Goal: Task Accomplishment & Management: Manage account settings

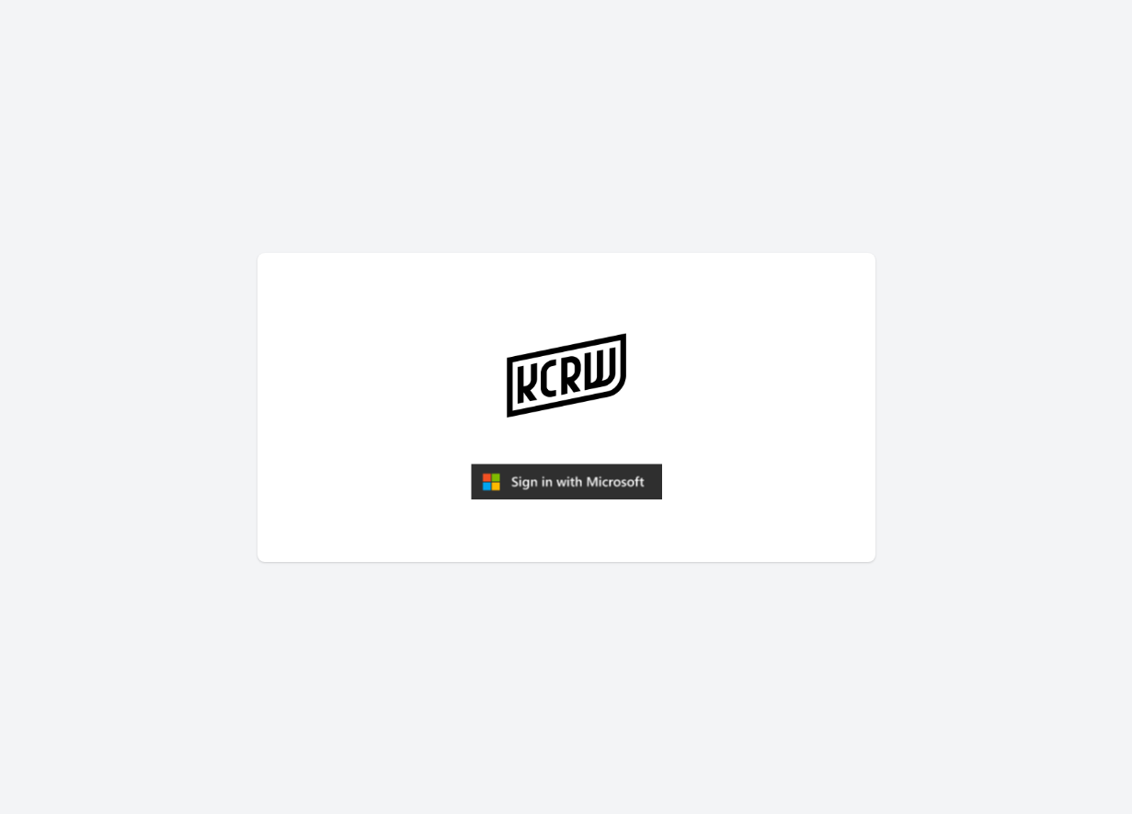
click at [518, 456] on article at bounding box center [567, 407] width 618 height 309
click at [523, 476] on img "submit" at bounding box center [566, 482] width 191 height 37
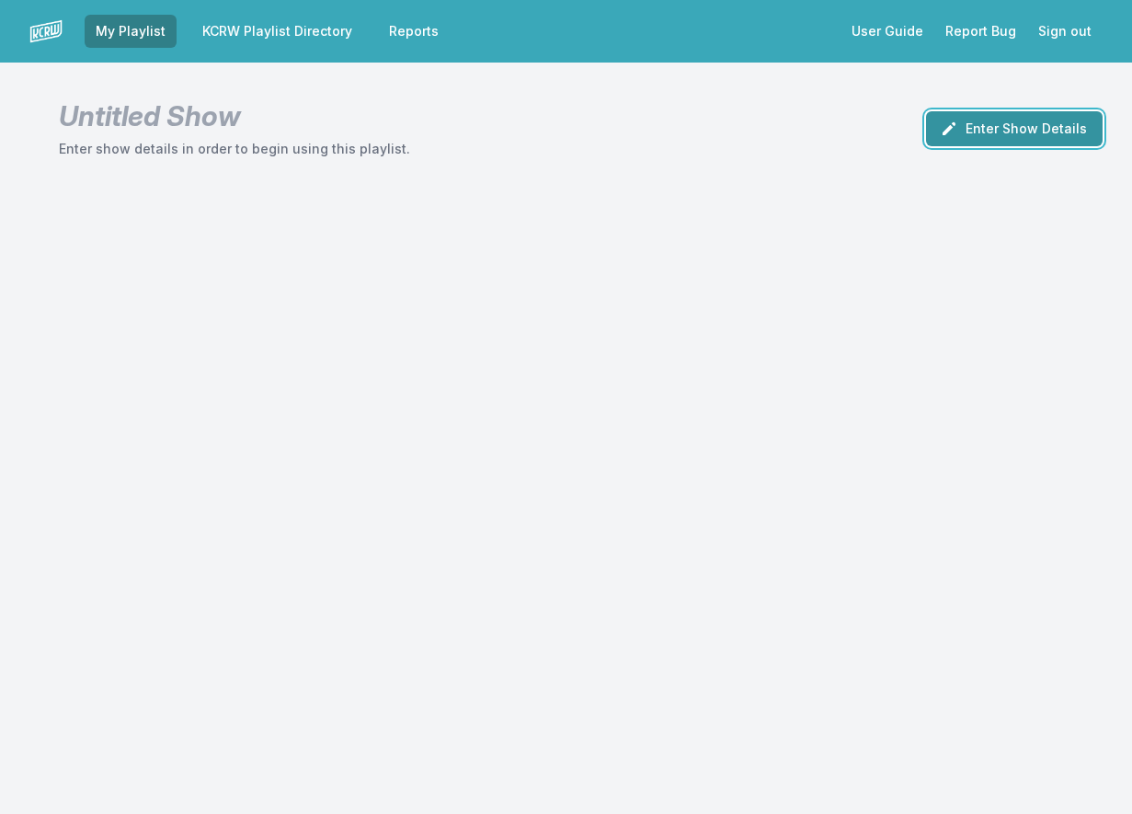
click at [1015, 136] on button "Enter Show Details" at bounding box center [1014, 128] width 177 height 35
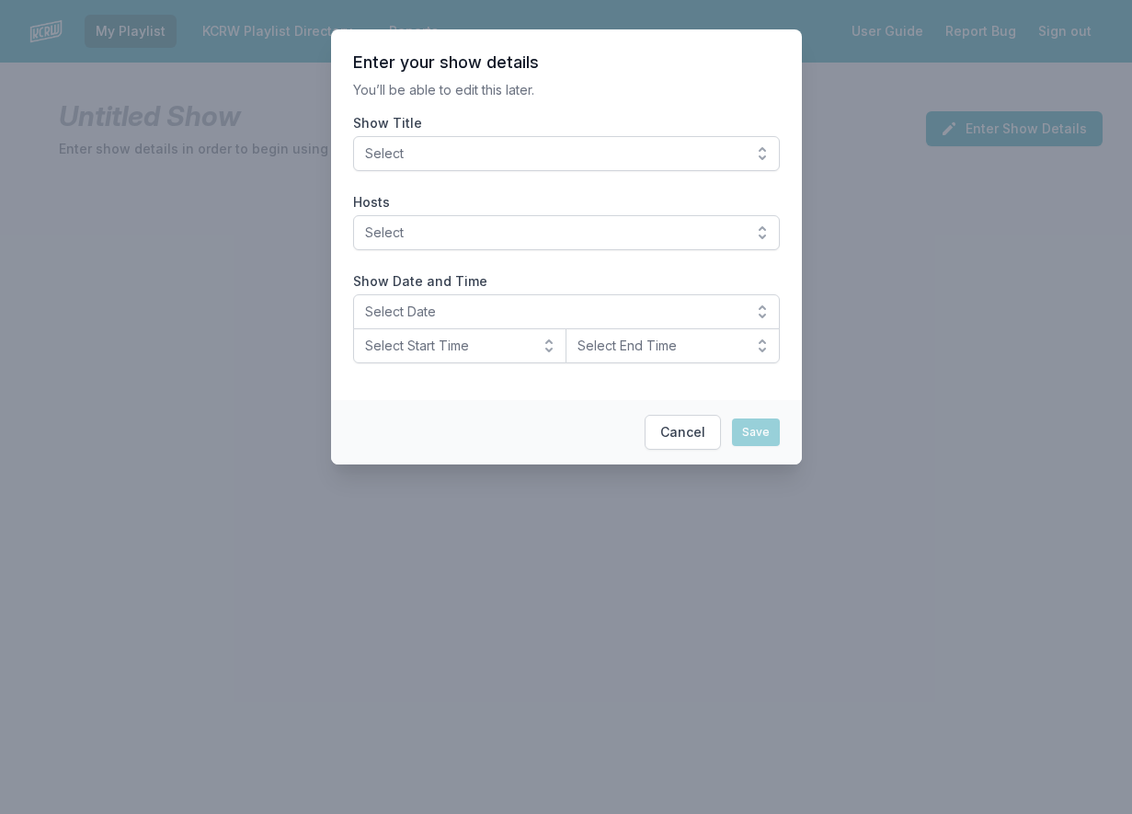
click at [460, 155] on span "Select" at bounding box center [553, 153] width 377 height 18
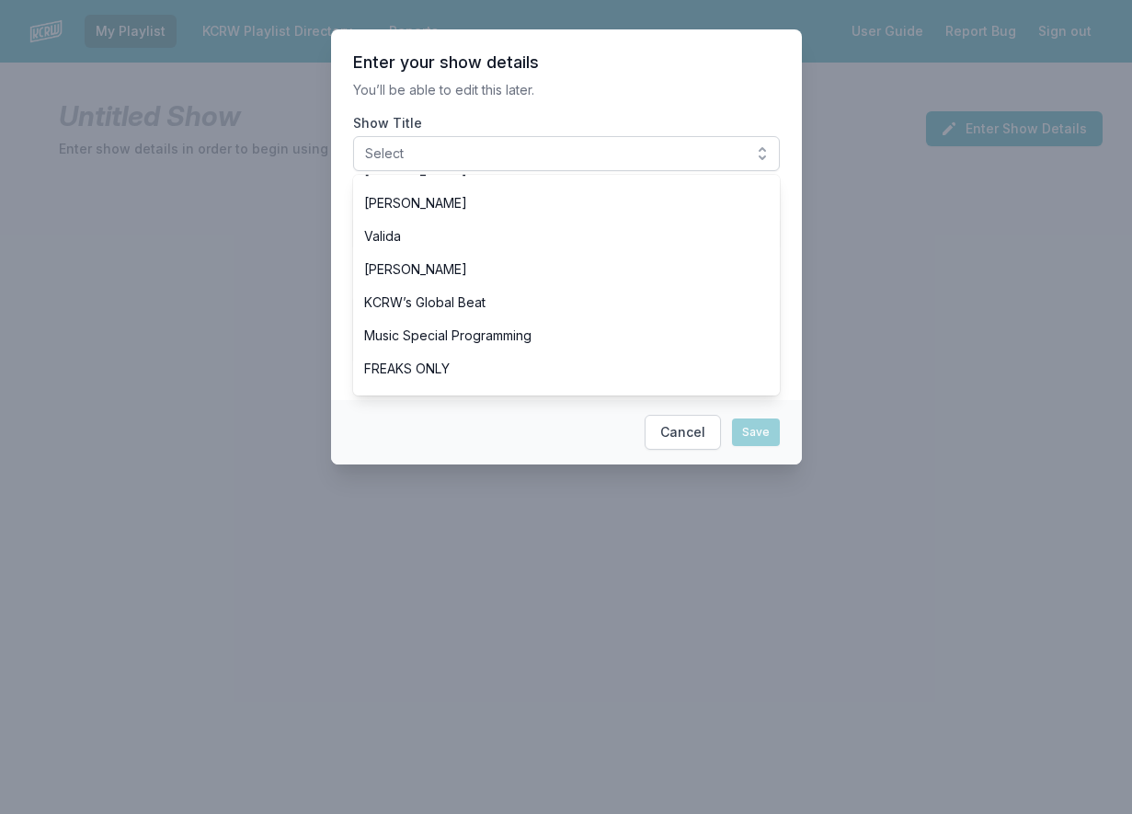
scroll to position [460, 0]
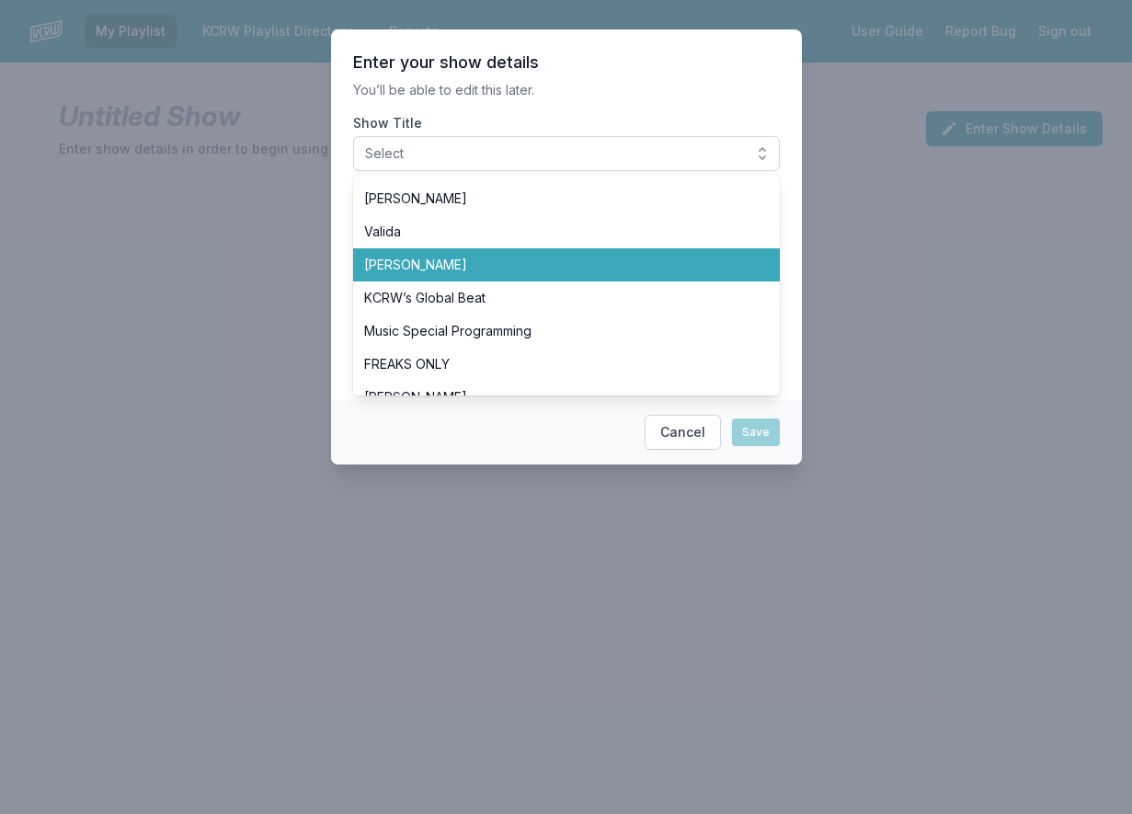
click at [479, 272] on span "[PERSON_NAME]" at bounding box center [555, 265] width 383 height 18
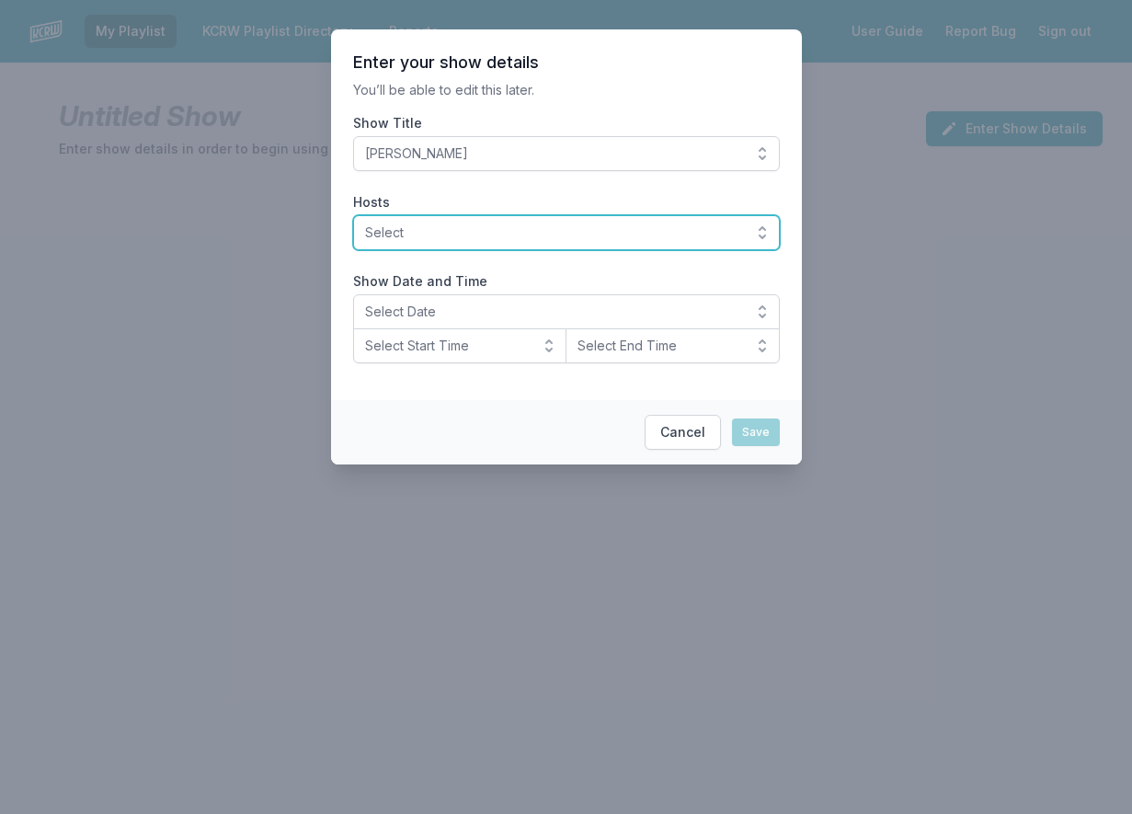
click at [426, 230] on span "Select" at bounding box center [553, 233] width 377 height 18
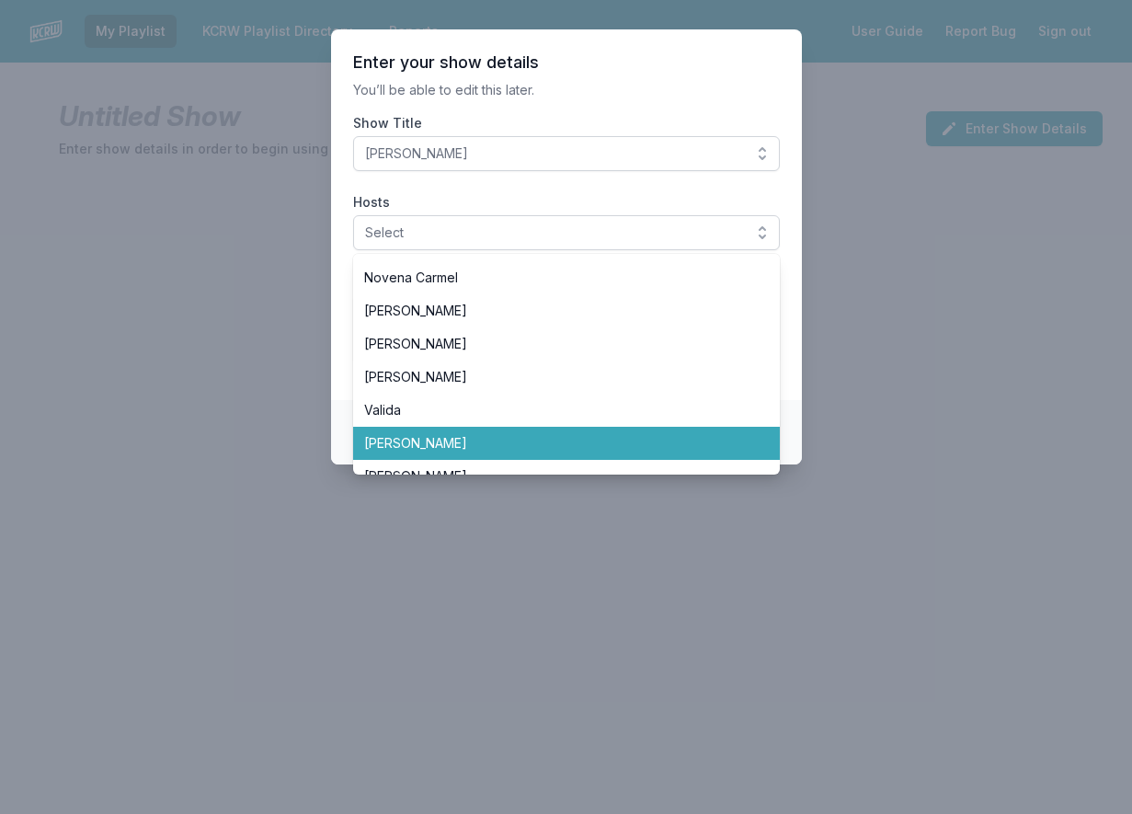
click at [446, 438] on span "[PERSON_NAME]" at bounding box center [555, 443] width 383 height 18
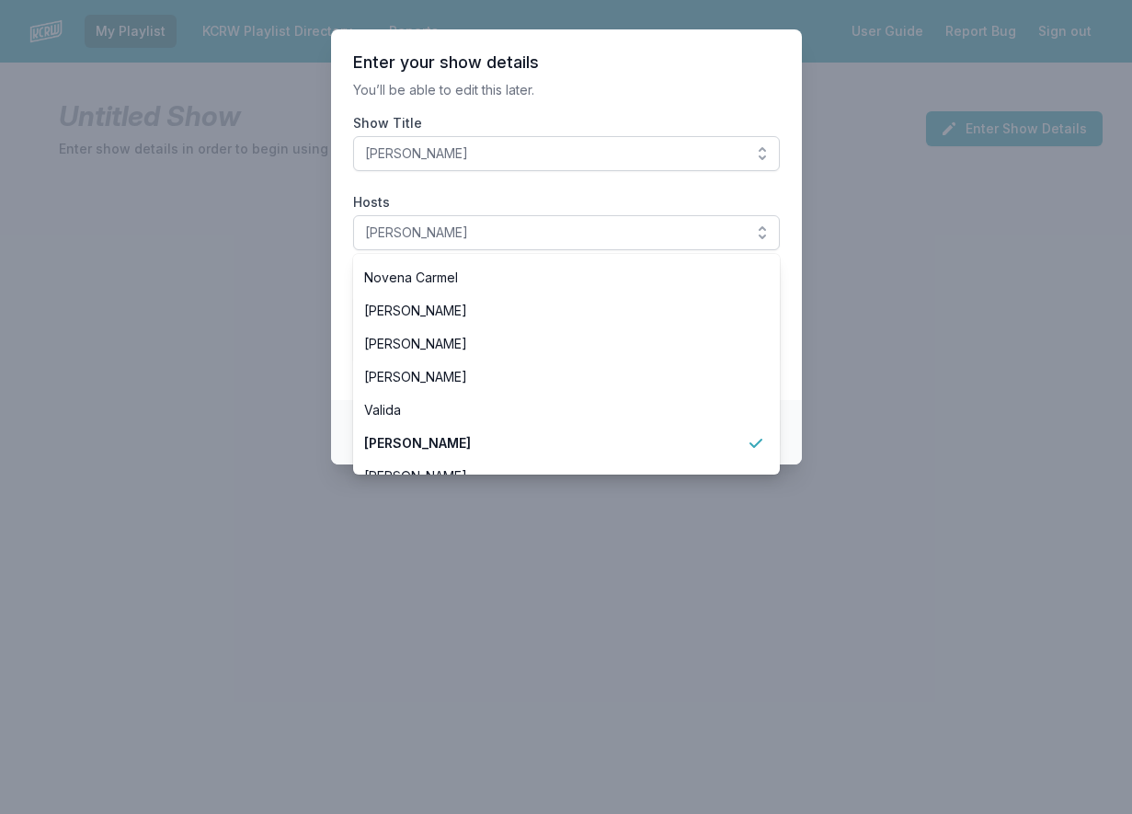
click at [341, 311] on section "Enter your show details You’ll be able to edit this later. Show Title Tyler Bou…" at bounding box center [566, 214] width 471 height 371
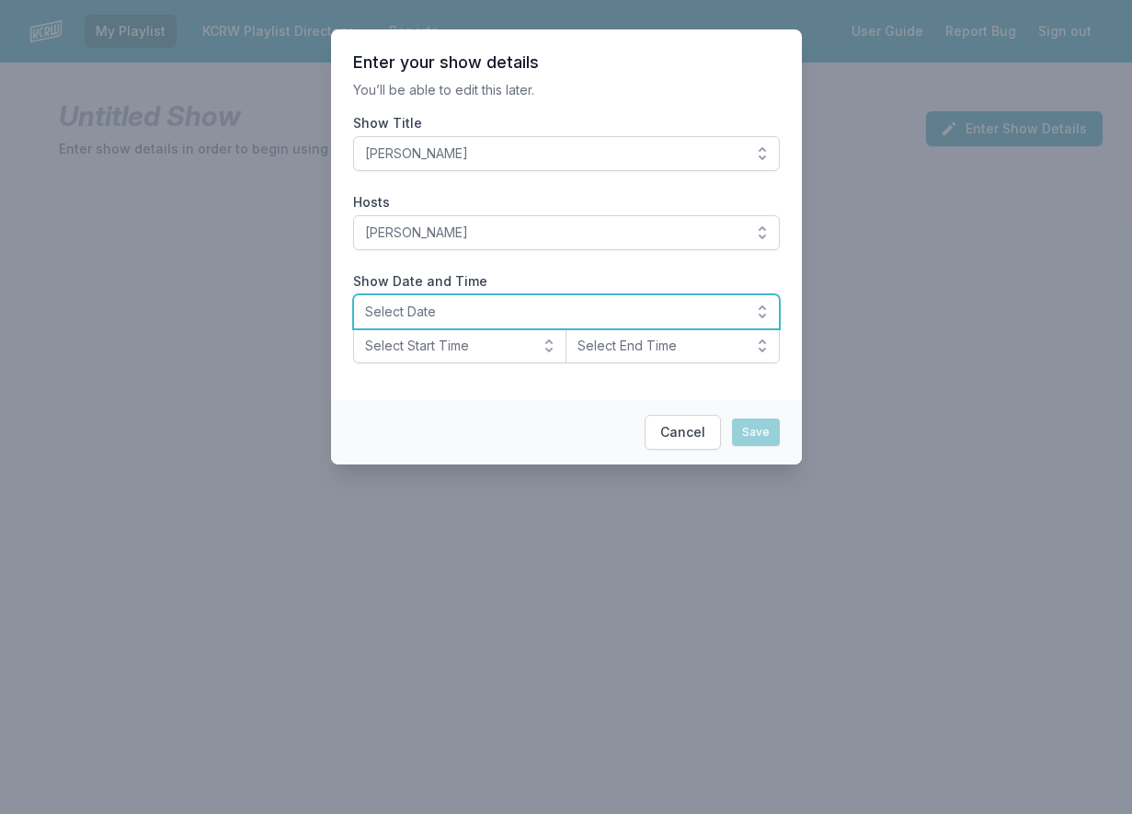
drag, startPoint x: 436, startPoint y: 307, endPoint x: 446, endPoint y: 312, distance: 11.1
click at [437, 307] on span "Select Date" at bounding box center [553, 312] width 377 height 18
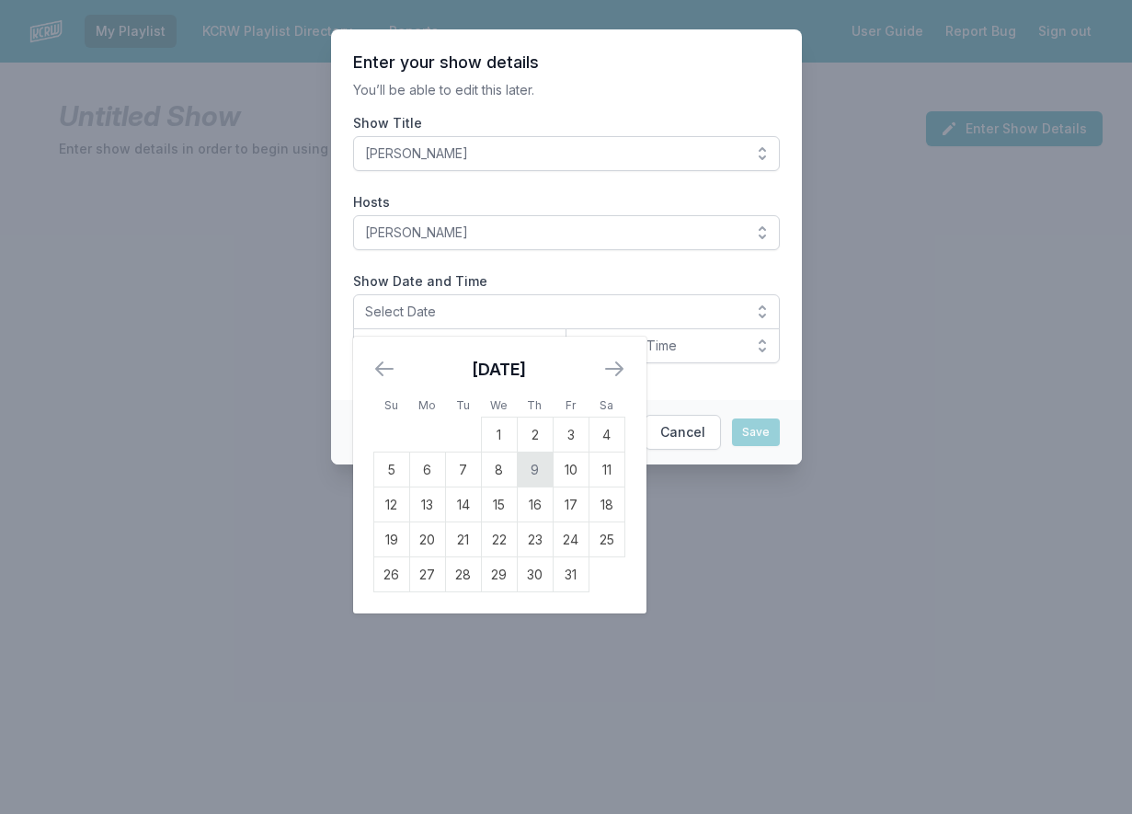
click at [527, 462] on td "9" at bounding box center [535, 470] width 36 height 35
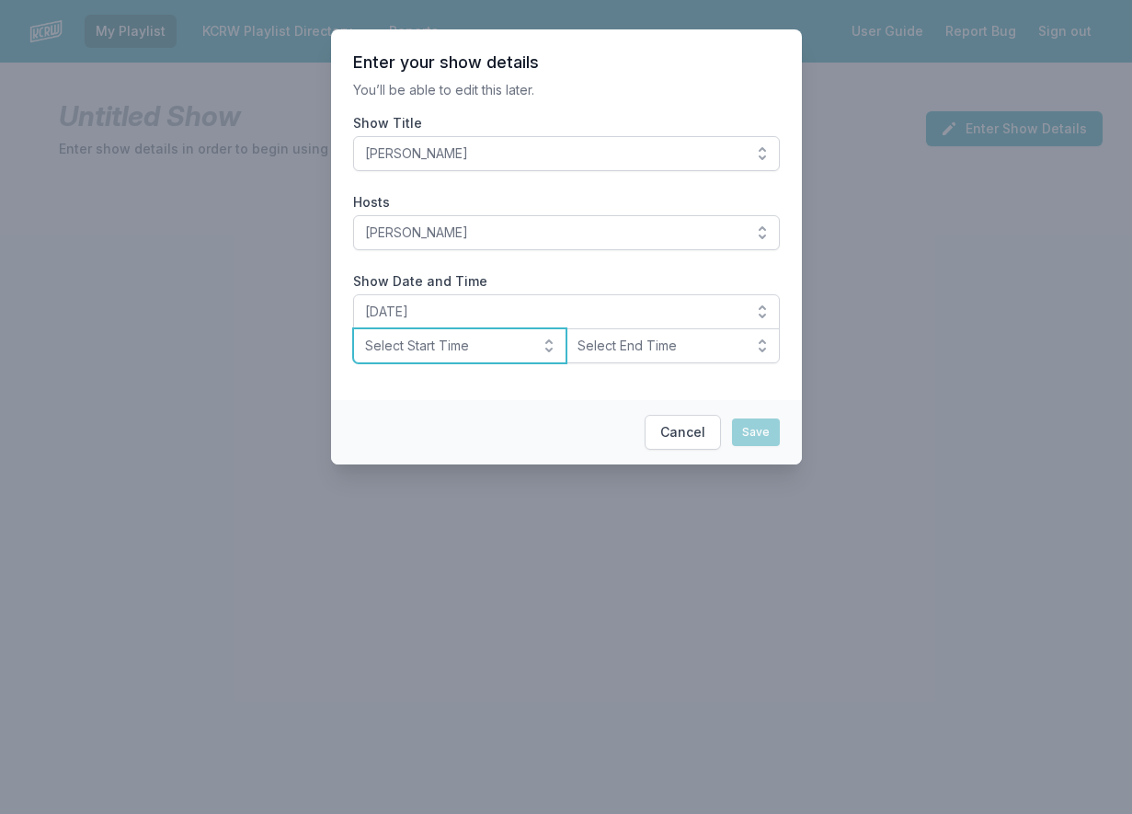
click at [479, 344] on span "Select Start Time" at bounding box center [447, 346] width 165 height 18
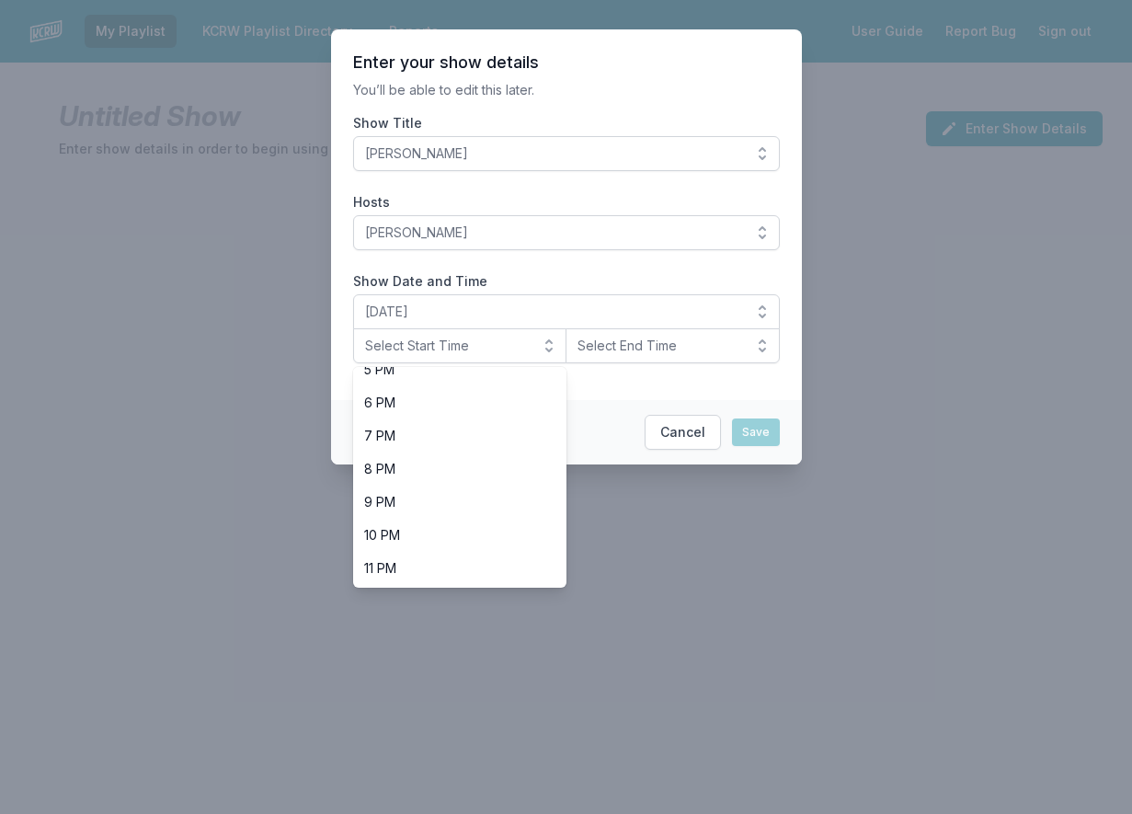
scroll to position [581, 0]
click at [411, 533] on span "10 PM" at bounding box center [449, 534] width 170 height 18
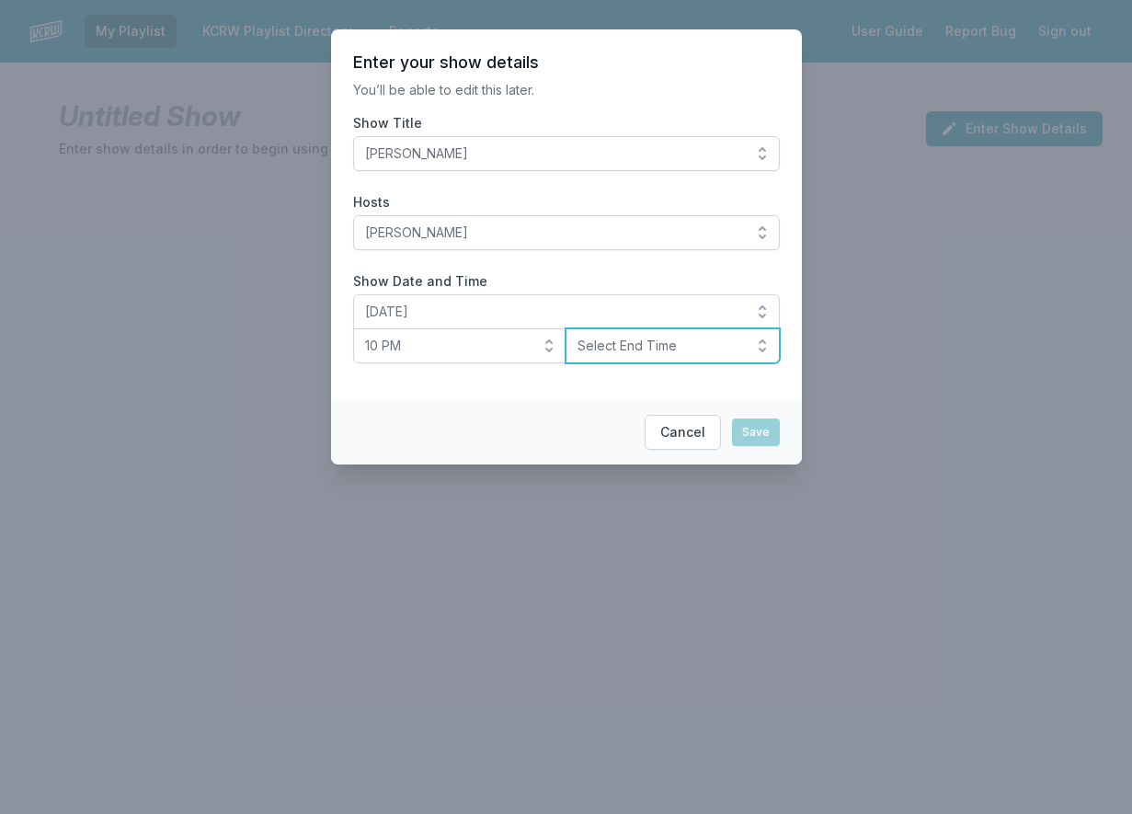
click at [590, 338] on span "Select End Time" at bounding box center [660, 346] width 165 height 18
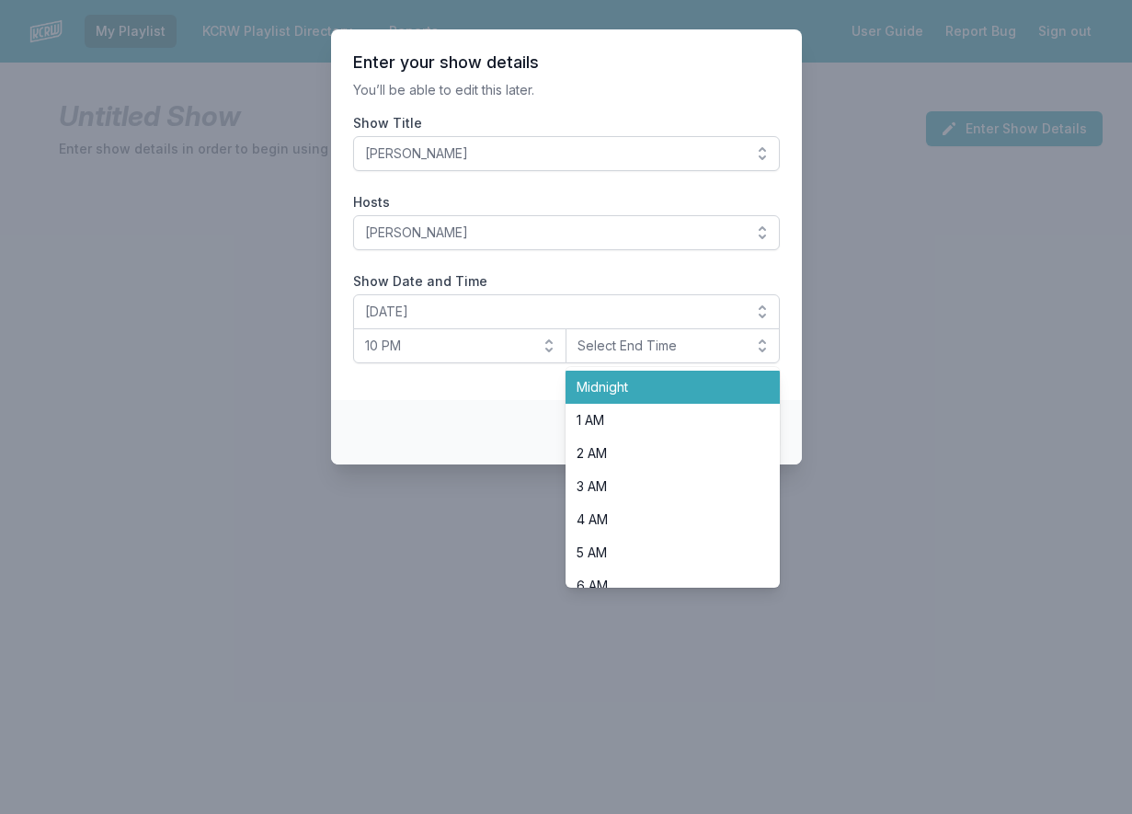
click at [602, 387] on span "Midnight" at bounding box center [662, 387] width 170 height 18
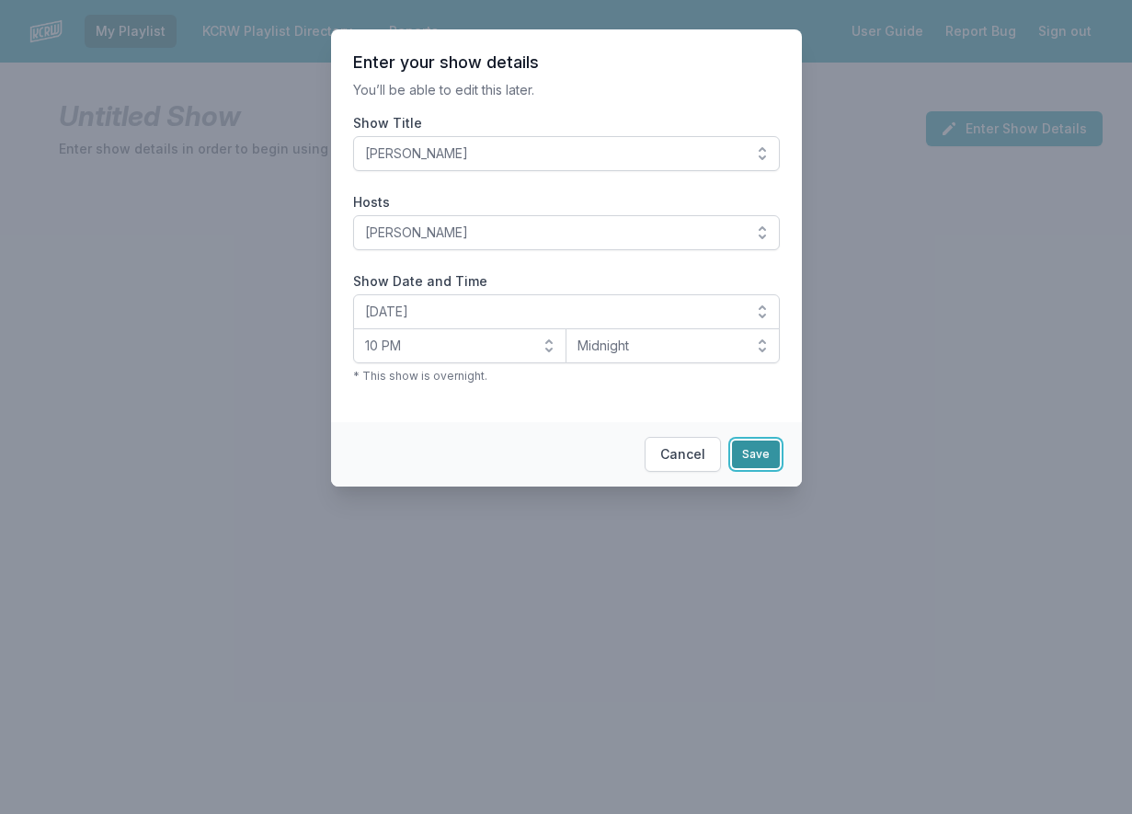
click at [772, 460] on button "Save" at bounding box center [756, 455] width 48 height 28
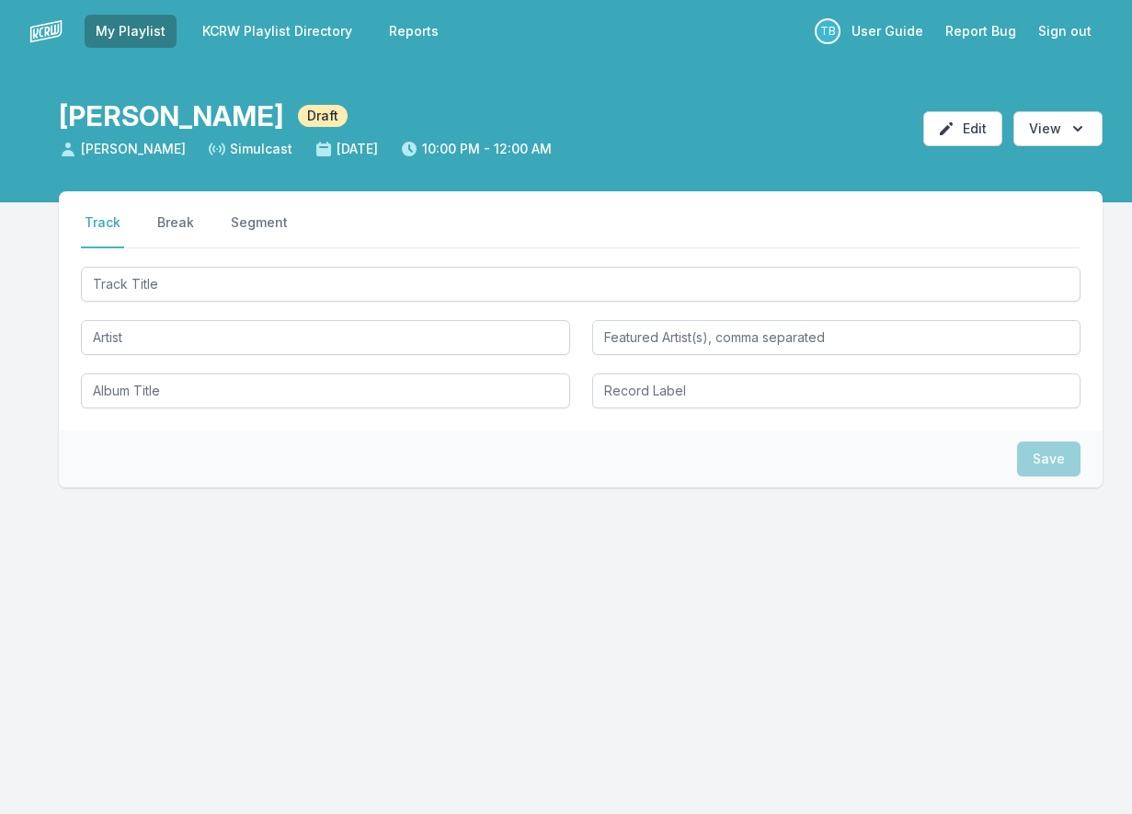
click at [176, 304] on div at bounding box center [581, 335] width 1000 height 145
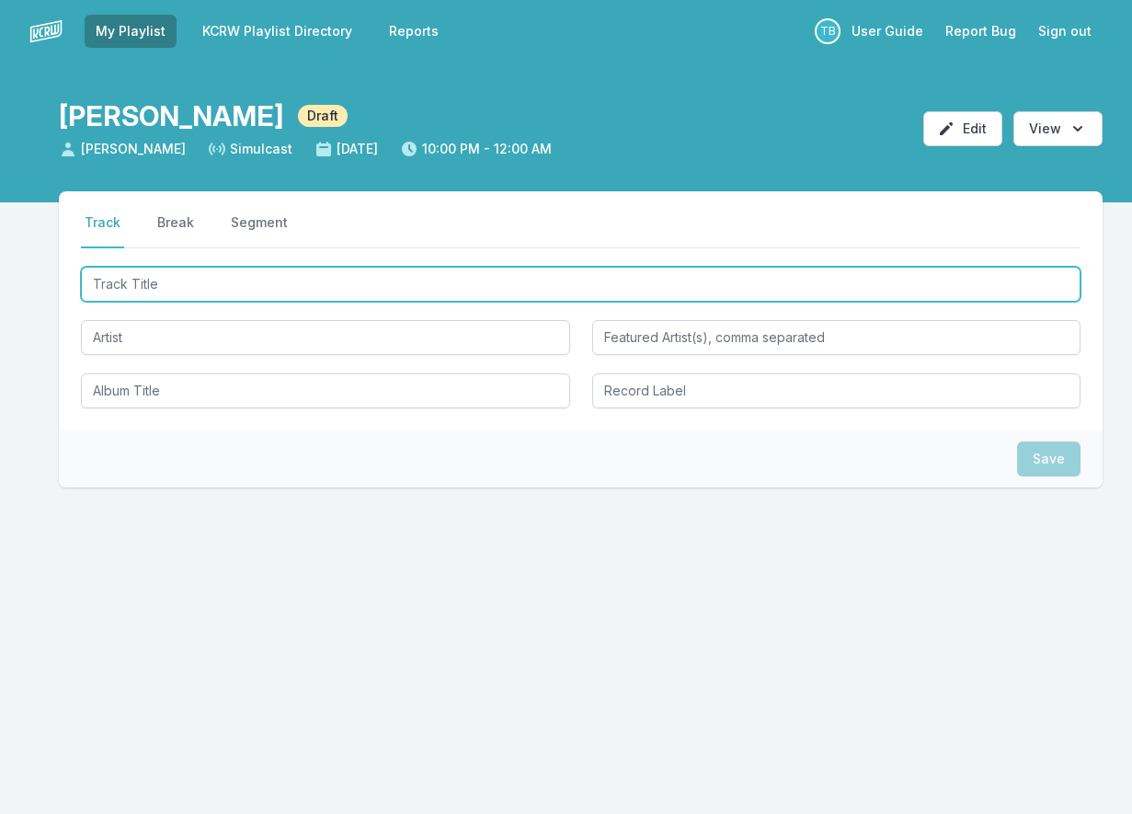
click at [176, 284] on input "Track Title" at bounding box center [581, 284] width 1000 height 35
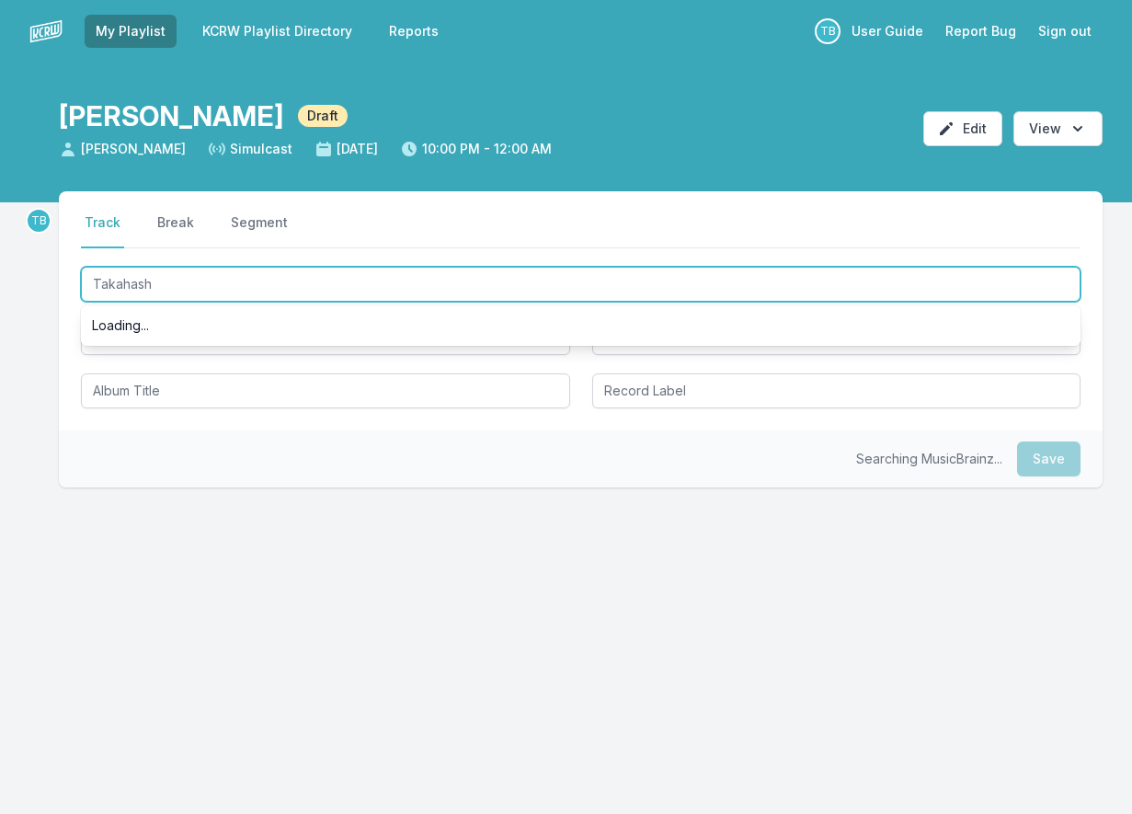
type input "[PERSON_NAME]"
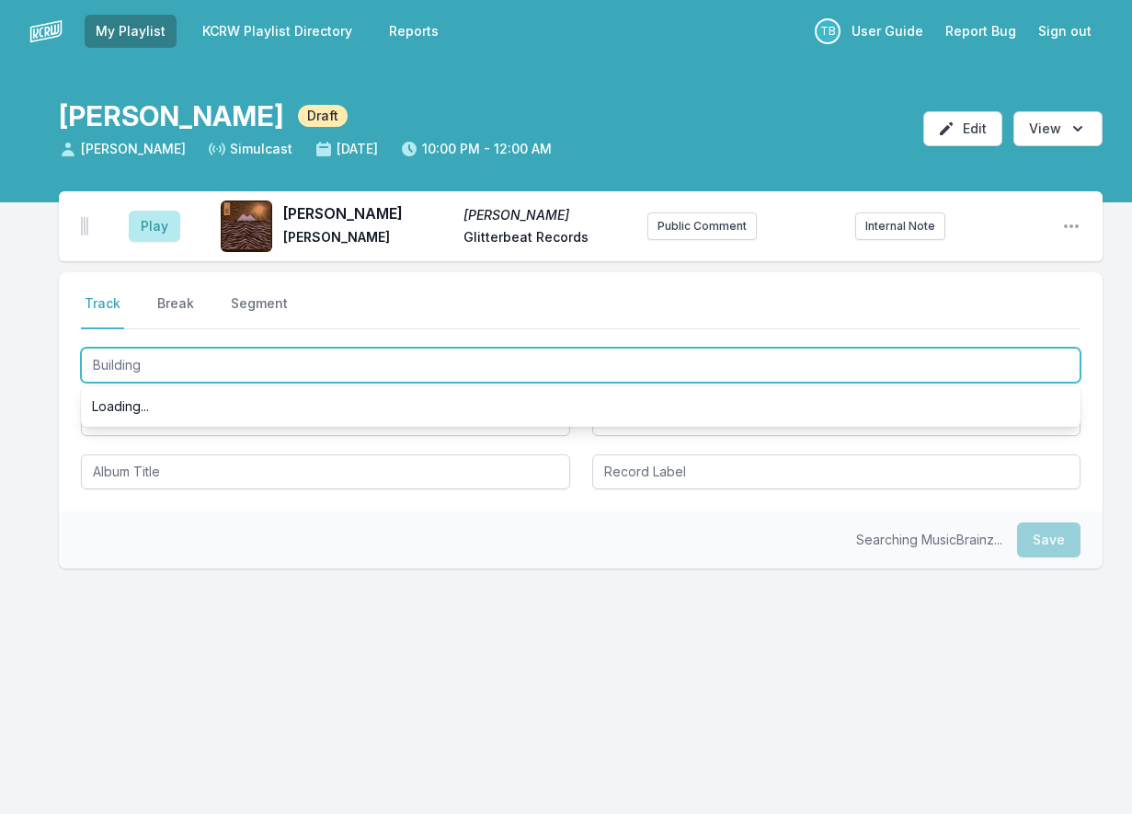
type input "Buildings"
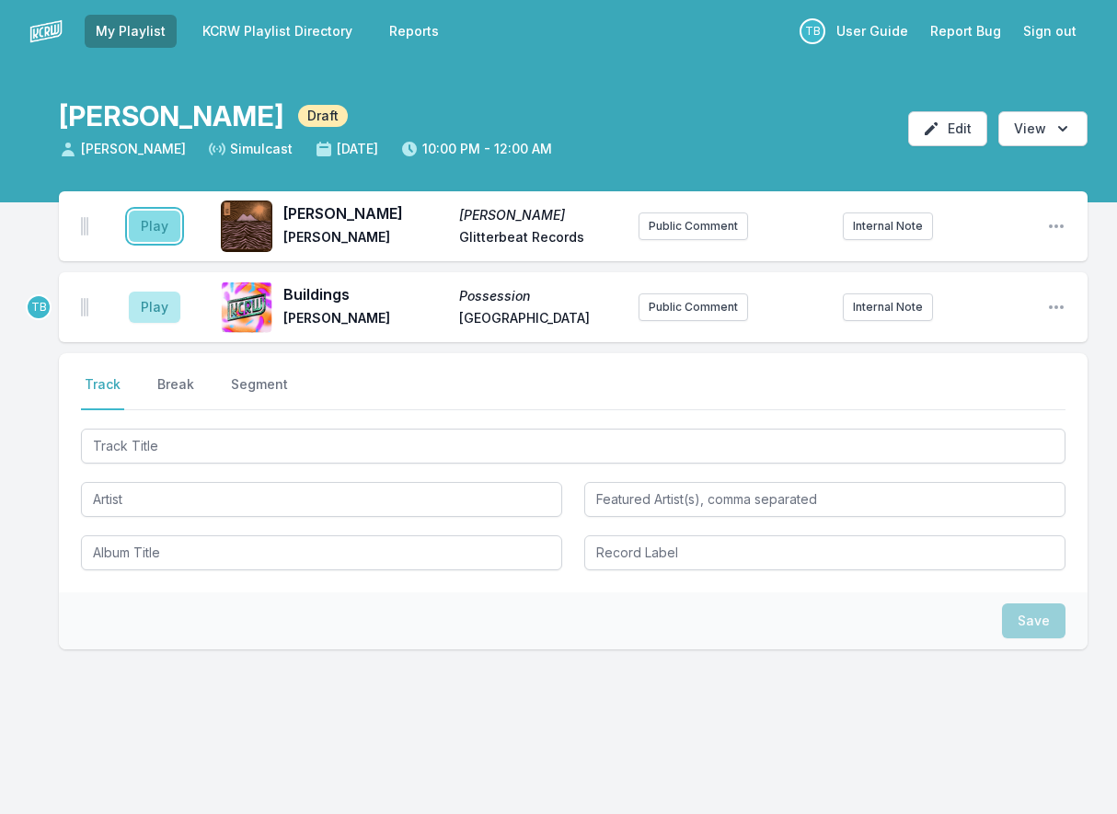
click at [155, 229] on button "Play" at bounding box center [155, 226] width 52 height 31
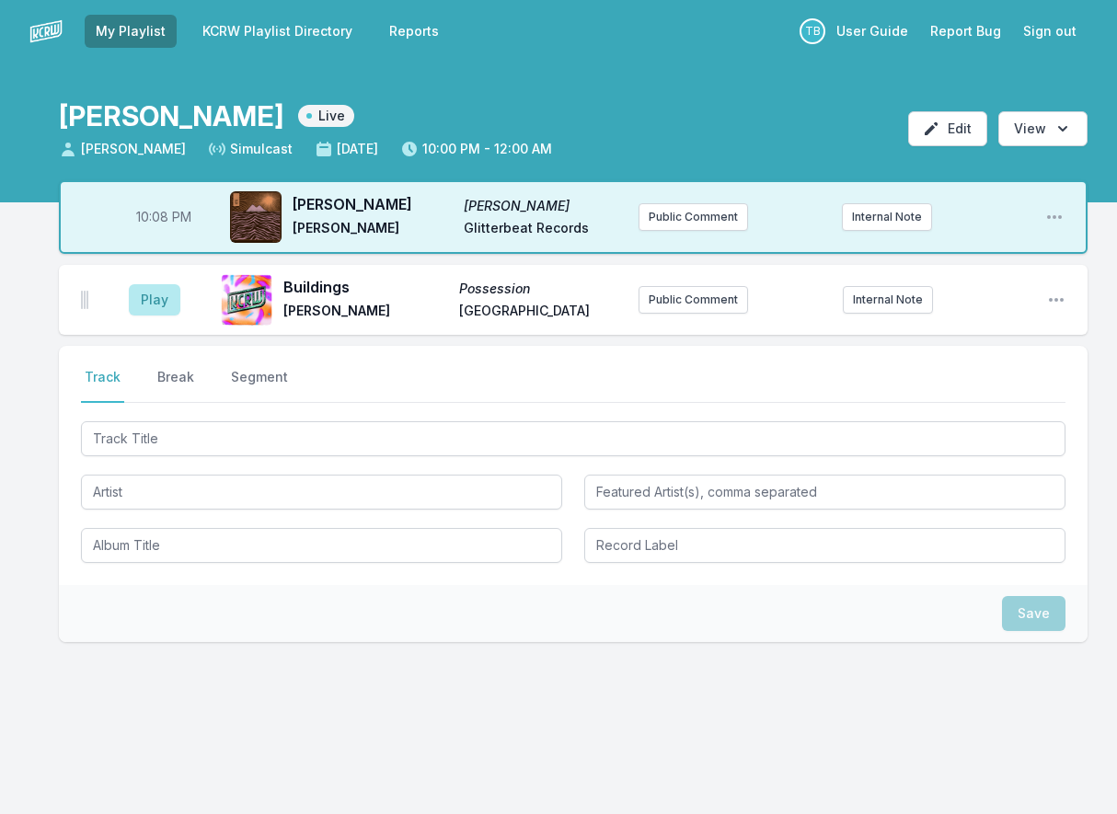
click at [156, 318] on aside "Play" at bounding box center [154, 299] width 103 height 59
click at [158, 303] on button "Play" at bounding box center [155, 299] width 52 height 31
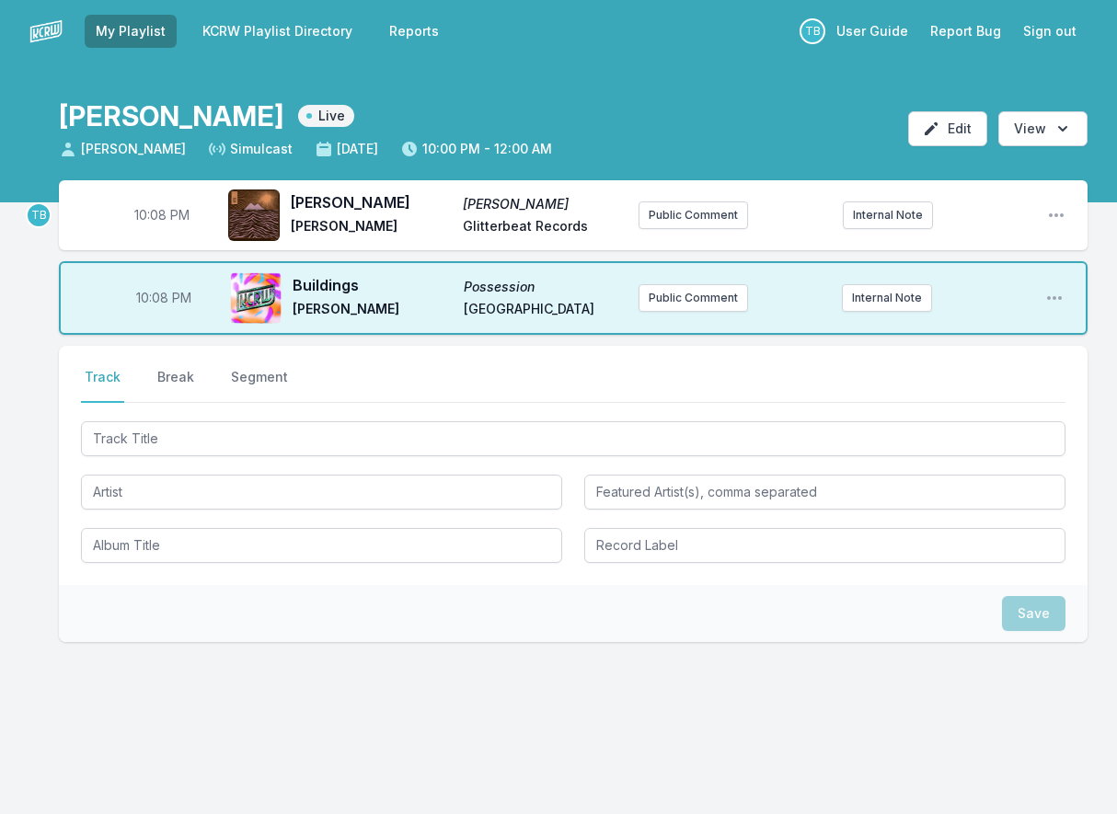
click at [157, 218] on span "10:08 PM" at bounding box center [161, 215] width 55 height 18
click at [148, 209] on input "22:08" at bounding box center [161, 215] width 103 height 35
type input "22:00"
click at [155, 303] on span "10:08 PM" at bounding box center [163, 298] width 55 height 18
click at [150, 301] on input "22:08" at bounding box center [163, 298] width 103 height 35
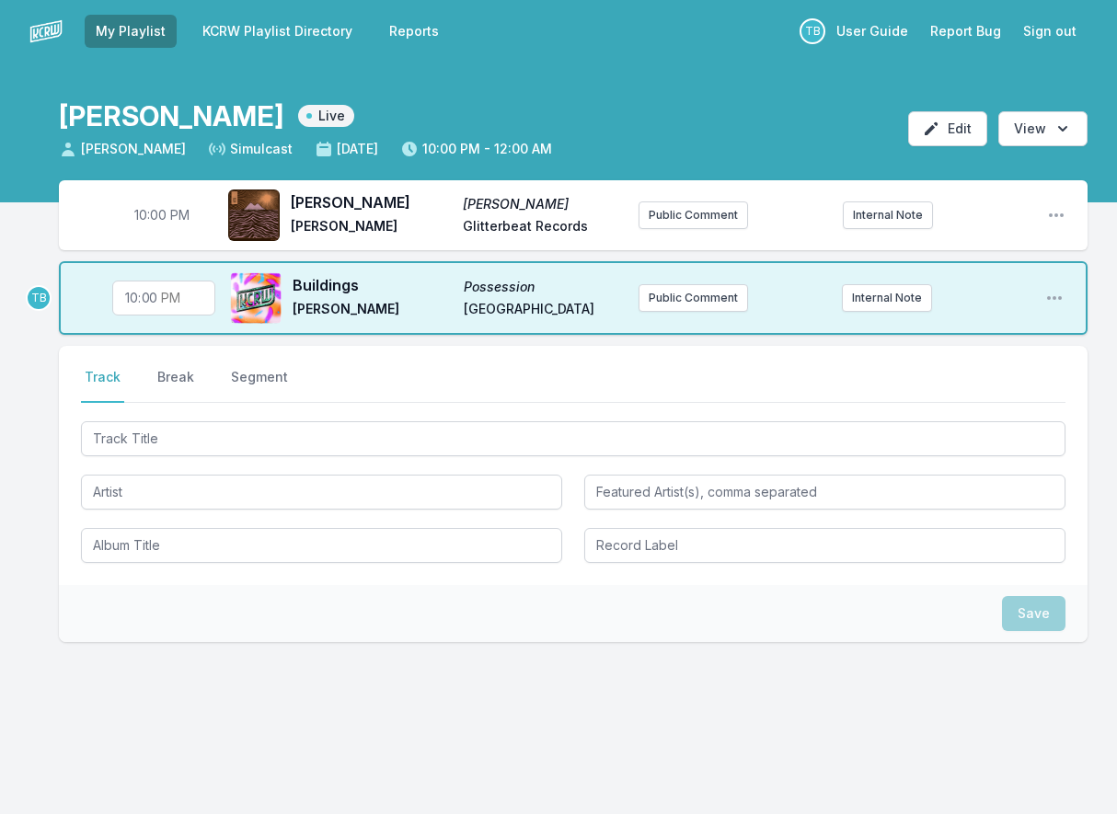
type input "22:06"
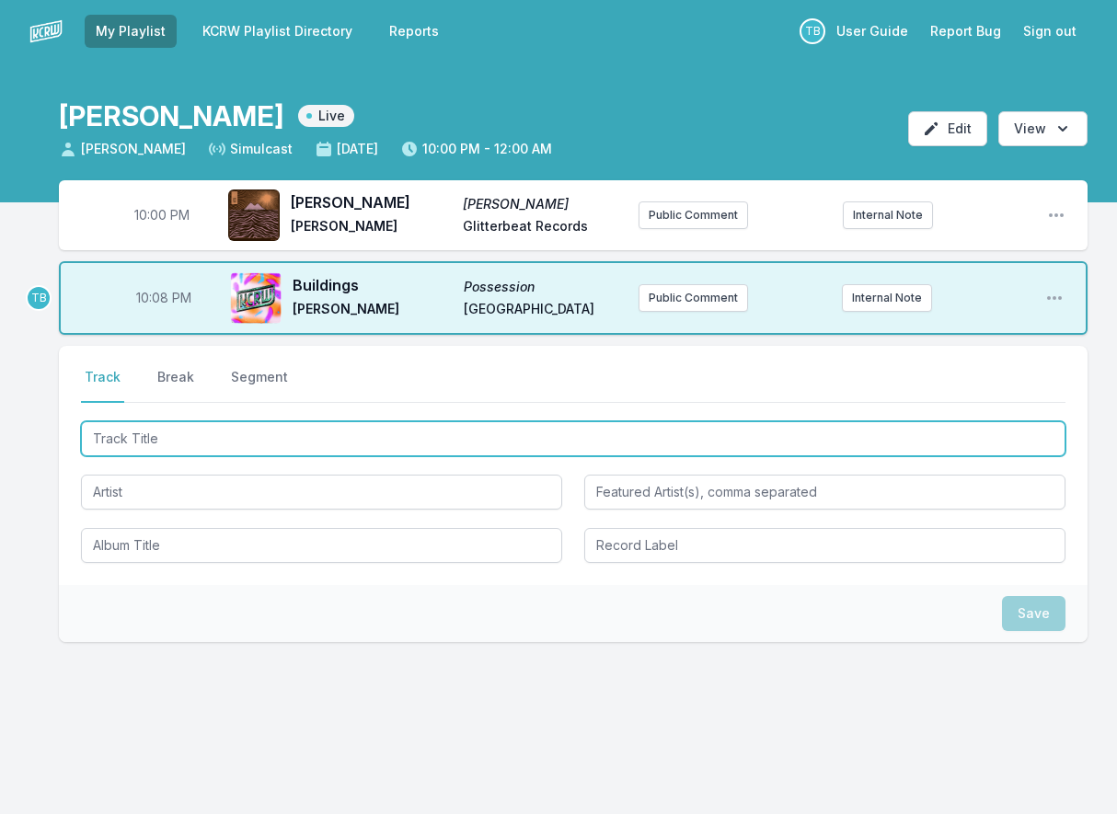
click at [161, 447] on input "Track Title" at bounding box center [573, 438] width 984 height 35
type input "i used to live"
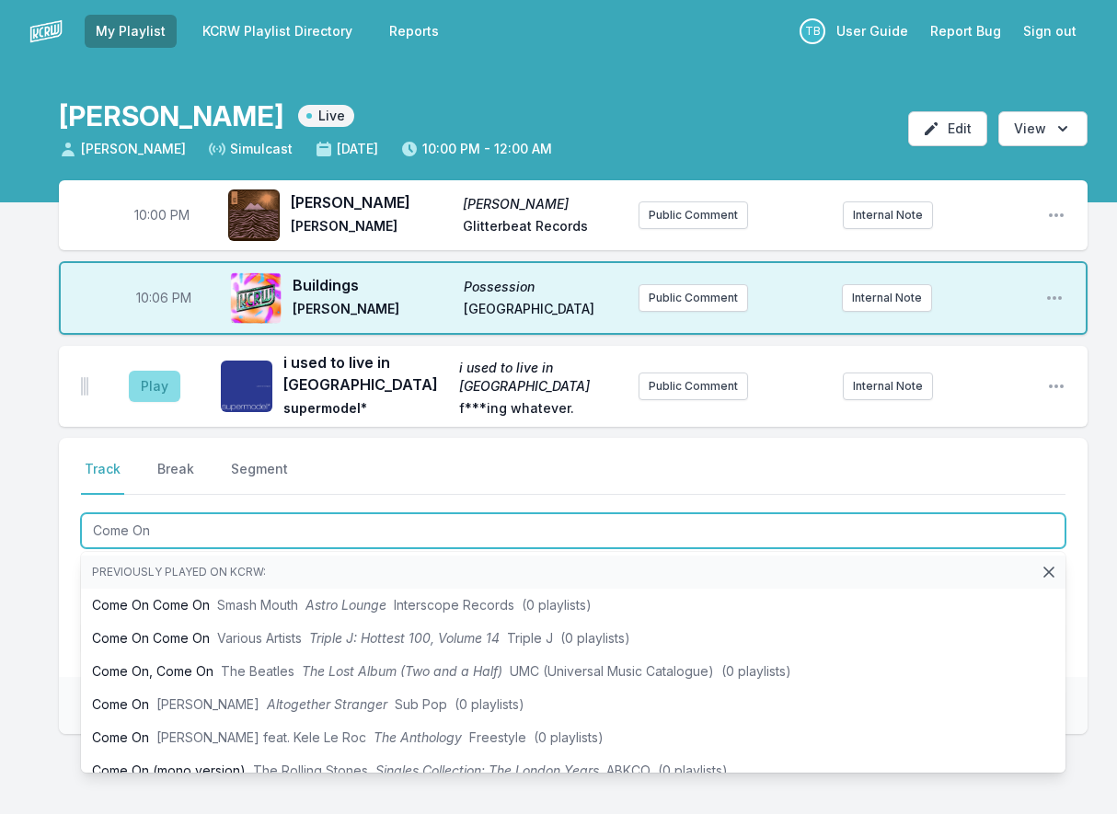
type input "Come On"
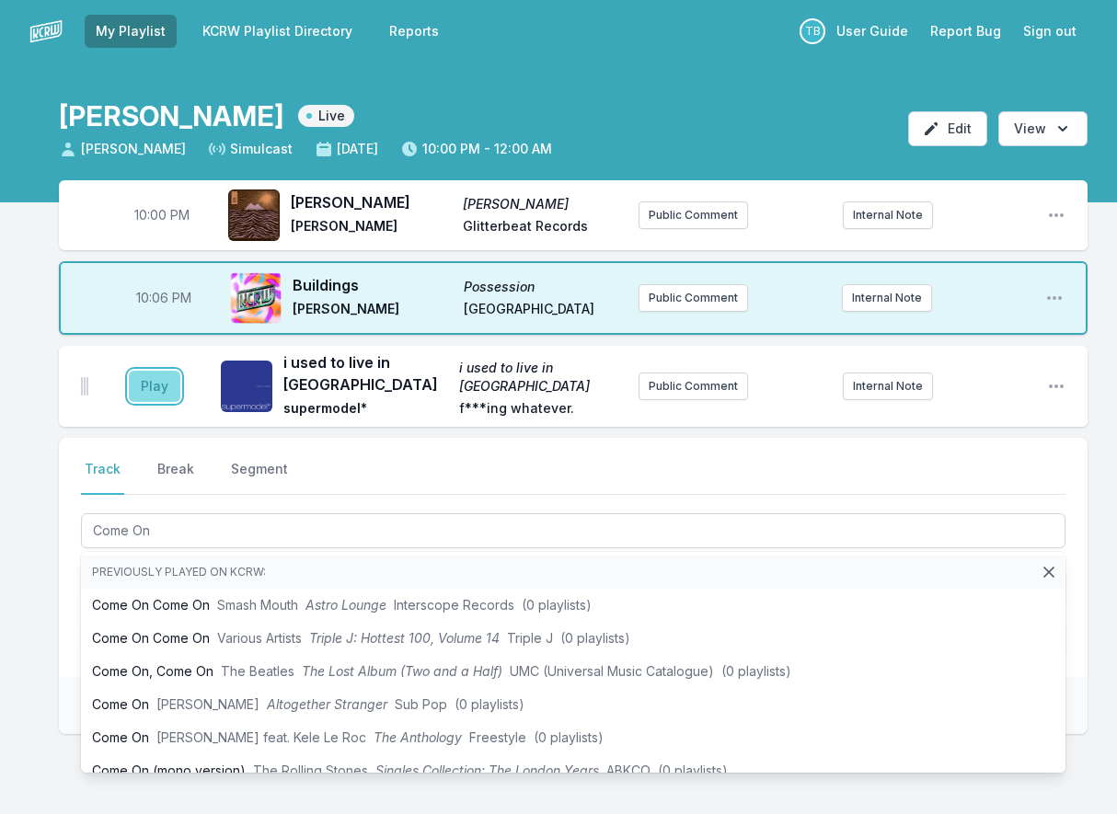
click at [140, 390] on button "Play" at bounding box center [155, 386] width 52 height 31
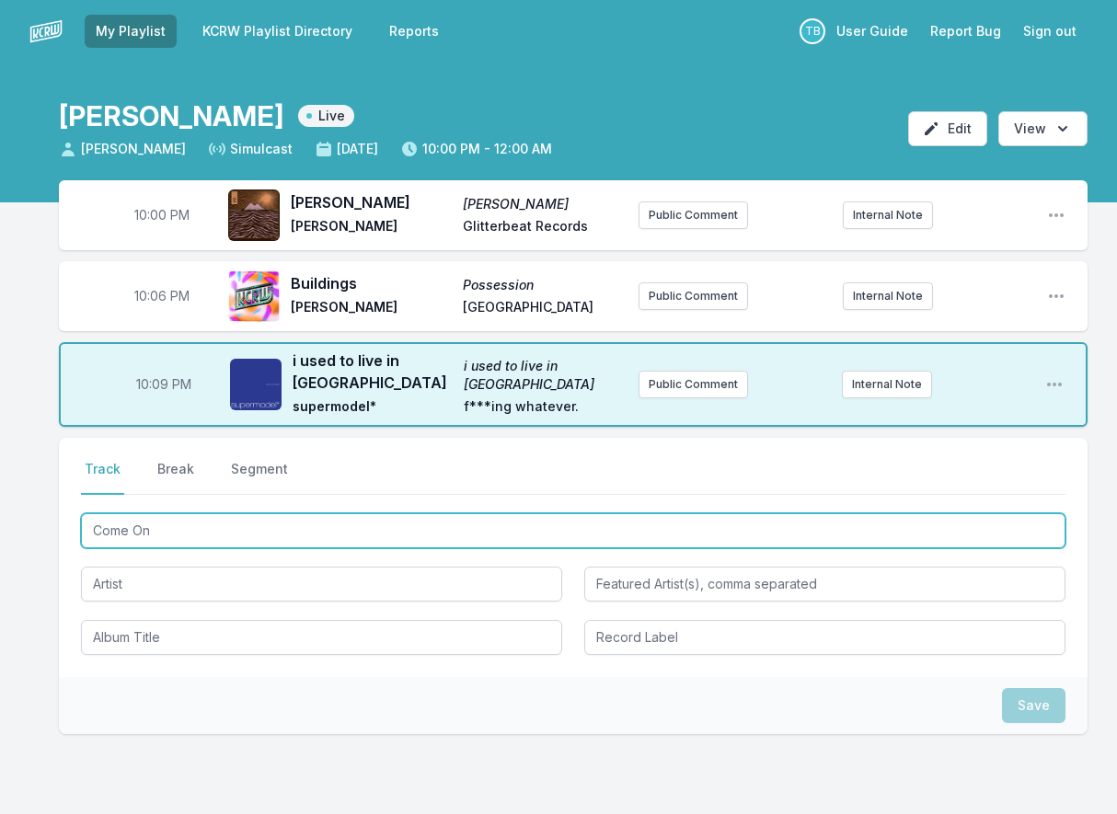
click at [200, 526] on input "Come On" at bounding box center [573, 530] width 984 height 35
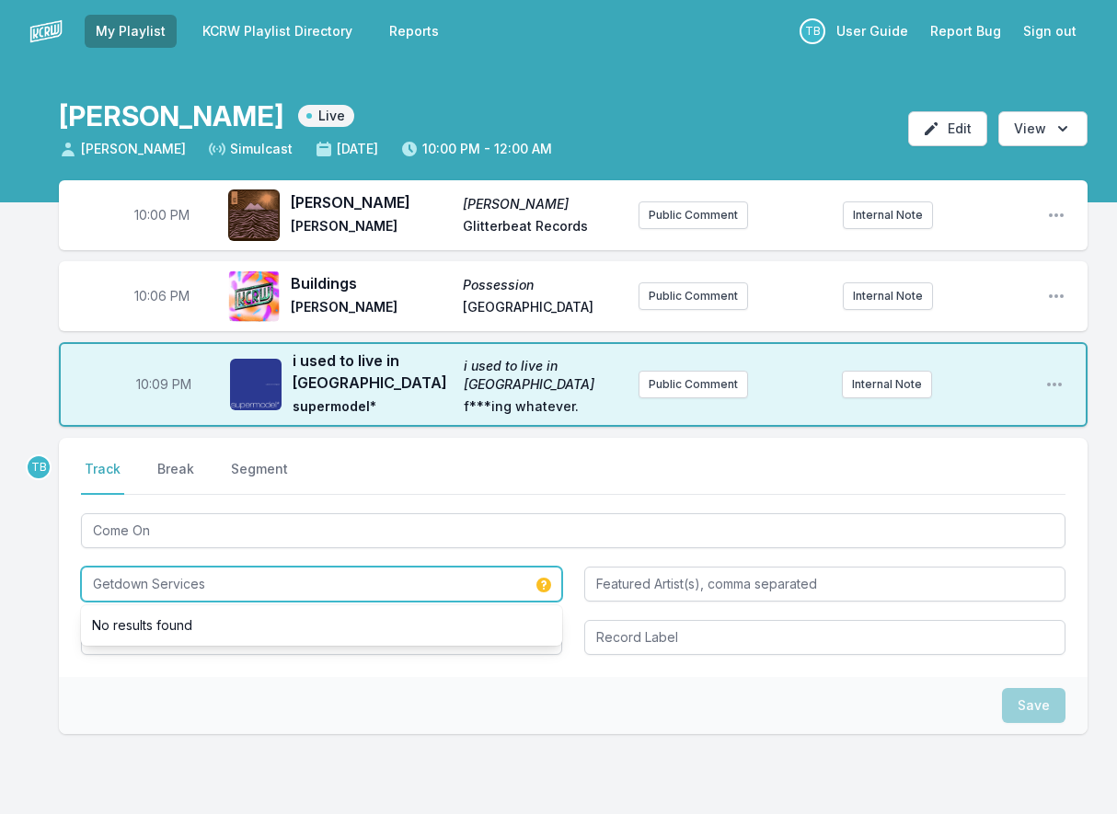
type input "Getdown Services"
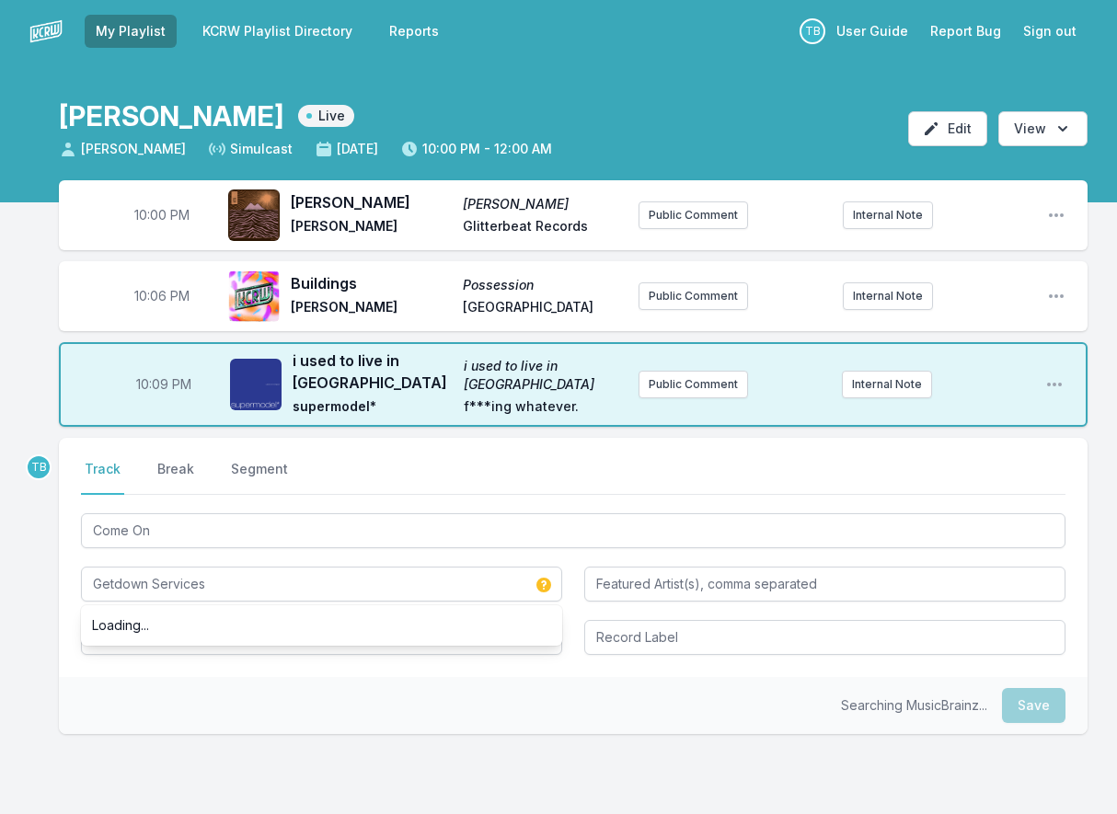
click at [193, 659] on div "Select a tab Track Break Segment Track Break Segment Come On Getdown Services L…" at bounding box center [573, 557] width 1028 height 239
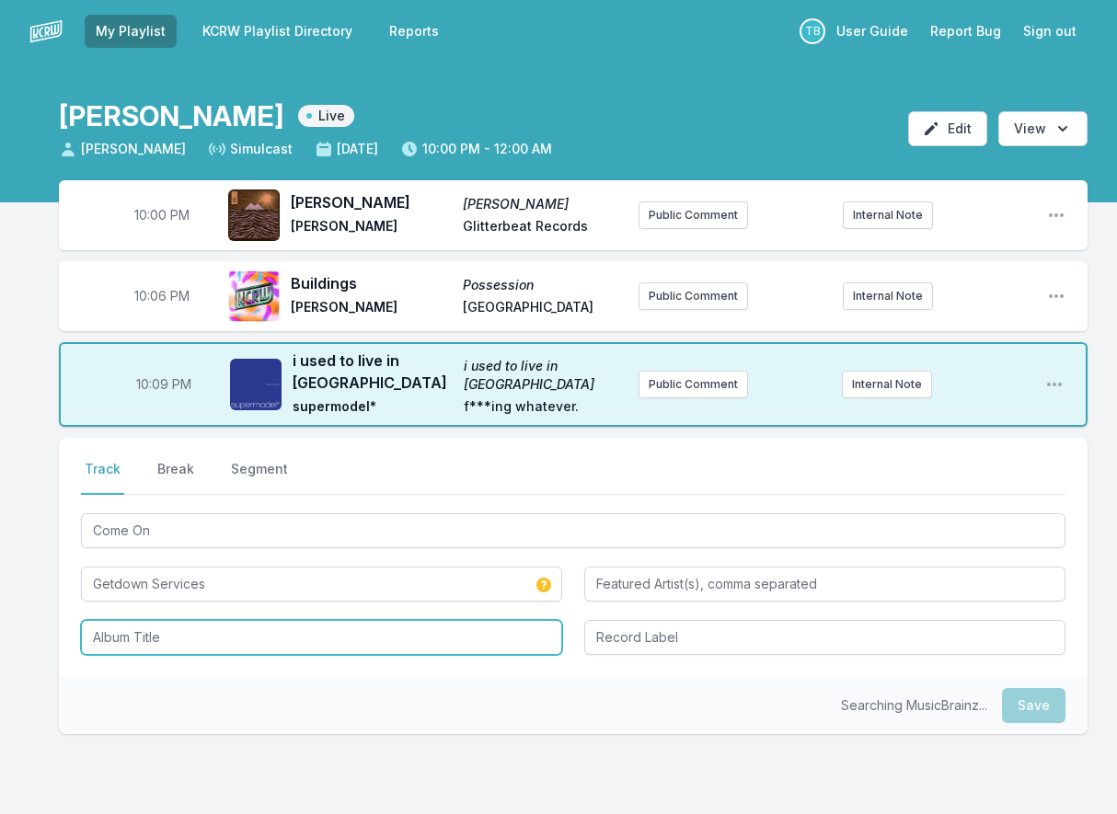
click at [196, 627] on input "Album Title" at bounding box center [321, 637] width 481 height 35
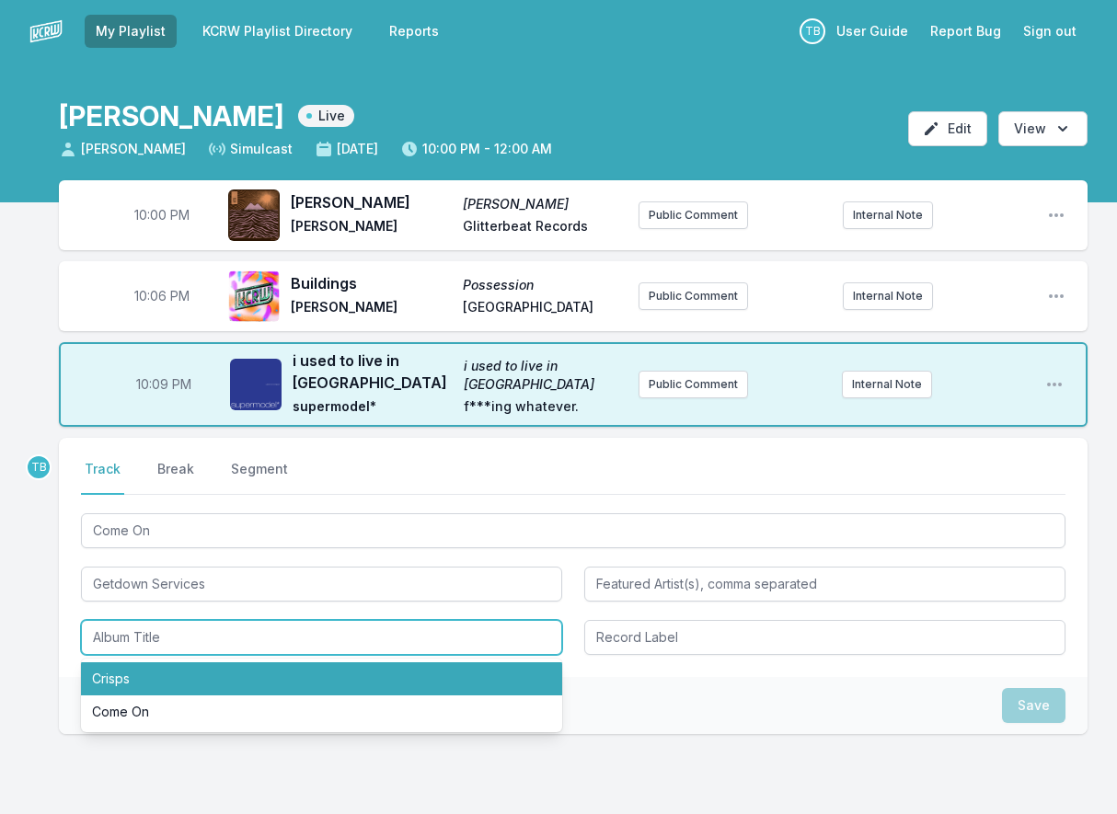
click at [168, 684] on li "Crisps" at bounding box center [321, 678] width 481 height 33
type input "Crisps"
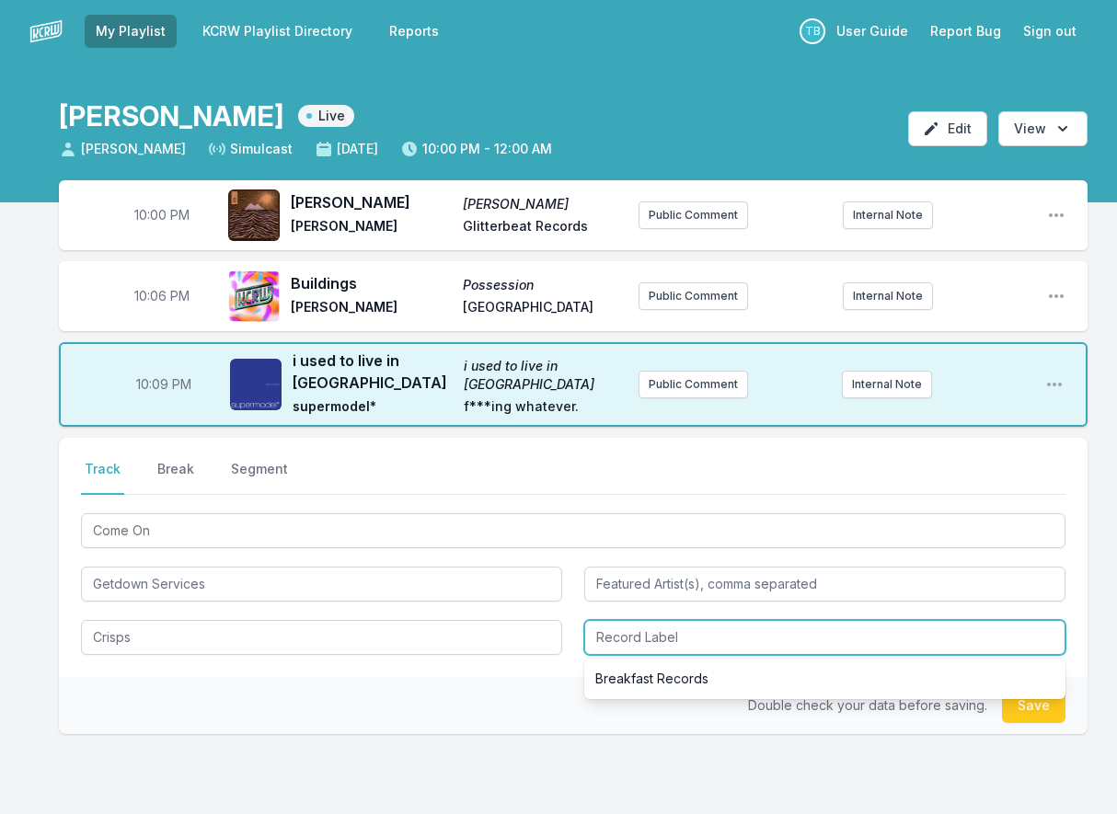
click at [653, 638] on input "Record Label" at bounding box center [824, 637] width 481 height 35
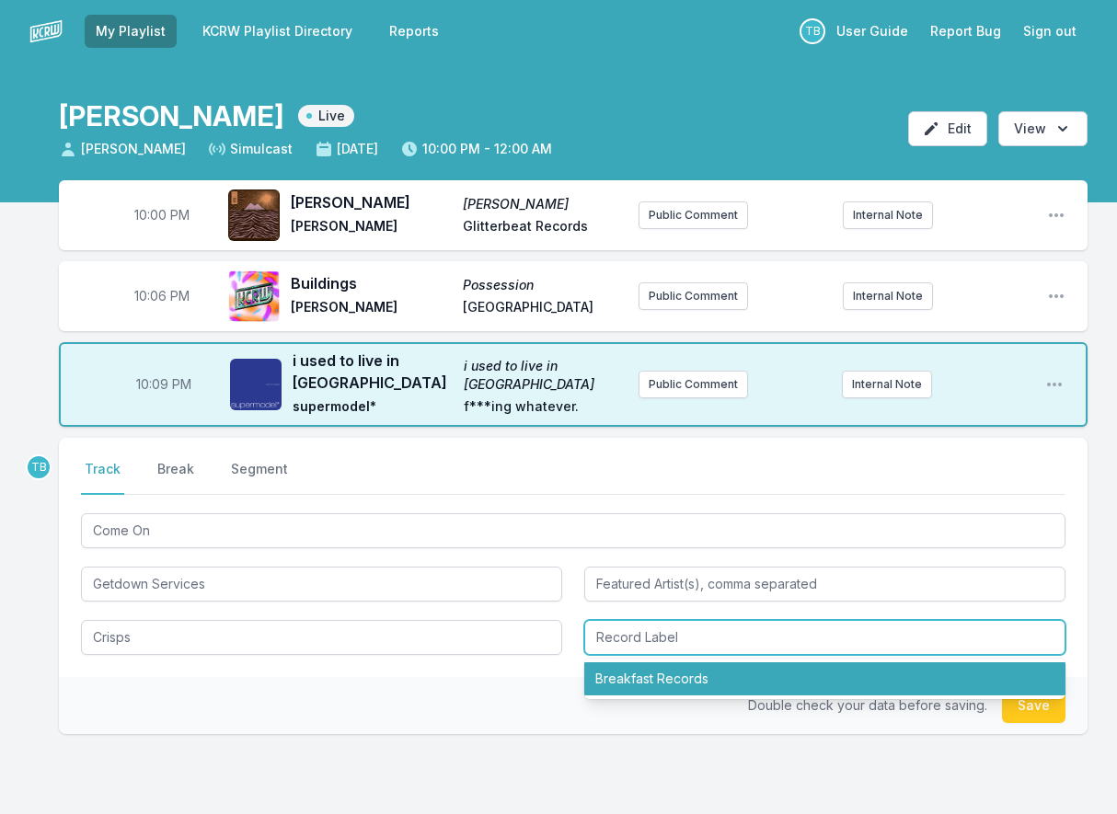
click at [649, 682] on li "Breakfast Records" at bounding box center [824, 678] width 481 height 33
type input "Breakfast Records"
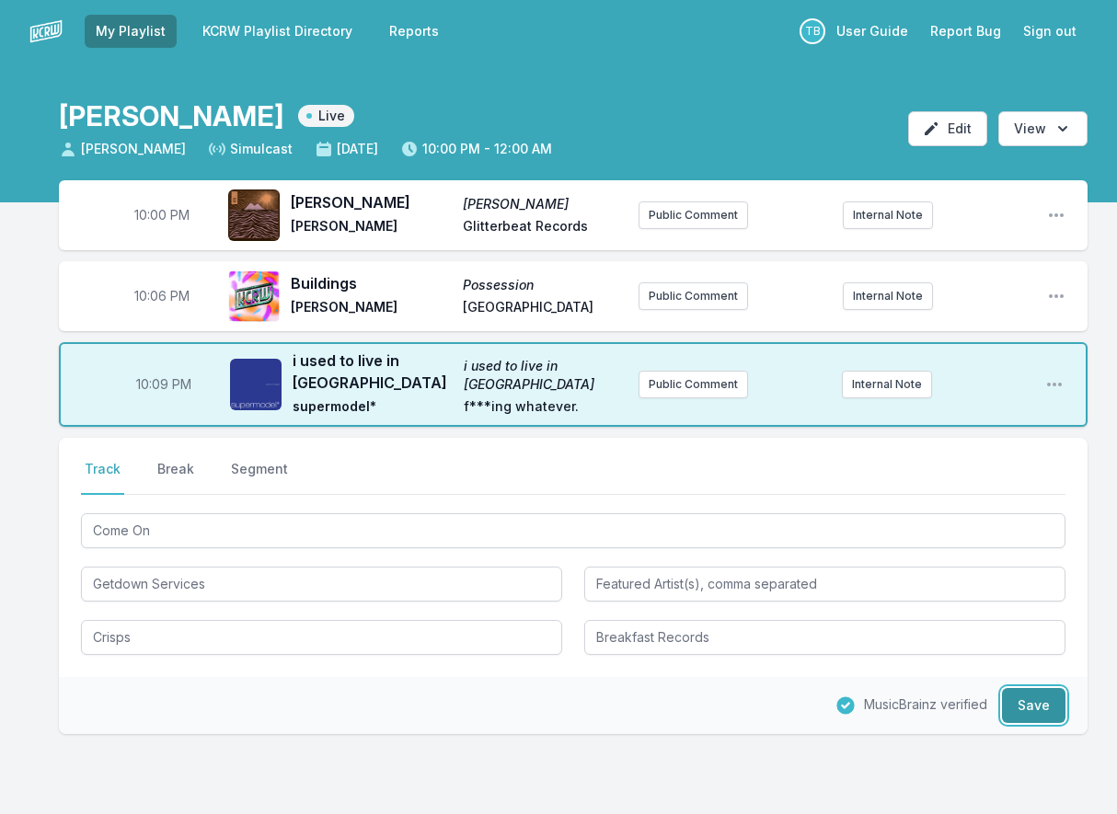
click at [1027, 705] on button "Save" at bounding box center [1033, 705] width 63 height 35
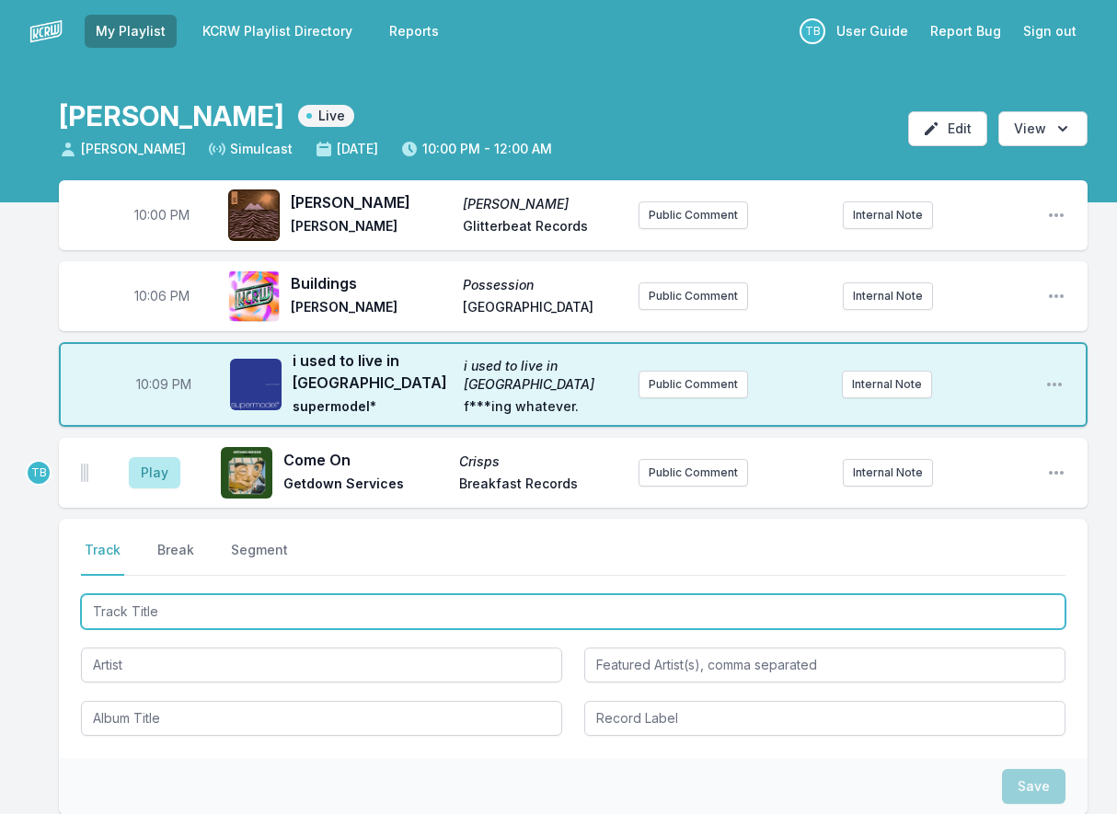
click at [132, 616] on input "Track Title" at bounding box center [573, 611] width 984 height 35
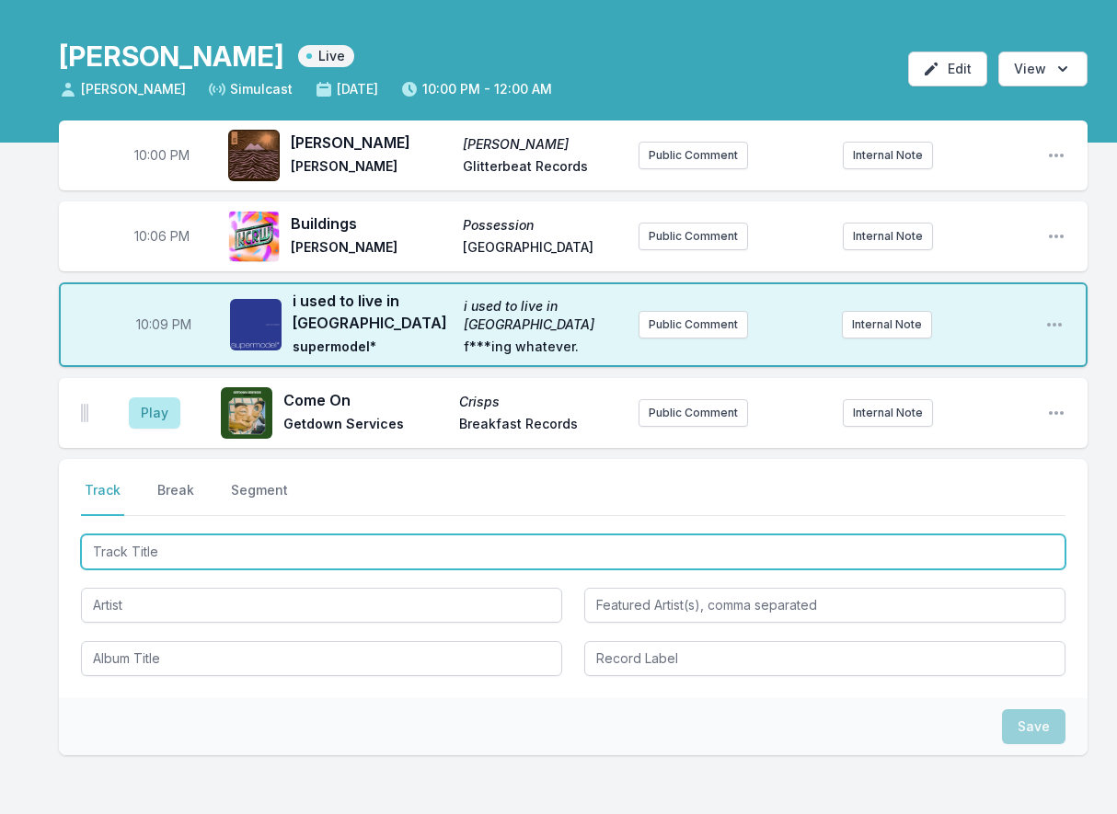
scroll to position [92, 0]
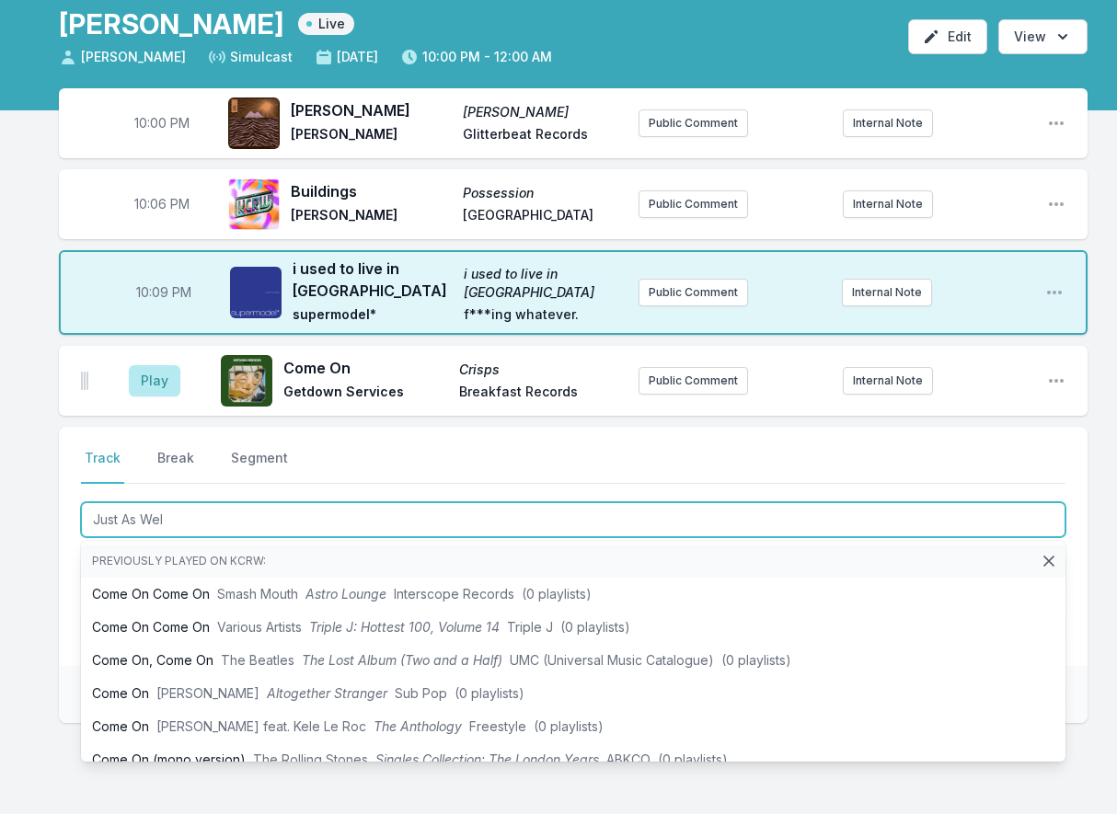
type input "Just As Well"
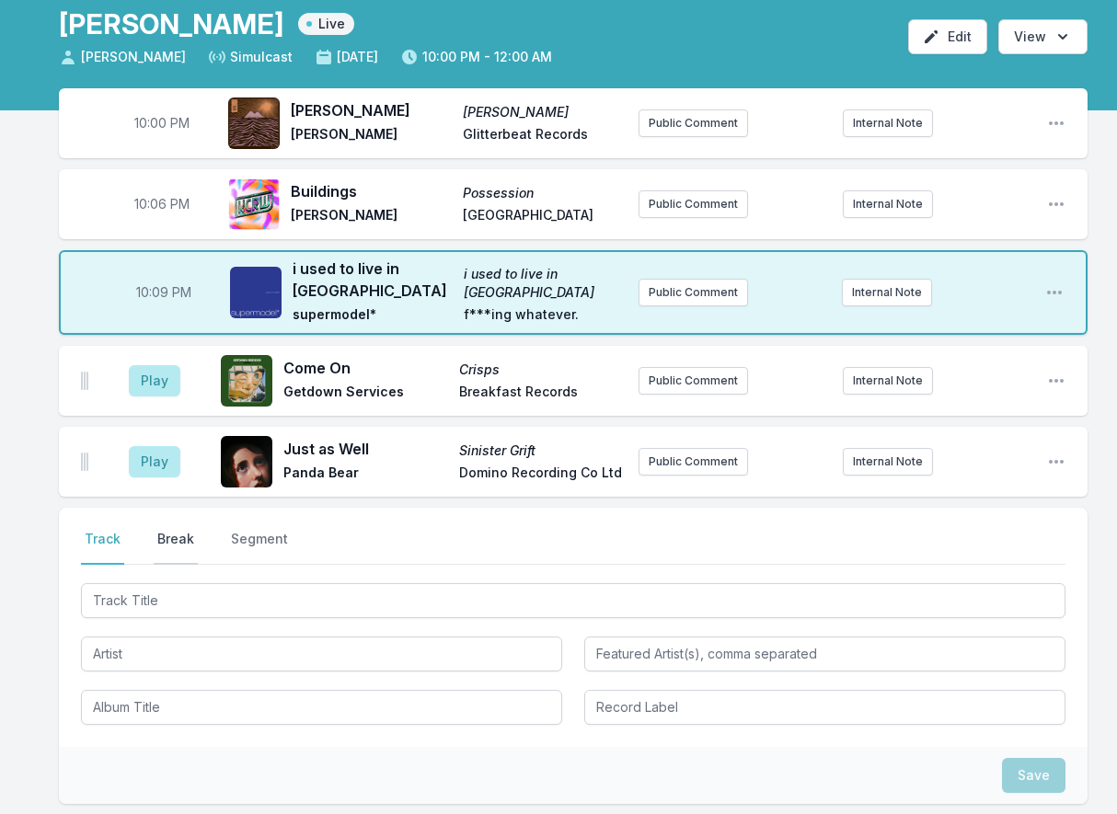
click at [180, 553] on button "Break" at bounding box center [176, 547] width 44 height 35
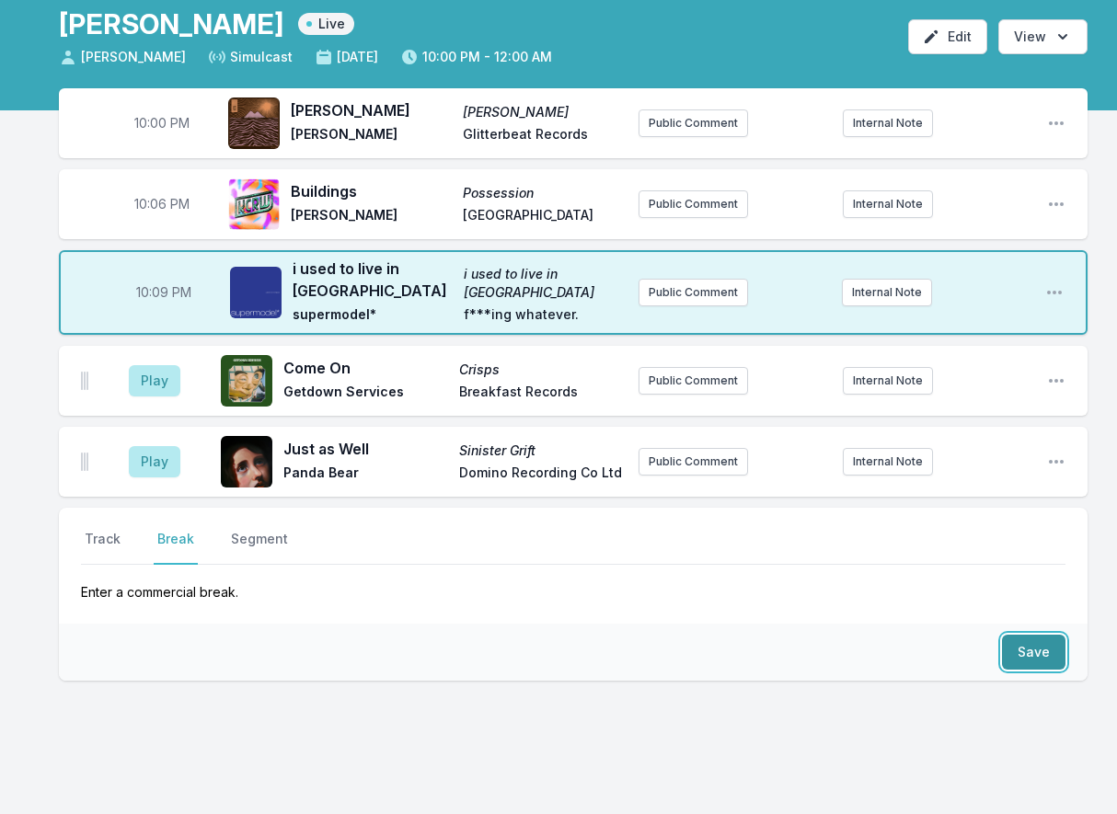
click at [1038, 645] on button "Save" at bounding box center [1033, 652] width 63 height 35
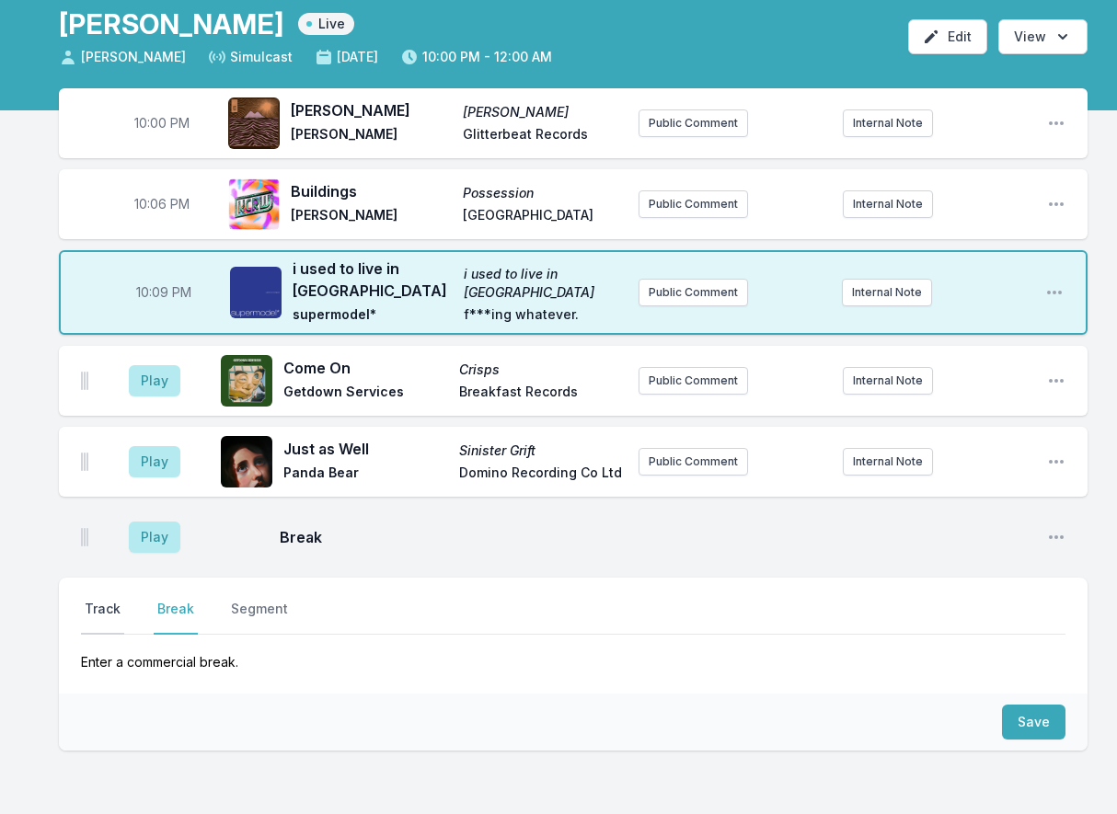
click at [109, 605] on button "Track" at bounding box center [102, 617] width 43 height 35
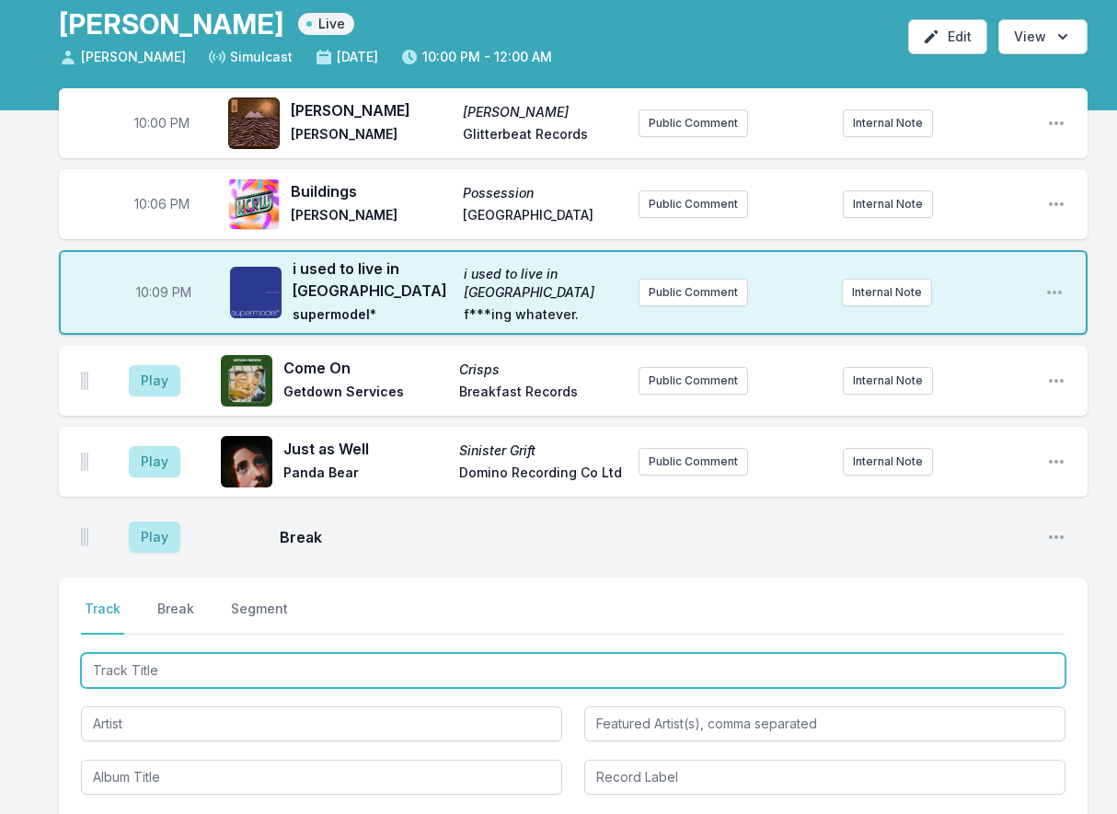
click at [153, 675] on input "Track Title" at bounding box center [573, 670] width 984 height 35
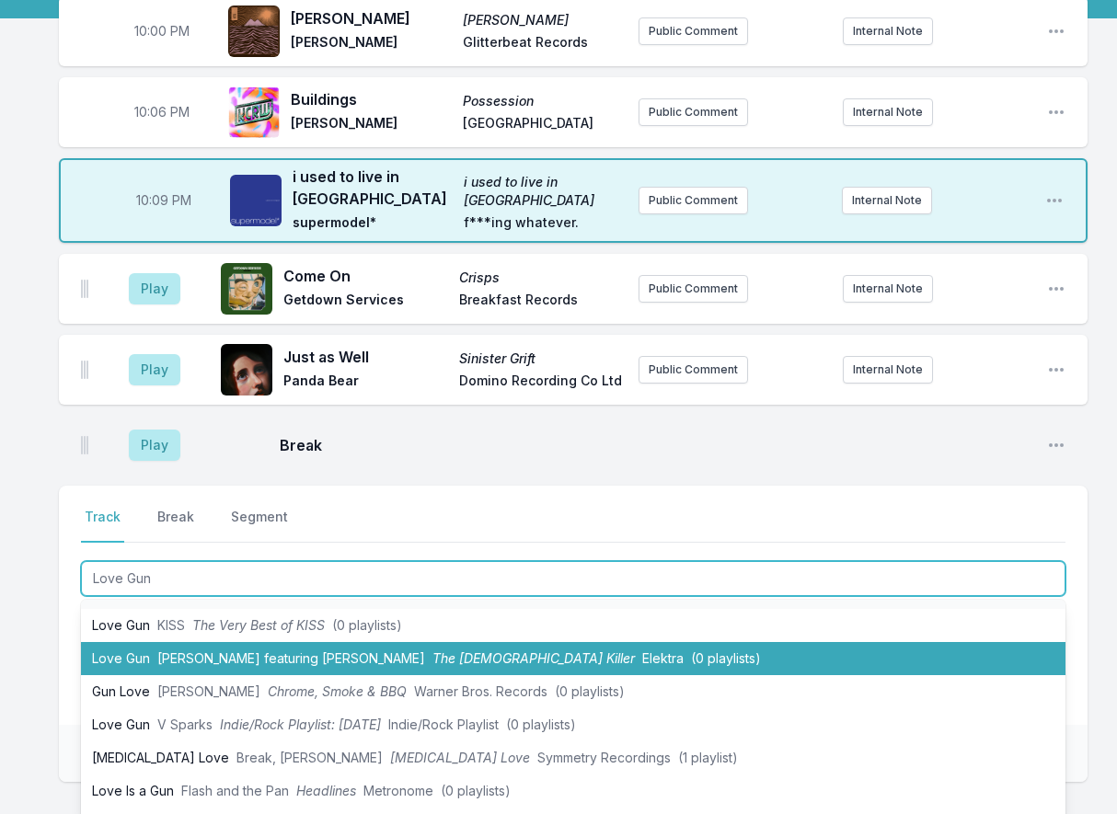
scroll to position [0, 0]
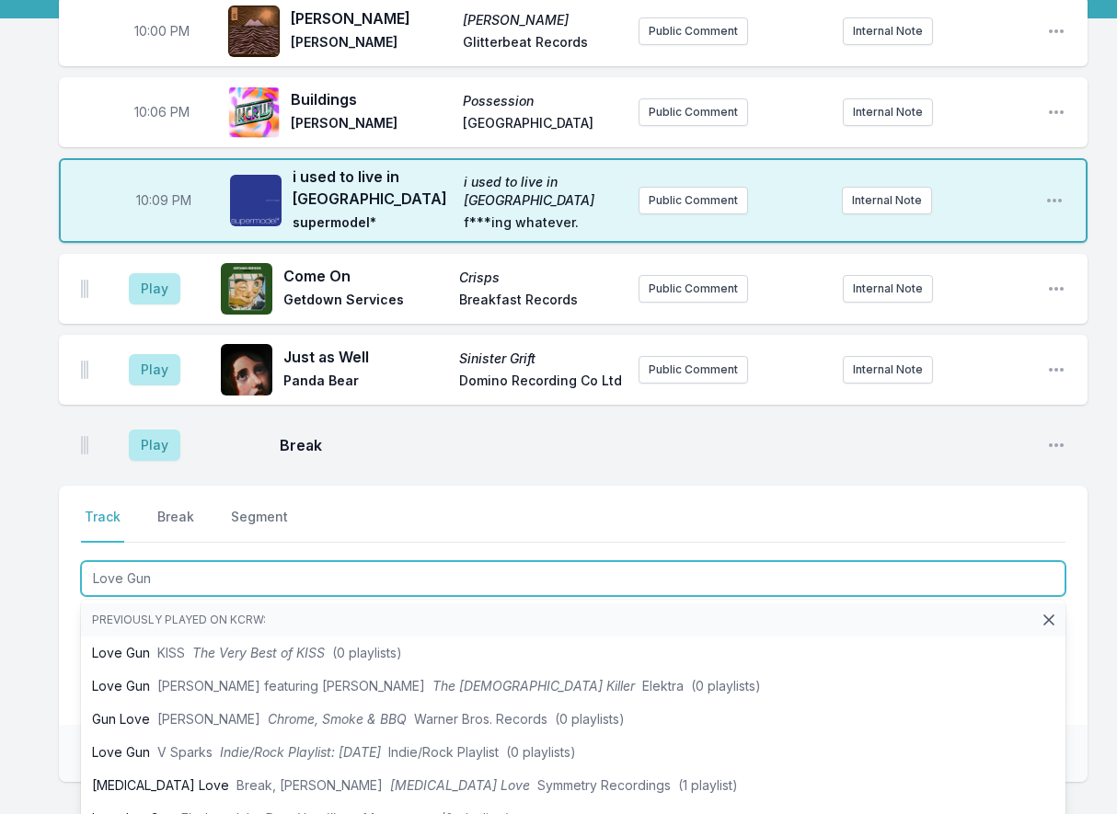
type input "Love Gun"
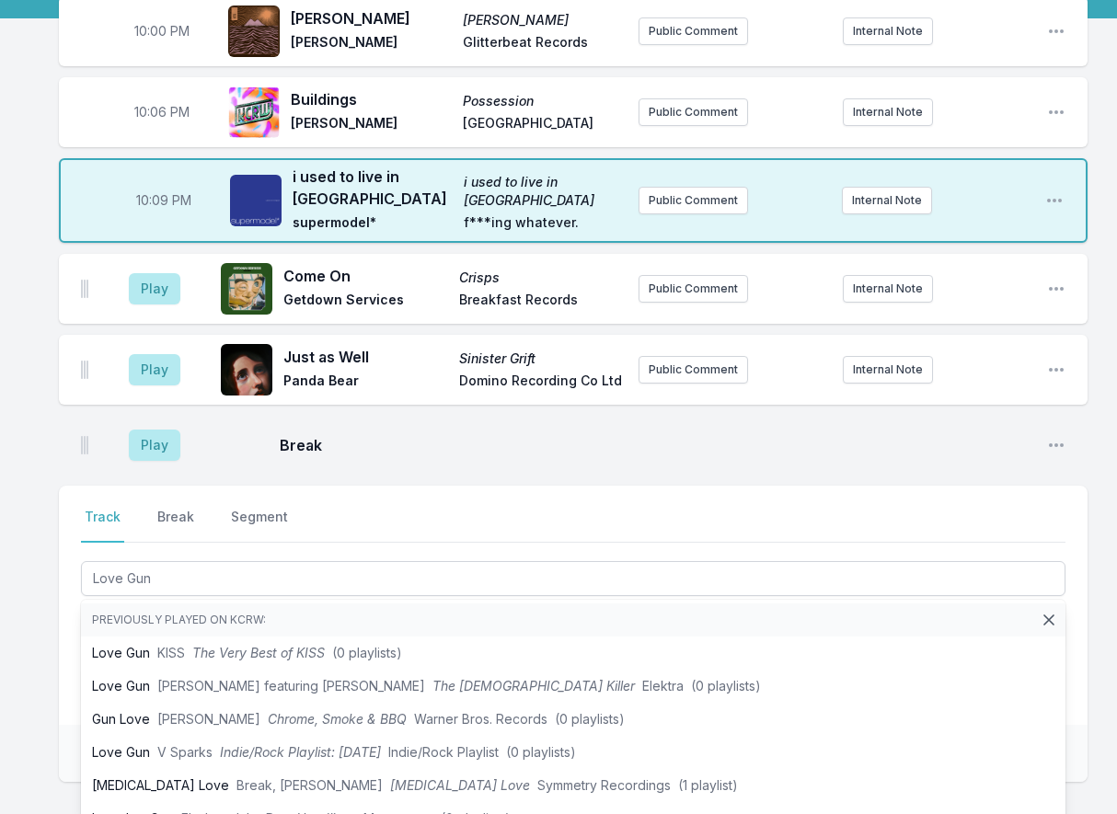
click at [60, 698] on div "Select a tab Track Break Segment Track Break Segment Love Gun Previously played…" at bounding box center [573, 605] width 1028 height 239
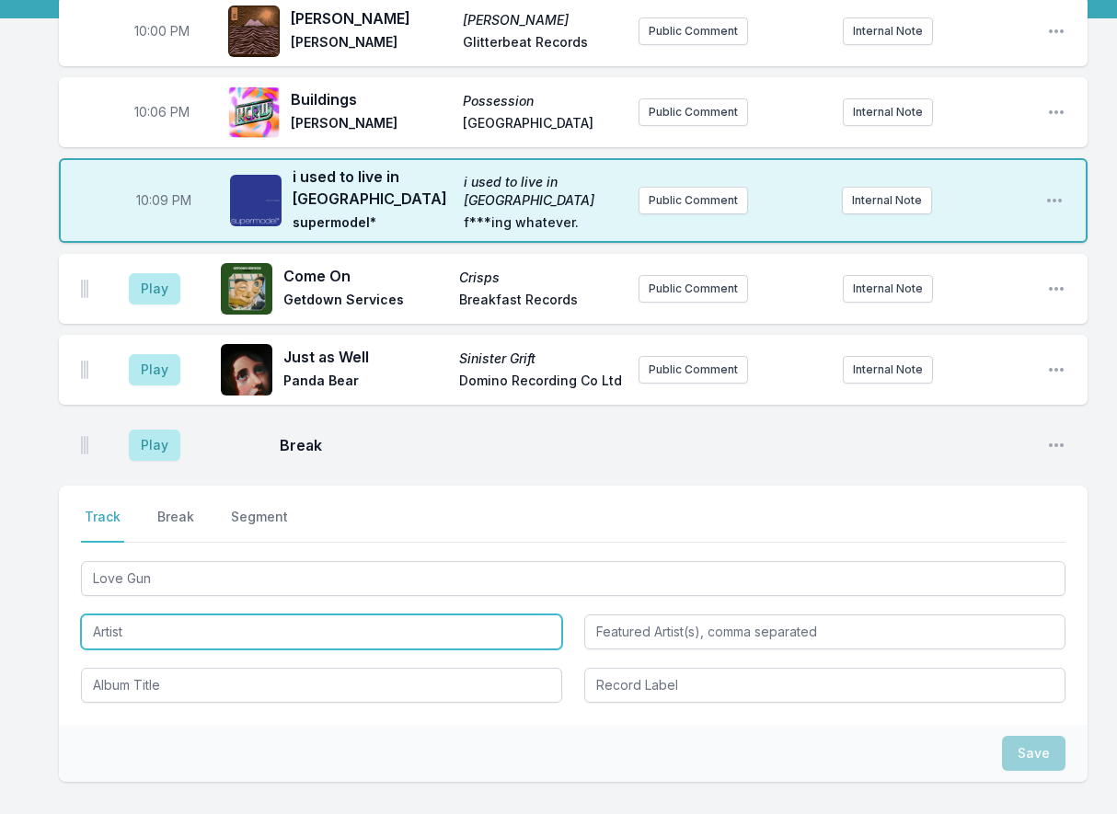
click at [213, 629] on input "Artist" at bounding box center [321, 631] width 481 height 35
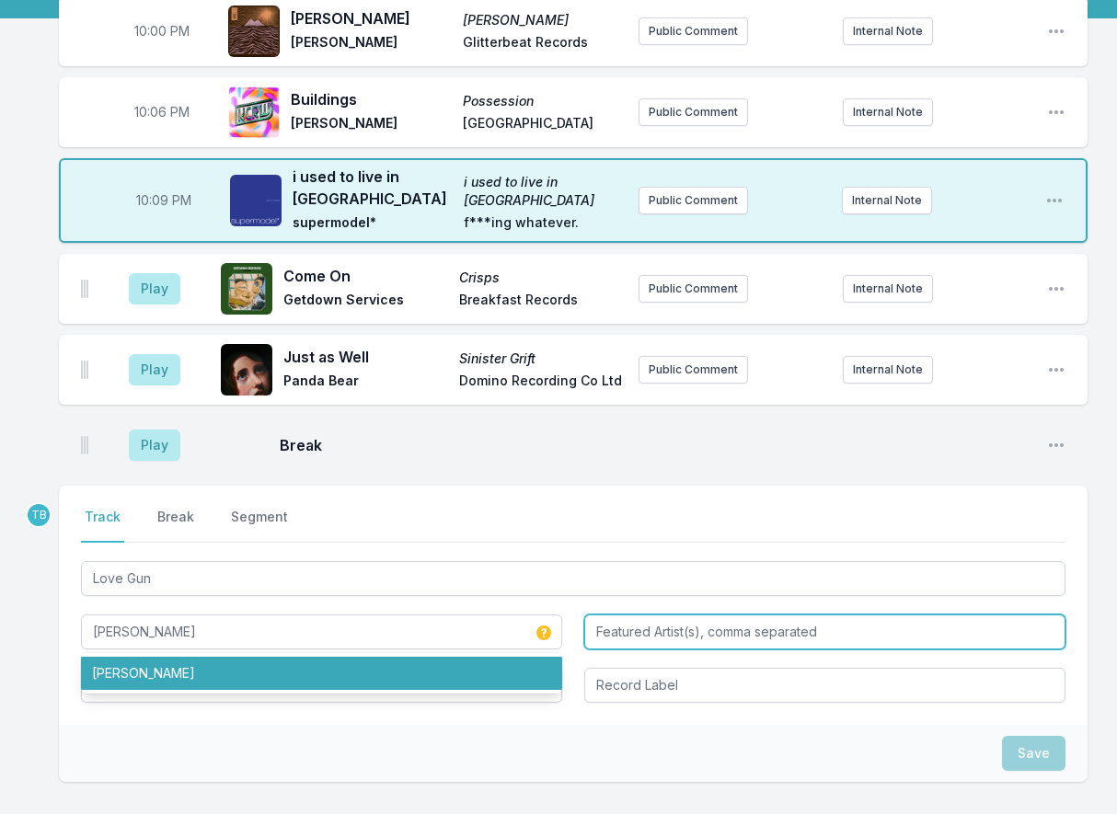
type input "[PERSON_NAME]"
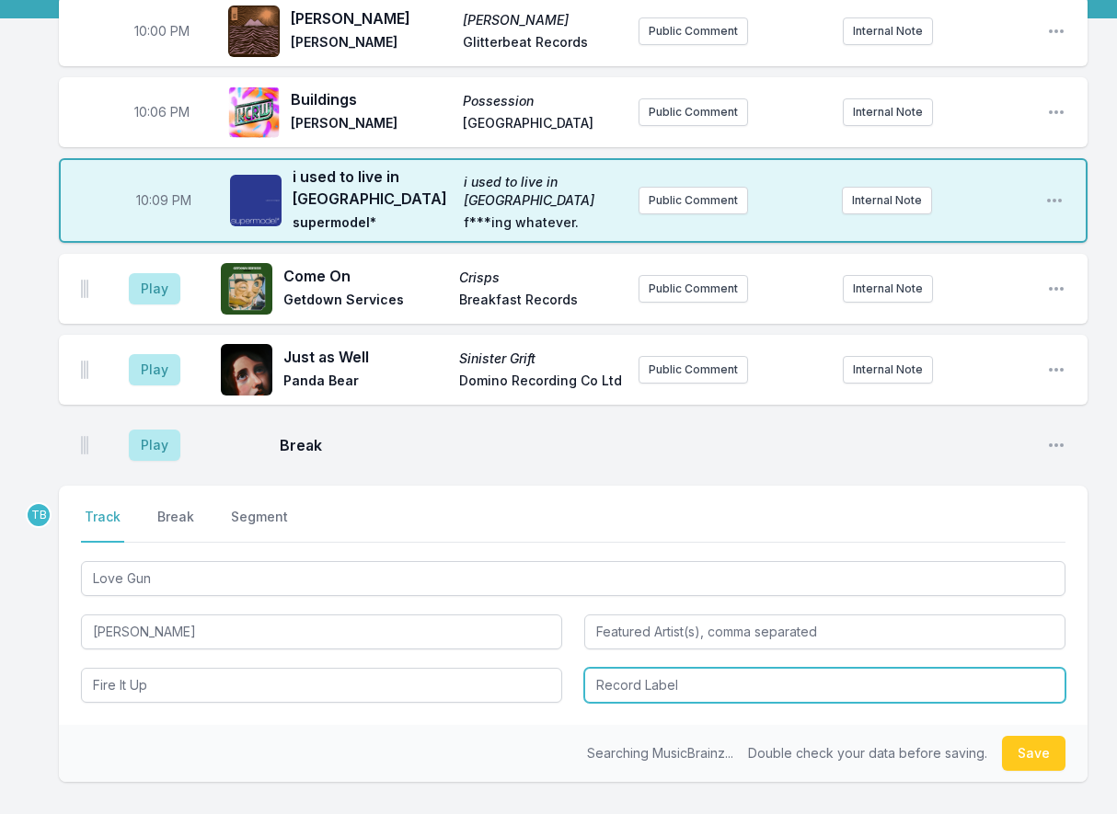
type input "Fire It Up"
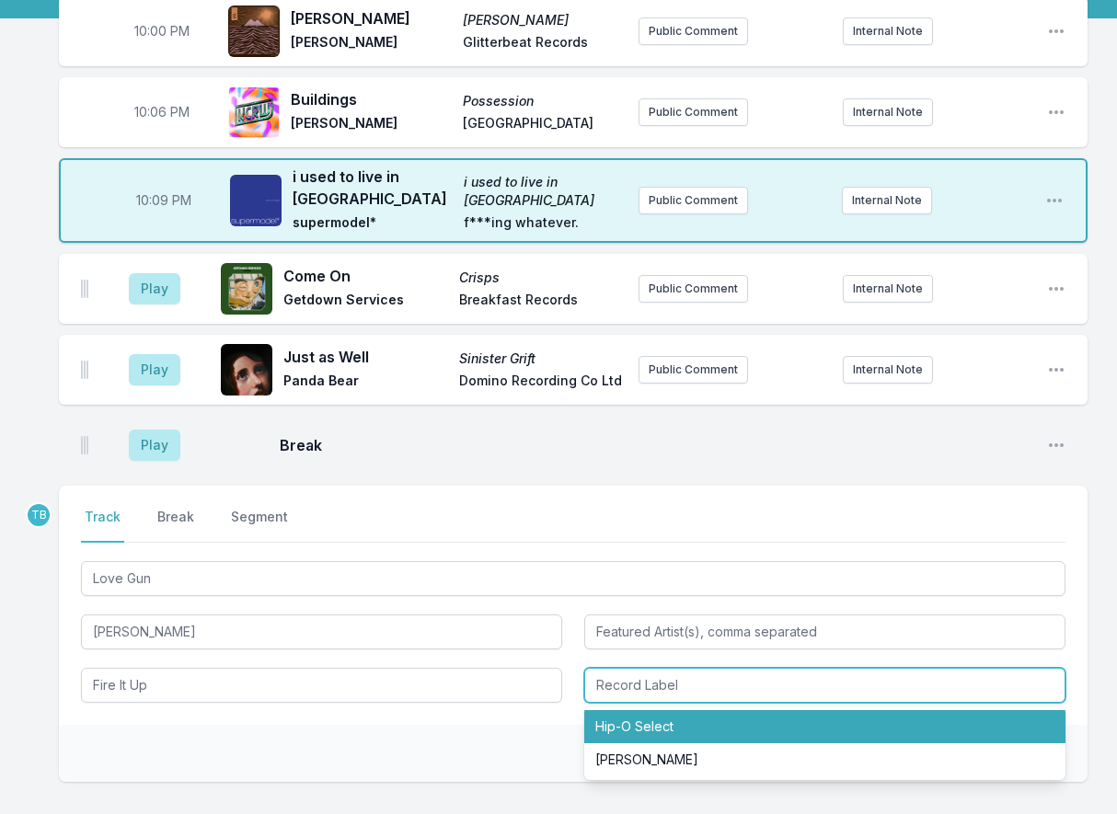
type input "Hip‐O Select"
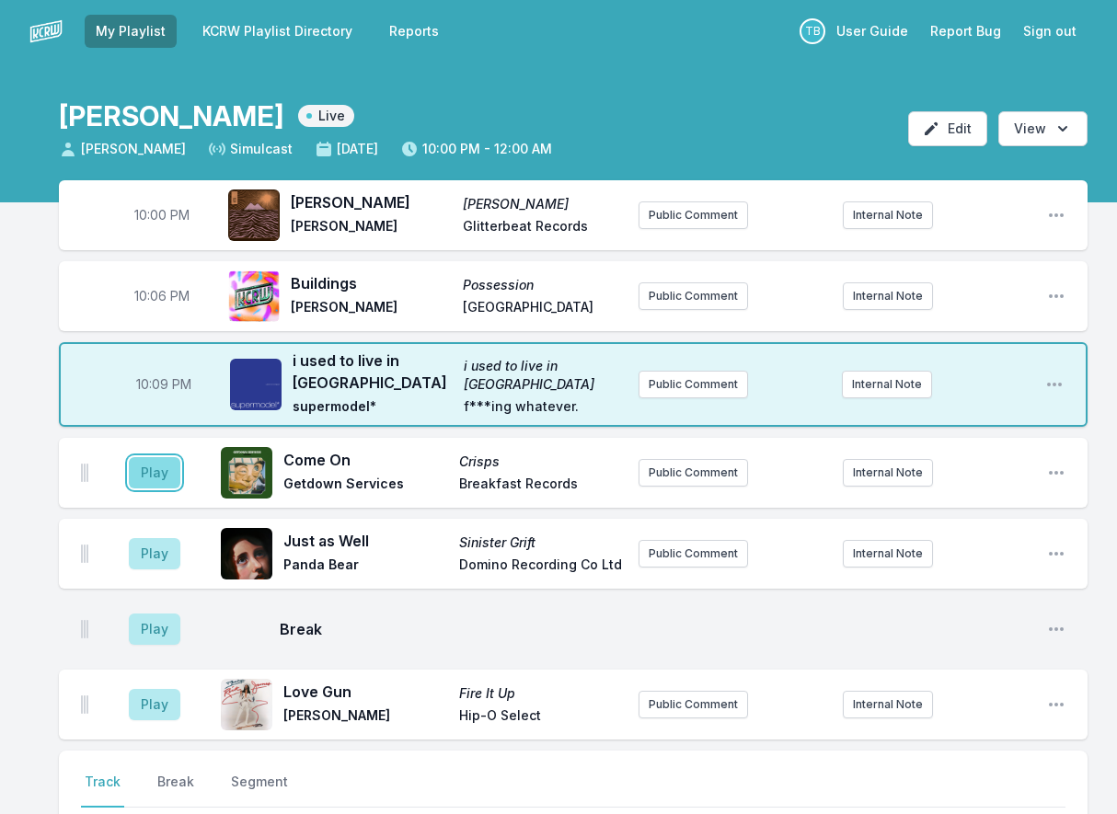
click at [165, 459] on button "Play" at bounding box center [155, 472] width 52 height 31
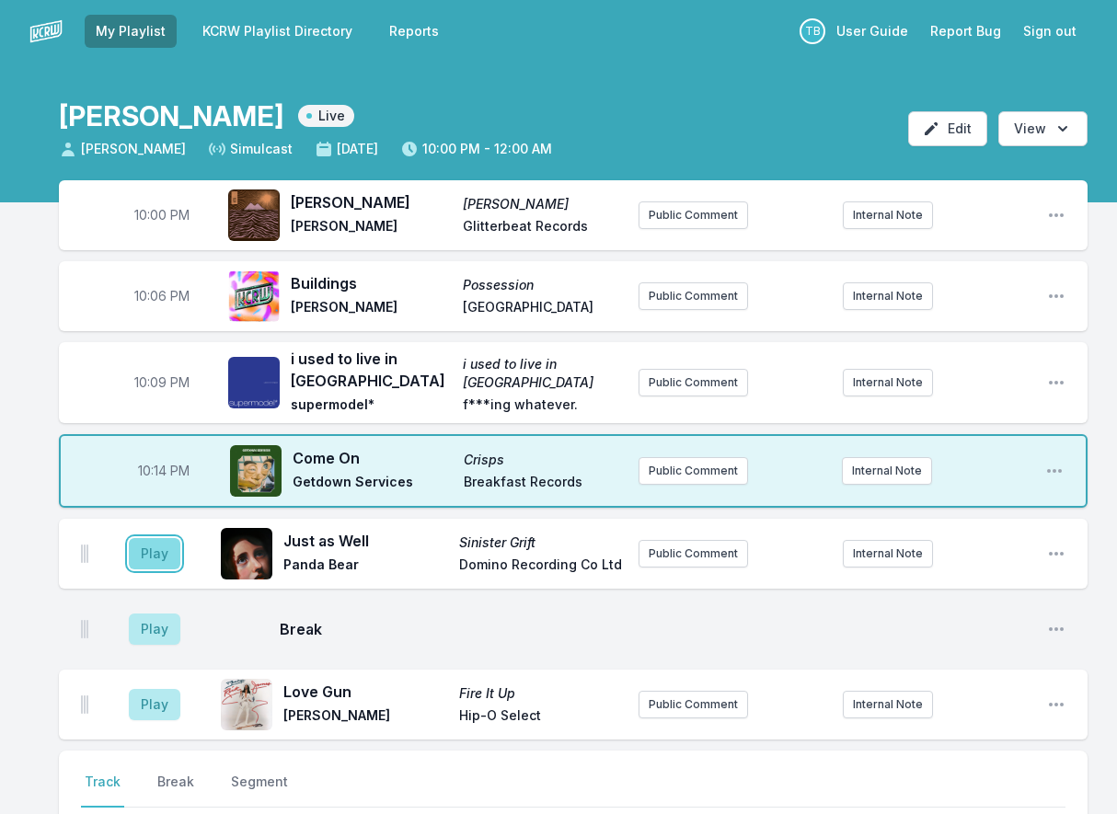
click at [158, 560] on button "Play" at bounding box center [155, 553] width 52 height 31
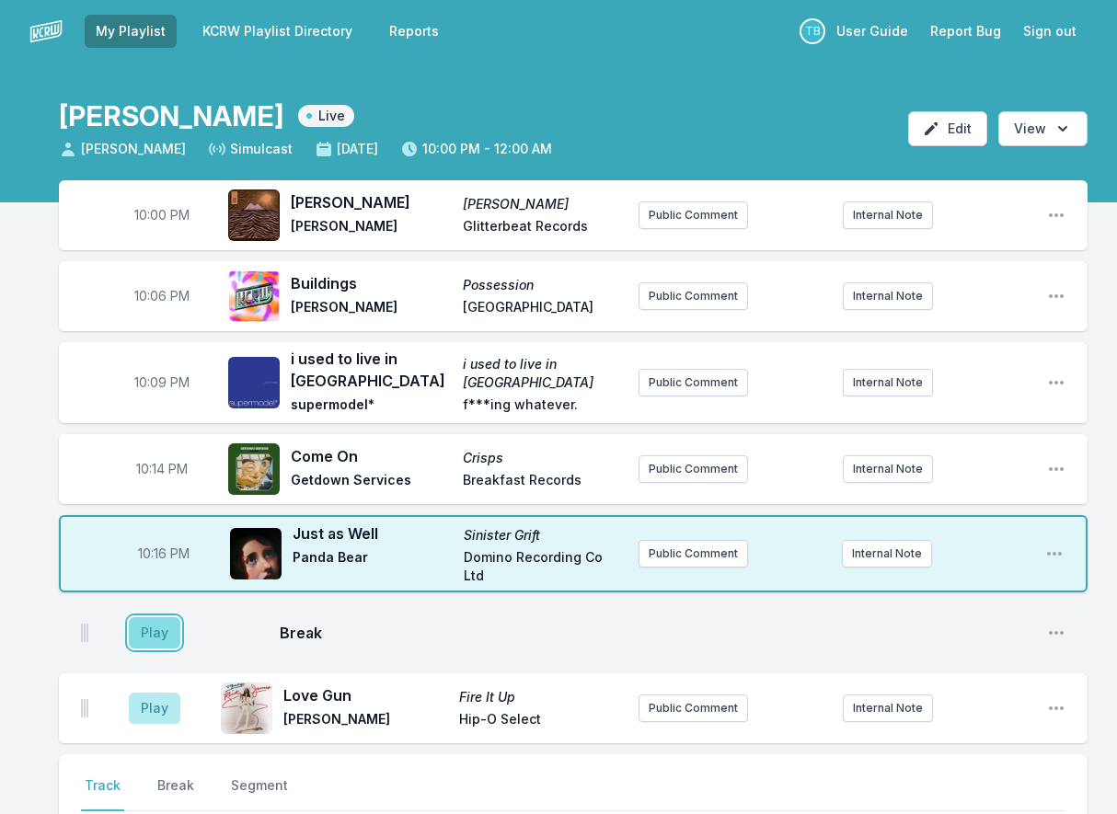
click at [137, 621] on button "Play" at bounding box center [155, 632] width 52 height 31
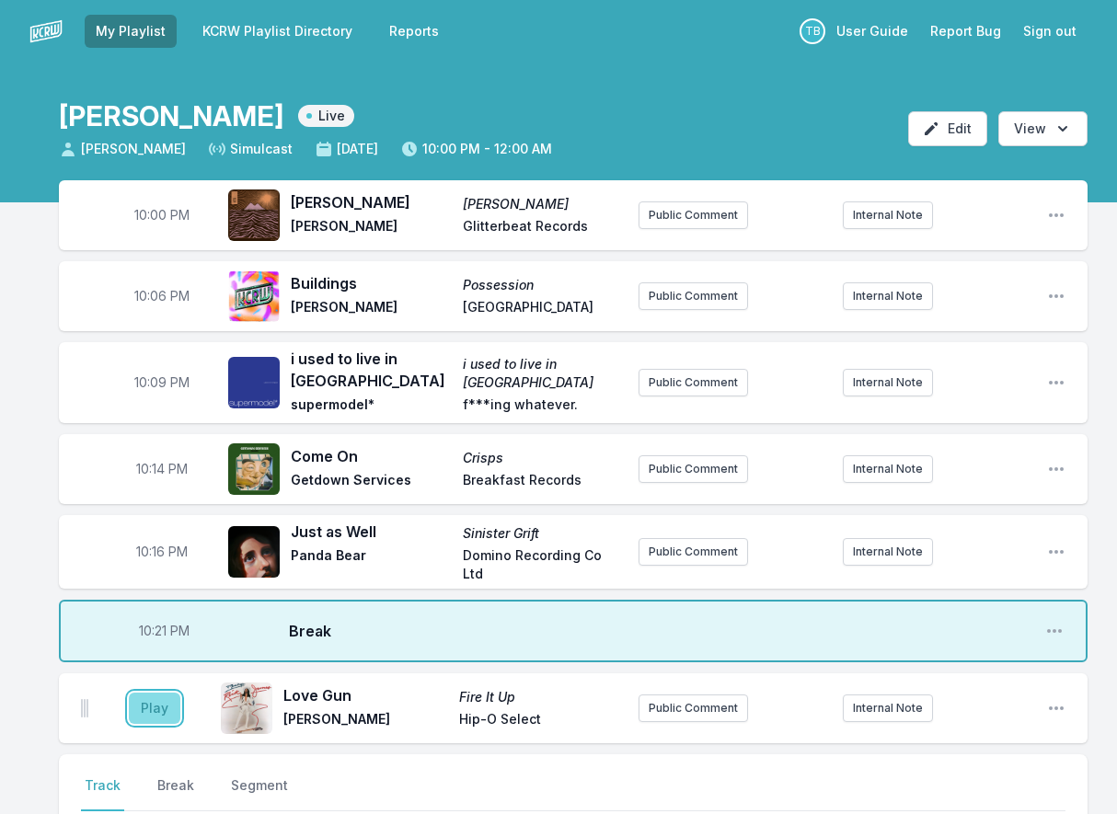
click at [162, 708] on button "Play" at bounding box center [155, 708] width 52 height 31
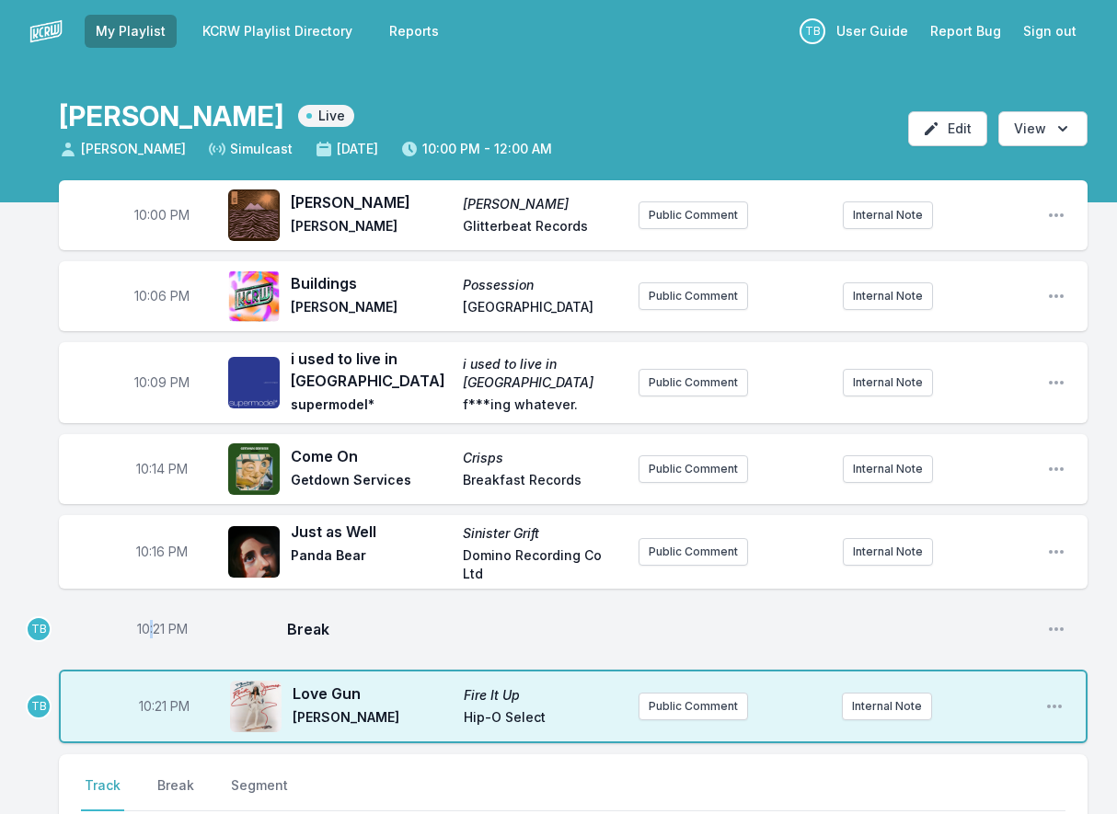
click at [153, 624] on span "10:21 PM" at bounding box center [162, 629] width 51 height 18
click at [147, 626] on input "22:21" at bounding box center [161, 629] width 103 height 35
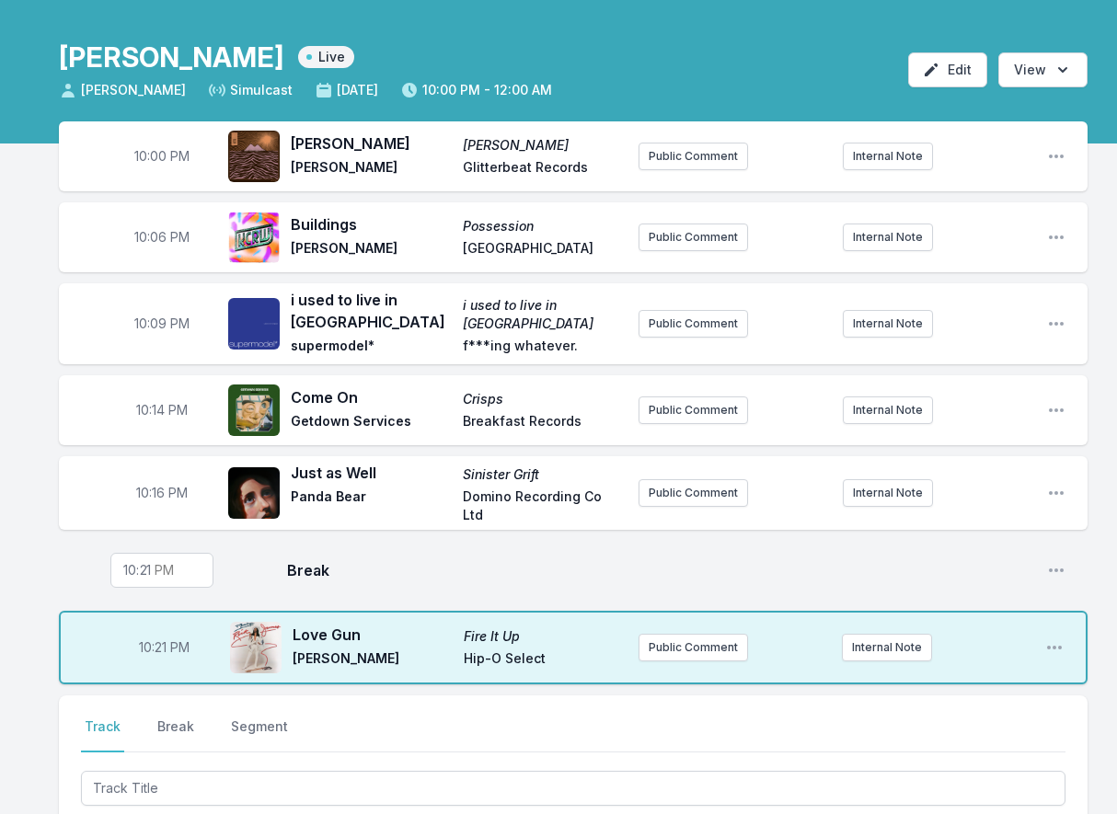
scroll to position [92, 0]
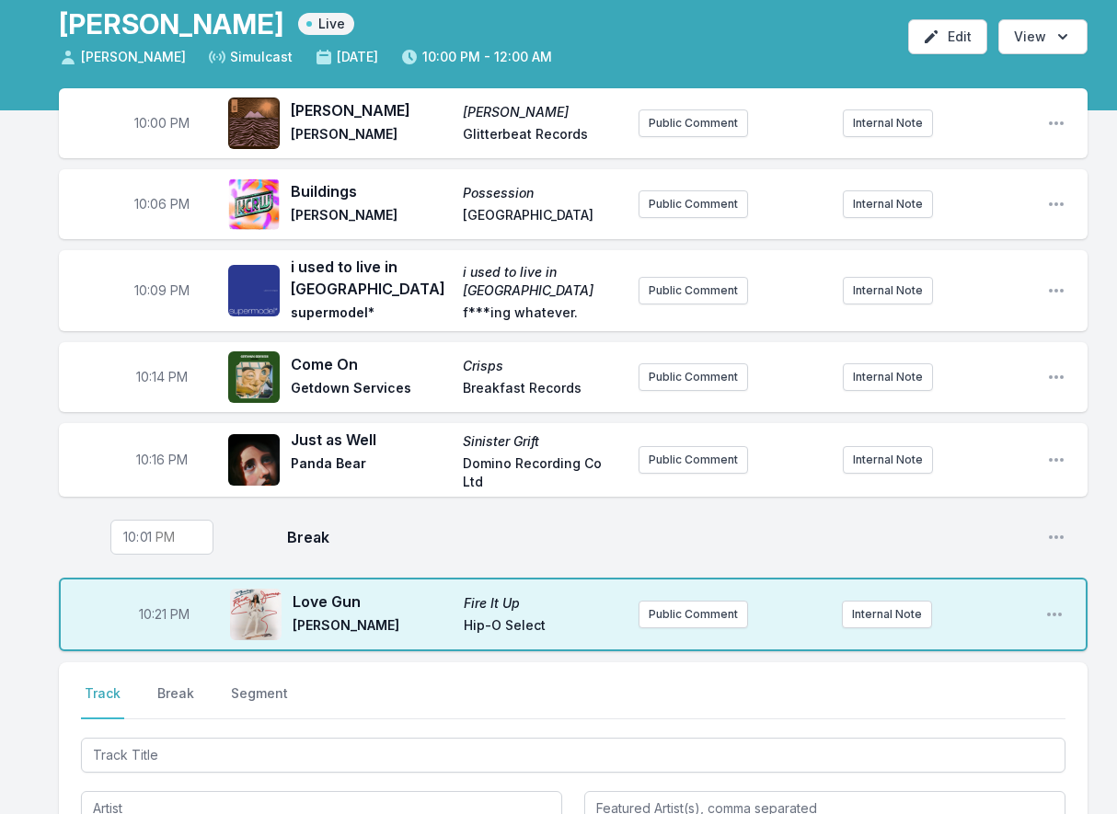
type input "22:18"
click at [486, 537] on span "Break" at bounding box center [659, 537] width 745 height 22
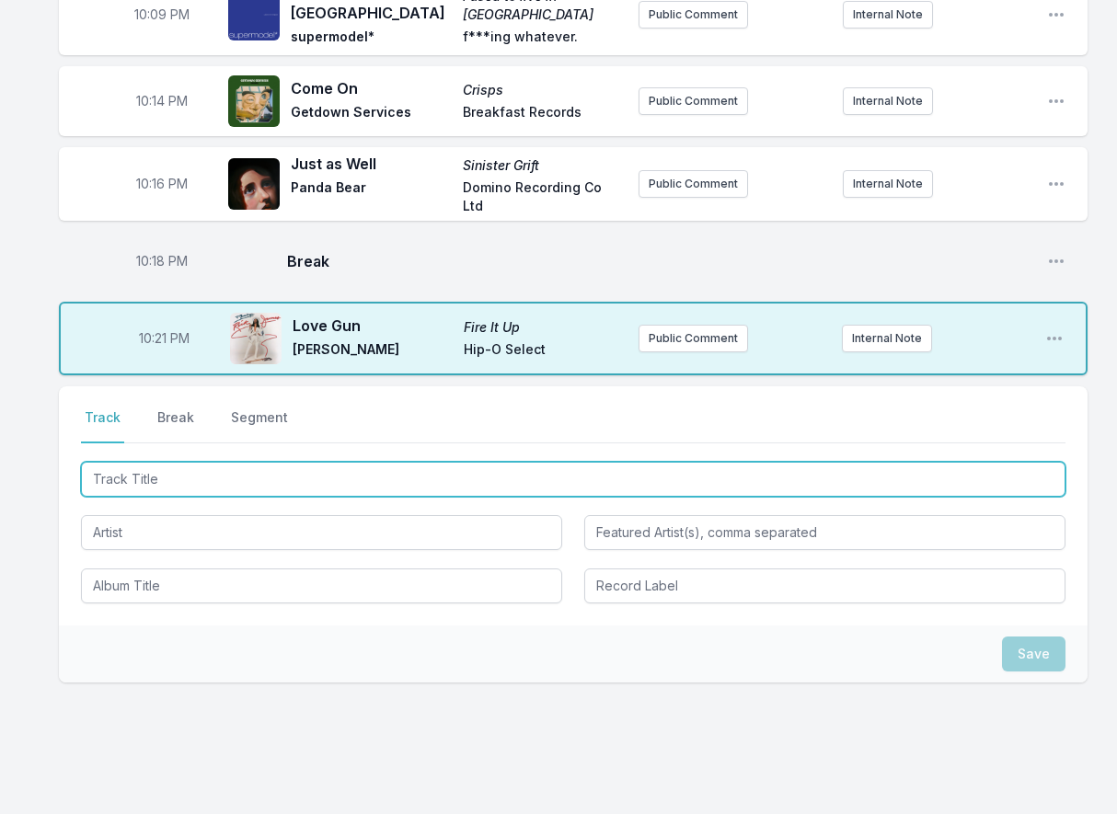
click at [199, 475] on input "Track Title" at bounding box center [573, 479] width 984 height 35
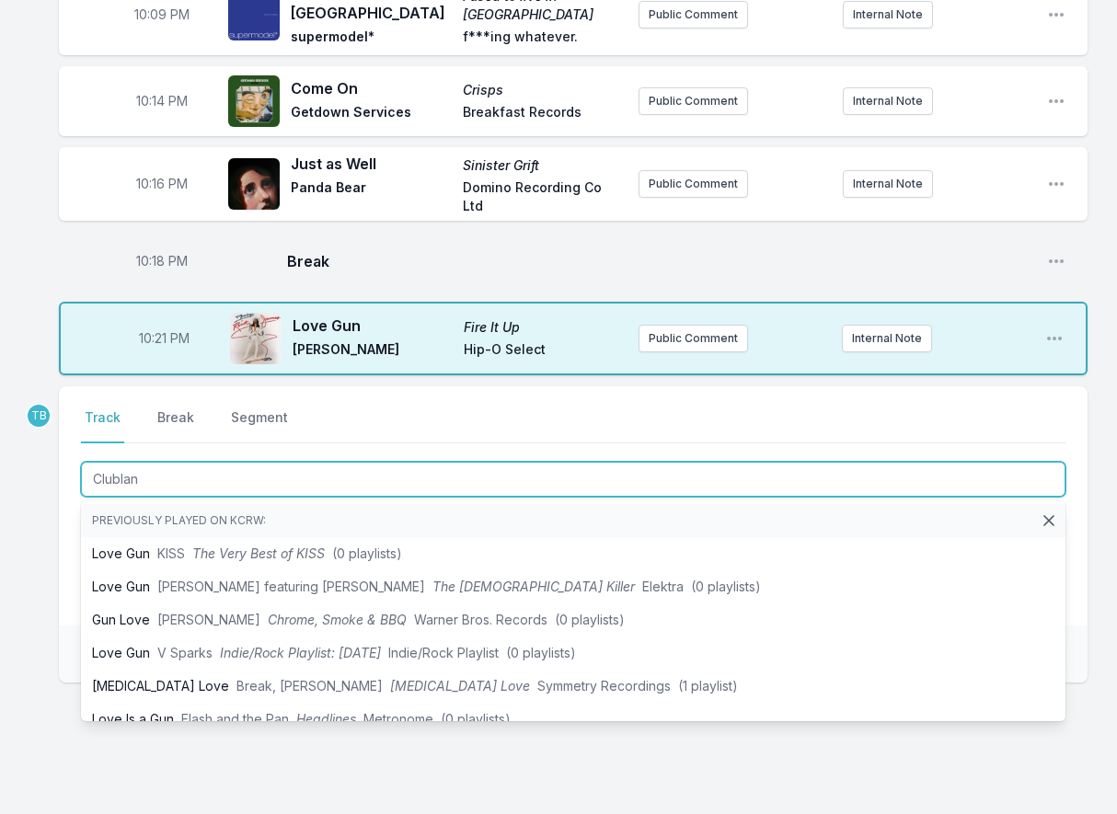
type input "Clubland"
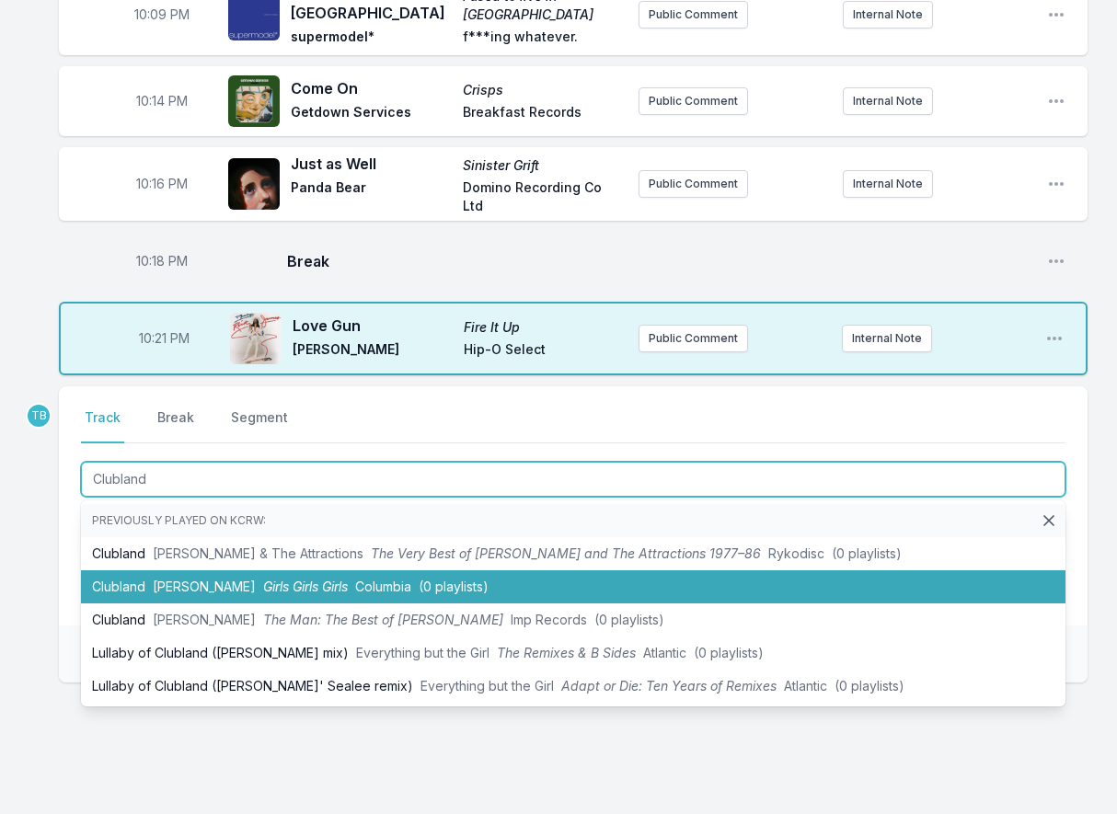
click at [303, 577] on li "Clubland [PERSON_NAME] Girls Girls Girls Columbia (0 playlists)" at bounding box center [573, 586] width 984 height 33
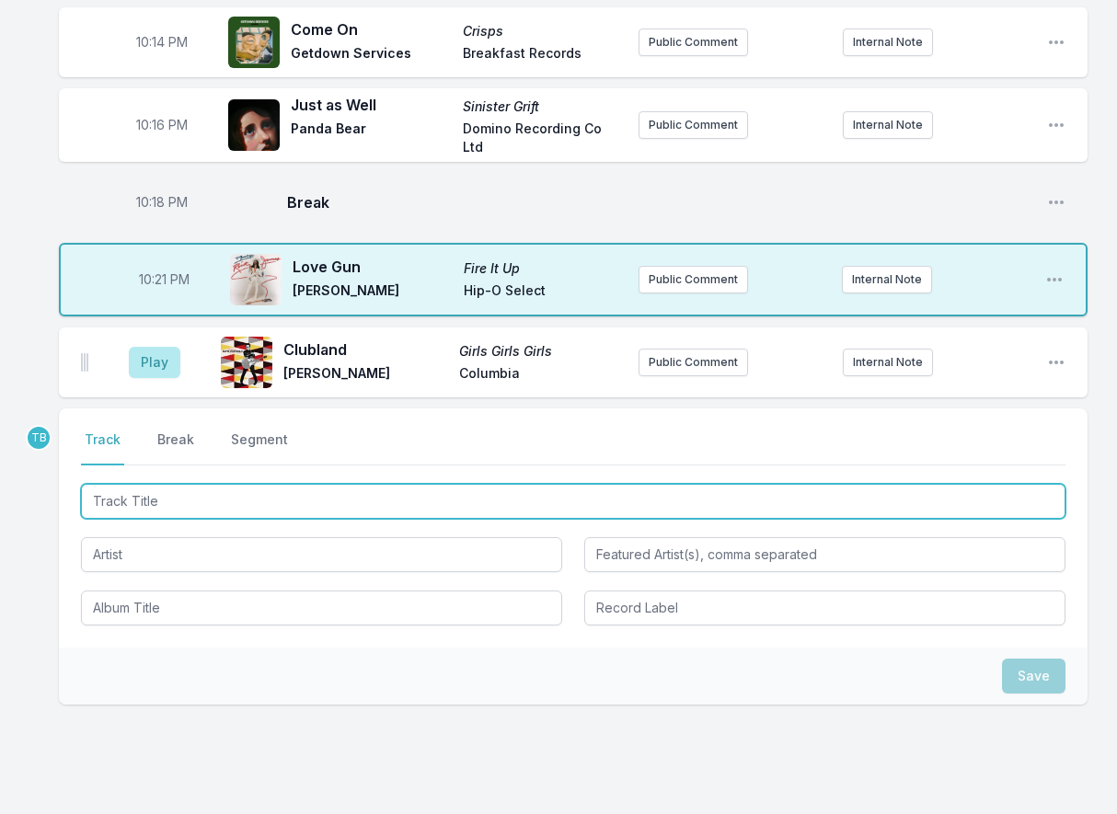
scroll to position [460, 0]
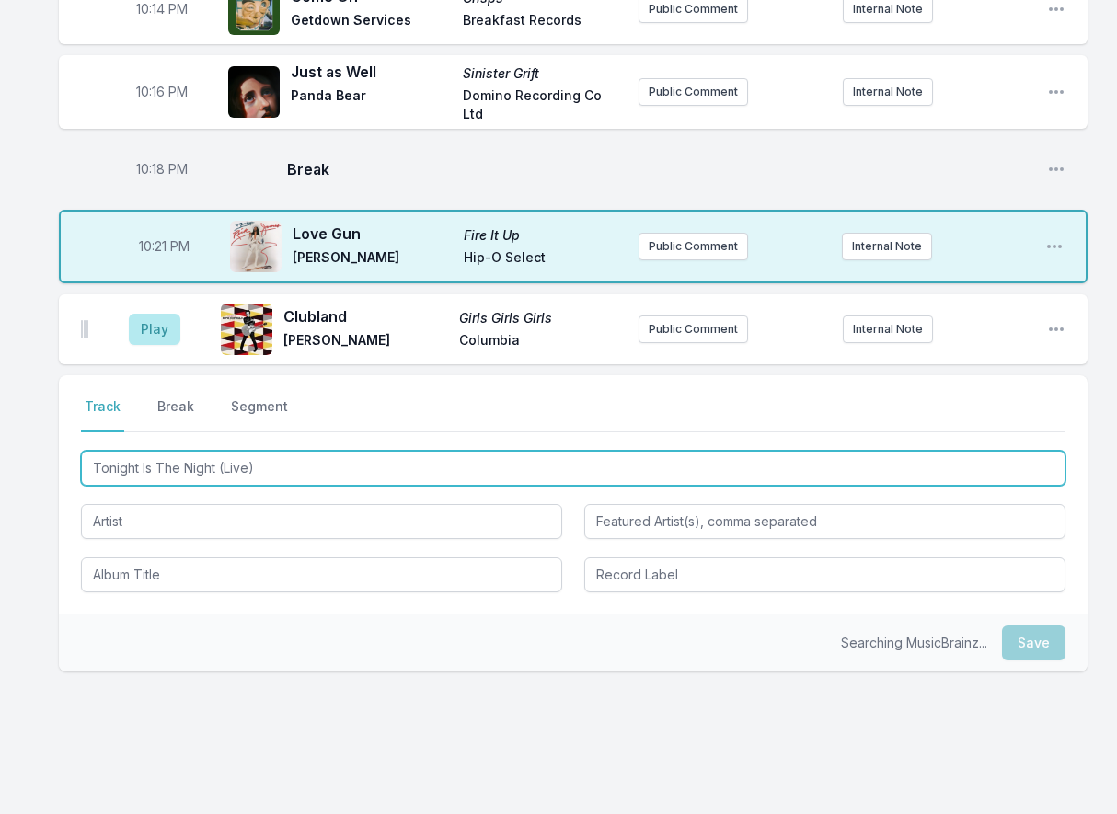
type input "Tonight Is The Night (Live)"
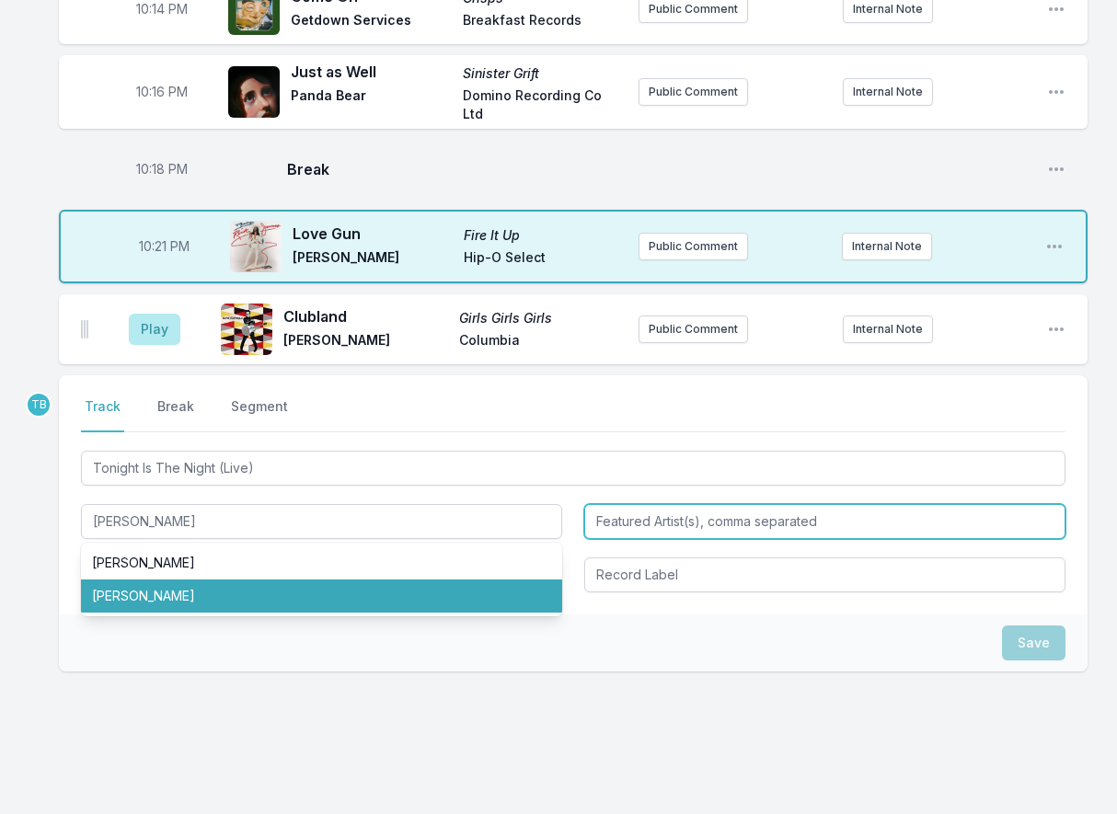
type input "[PERSON_NAME]"
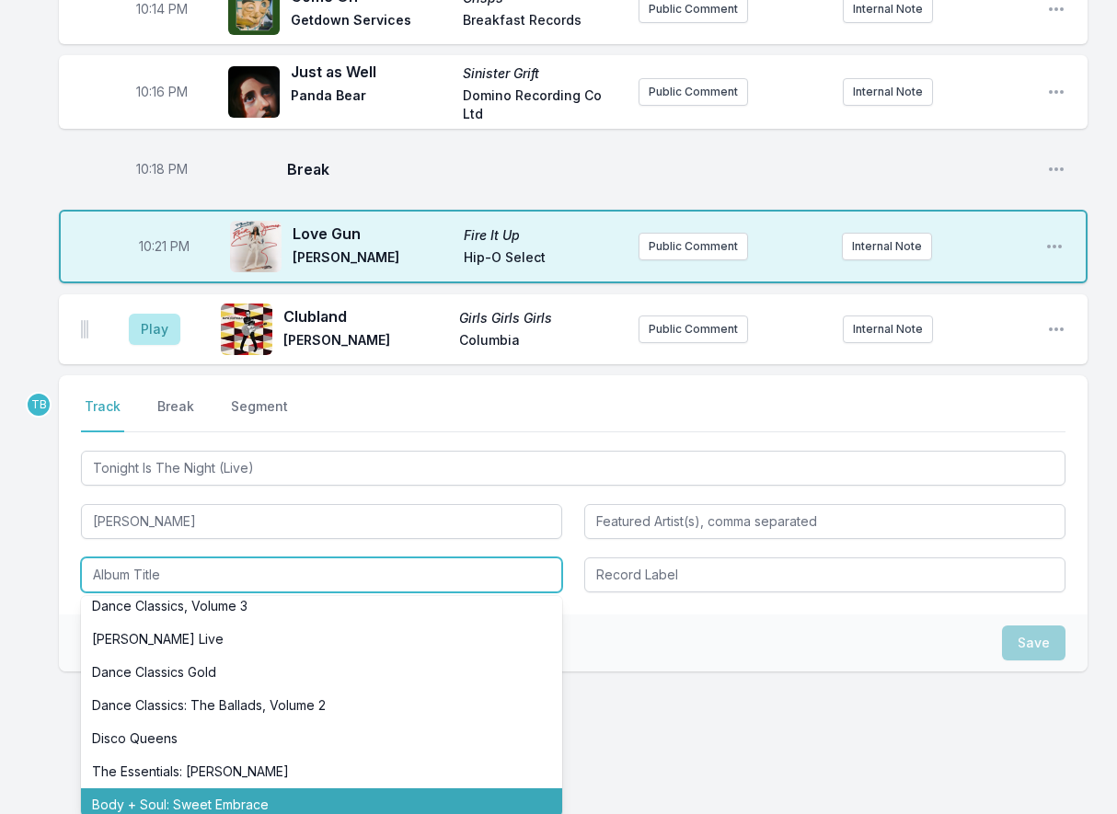
scroll to position [276, 0]
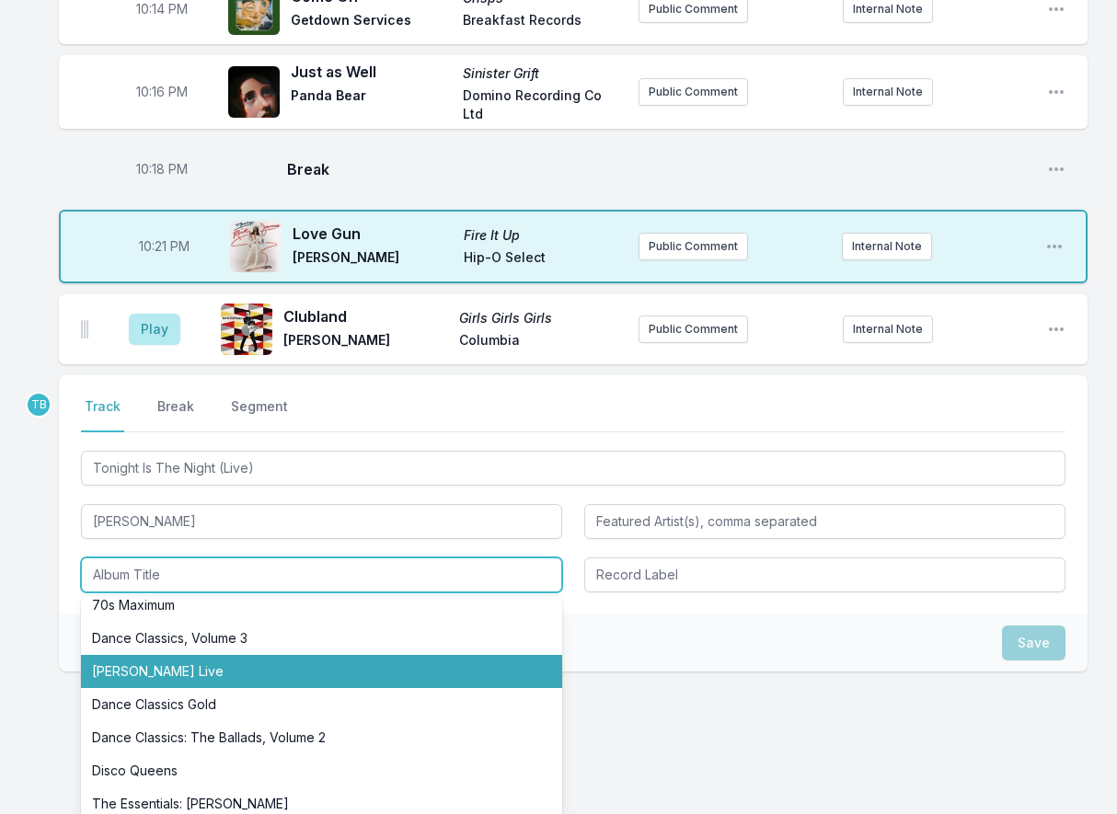
click at [258, 655] on li "[PERSON_NAME] Live" at bounding box center [321, 671] width 481 height 33
type input "[PERSON_NAME] Live"
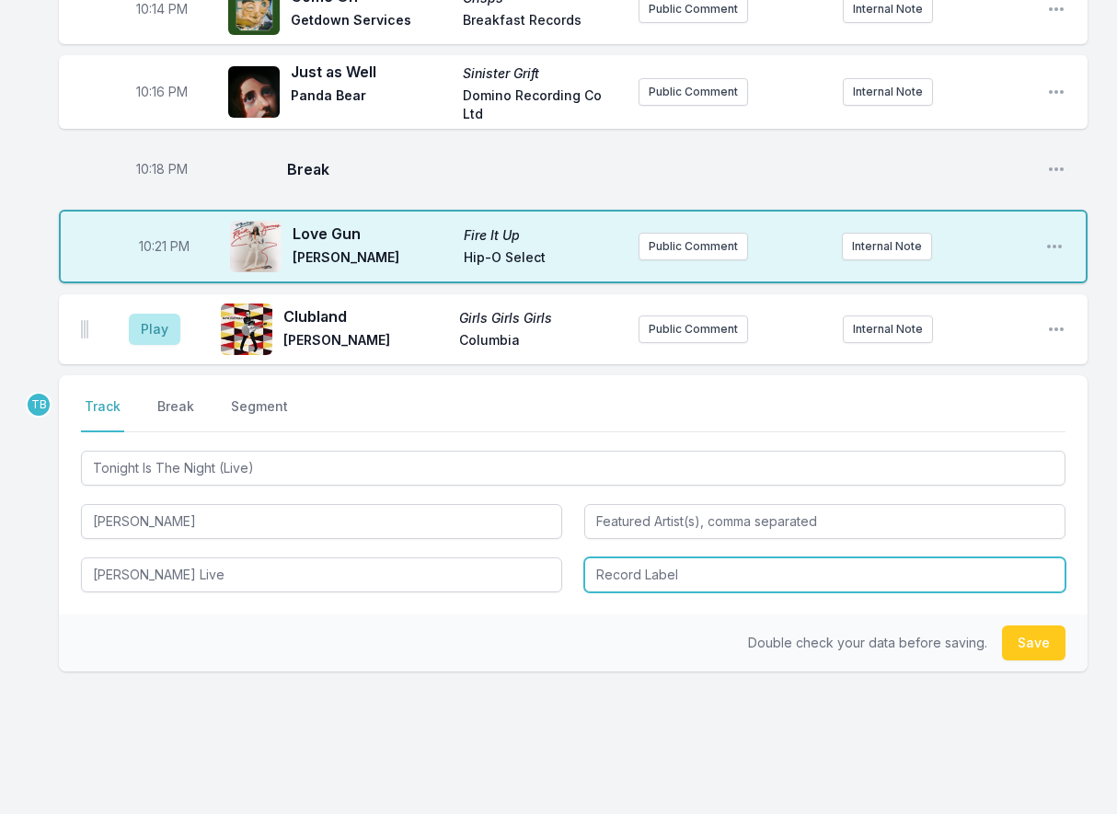
click at [679, 569] on input "Record Label" at bounding box center [824, 574] width 481 height 35
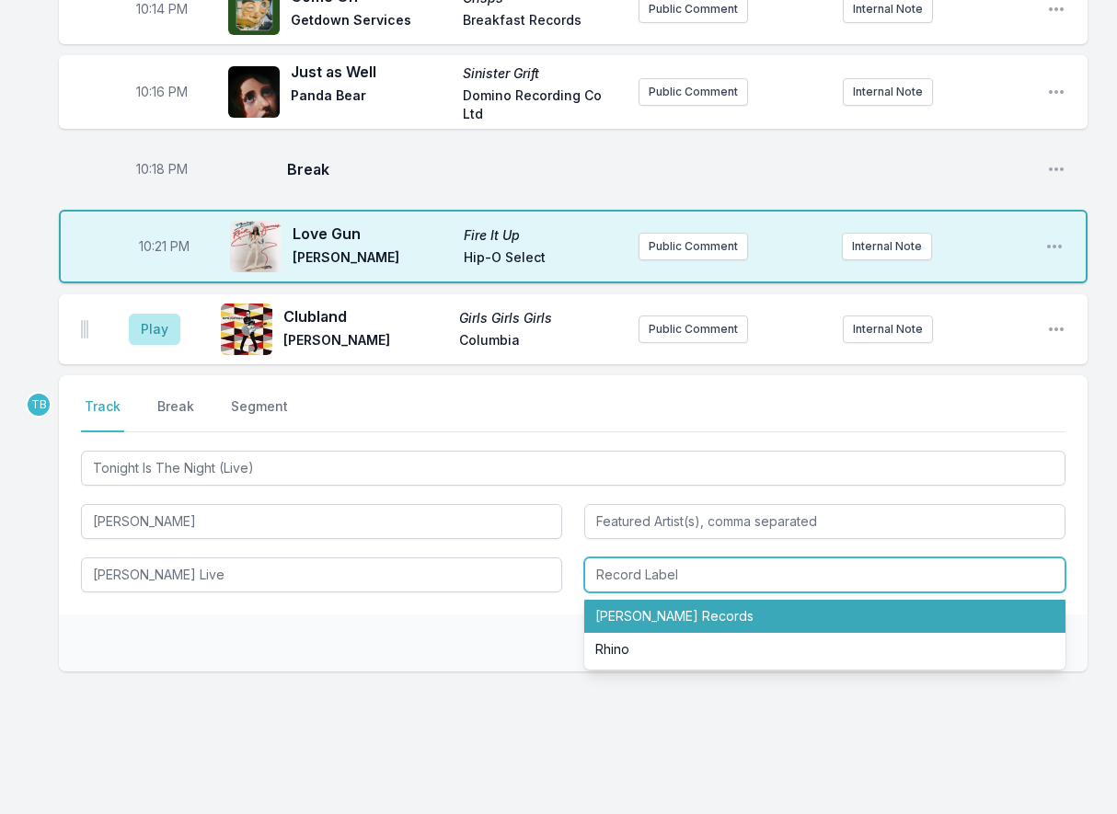
drag, startPoint x: 699, startPoint y: 619, endPoint x: 774, endPoint y: 620, distance: 75.4
click at [700, 619] on li "[PERSON_NAME] Records" at bounding box center [824, 616] width 481 height 33
type input "[PERSON_NAME] Records"
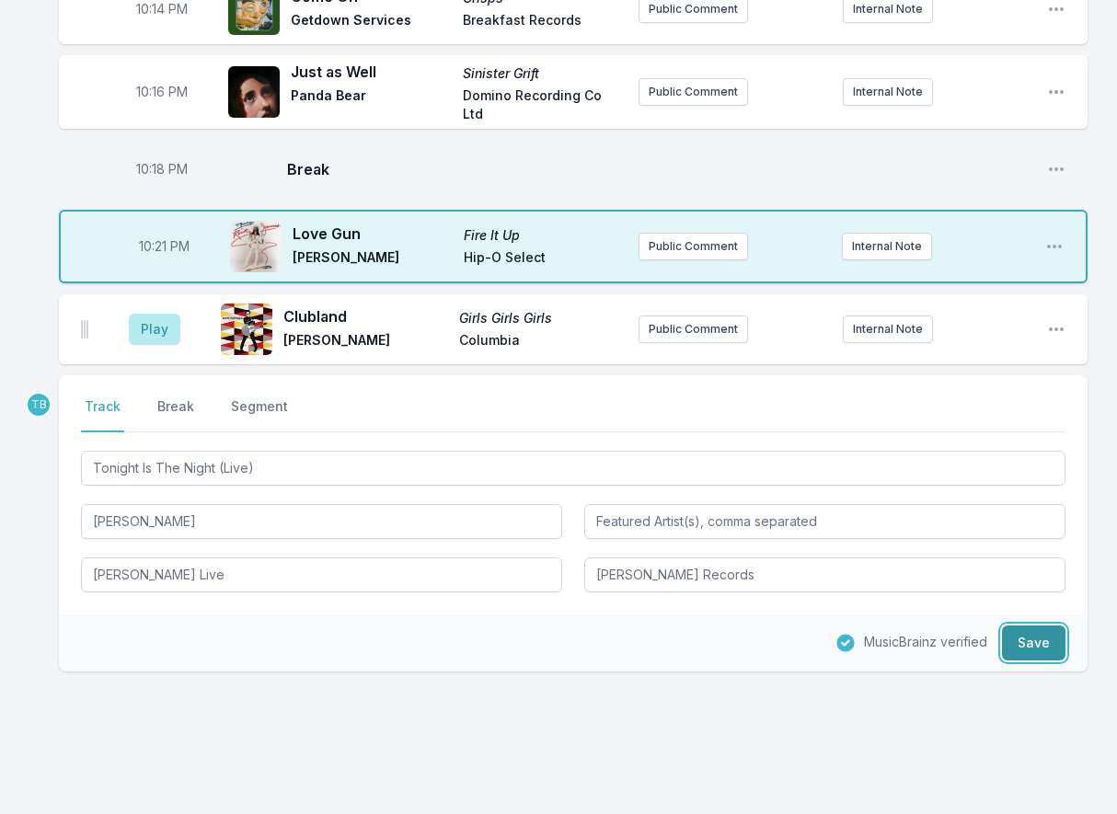
click at [1026, 645] on button "Save" at bounding box center [1033, 642] width 63 height 35
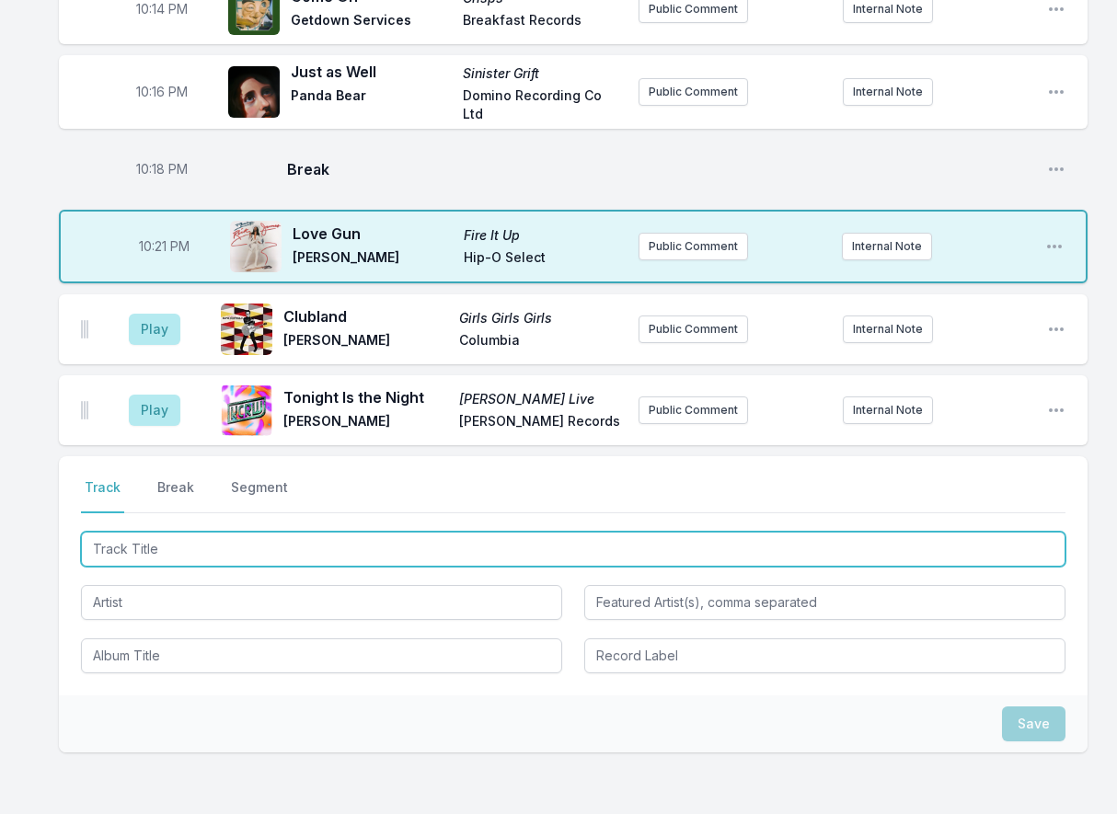
click at [147, 544] on input "Track Title" at bounding box center [573, 549] width 984 height 35
type input "Slippery People (Instrumental)"
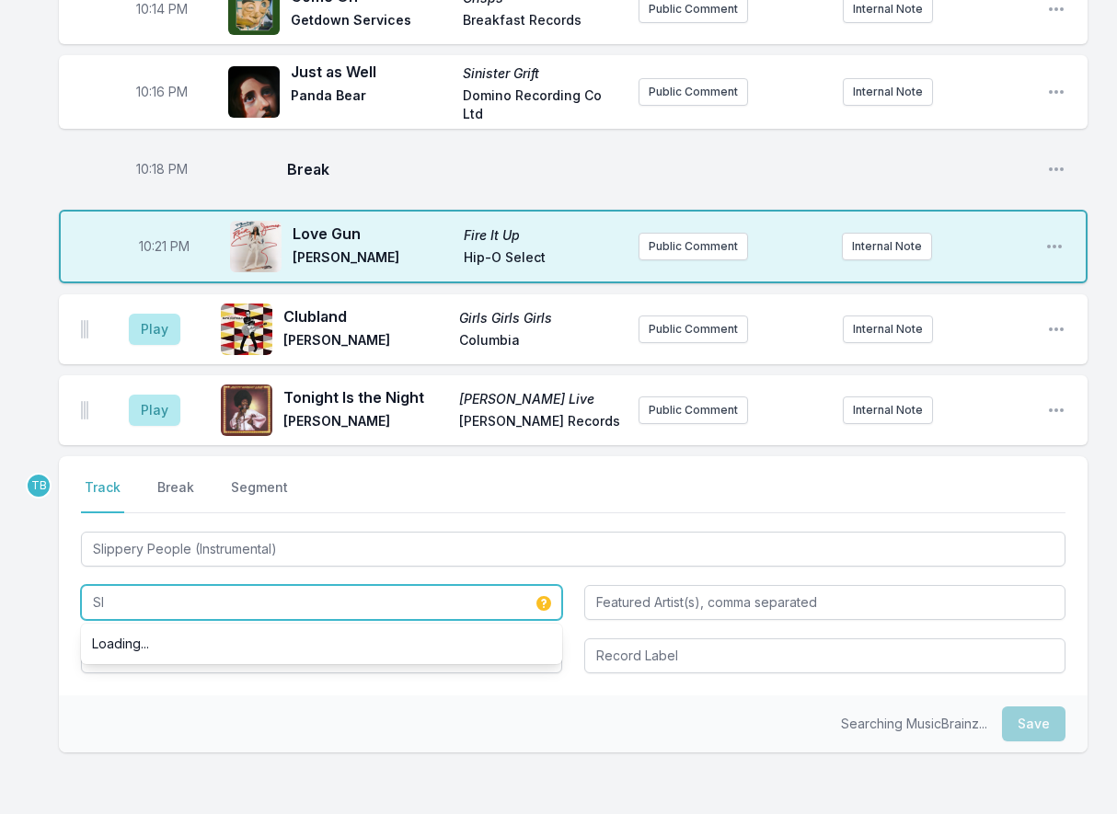
type input "S"
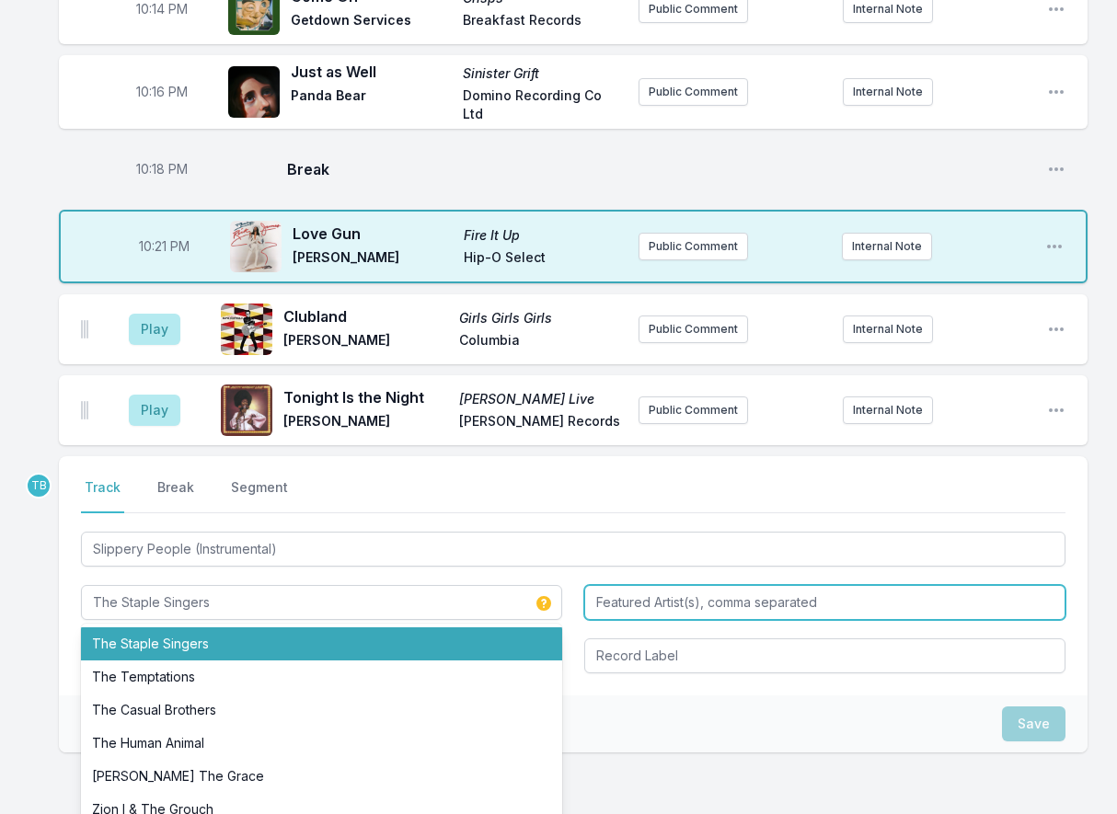
type input "The Staple Singers"
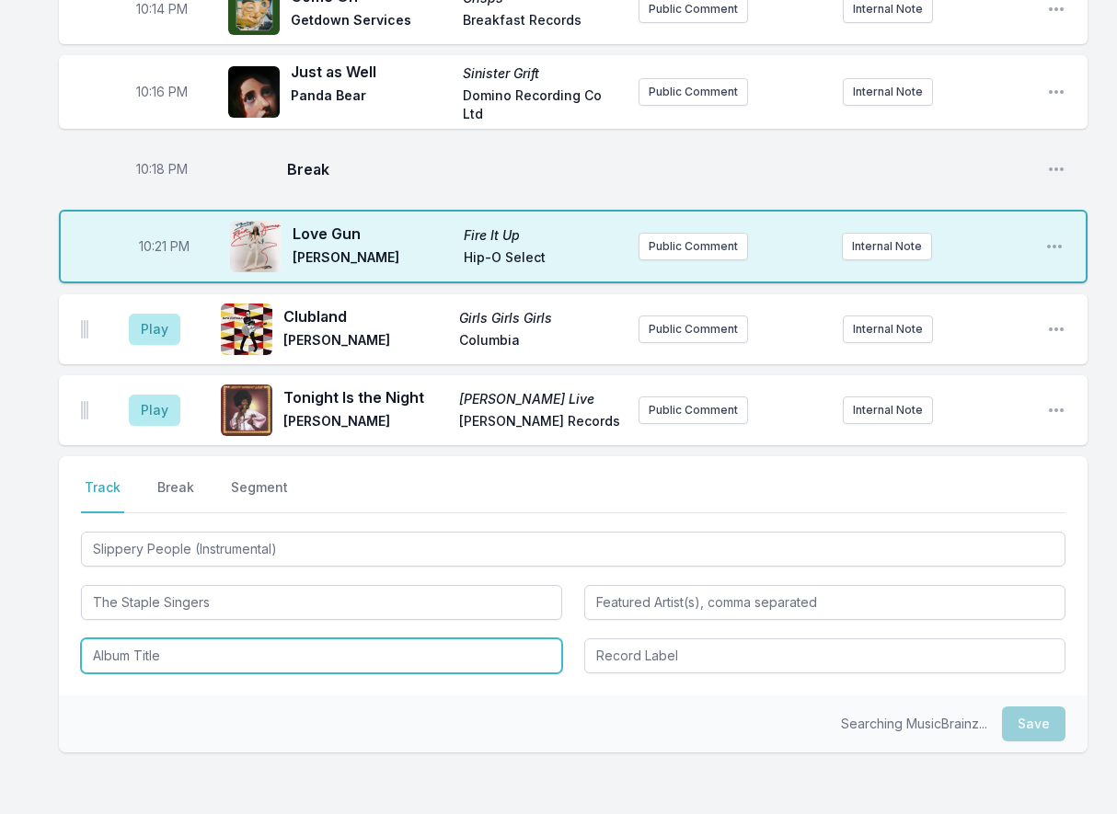
scroll to position [0, 0]
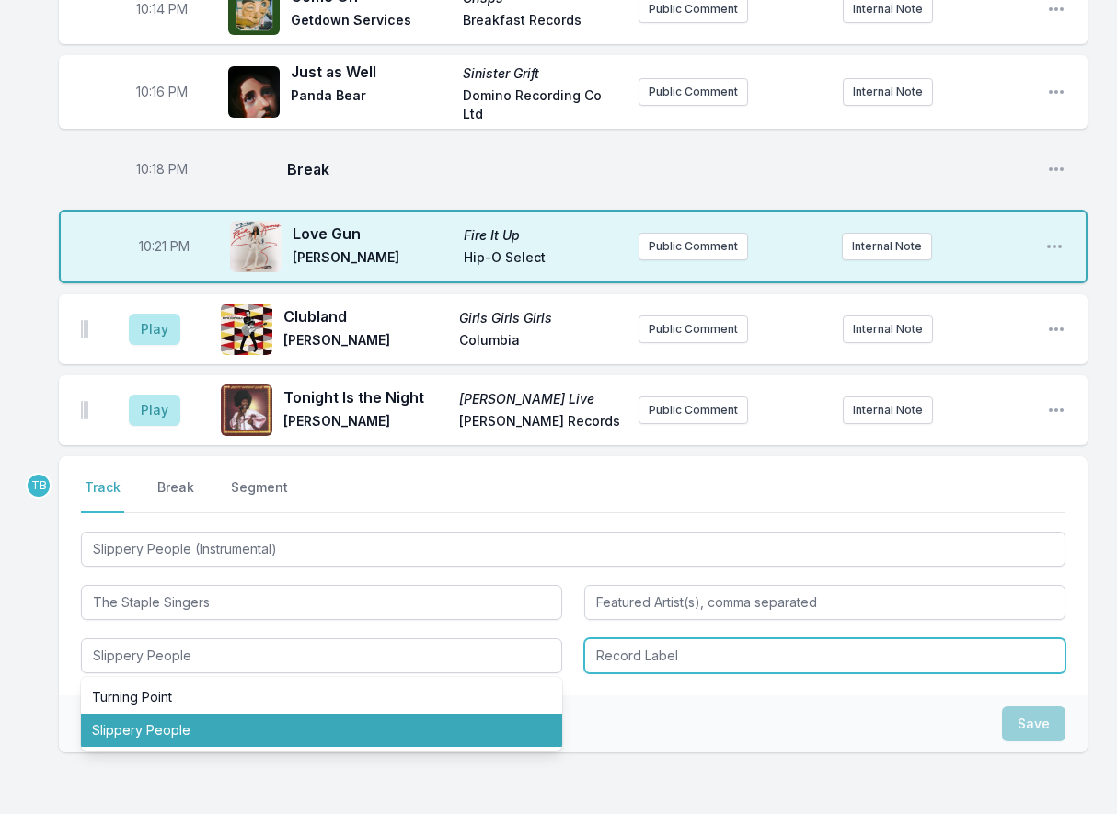
type input "Slippery People"
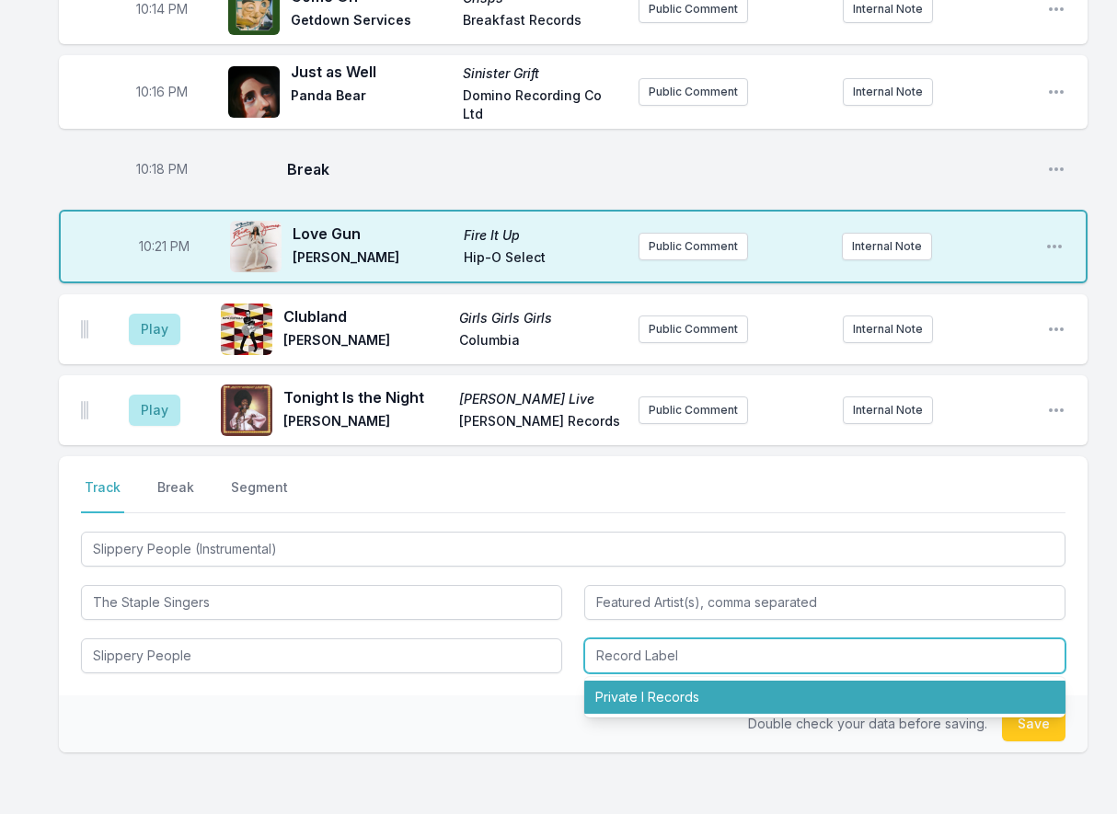
type input "Private I Records"
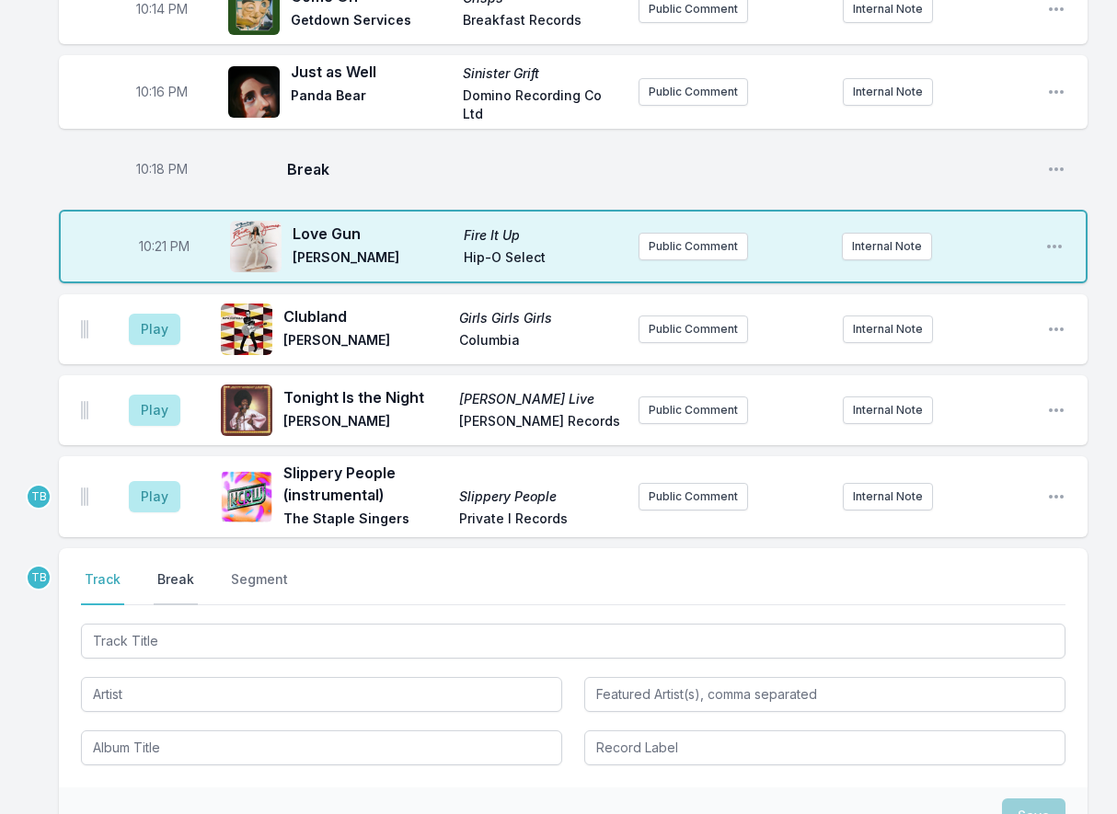
click at [182, 581] on button "Break" at bounding box center [176, 587] width 44 height 35
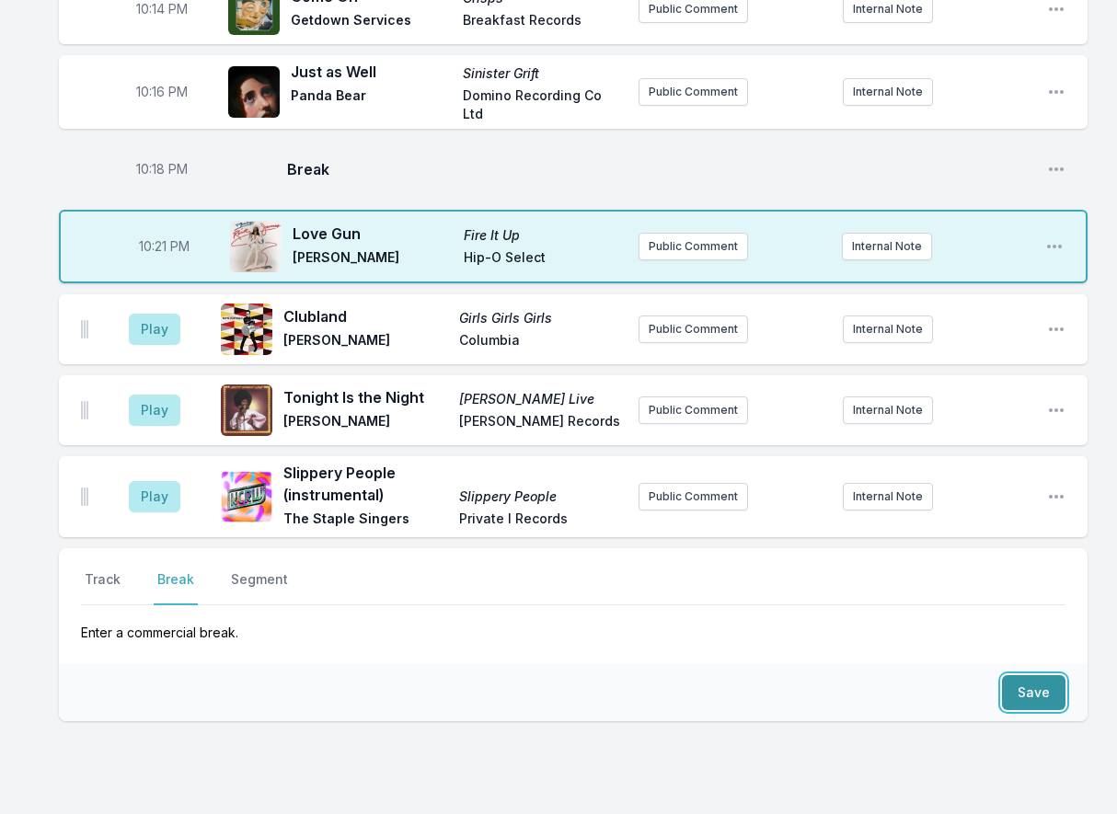
drag, startPoint x: 1038, startPoint y: 692, endPoint x: 659, endPoint y: 654, distance: 379.9
click at [1035, 692] on button "Save" at bounding box center [1033, 692] width 63 height 35
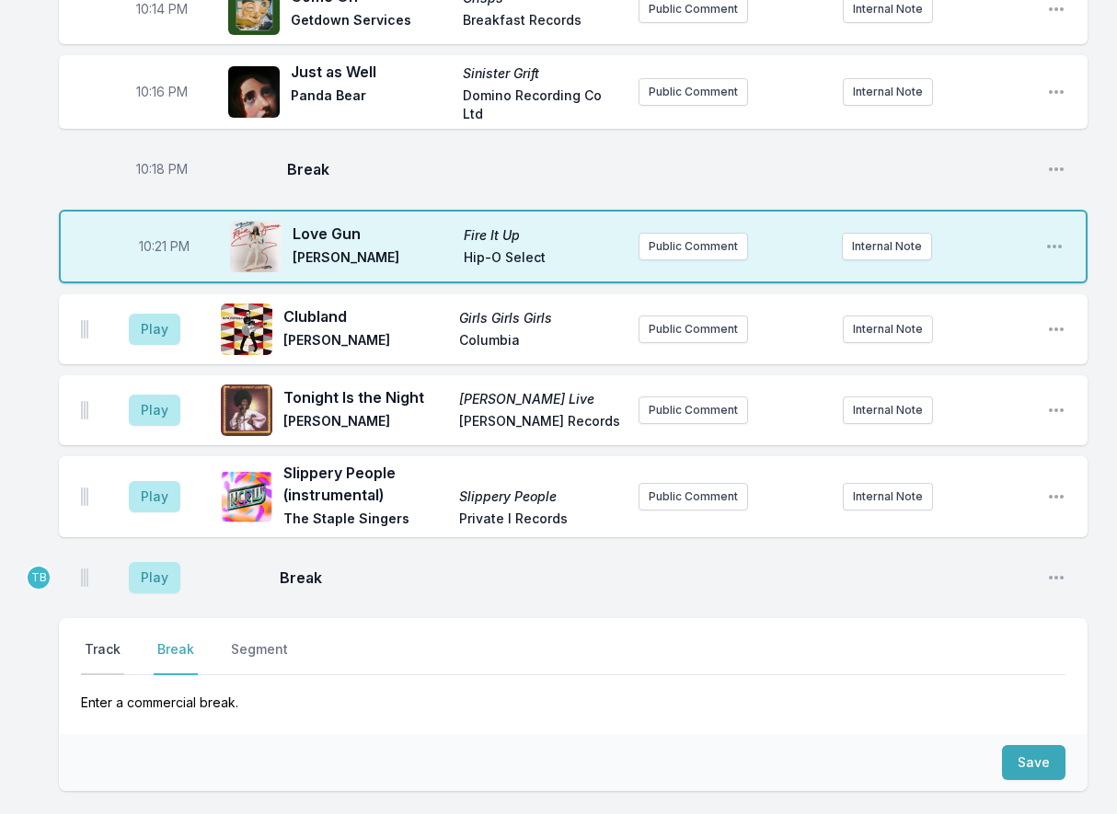
click at [124, 655] on nav "Track Break Segment" at bounding box center [573, 657] width 984 height 35
click at [120, 655] on button "Track" at bounding box center [102, 657] width 43 height 35
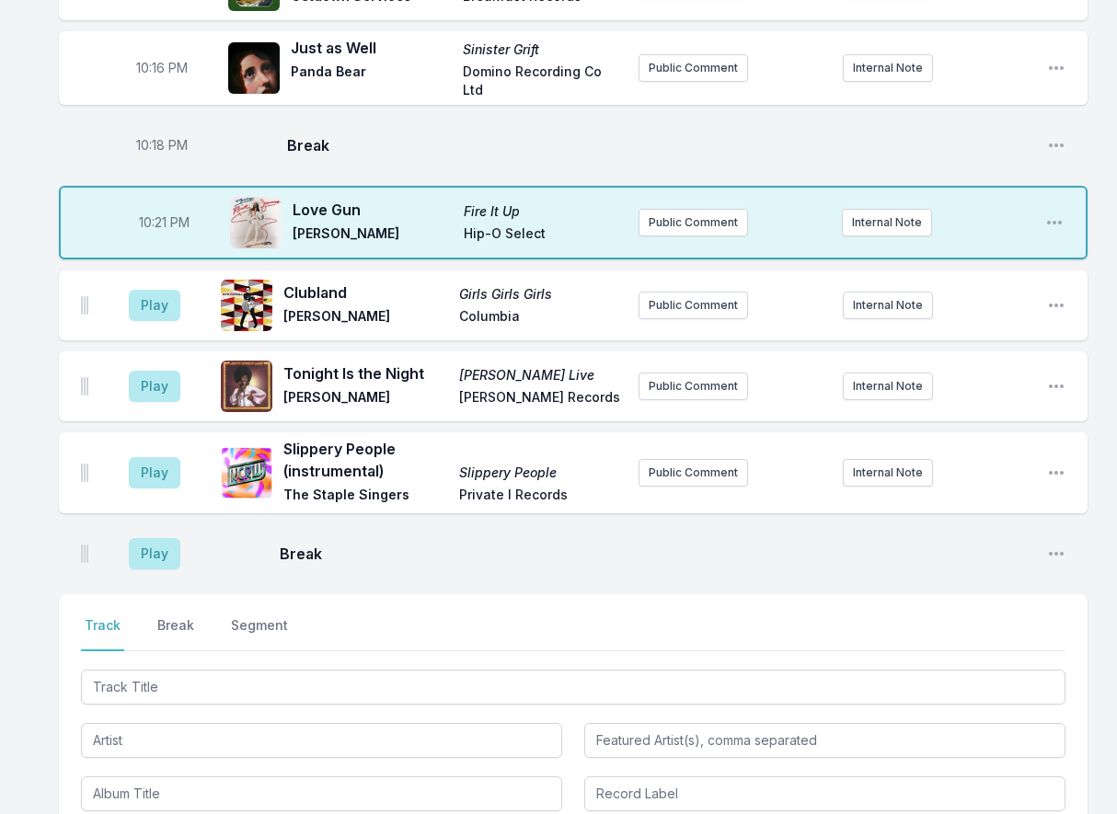
scroll to position [644, 0]
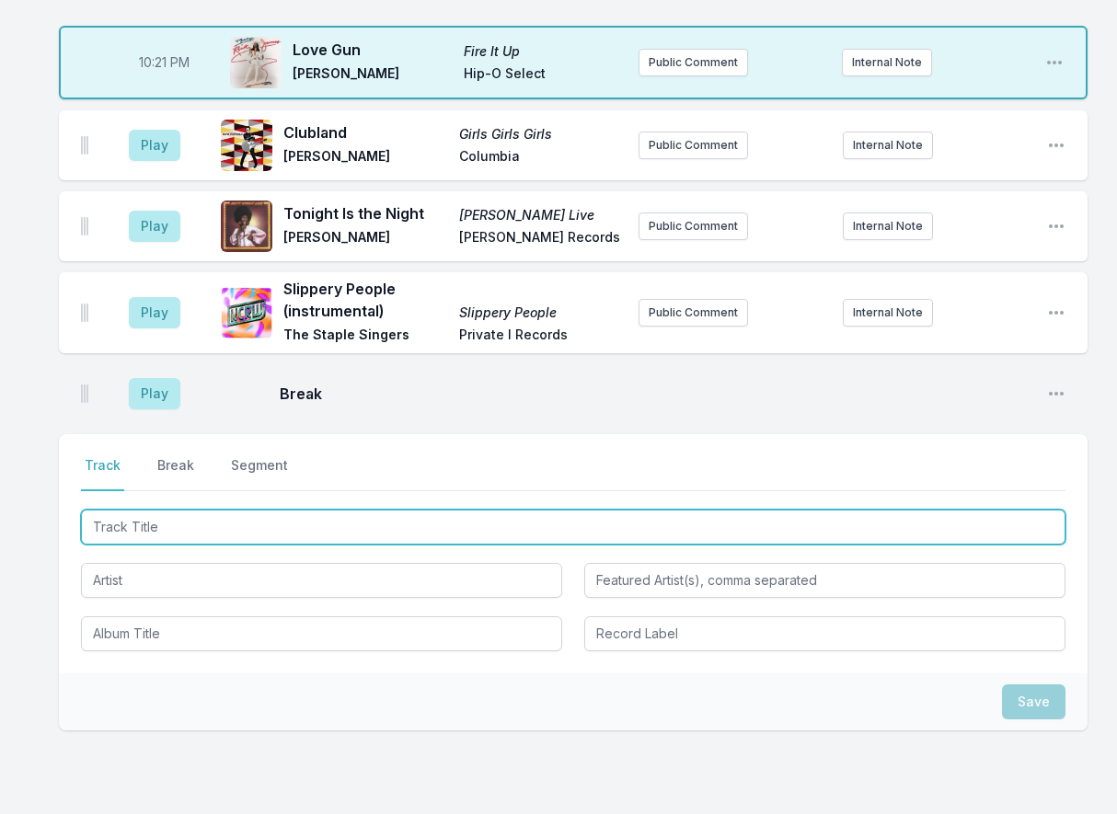
click at [189, 524] on input "Track Title" at bounding box center [573, 527] width 984 height 35
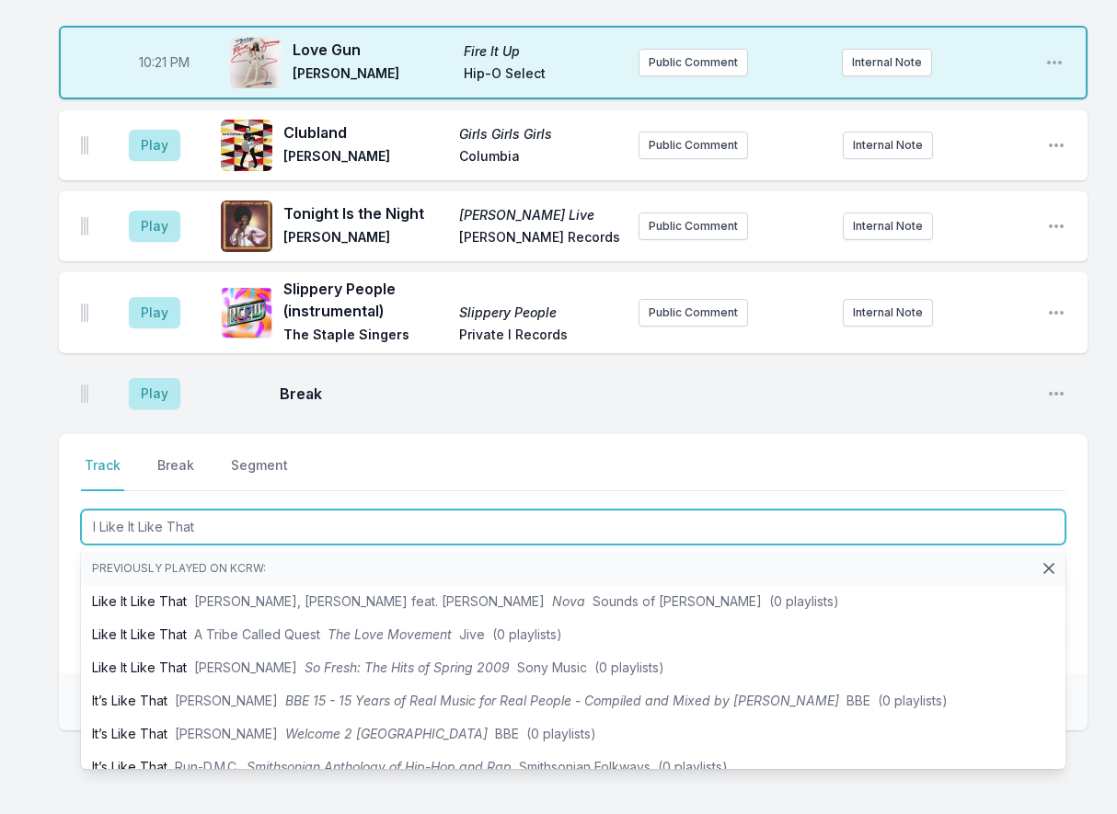
type input "I Like It Like That"
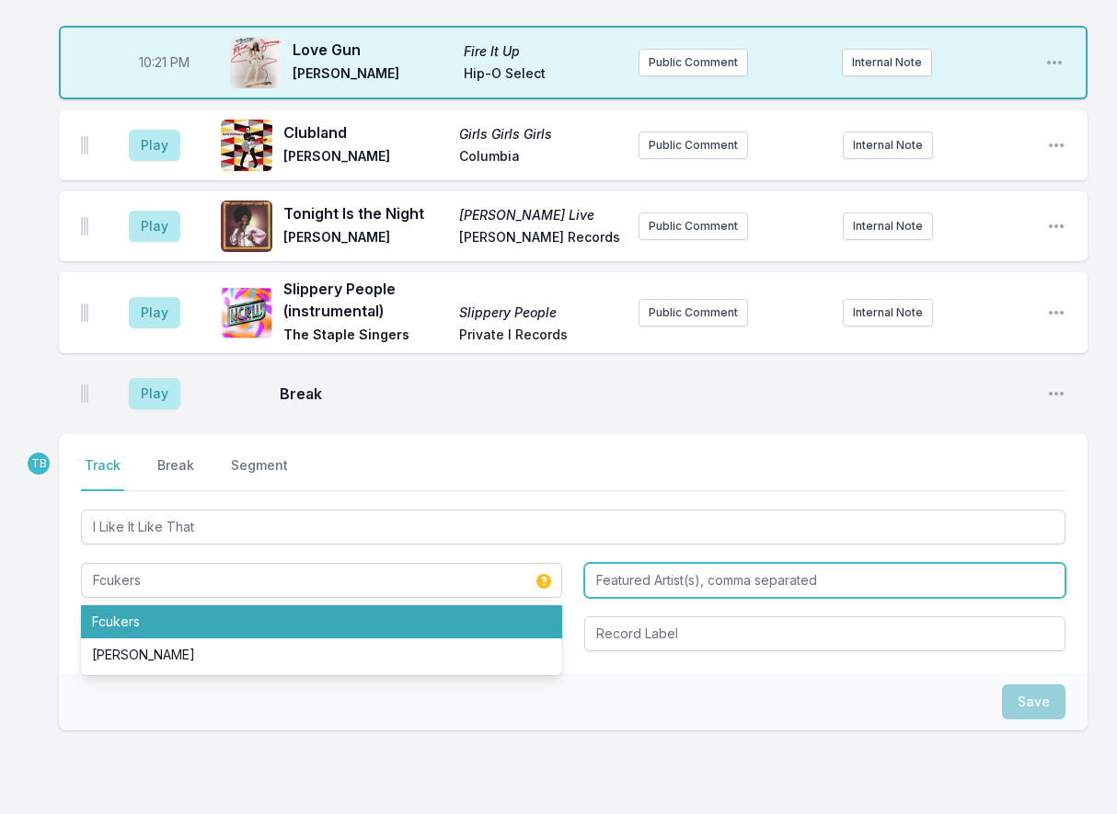
type input "Fcukers"
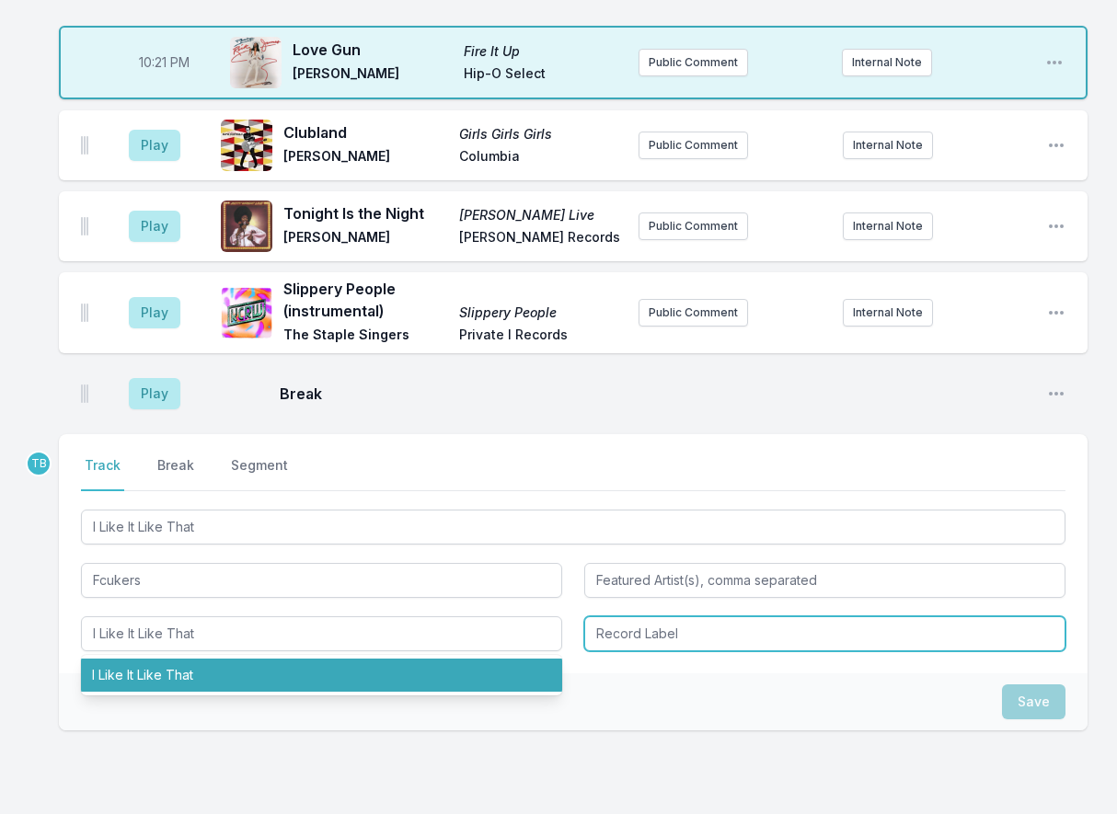
type input "I Like It Like That"
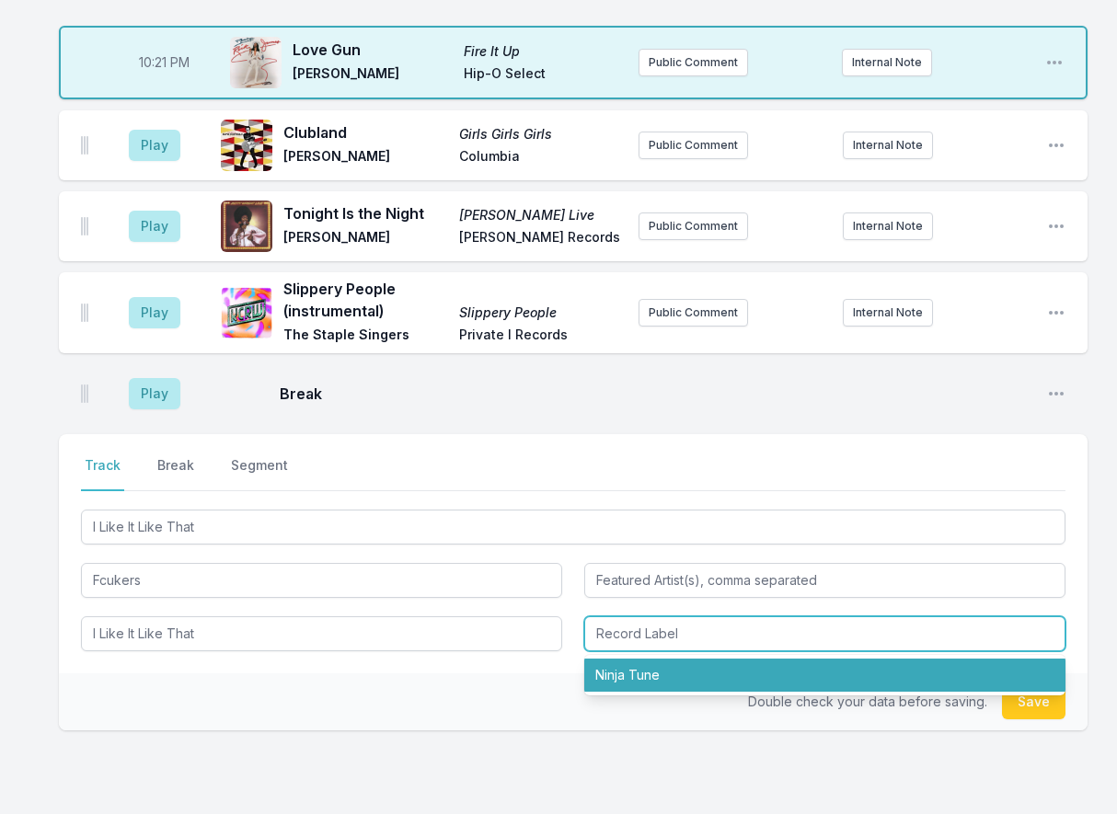
type input "Ninja Tune"
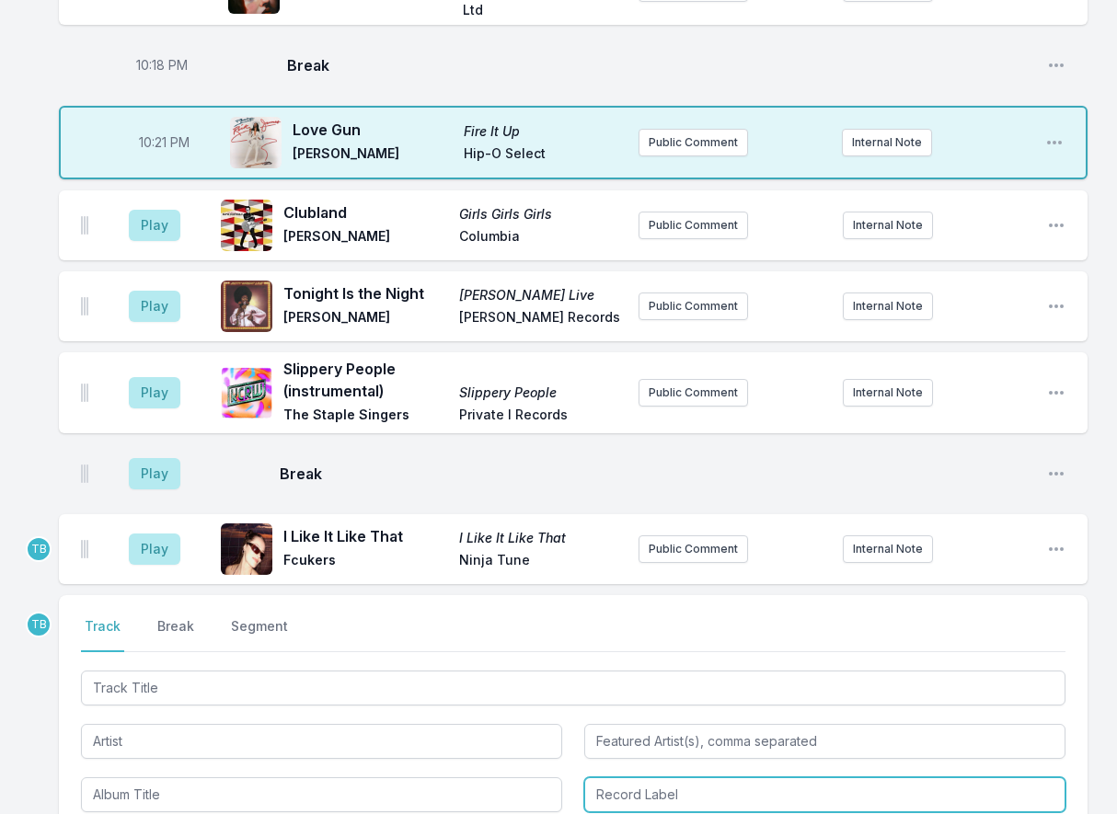
scroll to position [460, 0]
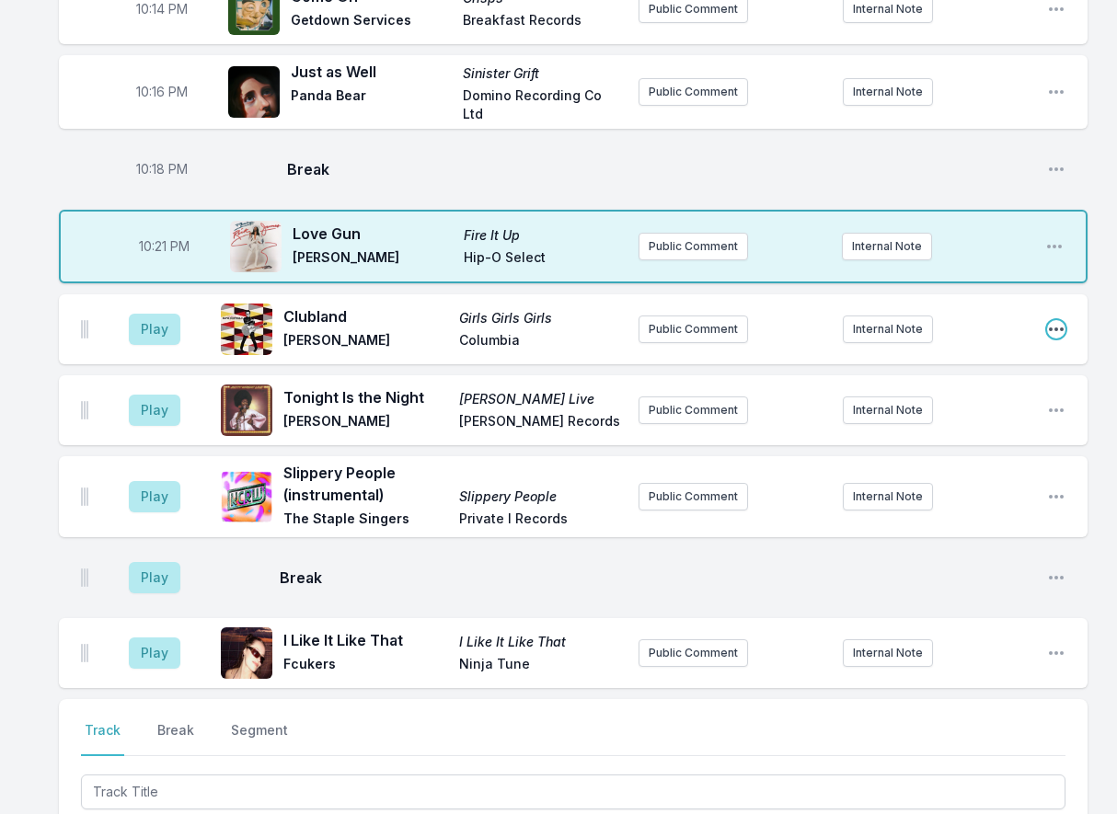
click at [1059, 327] on icon "Open playlist item options" at bounding box center [1056, 329] width 18 height 18
click at [1004, 442] on button "Delete Entry" at bounding box center [962, 432] width 206 height 33
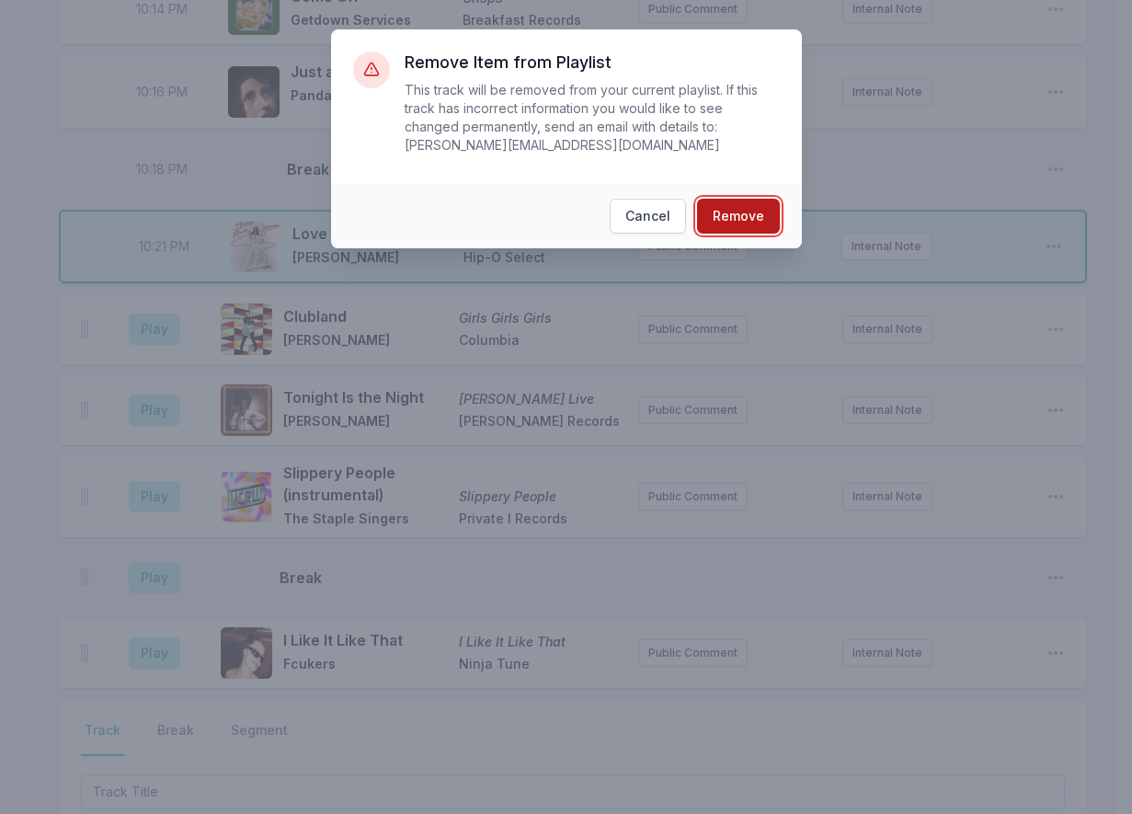
click at [754, 199] on button "Remove" at bounding box center [738, 216] width 83 height 35
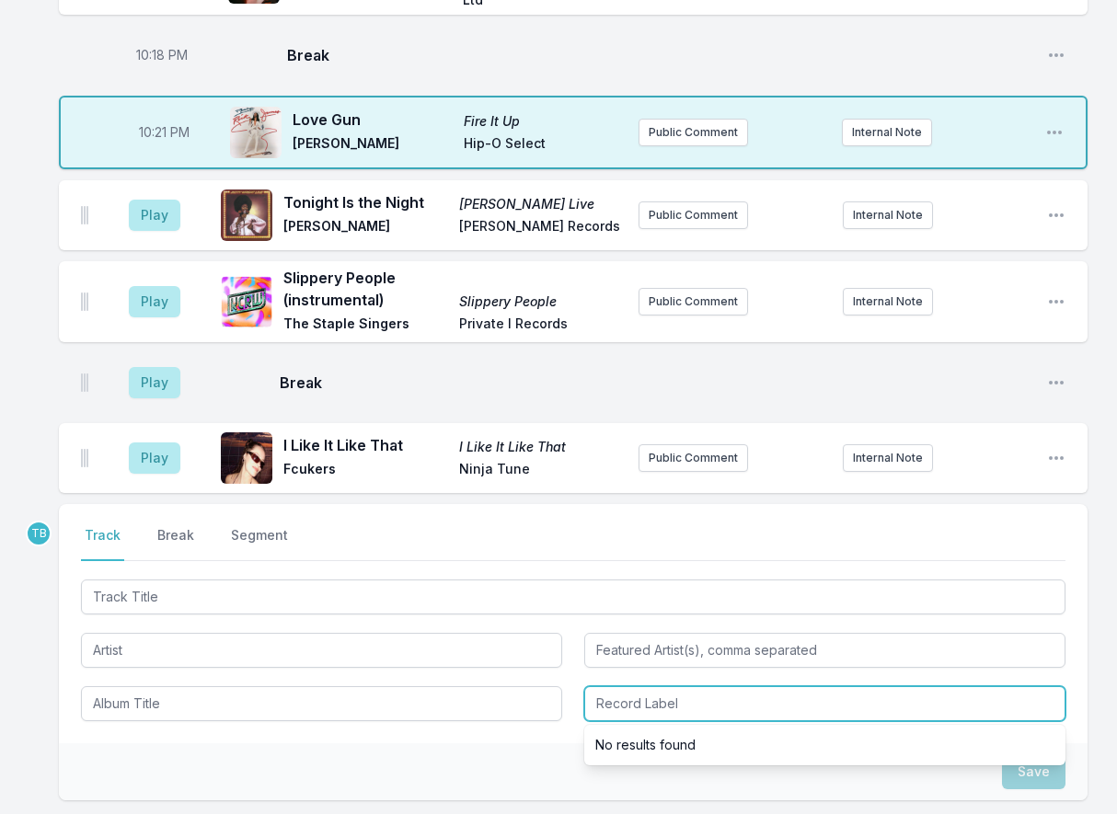
scroll to position [736, 0]
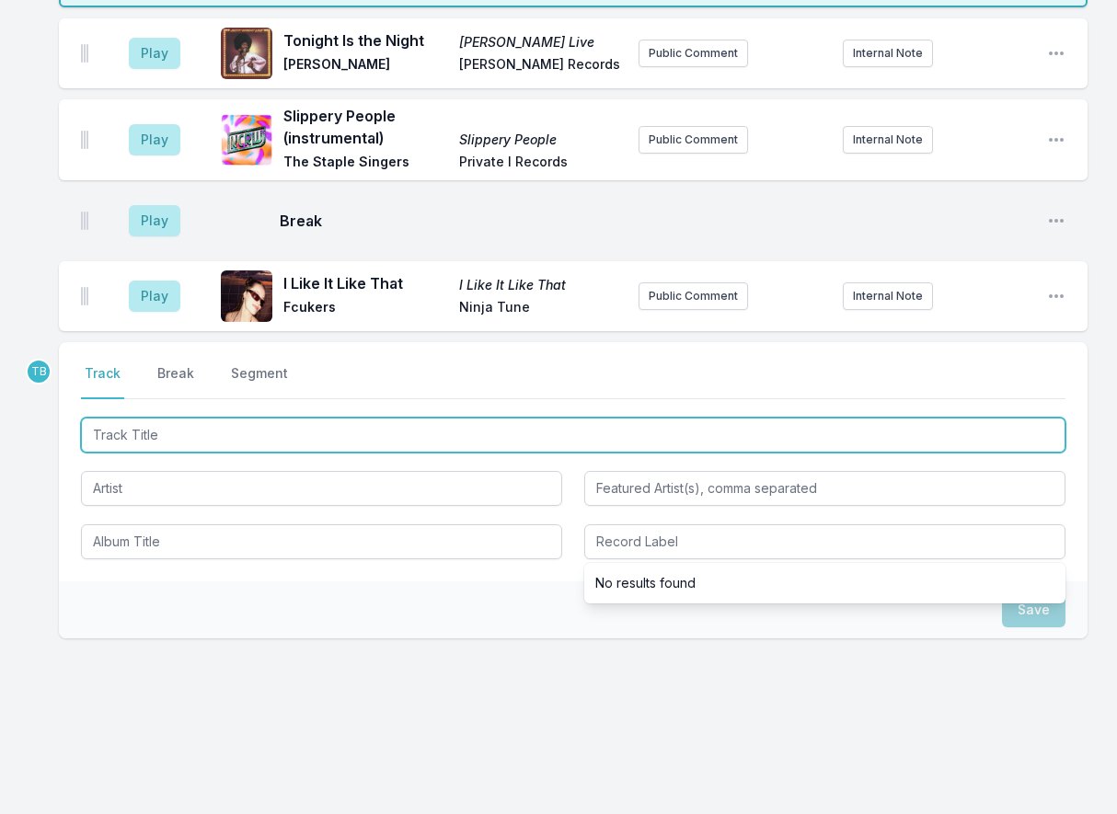
click at [211, 440] on input "Track Title" at bounding box center [573, 435] width 984 height 35
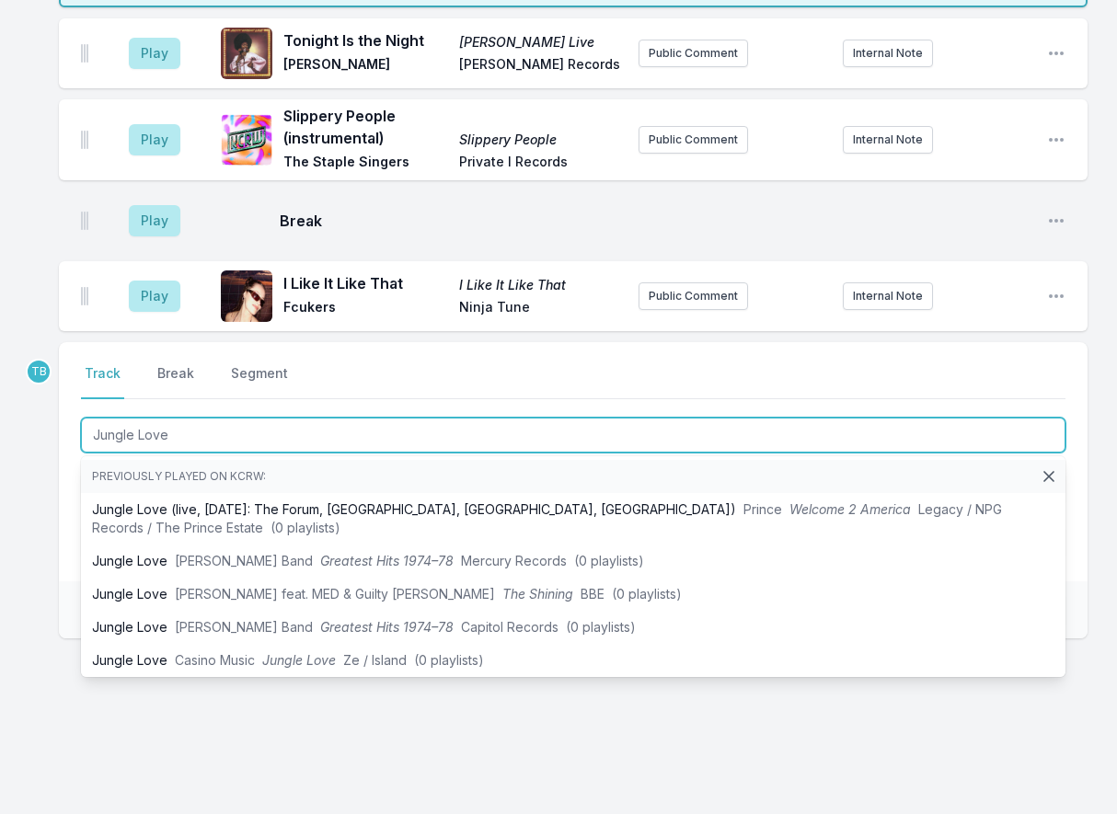
type input "Jungle Love"
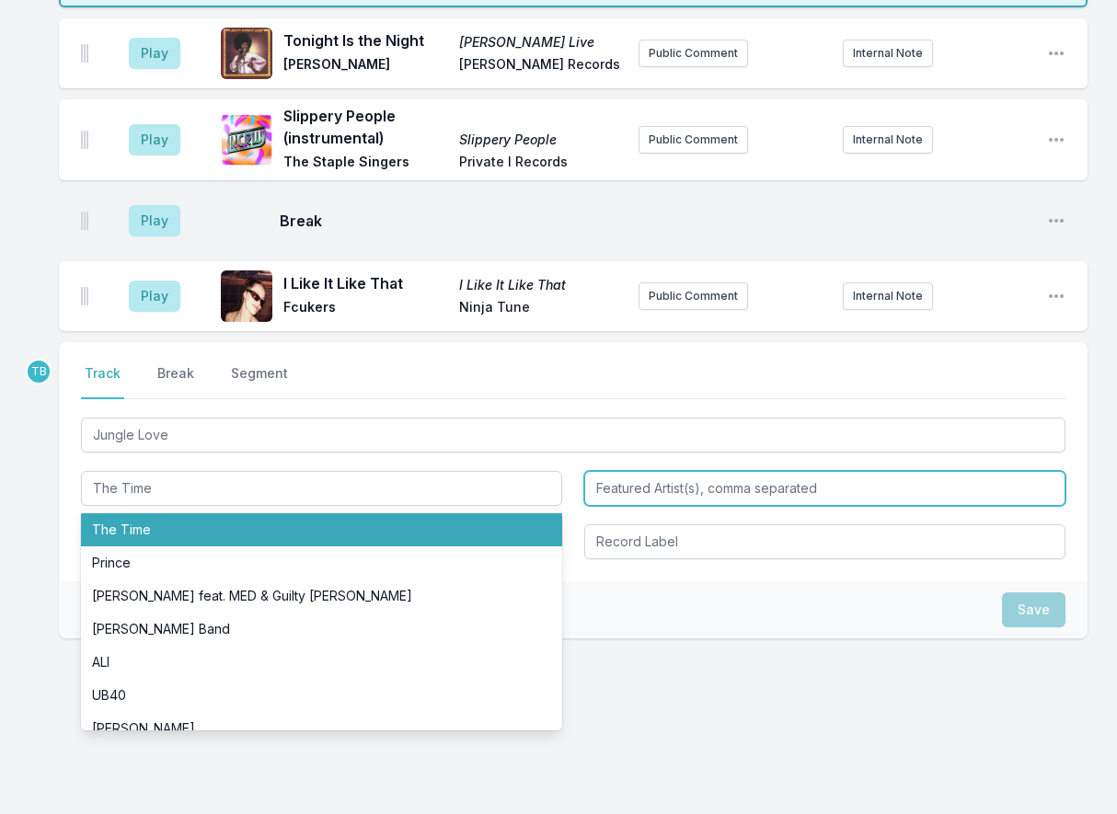
type input "The Time"
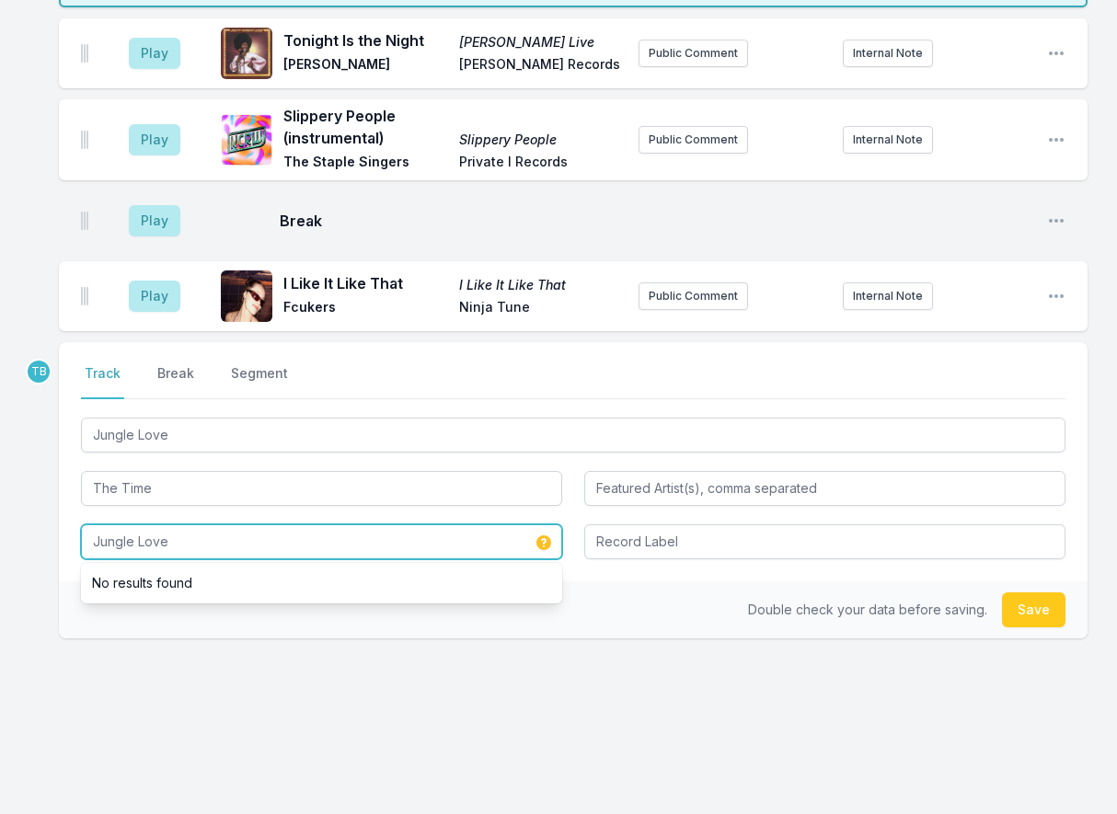
type input "Jungle Love"
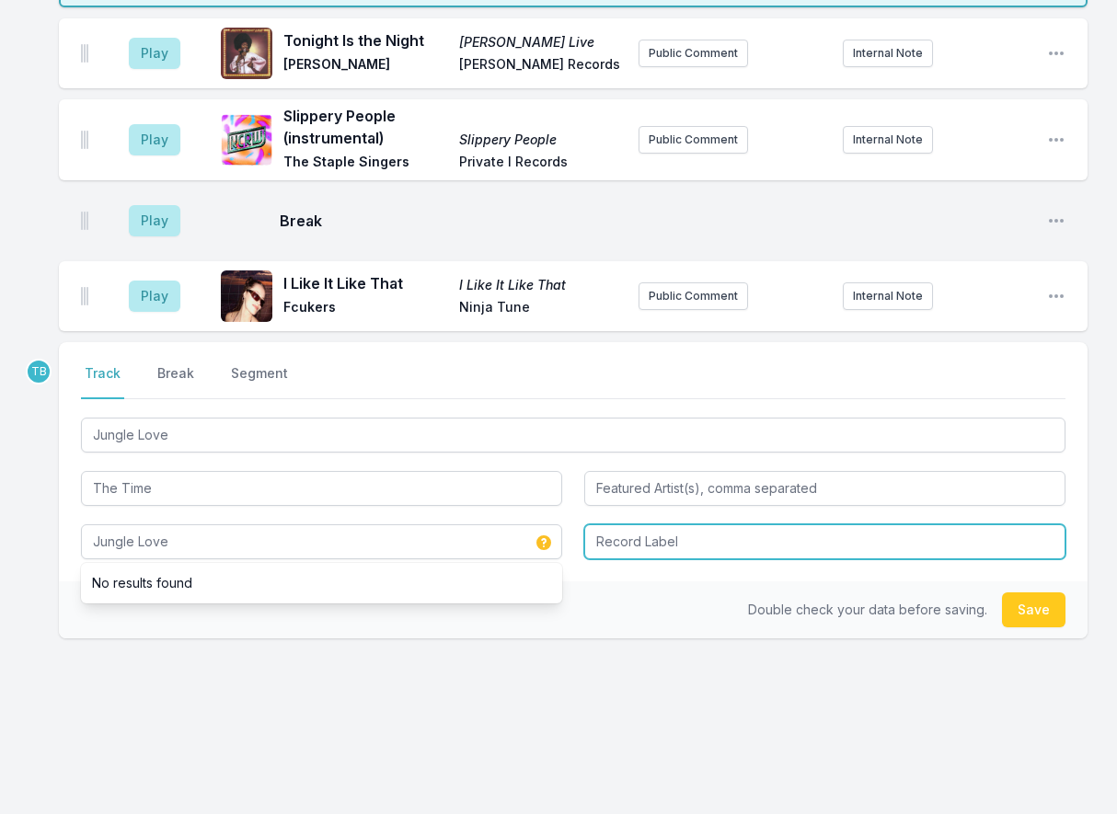
click at [688, 528] on input "Record Label" at bounding box center [824, 541] width 481 height 35
type input "Warner Bros"
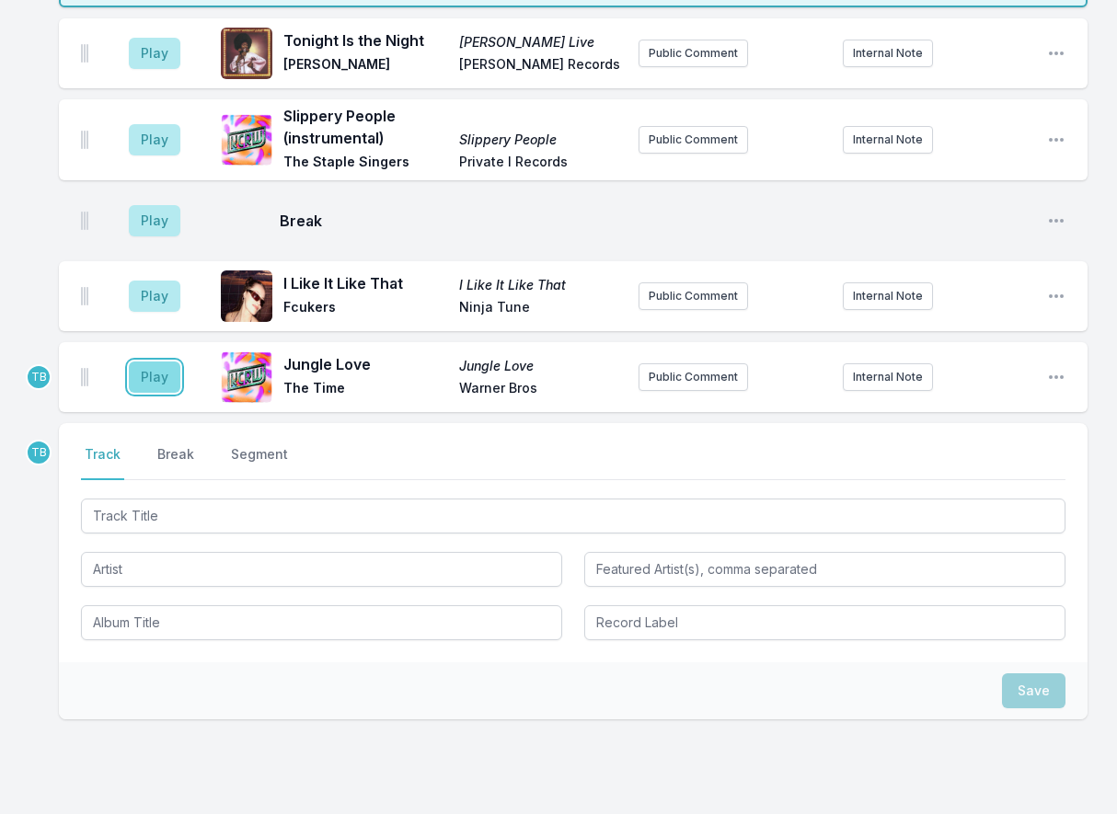
click at [149, 370] on button "Play" at bounding box center [155, 376] width 52 height 31
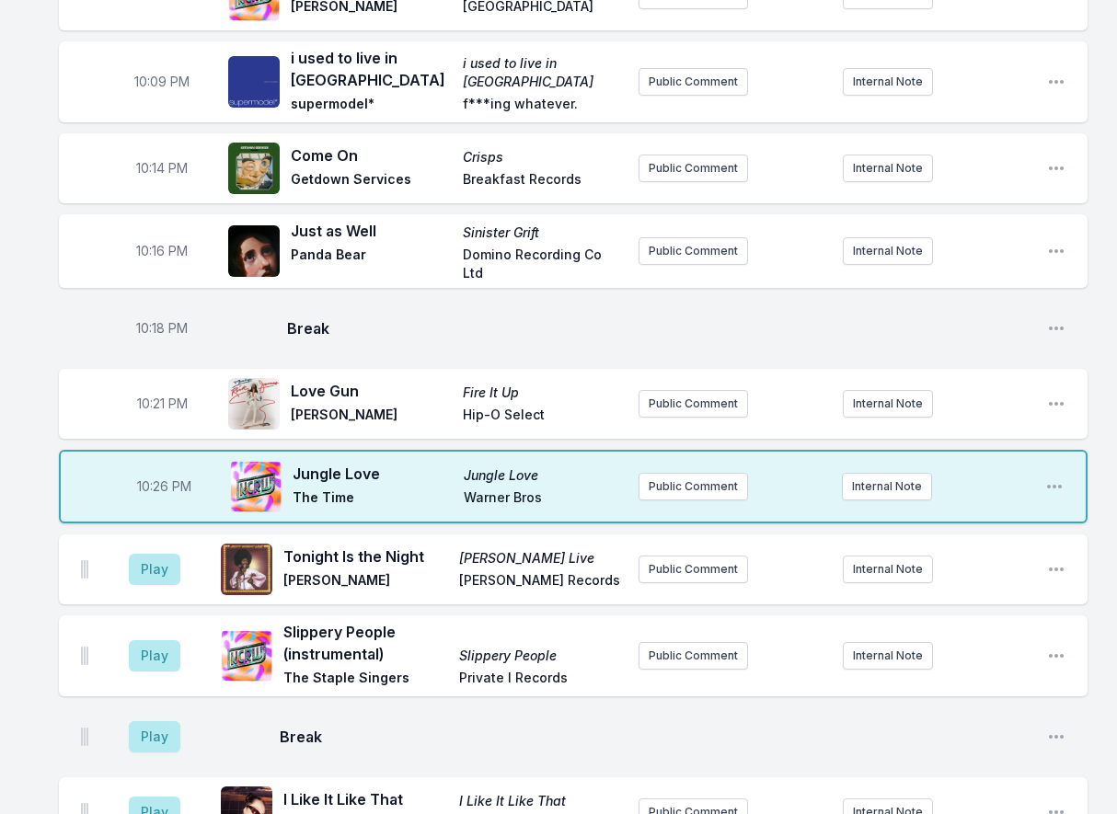
scroll to position [368, 0]
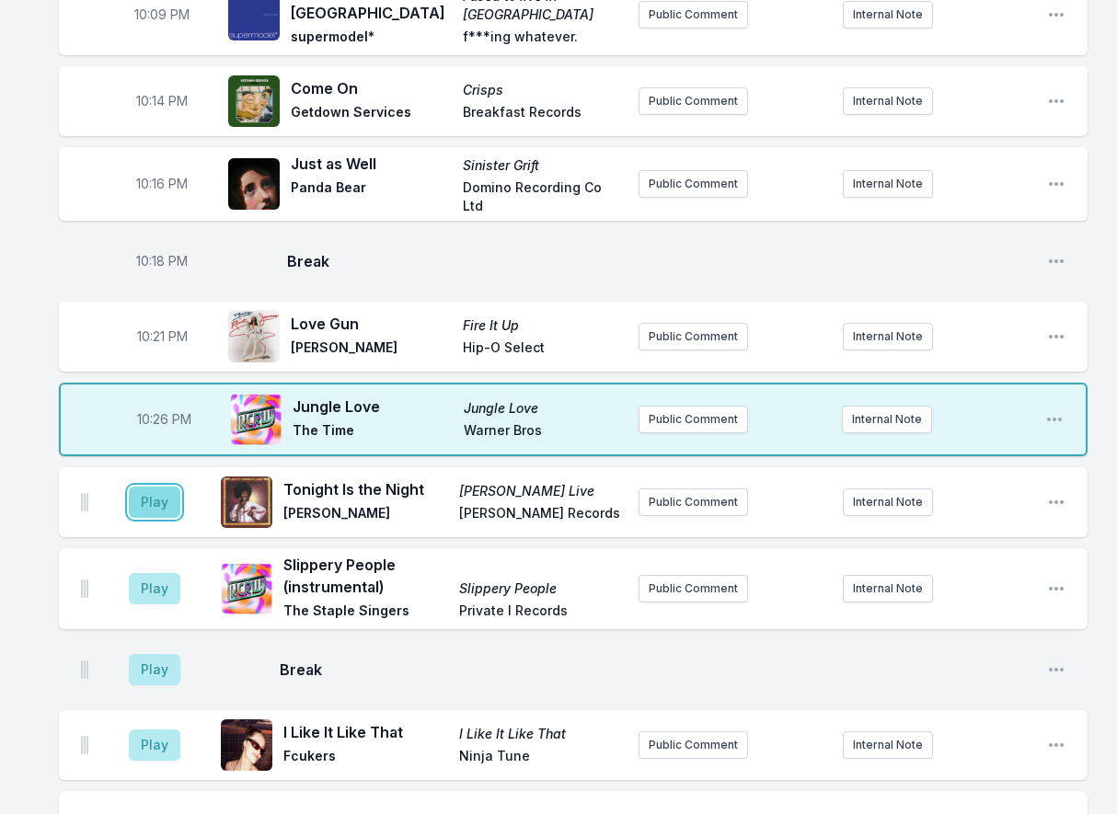
click at [168, 503] on button "Play" at bounding box center [155, 502] width 52 height 31
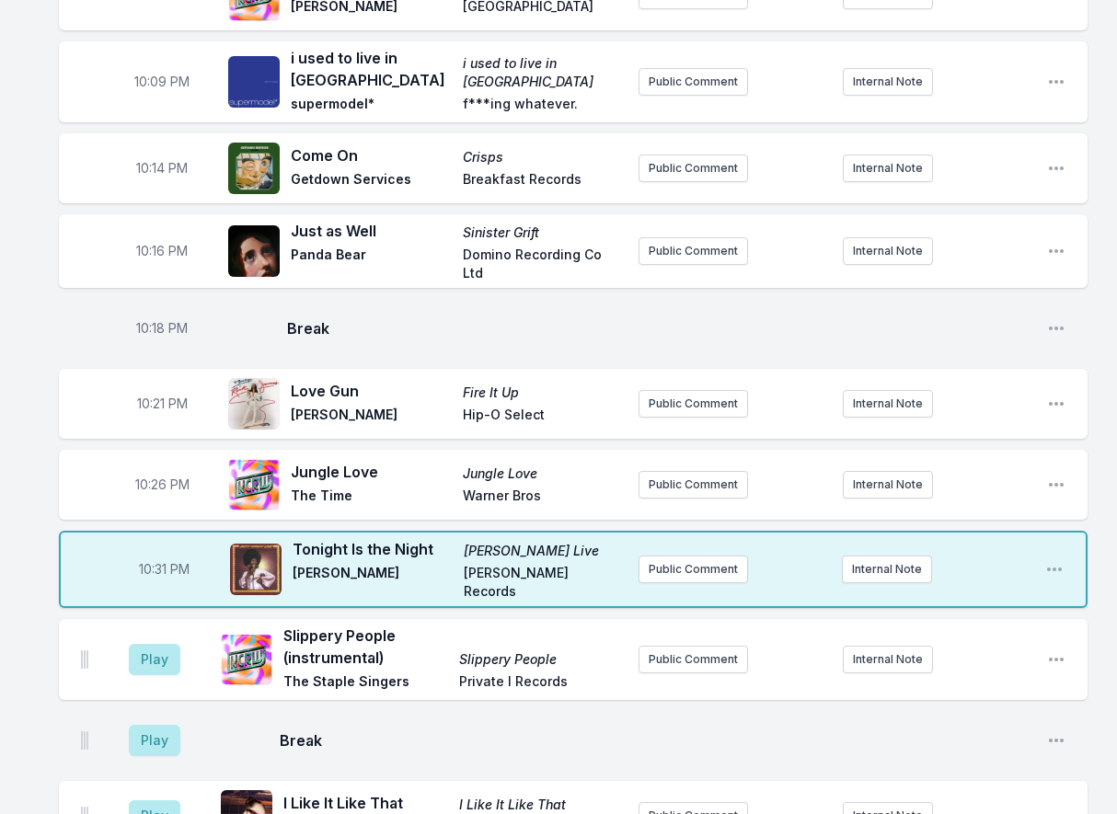
scroll to position [460, 0]
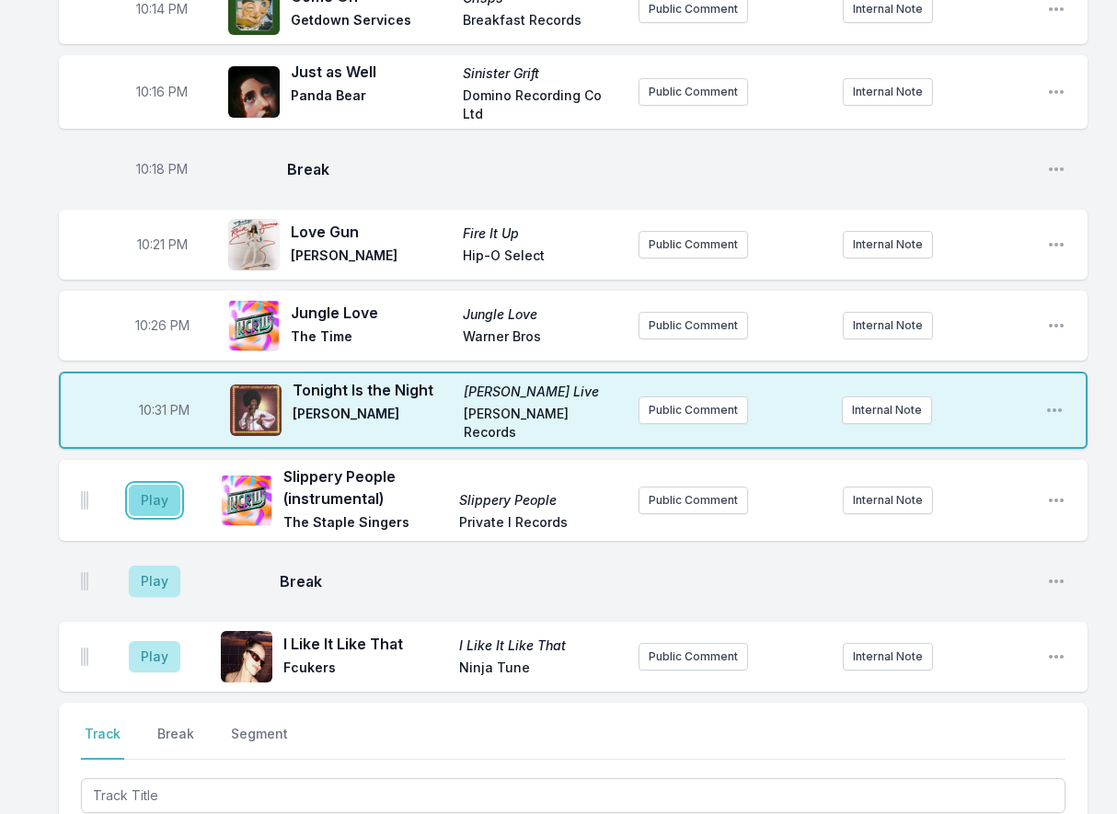
click at [152, 487] on button "Play" at bounding box center [155, 500] width 52 height 31
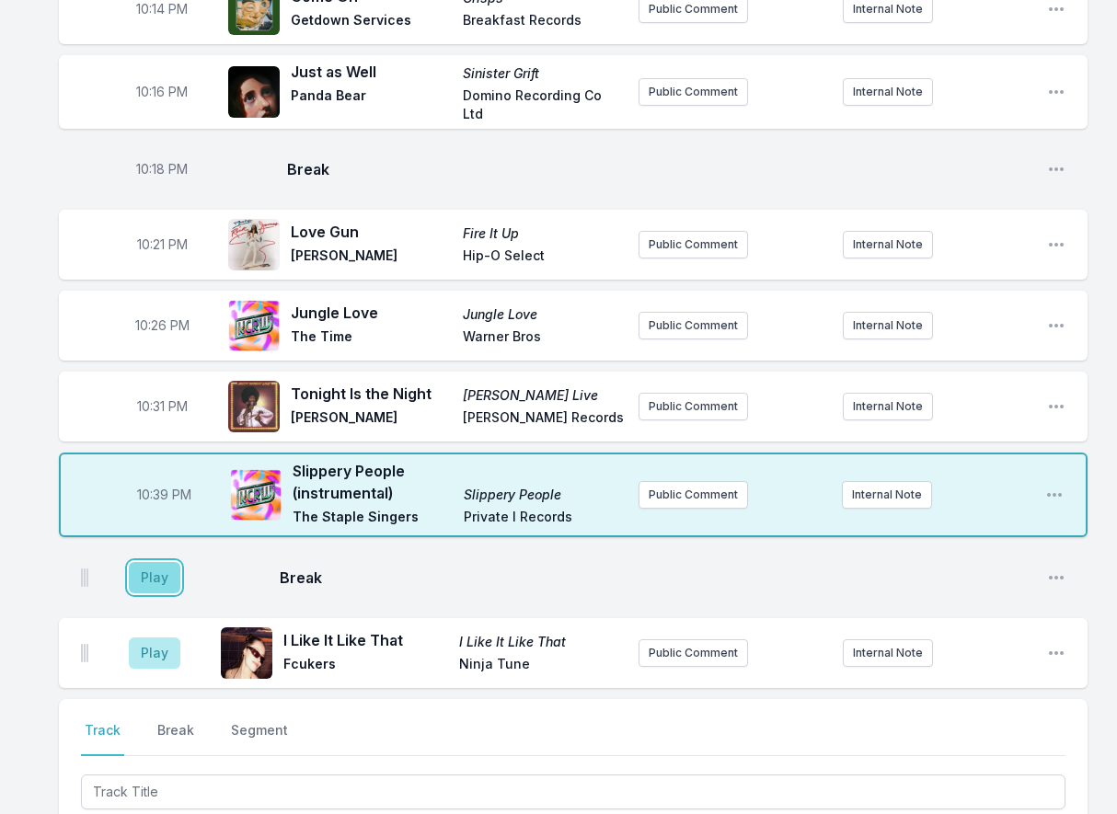
click at [174, 586] on button "Play" at bounding box center [155, 577] width 52 height 31
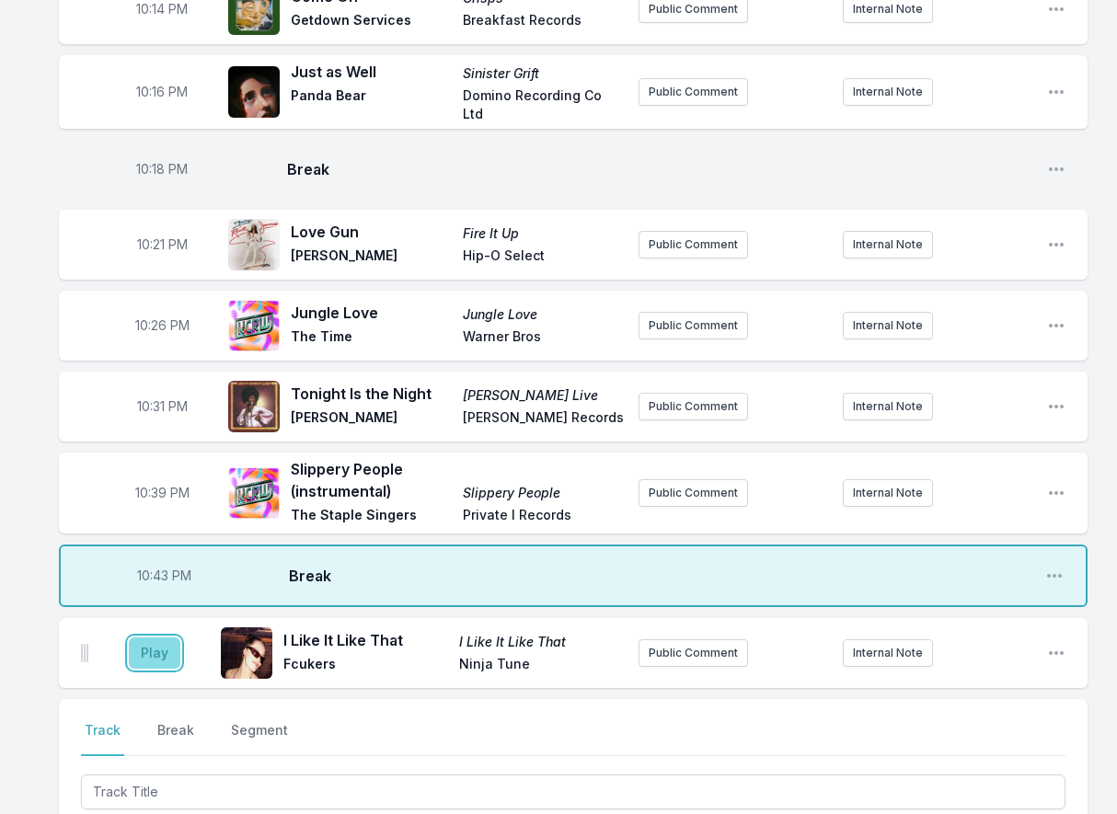
click at [149, 648] on button "Play" at bounding box center [155, 652] width 52 height 31
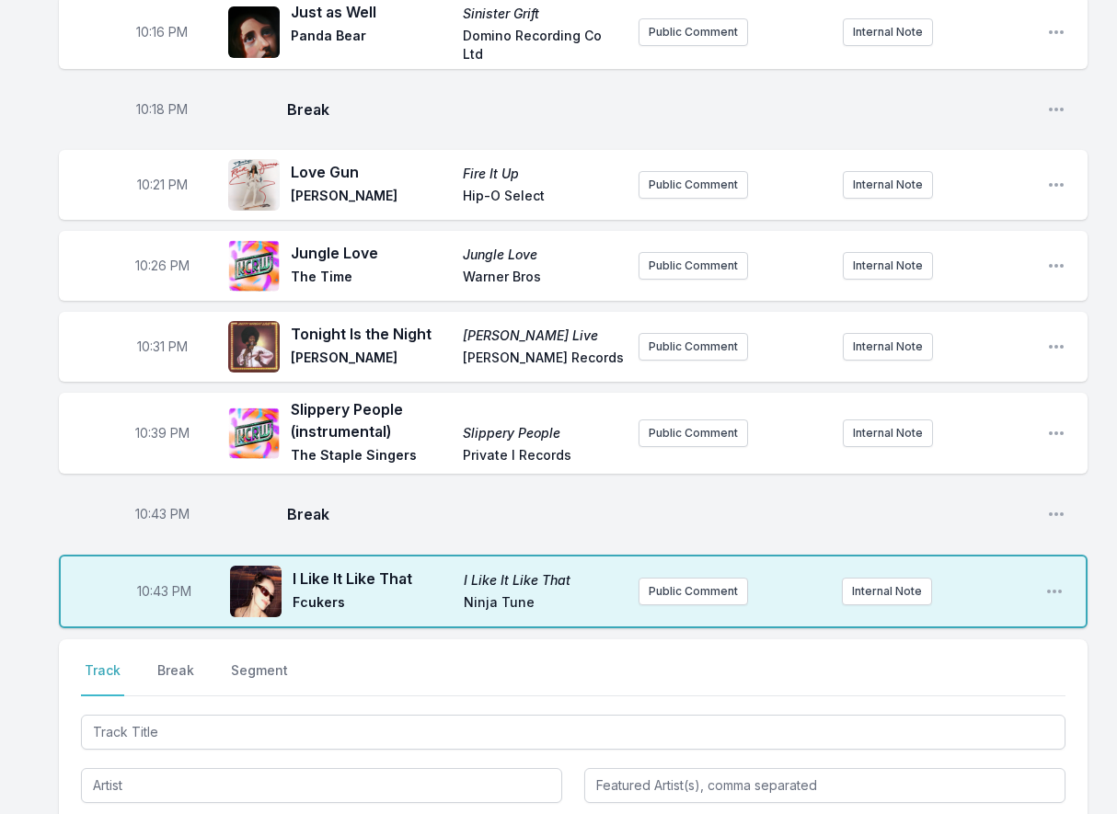
scroll to position [644, 0]
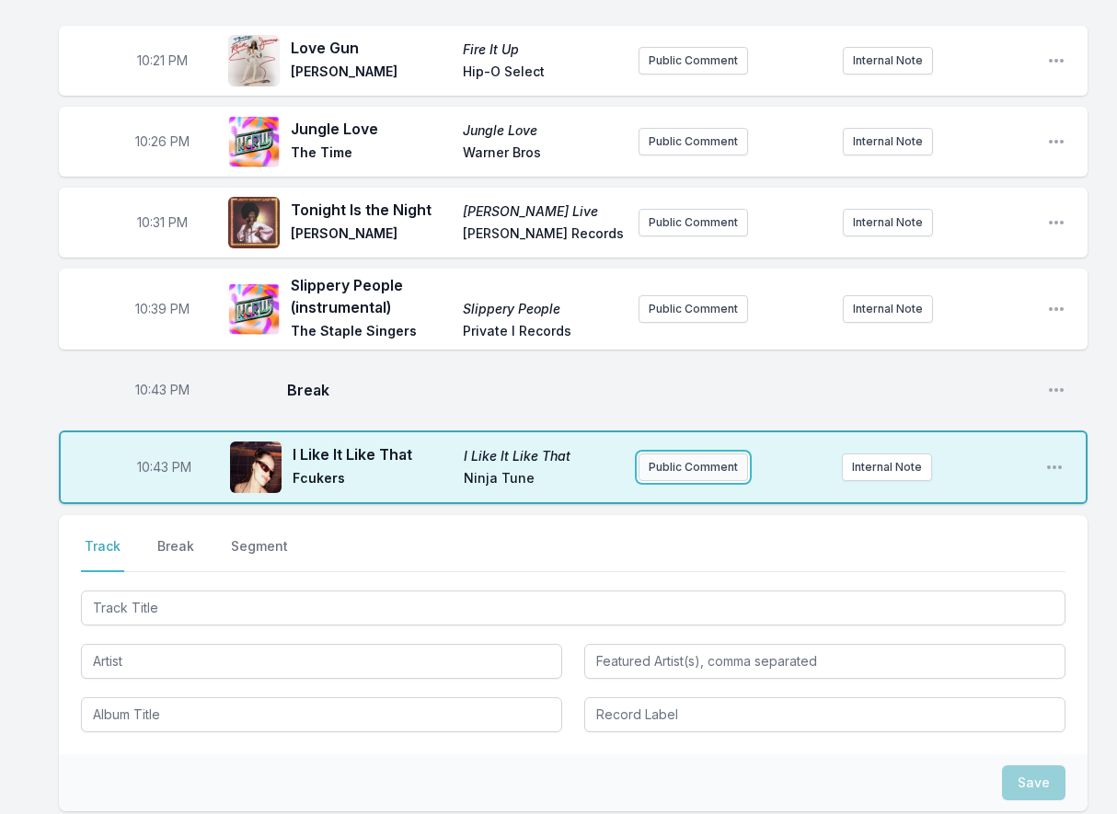
click at [669, 457] on button "Public Comment" at bounding box center [692, 467] width 109 height 28
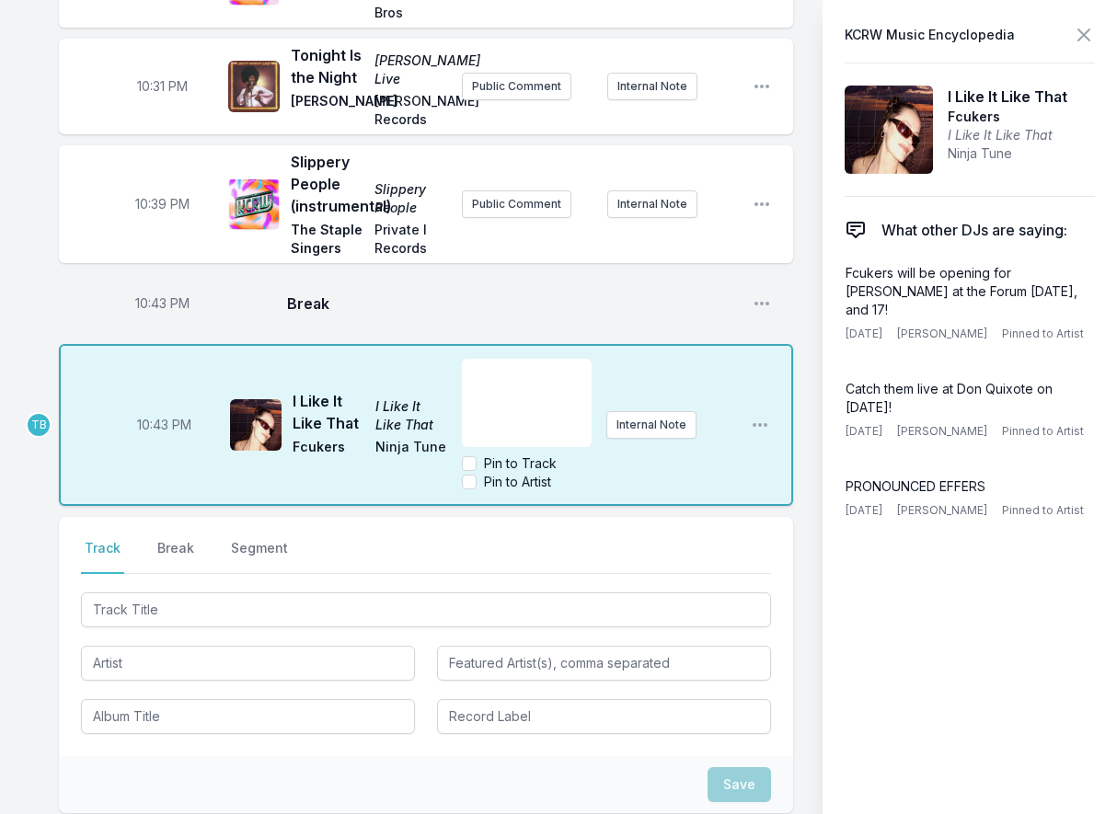
scroll to position [920, 0]
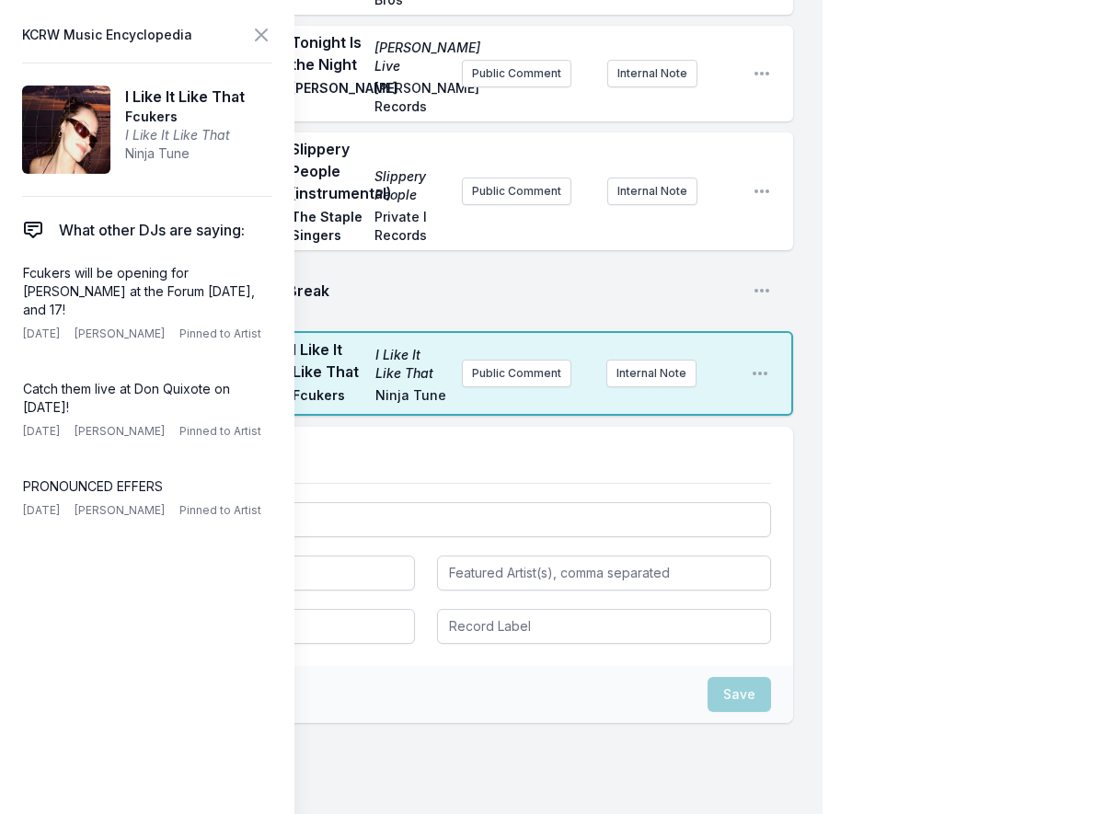
drag, startPoint x: 146, startPoint y: 419, endPoint x: 12, endPoint y: 407, distance: 134.9
click at [12, 407] on aside "KCRW Music Encyclopedia I Like It Like That Fcukers I Like It Like That Ninja T…" at bounding box center [147, 407] width 294 height 814
copy p "Catch them live at Don Quixote on [DATE]!"
click at [508, 387] on button "Public Comment" at bounding box center [516, 374] width 109 height 28
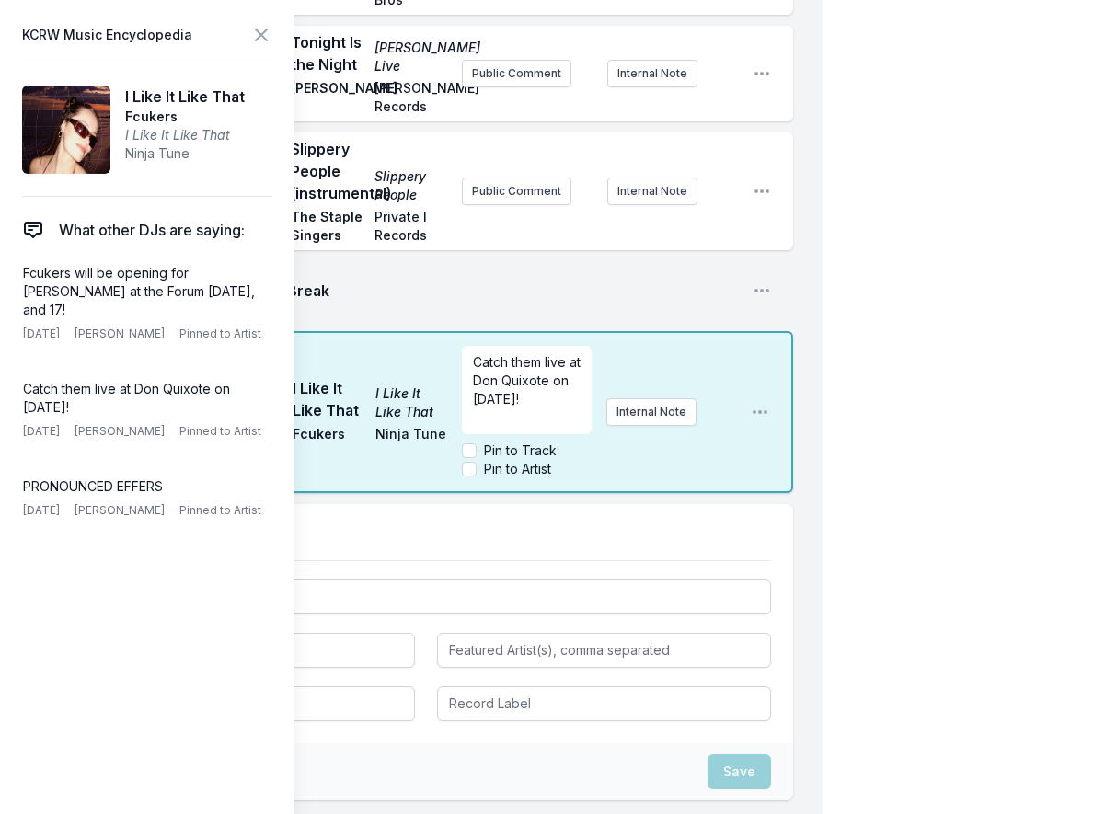
click at [449, 290] on div "10:43 PM Break Open playlist item options" at bounding box center [426, 290] width 734 height 59
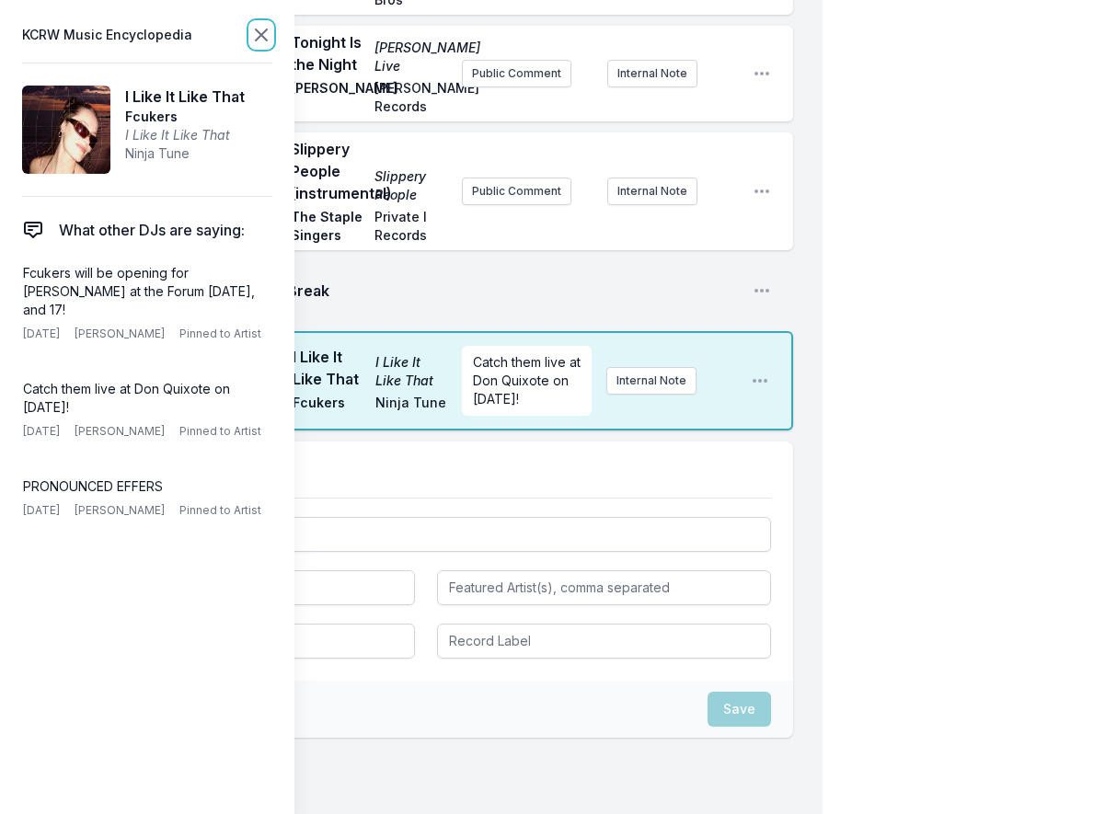
click at [264, 29] on icon at bounding box center [261, 35] width 22 height 22
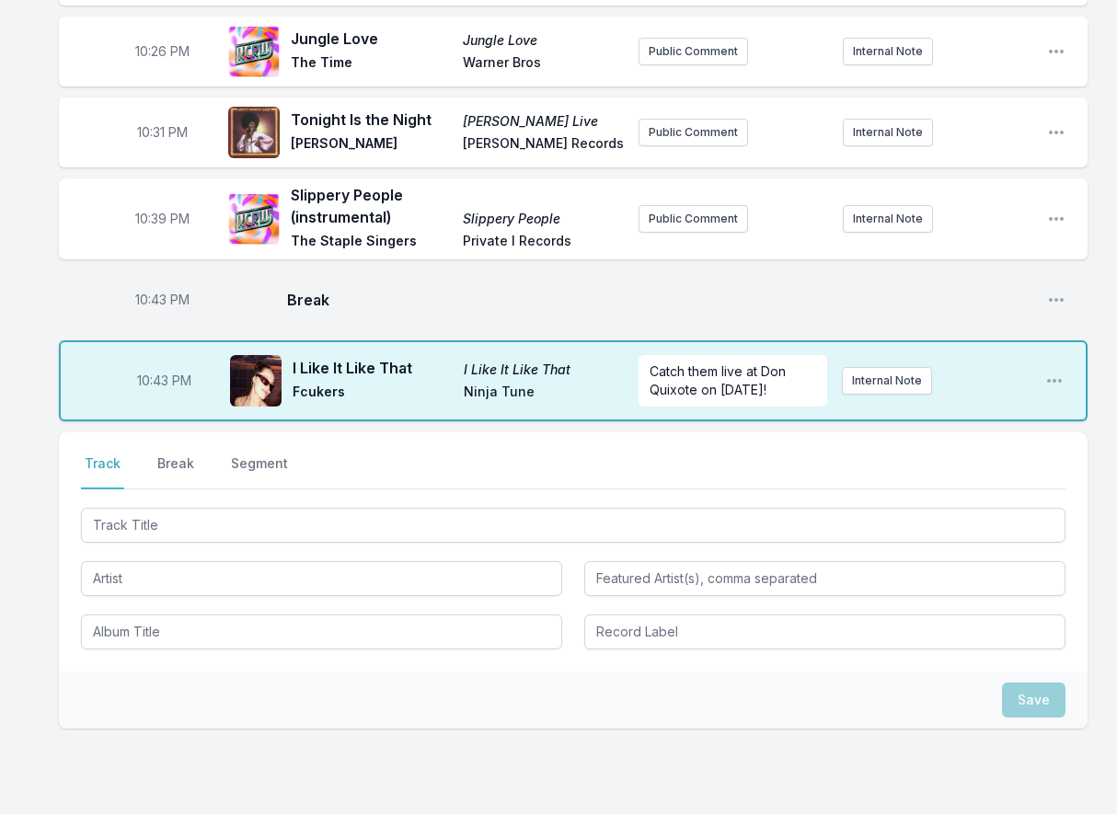
scroll to position [825, 0]
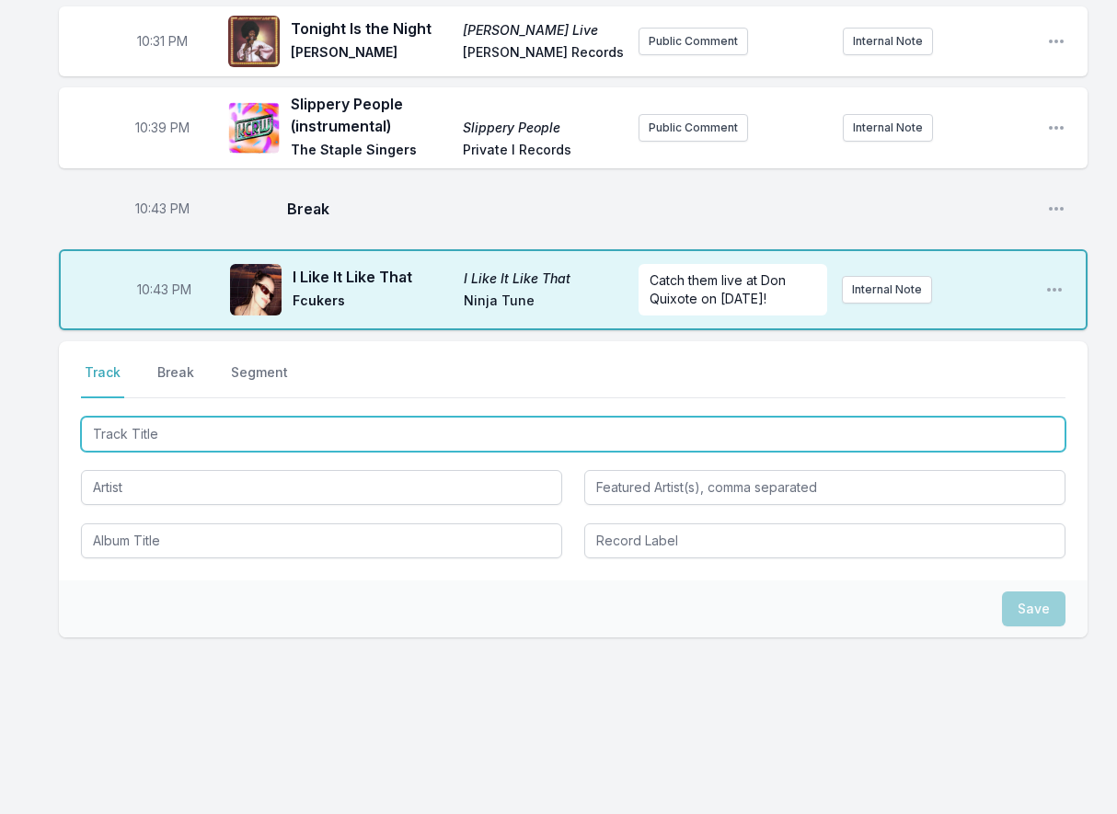
click at [208, 440] on input "Track Title" at bounding box center [573, 434] width 984 height 35
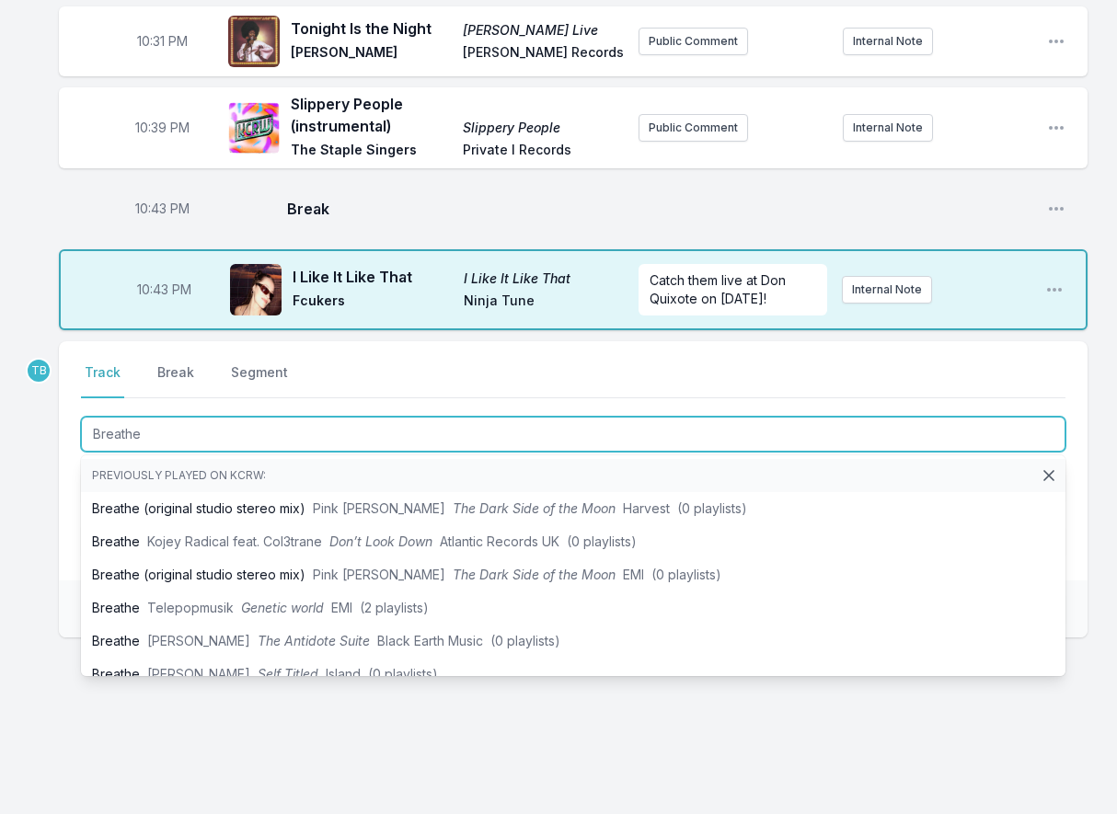
type input "Breathe"
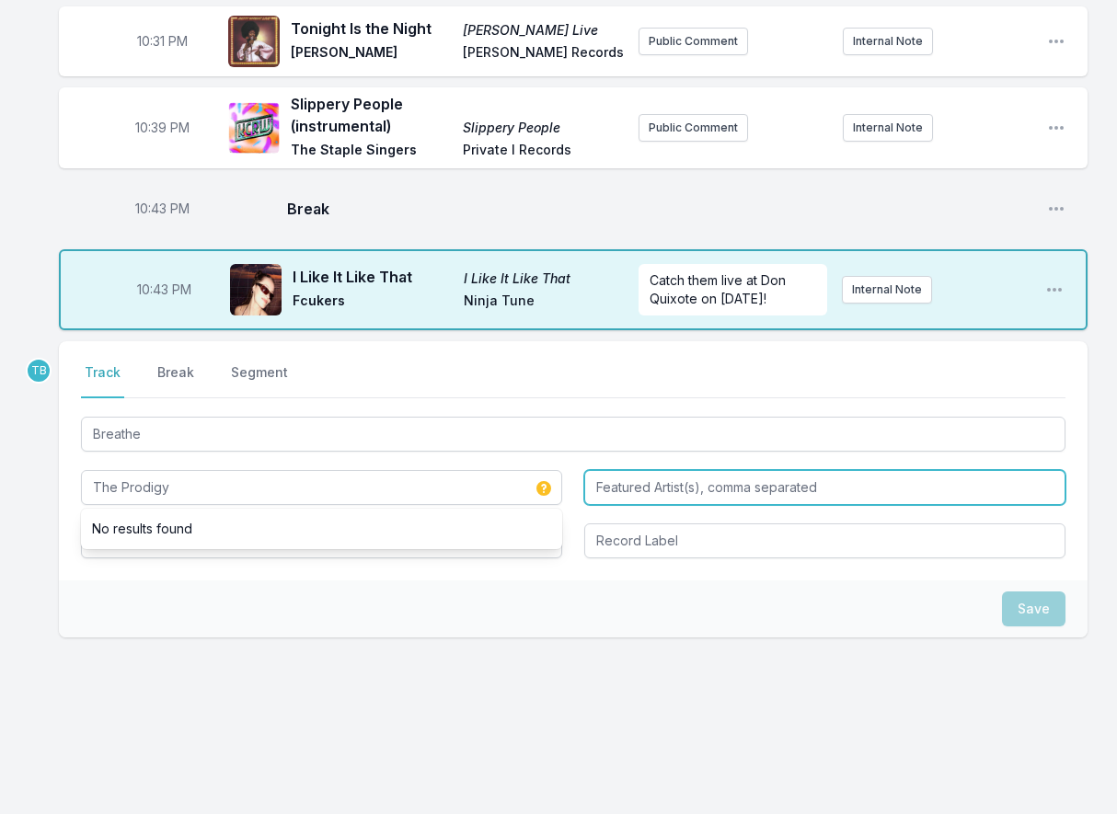
type input "The Prodigy"
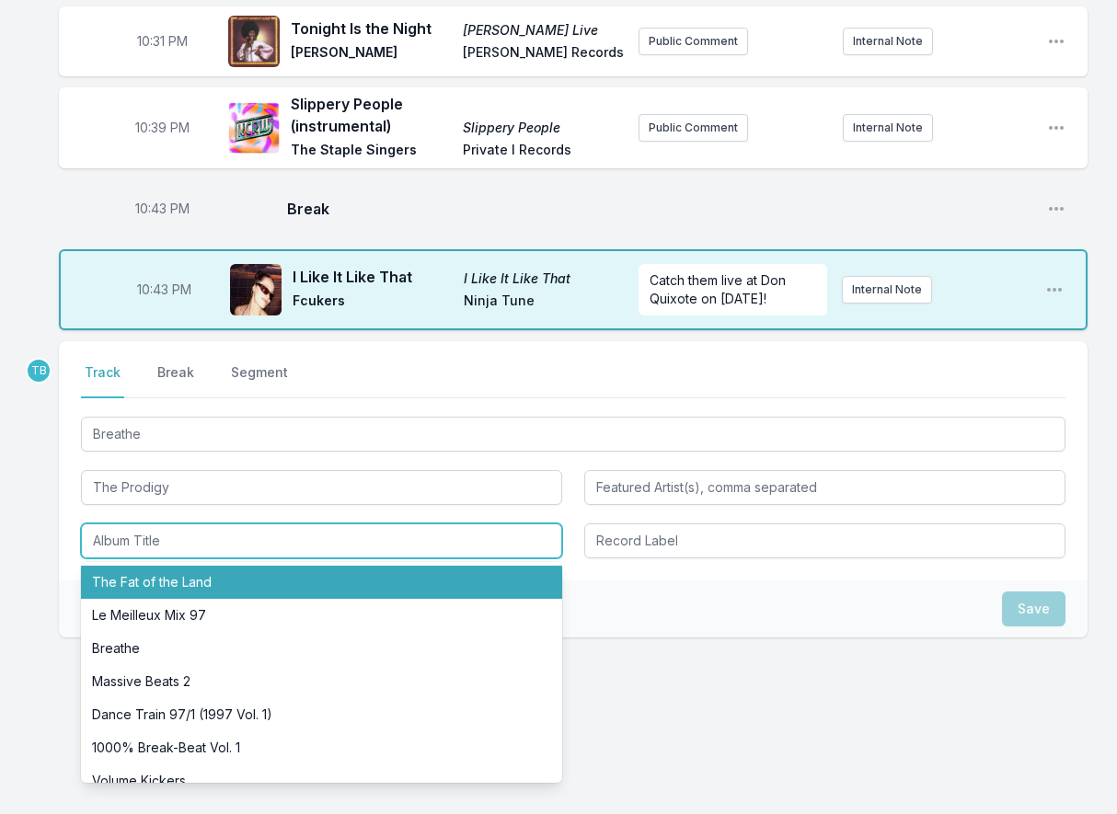
click at [181, 579] on li "The Fat of the Land" at bounding box center [321, 582] width 481 height 33
type input "The Fat of the Land"
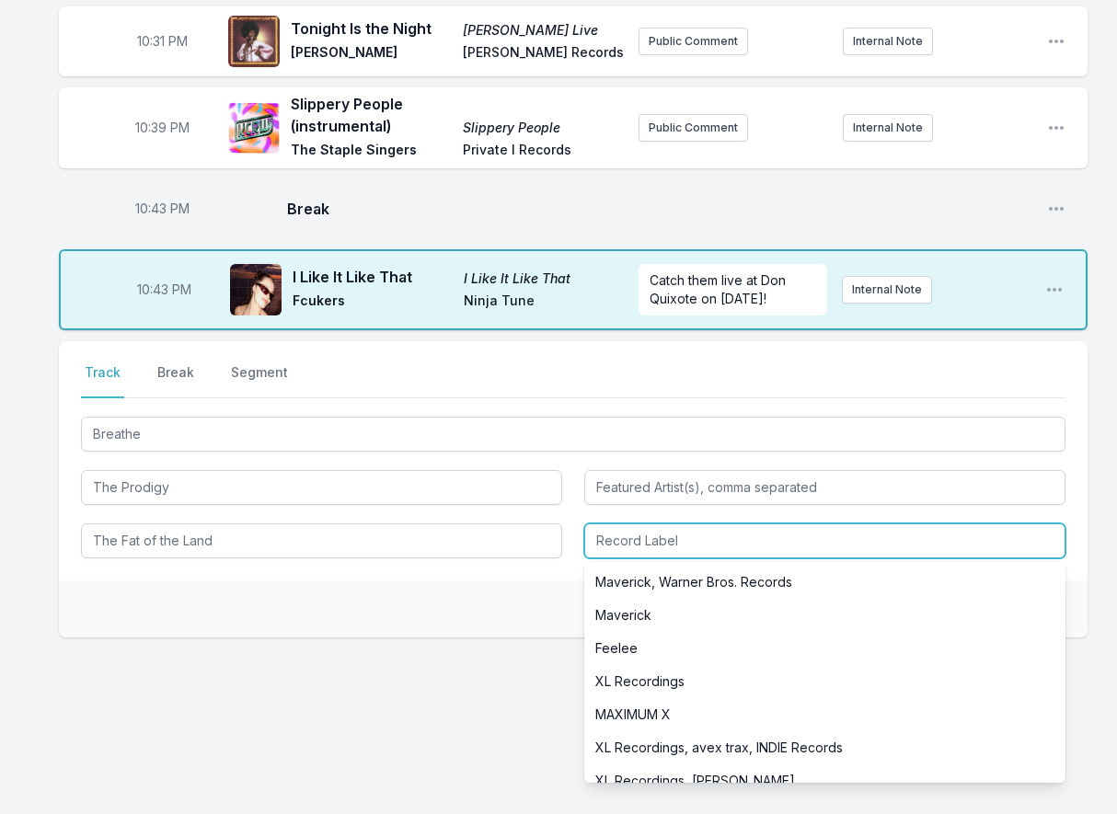
click at [620, 552] on input "Record Label" at bounding box center [824, 540] width 481 height 35
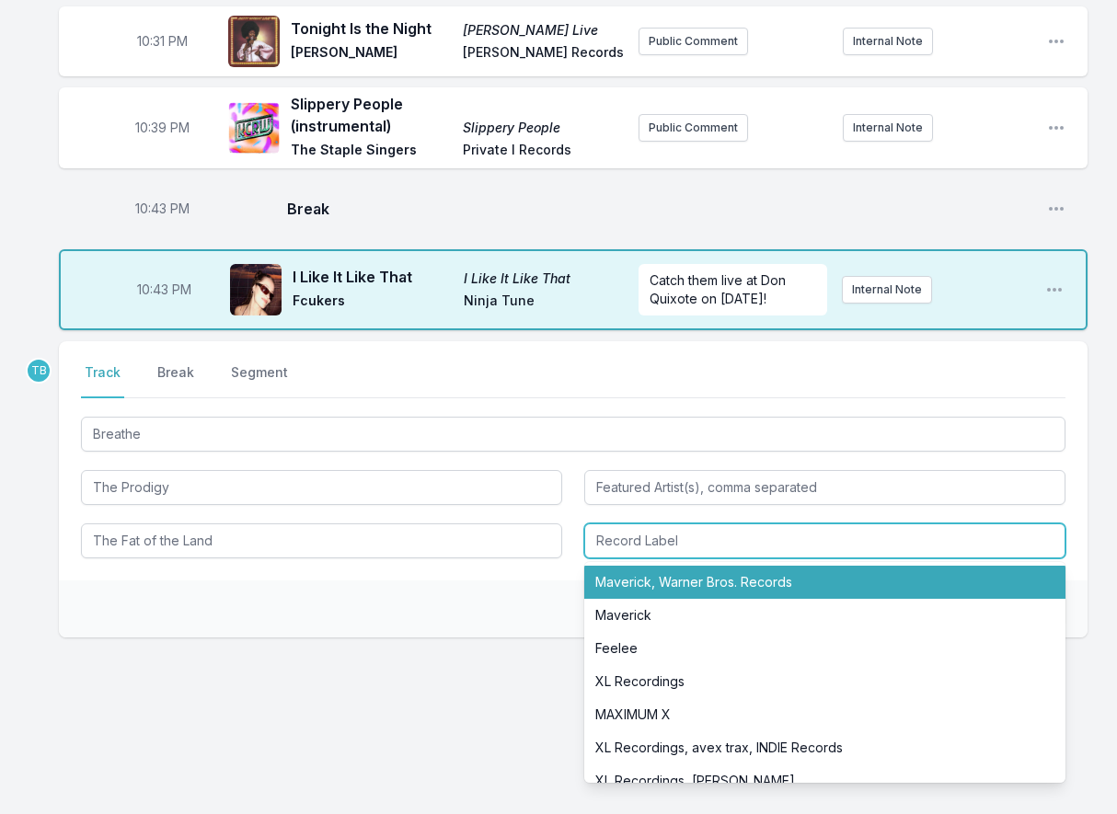
click at [658, 585] on li "Maverick, Warner Bros. Records" at bounding box center [824, 582] width 481 height 33
type input "Maverick, Warner Bros. Records"
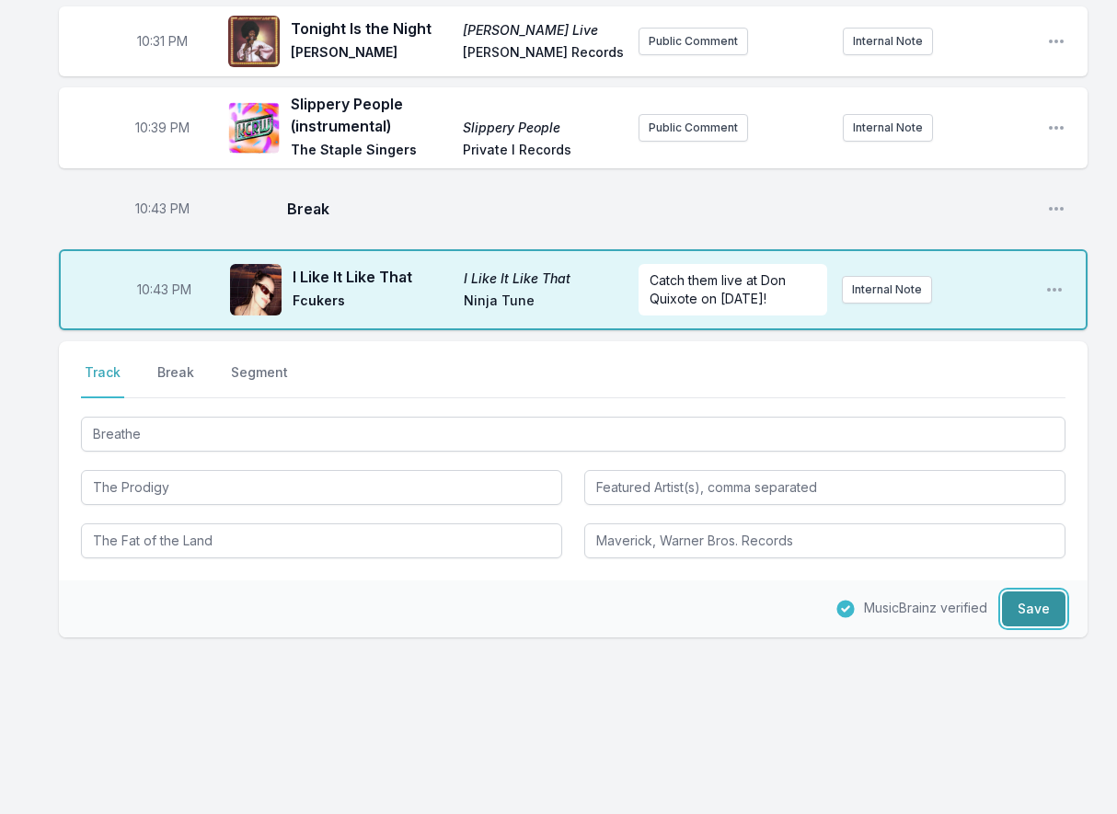
click at [1020, 619] on button "Save" at bounding box center [1033, 608] width 63 height 35
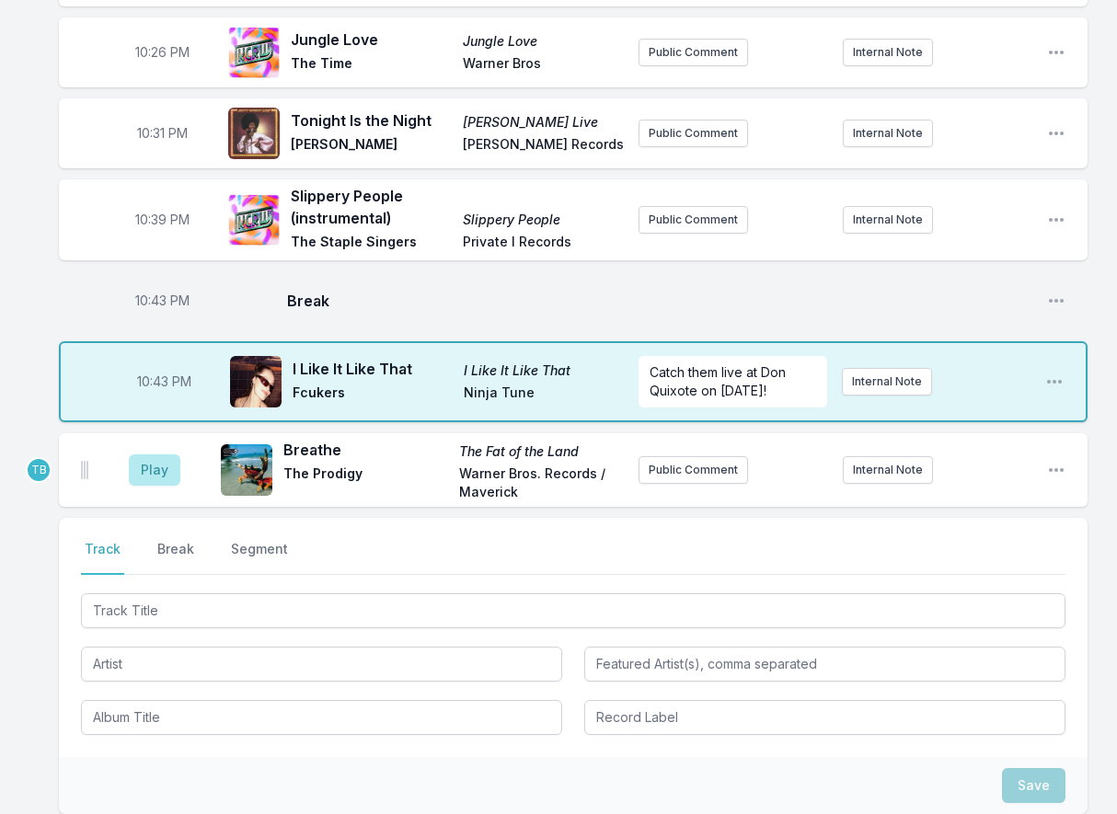
scroll to position [549, 0]
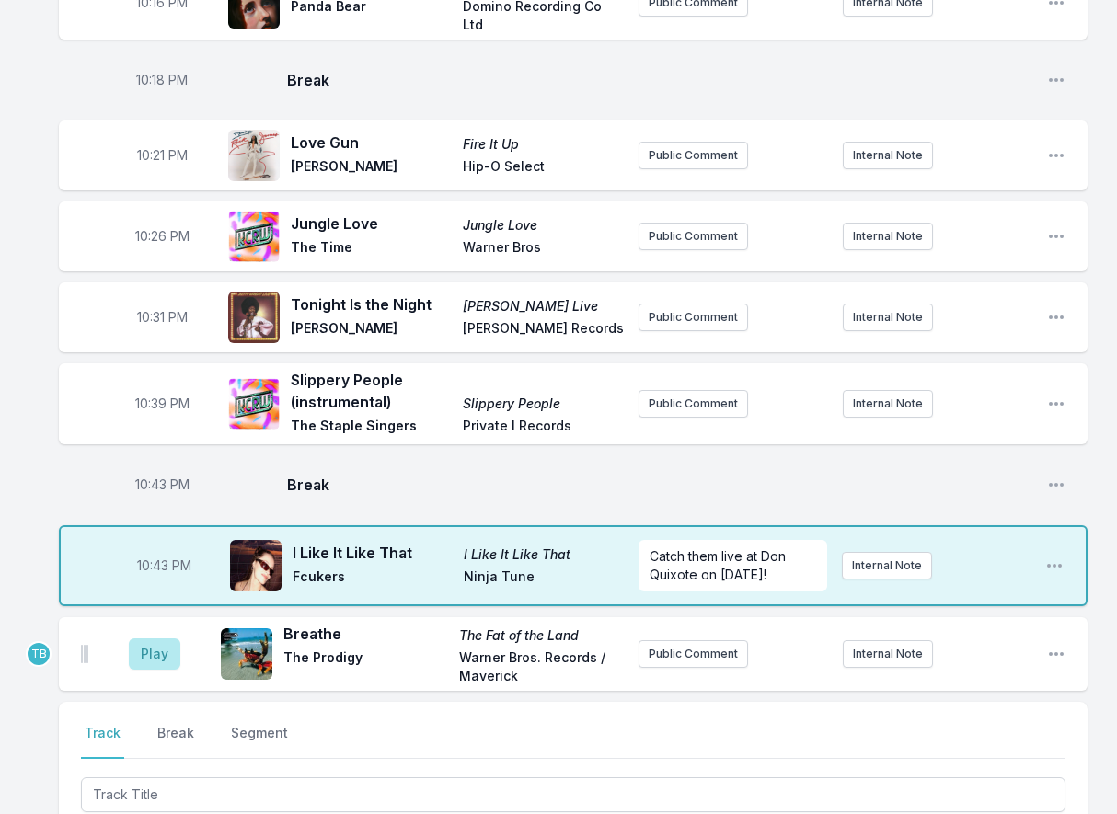
click at [160, 476] on aside "10:43 PM" at bounding box center [161, 484] width 103 height 59
click at [153, 485] on span "10:43 PM" at bounding box center [162, 485] width 54 height 18
click at [144, 481] on input "22:43" at bounding box center [161, 484] width 103 height 35
type input "22:40"
click at [158, 566] on span "10:43 PM" at bounding box center [164, 565] width 54 height 18
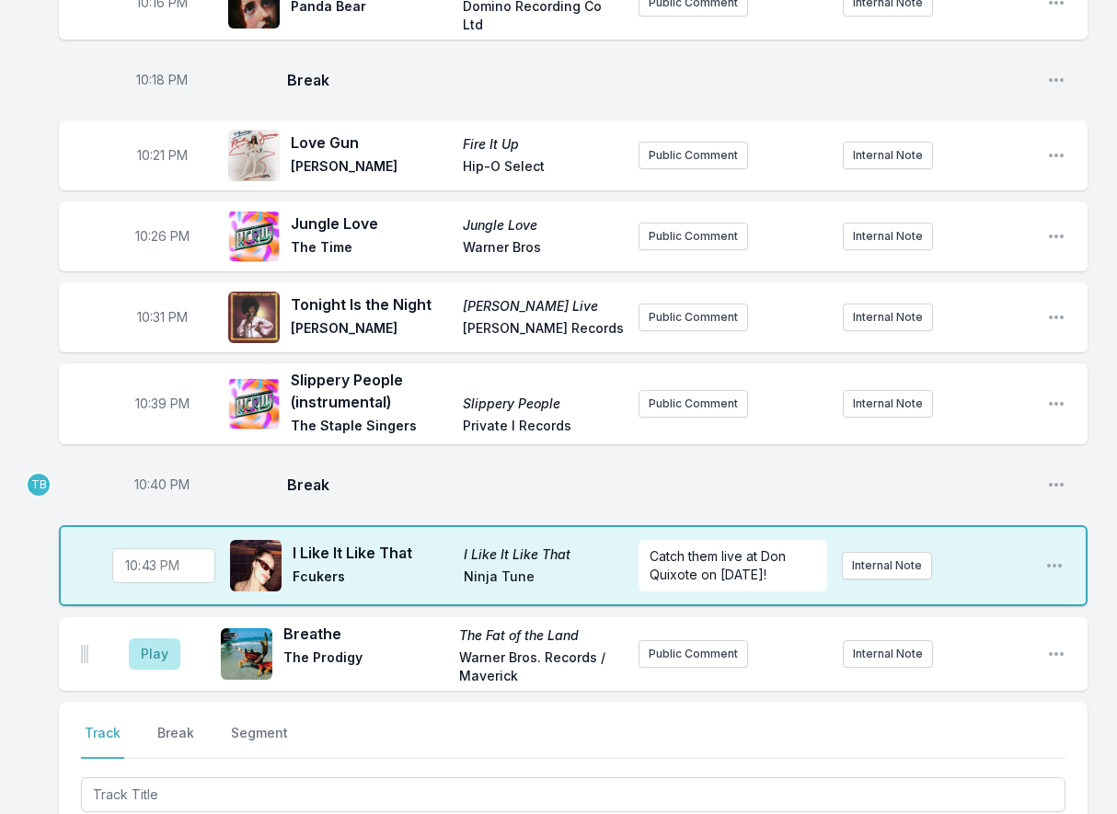
click at [152, 564] on input "22:43" at bounding box center [163, 565] width 103 height 35
type input "22:41"
click at [25, 637] on div "10:00 PM [PERSON_NAME] [PERSON_NAME] Timing [PERSON_NAME] Glitterbeat Records P…" at bounding box center [558, 402] width 1117 height 1543
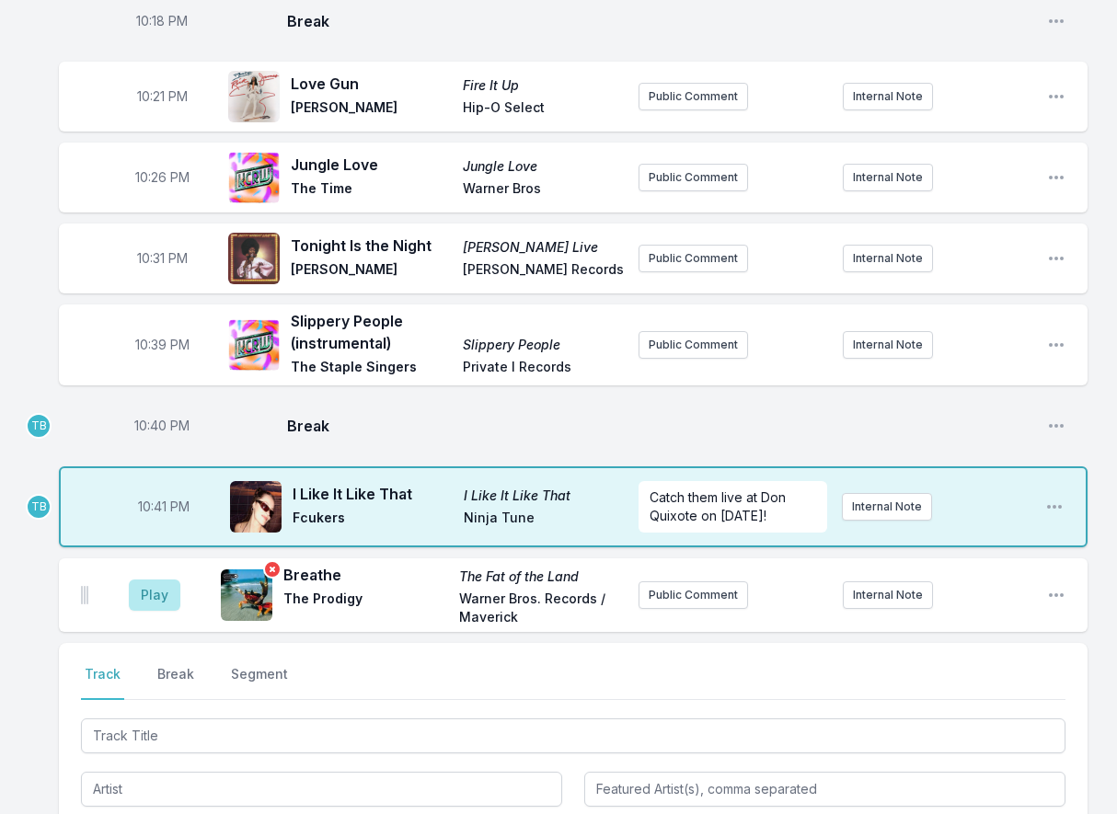
scroll to position [641, 0]
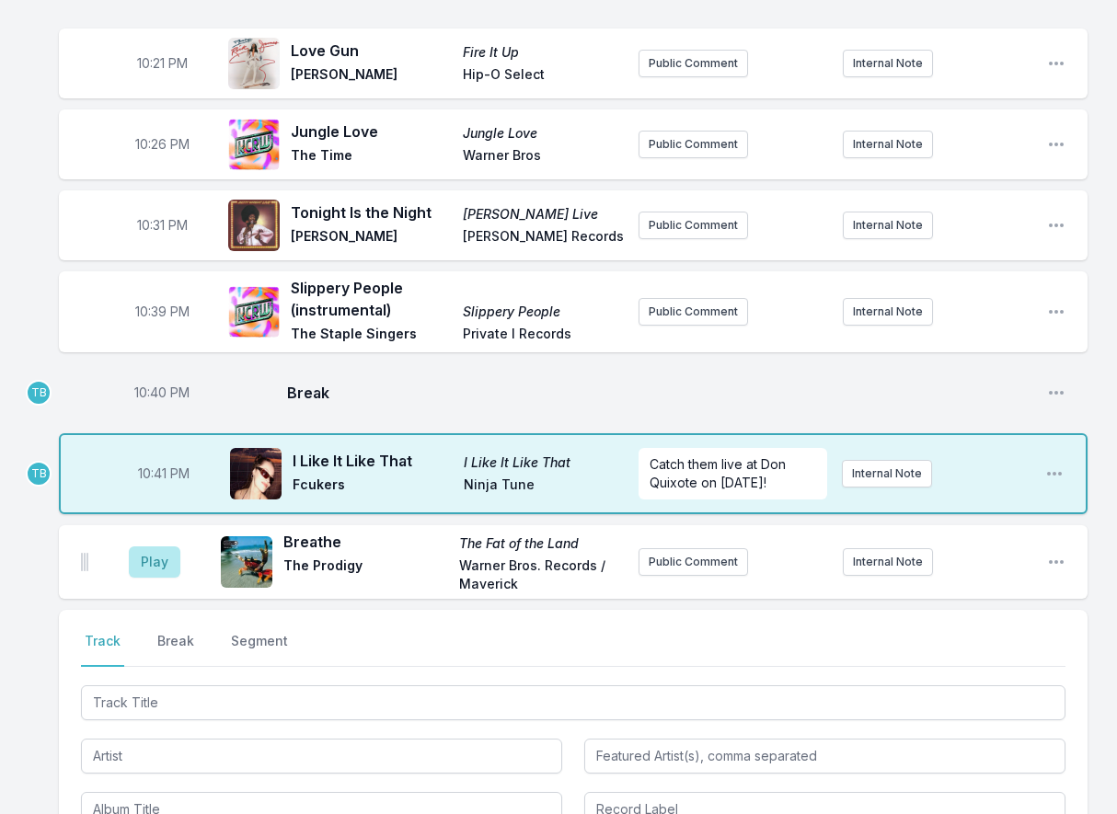
click at [159, 473] on span "10:41 PM" at bounding box center [164, 473] width 52 height 18
click at [150, 473] on input "22:41" at bounding box center [163, 473] width 103 height 35
type input "22:42"
click at [67, 545] on div "Play Breathe The Fat of the Land The Prodigy Warner Bros. Records / Maverick Pu…" at bounding box center [573, 562] width 1028 height 74
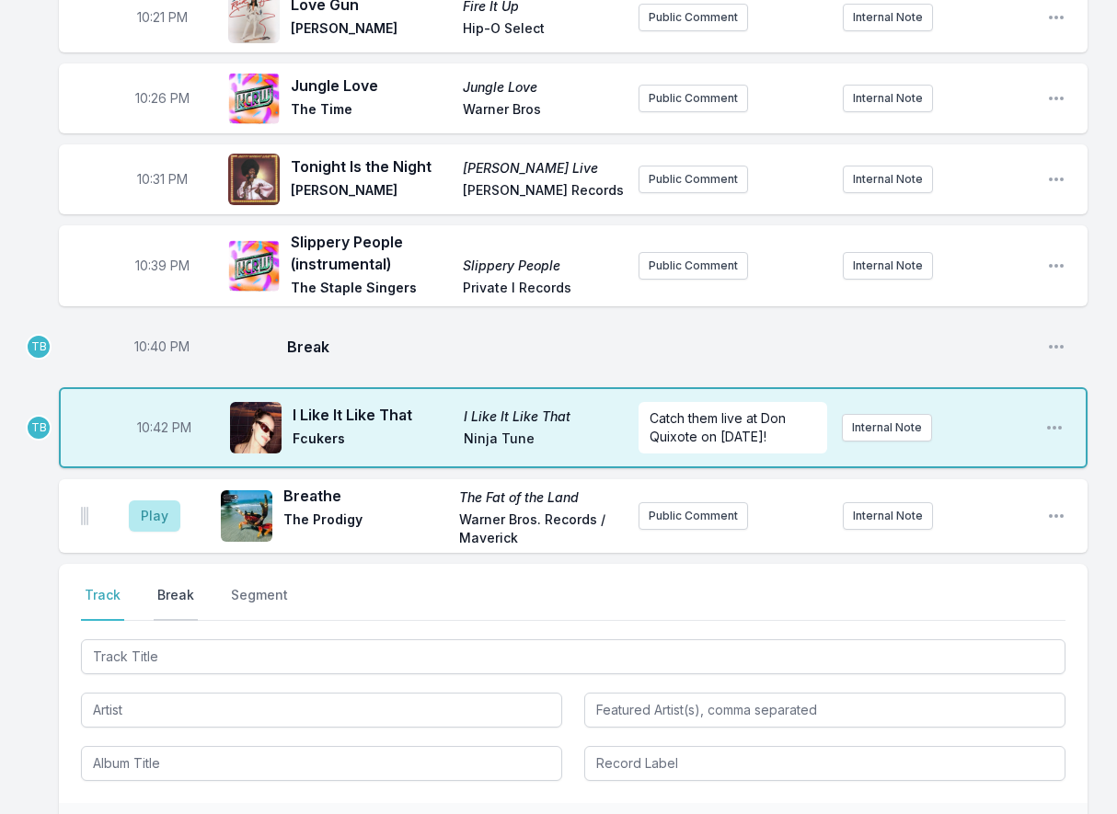
scroll to position [733, 0]
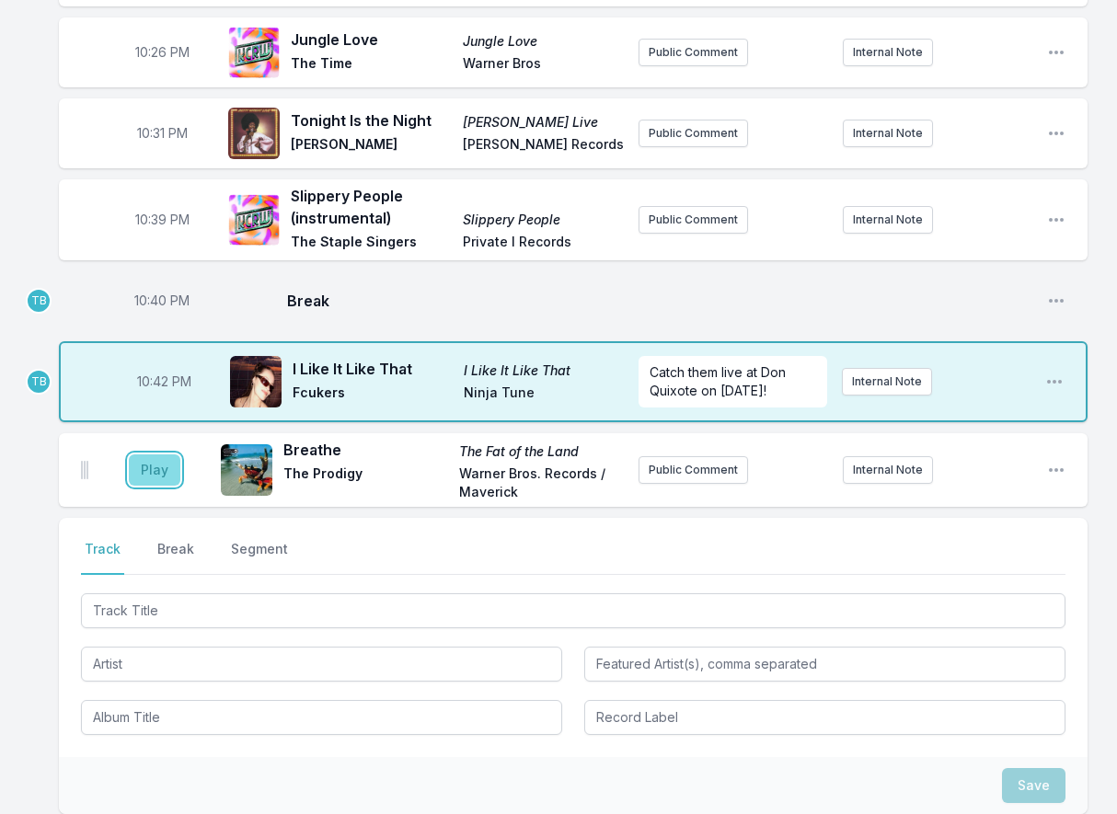
click at [139, 471] on button "Play" at bounding box center [155, 469] width 52 height 31
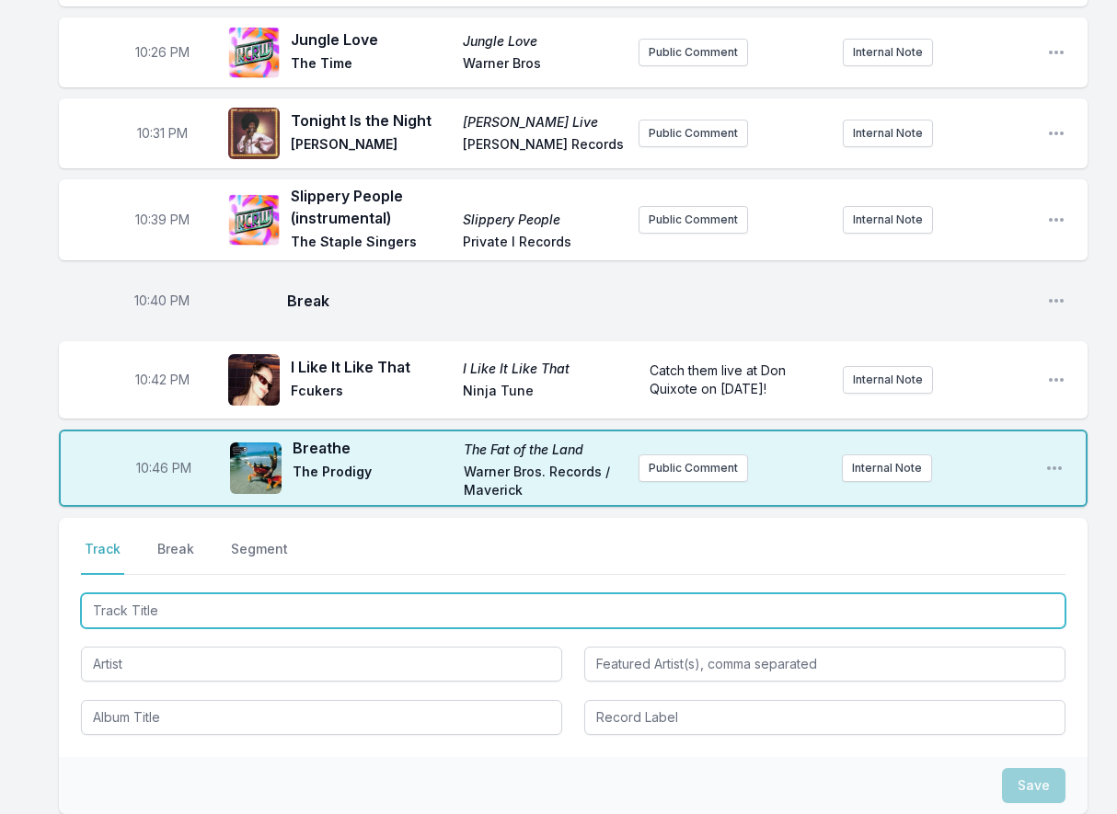
click at [171, 594] on input "Track Title" at bounding box center [573, 610] width 984 height 35
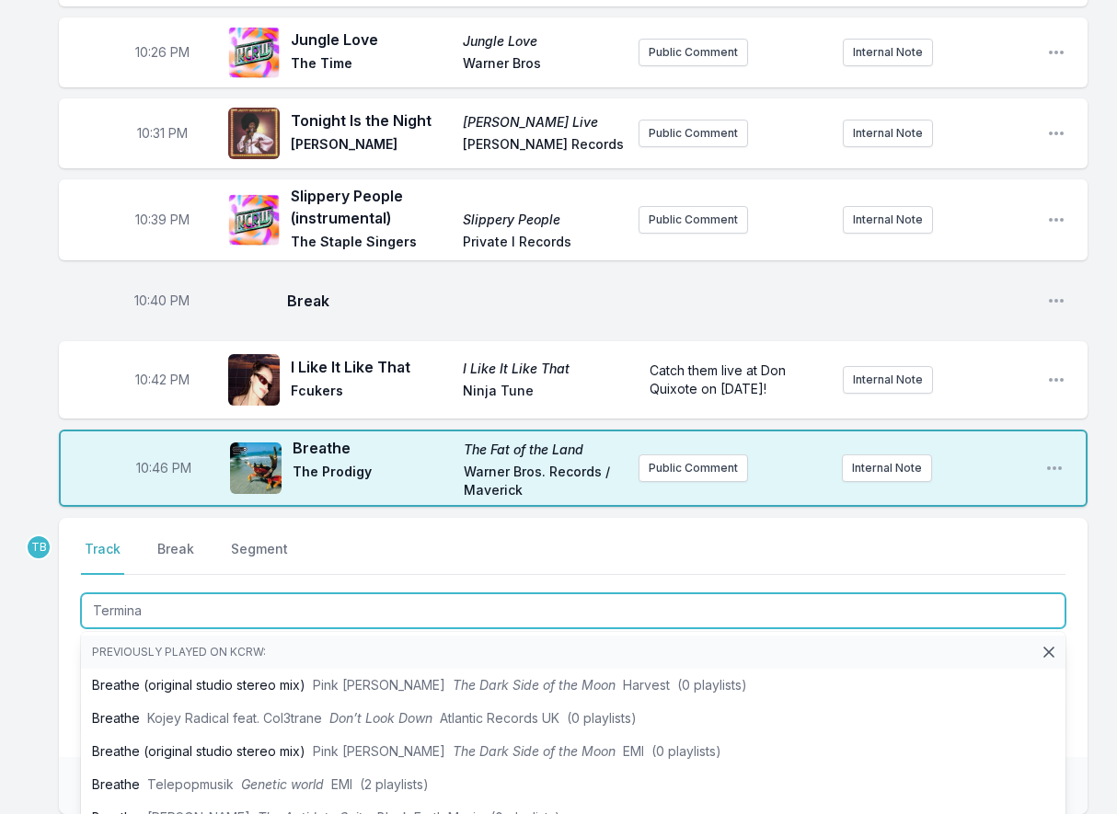
type input "Terminal"
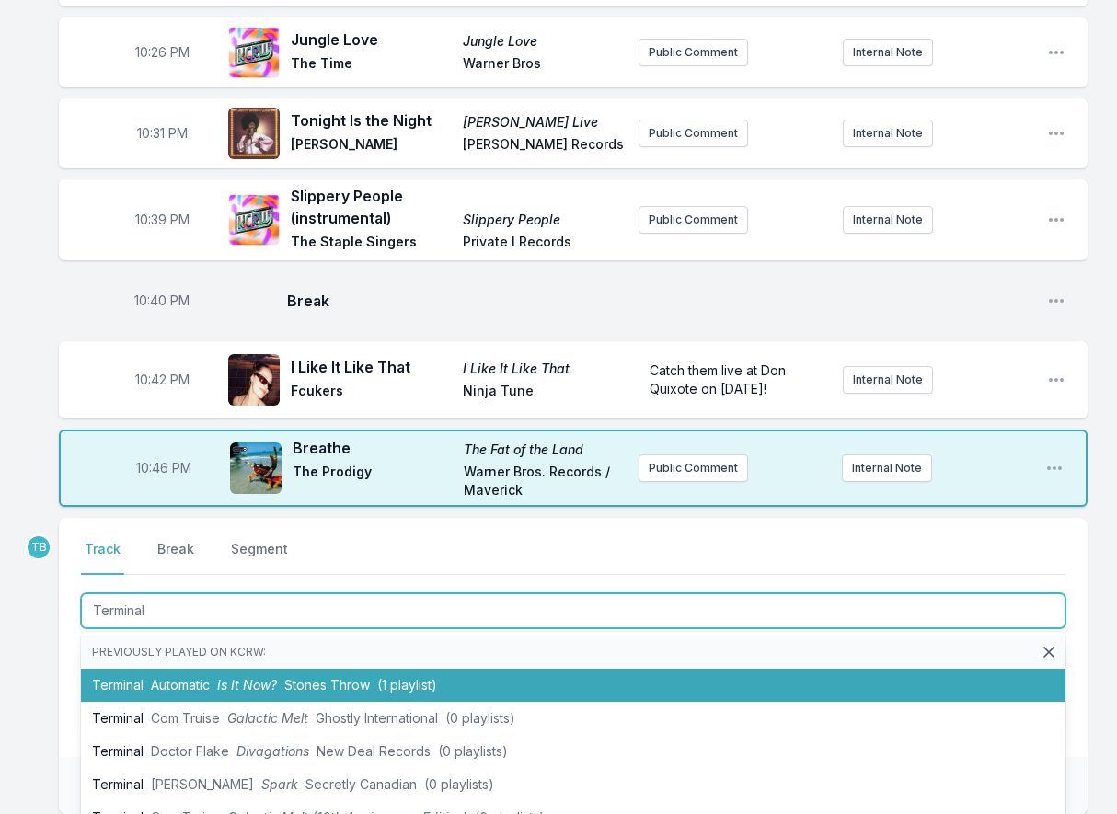
click at [170, 674] on li "Terminal Automatic Is It Now? Stones Throw (1 playlist)" at bounding box center [573, 685] width 984 height 33
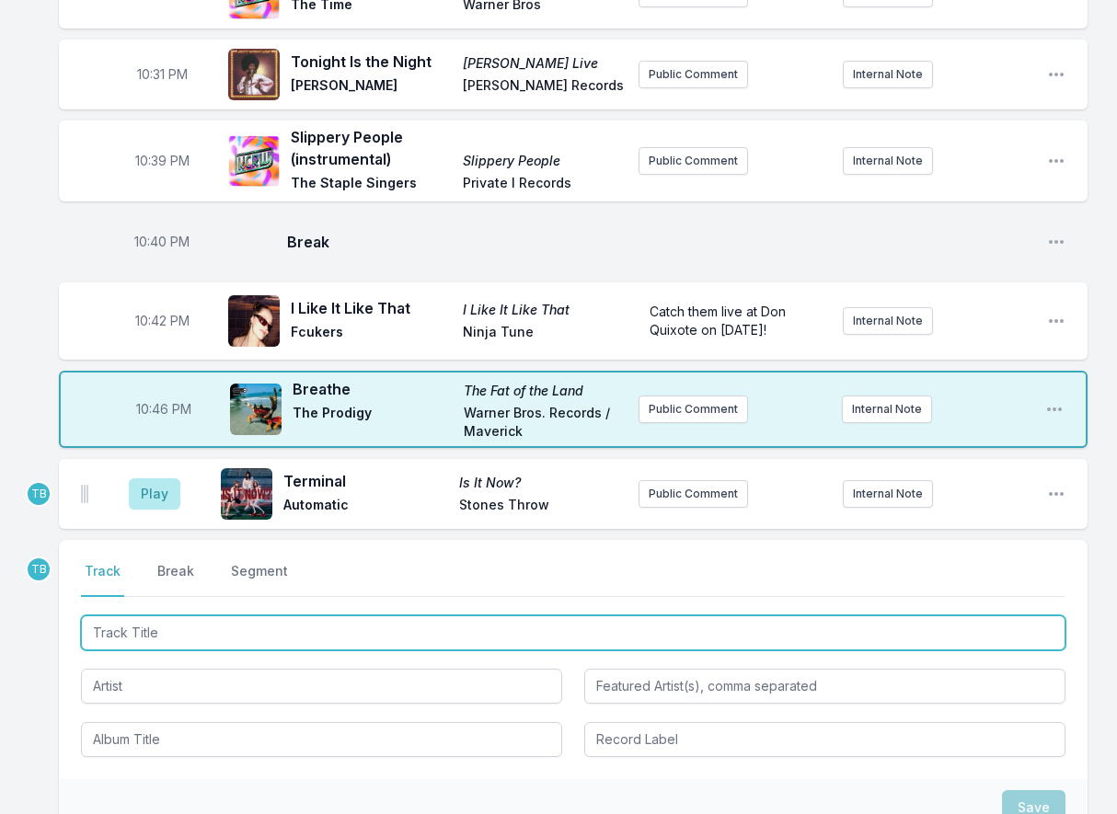
scroll to position [825, 0]
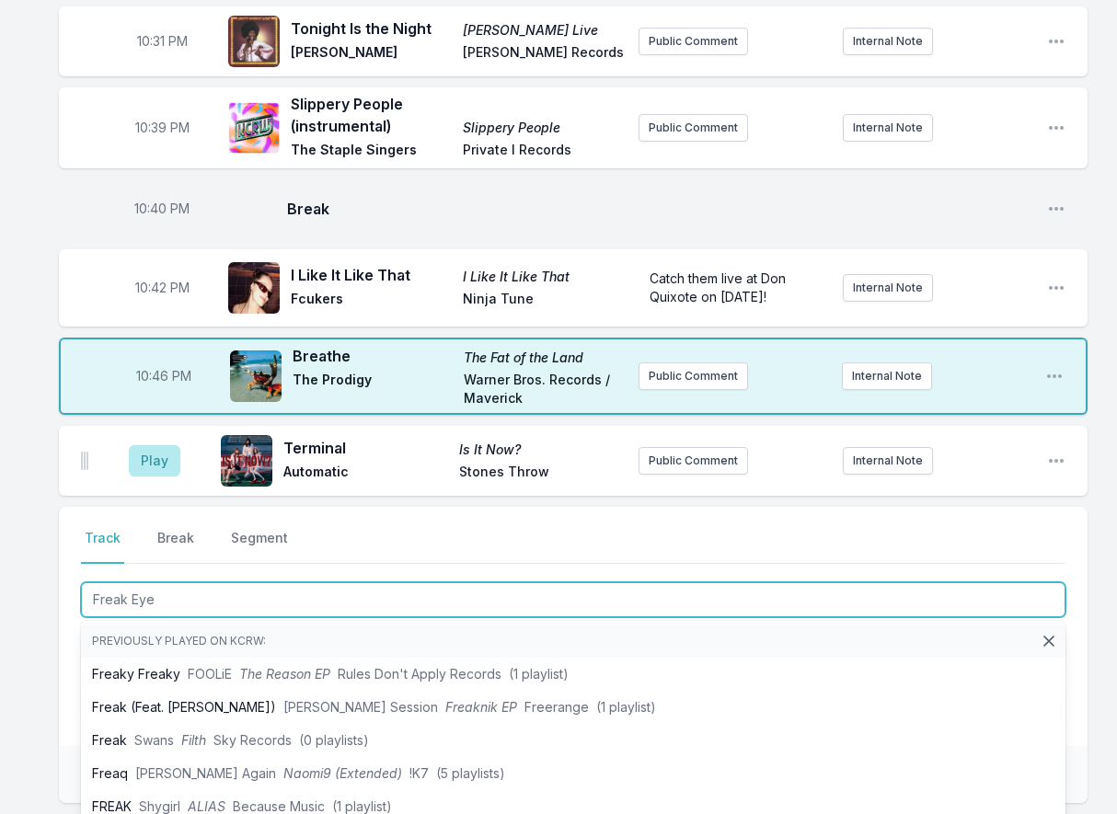
type input "Freak Eyes"
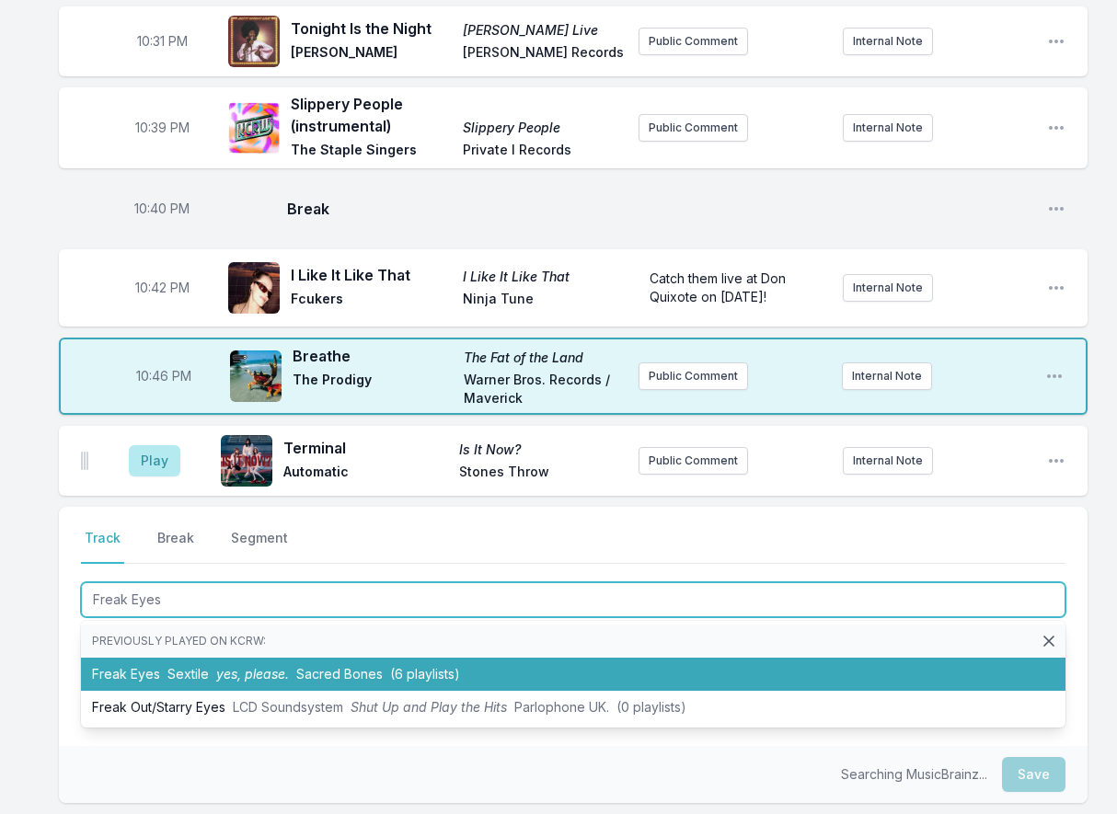
click at [191, 669] on span "Sextile" at bounding box center [187, 674] width 41 height 16
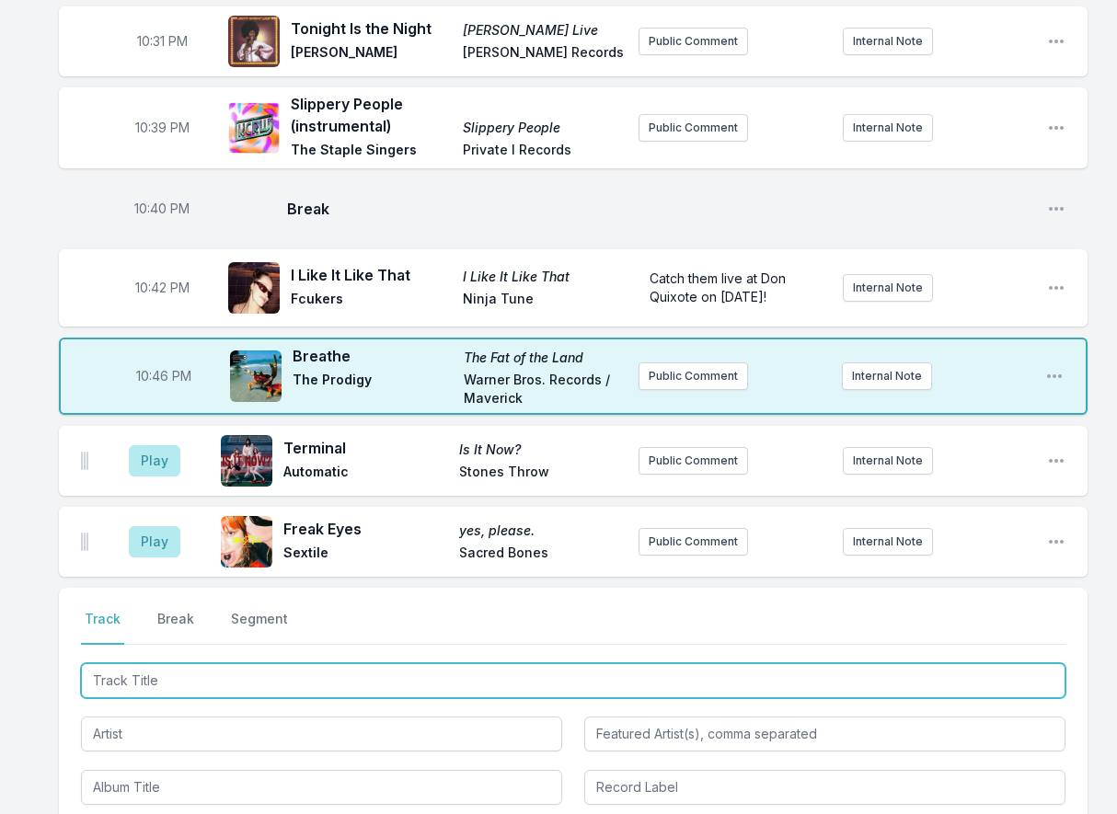
click at [195, 667] on input "Track Title" at bounding box center [573, 680] width 984 height 35
type input "Yakuza ([PERSON_NAME] Remix)"
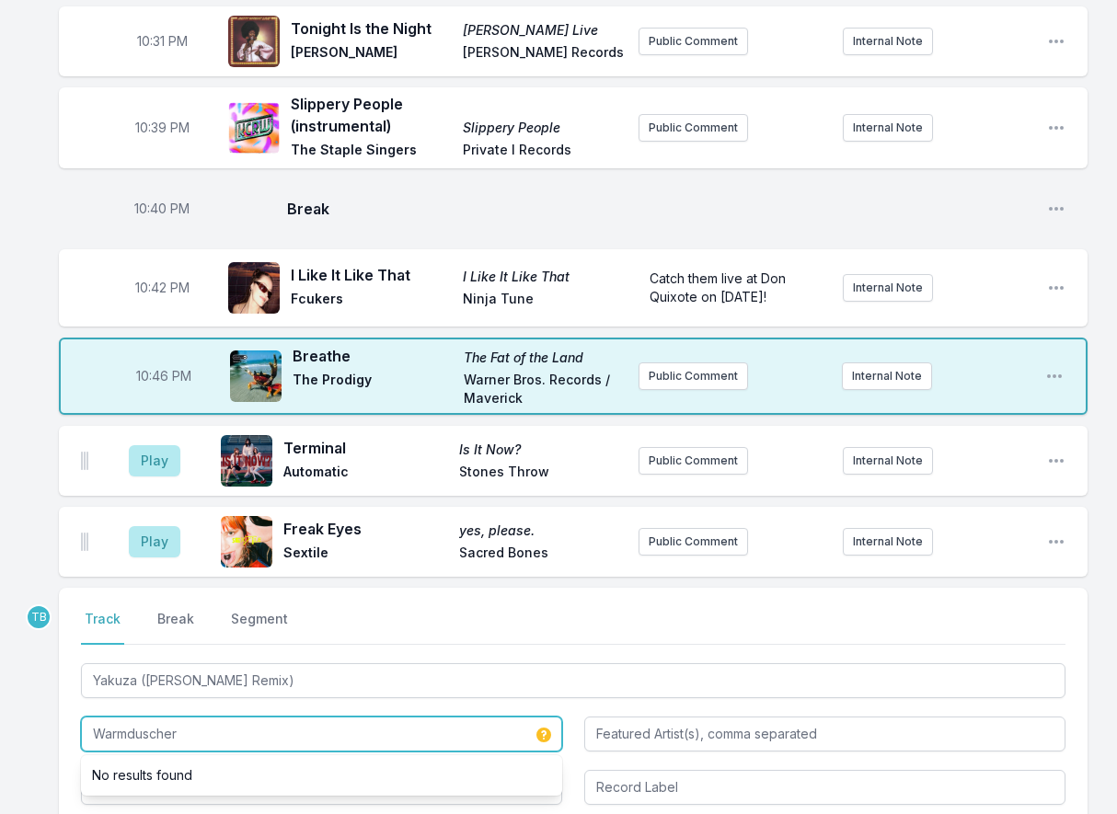
scroll to position [1009, 0]
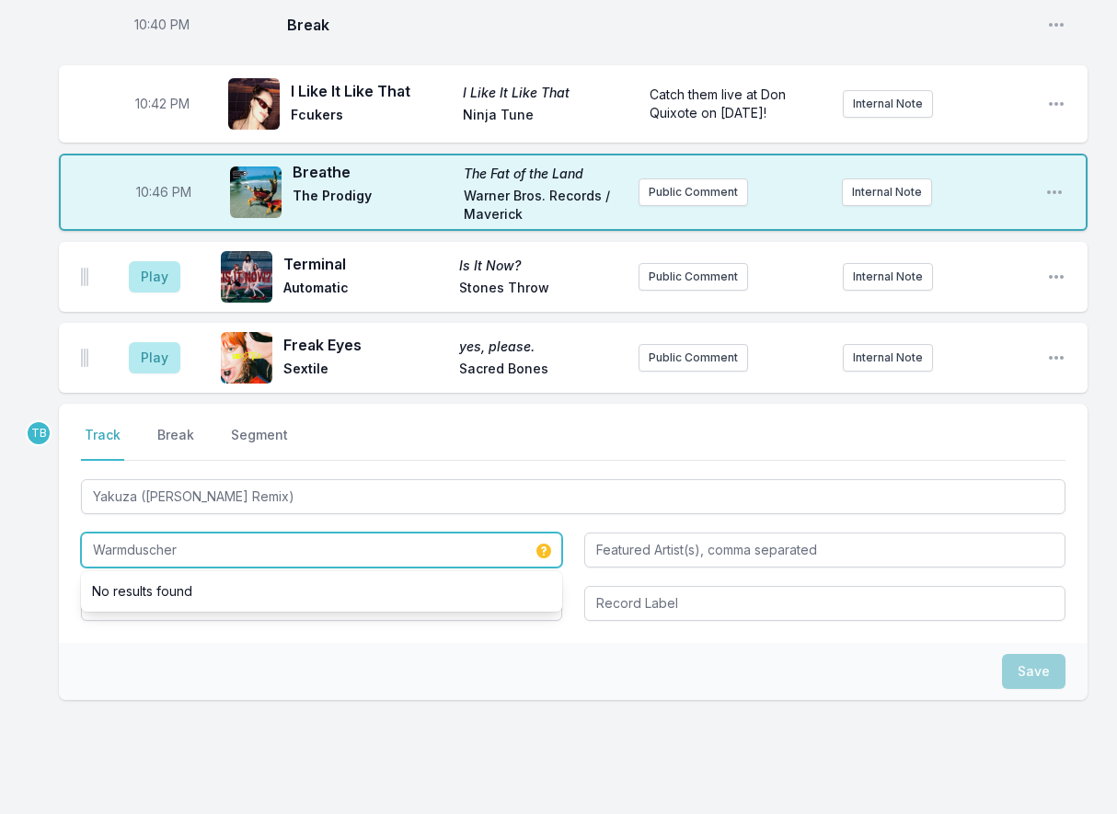
type input "Warmduscher"
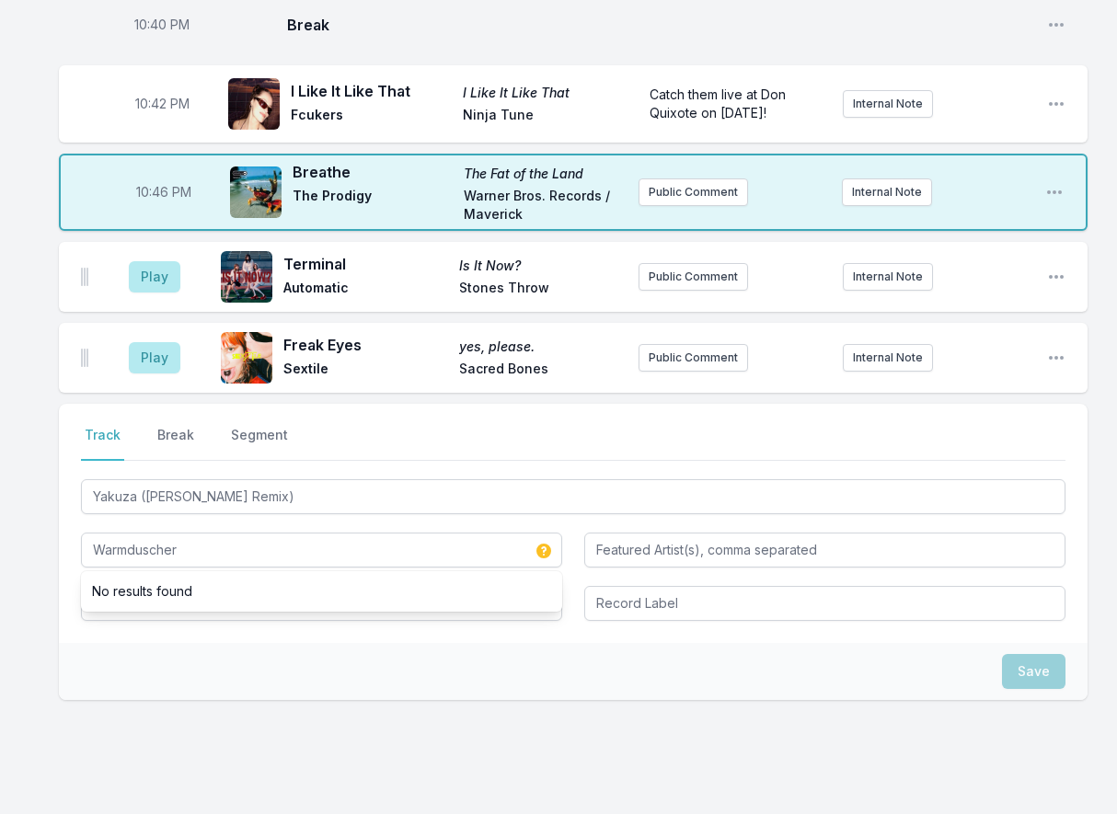
click at [235, 652] on div "Save" at bounding box center [573, 671] width 1028 height 57
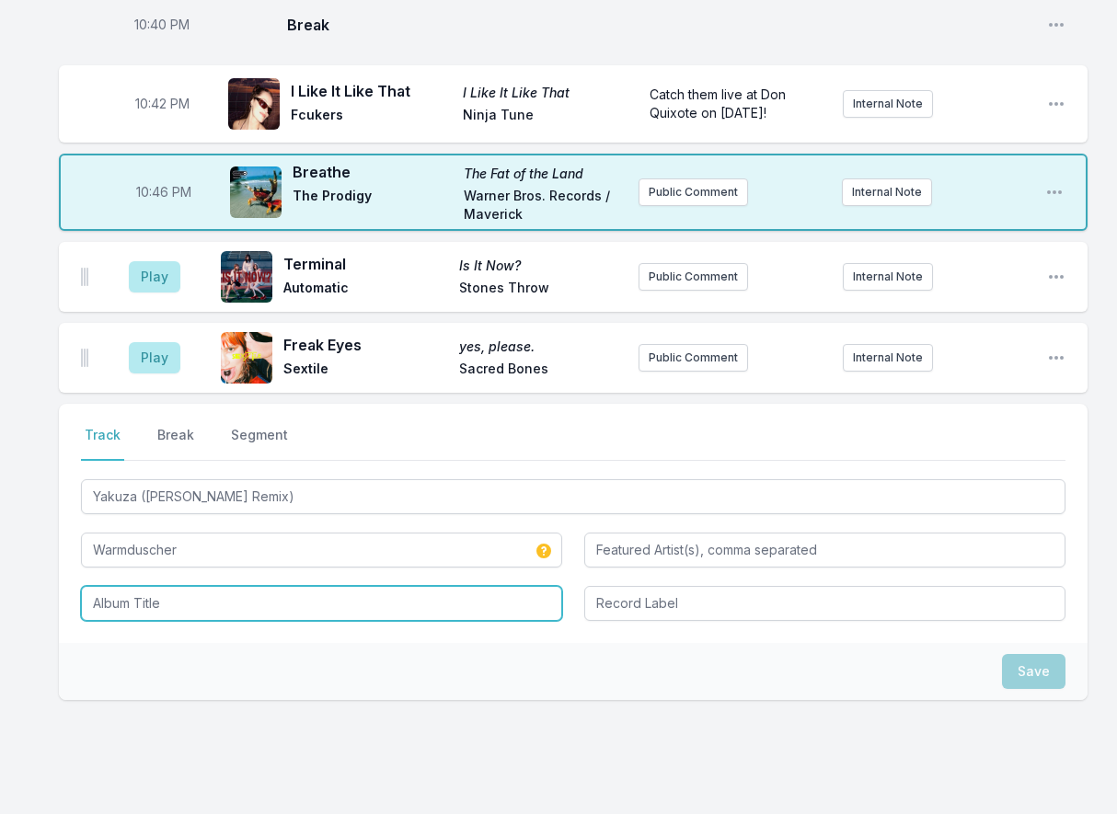
click at [228, 607] on input "Album Title" at bounding box center [321, 603] width 481 height 35
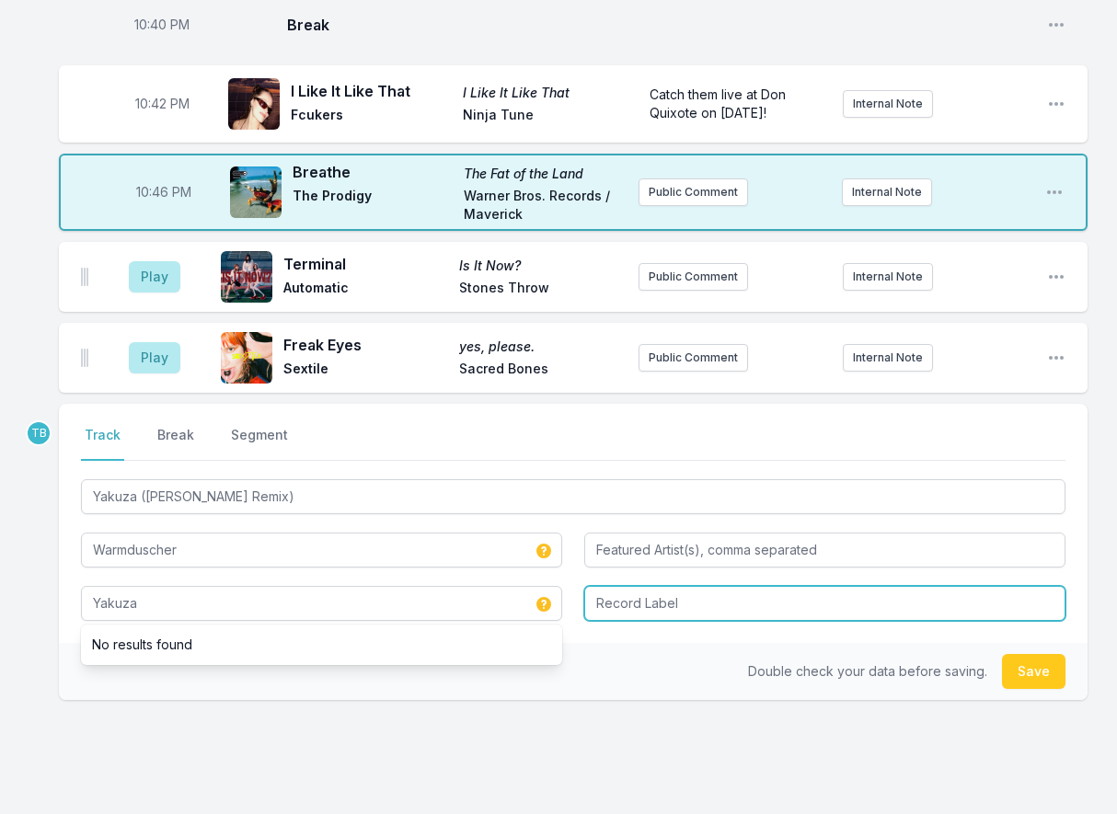
type input "Yakuza"
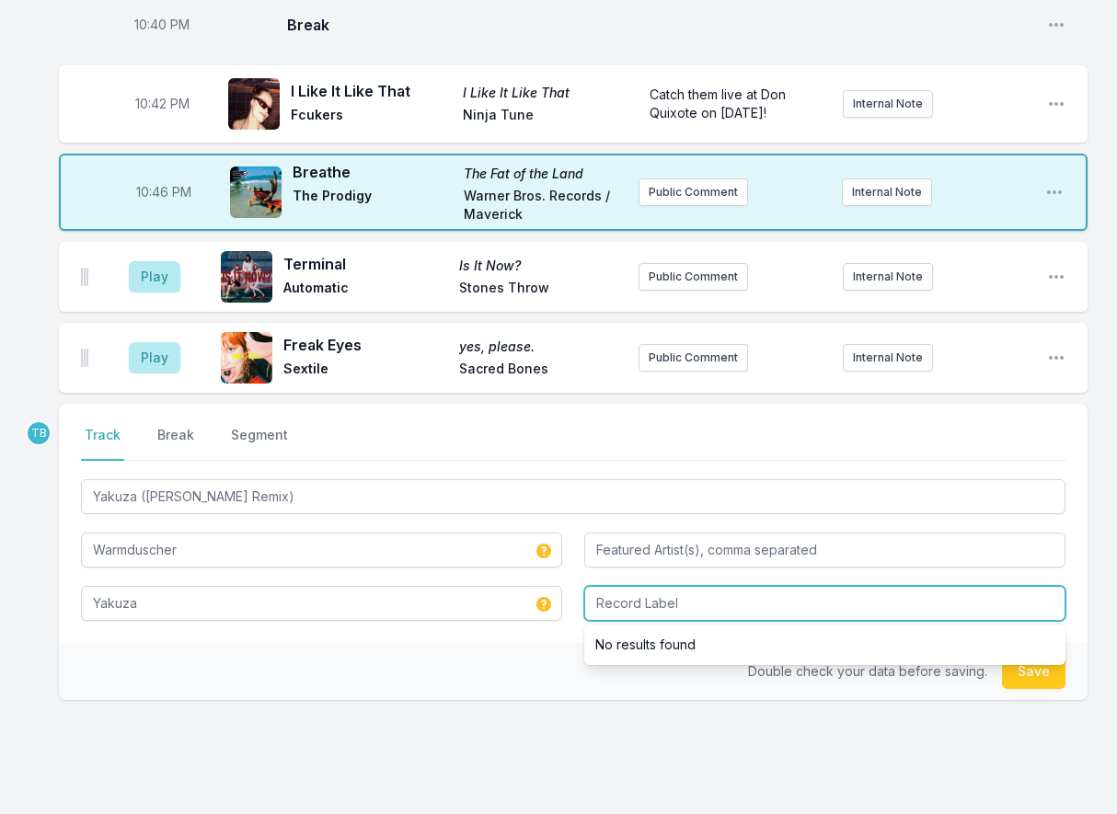
paste input "Strap Originals"
type input "Strap Originals"
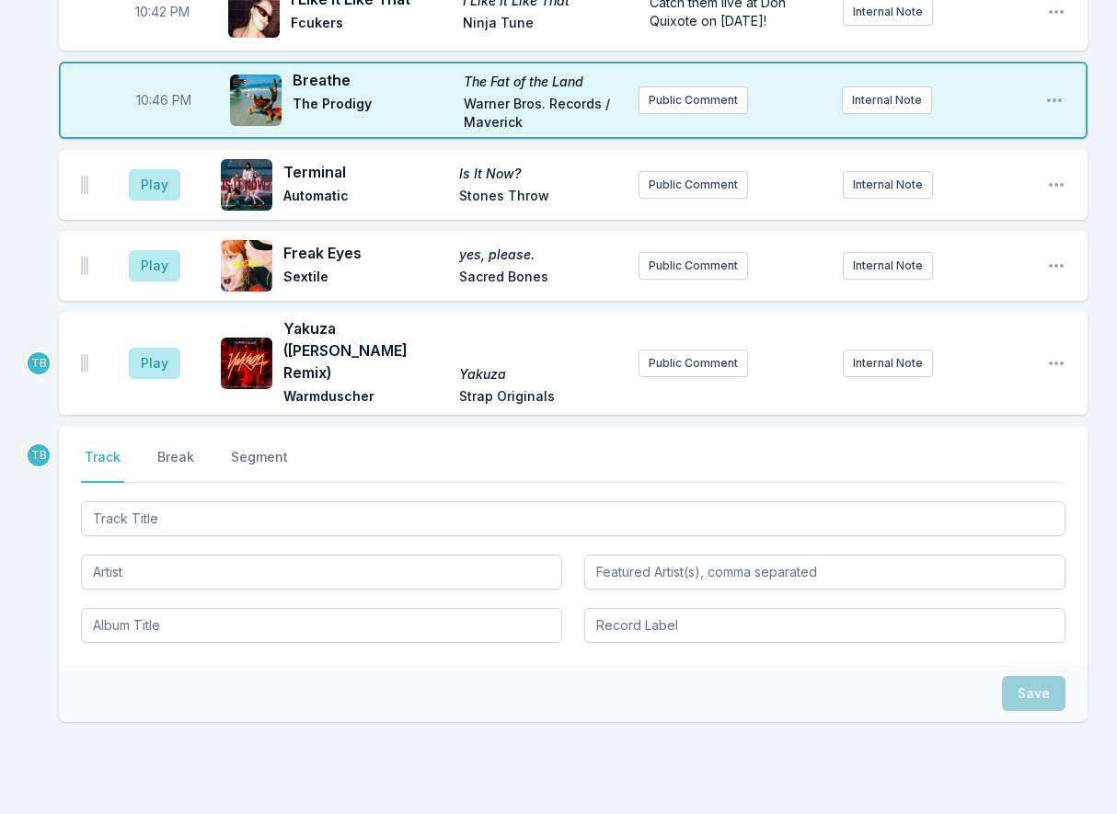
drag, startPoint x: 185, startPoint y: 444, endPoint x: 313, endPoint y: 462, distance: 129.0
click at [185, 448] on button "Break" at bounding box center [176, 465] width 44 height 35
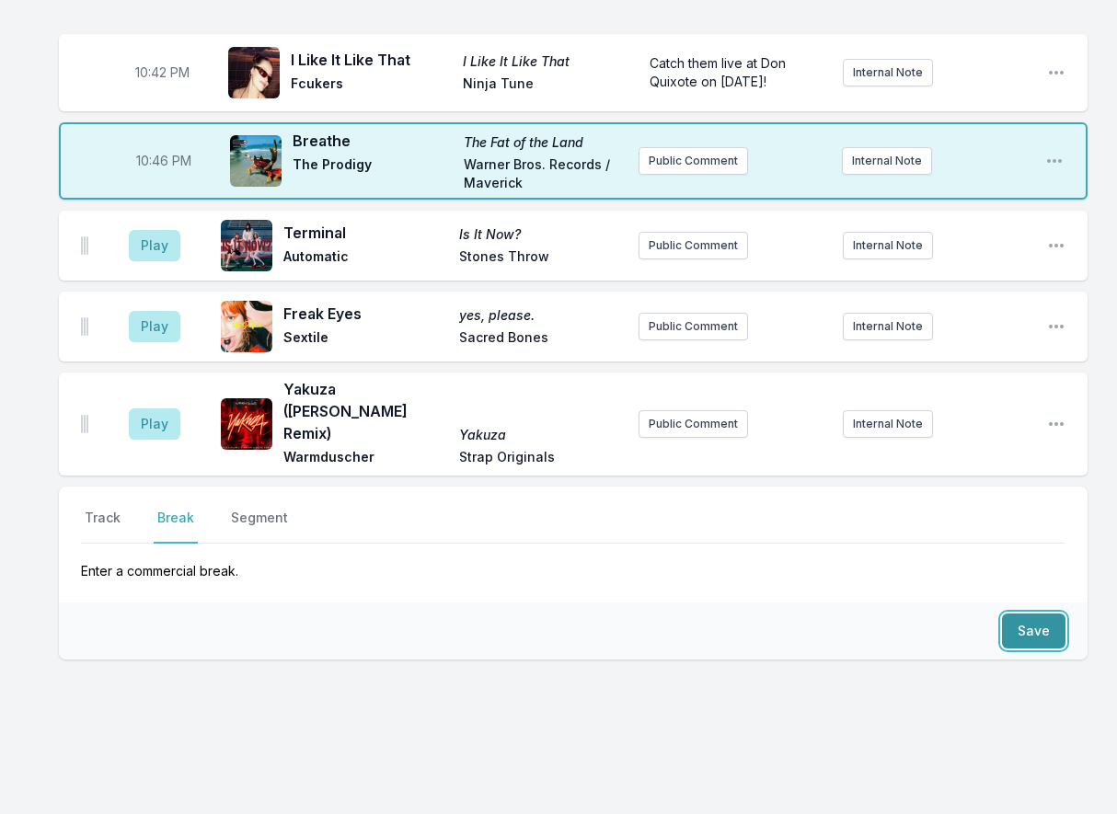
click at [1016, 614] on button "Save" at bounding box center [1033, 631] width 63 height 35
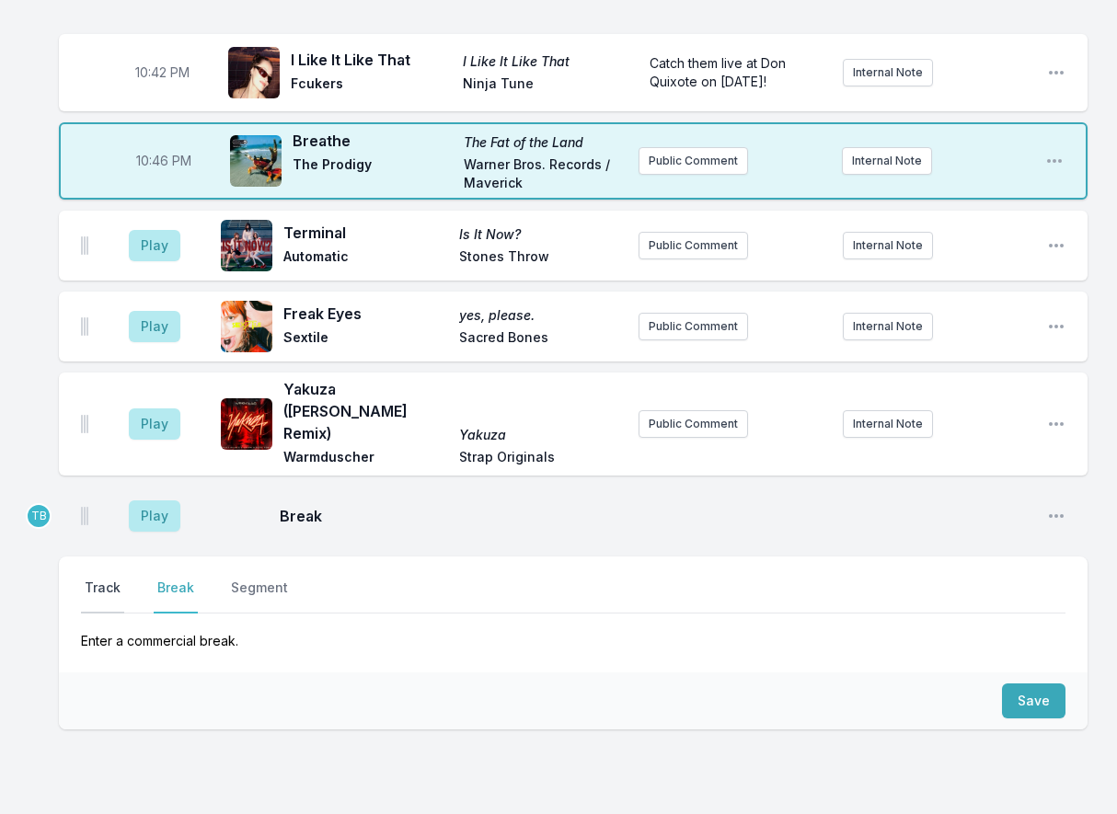
click at [107, 579] on button "Track" at bounding box center [102, 596] width 43 height 35
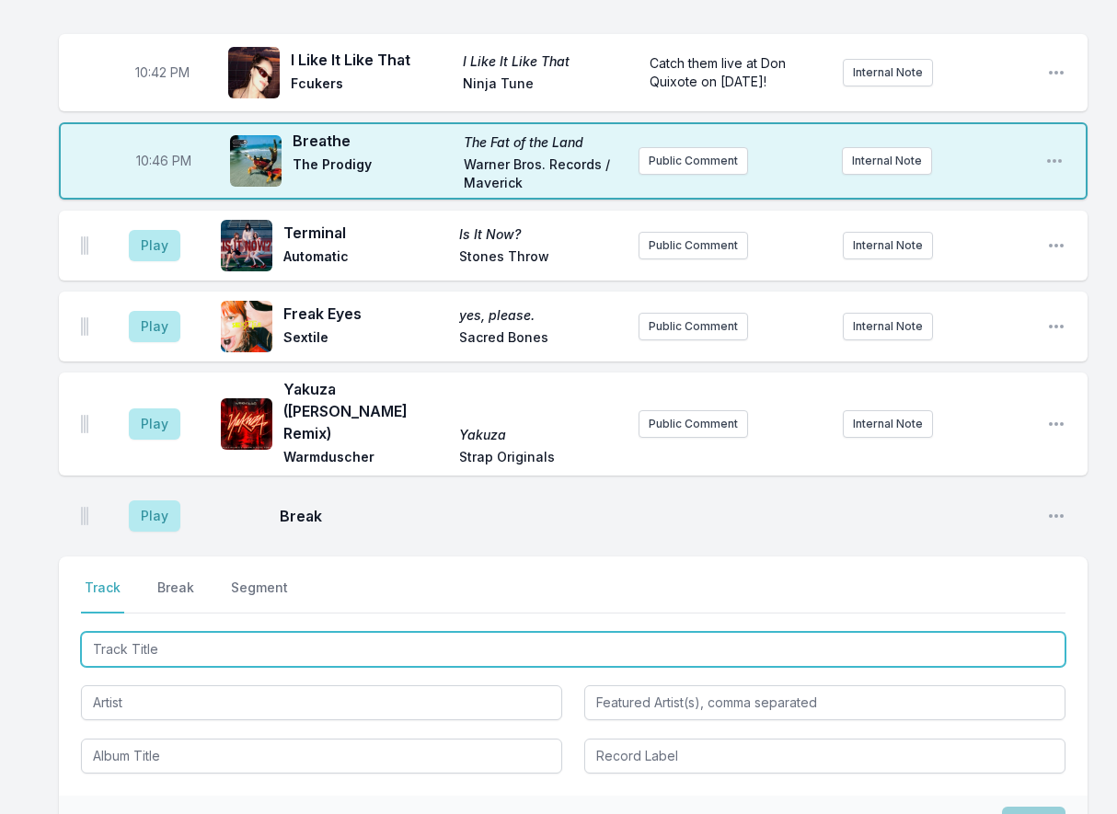
click at [185, 632] on input "Track Title" at bounding box center [573, 649] width 984 height 35
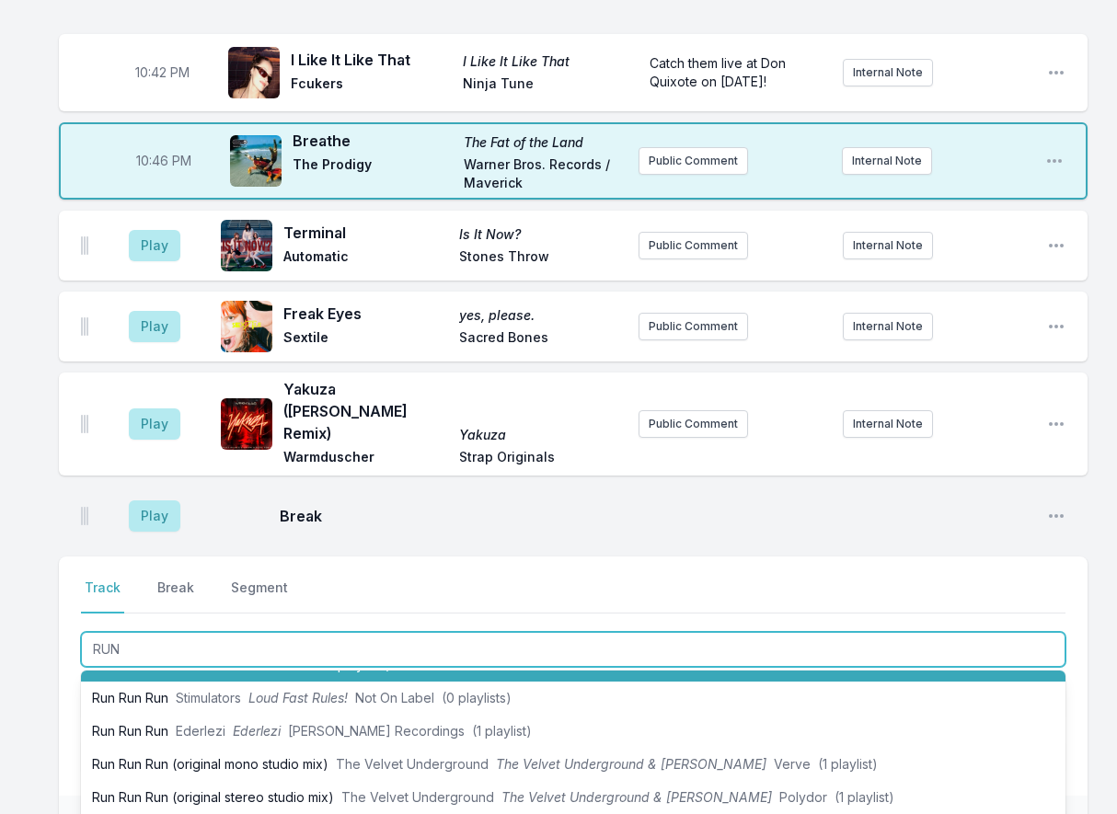
scroll to position [92, 0]
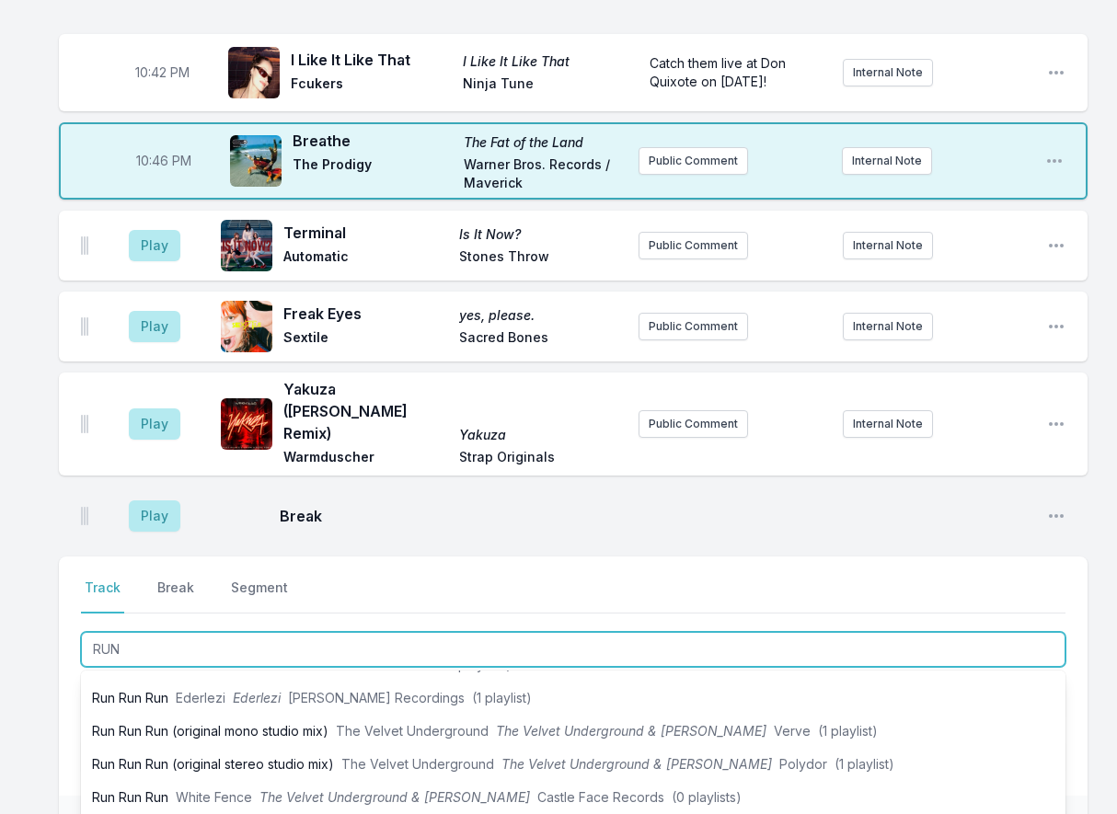
type input "RUN"
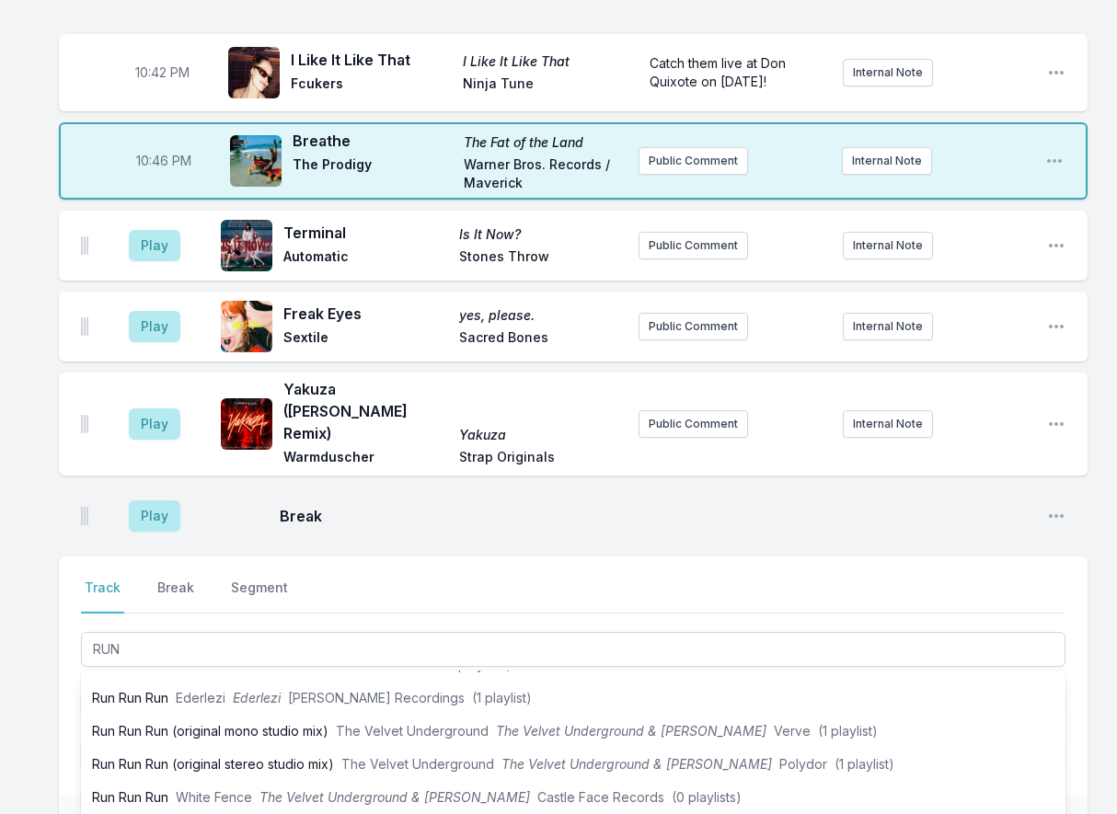
click at [71, 656] on div "Select a tab Track Break Segment Track Break Segment RUN Previously played on K…" at bounding box center [573, 675] width 1028 height 239
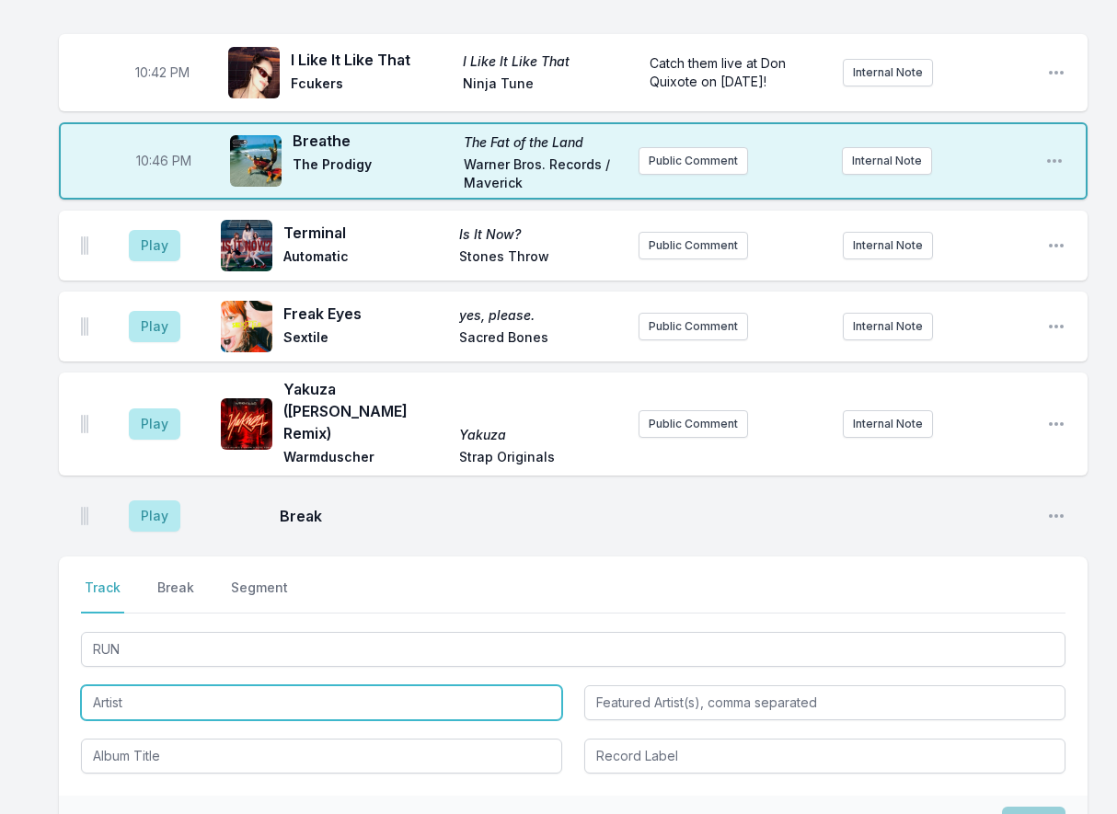
click at [137, 685] on input "Artist" at bounding box center [321, 702] width 481 height 35
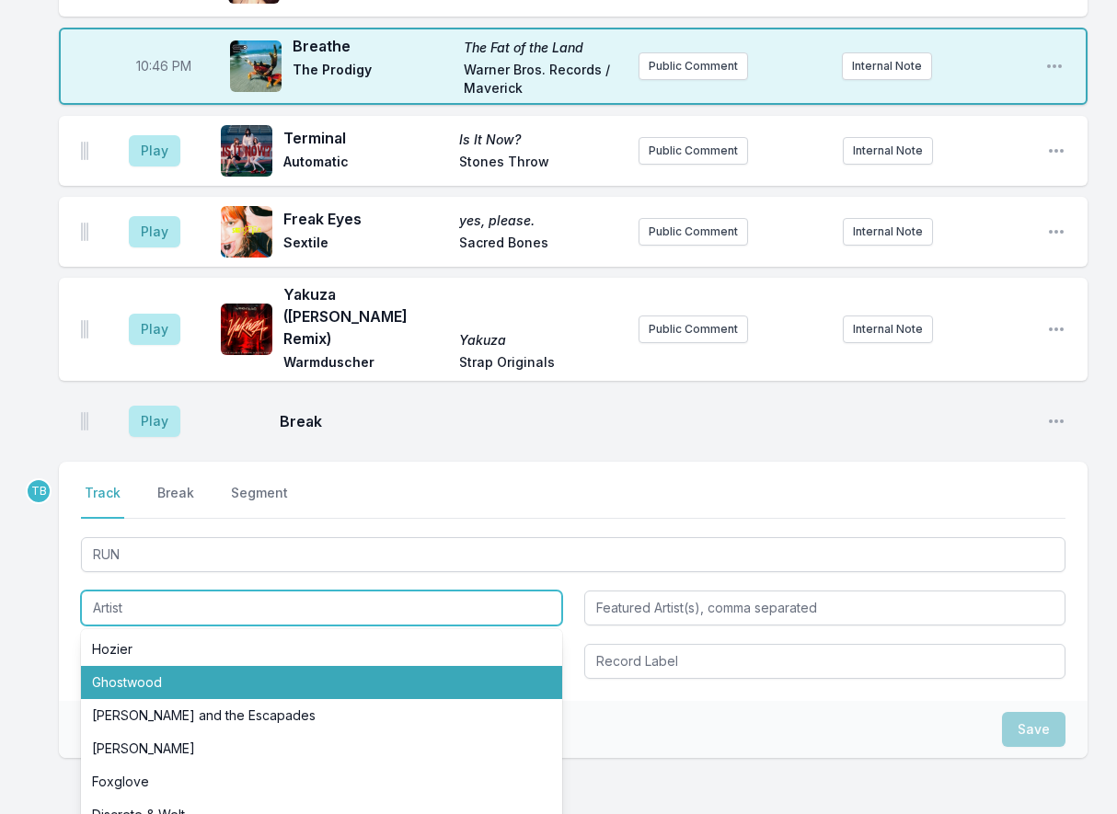
scroll to position [1224, 0]
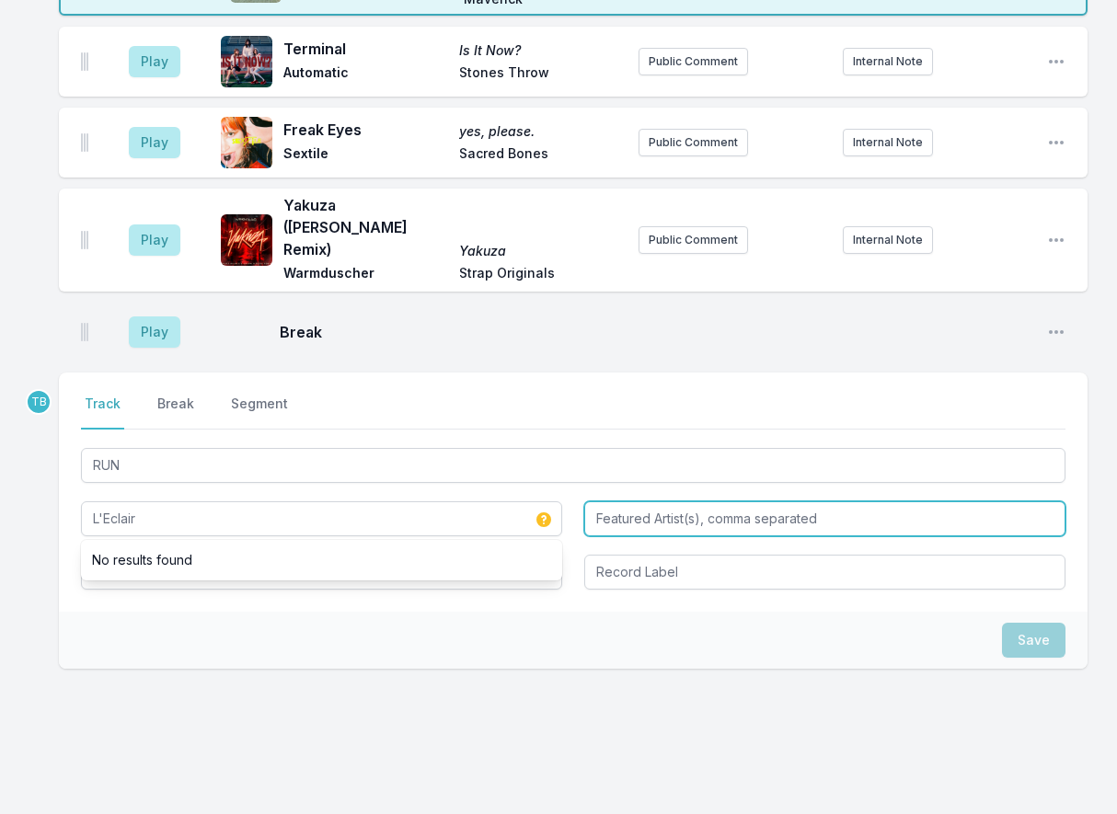
type input "L'Eclair"
type input "Gelli Haha"
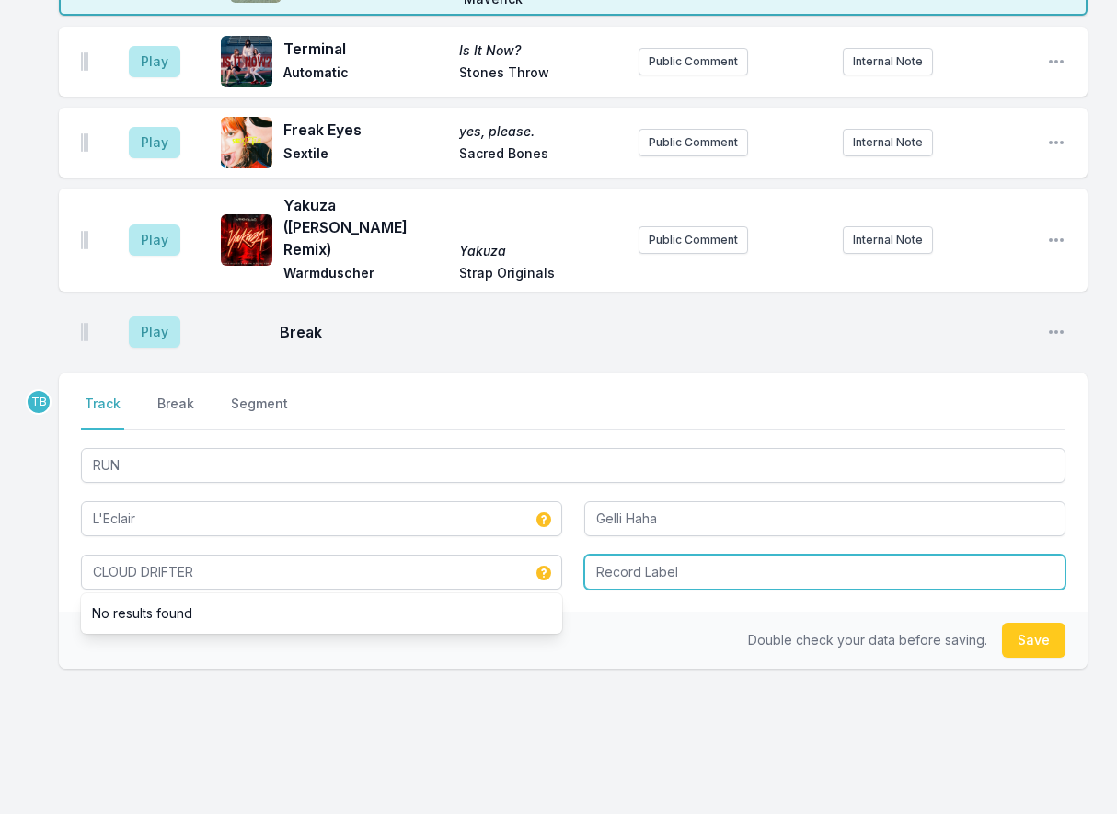
type input "CLOUD DRIFTER"
type input "Innovative Leisure"
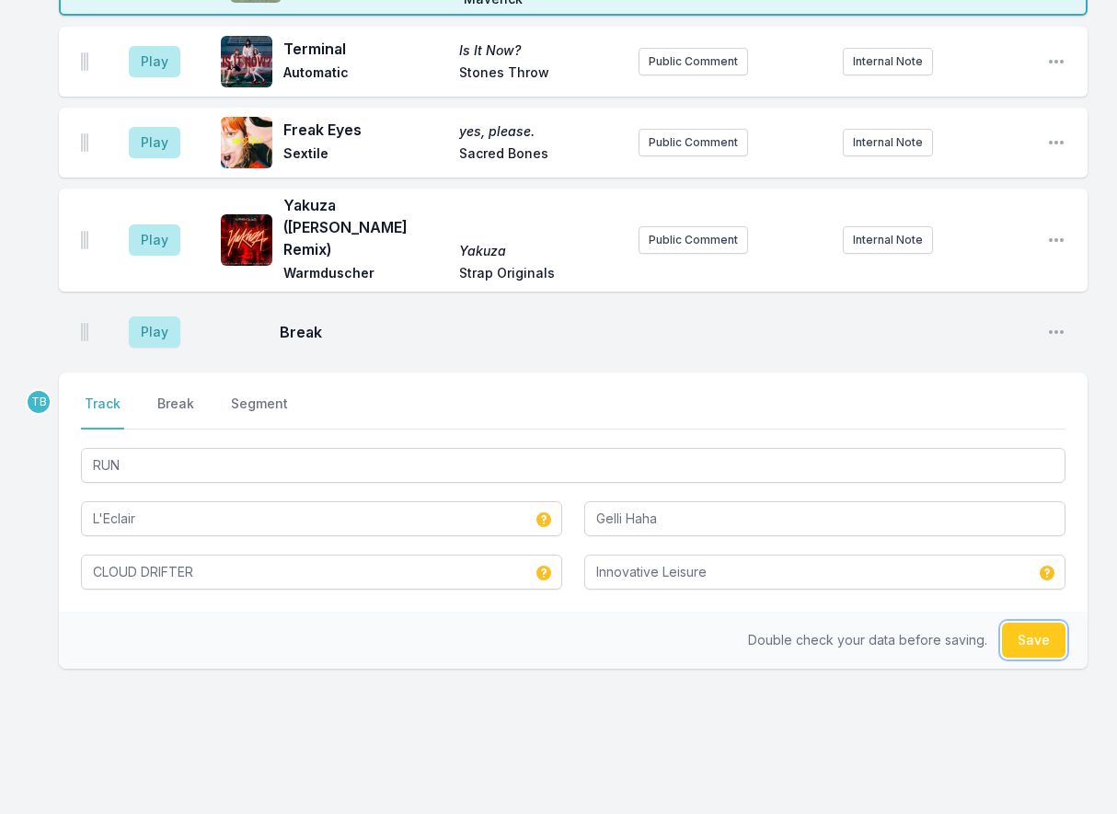
click at [1029, 623] on button "Save" at bounding box center [1033, 640] width 63 height 35
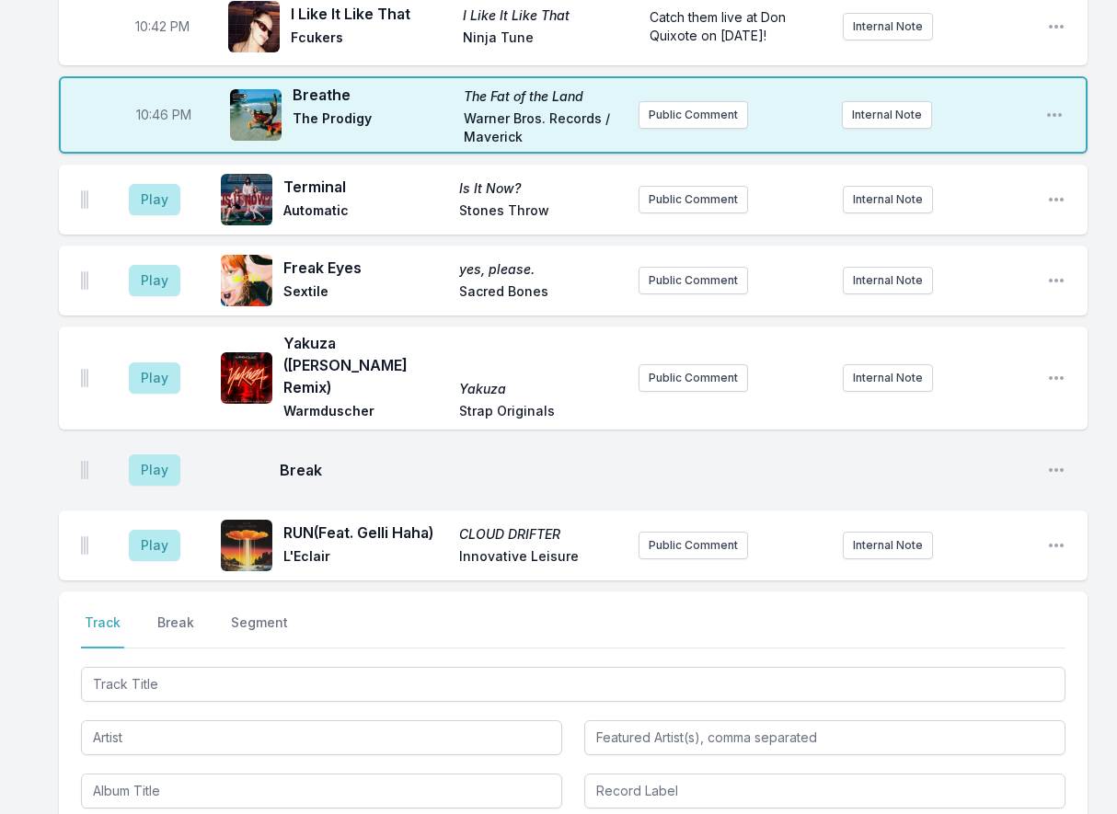
scroll to position [948, 0]
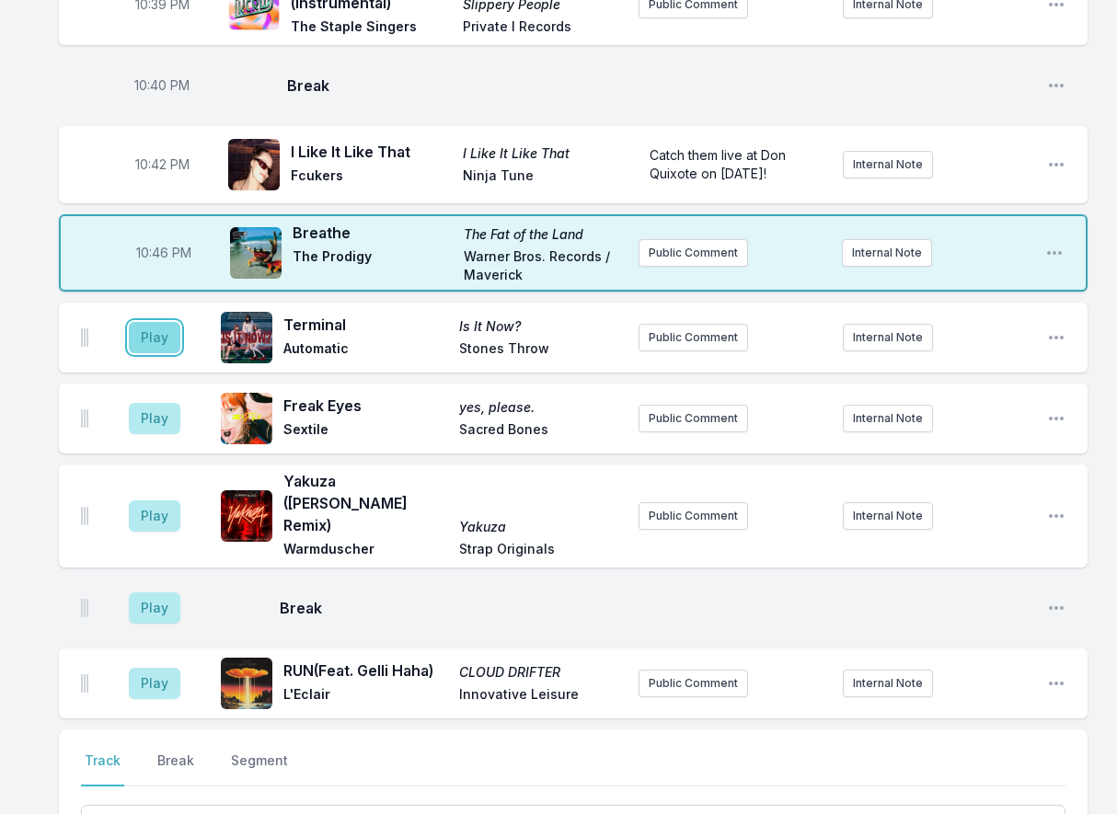
click at [165, 340] on button "Play" at bounding box center [155, 337] width 52 height 31
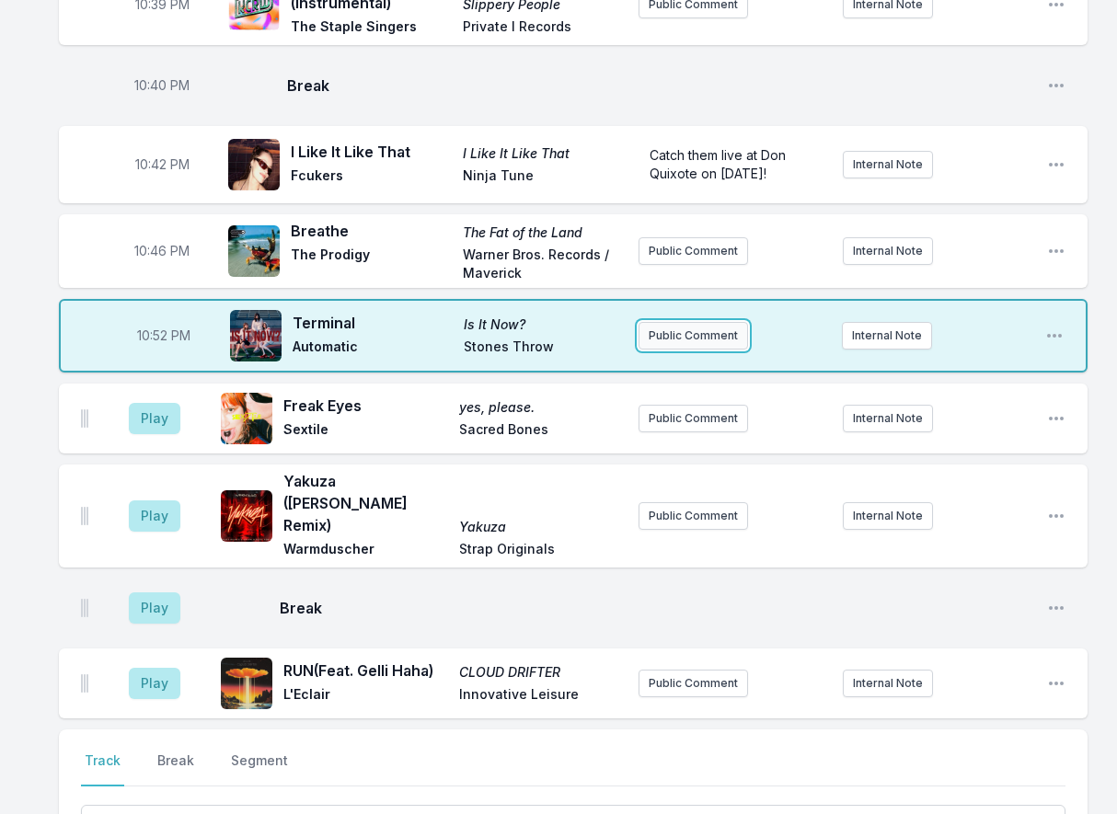
click at [675, 336] on button "Public Comment" at bounding box center [692, 336] width 109 height 28
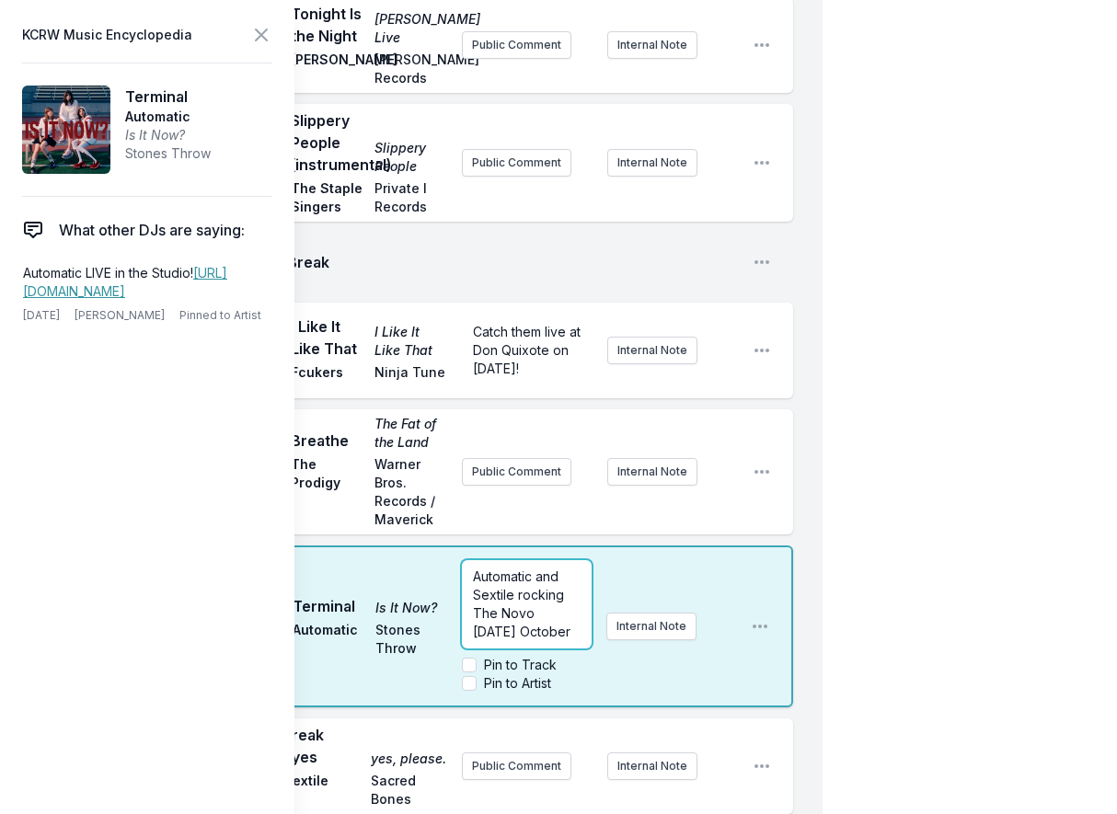
scroll to position [9, 0]
click at [634, 704] on div "10:00 PM [PERSON_NAME] [PERSON_NAME] Timing [PERSON_NAME] Glitterbeat Records P…" at bounding box center [411, 417] width 822 height 2371
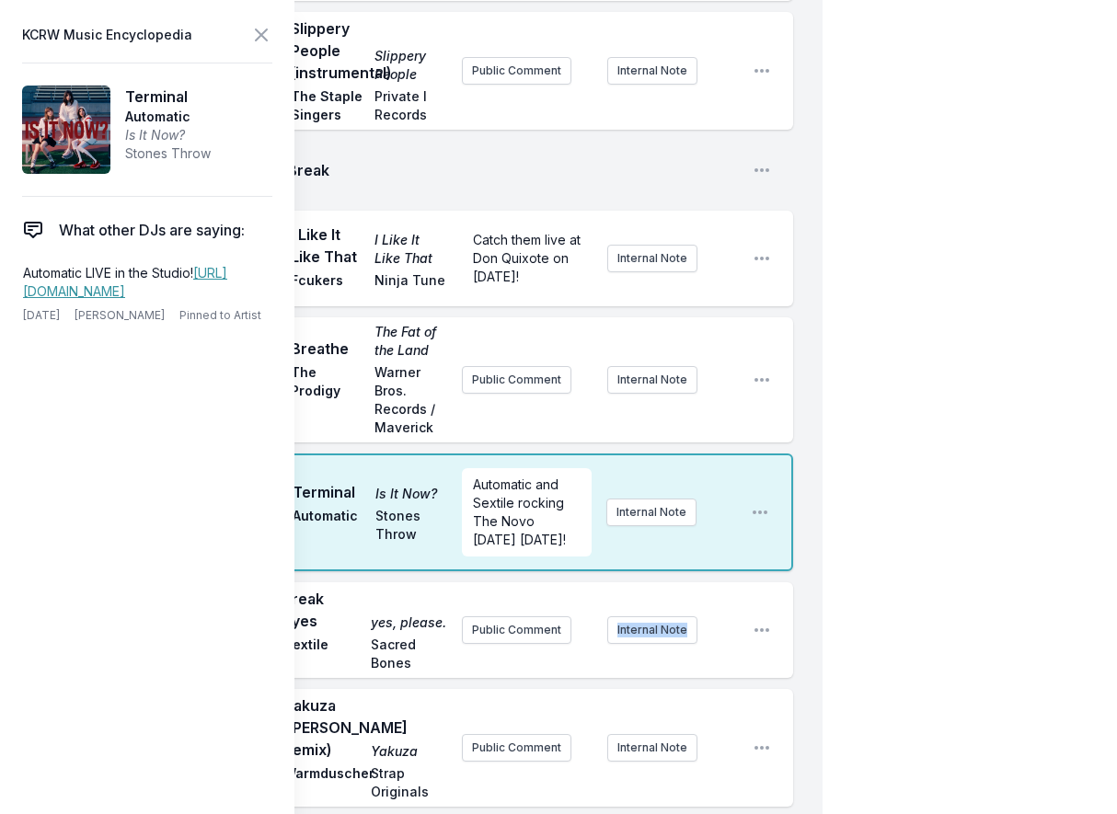
scroll to position [1132, 0]
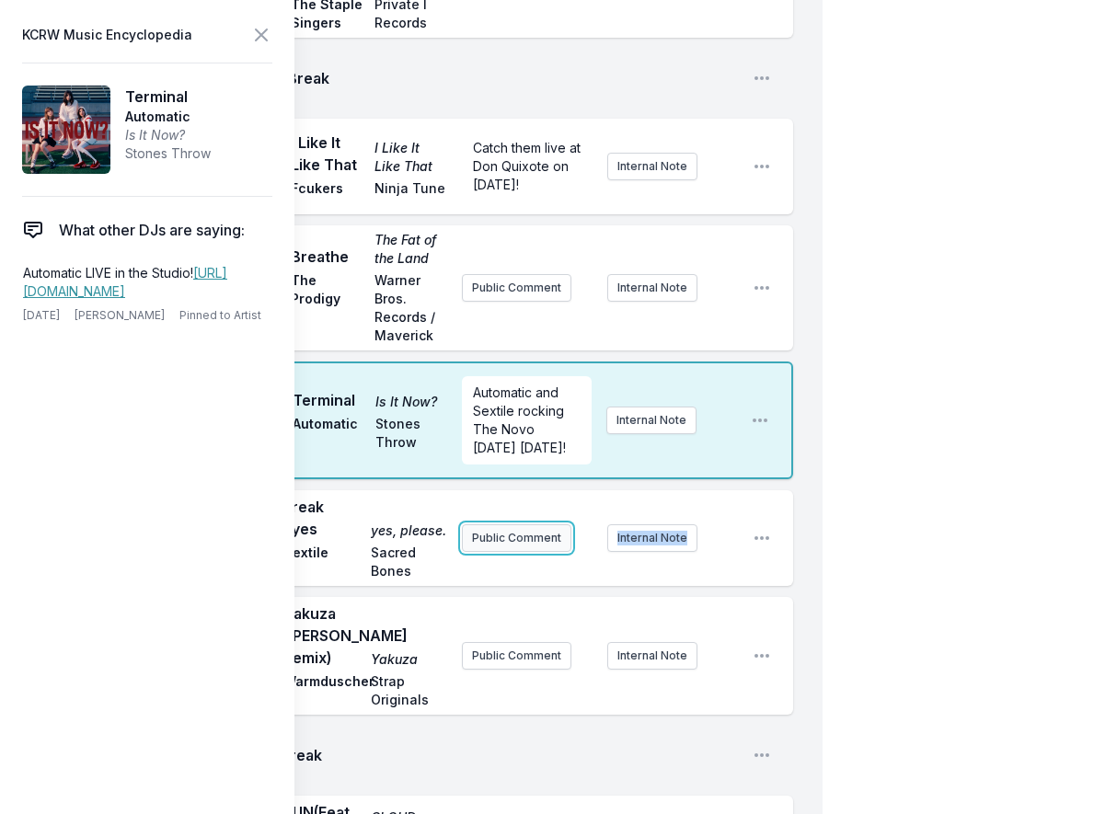
click at [526, 552] on button "Public Comment" at bounding box center [516, 538] width 109 height 28
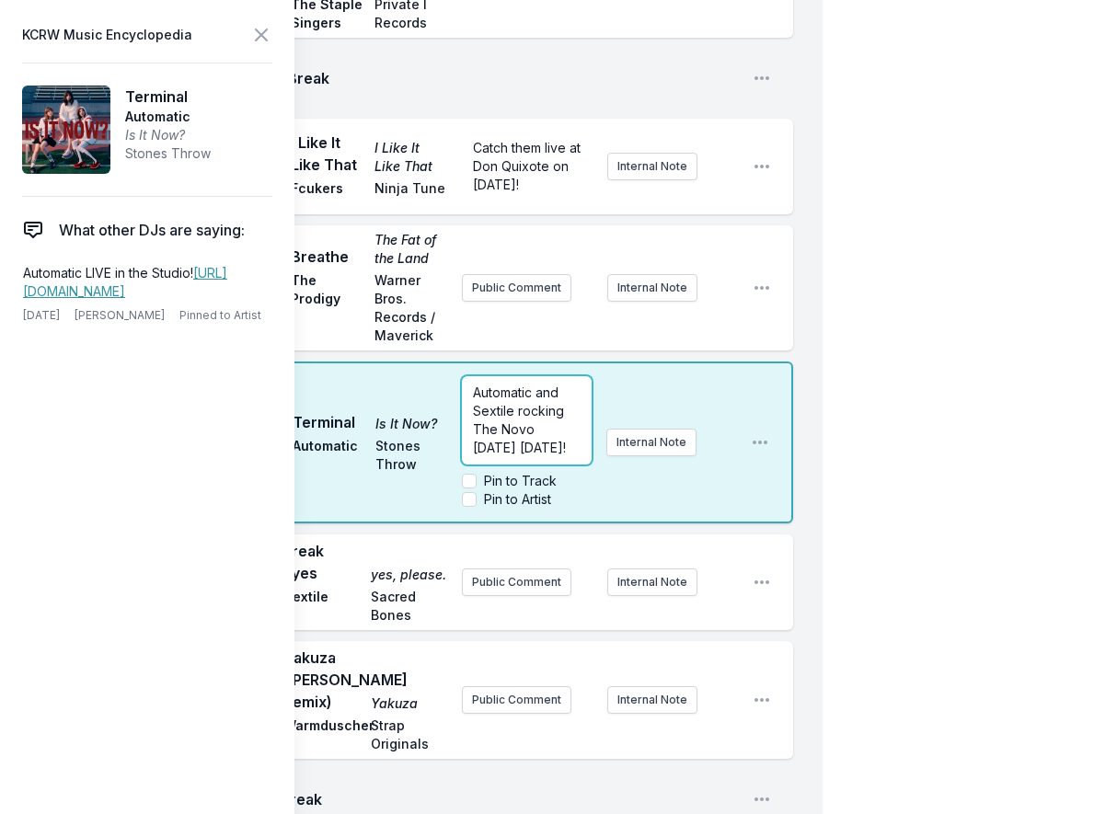
scroll to position [18, 0]
drag, startPoint x: 549, startPoint y: 475, endPoint x: 466, endPoint y: 453, distance: 85.4
click at [466, 453] on div "Automatic and Sextile rocking The Novo [DATE] [DATE]!" at bounding box center [527, 420] width 130 height 88
click at [814, 395] on div "10:00 PM [PERSON_NAME] [PERSON_NAME] Timing [PERSON_NAME] Glitterbeat Records P…" at bounding box center [411, 233] width 822 height 2371
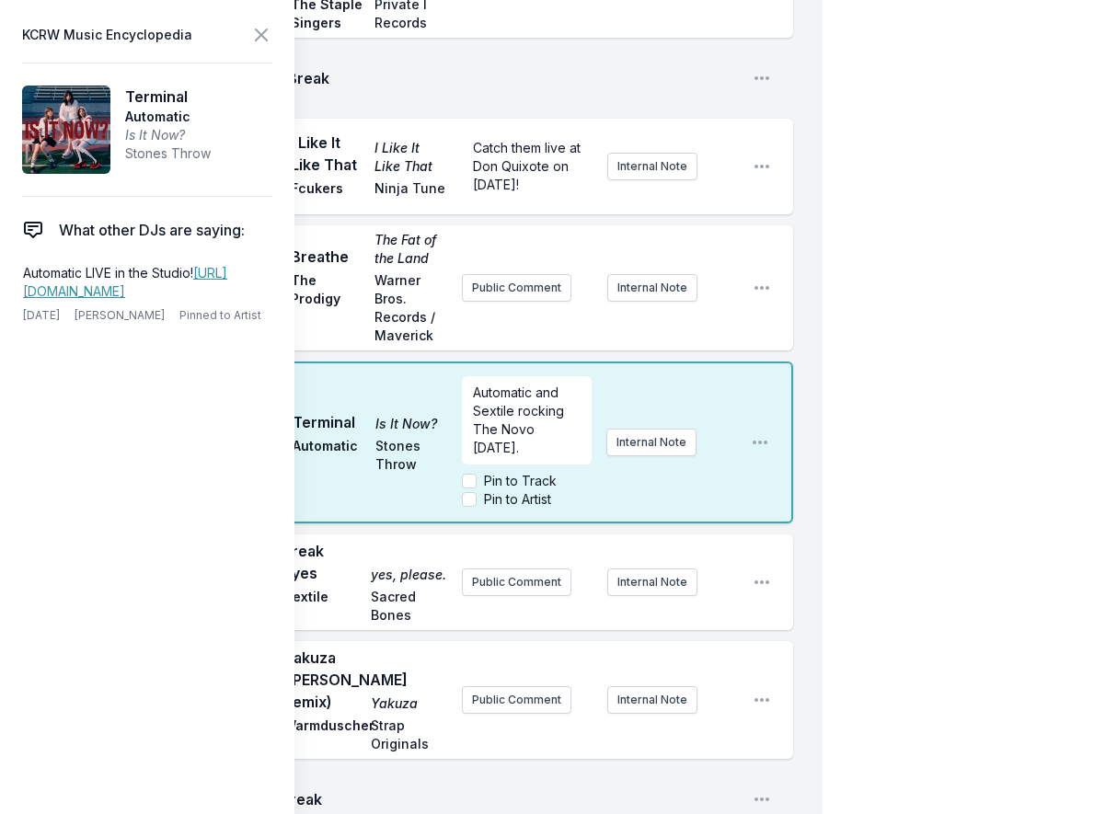
scroll to position [0, 0]
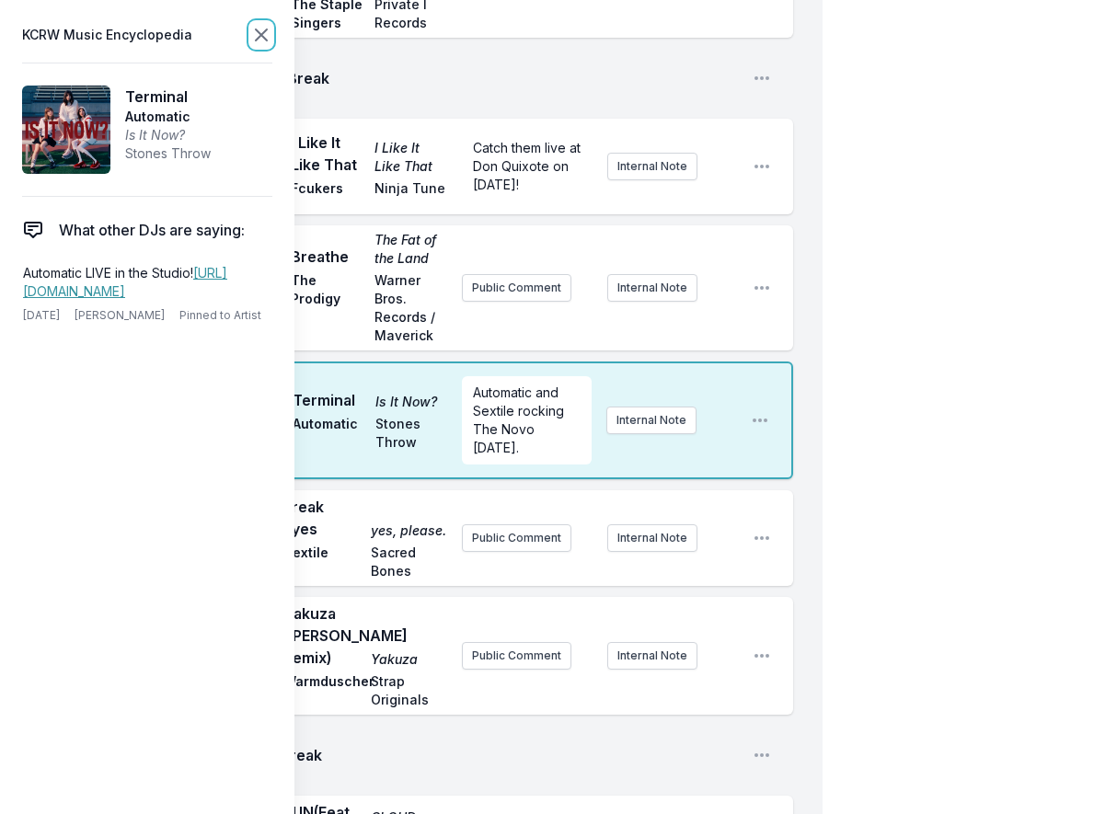
click at [256, 40] on icon at bounding box center [261, 34] width 11 height 11
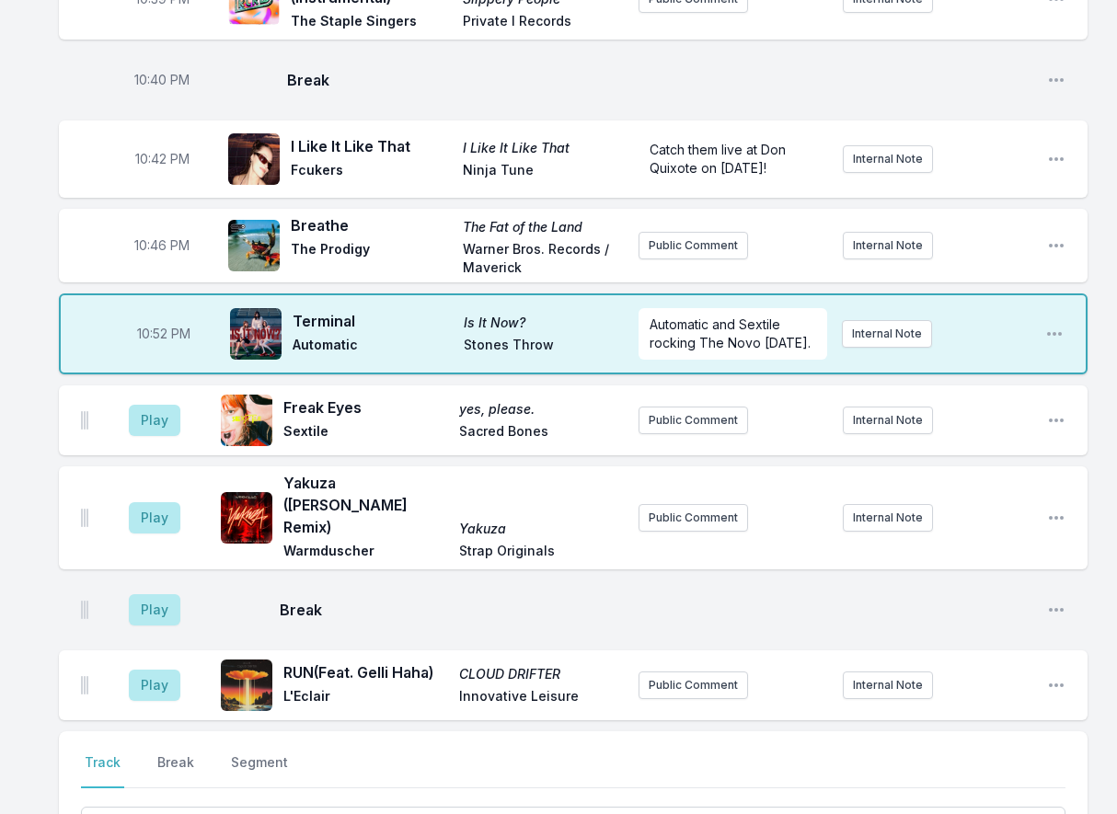
scroll to position [948, 0]
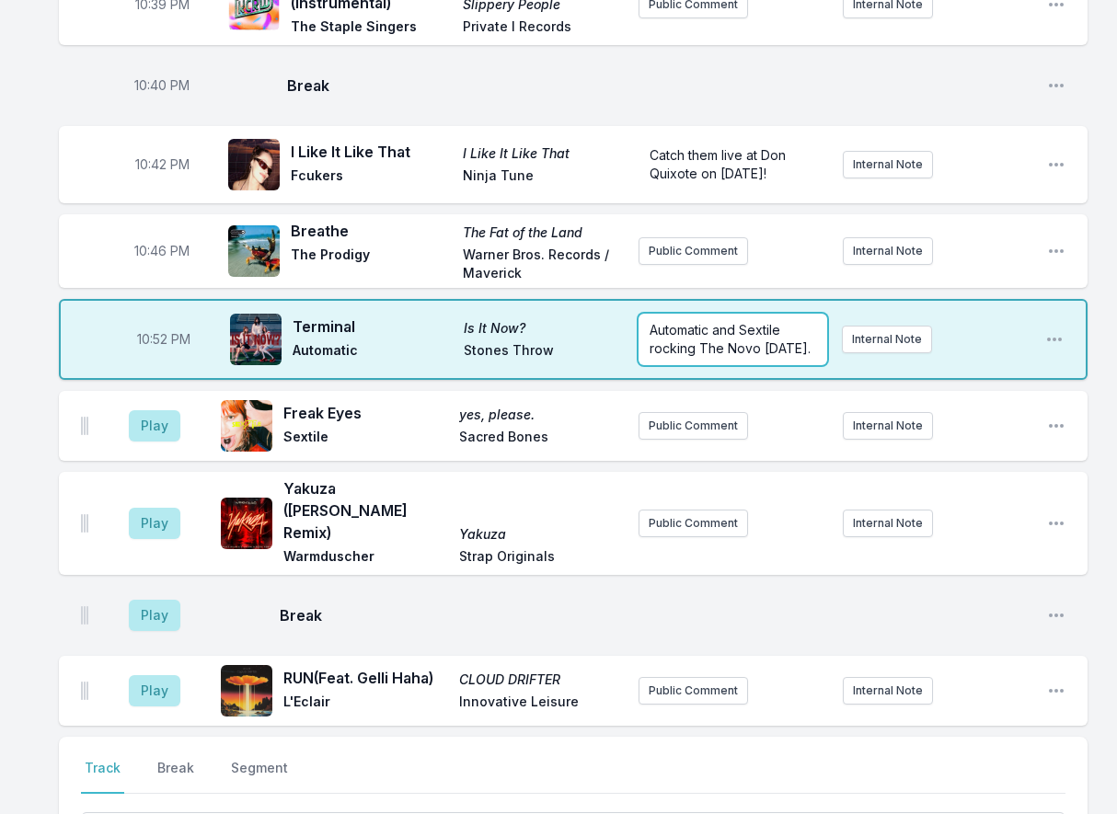
click at [717, 345] on span "Automatic and Sextile rocking The Novo [DATE]." at bounding box center [729, 339] width 161 height 34
click at [717, 345] on div "Automatic and Sextile rocking The Novo [DATE]." at bounding box center [732, 340] width 189 height 52
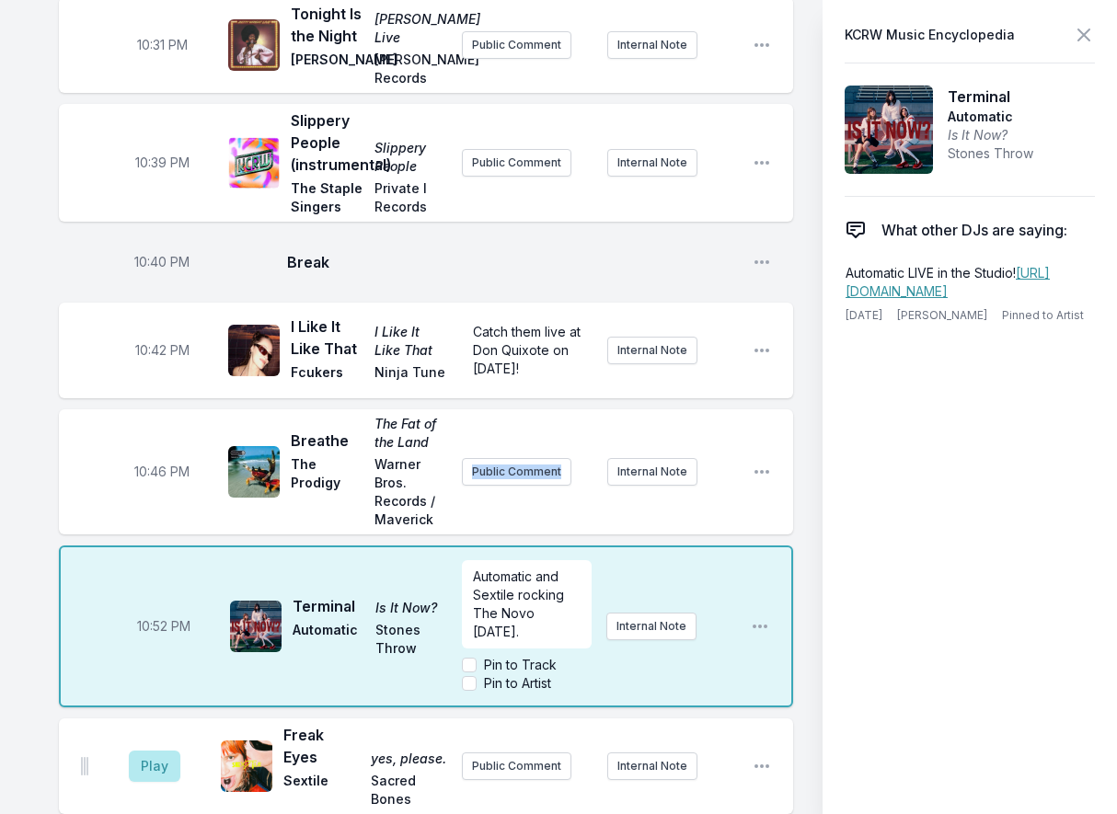
click at [717, 409] on div "10:46 PM Breathe The Fat of the Land The Prodigy Warner Bros. Records / Maveric…" at bounding box center [426, 471] width 734 height 125
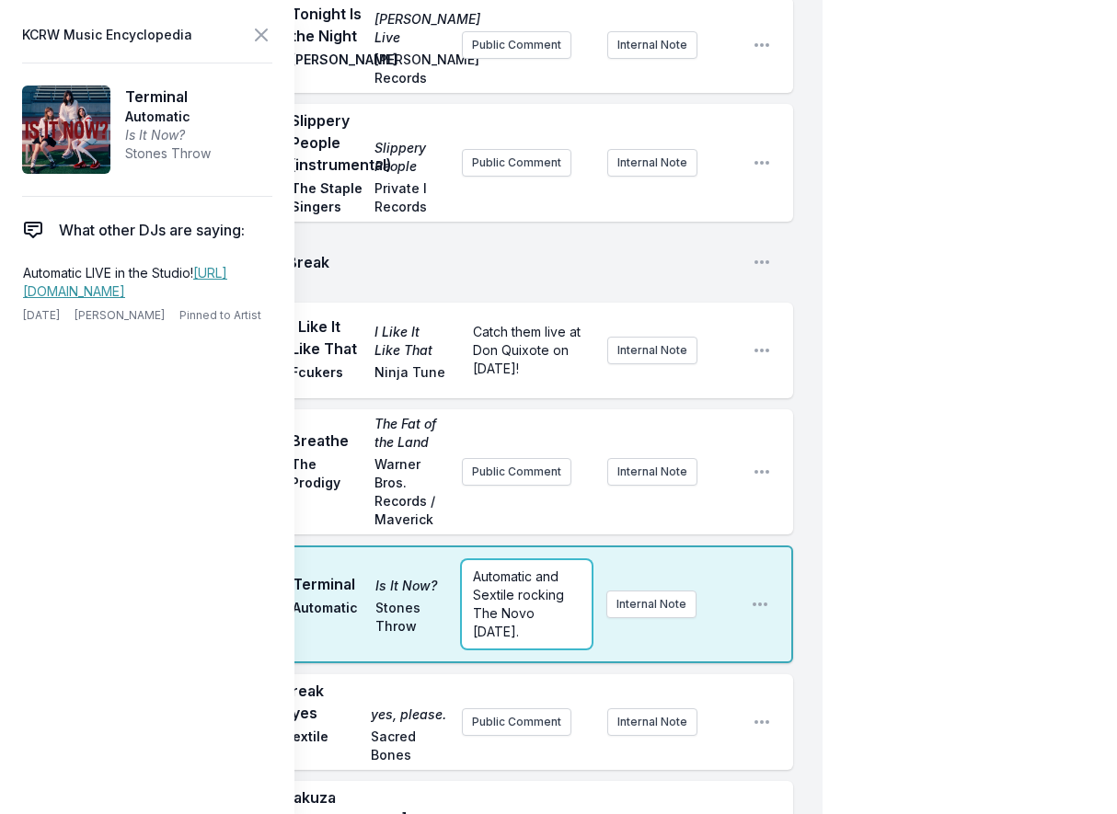
click at [516, 635] on span "Automatic and Sextile rocking The Novo [DATE]." at bounding box center [520, 603] width 95 height 71
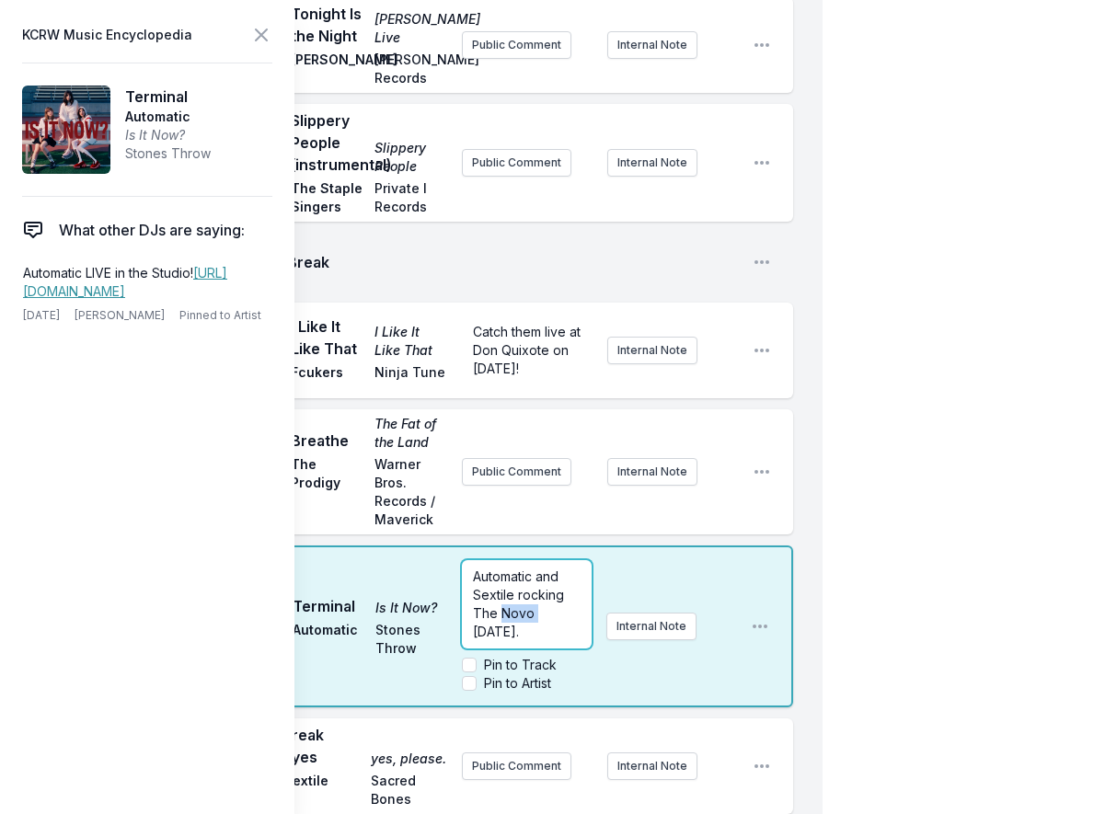
click at [516, 635] on span "Automatic and Sextile rocking The Novo [DATE]." at bounding box center [520, 603] width 95 height 71
copy span "Automatic and Sextile rocking The Novo [DATE]."
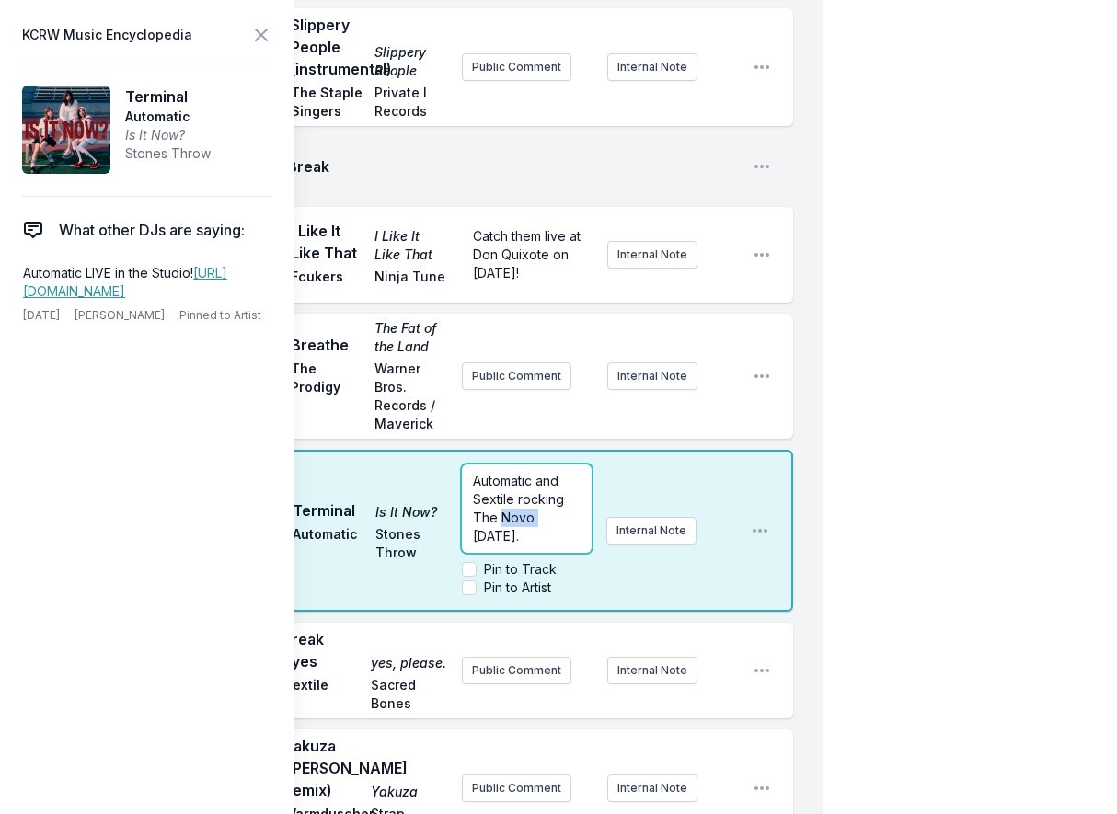
scroll to position [1224, 0]
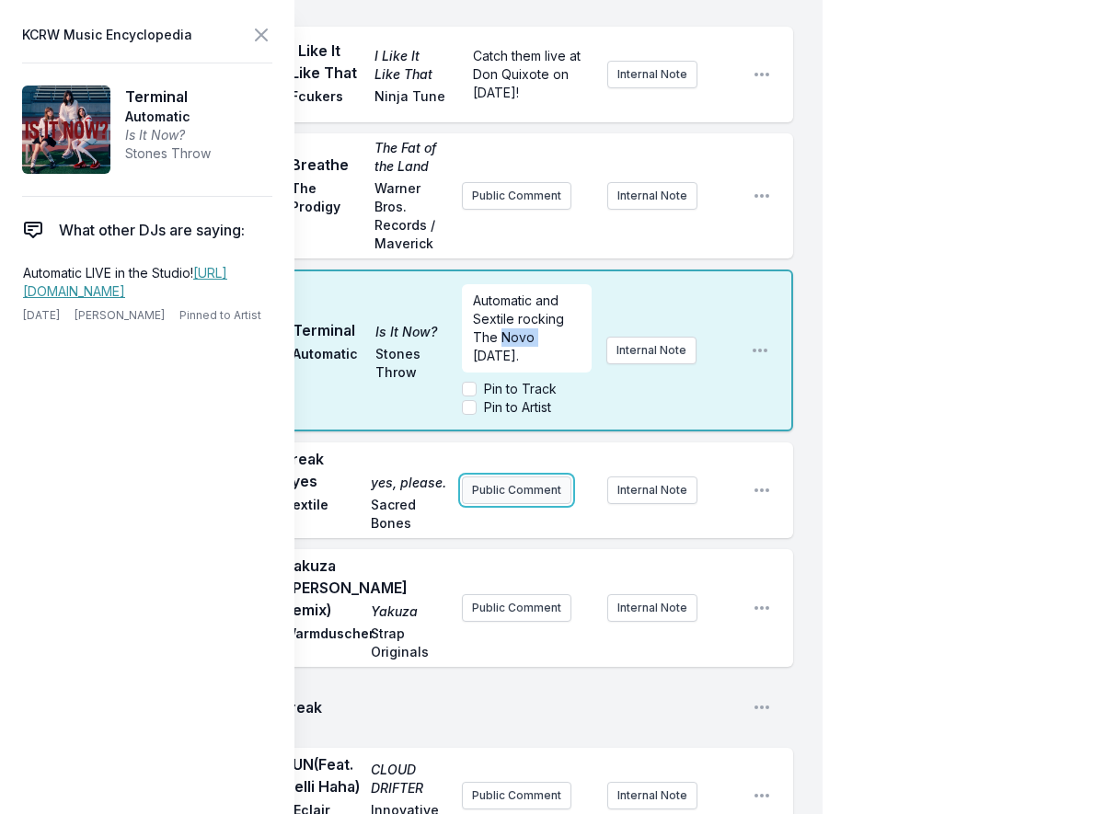
click at [556, 512] on div "Play Freak Eyes yes, please. Sextile Sacred Bones Public Comment Internal Note …" at bounding box center [426, 490] width 734 height 96
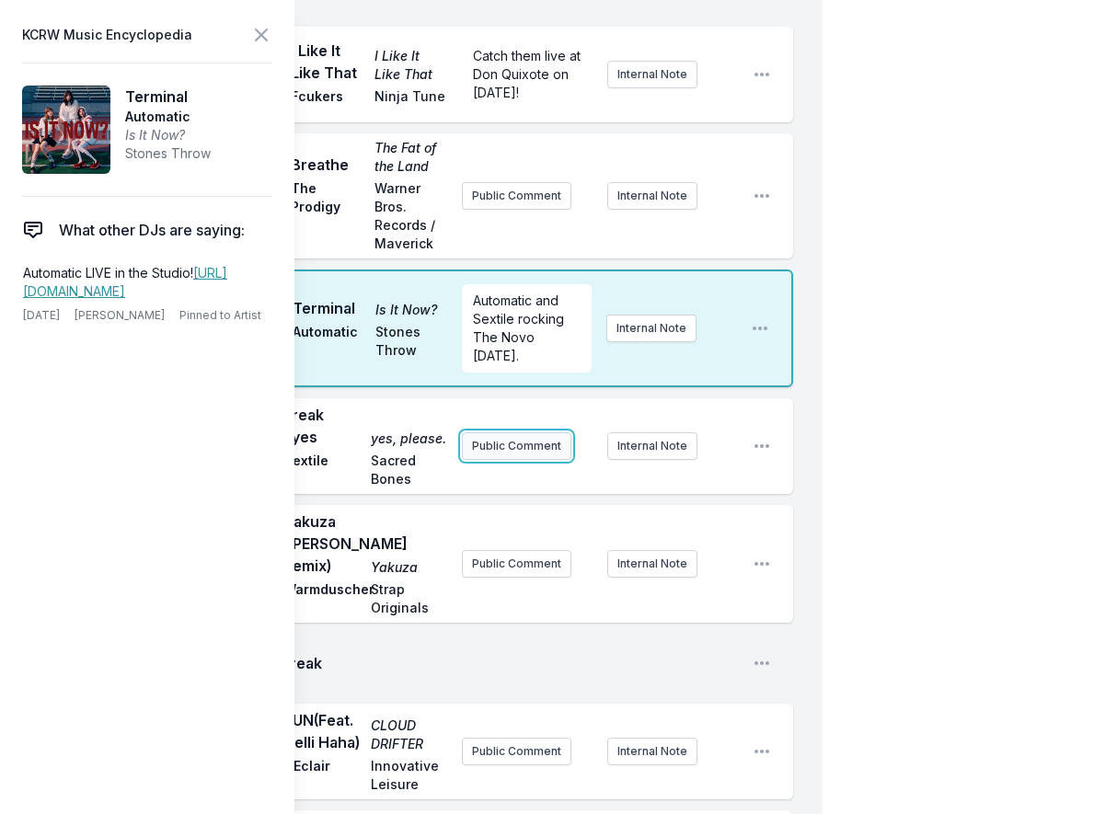
click at [526, 460] on button "Public Comment" at bounding box center [516, 446] width 109 height 28
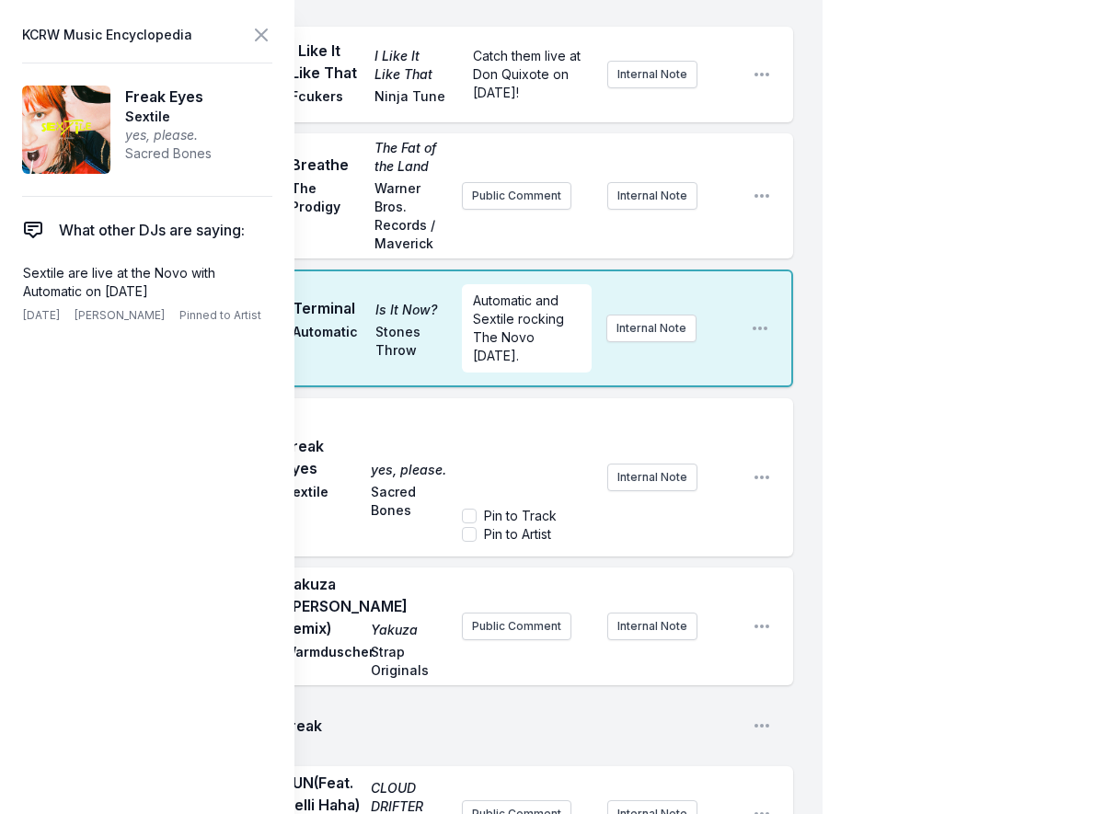
scroll to position [18, 0]
click at [608, 455] on div "Automatic and Sextile rocking The Novo [DATE]. Pin to Track Pin to Artist Inter…" at bounding box center [600, 477] width 276 height 147
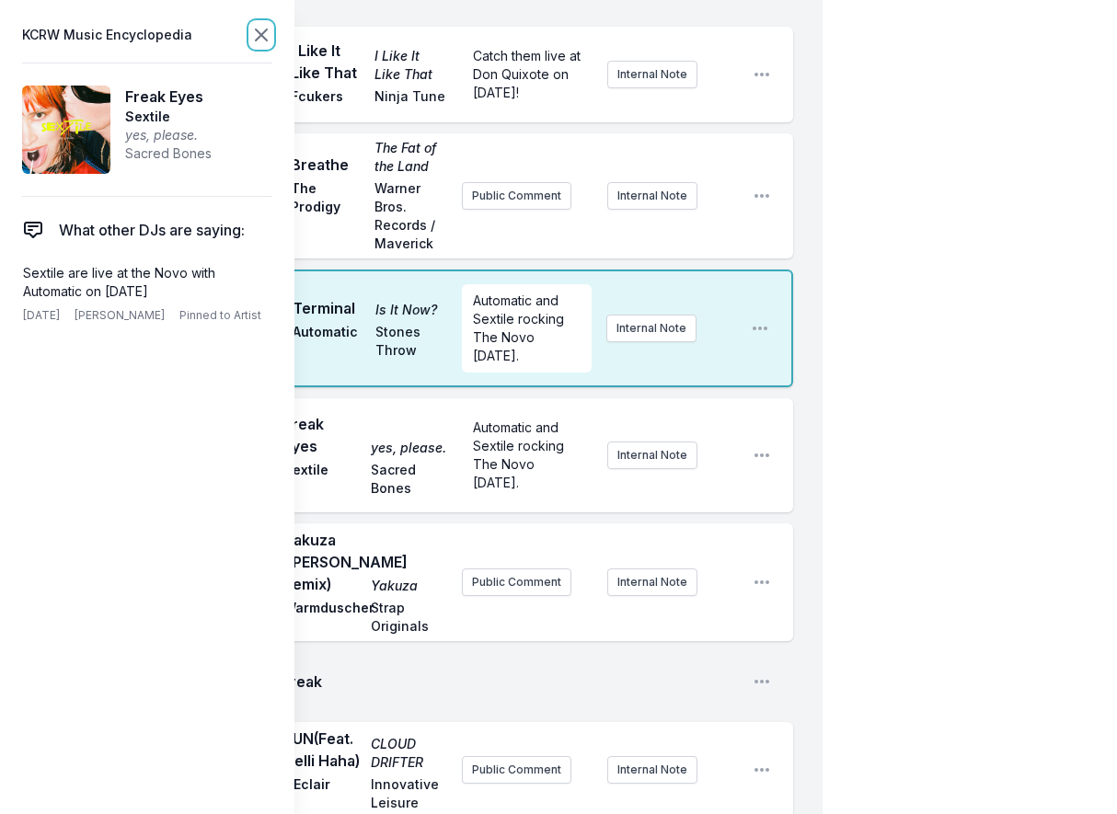
click at [261, 37] on icon at bounding box center [261, 35] width 22 height 22
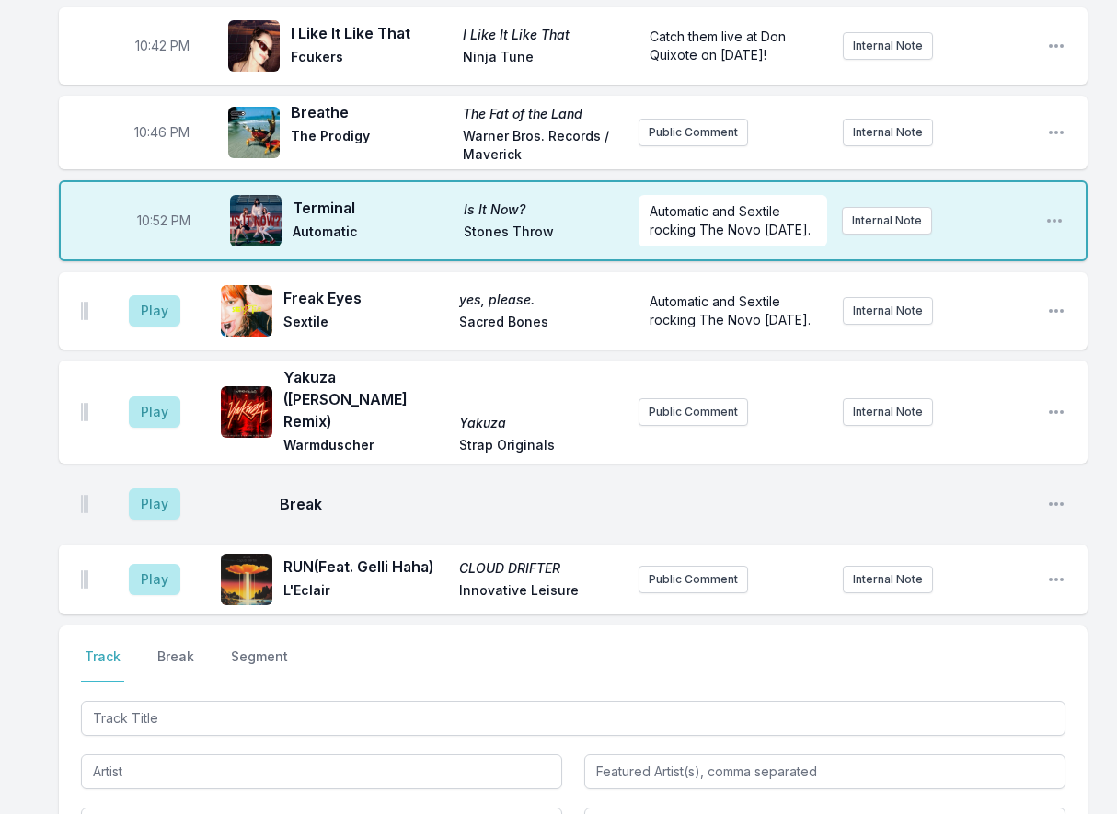
scroll to position [948, 0]
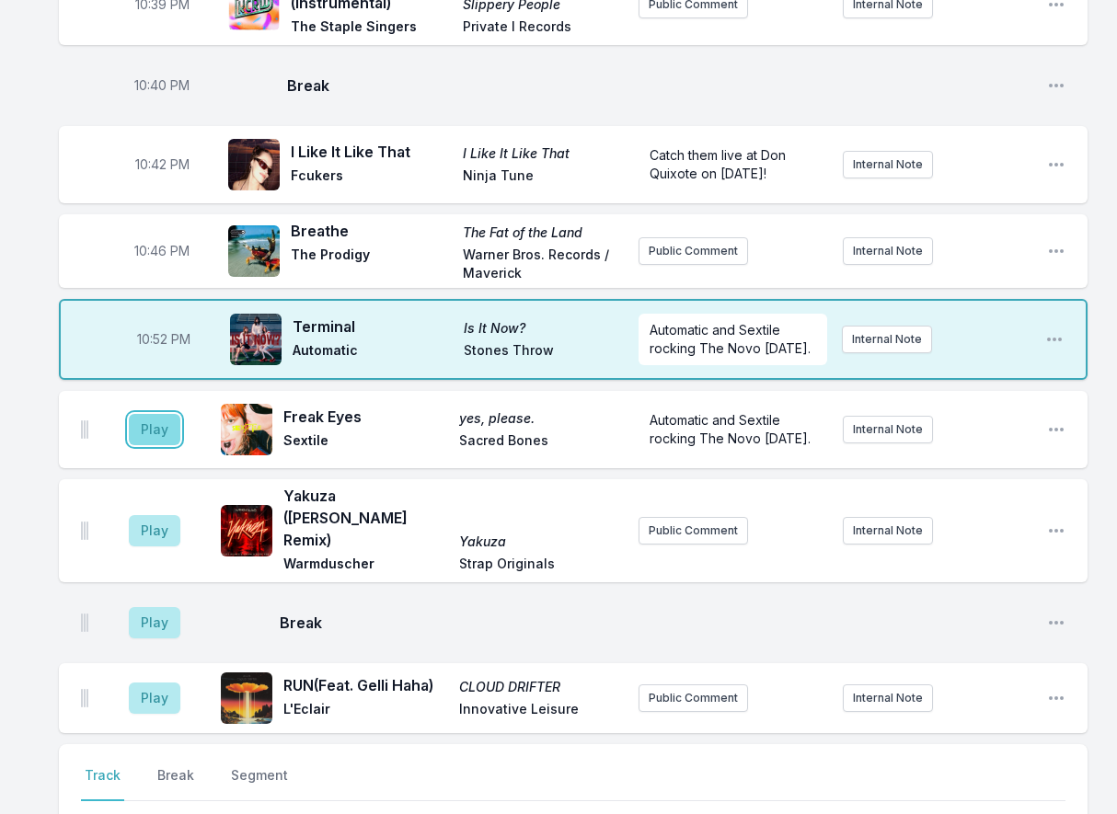
click at [149, 445] on button "Play" at bounding box center [155, 429] width 52 height 31
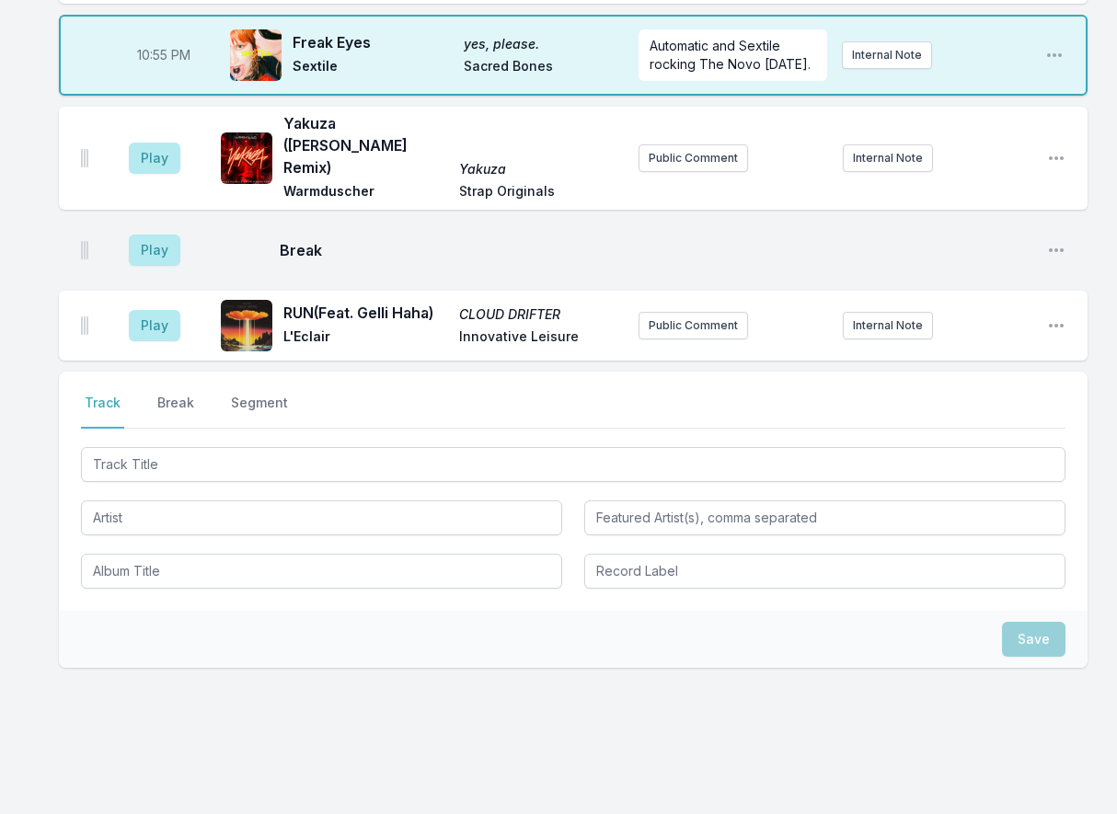
scroll to position [1366, 0]
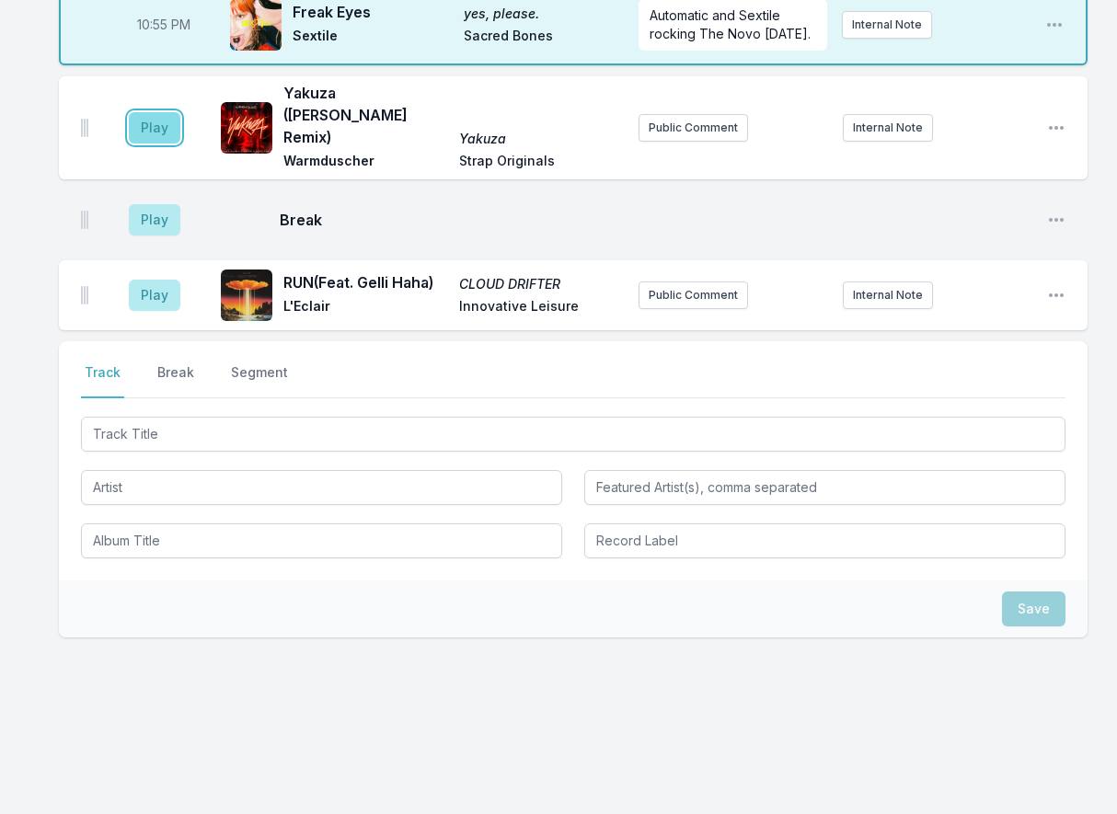
click at [152, 137] on button "Play" at bounding box center [155, 127] width 52 height 31
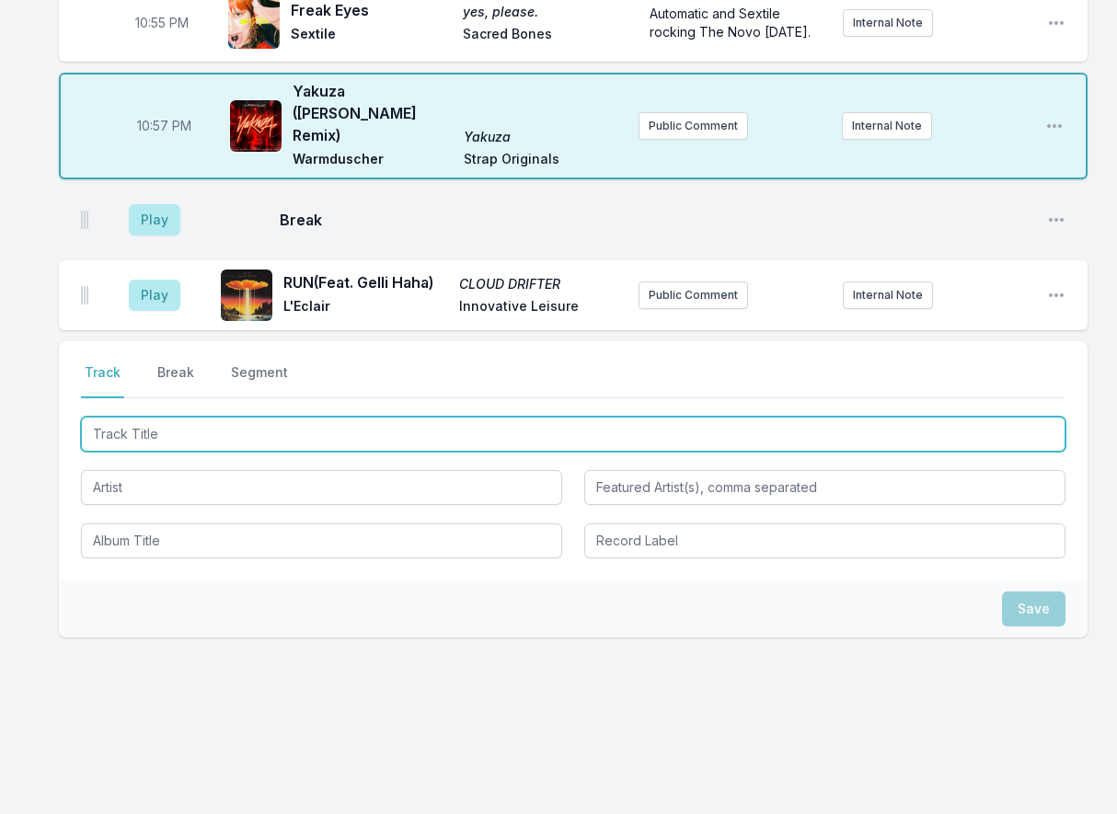
click at [171, 431] on input "Track Title" at bounding box center [573, 434] width 984 height 35
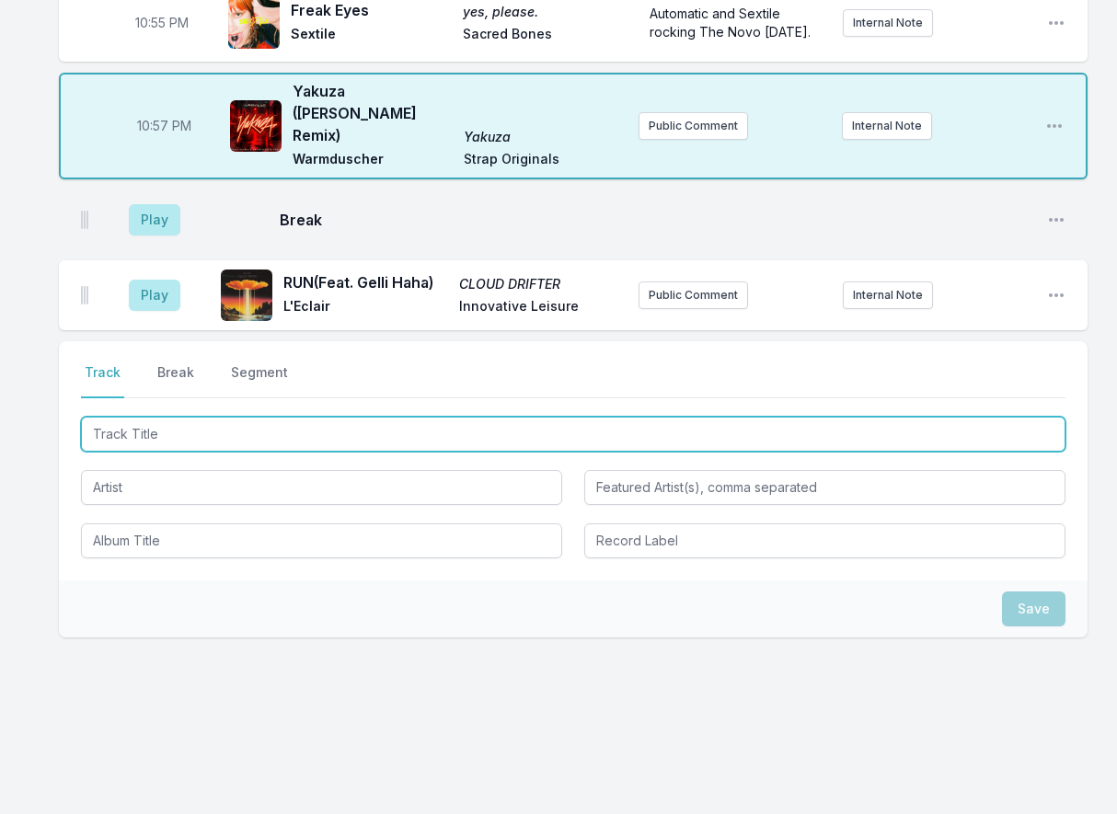
click at [216, 426] on input "Track Title" at bounding box center [573, 434] width 984 height 35
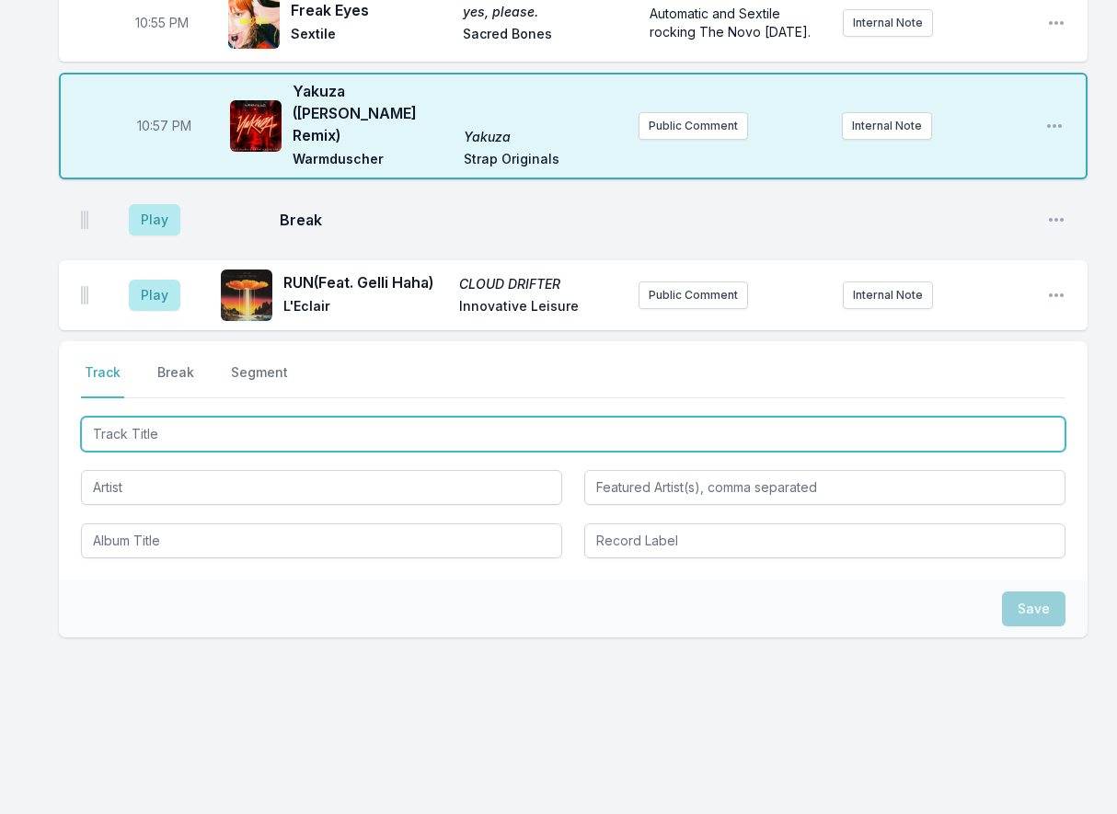
click at [227, 447] on input "Track Title" at bounding box center [573, 434] width 984 height 35
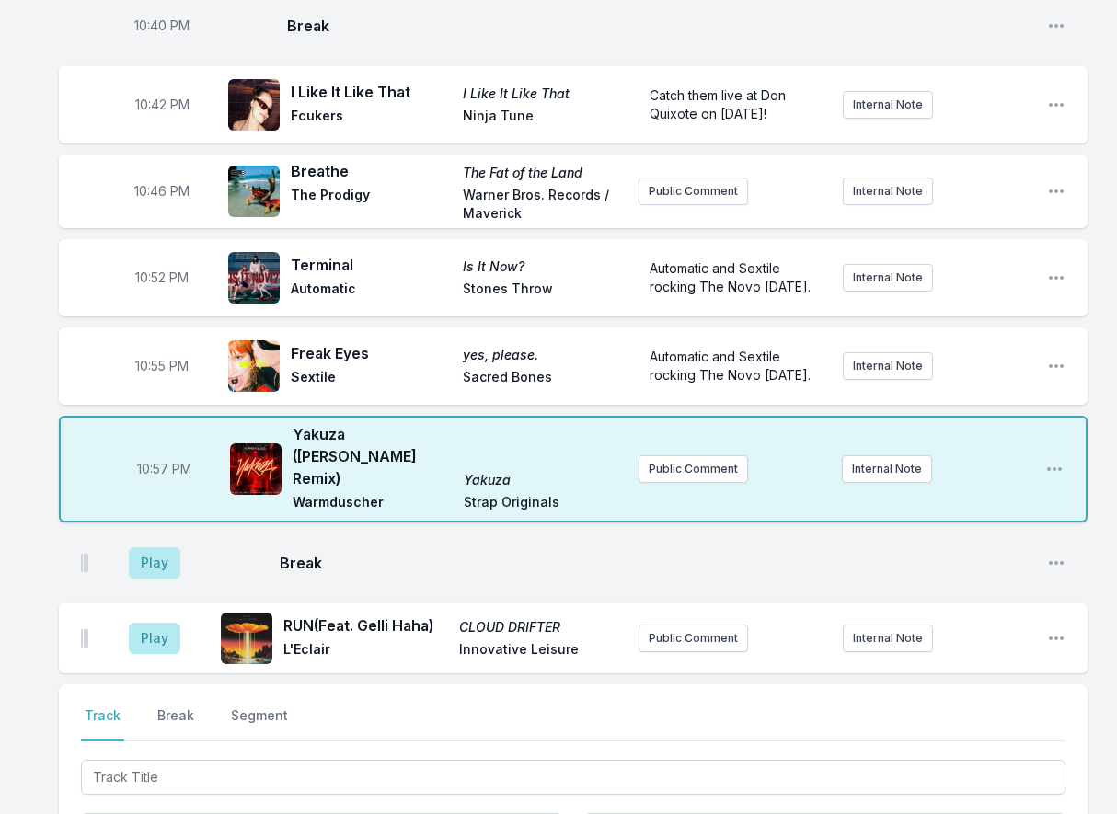
scroll to position [1090, 0]
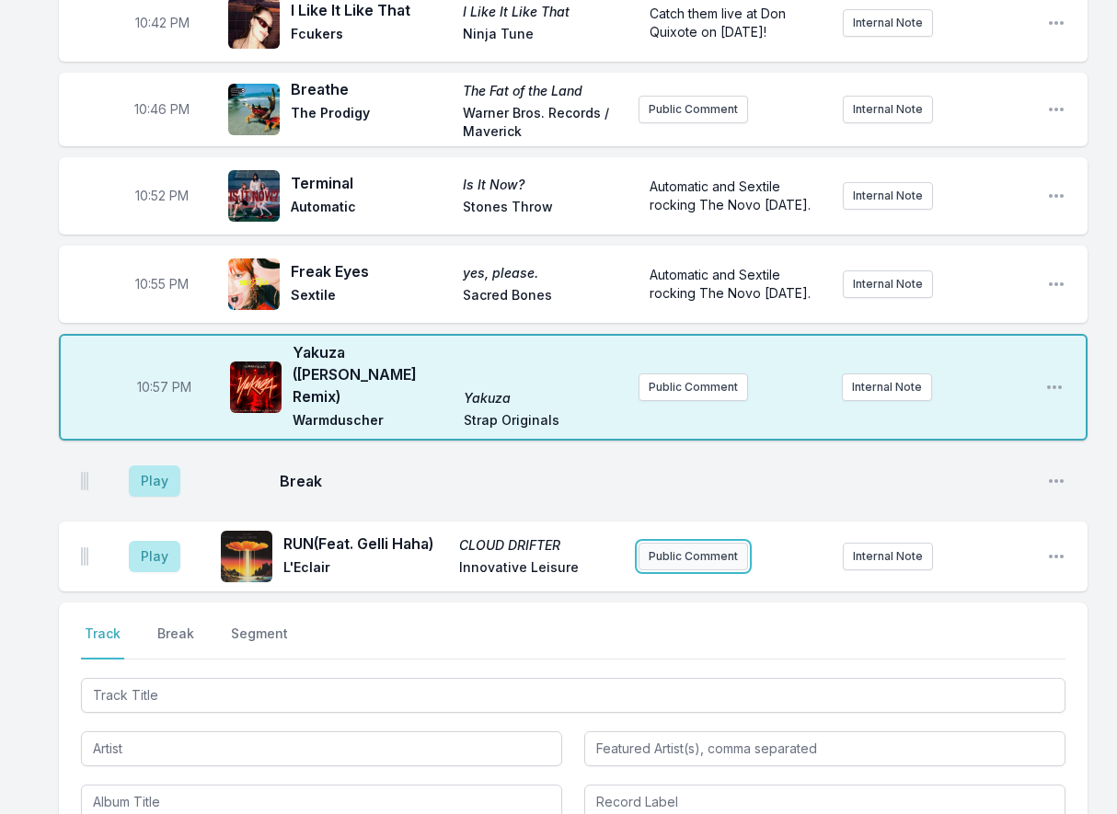
click at [692, 570] on button "Public Comment" at bounding box center [692, 557] width 109 height 28
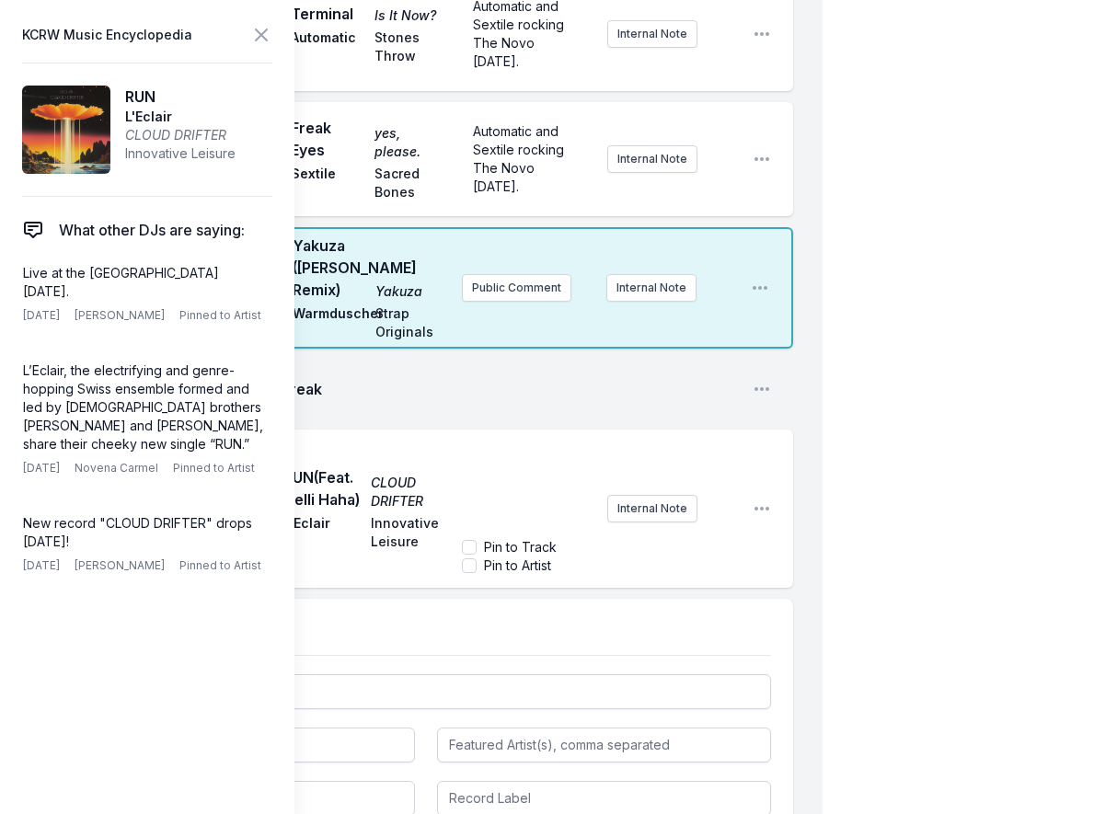
scroll to position [1550, 0]
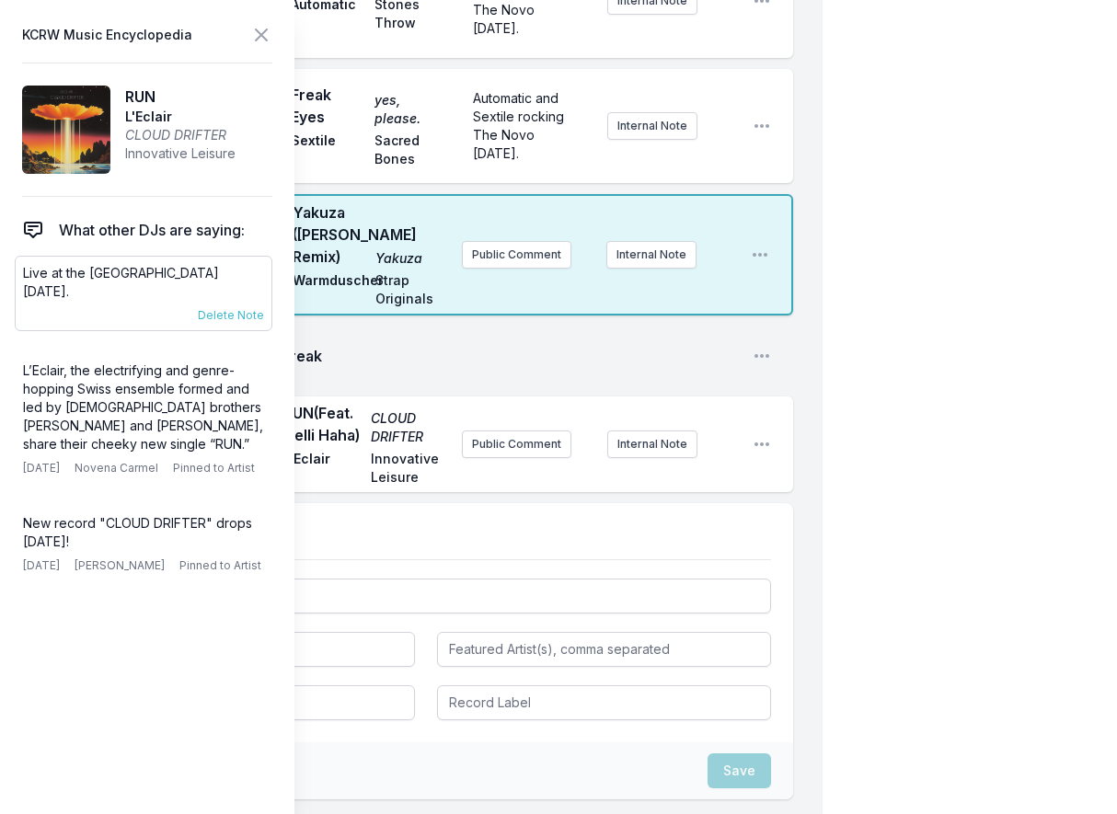
click at [223, 280] on p "Live at the [GEOGRAPHIC_DATA] [DATE]." at bounding box center [143, 282] width 241 height 37
copy div "Live at the [GEOGRAPHIC_DATA] [DATE]. [DATE] [PERSON_NAME] Pinned to Artist"
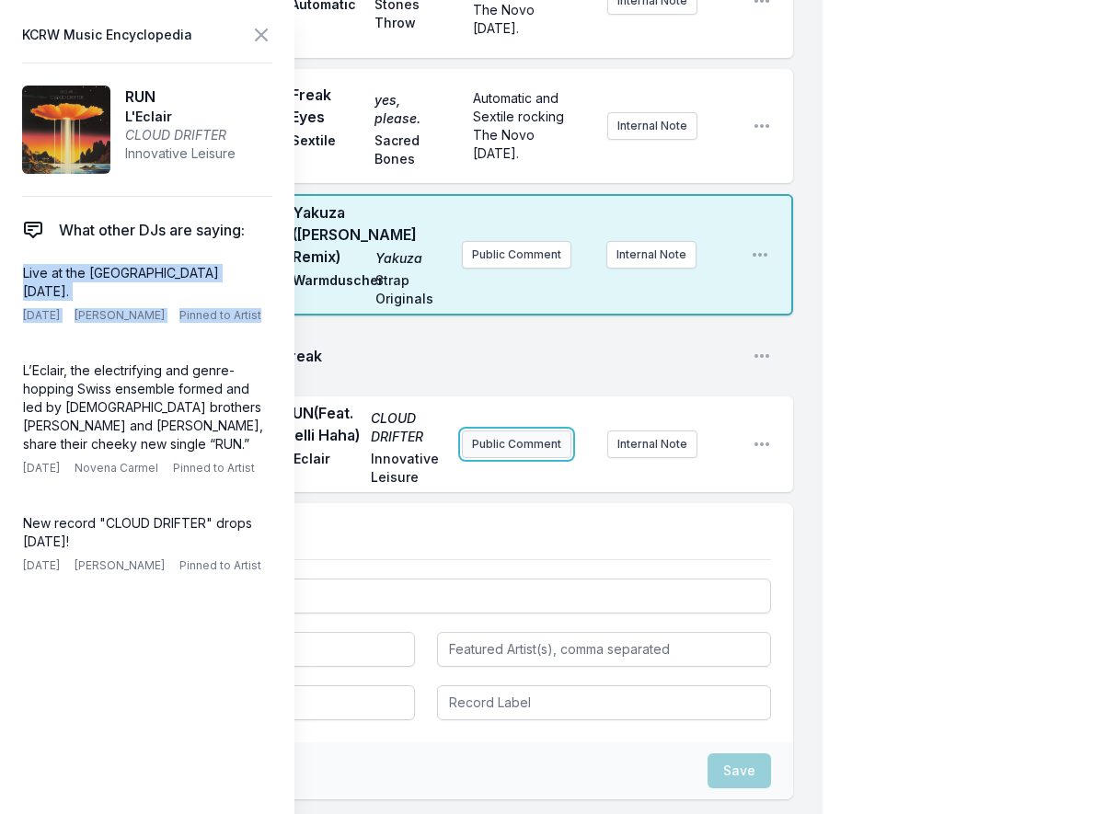
click at [512, 458] on button "Public Comment" at bounding box center [516, 444] width 109 height 28
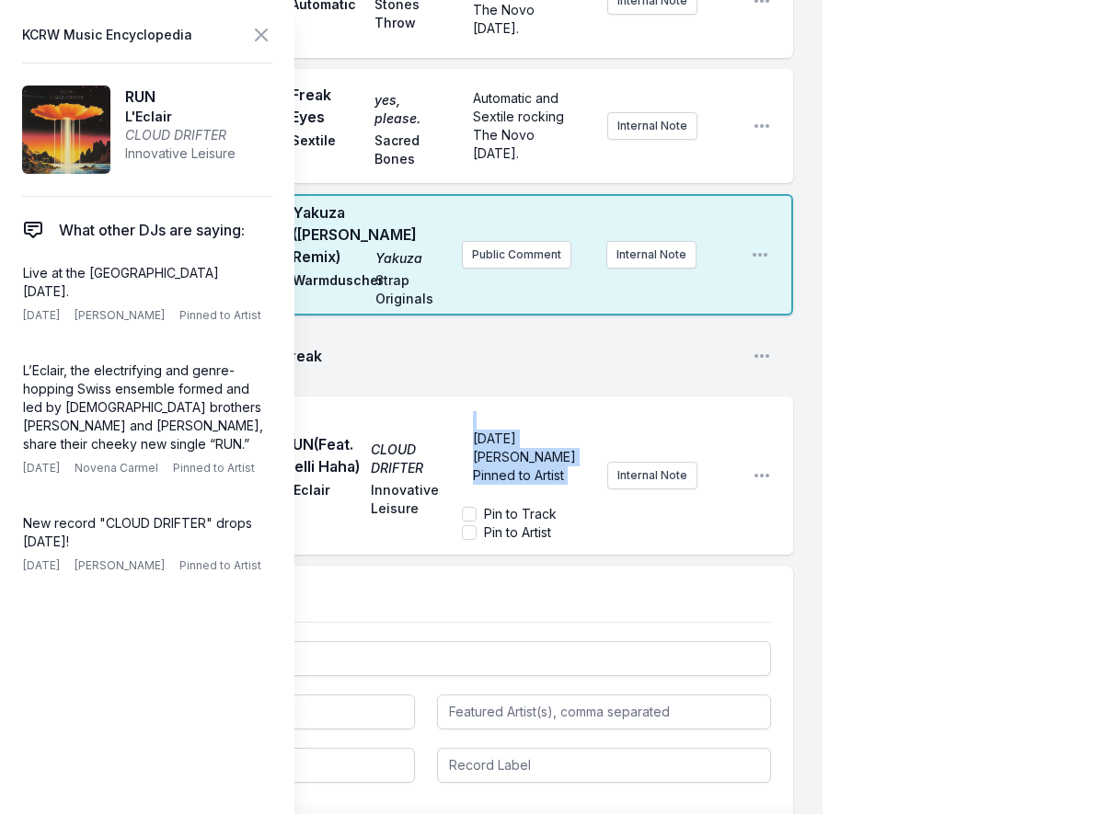
scroll to position [9, 0]
drag, startPoint x: 519, startPoint y: 559, endPoint x: 446, endPoint y: 501, distance: 92.9
click at [446, 501] on div "Play RUN (Feat. Gelli Haha) CLOUD DRIFTER L'Eclair Innovative Leisure Live at t…" at bounding box center [426, 475] width 734 height 158
click at [471, 498] on div "Live at the [GEOGRAPHIC_DATA] [DATE]. ﻿ [DATE] [PERSON_NAME] Pinned to Artist ﻿" at bounding box center [527, 453] width 131 height 88
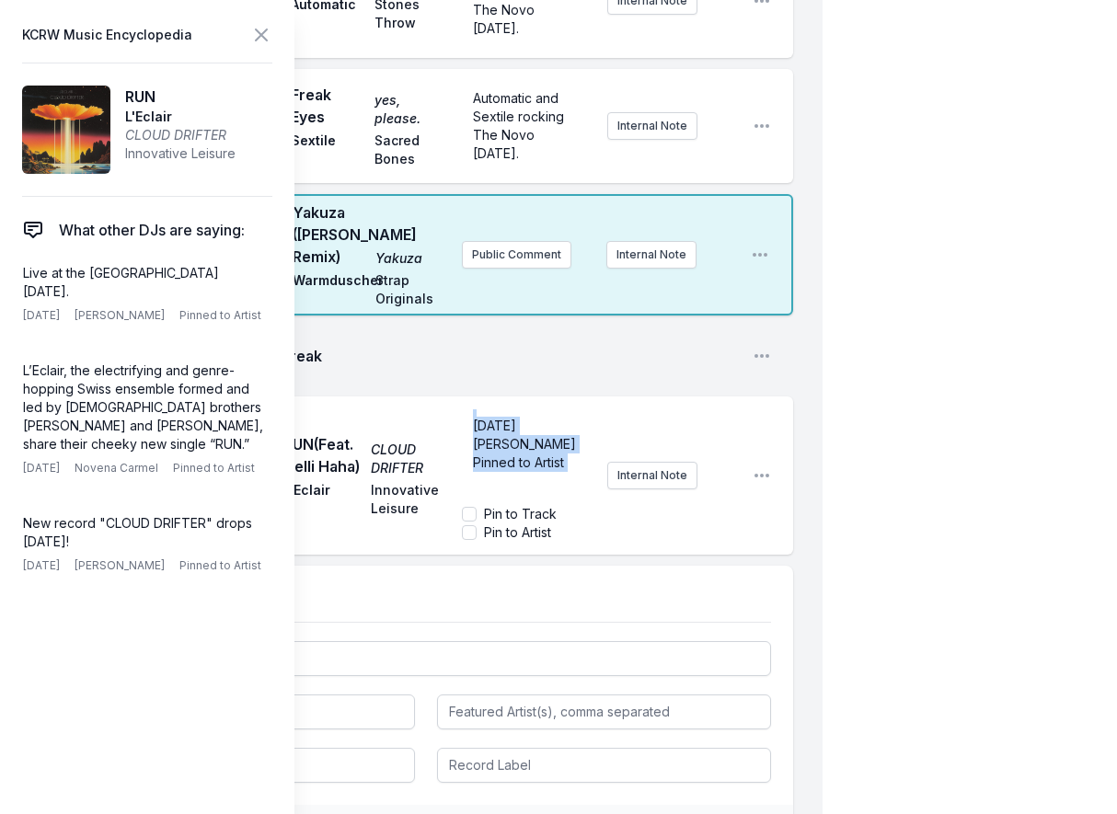
drag, startPoint x: 472, startPoint y: 555, endPoint x: 615, endPoint y: 610, distance: 153.7
click at [615, 549] on div "Live at the [GEOGRAPHIC_DATA] [DATE]. ﻿ [DATE] [PERSON_NAME] Pinned to Artist ﻿…" at bounding box center [600, 475] width 276 height 147
click at [751, 471] on ul "Play Break Open playlist item options TB Play RUN (Feat. Gelli Haha) CLOUD DRIF…" at bounding box center [426, 441] width 734 height 228
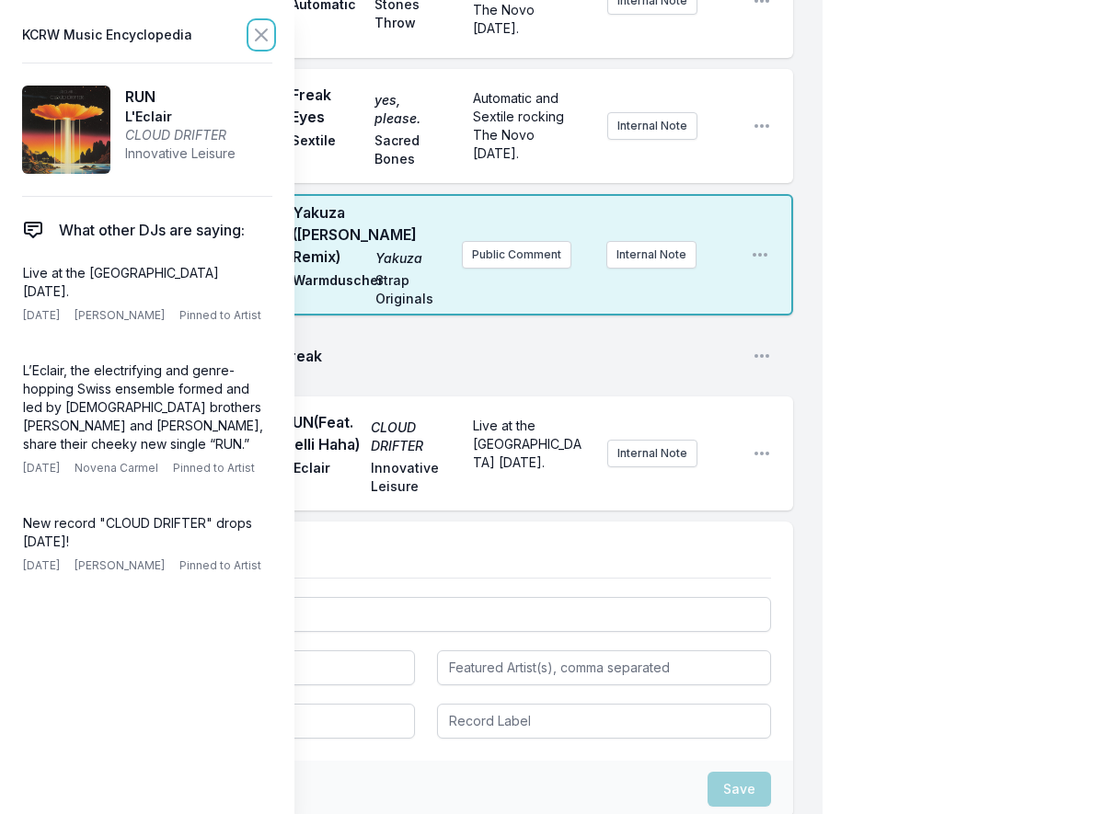
click at [265, 31] on icon at bounding box center [261, 34] width 11 height 11
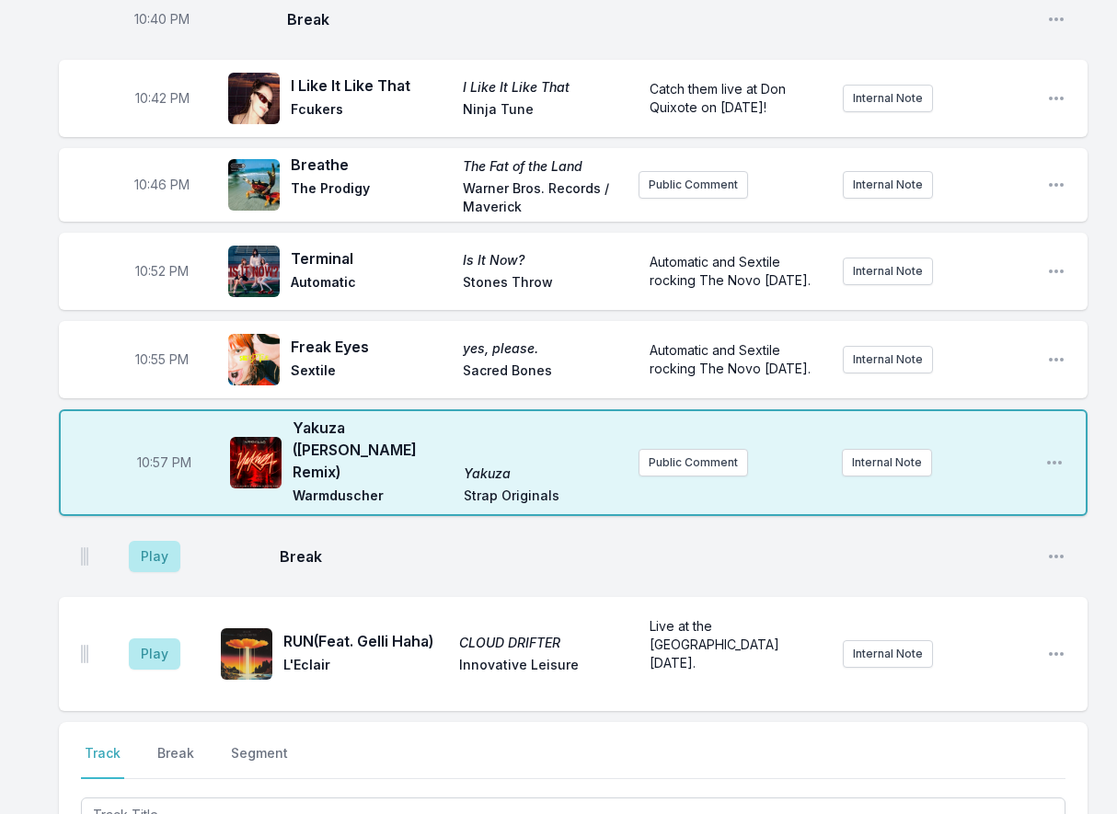
scroll to position [1116, 0]
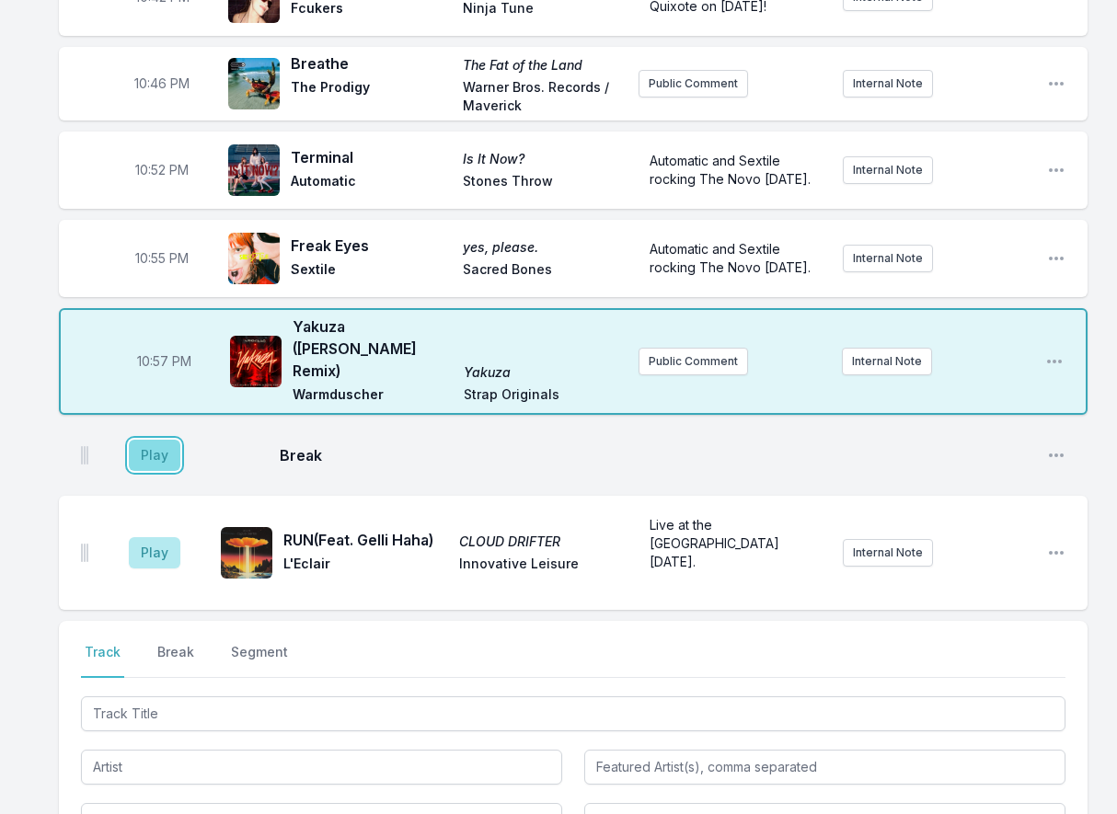
click at [164, 466] on button "Play" at bounding box center [155, 455] width 52 height 31
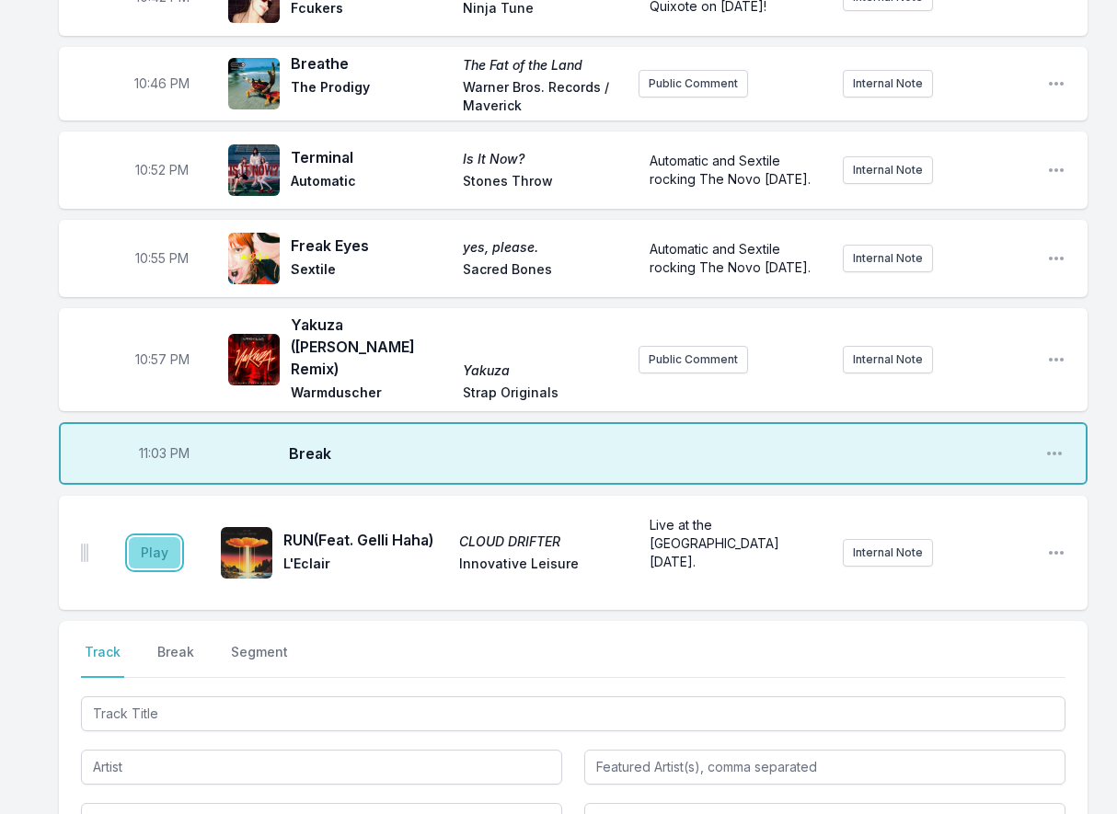
click at [155, 556] on button "Play" at bounding box center [155, 552] width 52 height 31
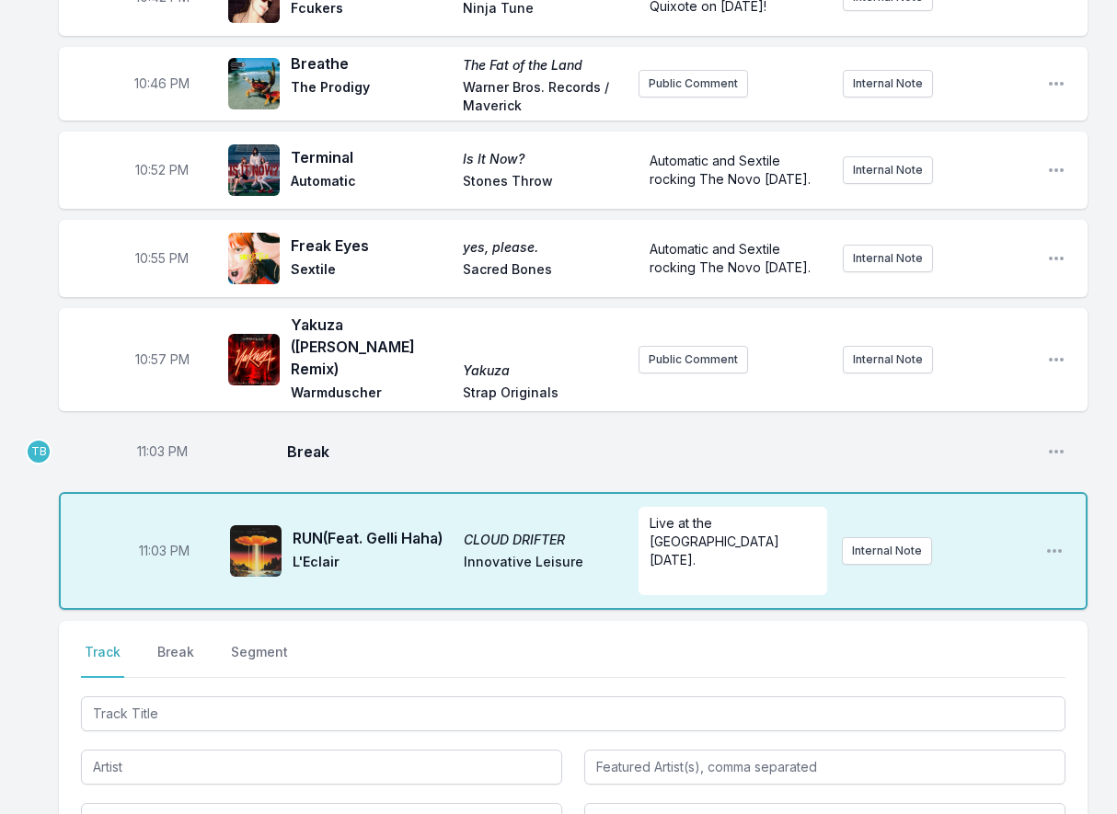
click at [155, 461] on span "11:03 PM" at bounding box center [162, 451] width 51 height 18
type input "23:00"
click at [29, 592] on div "10:00 PM [PERSON_NAME] [PERSON_NAME] Timing [PERSON_NAME] Glitterbeat Records P…" at bounding box center [558, 79] width 1117 height 2029
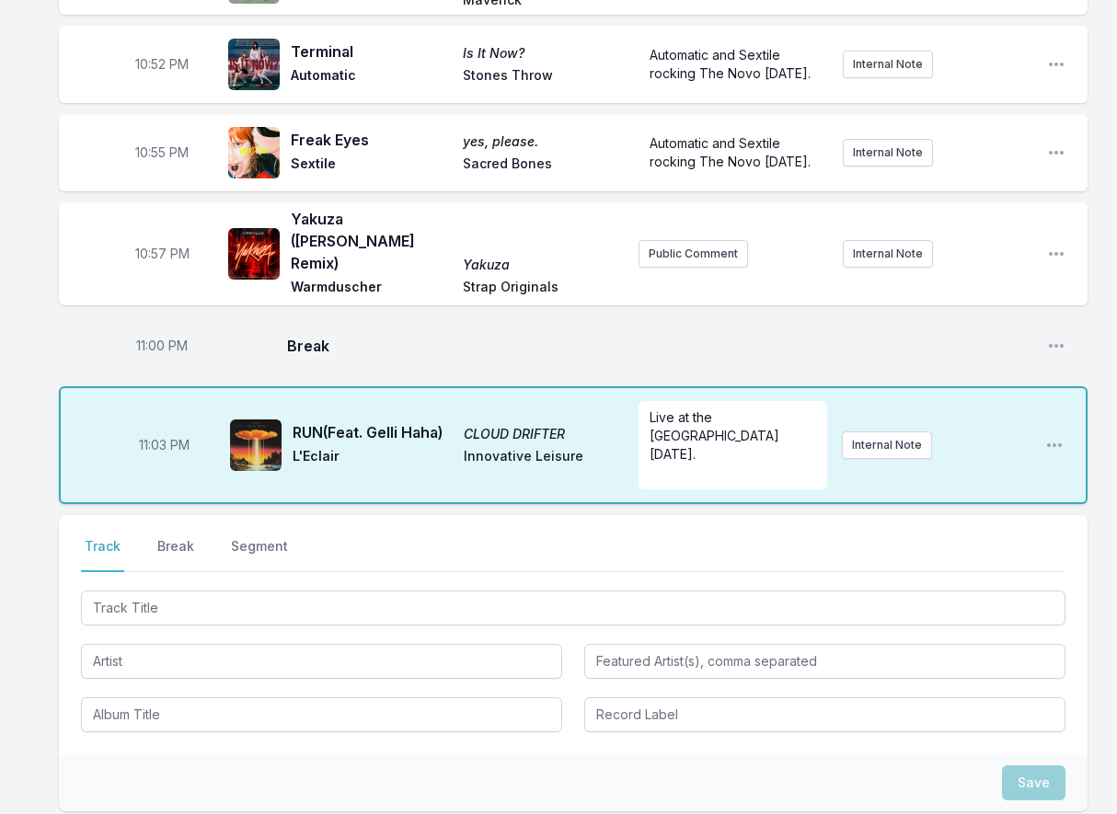
scroll to position [1392, 0]
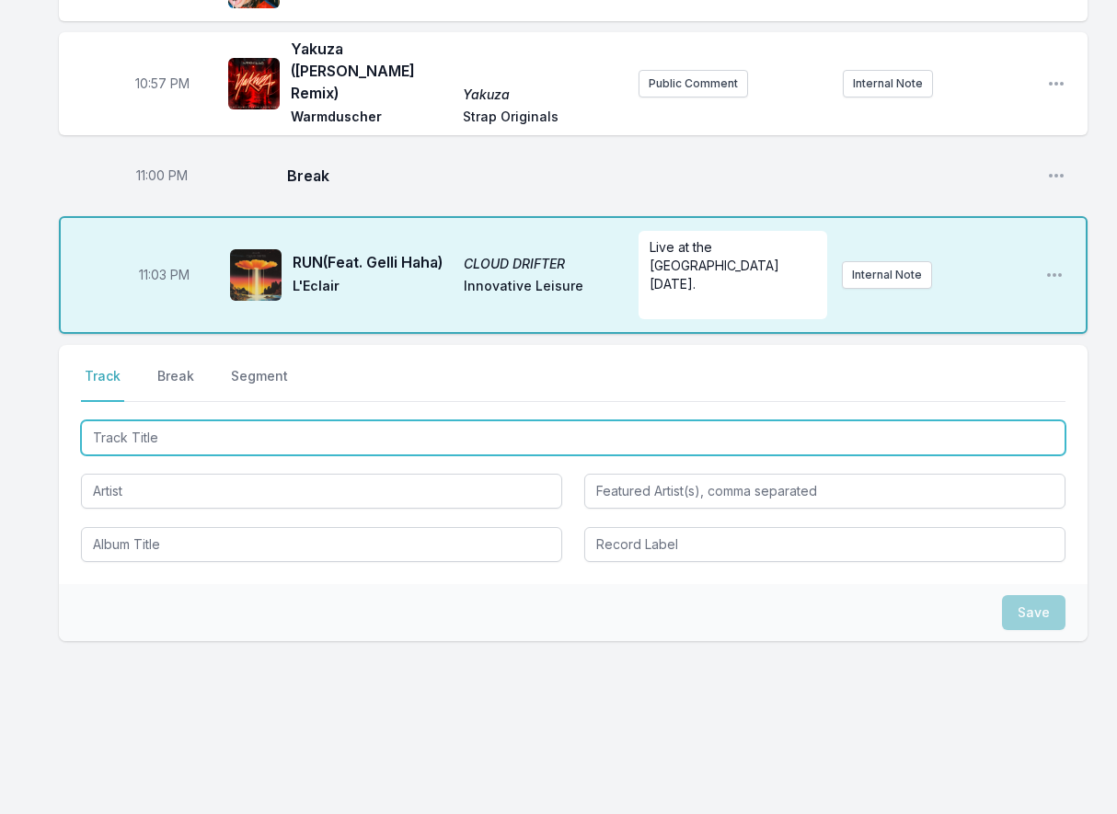
click at [189, 428] on input "Track Title" at bounding box center [573, 437] width 984 height 35
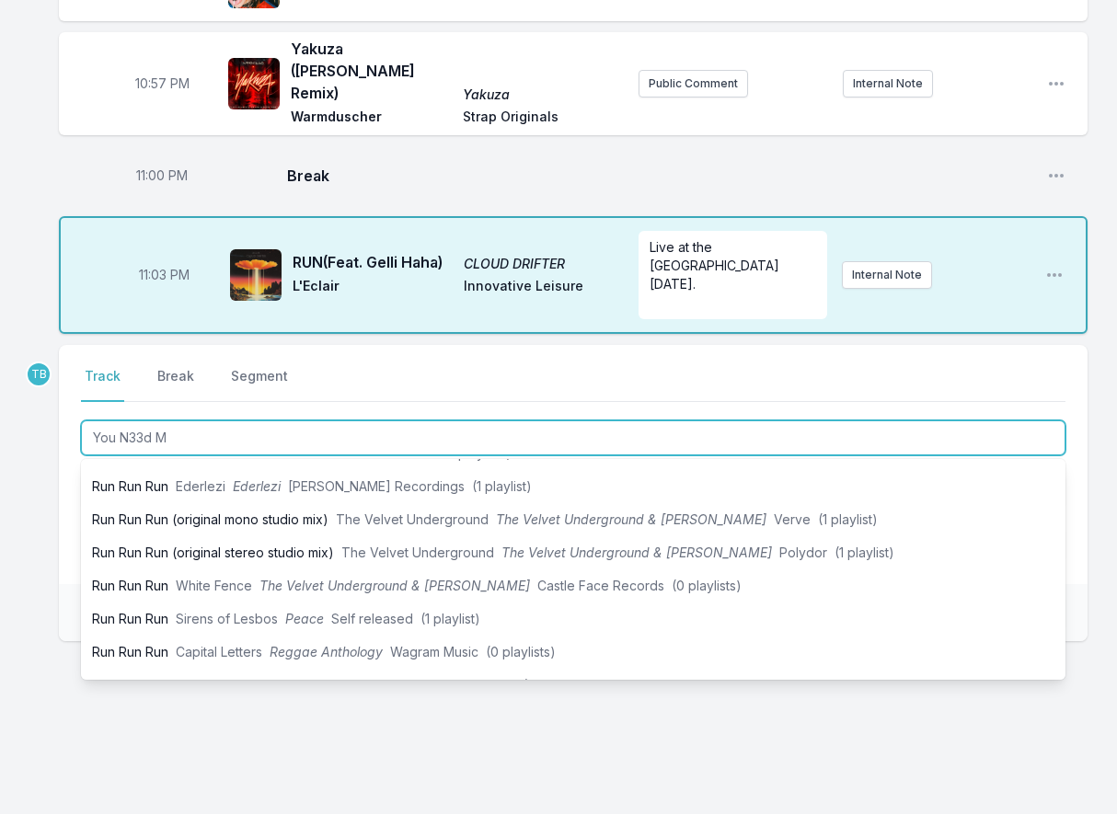
type input "You N33d Me"
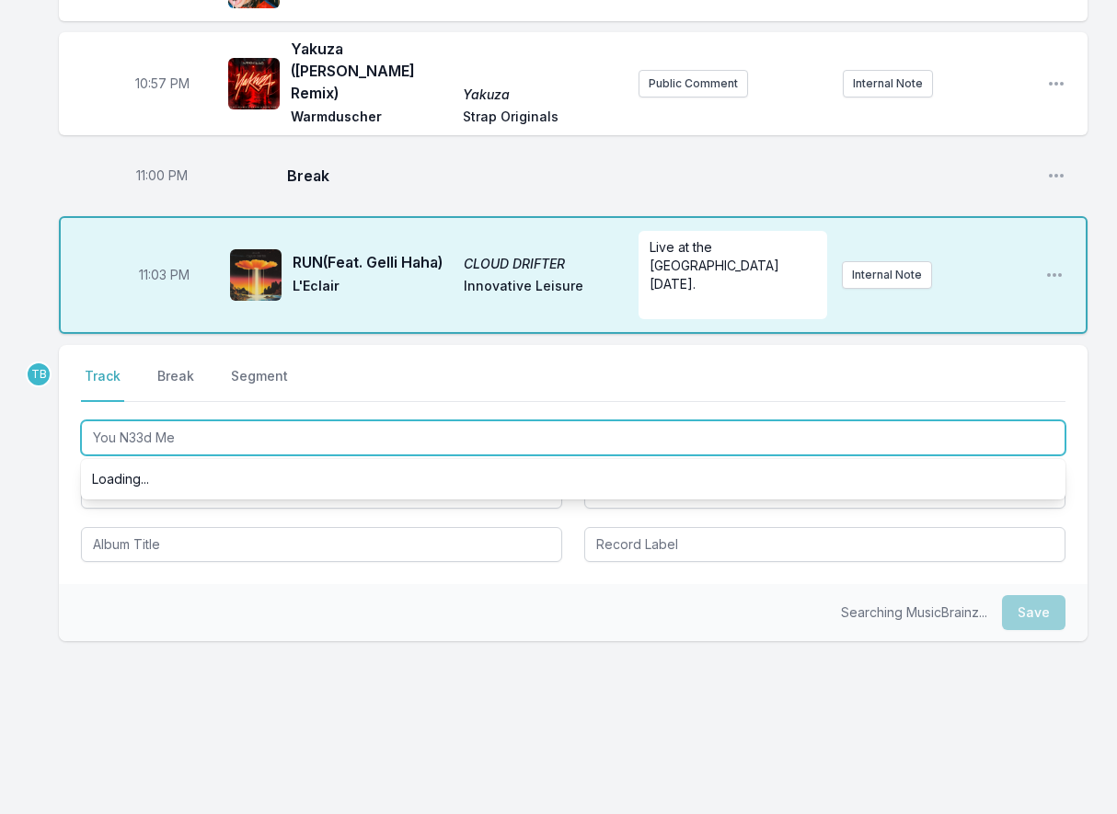
scroll to position [0, 0]
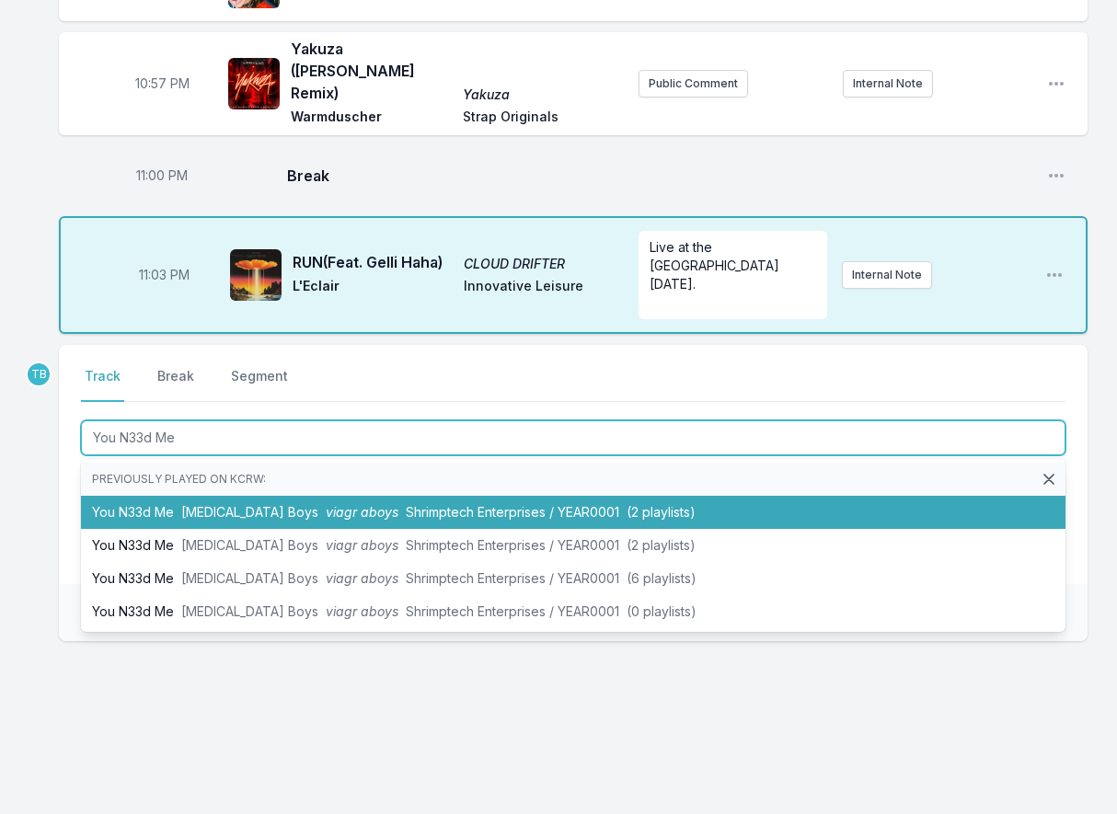
click at [217, 499] on li "You N33d Me [MEDICAL_DATA] Boys viagr aboys Shrimptech Enterprises / YEAR0001 (…" at bounding box center [573, 512] width 984 height 33
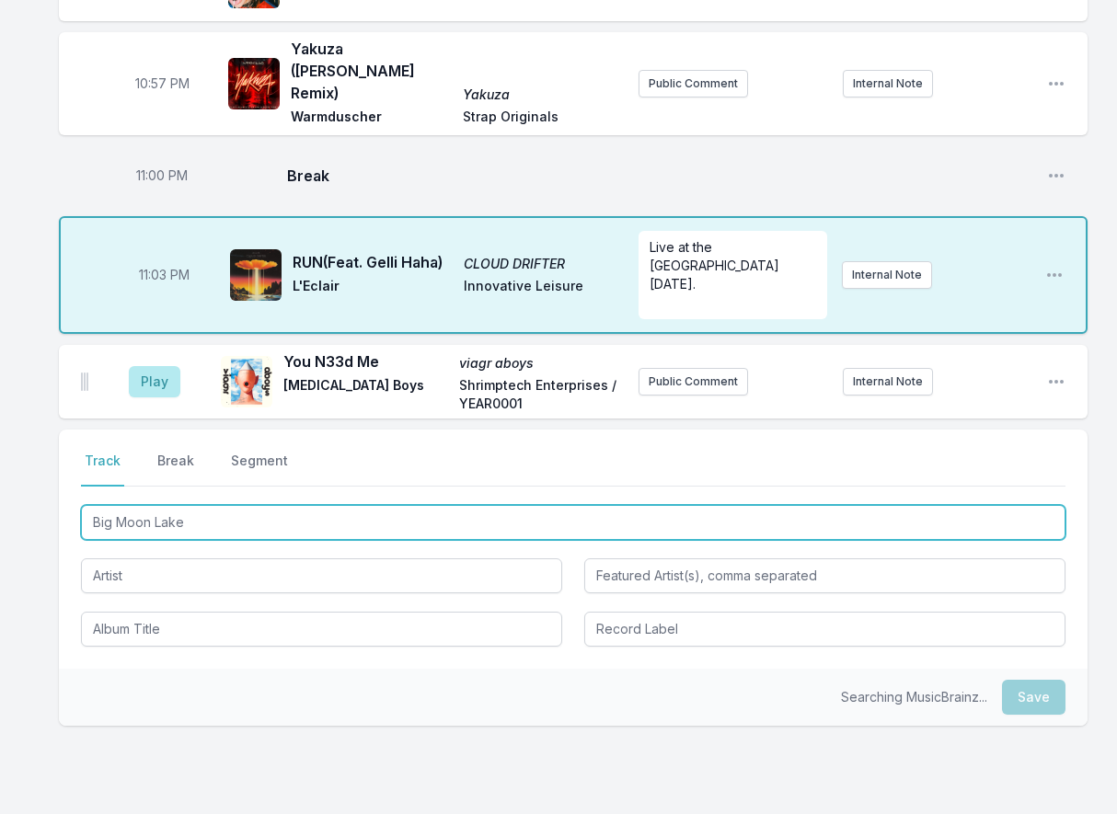
type input "Big Moon Lake"
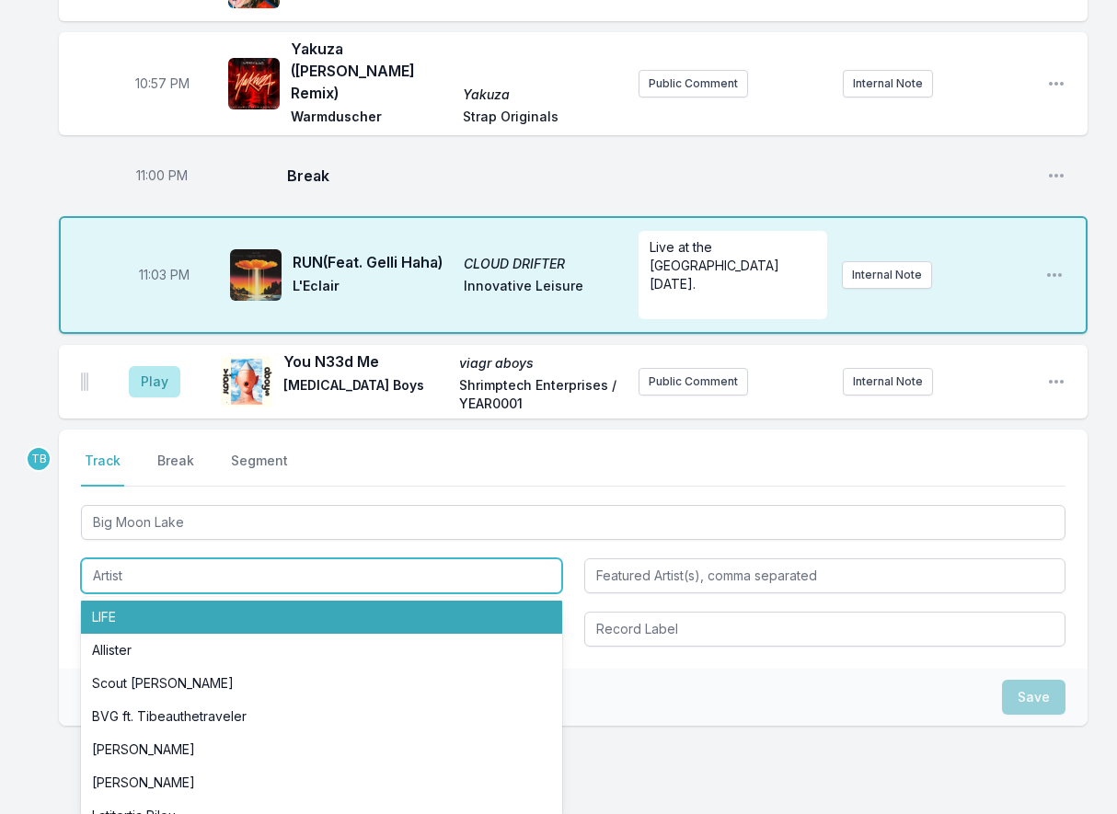
click at [155, 614] on li "LIFE" at bounding box center [321, 617] width 481 height 33
type input "LIFE"
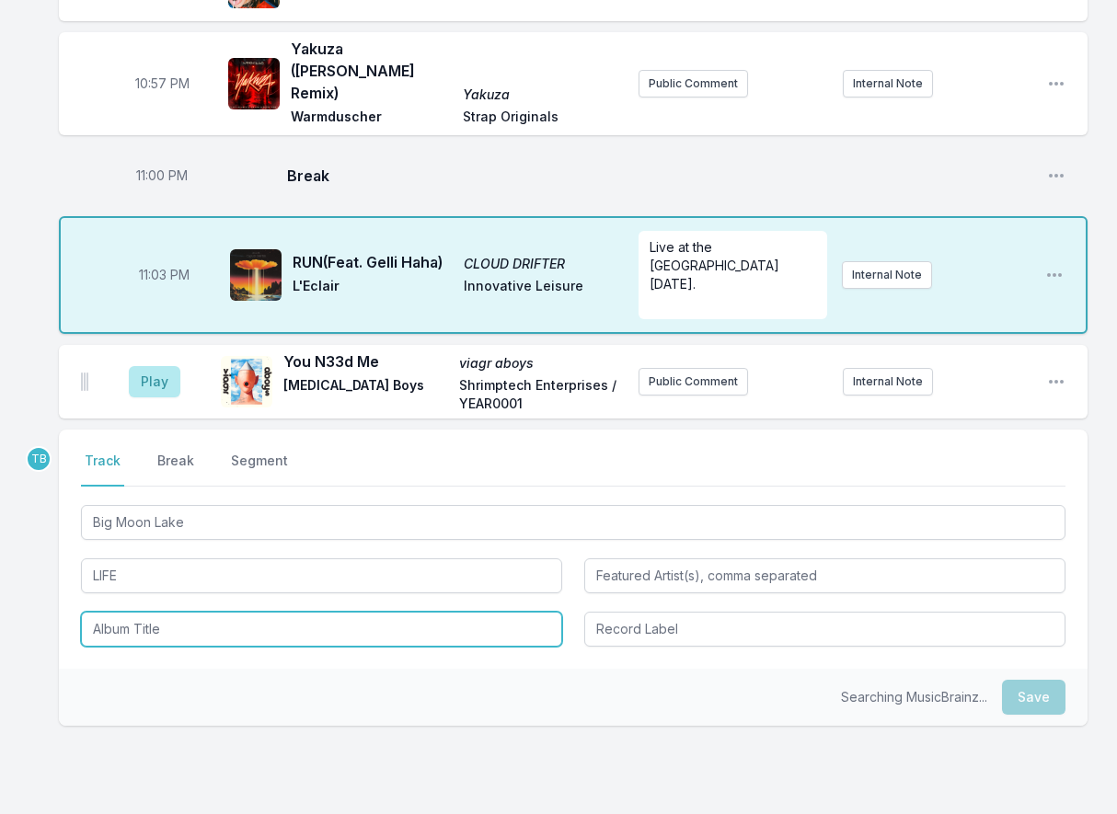
click at [143, 622] on input "Album Title" at bounding box center [321, 629] width 481 height 35
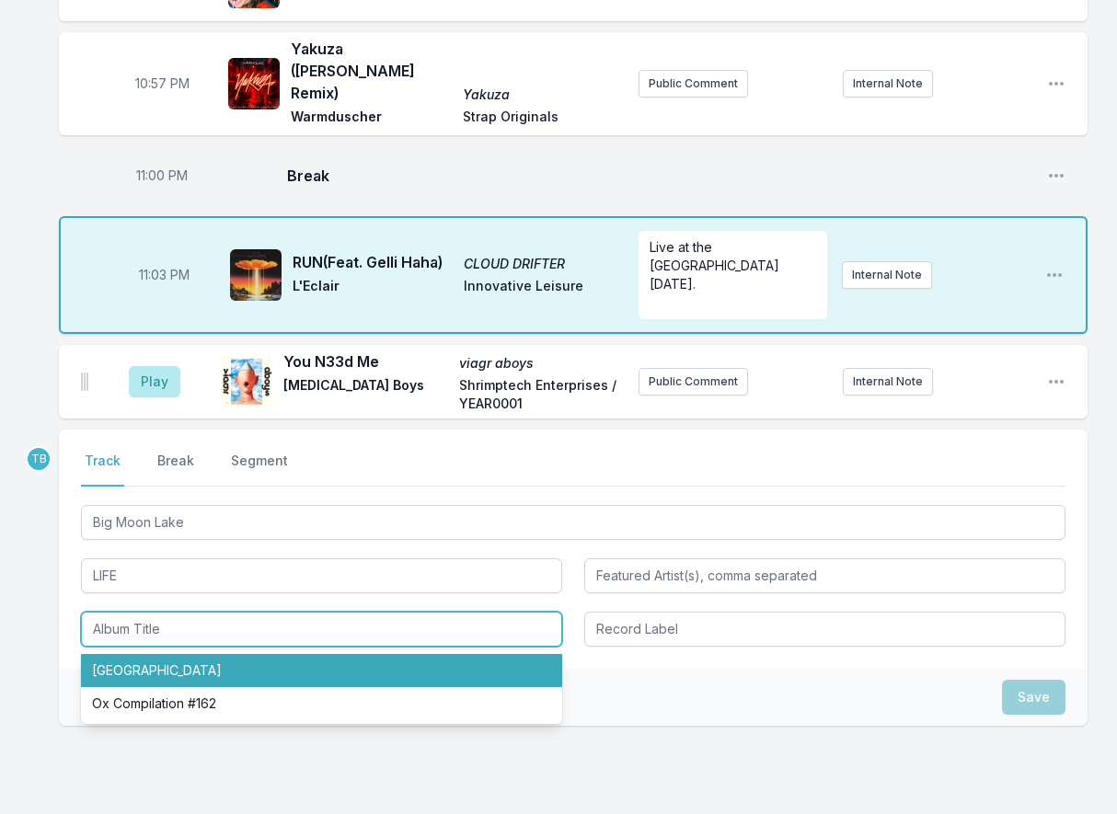
click at [158, 663] on li "[GEOGRAPHIC_DATA]" at bounding box center [321, 670] width 481 height 33
type input "[GEOGRAPHIC_DATA]"
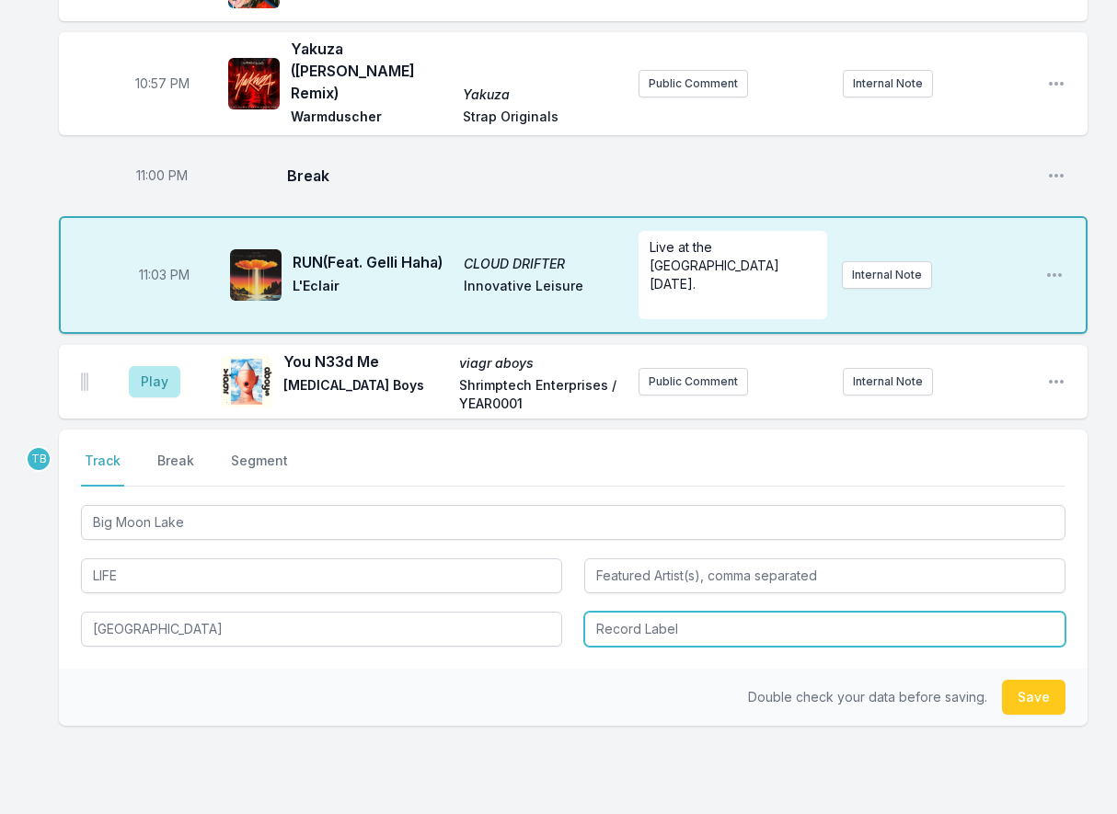
click at [619, 627] on input "Record Label" at bounding box center [824, 629] width 481 height 35
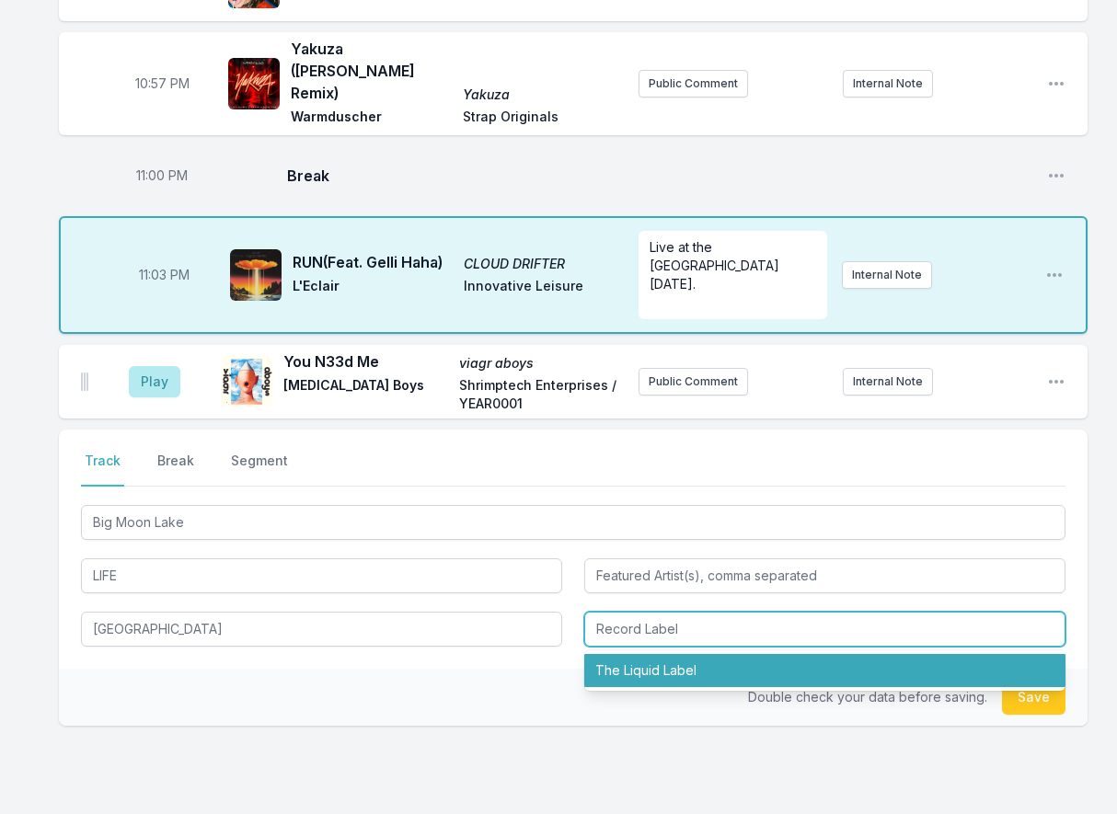
click at [656, 671] on li "The Liquid Label" at bounding box center [824, 670] width 481 height 33
type input "The Liquid Label"
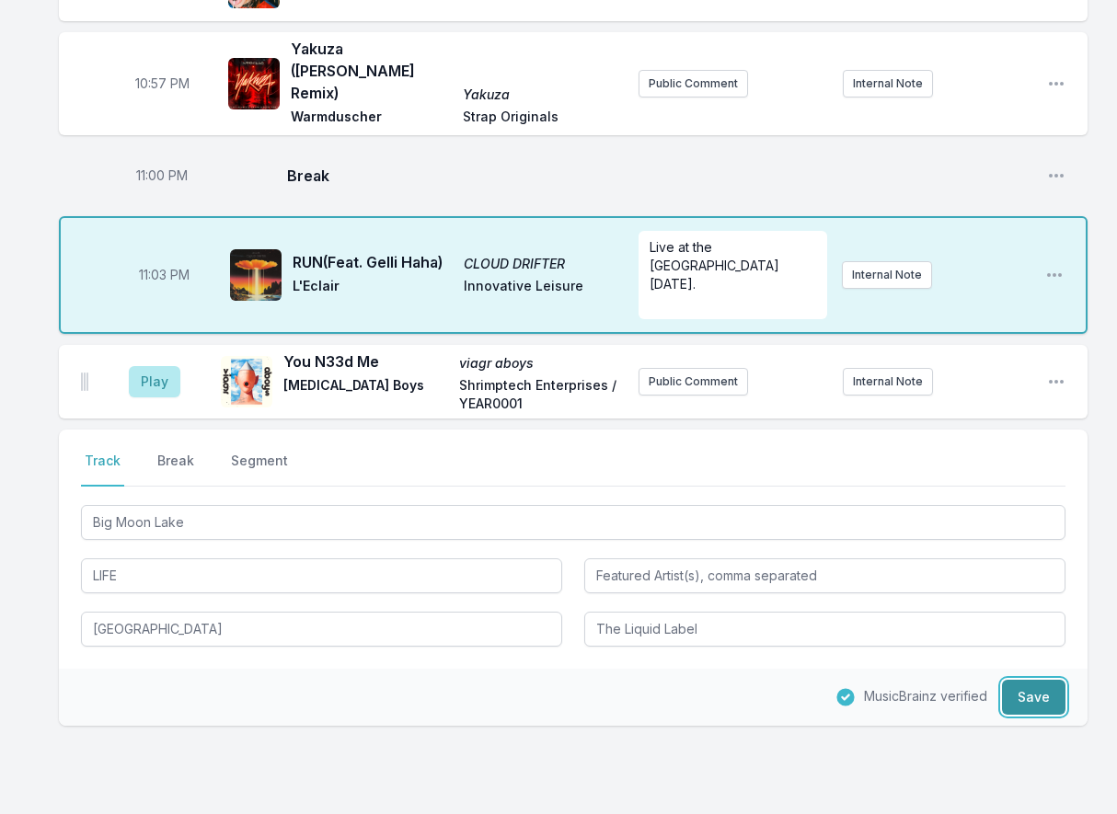
click at [1046, 685] on button "Save" at bounding box center [1033, 697] width 63 height 35
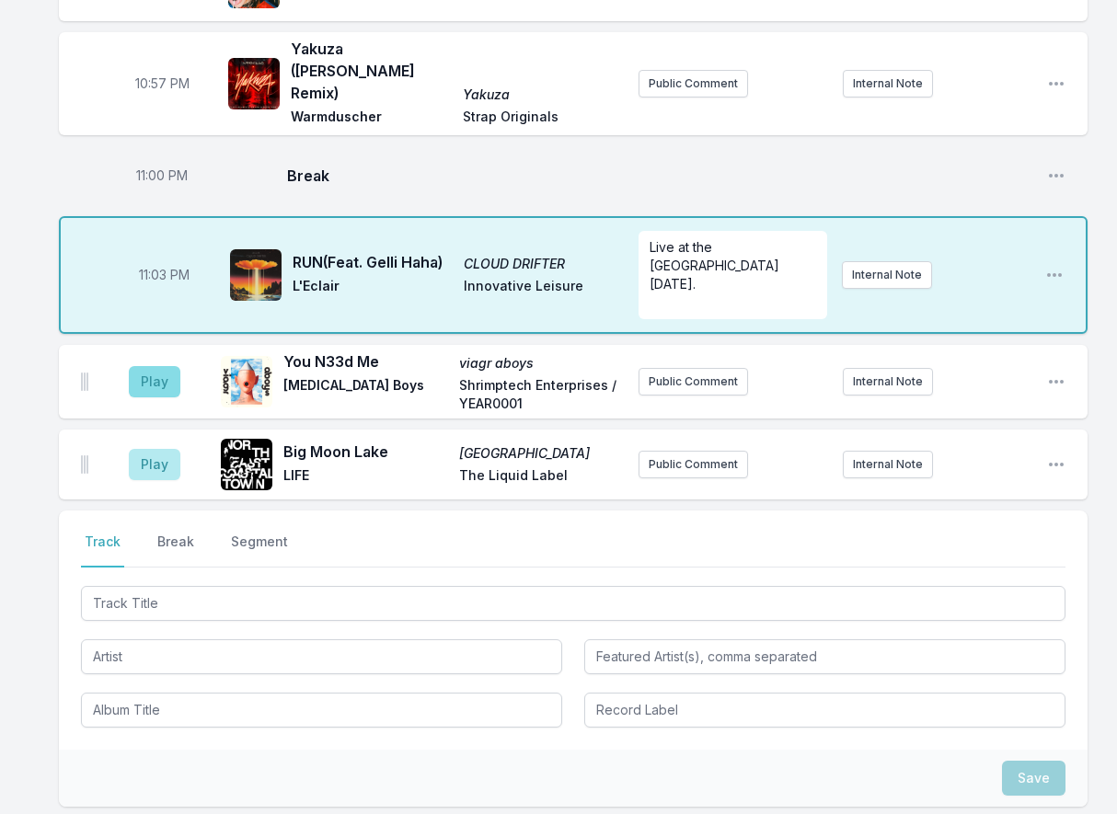
click at [128, 381] on aside "Play" at bounding box center [154, 381] width 103 height 59
click at [141, 380] on button "Play" at bounding box center [155, 381] width 52 height 31
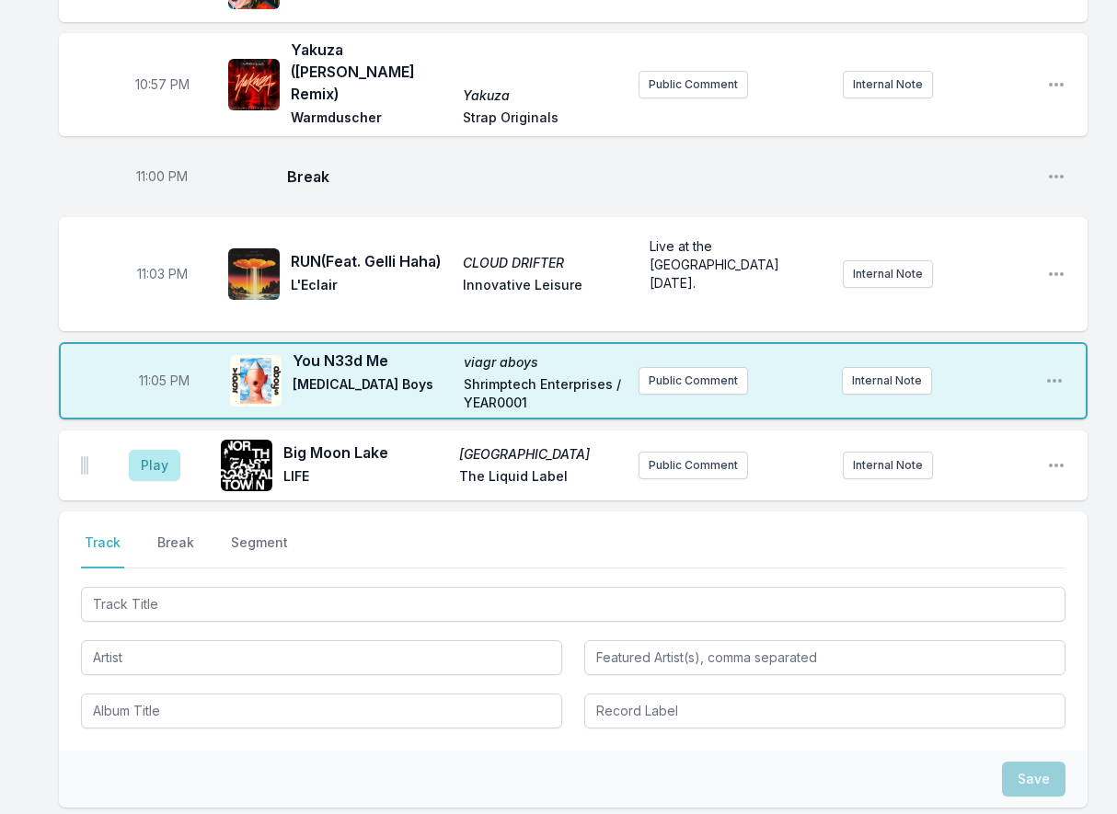
scroll to position [1557, 0]
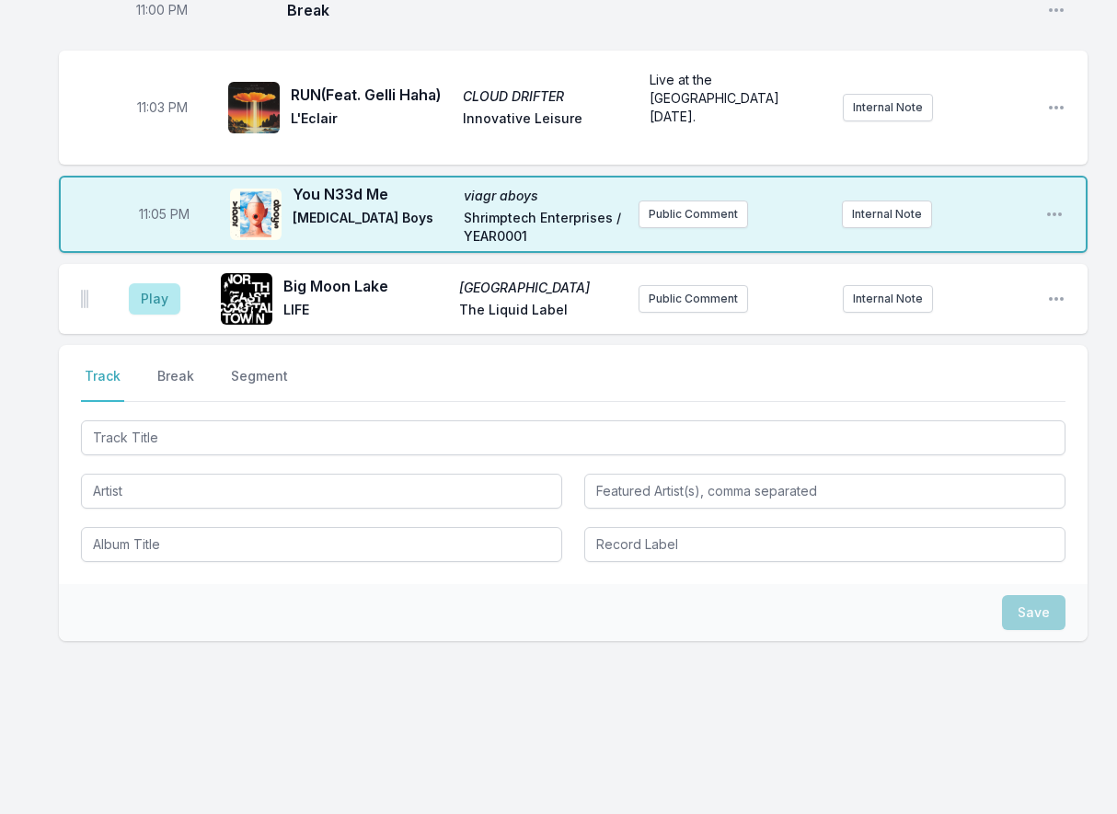
click at [144, 455] on div at bounding box center [573, 489] width 984 height 145
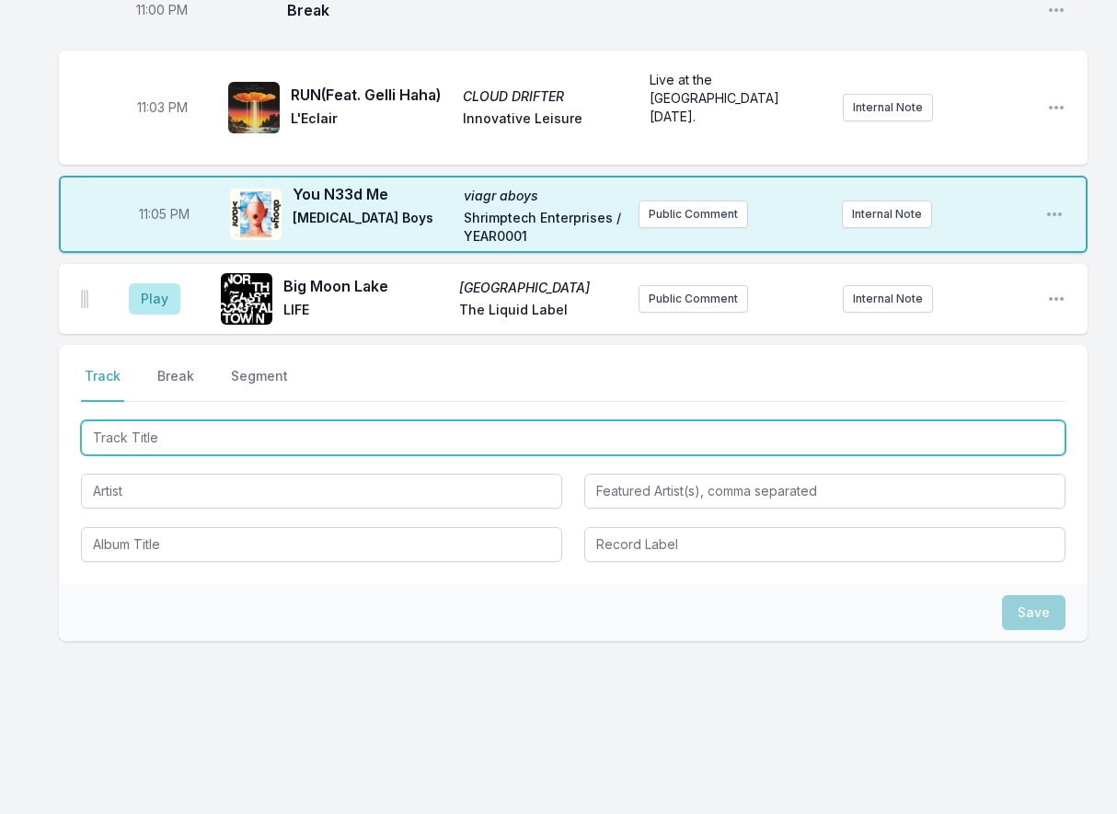
click at [144, 438] on input "Track Title" at bounding box center [573, 437] width 984 height 35
type input "The Hand That I Put Down"
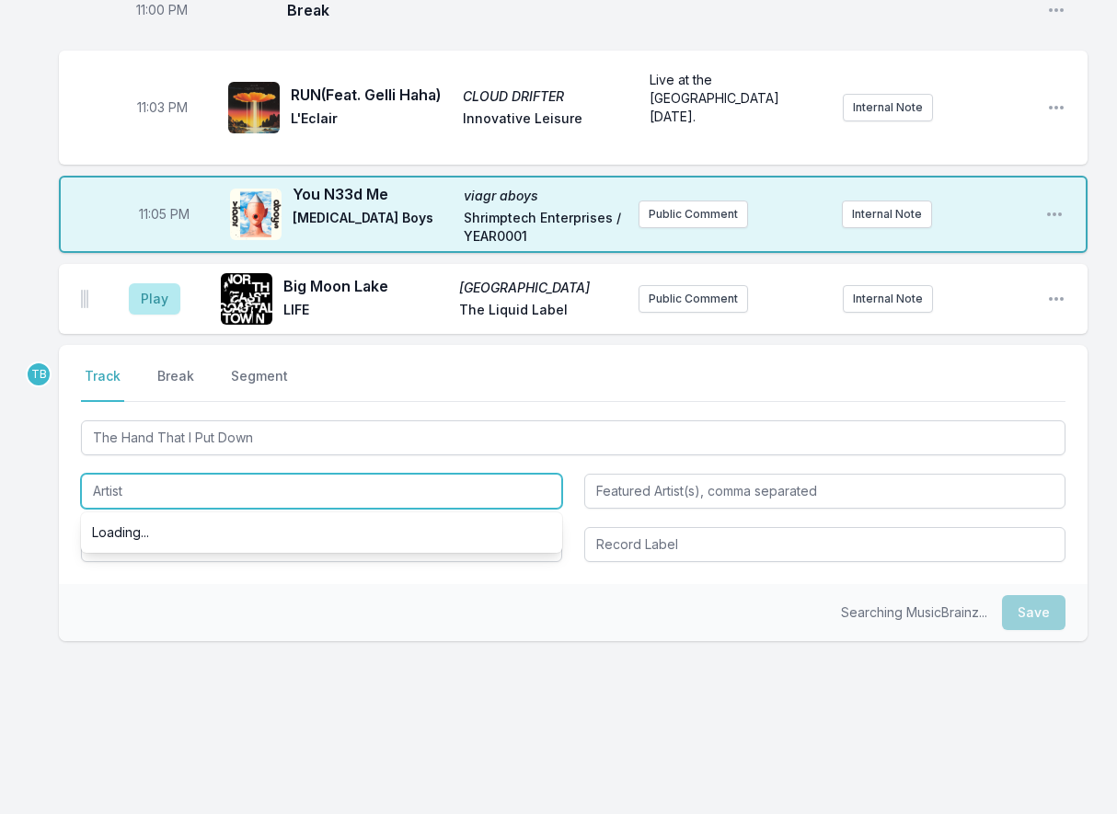
click at [247, 501] on input "Artist" at bounding box center [321, 491] width 481 height 35
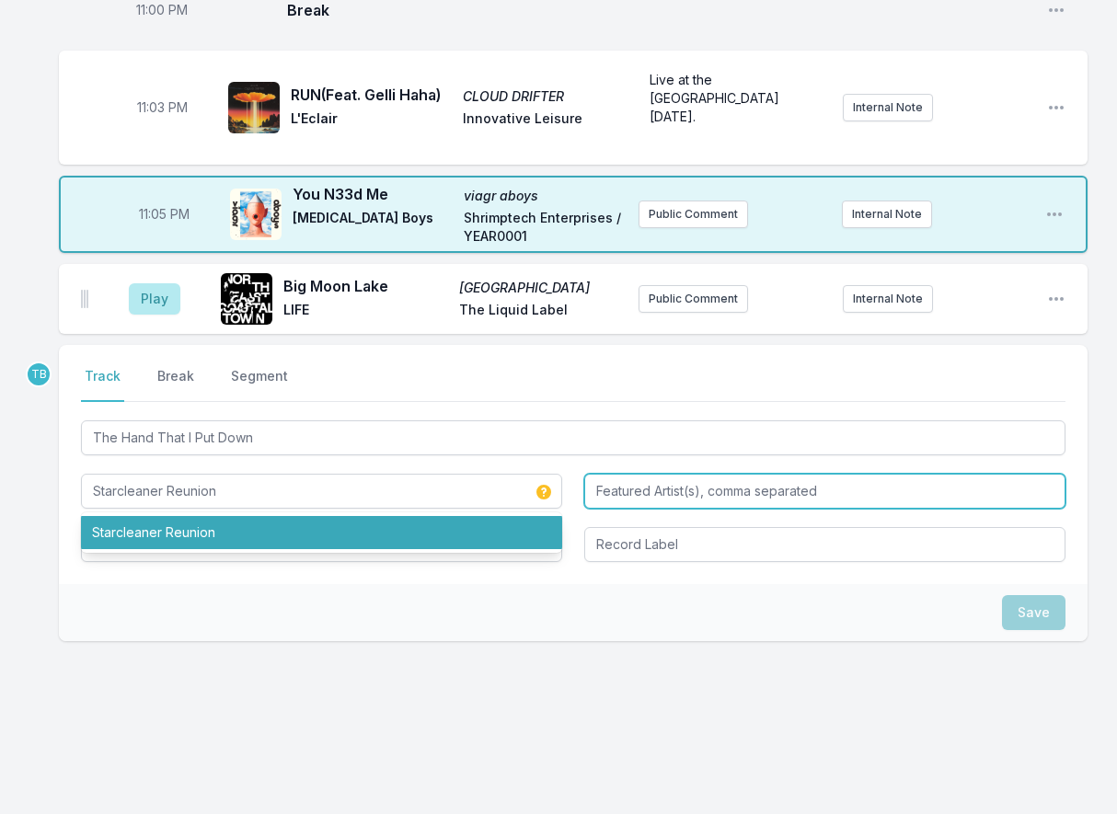
type input "Starcleaner Reunion"
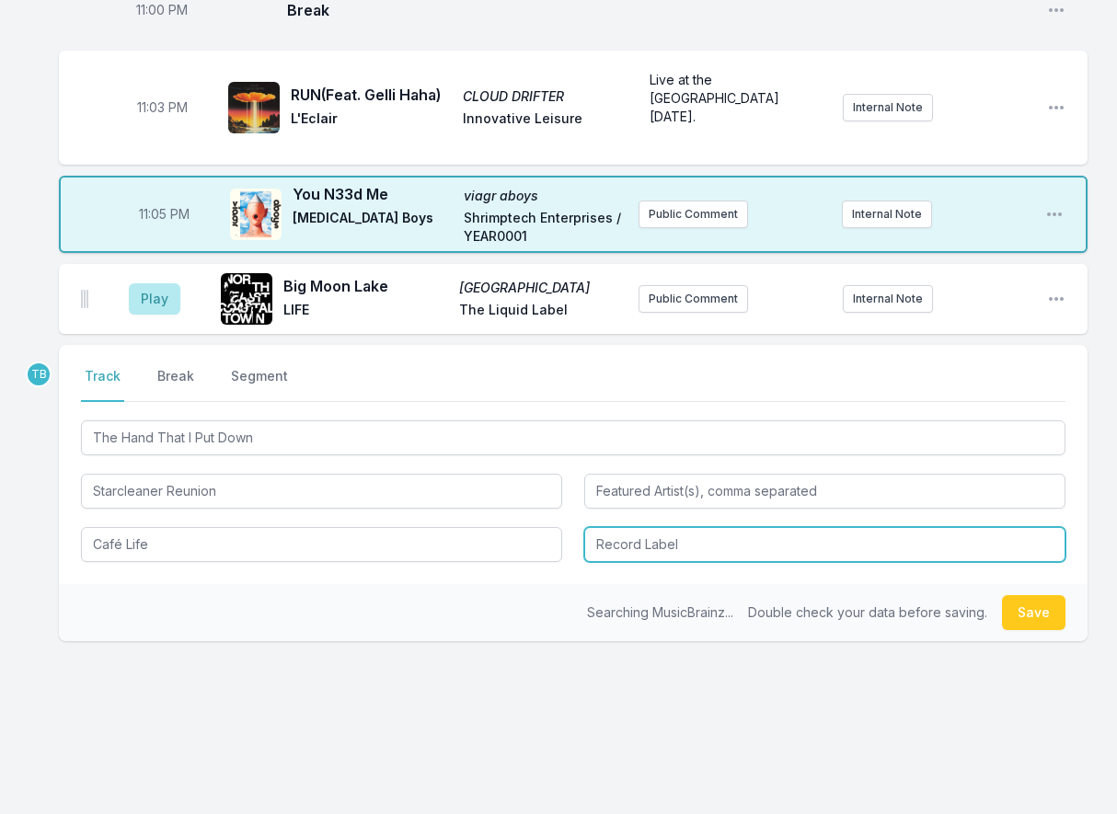
type input "Café Life"
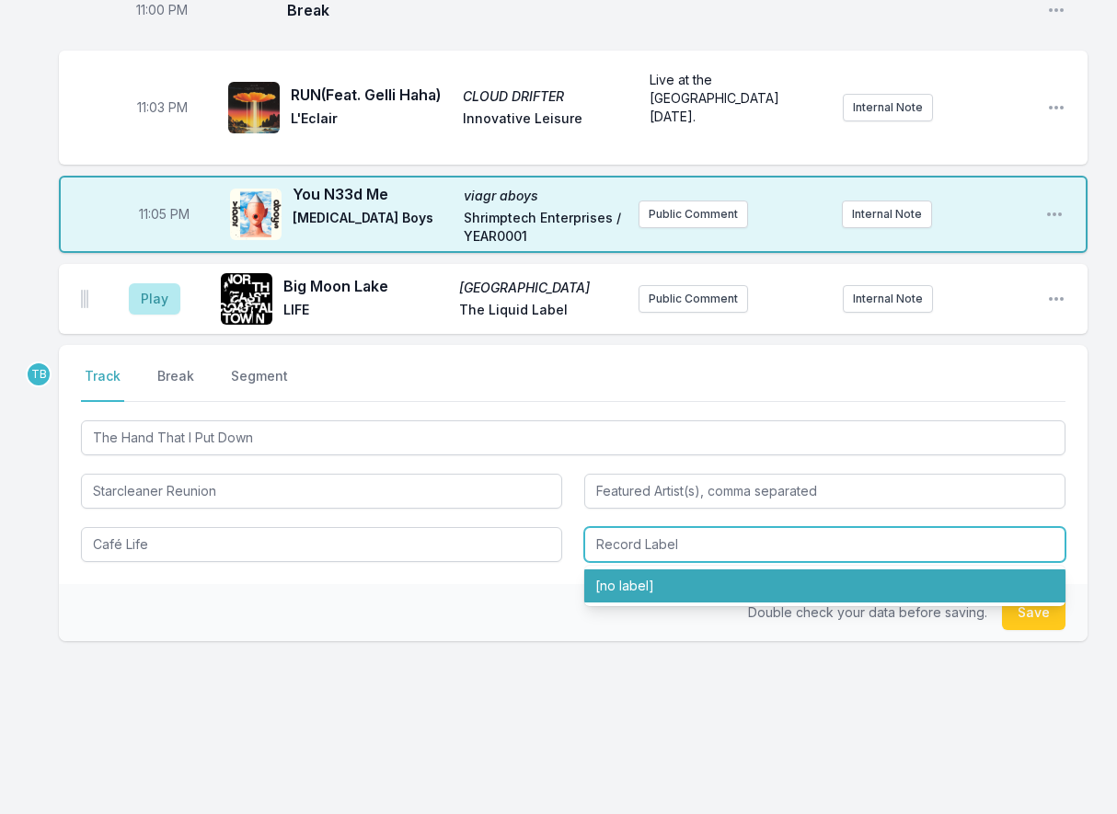
type input "[no label]"
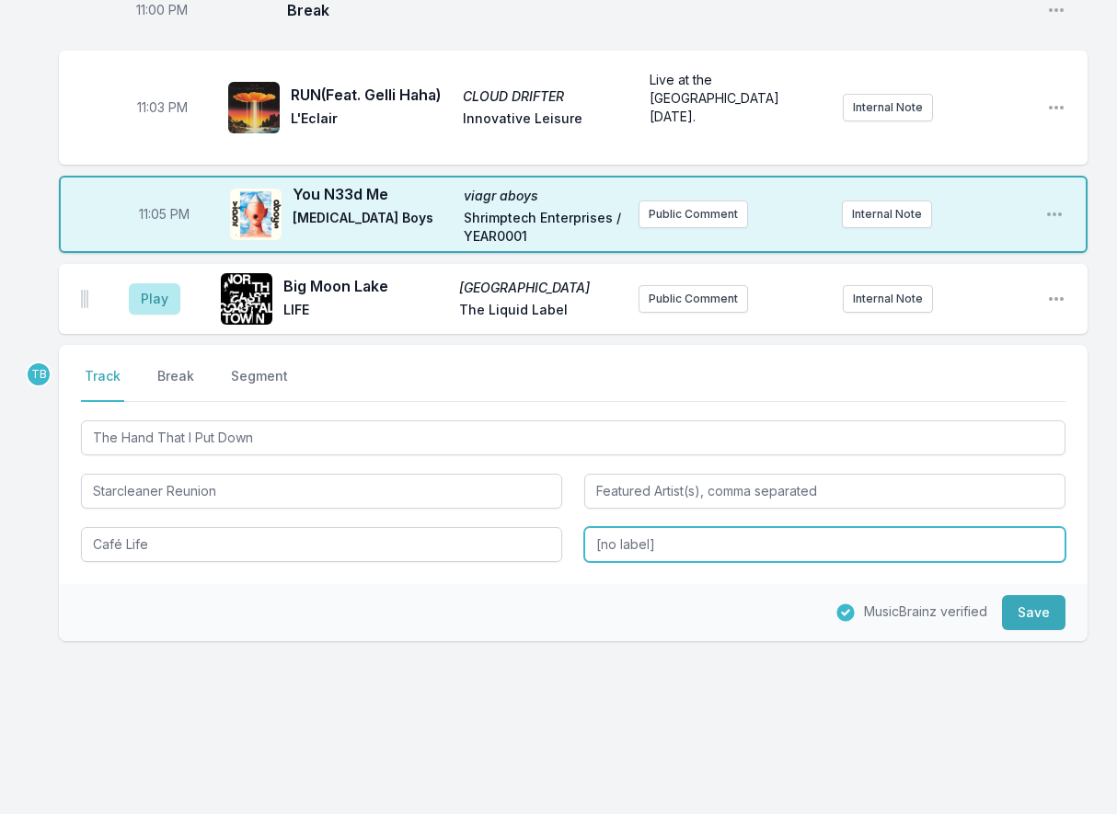
click at [670, 531] on input "[no label]" at bounding box center [824, 544] width 481 height 35
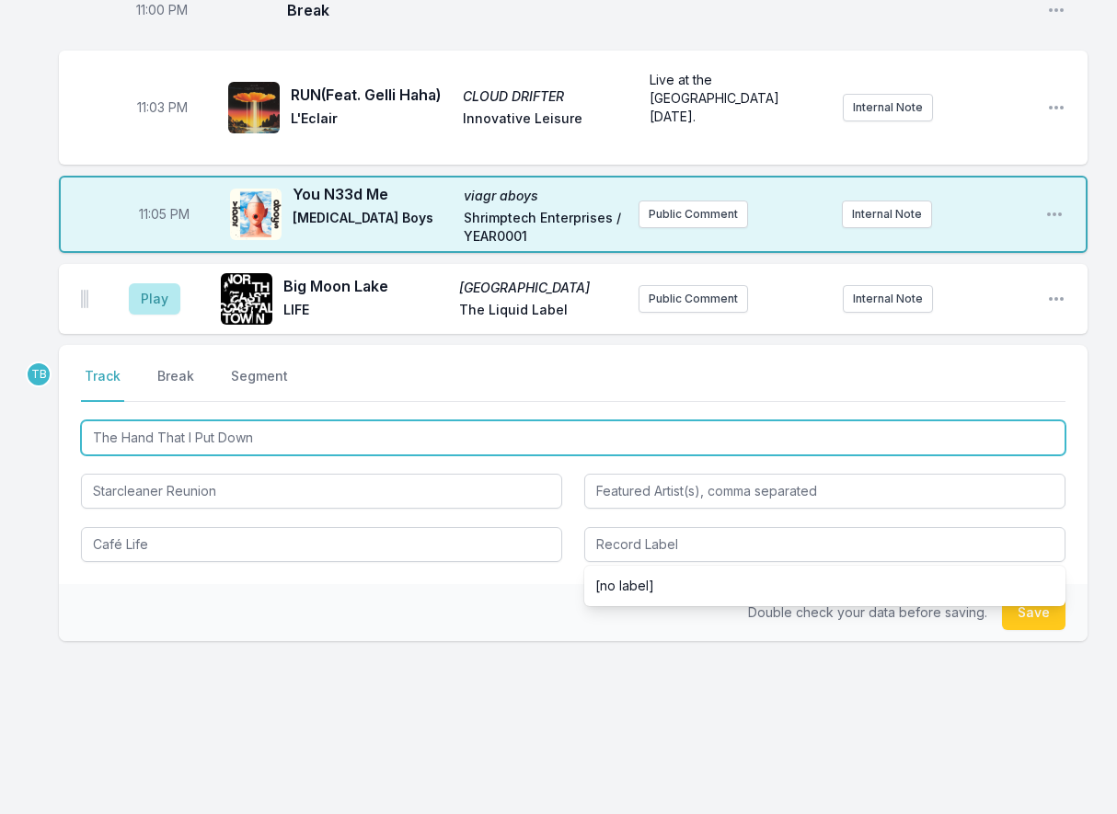
click at [288, 429] on input "The Hand That I Put Down" at bounding box center [573, 437] width 984 height 35
click at [287, 430] on input "The Hand That I Put Down" at bounding box center [573, 437] width 984 height 35
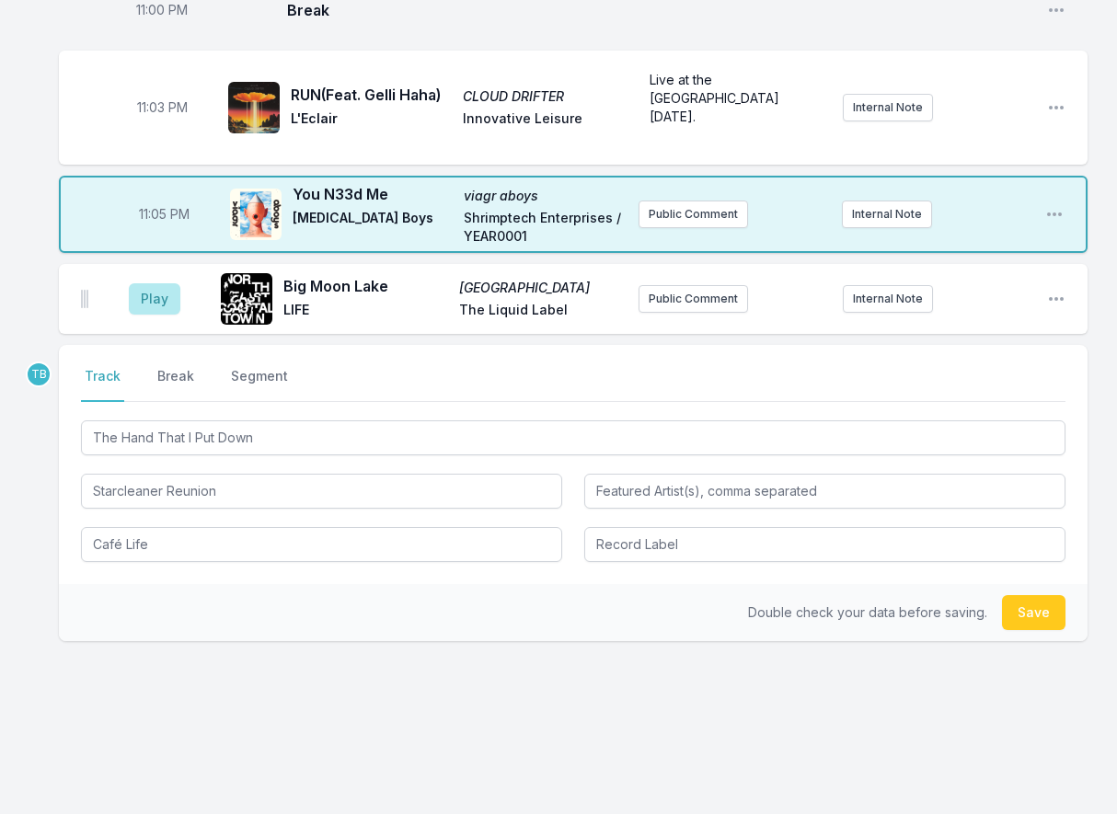
drag, startPoint x: 694, startPoint y: 564, endPoint x: 693, endPoint y: 549, distance: 14.8
click at [693, 557] on div "Select a tab Track Break Segment Track Break Segment The Hand That I Put Down S…" at bounding box center [573, 464] width 1028 height 239
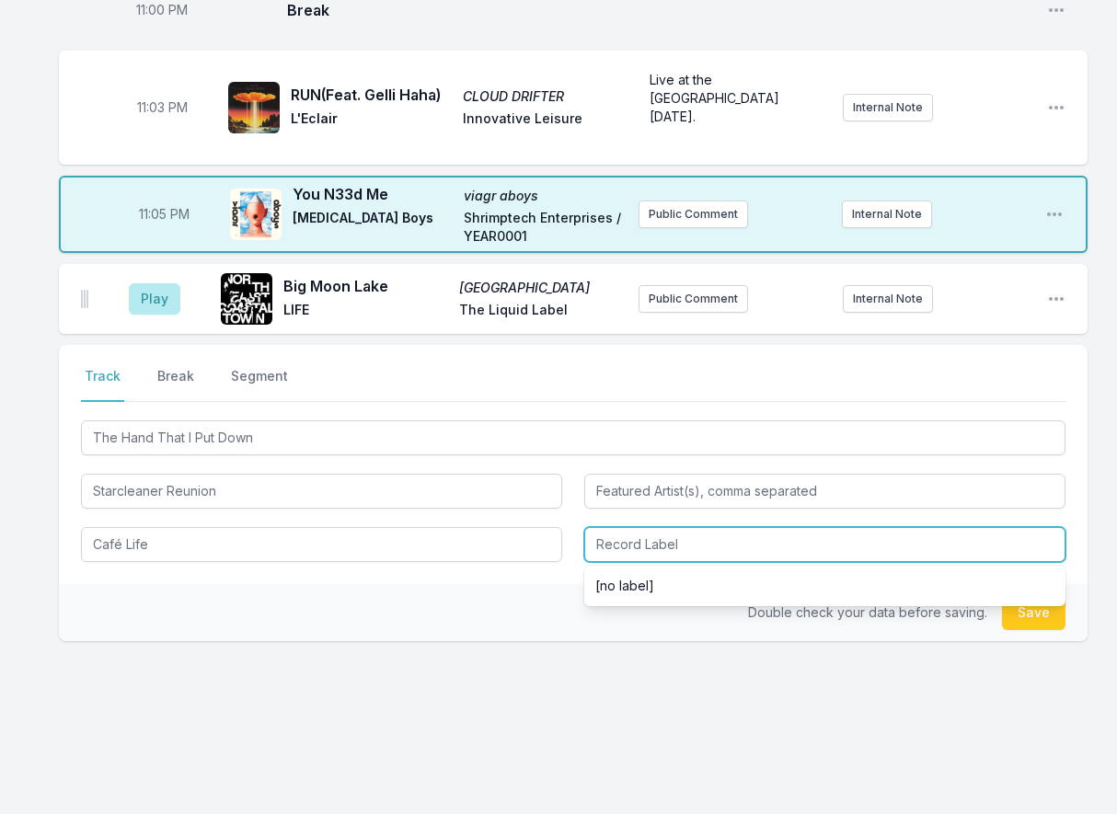
click at [693, 542] on input "Record Label" at bounding box center [824, 544] width 481 height 35
paste input "Starcleaner Reunion"
type input "Starcleaner Reunion"
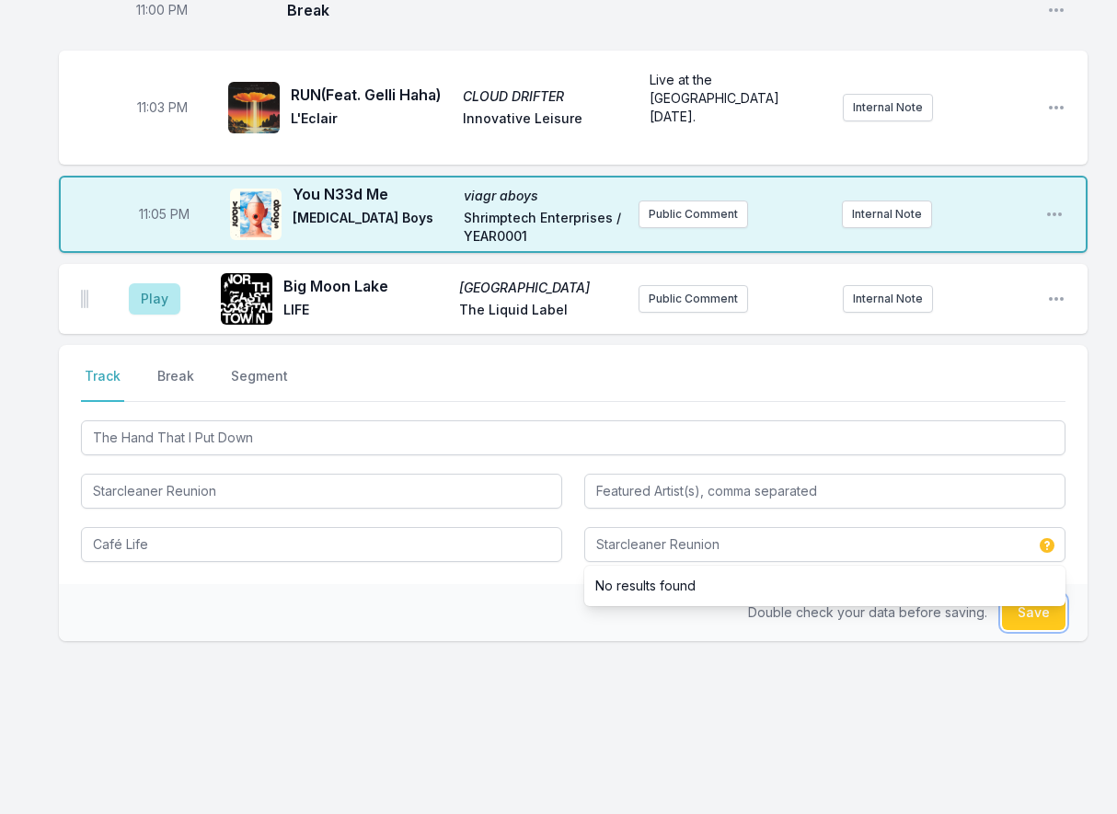
click at [1046, 625] on button "Save" at bounding box center [1033, 612] width 63 height 35
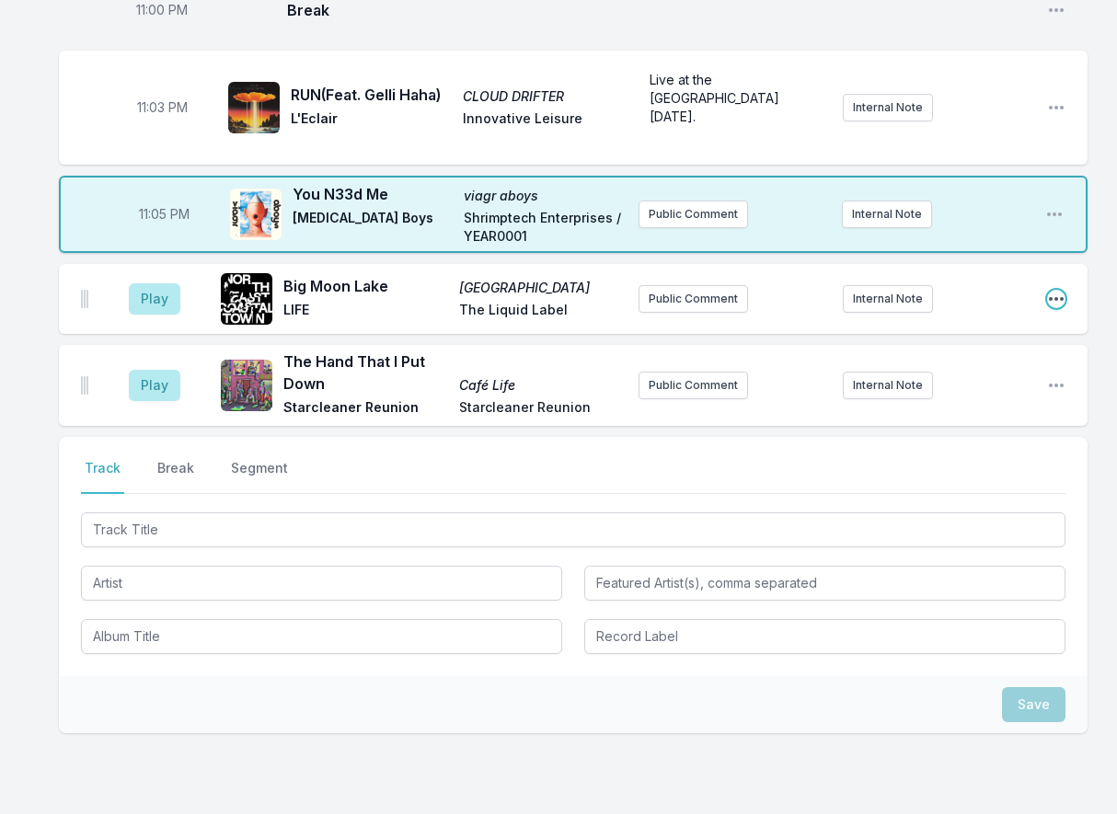
click at [1058, 303] on icon "Open playlist item options" at bounding box center [1056, 299] width 18 height 18
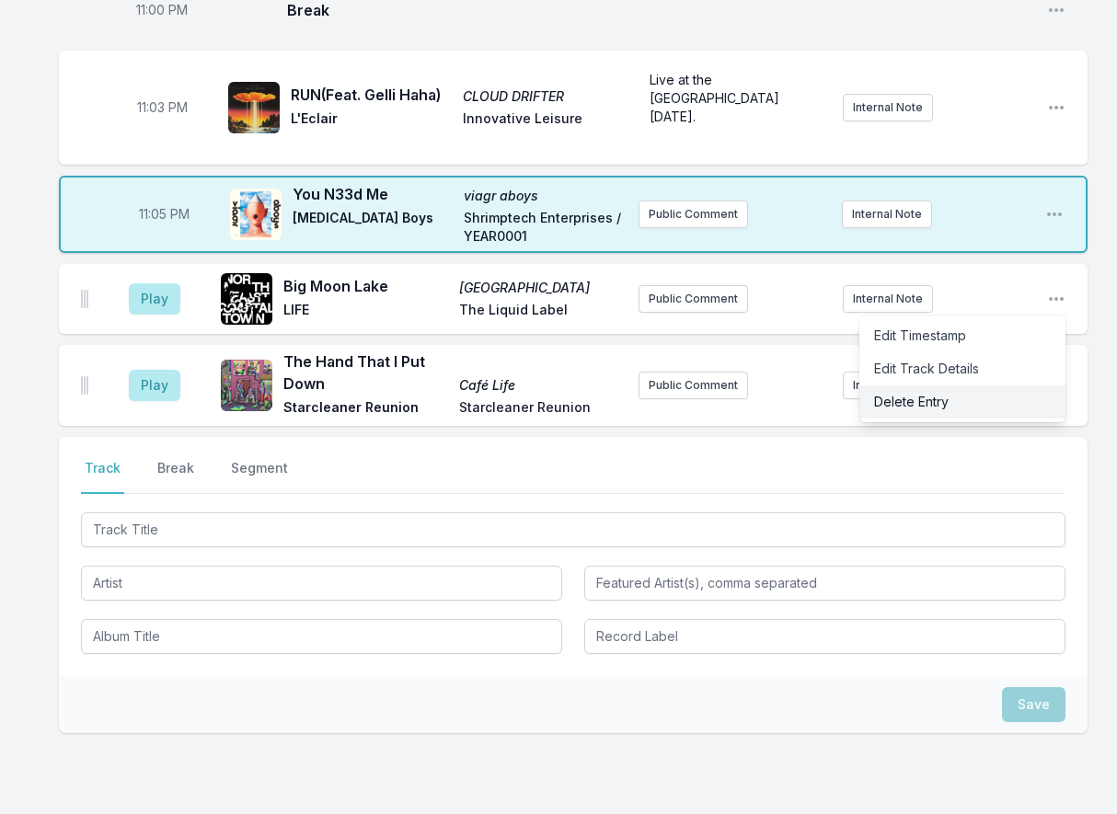
click at [994, 396] on button "Delete Entry" at bounding box center [962, 401] width 206 height 33
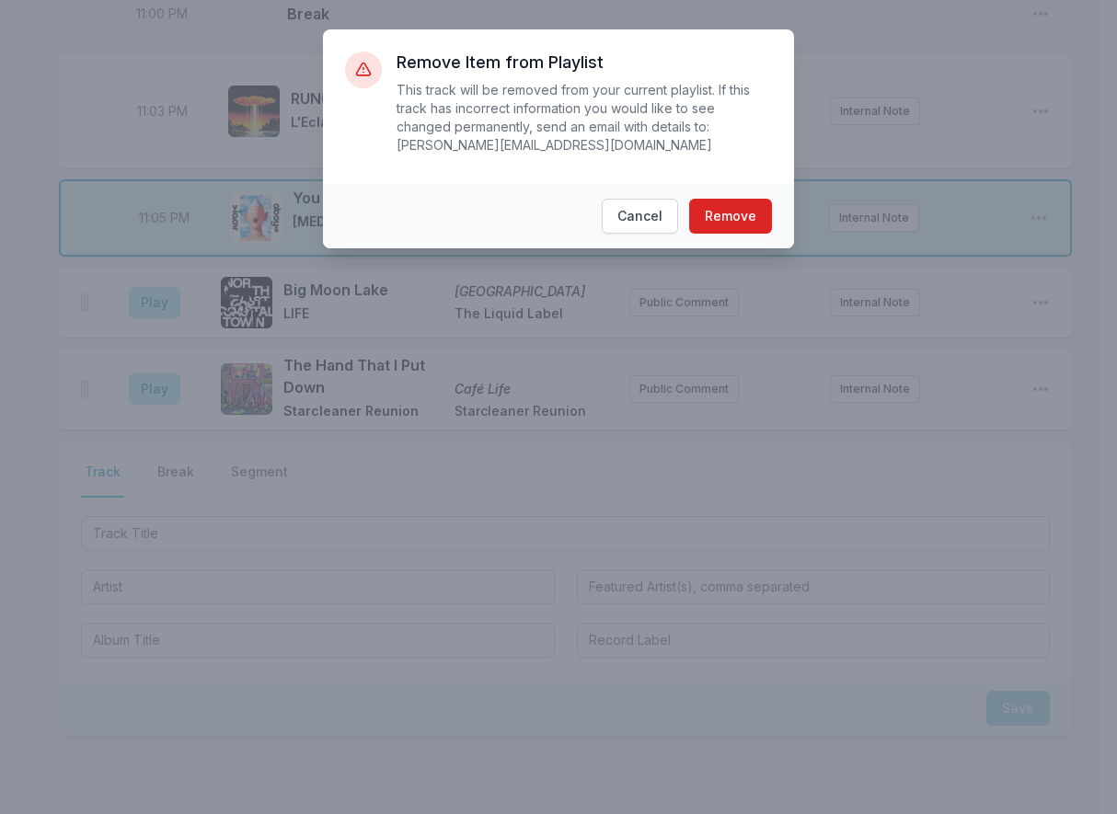
scroll to position [1554, 0]
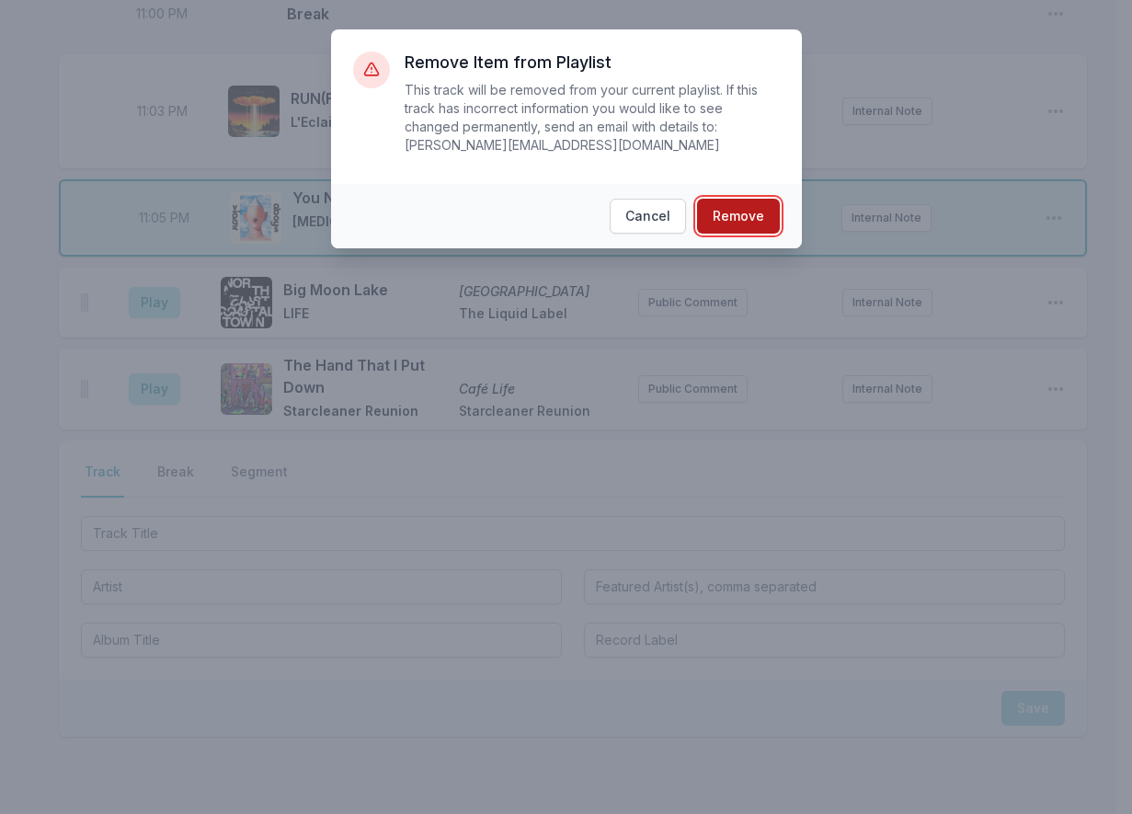
click at [724, 200] on button "Remove" at bounding box center [738, 216] width 83 height 35
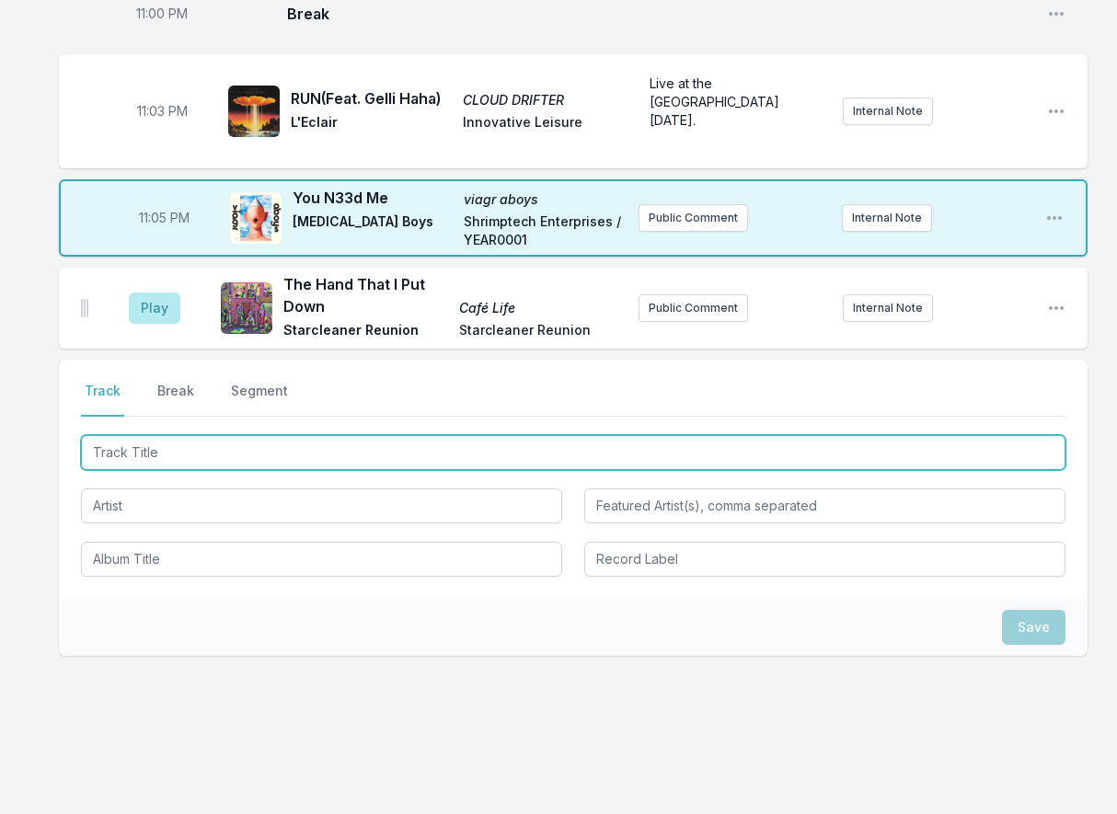
click at [231, 448] on input "Track Title" at bounding box center [573, 452] width 984 height 35
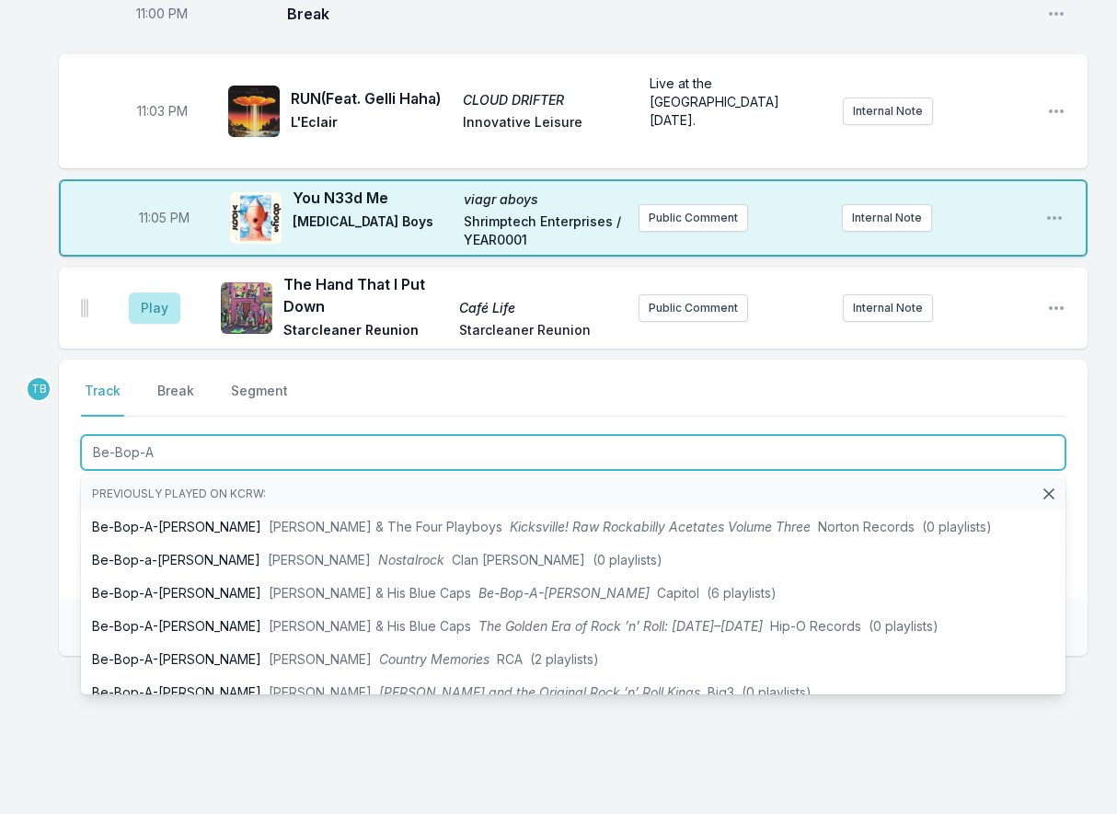
type input "Be-Bop-A-"
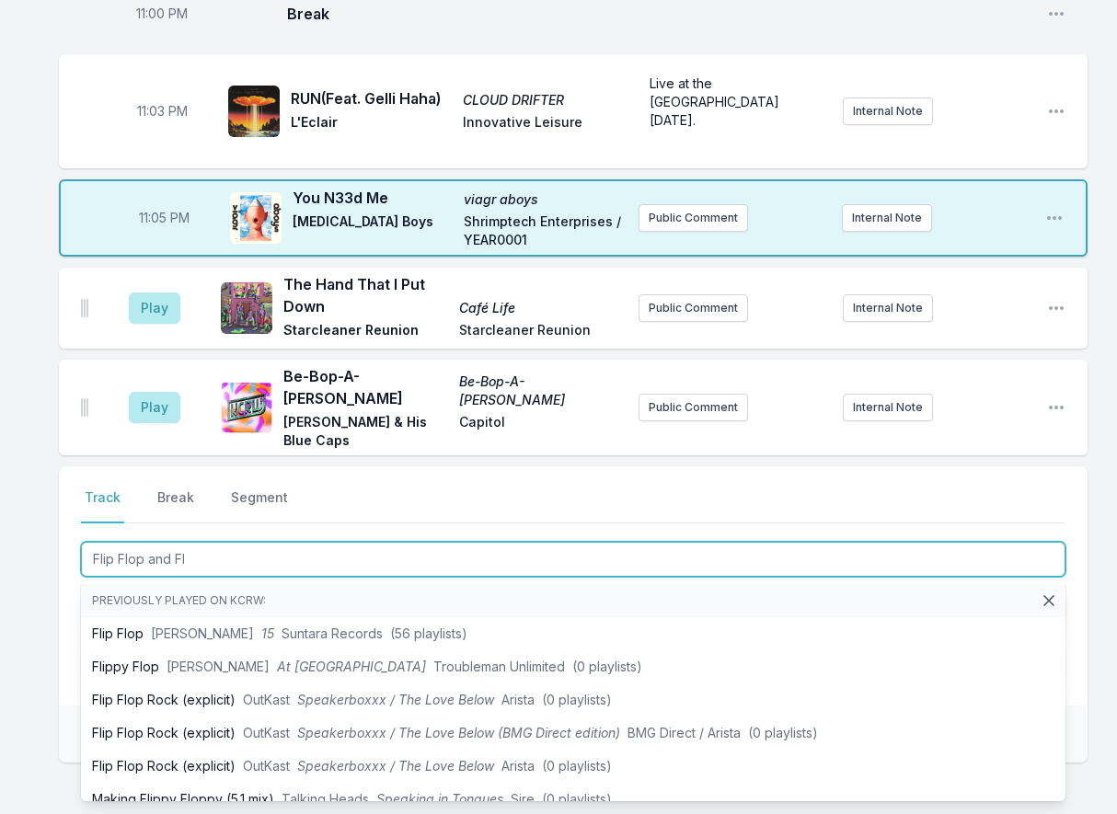
type input "Flip Flop and Fly"
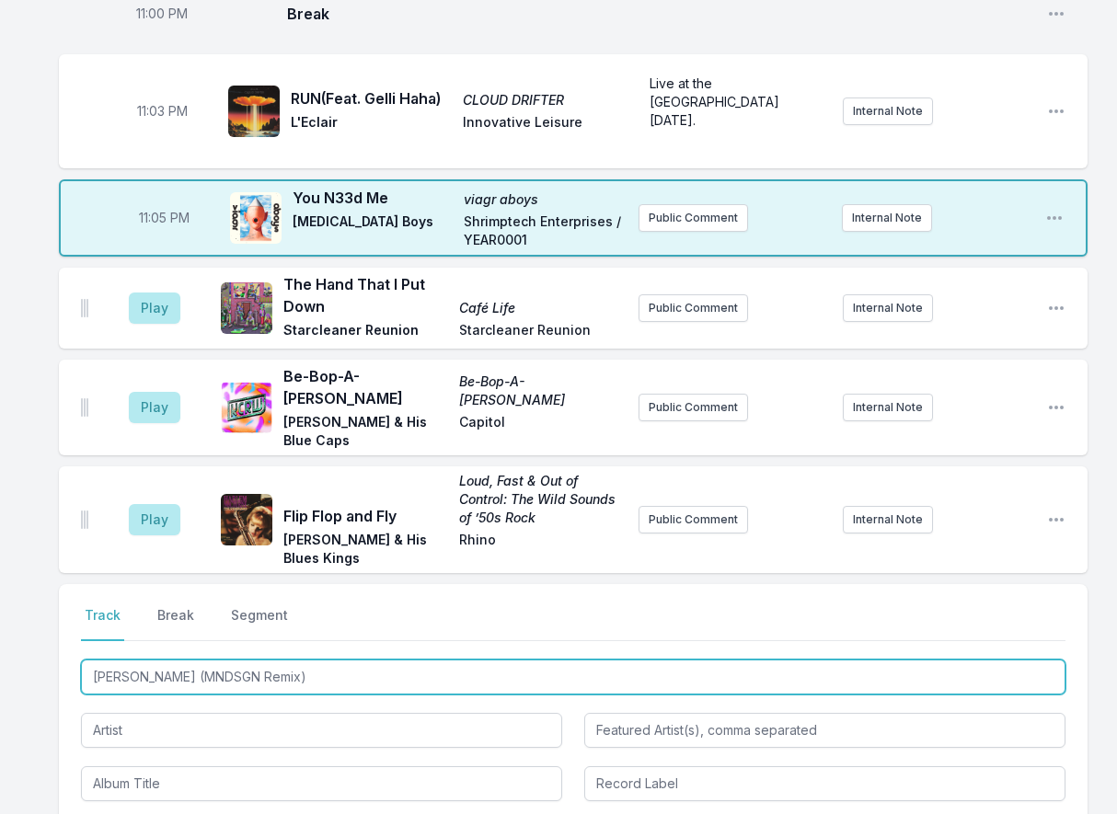
type input "[PERSON_NAME] (MNDSGN Remix)"
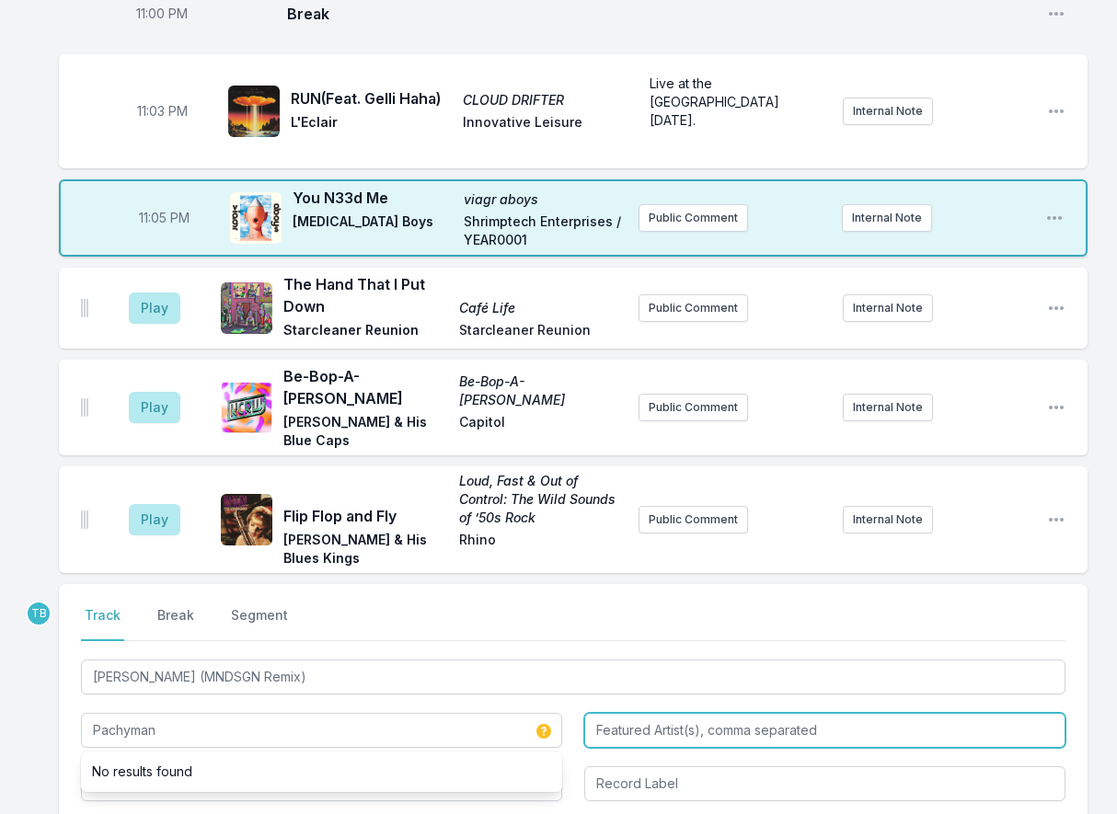
type input "Pachyman"
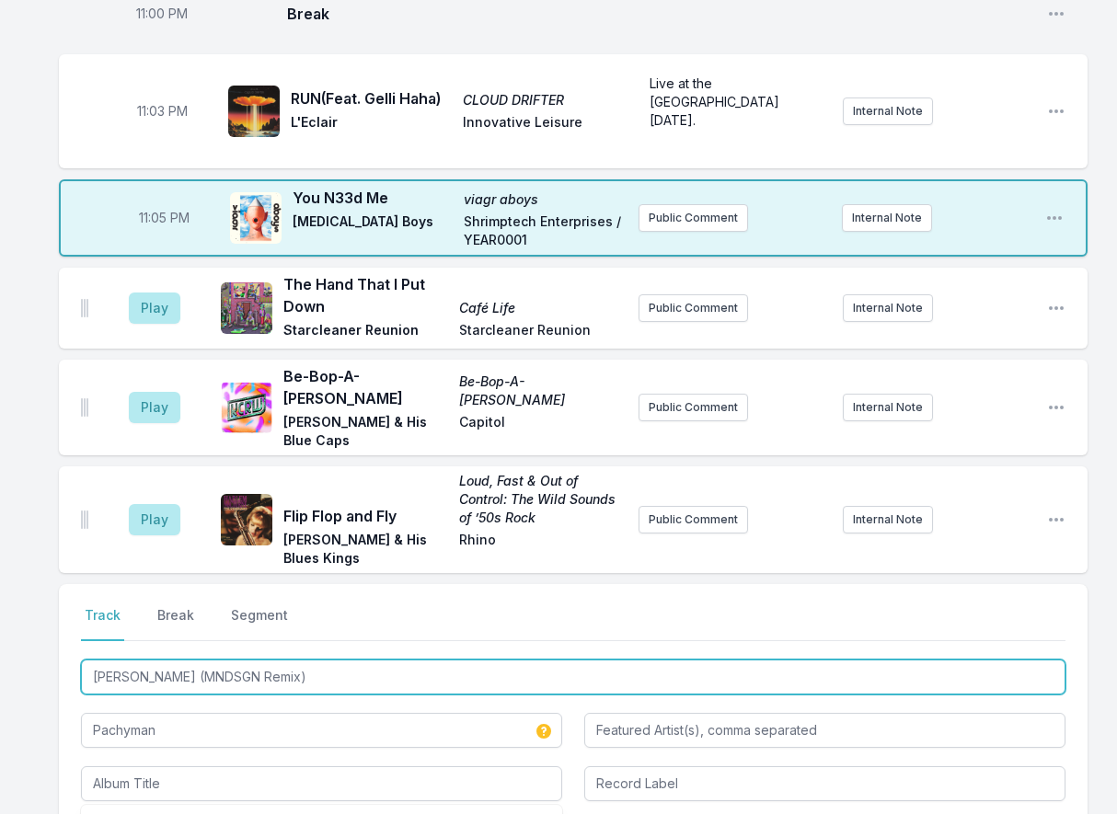
click at [317, 659] on input "[PERSON_NAME] (MNDSGN Remix)" at bounding box center [573, 676] width 984 height 35
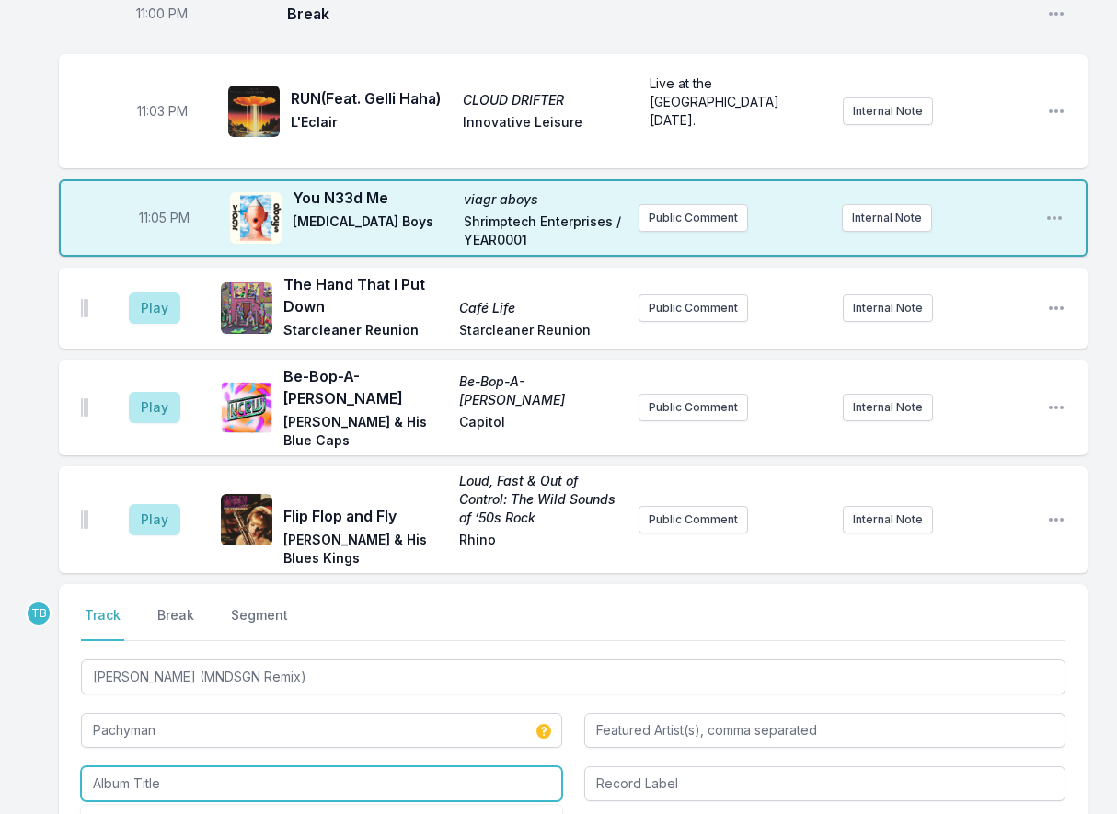
click at [264, 766] on input "Album Title" at bounding box center [321, 783] width 481 height 35
paste input "[PERSON_NAME] (MNDSGN Remix)"
type input "[PERSON_NAME] (MNDSGN Remix)"
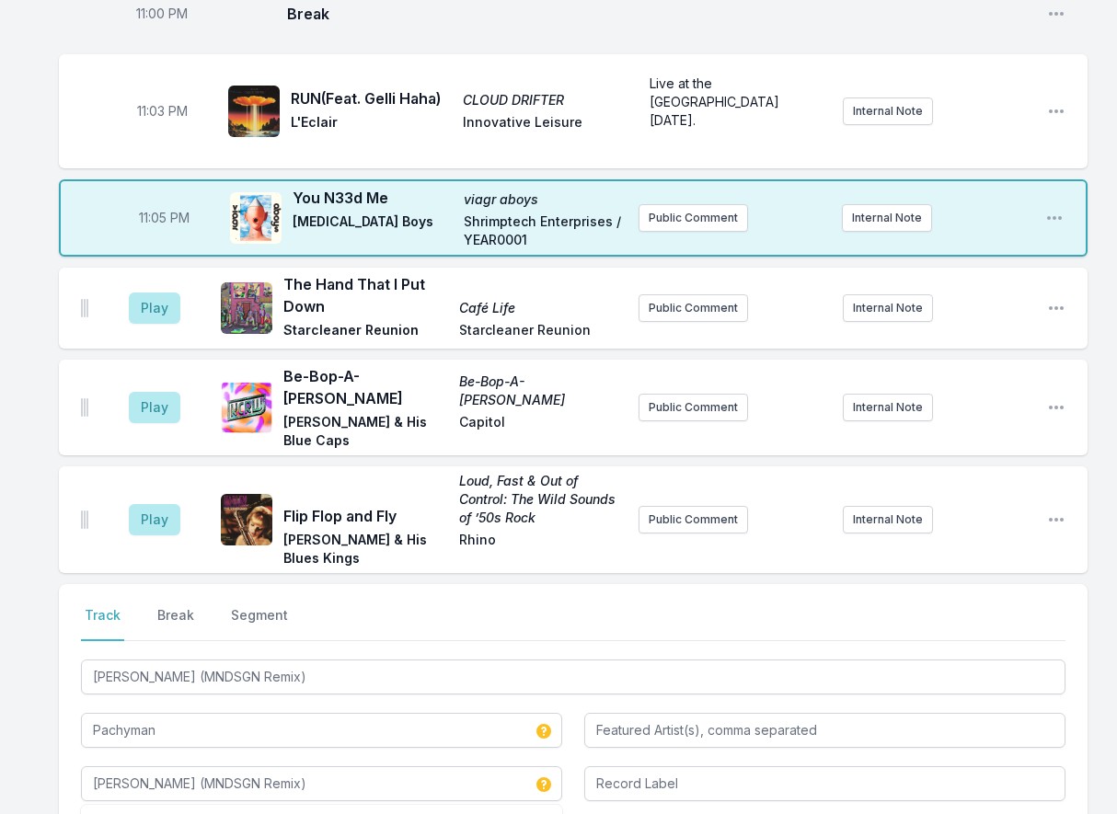
click at [752, 795] on div "Select a tab Track Break Segment Track Break Segment Calor Ahora (MNDSGN Remix)…" at bounding box center [573, 703] width 1028 height 239
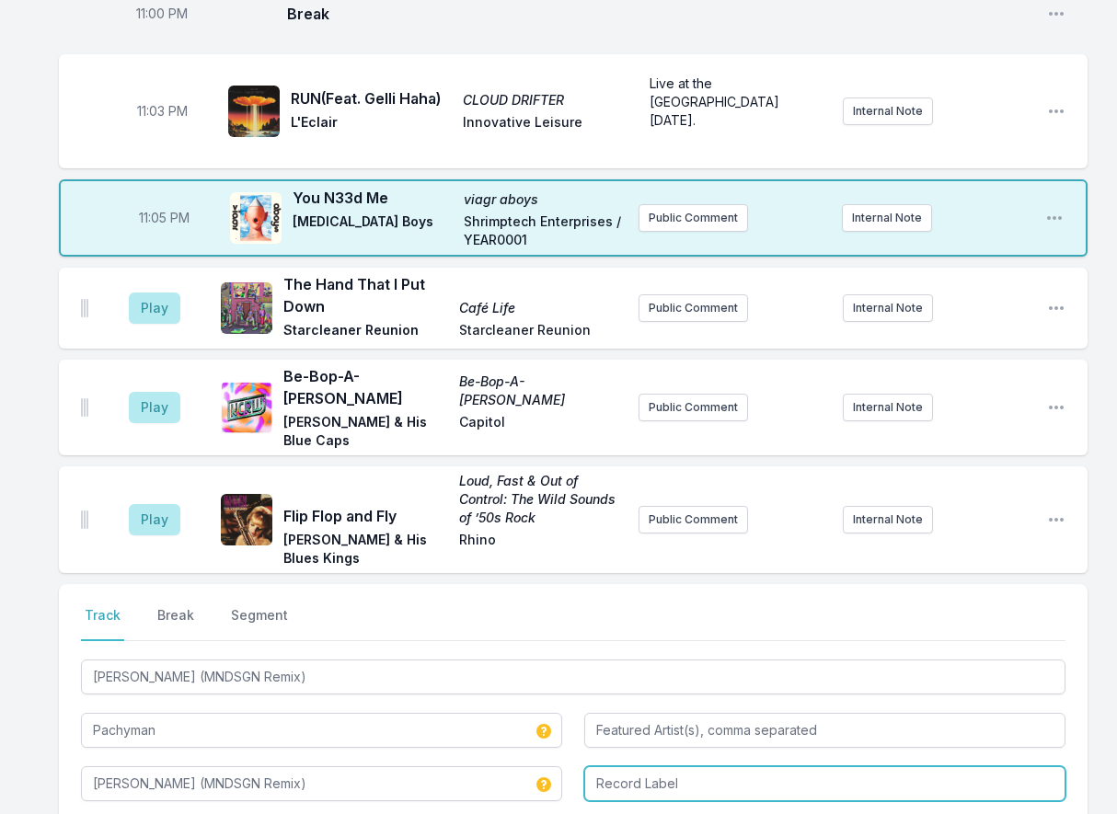
click at [780, 766] on input "Record Label" at bounding box center [824, 783] width 481 height 35
type input "ATO"
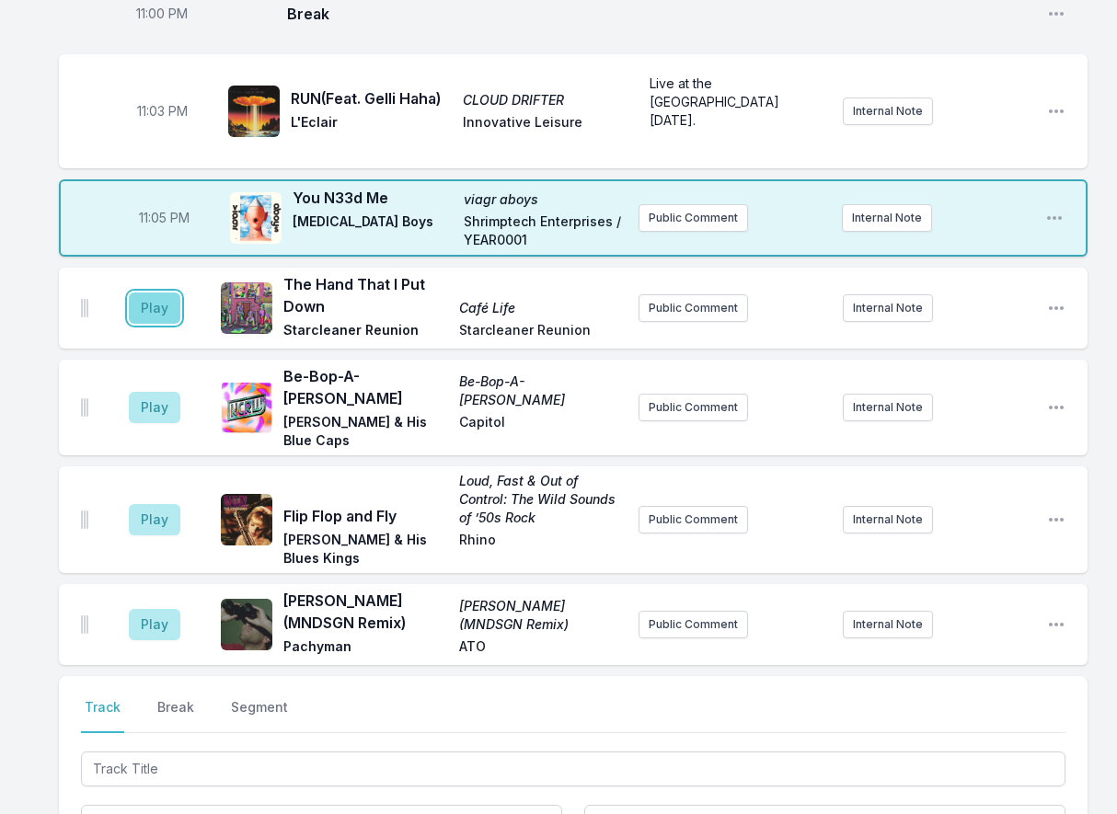
click at [164, 308] on button "Play" at bounding box center [155, 307] width 52 height 31
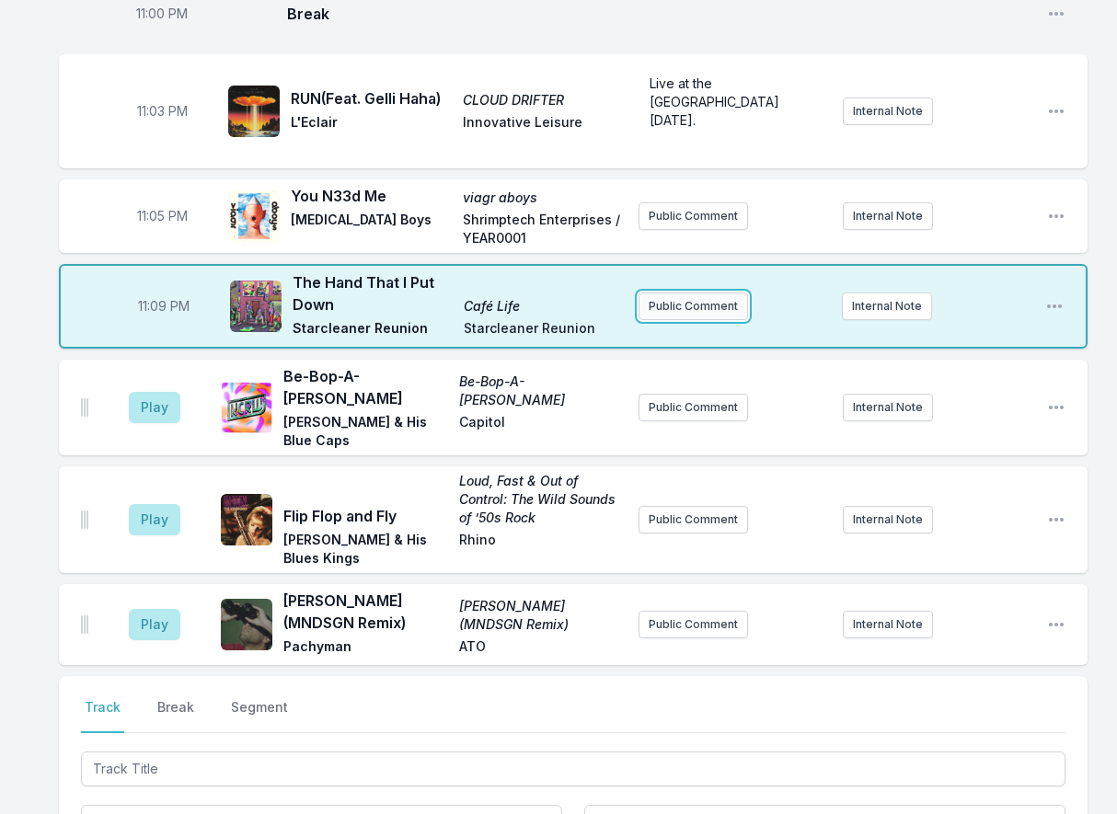
click at [705, 313] on button "Public Comment" at bounding box center [692, 306] width 109 height 28
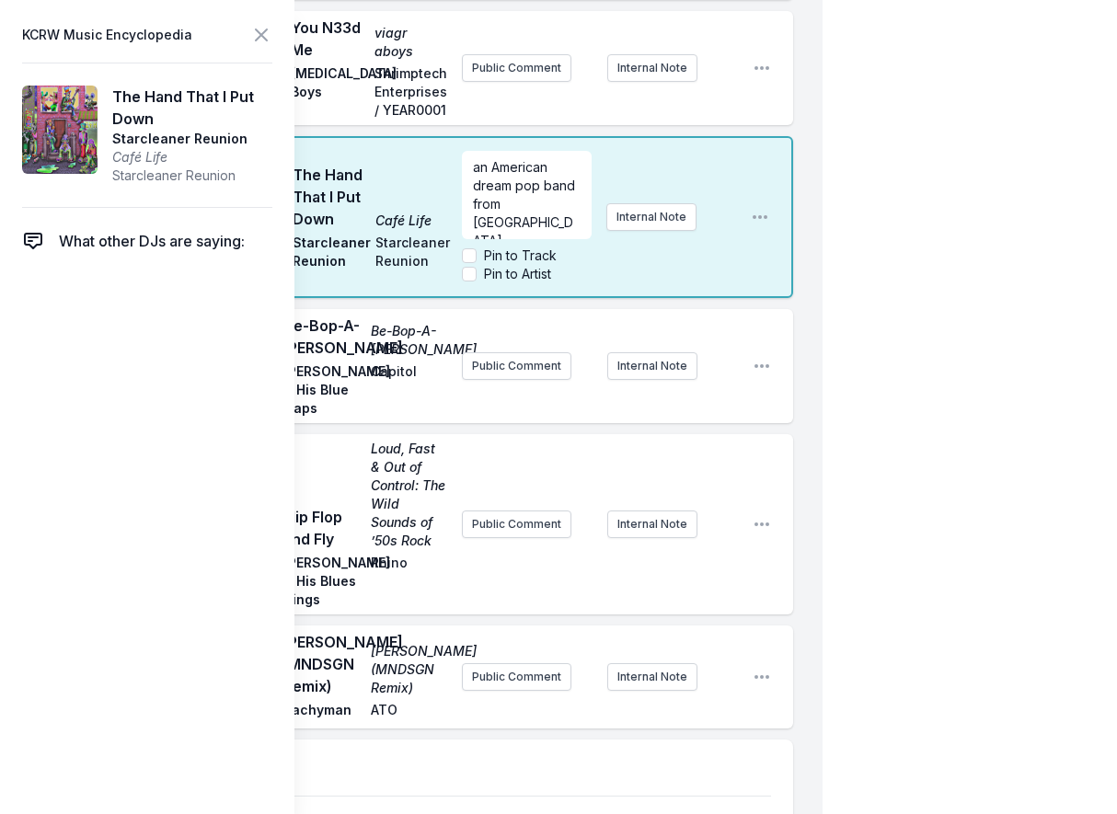
scroll to position [2105, 0]
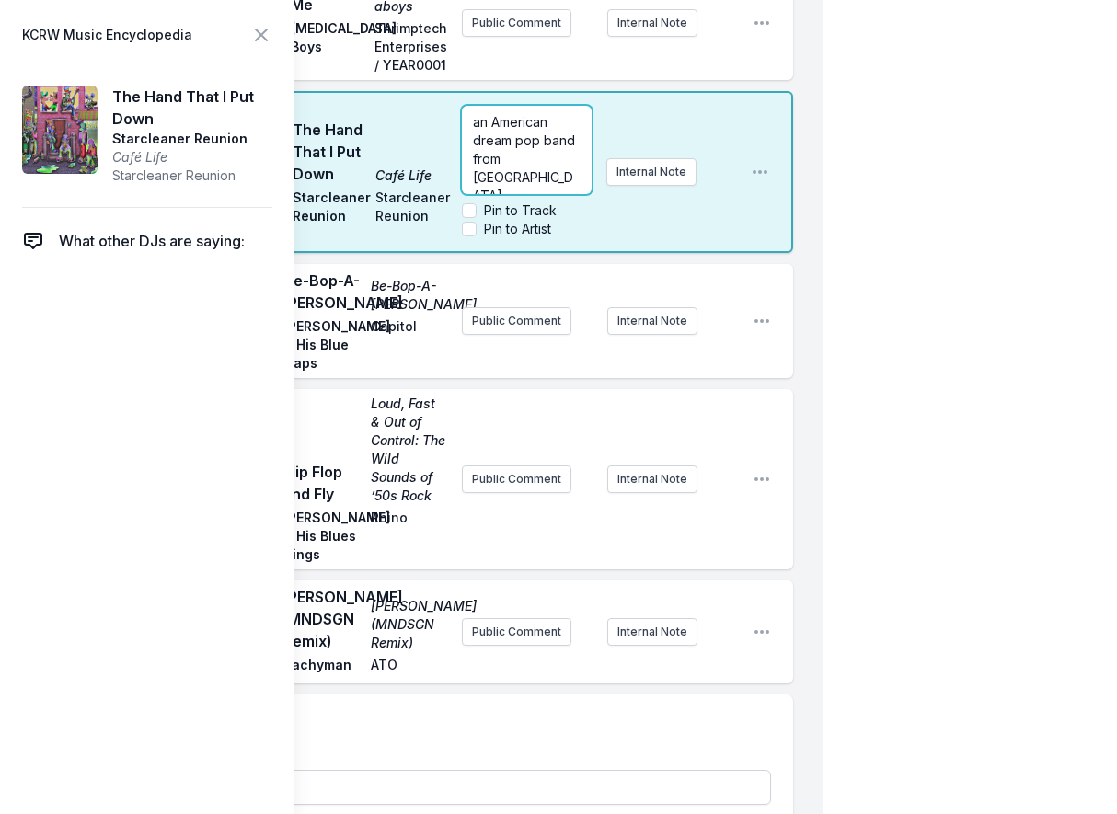
click at [482, 222] on span "an American dream pop band from [GEOGRAPHIC_DATA], [US_STATE]." at bounding box center [526, 168] width 106 height 108
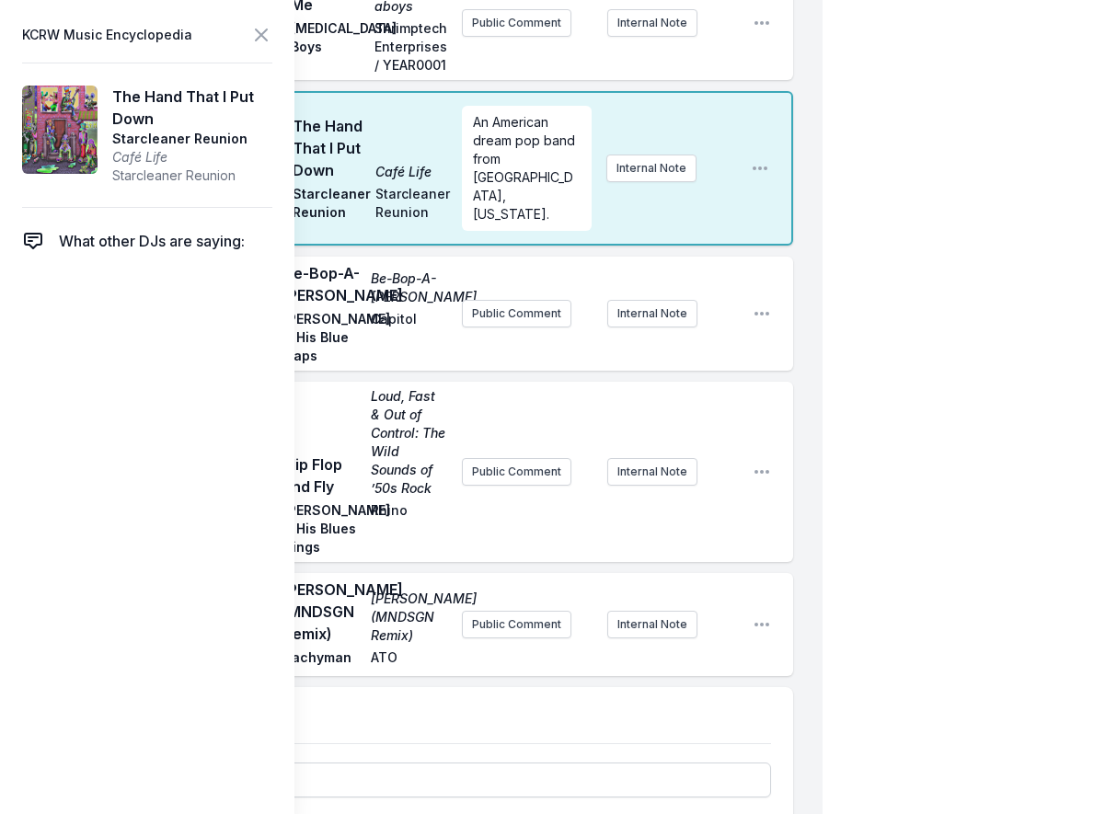
click at [271, 30] on icon at bounding box center [261, 35] width 22 height 22
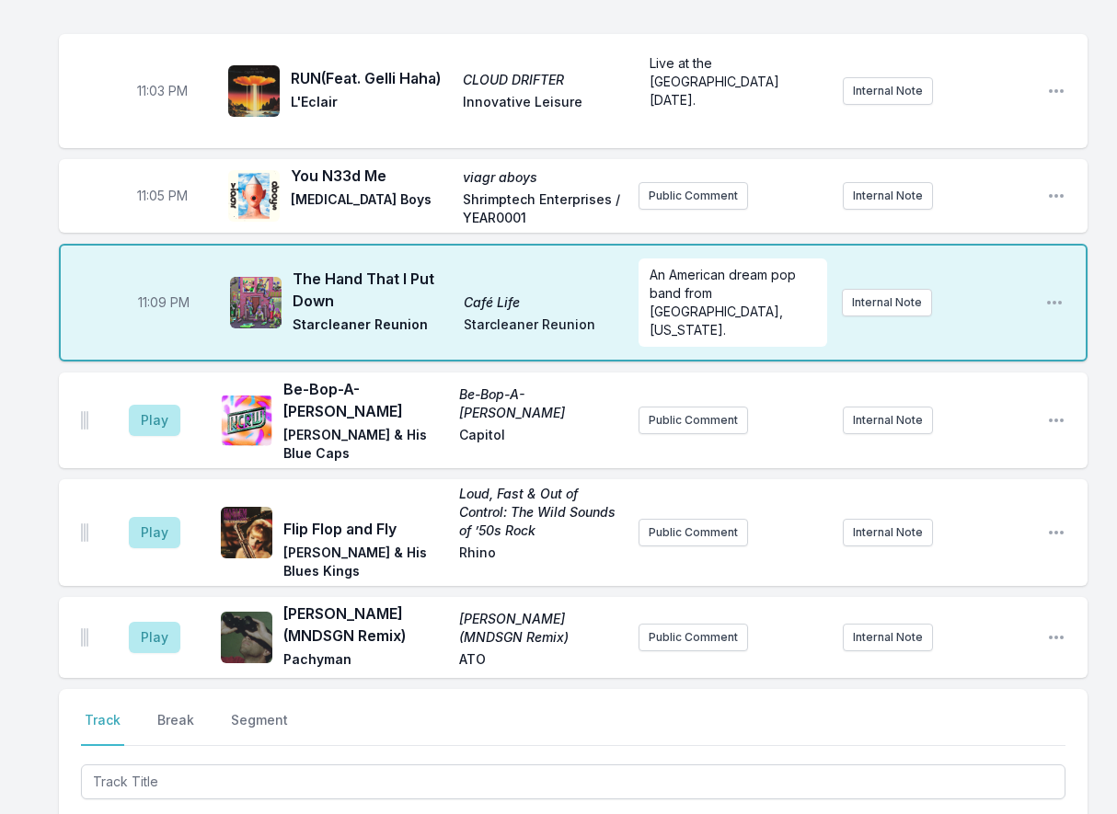
scroll to position [1607, 0]
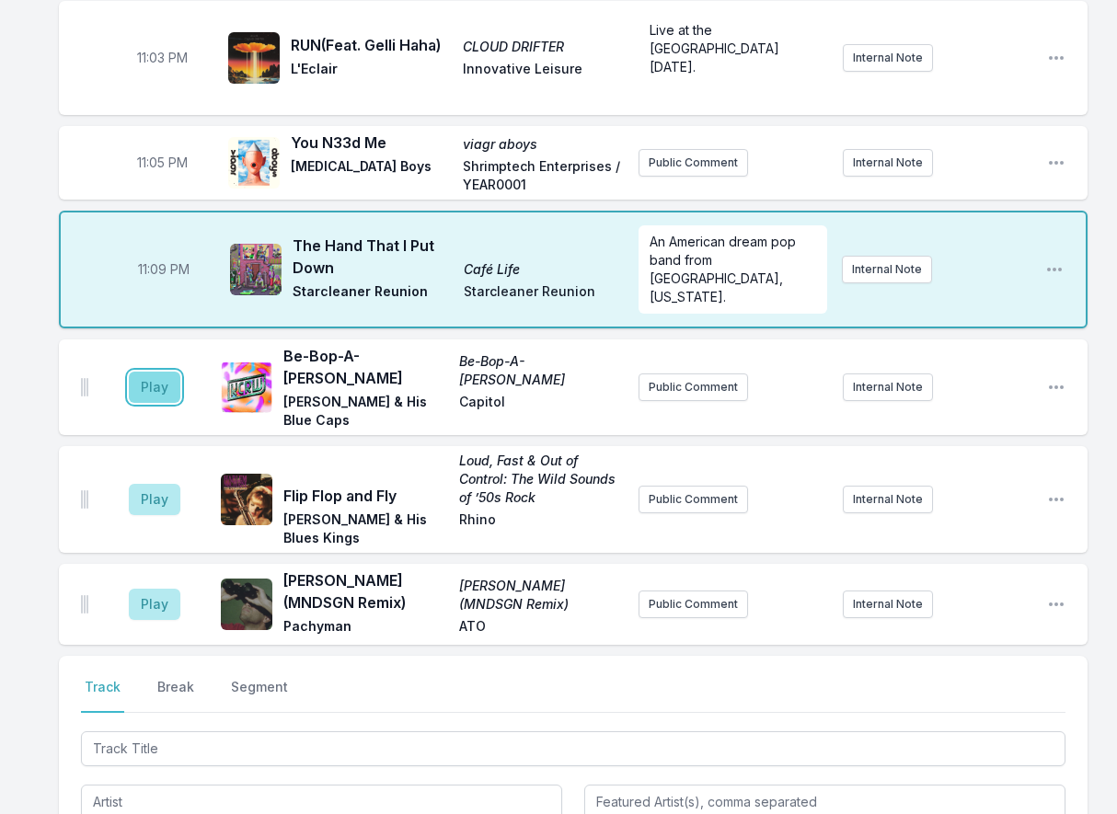
click at [155, 372] on button "Play" at bounding box center [155, 387] width 52 height 31
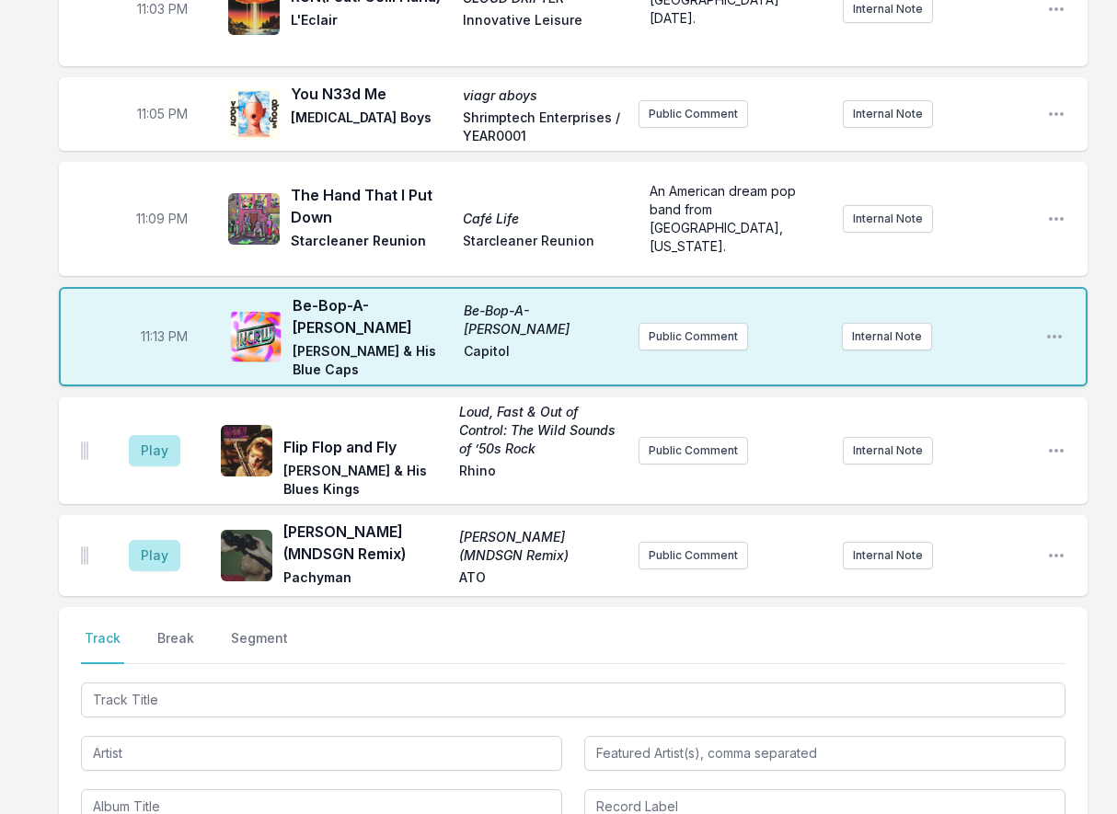
scroll to position [1564, 0]
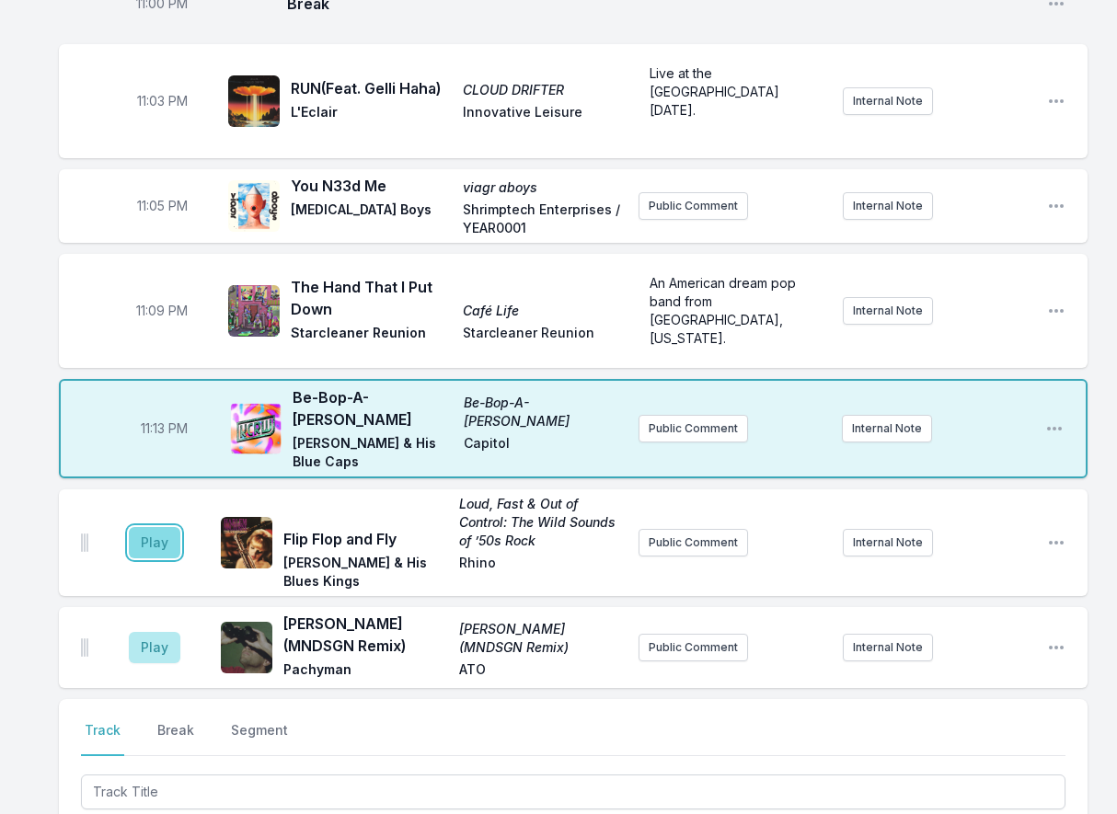
click at [148, 527] on button "Play" at bounding box center [155, 542] width 52 height 31
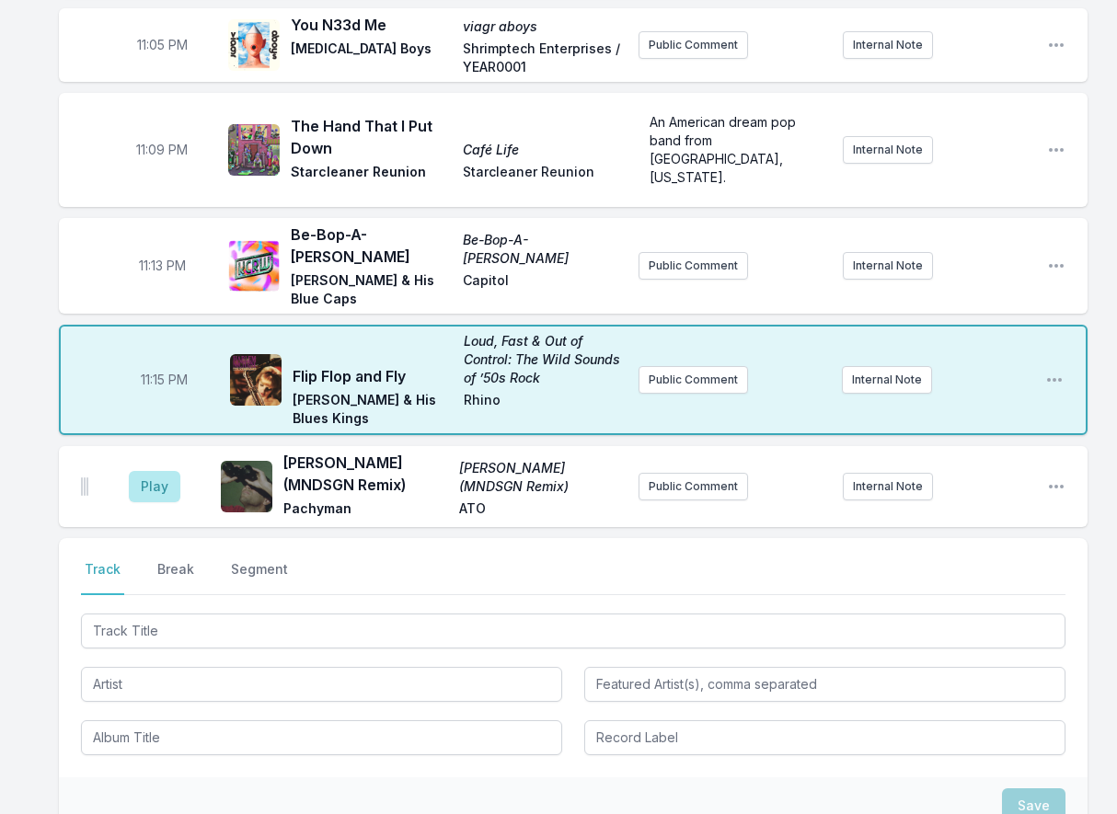
scroll to position [1748, 0]
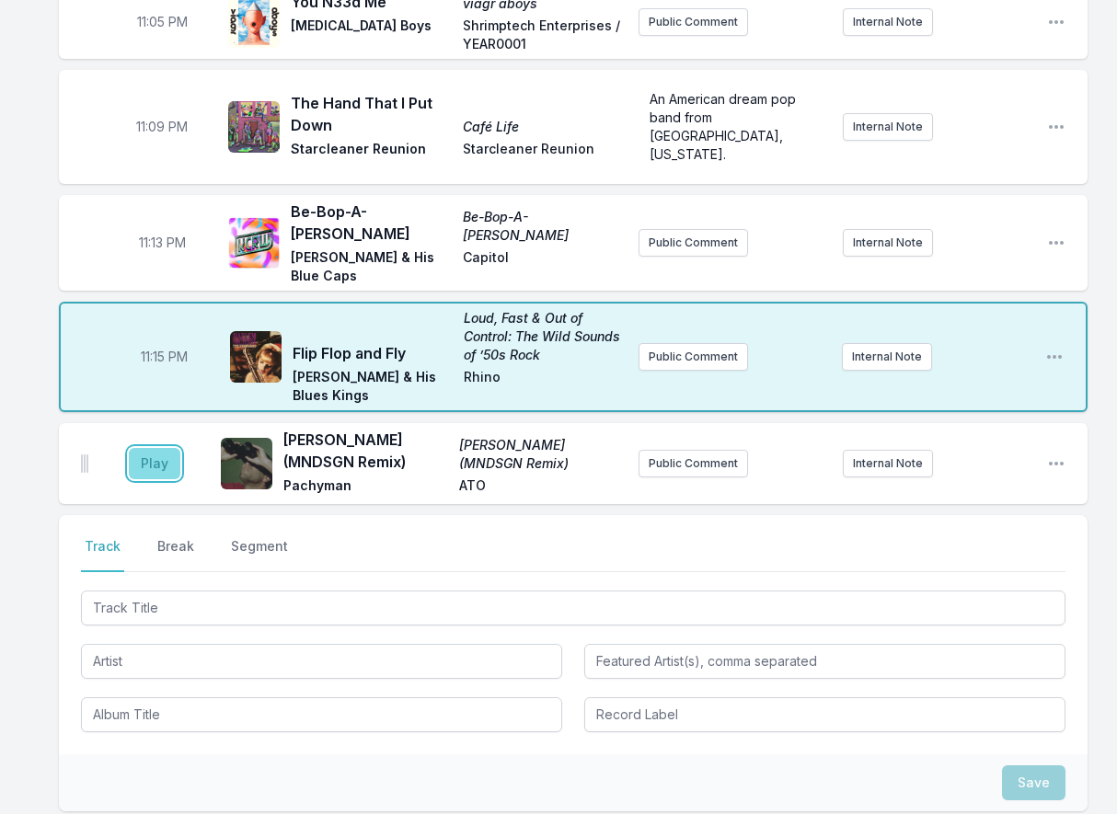
click at [170, 448] on button "Play" at bounding box center [155, 463] width 52 height 31
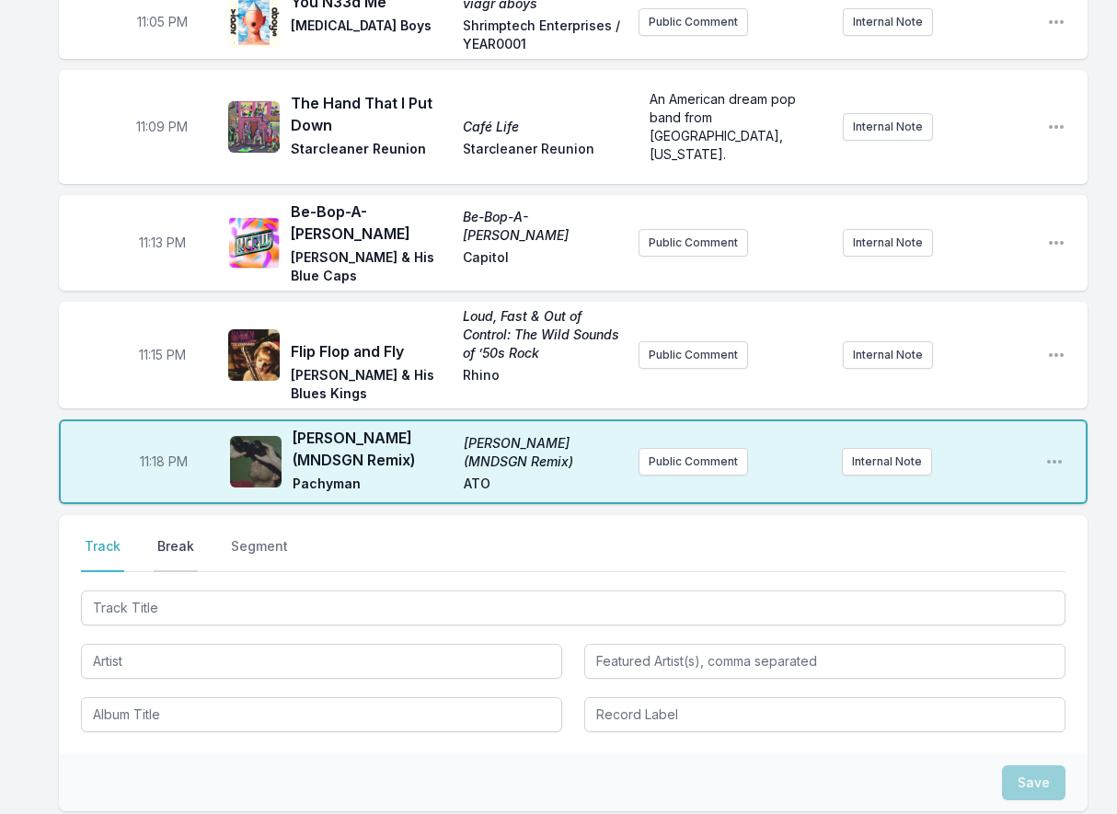
click at [179, 537] on button "Break" at bounding box center [176, 554] width 44 height 35
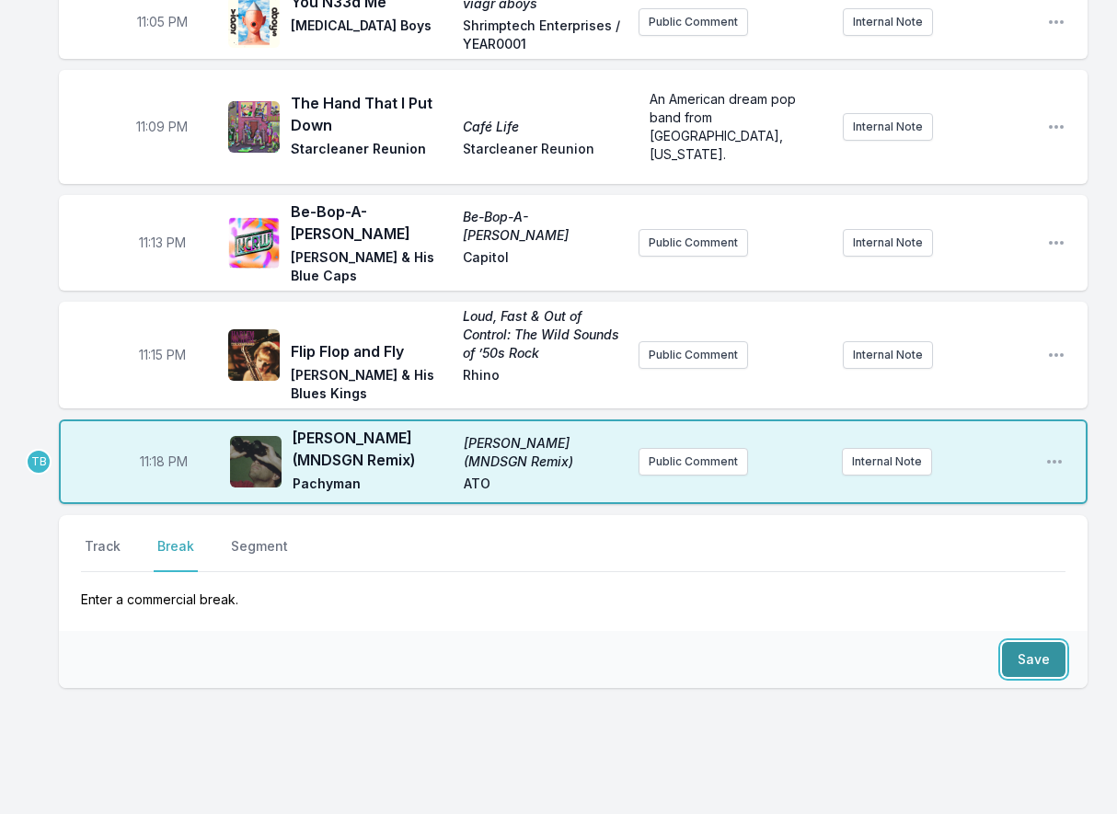
click at [1033, 642] on button "Save" at bounding box center [1033, 659] width 63 height 35
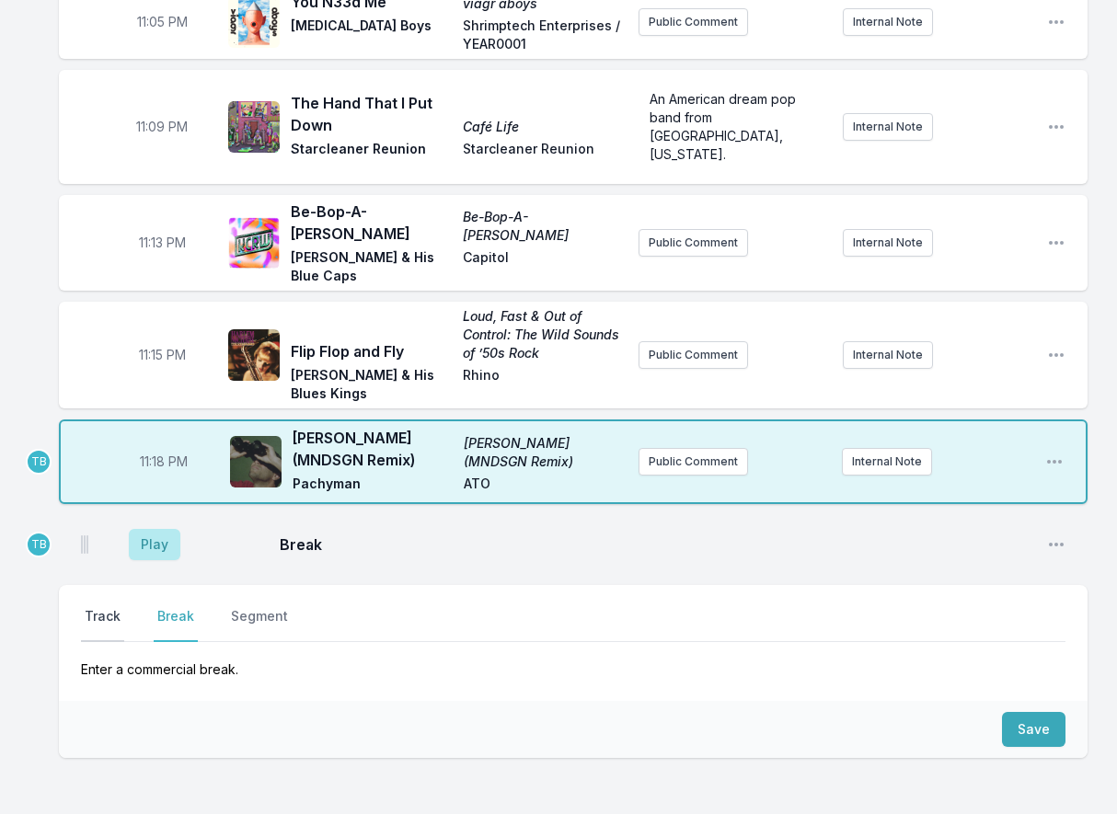
click at [109, 607] on button "Track" at bounding box center [102, 624] width 43 height 35
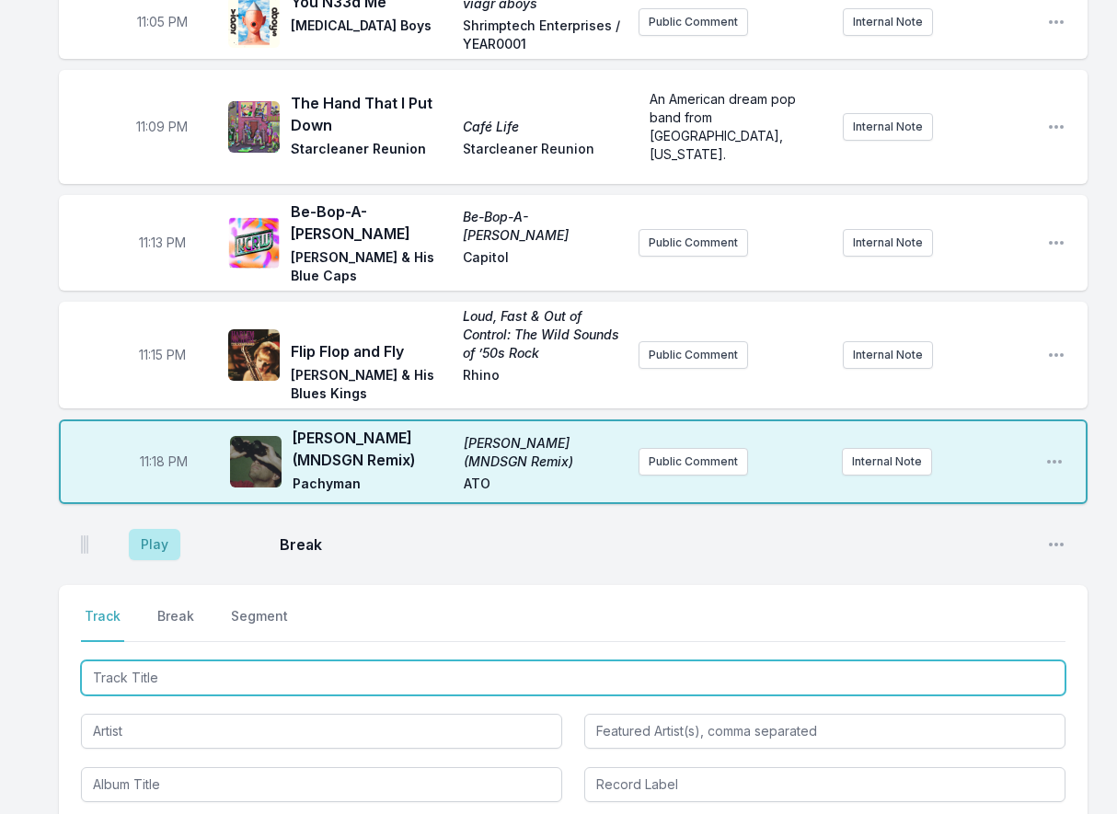
click at [155, 660] on input "Track Title" at bounding box center [573, 677] width 984 height 35
type input "Mesa Mesa"
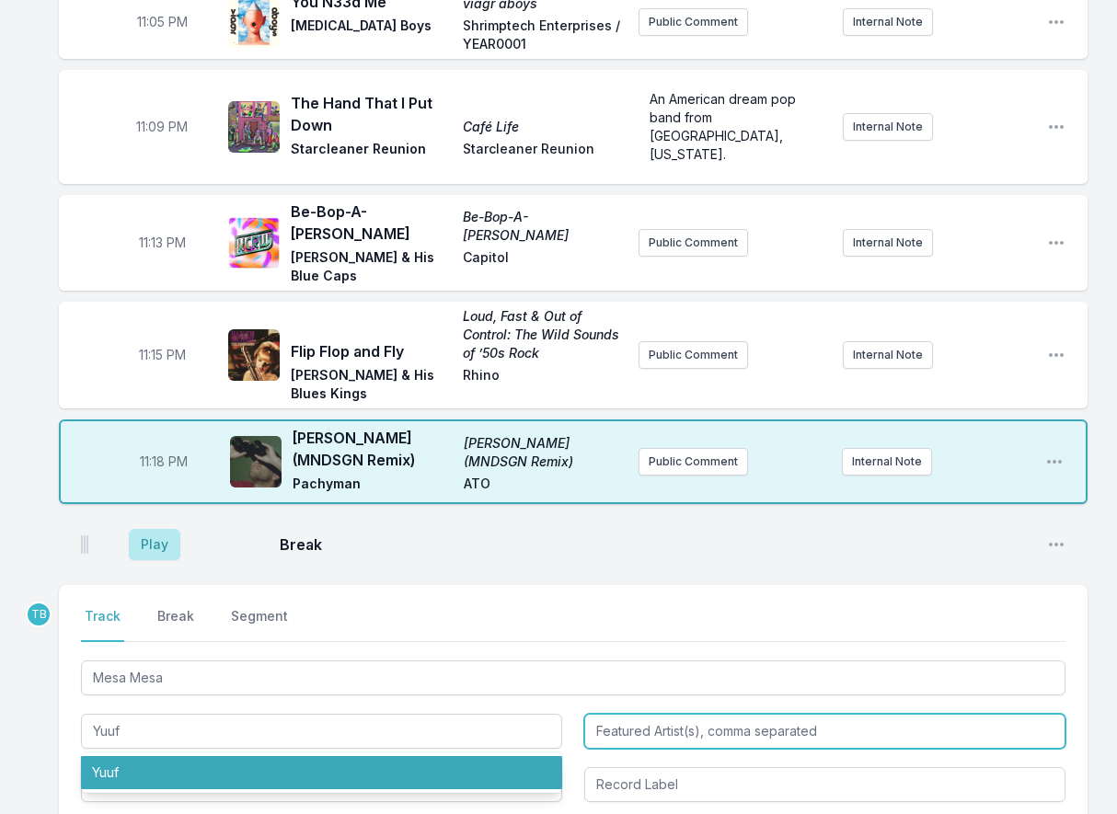
type input "Yuuf"
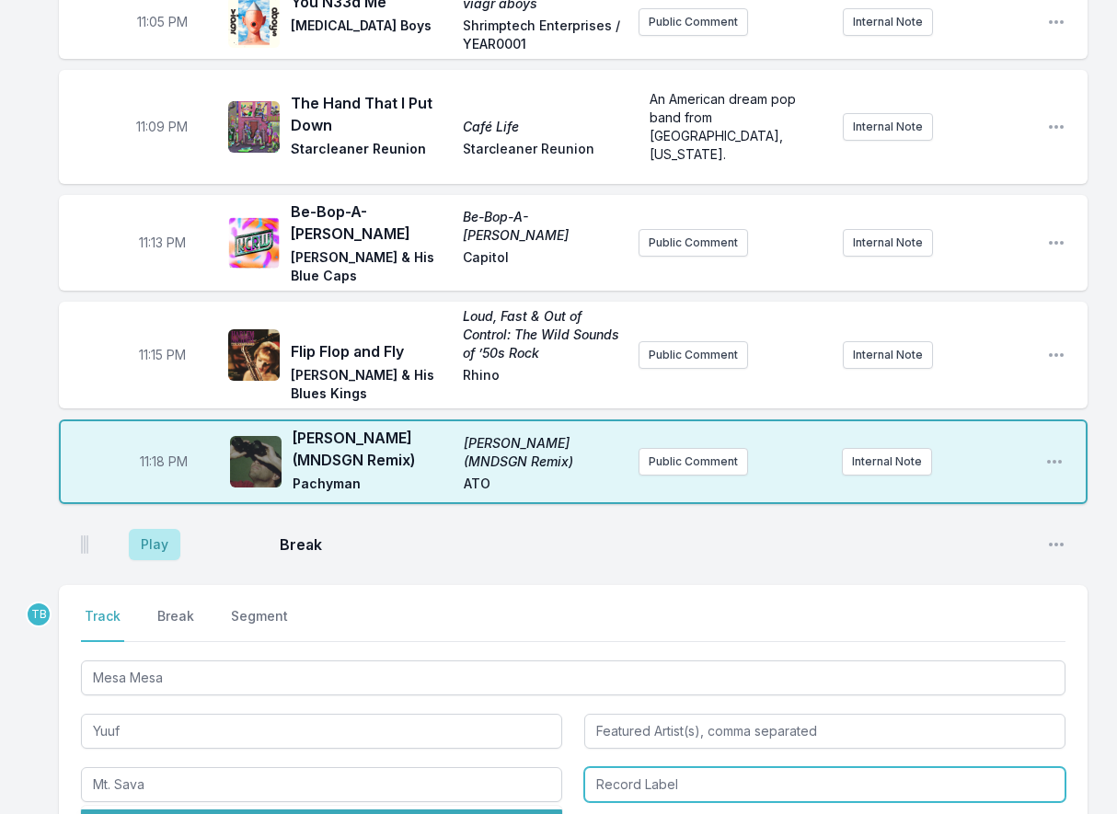
type input "Mt. Sava"
type input "Technicolour"
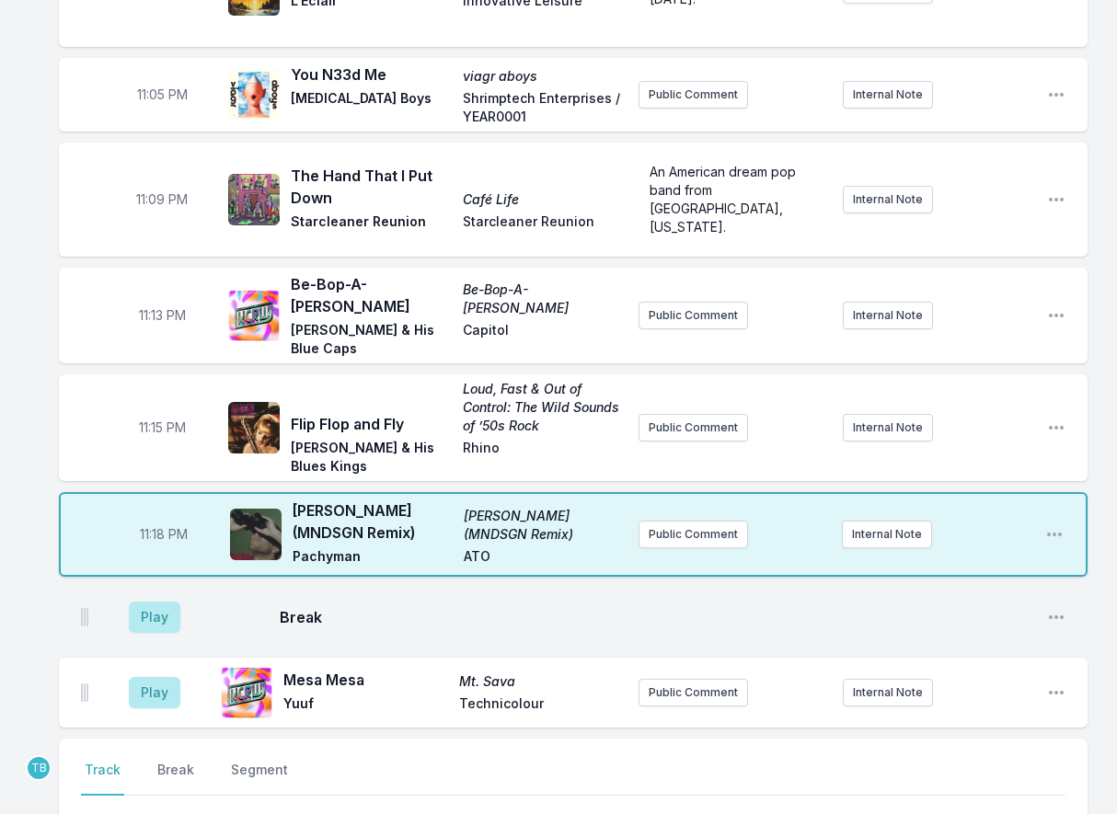
scroll to position [1564, 0]
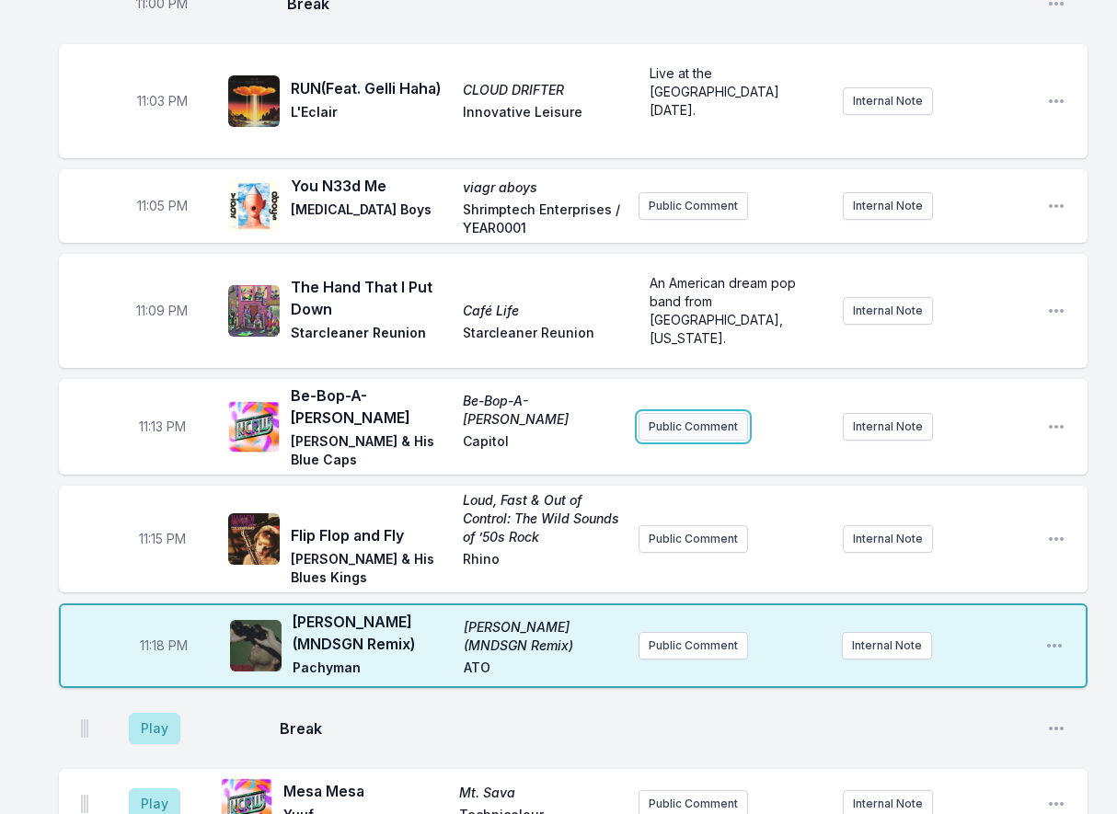
click at [705, 413] on button "Public Comment" at bounding box center [692, 427] width 109 height 28
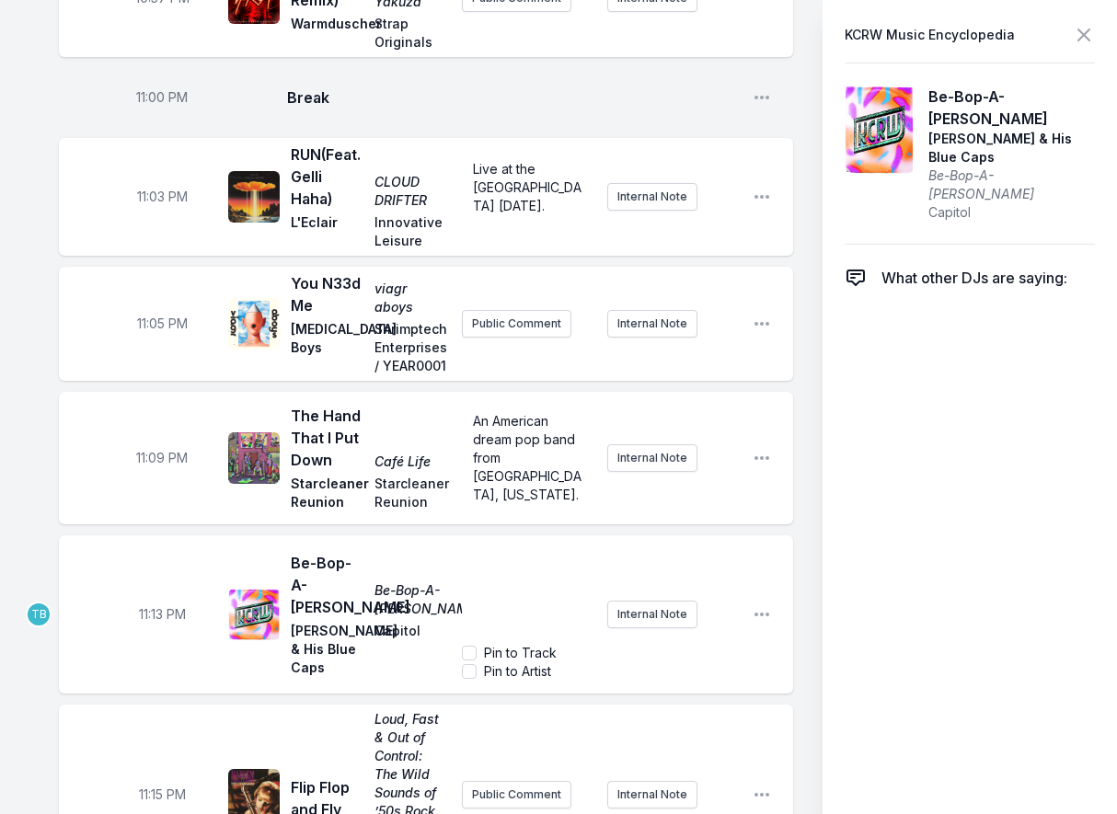
scroll to position [2024, 0]
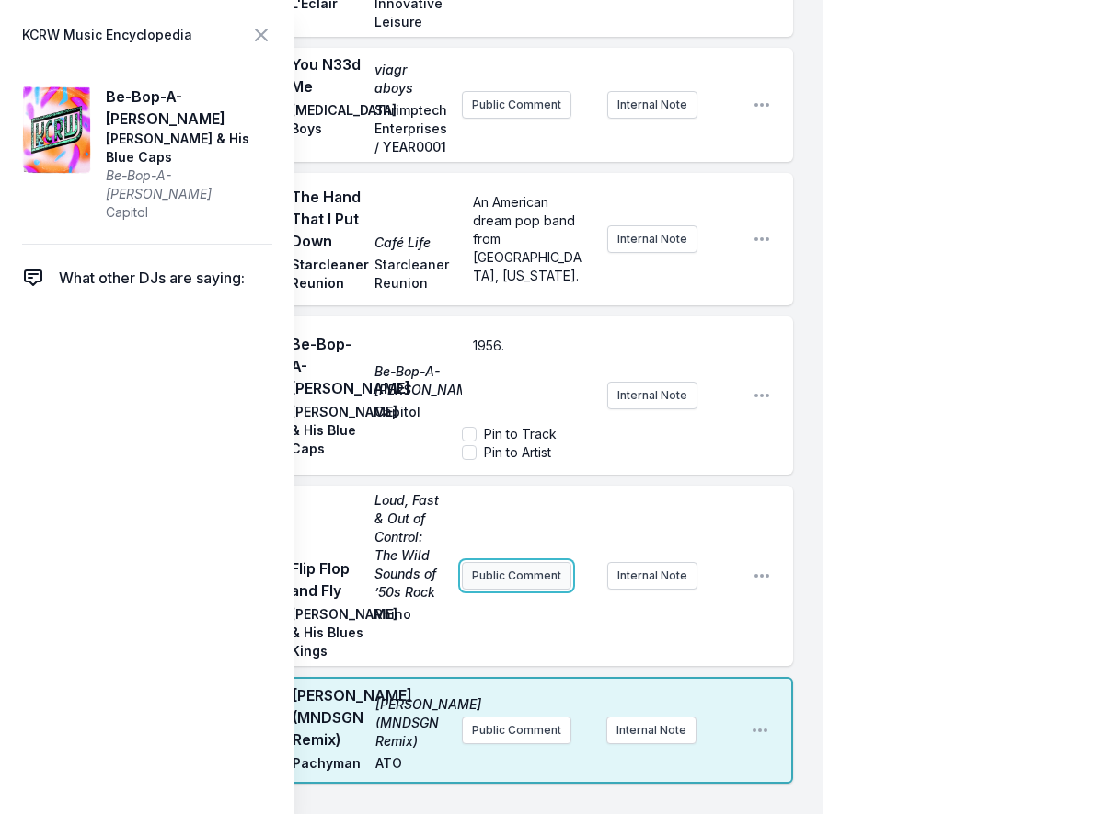
click at [513, 666] on div "11:15 PM Flip Flop and Fly Loud, Fast & Out of Control: The Wild Sounds of ’50s…" at bounding box center [426, 576] width 734 height 180
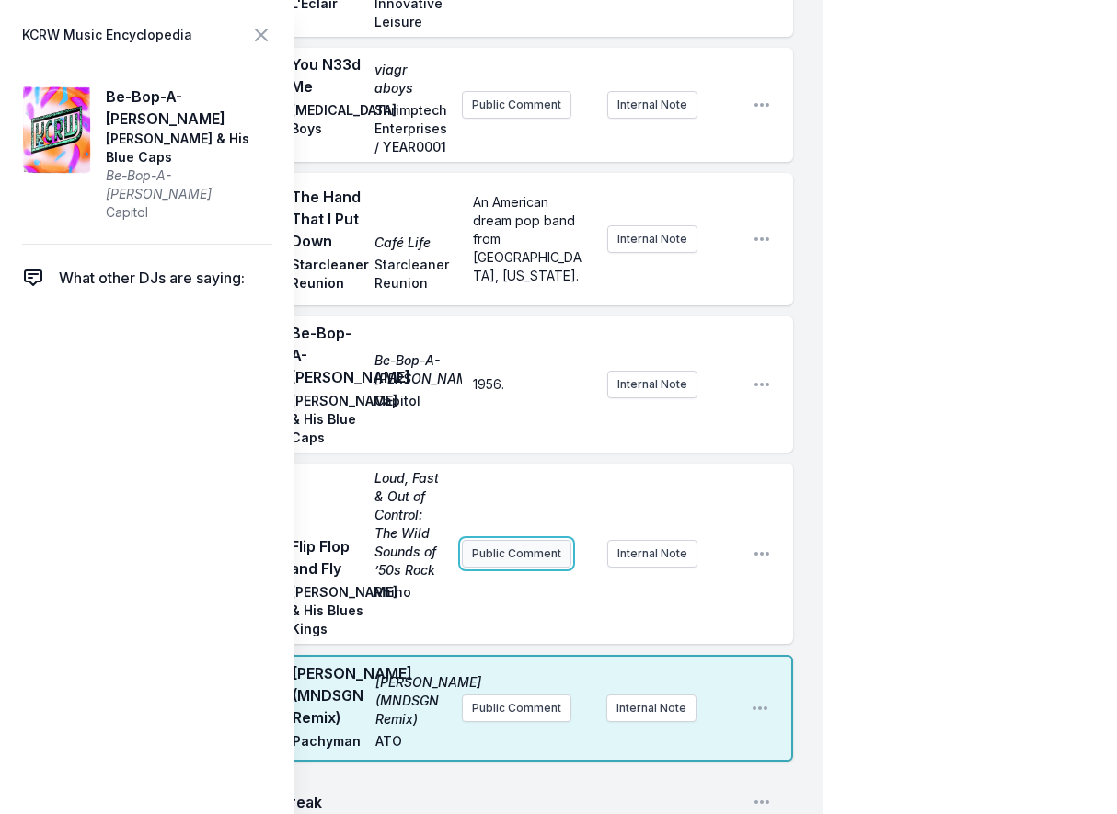
click at [490, 568] on button "Public Comment" at bounding box center [516, 554] width 109 height 28
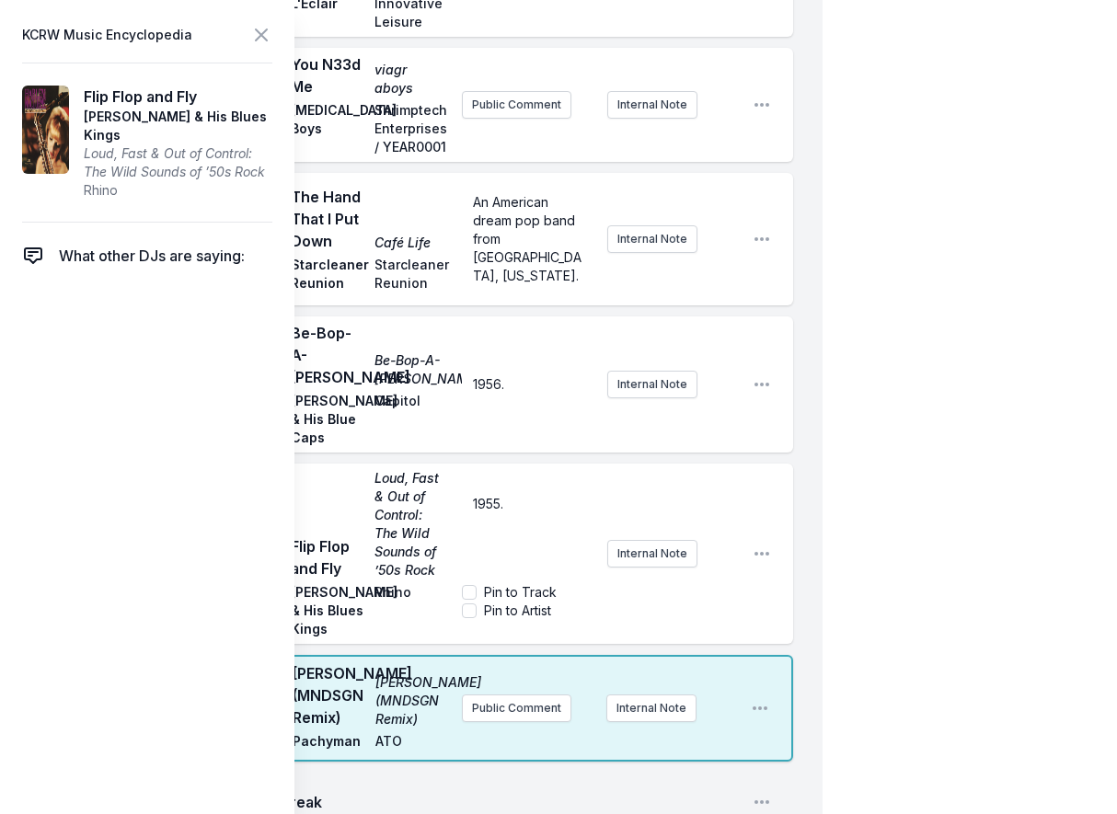
click at [270, 40] on icon at bounding box center [261, 35] width 22 height 22
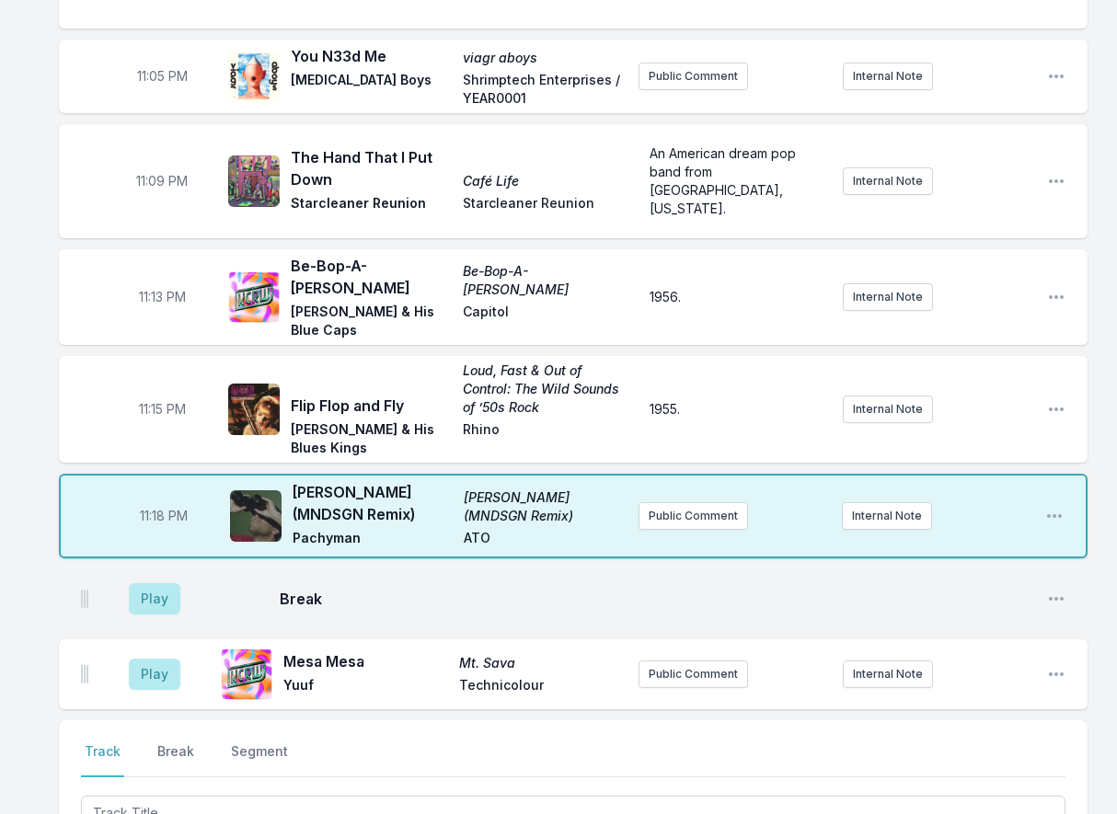
scroll to position [1564, 0]
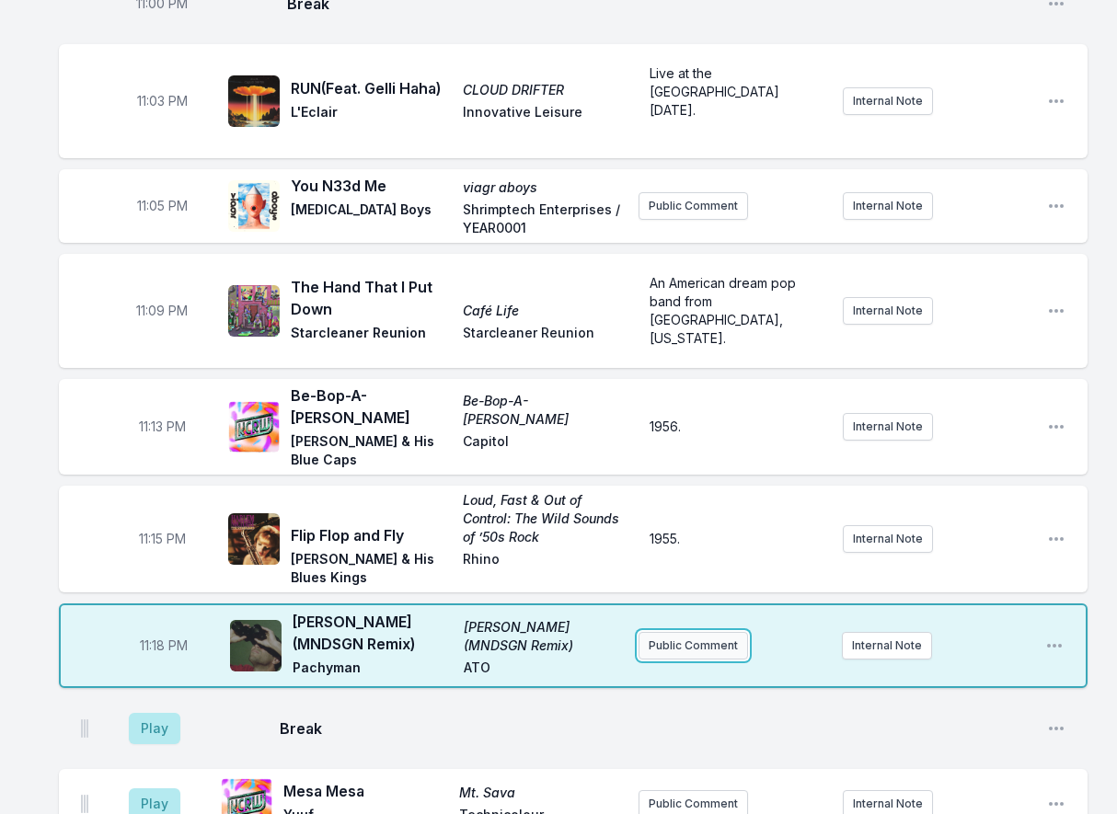
click at [686, 632] on button "Public Comment" at bounding box center [692, 646] width 109 height 28
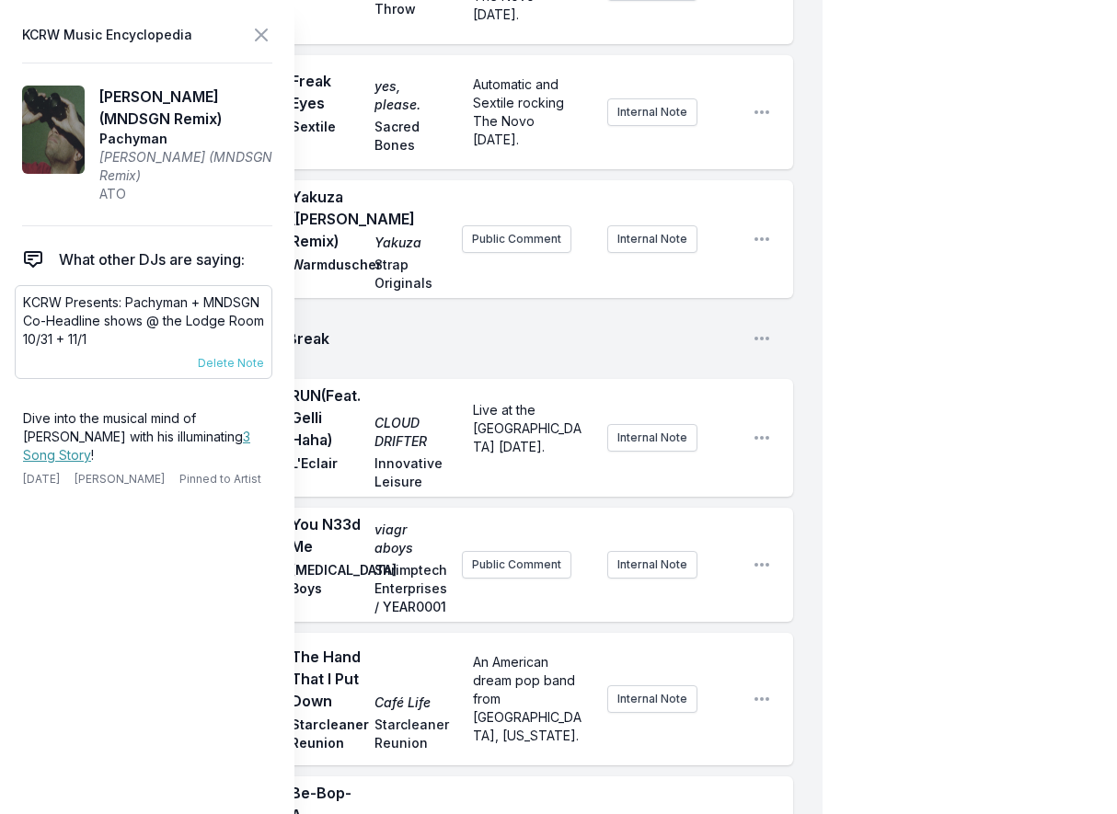
click at [126, 302] on p "KCRW Presents: Pachyman + MNDSGN Co-Headline shows @ the Lodge Room 10/31 + 11/1" at bounding box center [143, 320] width 241 height 55
click at [125, 302] on p "KCRW Presents: Pachyman + MNDSGN Co-Headline shows @ the Lodge Room 10/31 + 11/1" at bounding box center [143, 320] width 241 height 55
copy div "KCRW Presents: Pachyman + MNDSGN Co-Headline shows @ the Lodge Room 10/31 + 11/…"
click at [435, 350] on span "Break" at bounding box center [512, 338] width 451 height 22
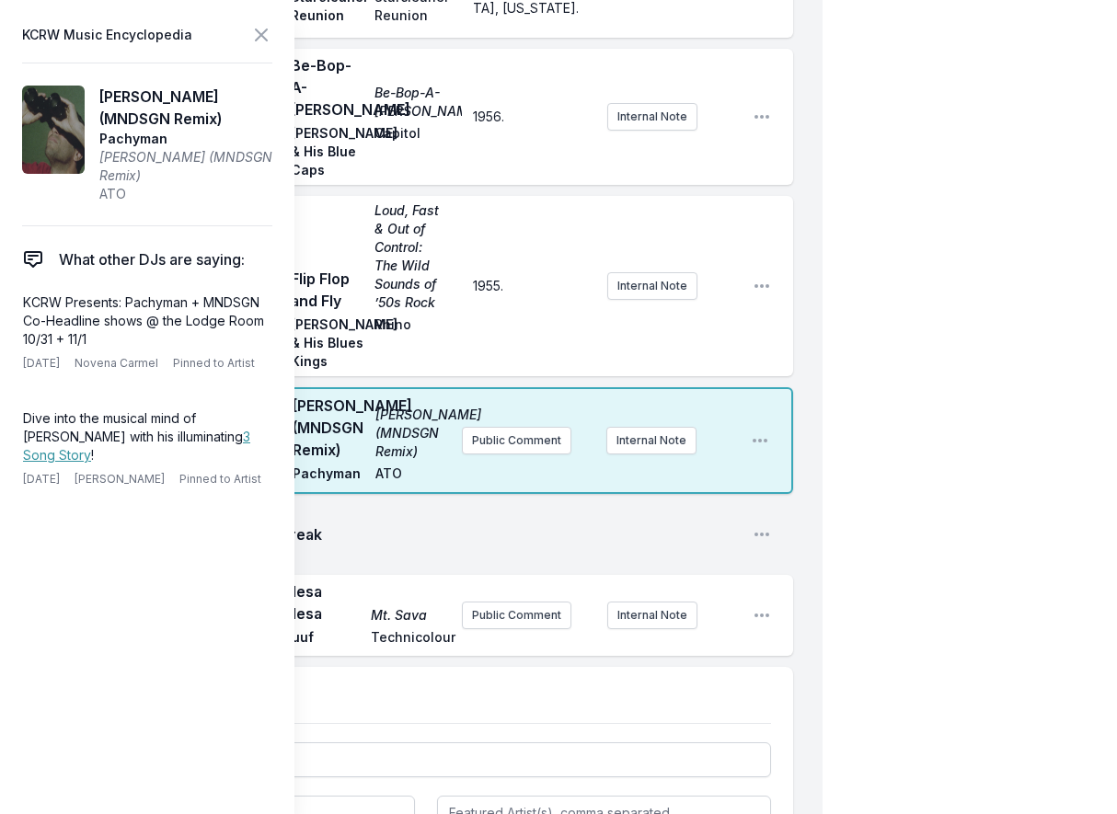
scroll to position [2483, 0]
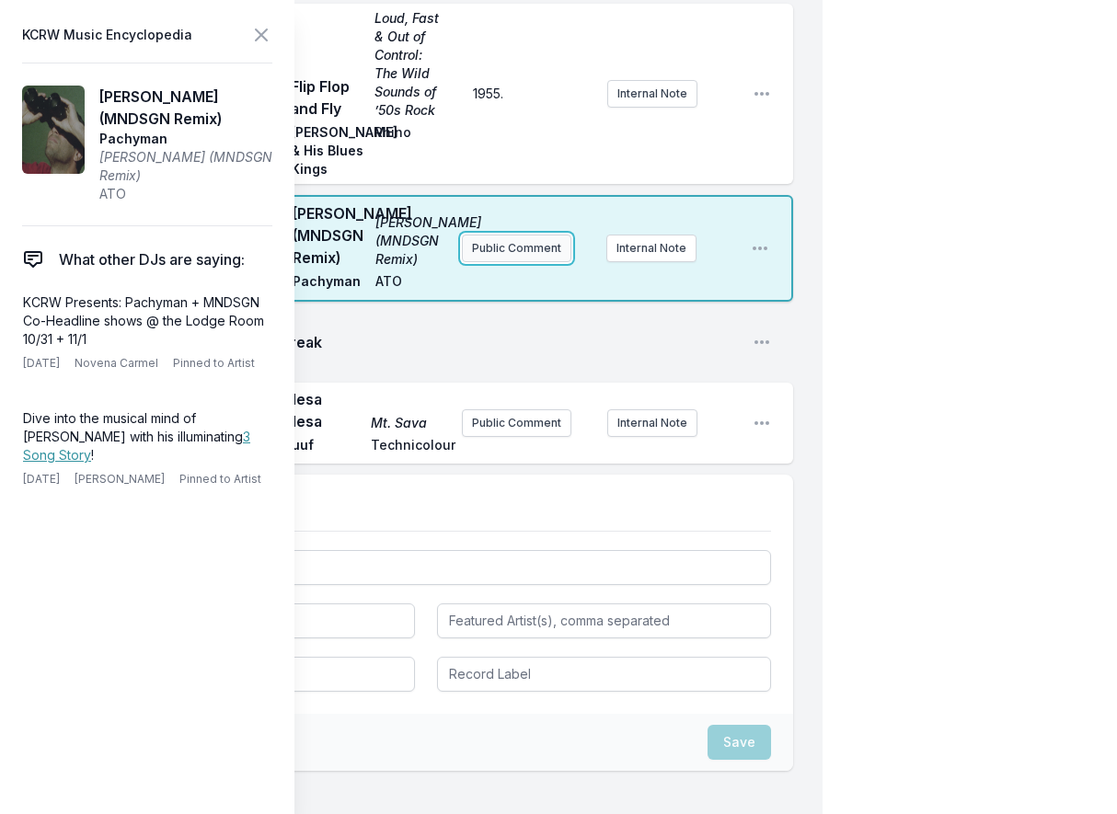
click at [512, 262] on button "Public Comment" at bounding box center [516, 249] width 109 height 28
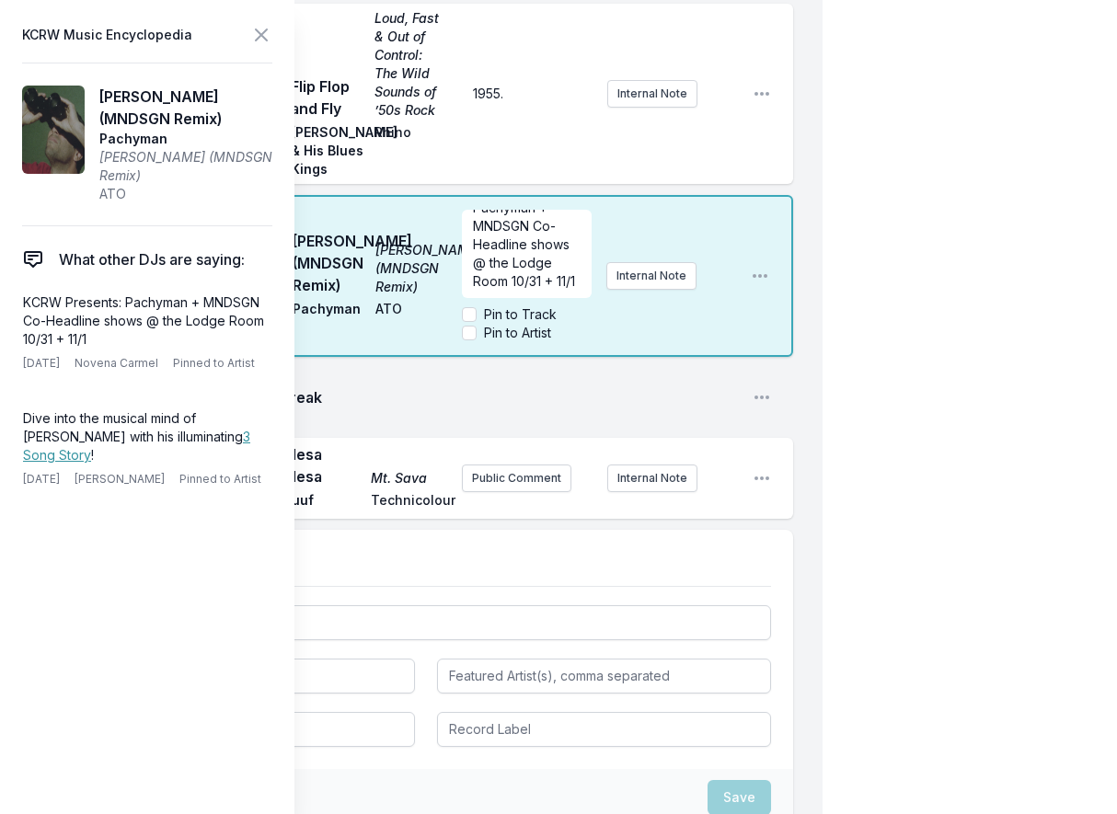
scroll to position [74, 0]
click at [527, 184] on div "11:15 PM Flip Flop and Fly Loud, Fast & Out of Control: The Wild Sounds of ’50s…" at bounding box center [426, 94] width 734 height 180
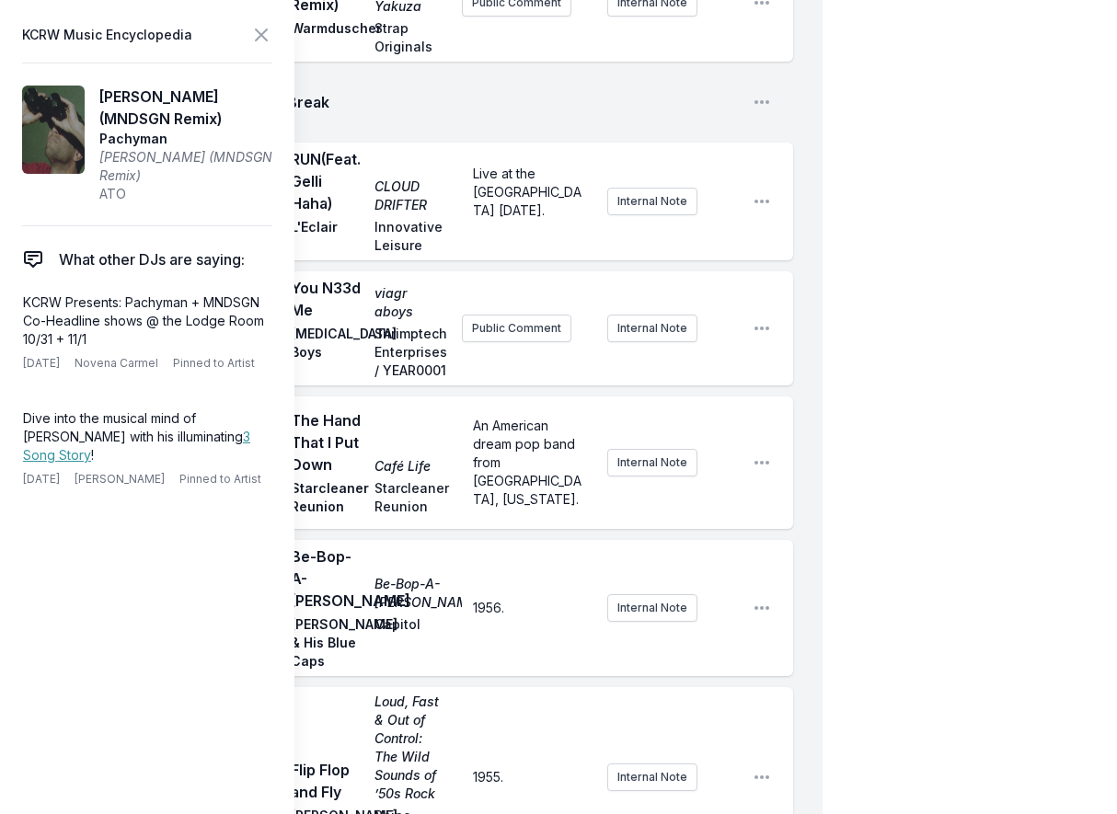
scroll to position [1748, 0]
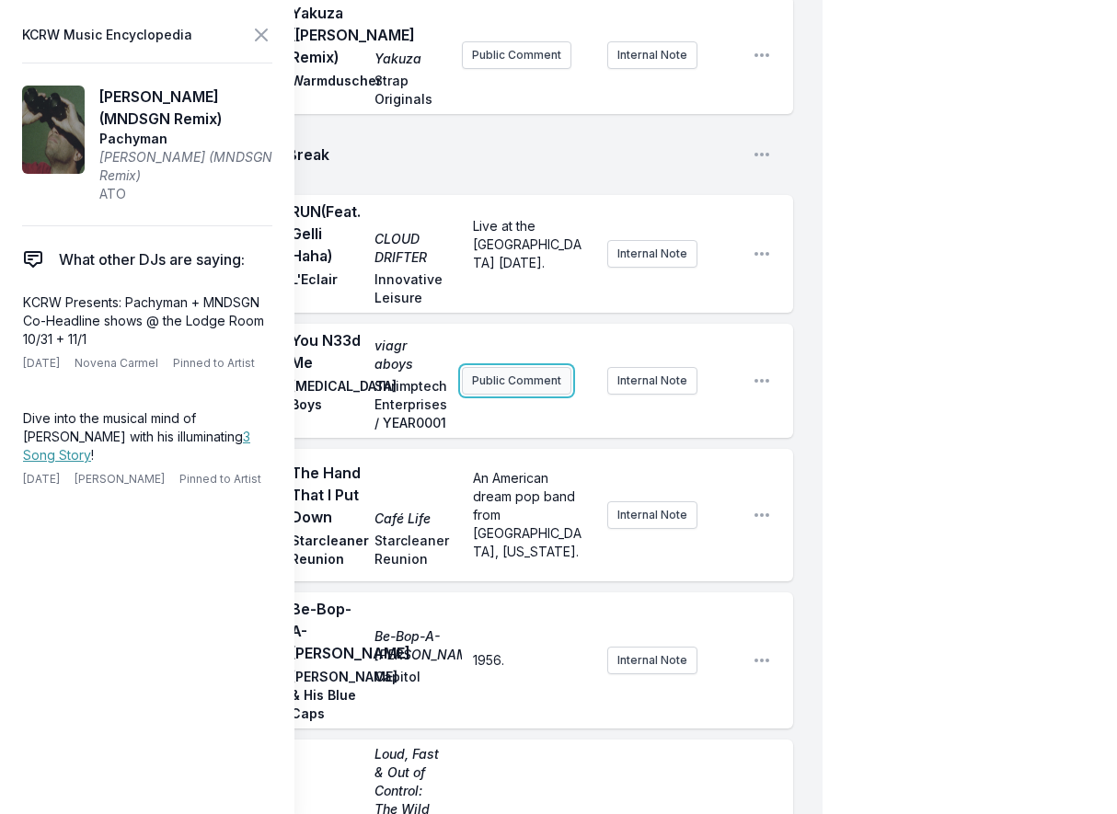
click at [532, 395] on button "Public Comment" at bounding box center [516, 381] width 109 height 28
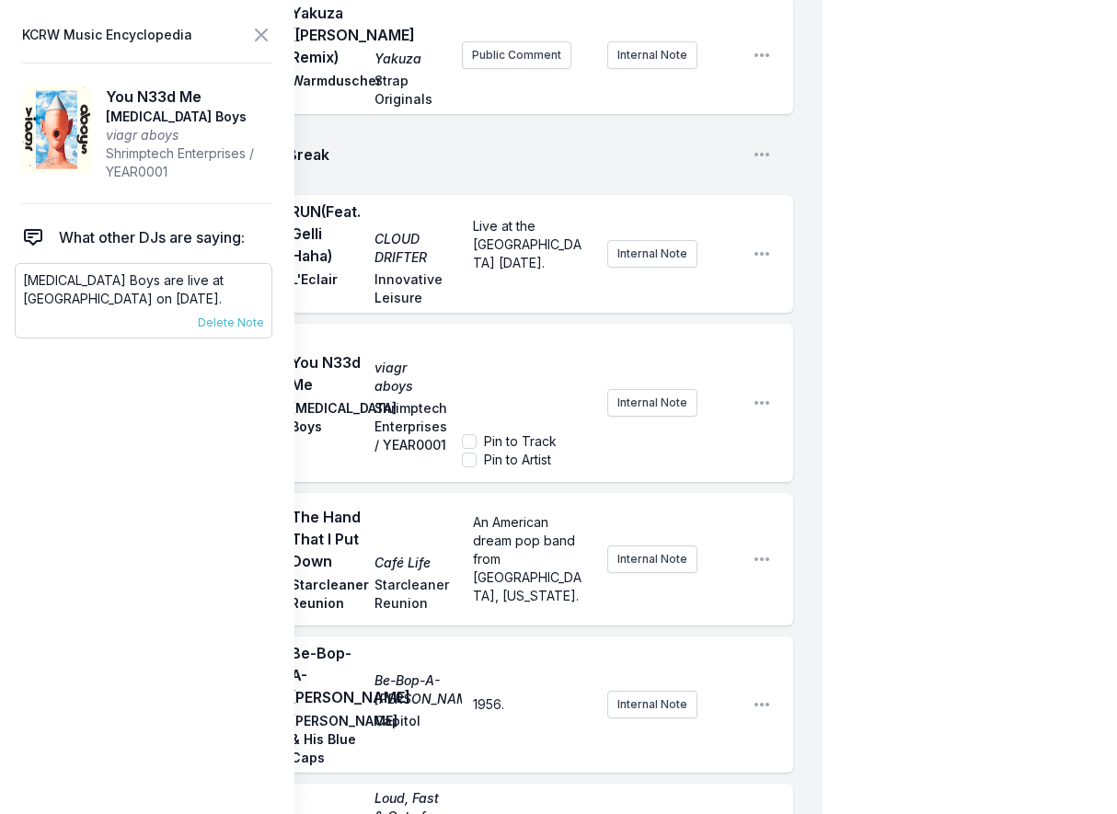
click at [124, 293] on p "[MEDICAL_DATA] Boys are live at [GEOGRAPHIC_DATA] on [DATE]." at bounding box center [143, 289] width 241 height 37
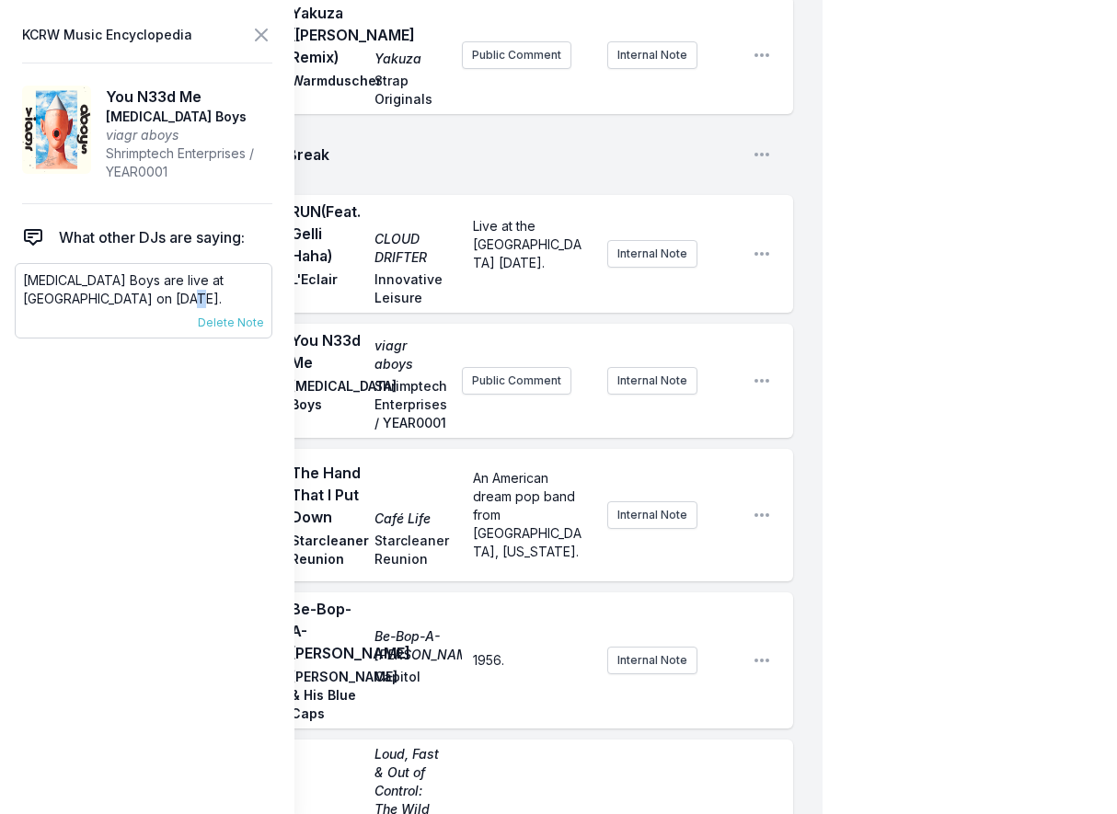
click at [123, 293] on p "[MEDICAL_DATA] Boys are live at [GEOGRAPHIC_DATA] on [DATE]." at bounding box center [143, 289] width 241 height 37
click at [122, 293] on p "[MEDICAL_DATA] Boys are live at [GEOGRAPHIC_DATA] on [DATE]." at bounding box center [143, 289] width 241 height 37
copy div "[MEDICAL_DATA] Boys are live at [GEOGRAPHIC_DATA] on [DATE]. [DATE] [PERSON_NAM…"
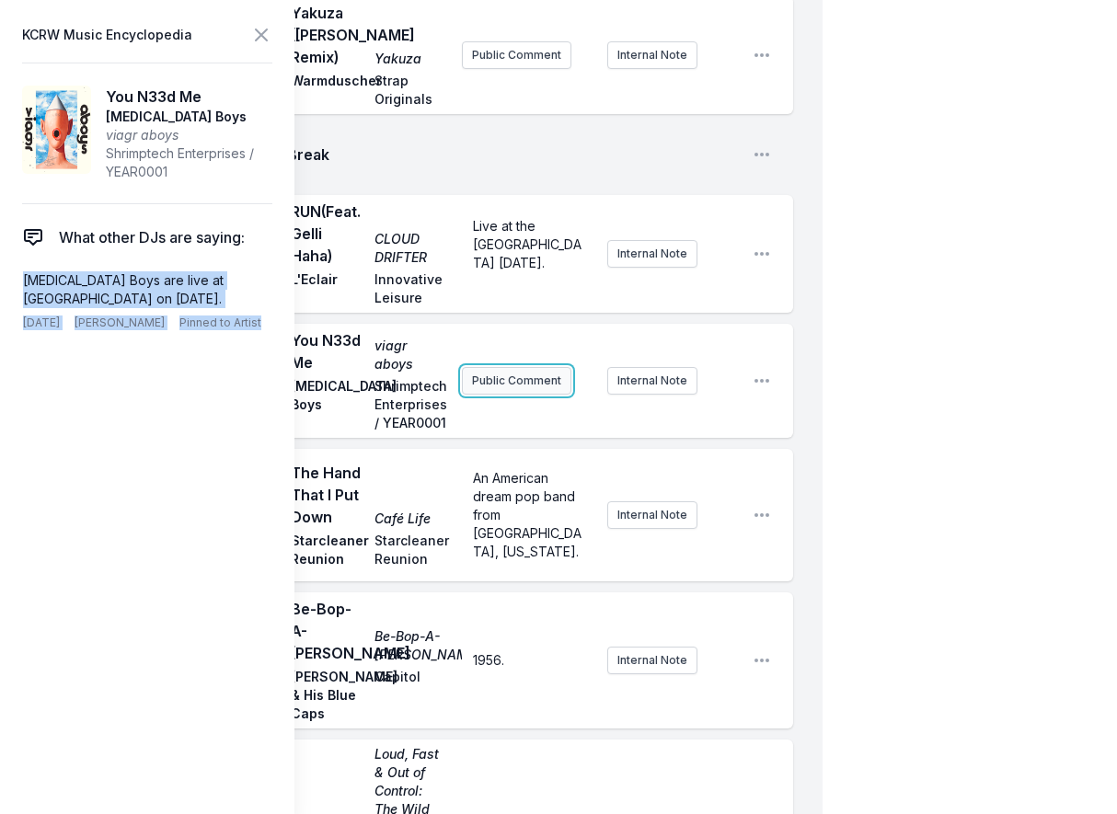
click at [541, 395] on button "Public Comment" at bounding box center [516, 381] width 109 height 28
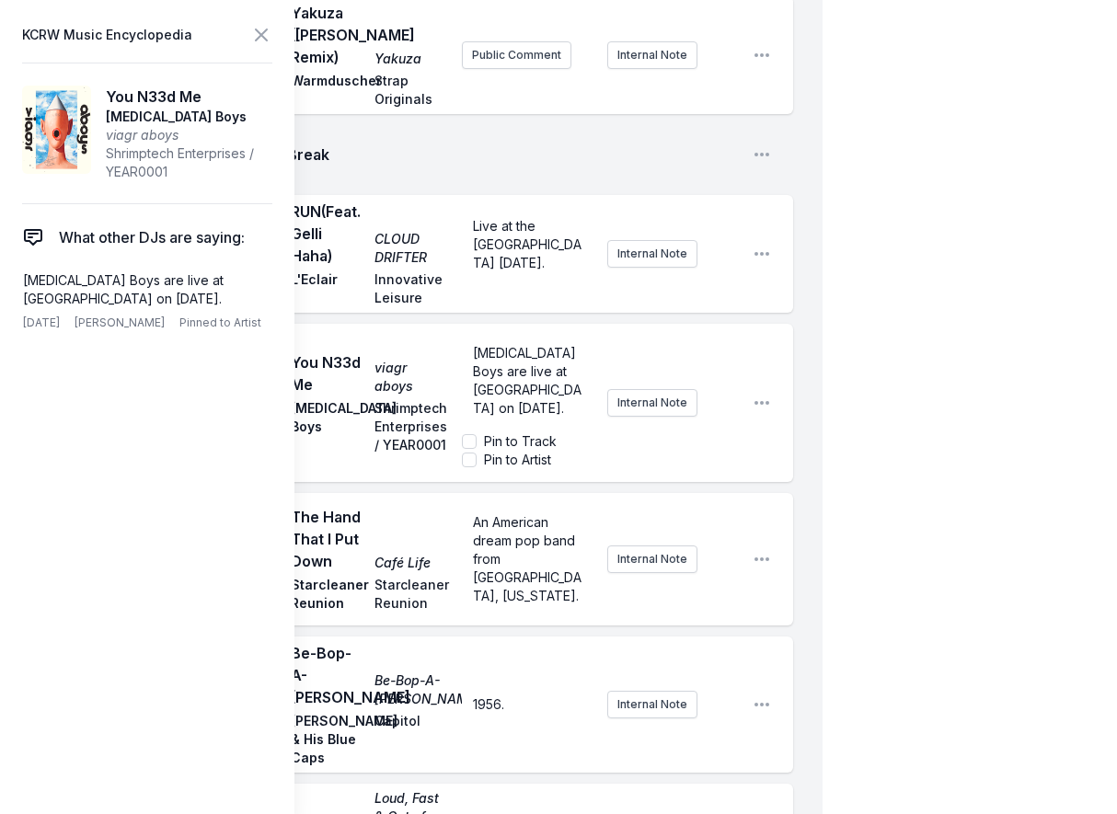
scroll to position [18, 0]
click at [951, 469] on div "My Playlist KCRW Playlist Directory Reports TB User Guide Report Bug Sign out […" at bounding box center [558, 13] width 1117 height 3523
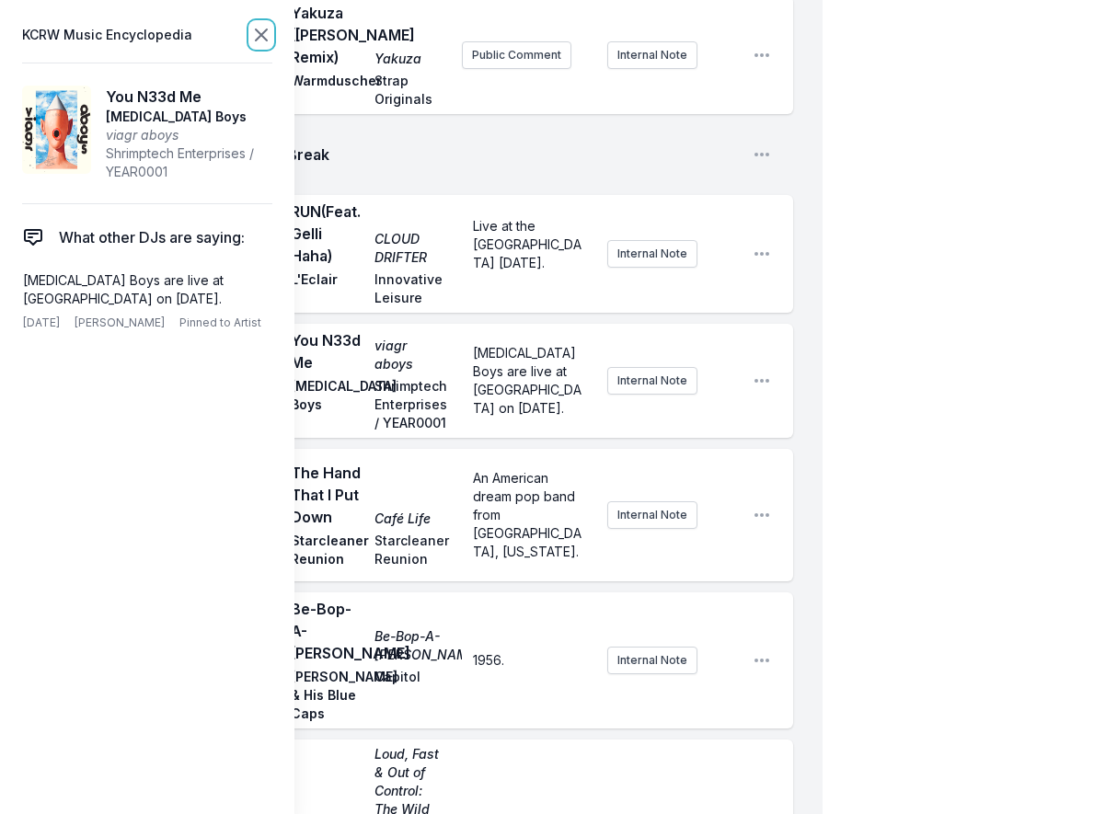
click at [261, 34] on icon at bounding box center [261, 34] width 11 height 11
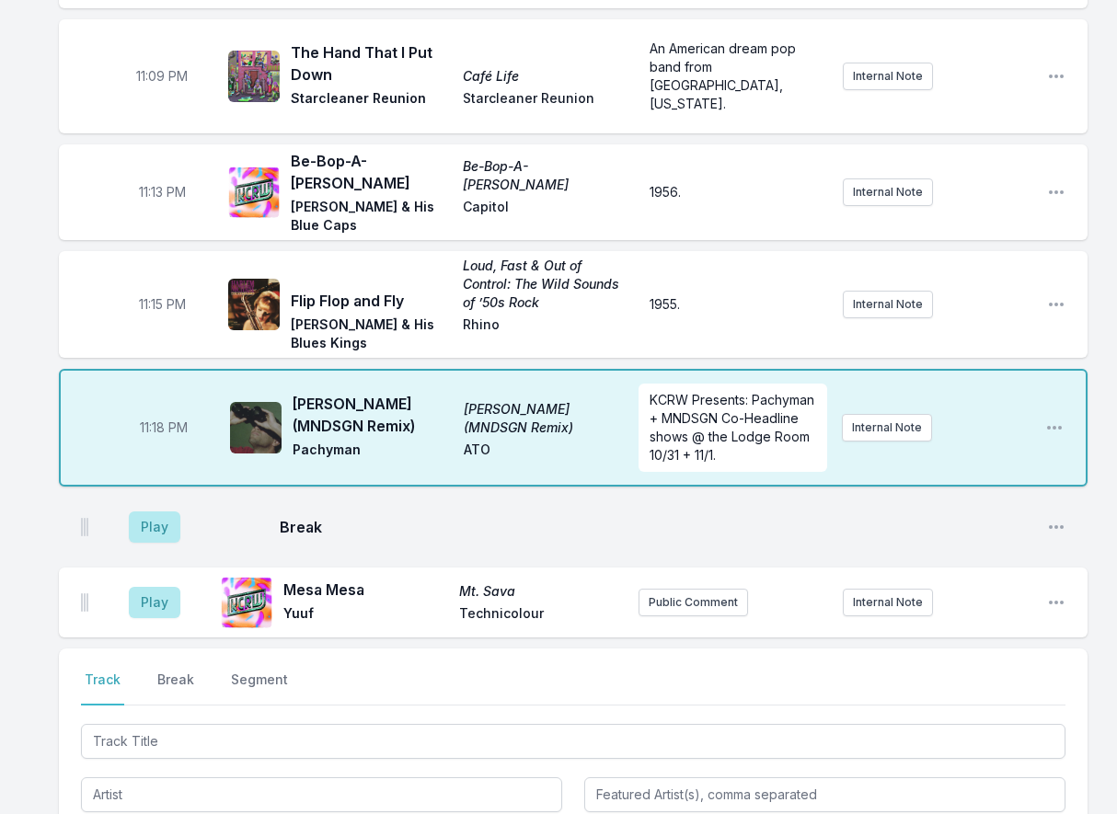
scroll to position [1840, 0]
click at [170, 510] on button "Play" at bounding box center [155, 525] width 52 height 31
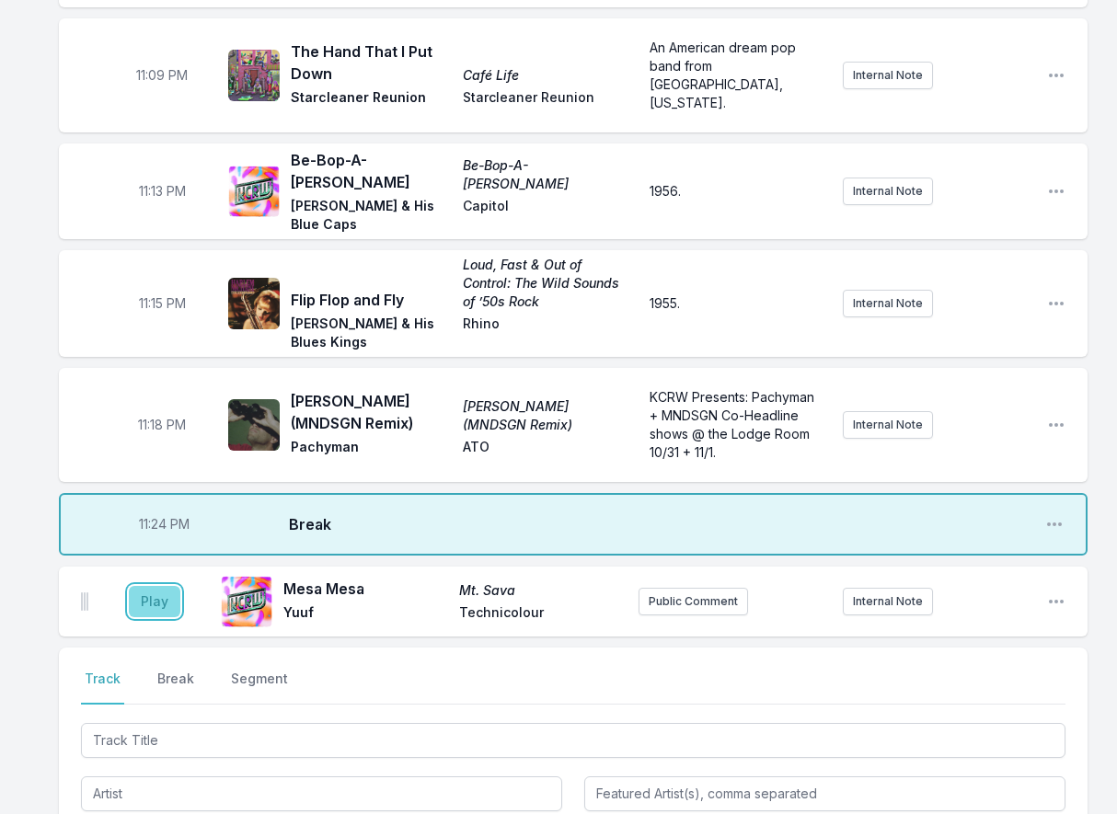
click at [157, 586] on button "Play" at bounding box center [155, 601] width 52 height 31
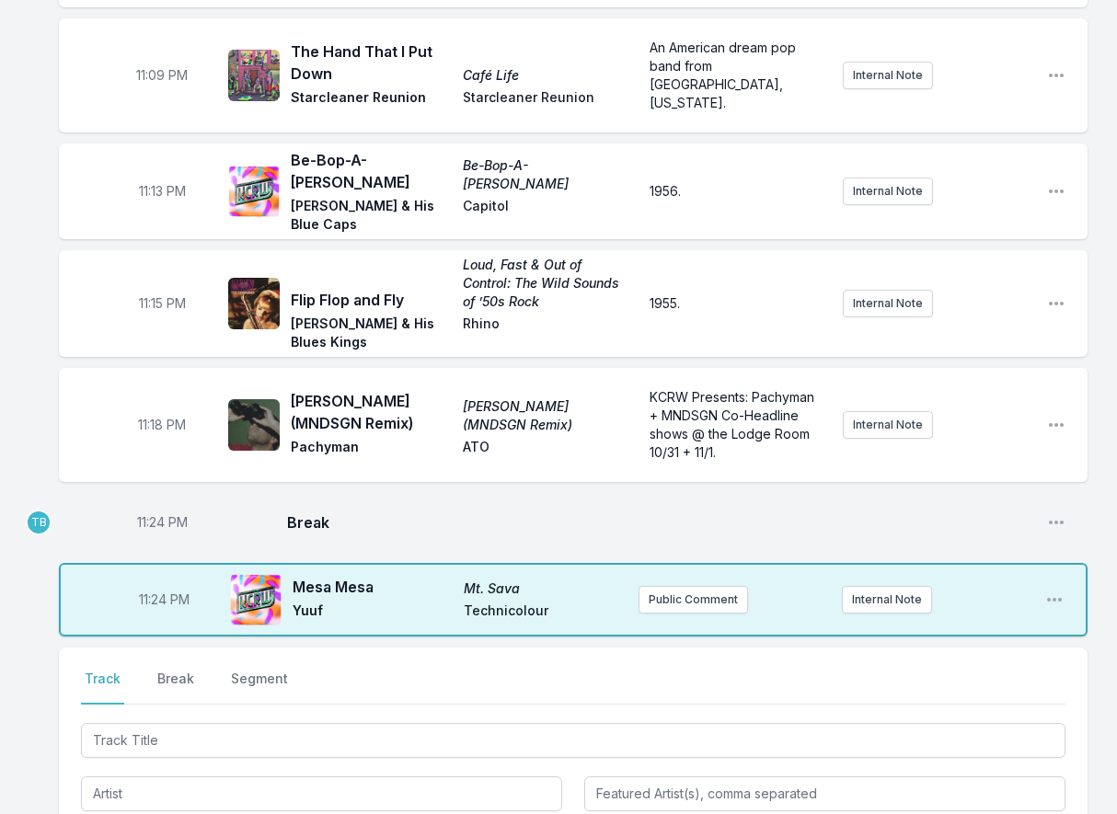
click at [155, 513] on span "11:24 PM" at bounding box center [162, 522] width 51 height 18
click at [143, 505] on input "23:24" at bounding box center [161, 522] width 103 height 35
type input "23:20"
click at [165, 591] on span "11:24 PM" at bounding box center [164, 600] width 51 height 18
click at [146, 582] on input "23:24" at bounding box center [163, 599] width 103 height 35
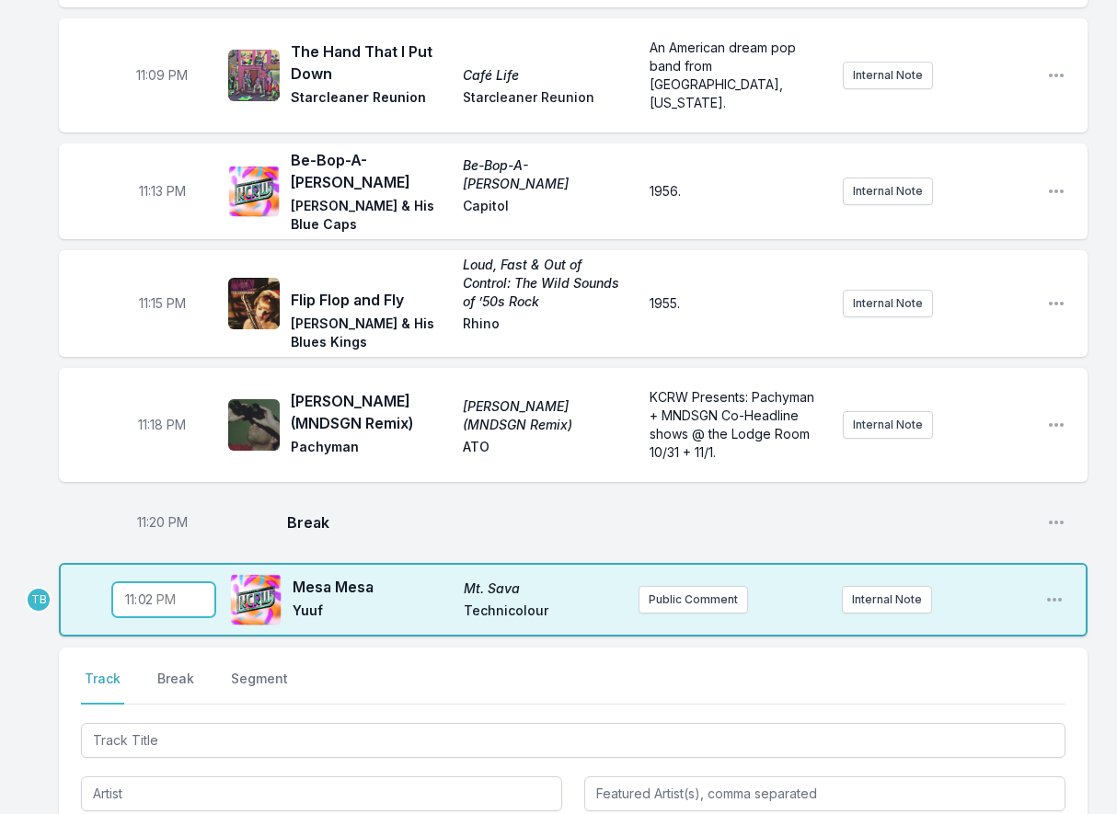
type input "23:23"
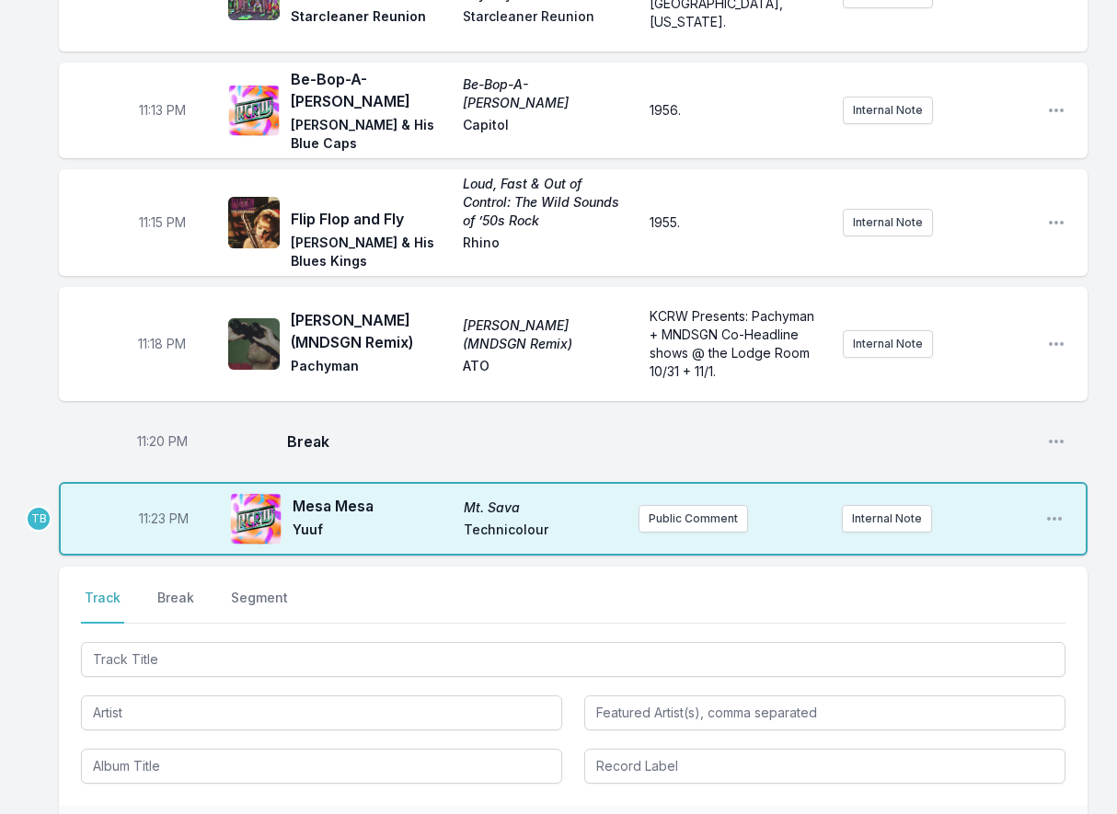
scroll to position [2024, 0]
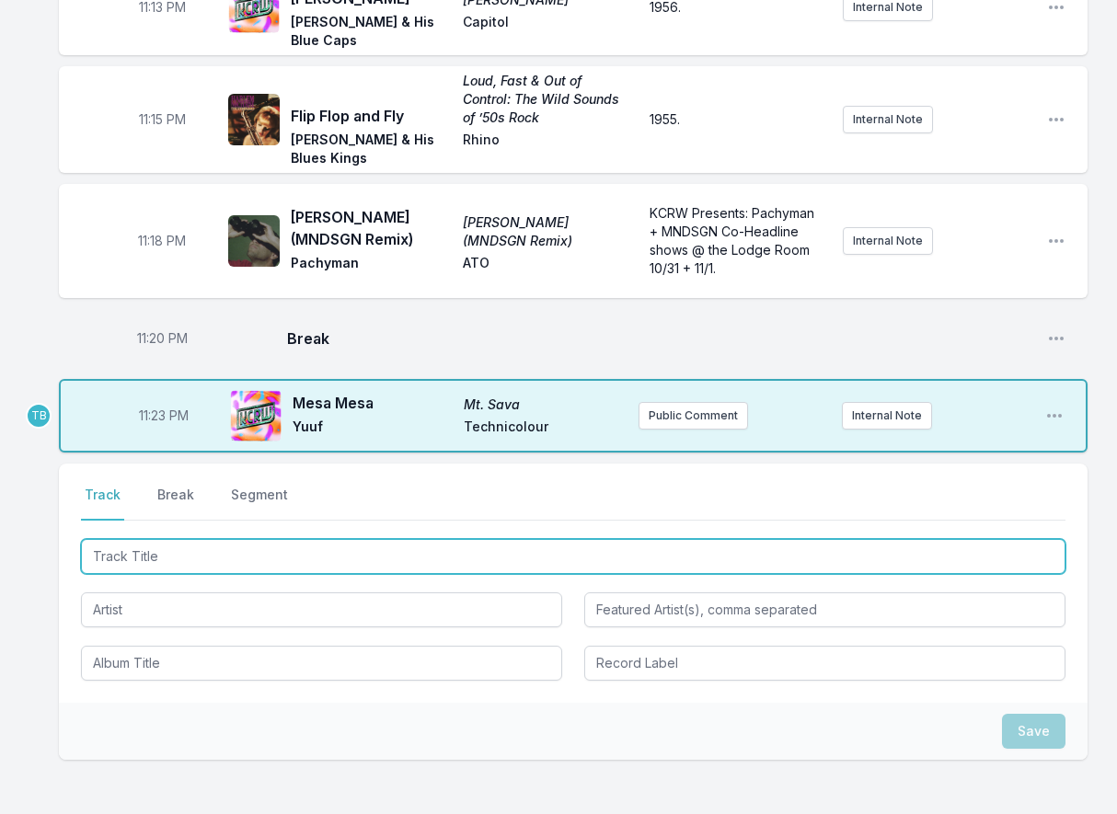
click at [177, 539] on input "Track Title" at bounding box center [573, 556] width 984 height 35
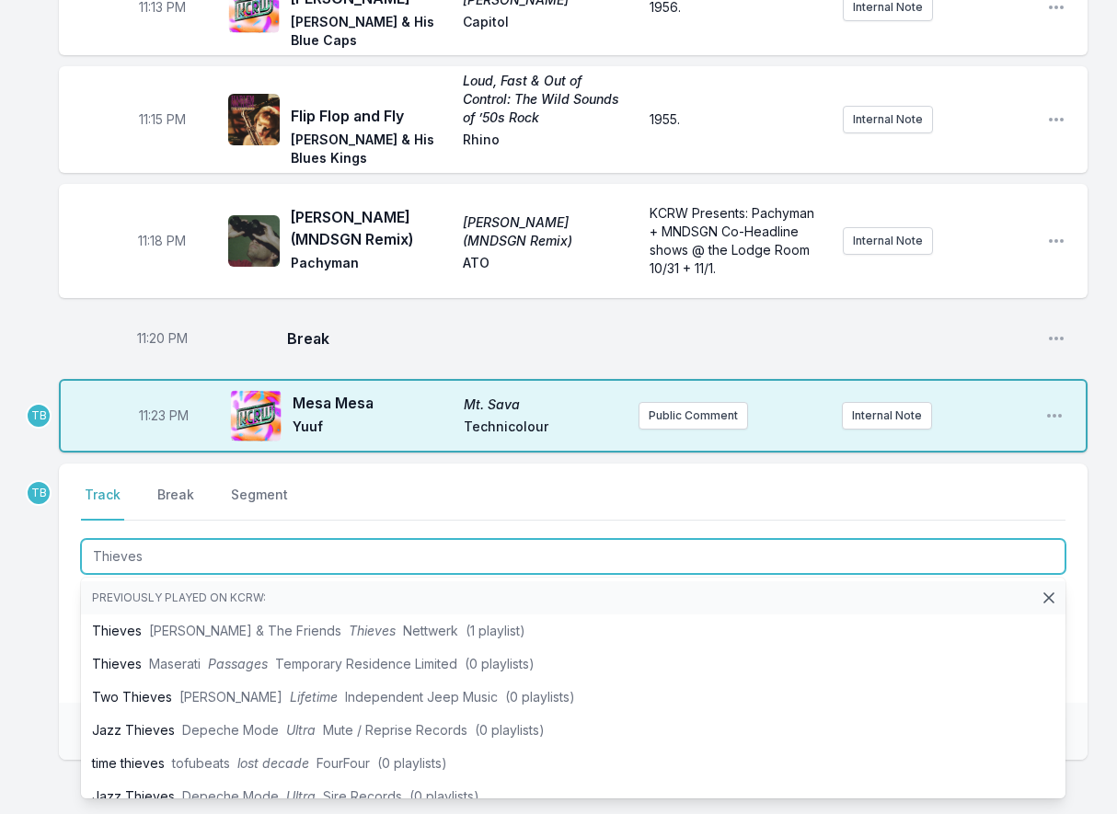
type input "Thieves"
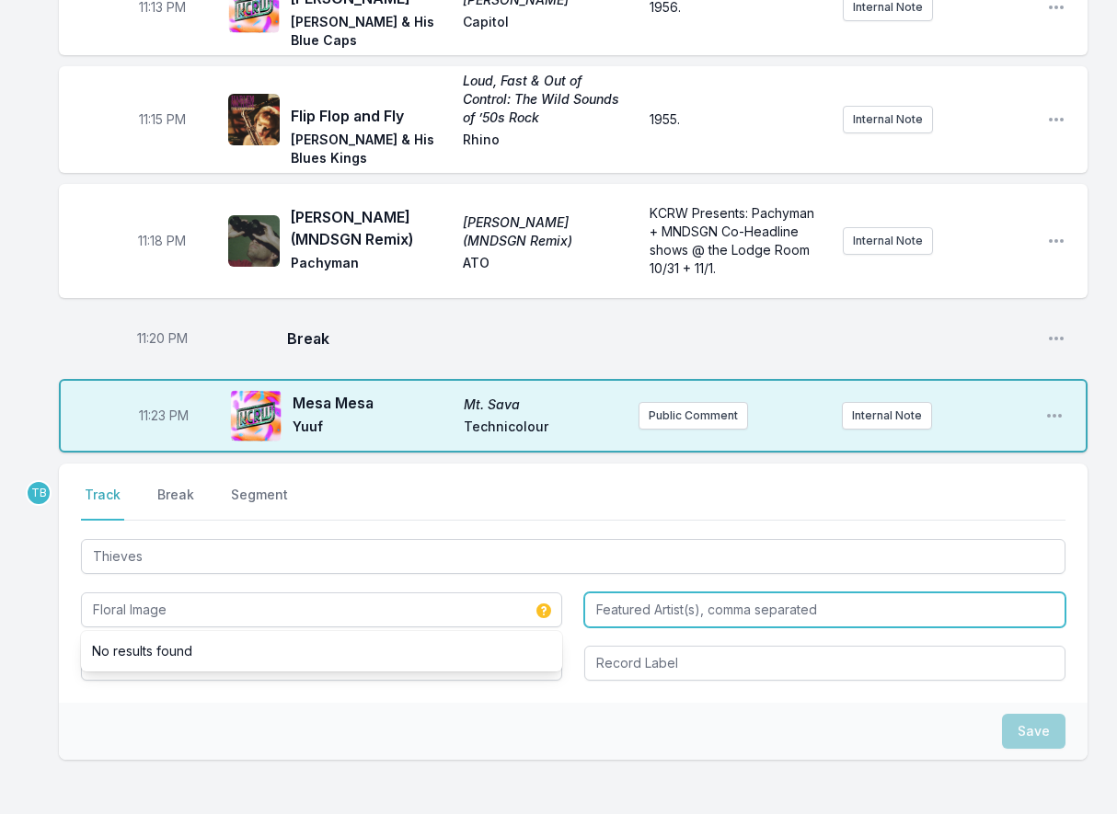
type input "Floral Image"
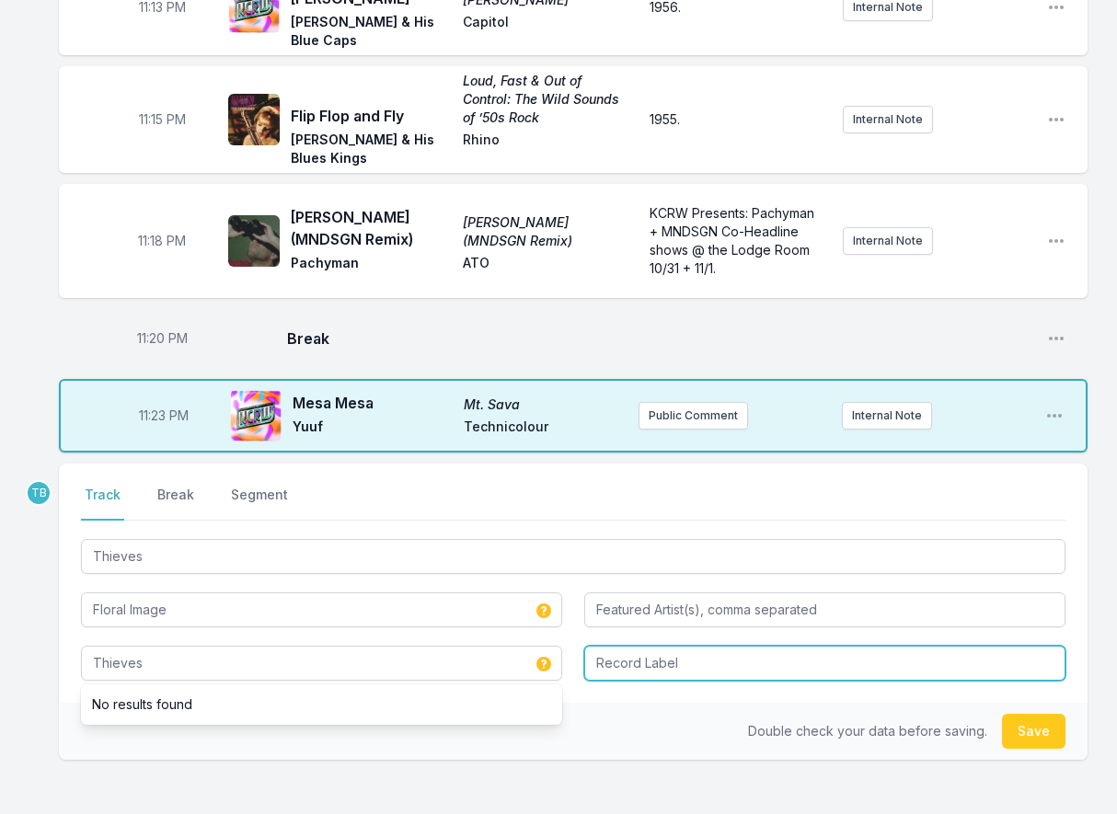
type input "Thieves"
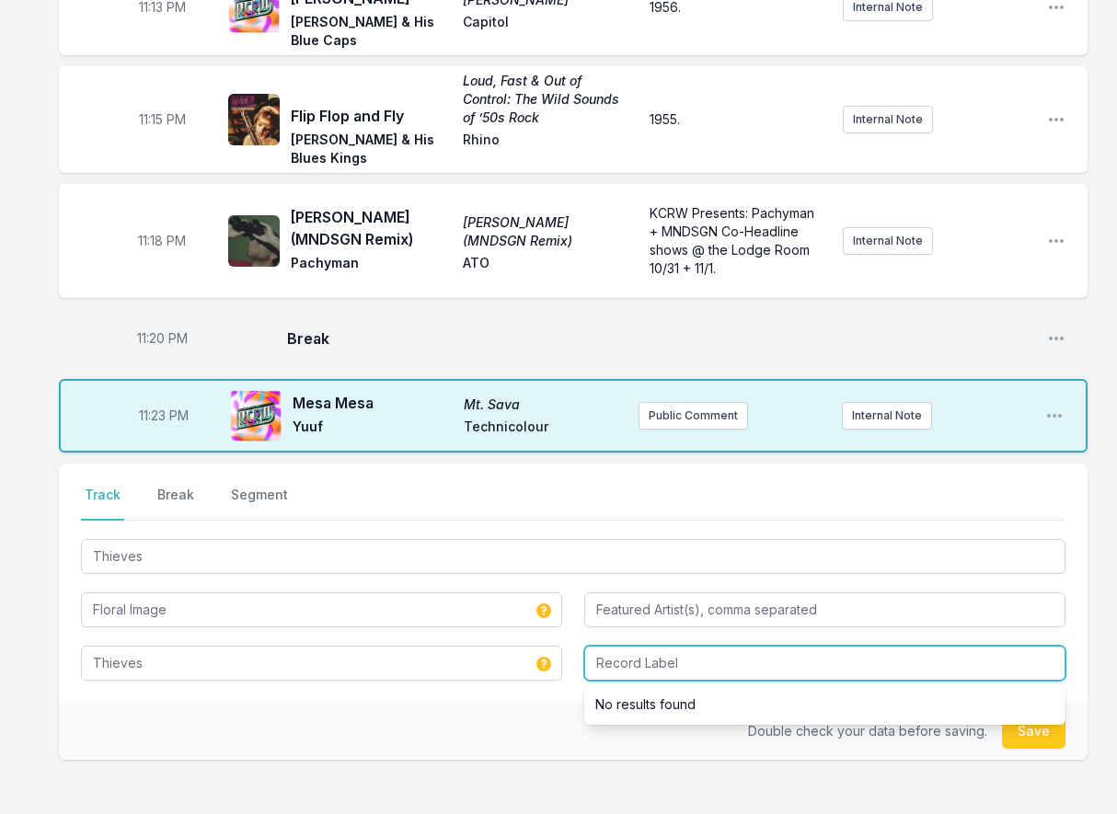
paste input "Fuzz Club"
type input "Fuzz Club"
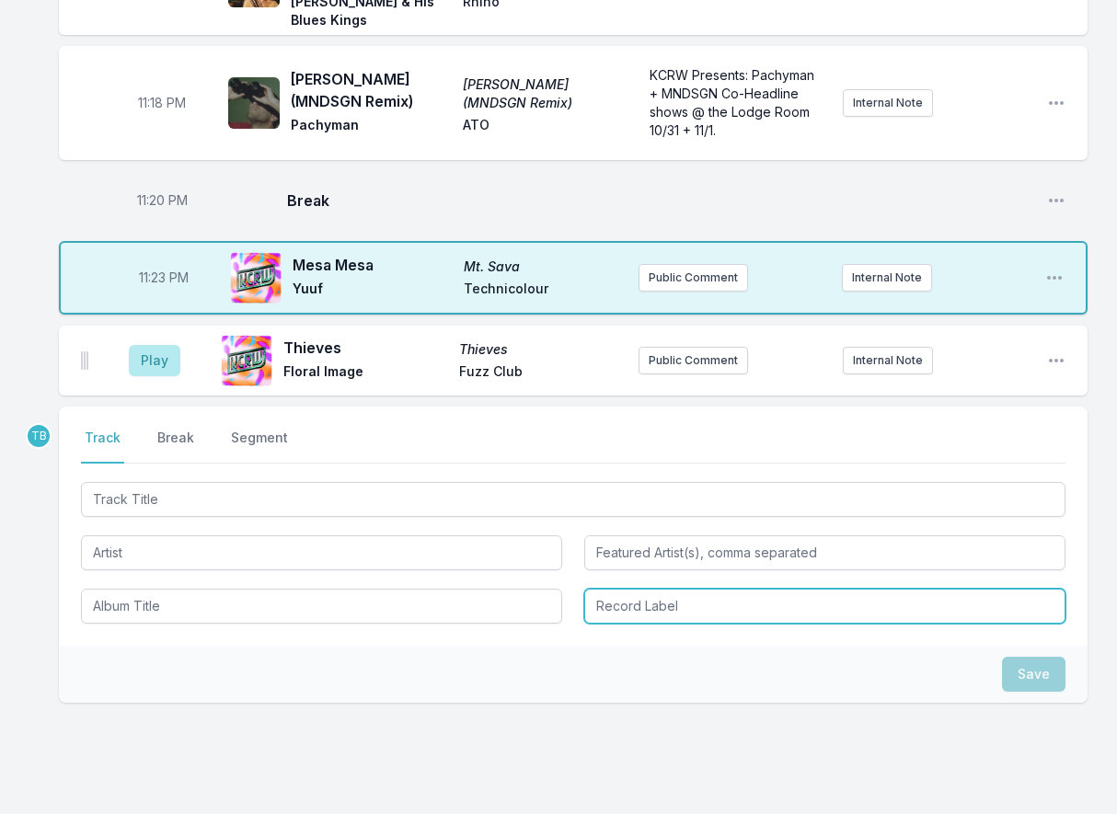
scroll to position [2164, 0]
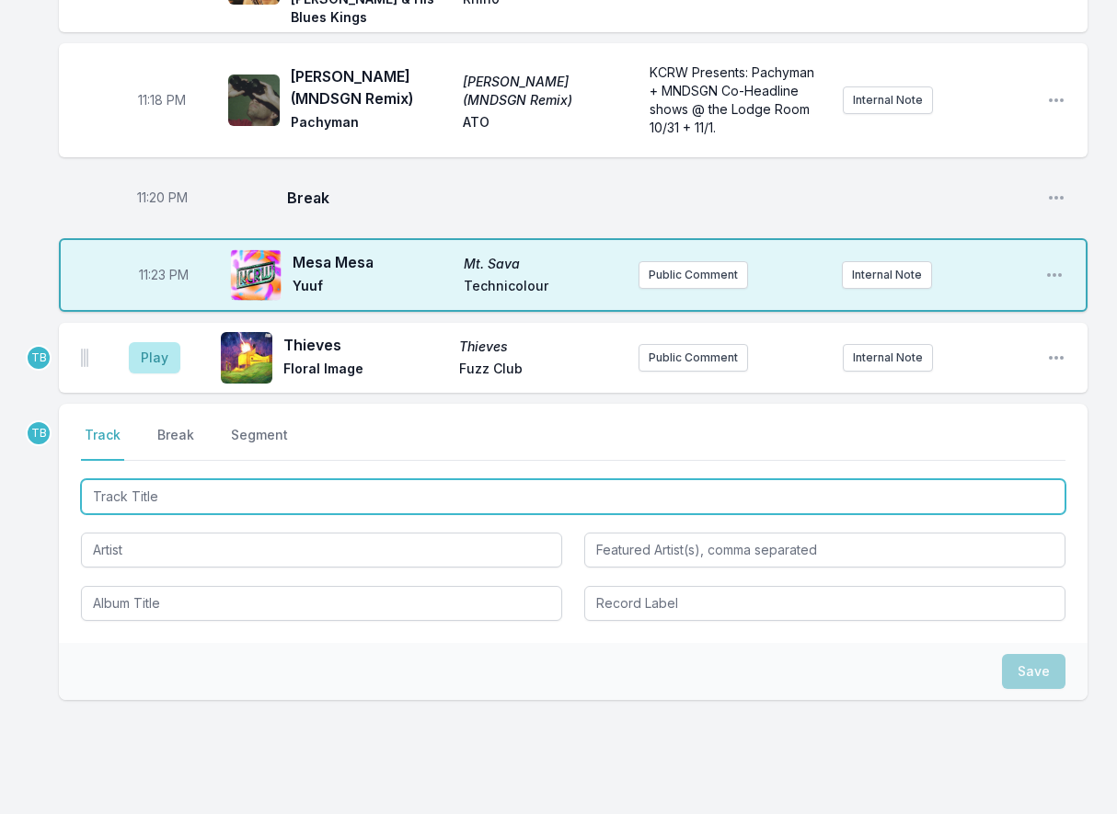
click at [170, 479] on input "Track Title" at bounding box center [573, 496] width 984 height 35
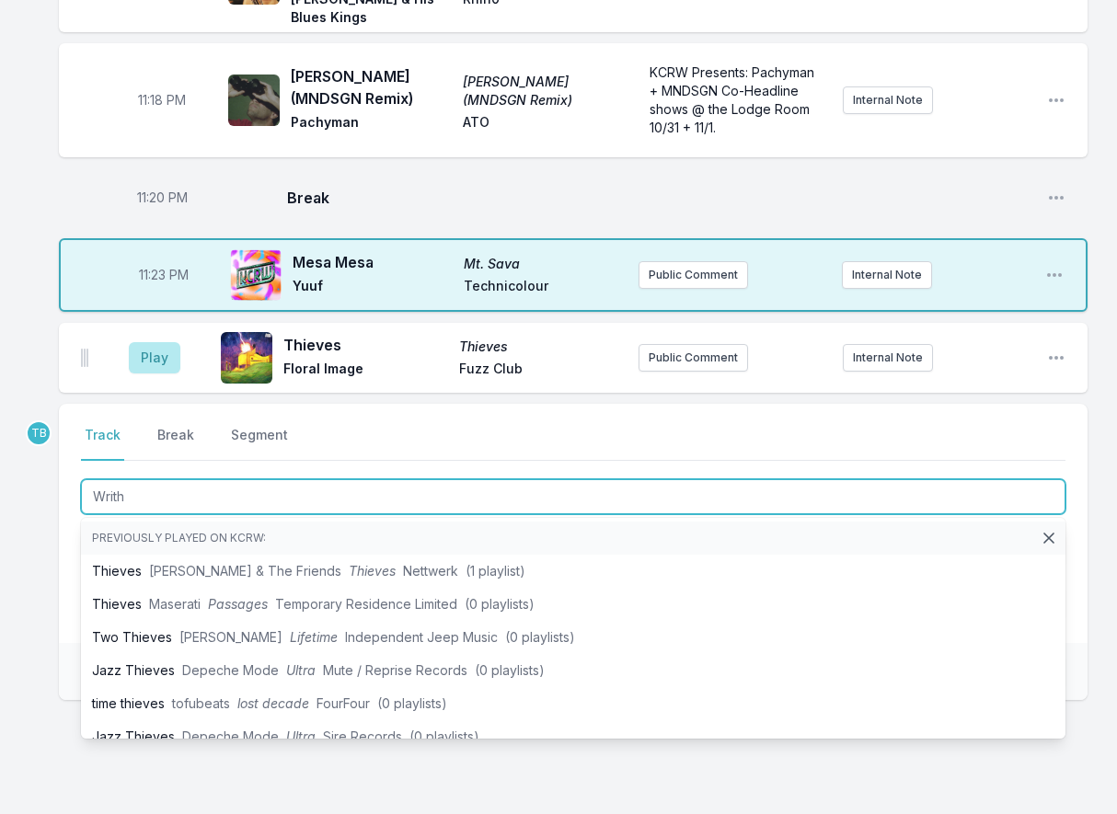
type input "Writhe"
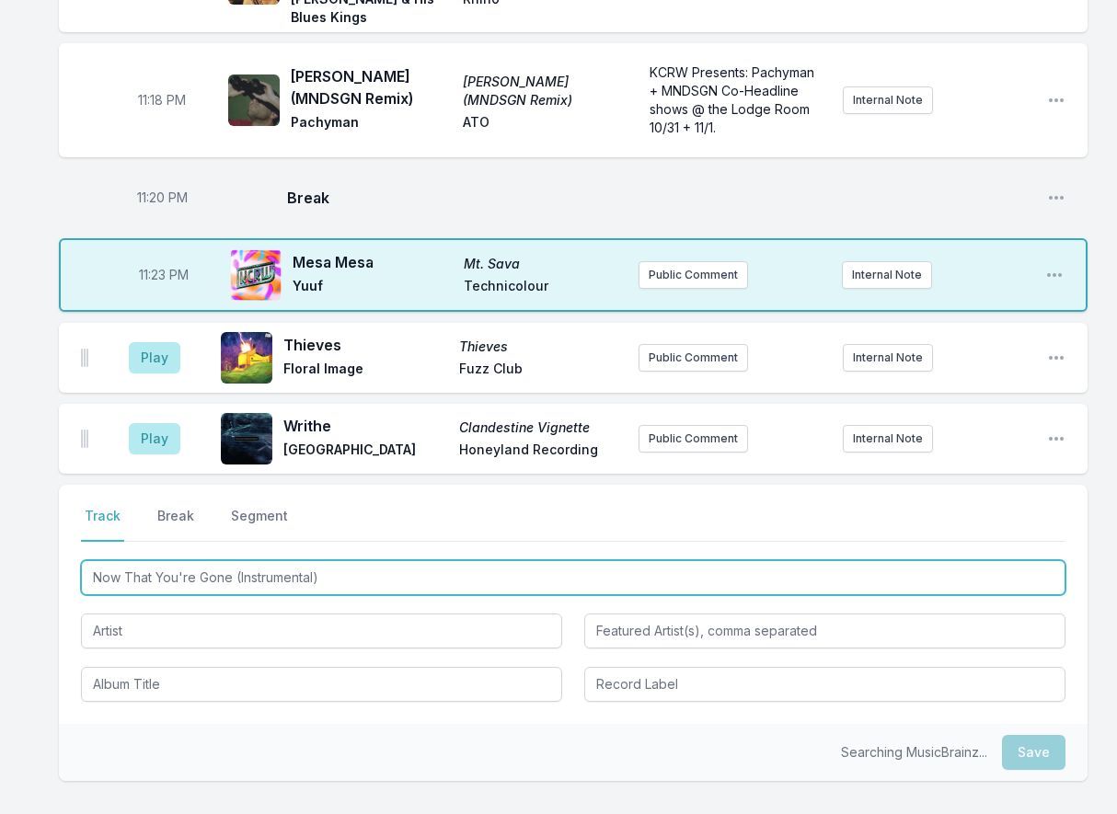
type input "Now That You're Gone (Instrumental)"
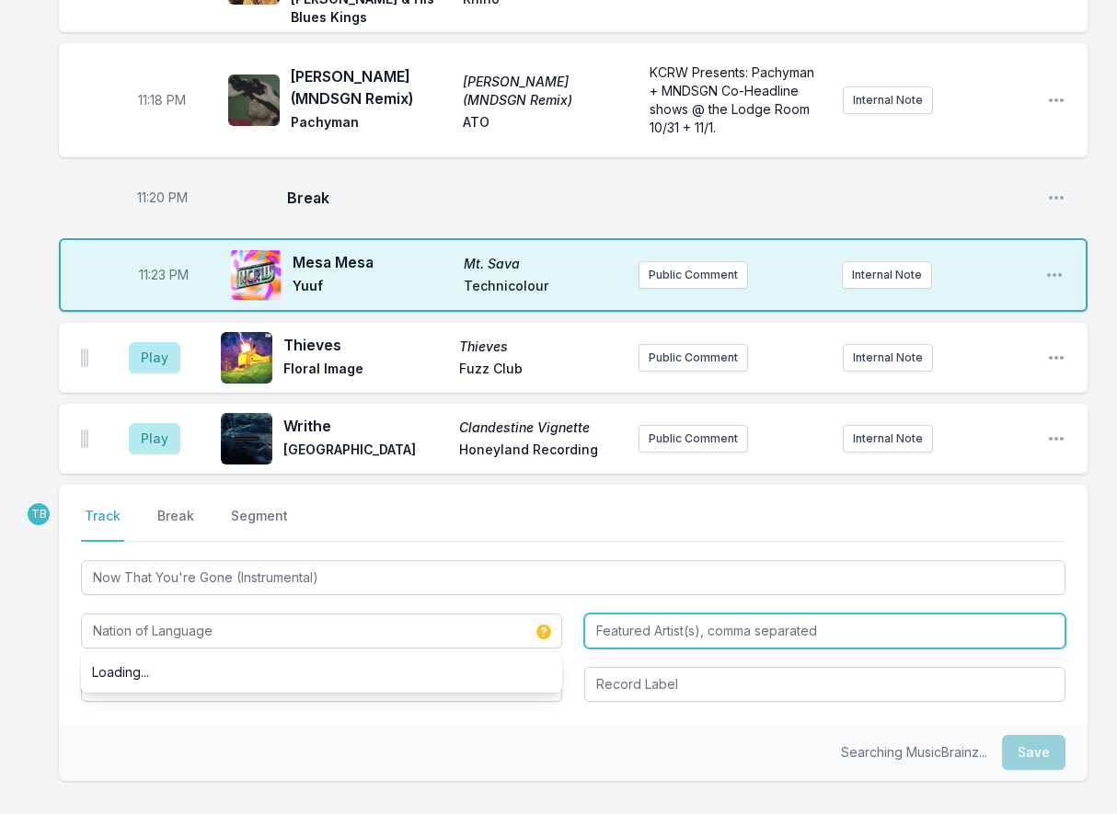
type input "Nation of Language"
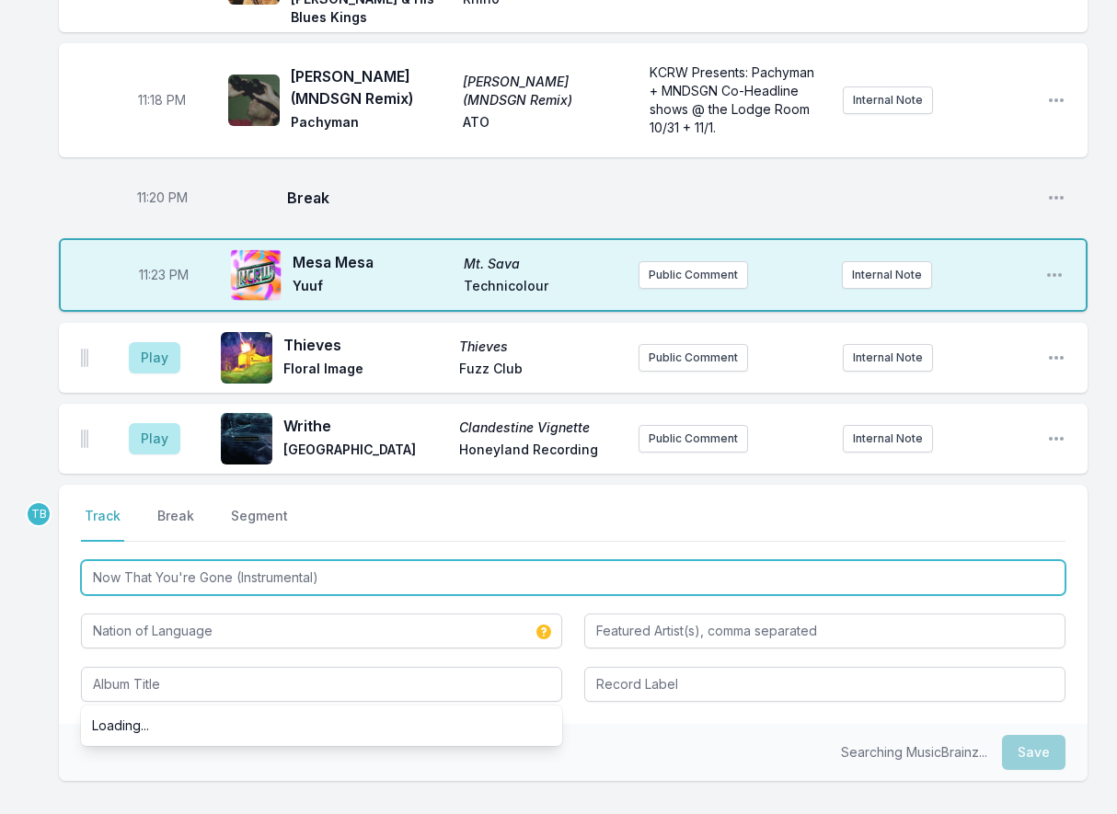
click at [235, 560] on input "Now That You're Gone (Instrumental)" at bounding box center [573, 577] width 984 height 35
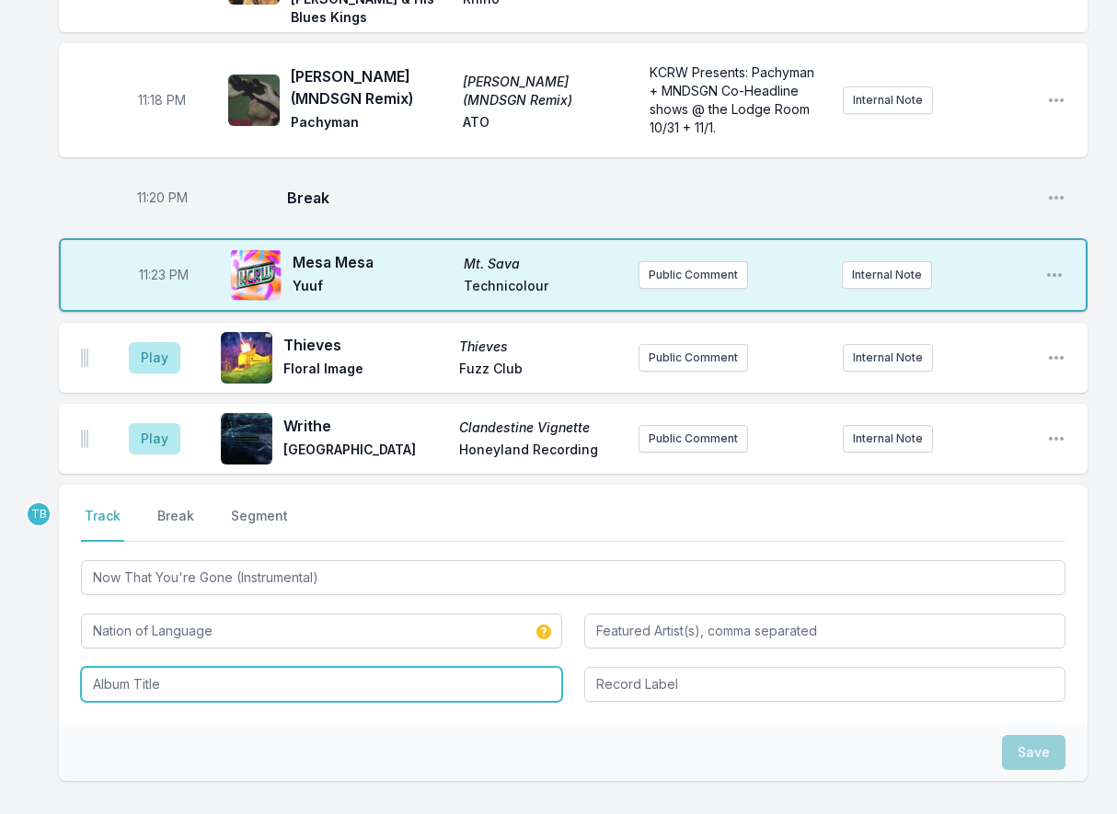
click at [228, 667] on input "Album Title" at bounding box center [321, 684] width 481 height 35
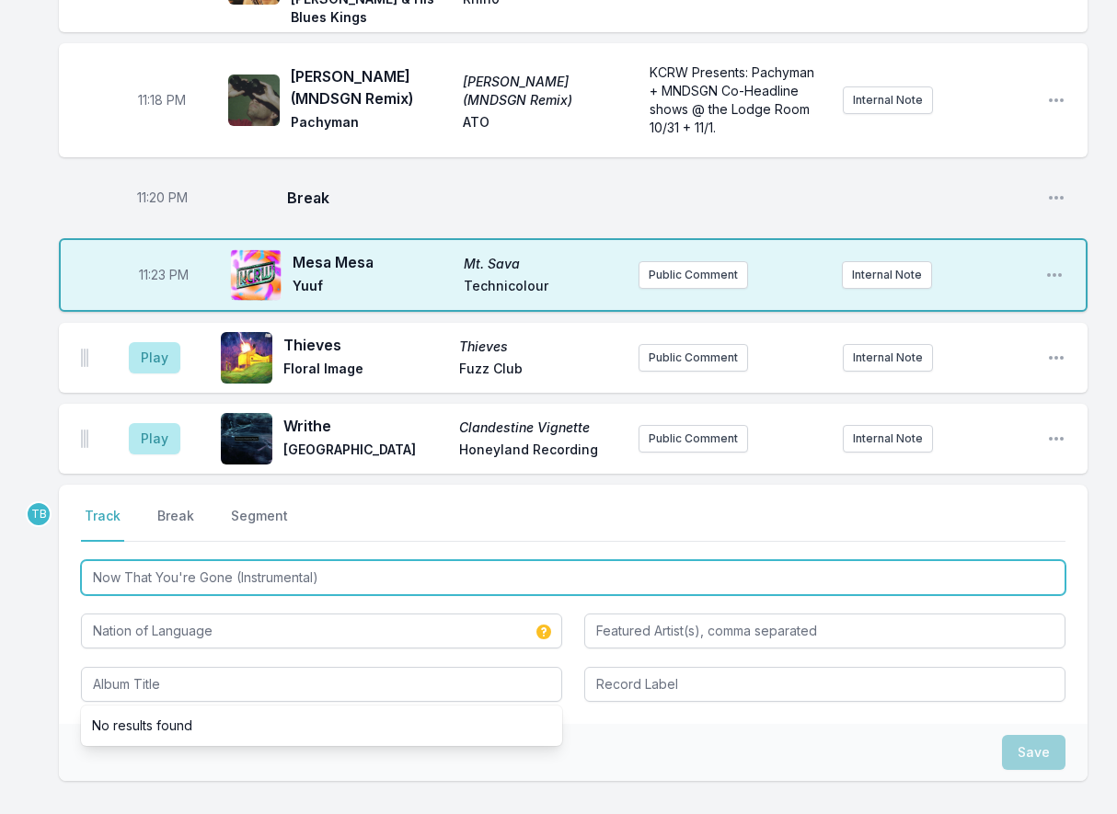
click at [324, 560] on input "Now That You're Gone (Instrumental)" at bounding box center [573, 577] width 984 height 35
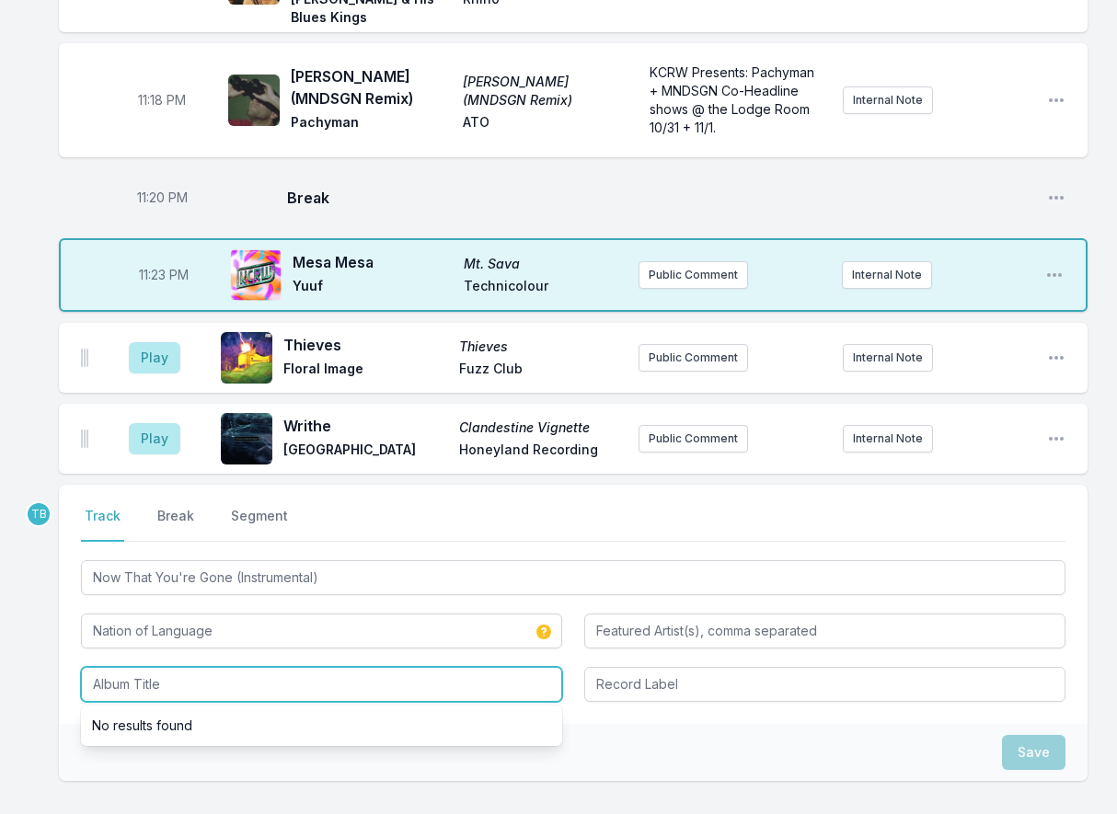
click at [219, 667] on input "Album Title" at bounding box center [321, 684] width 481 height 35
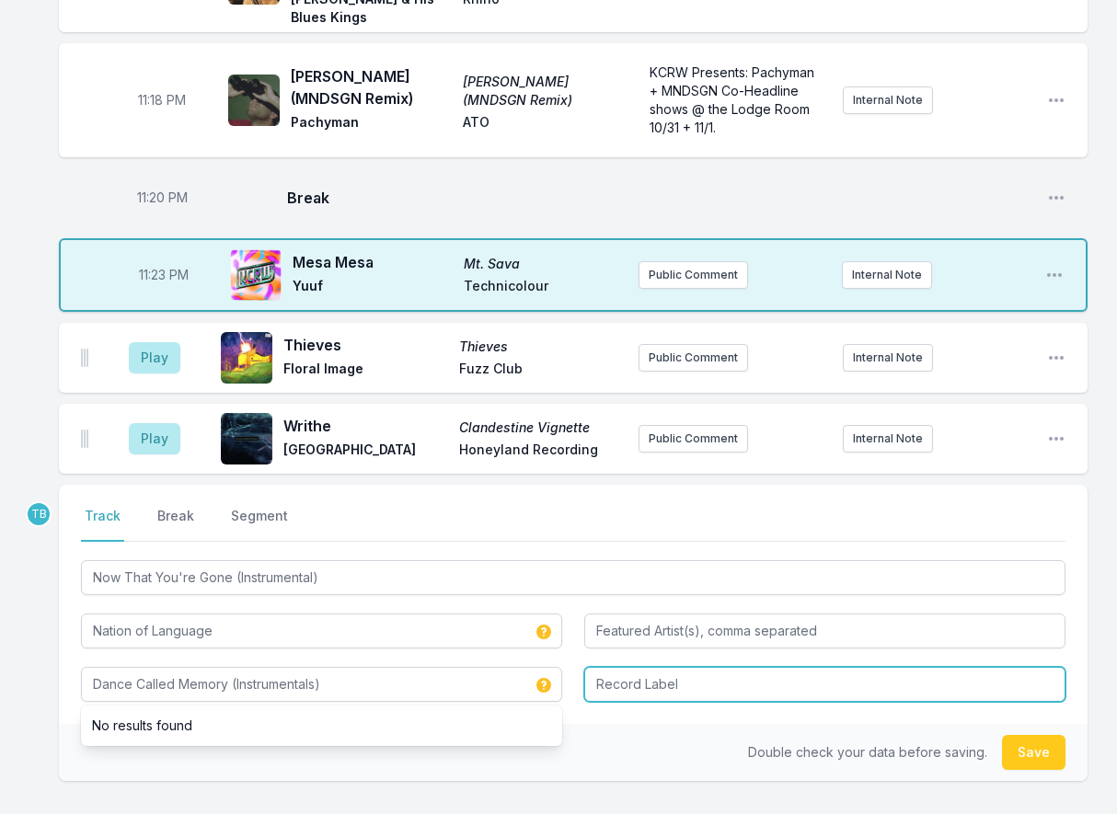
type input "Dance Called Memory (Instrumentals)"
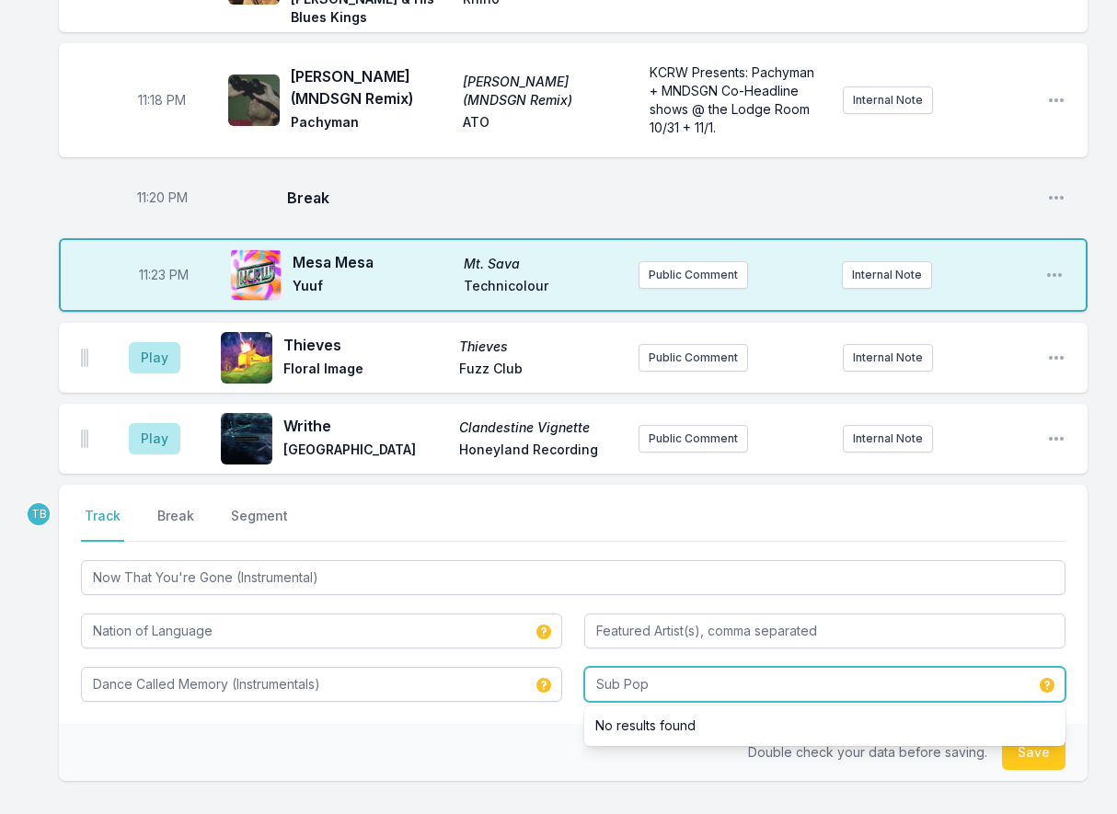
type input "Sub Pop"
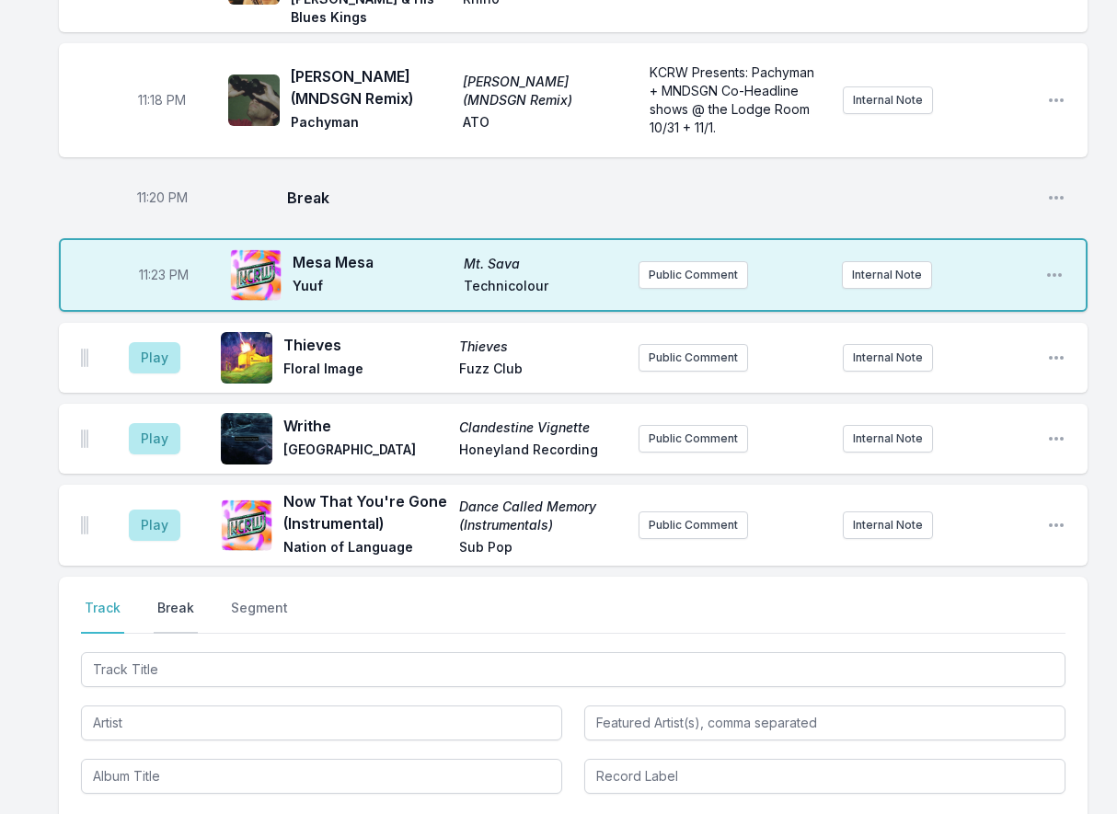
click at [181, 599] on button "Break" at bounding box center [176, 616] width 44 height 35
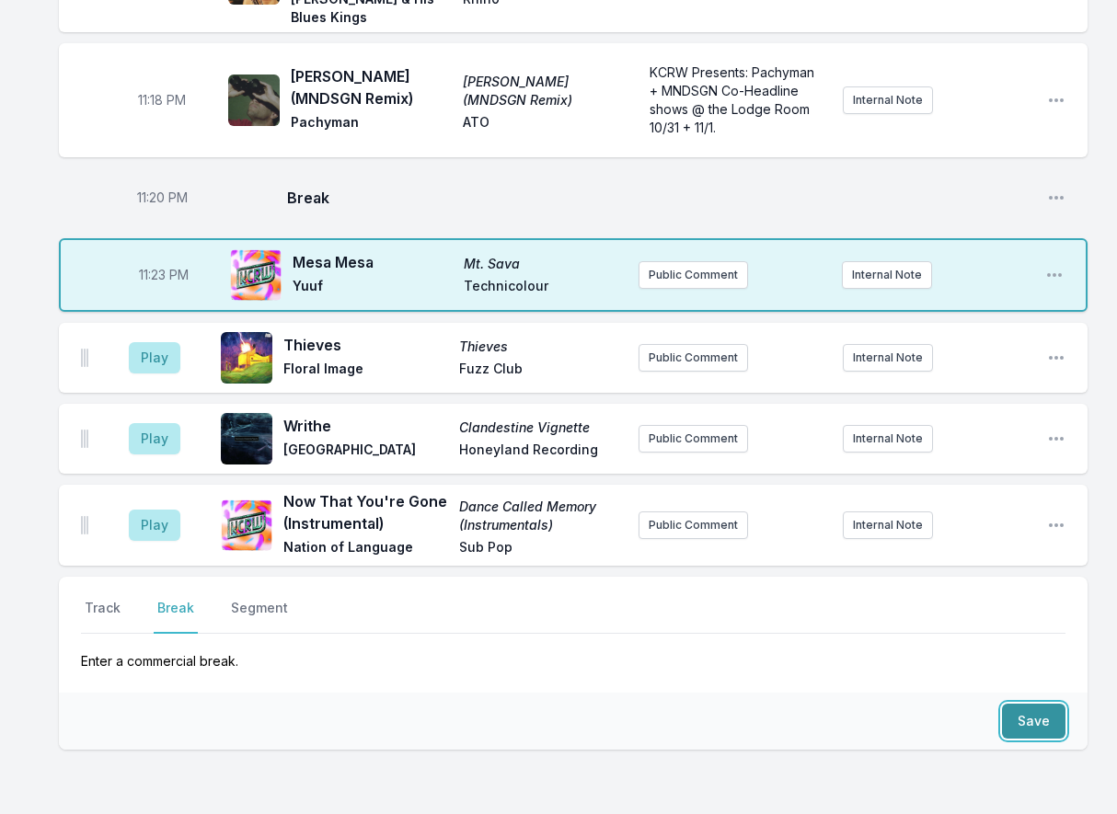
click at [1023, 704] on button "Save" at bounding box center [1033, 721] width 63 height 35
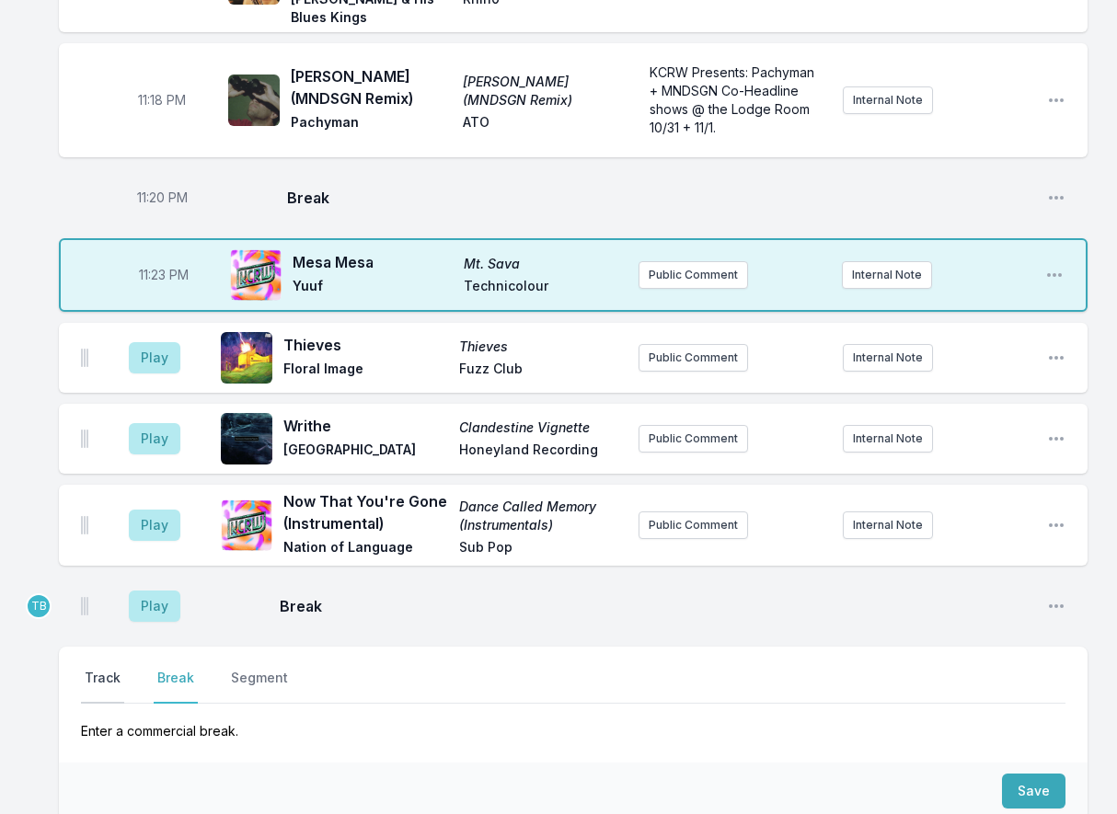
click at [103, 669] on button "Track" at bounding box center [102, 686] width 43 height 35
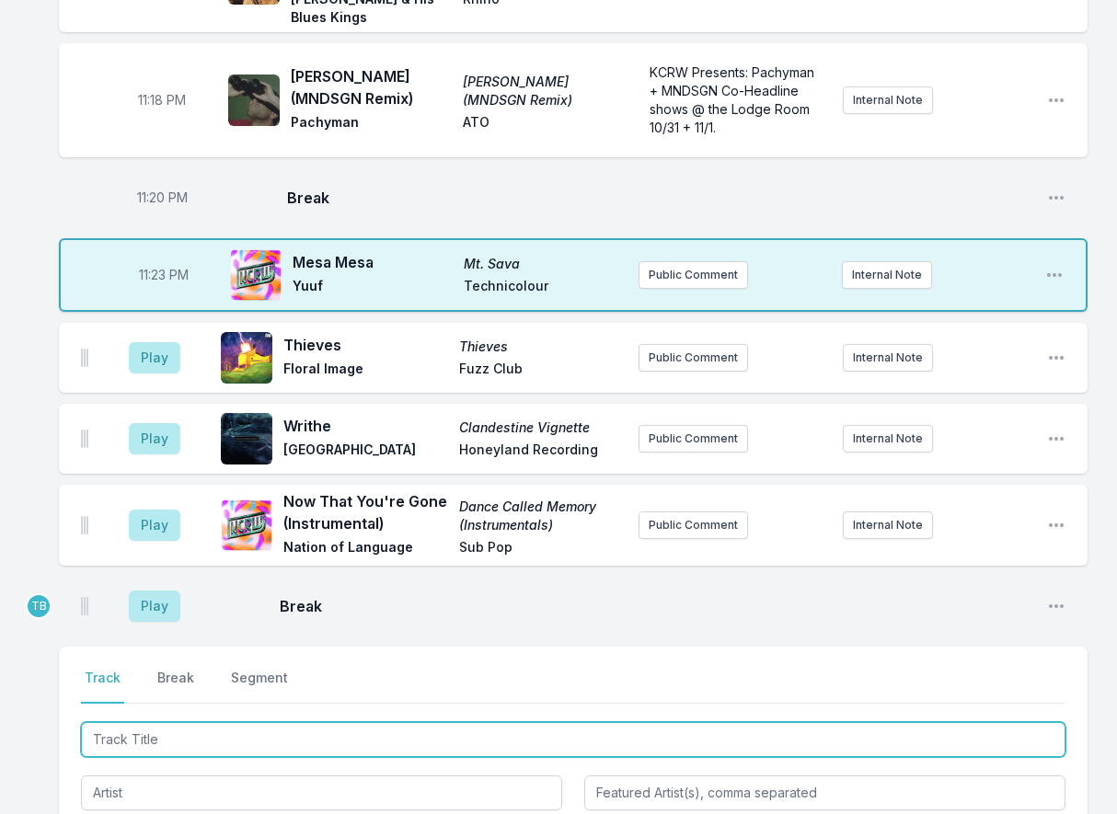
click at [143, 722] on input "Track Title" at bounding box center [573, 739] width 984 height 35
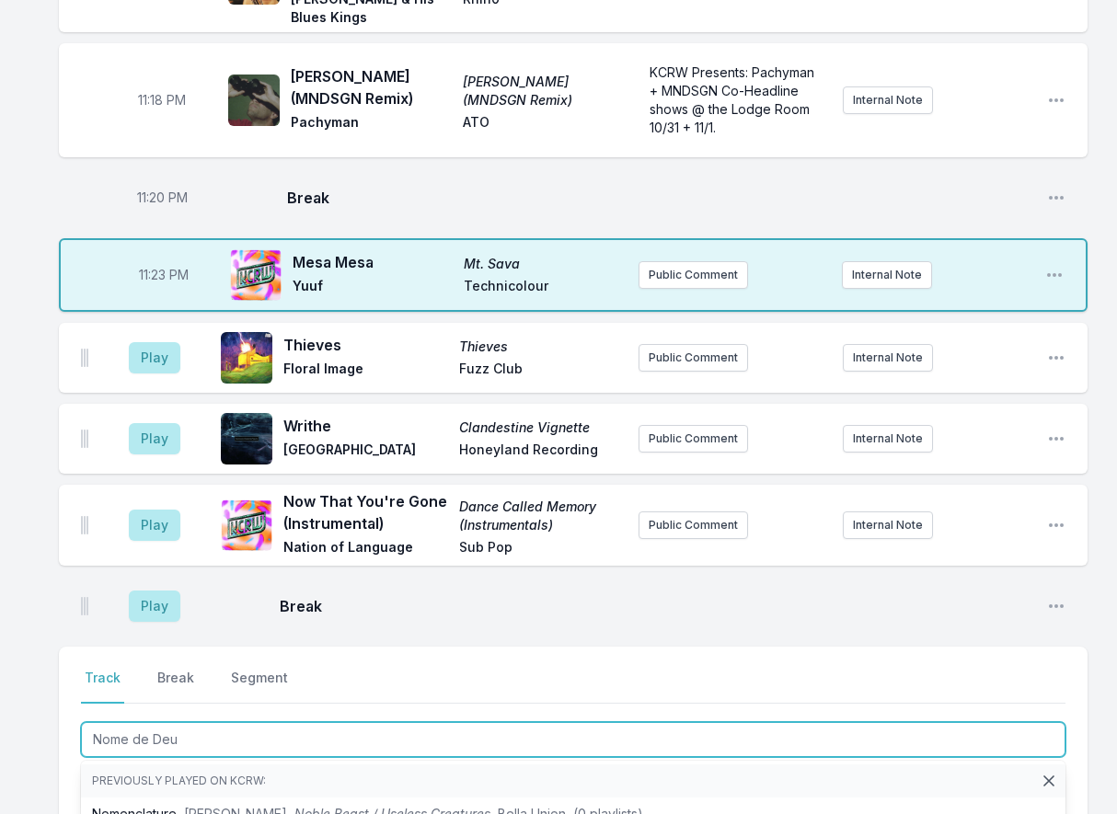
type input "Nome de [DEMOGRAPHIC_DATA]"
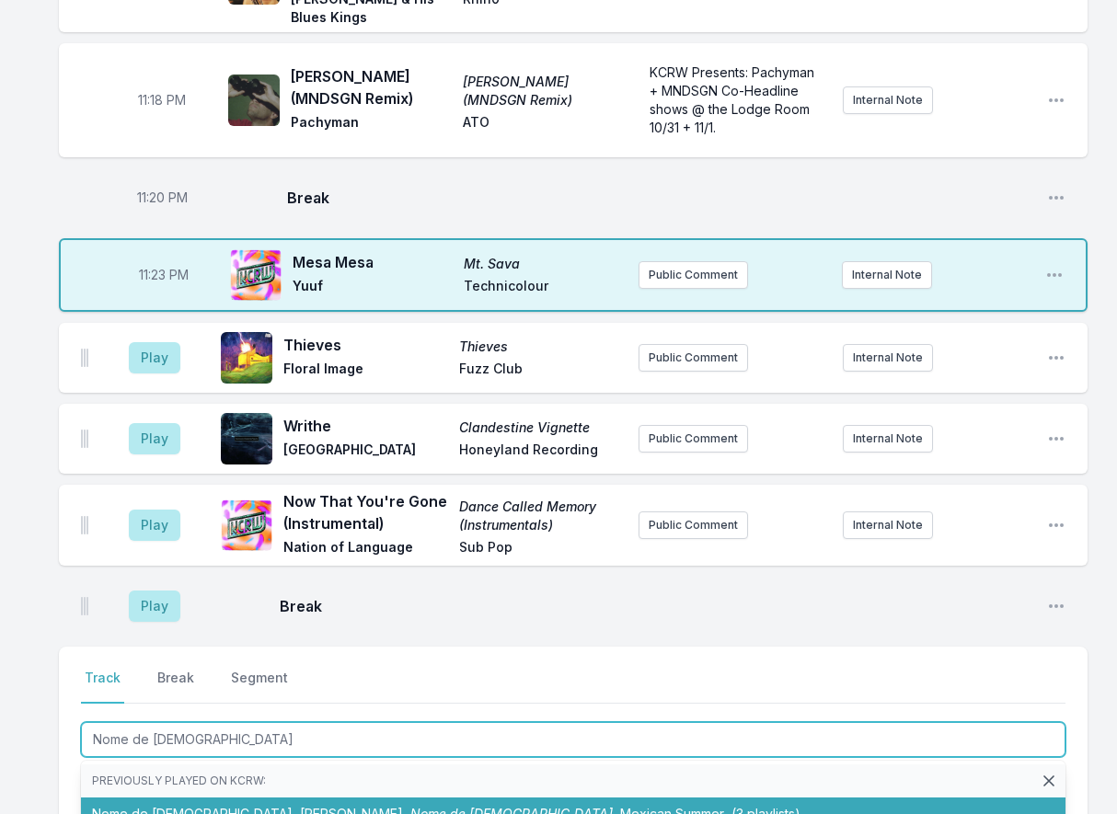
click at [300, 806] on span "[PERSON_NAME]" at bounding box center [351, 814] width 103 height 16
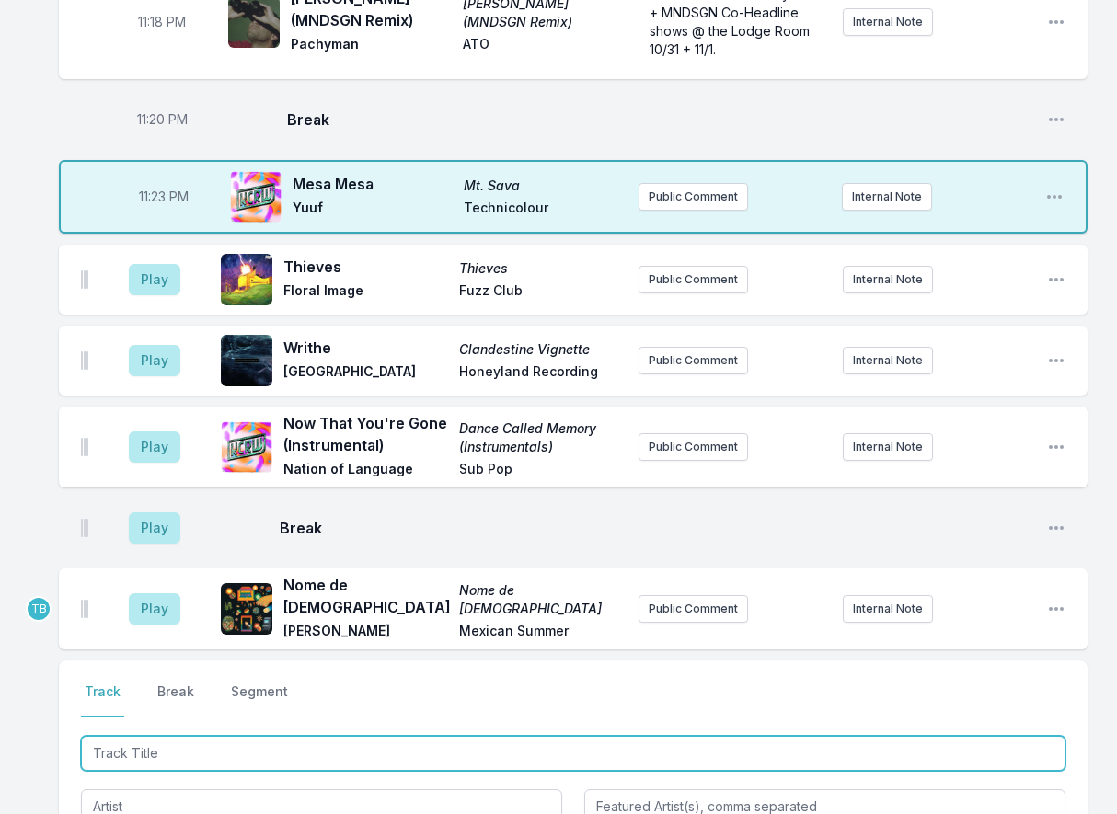
scroll to position [2256, 0]
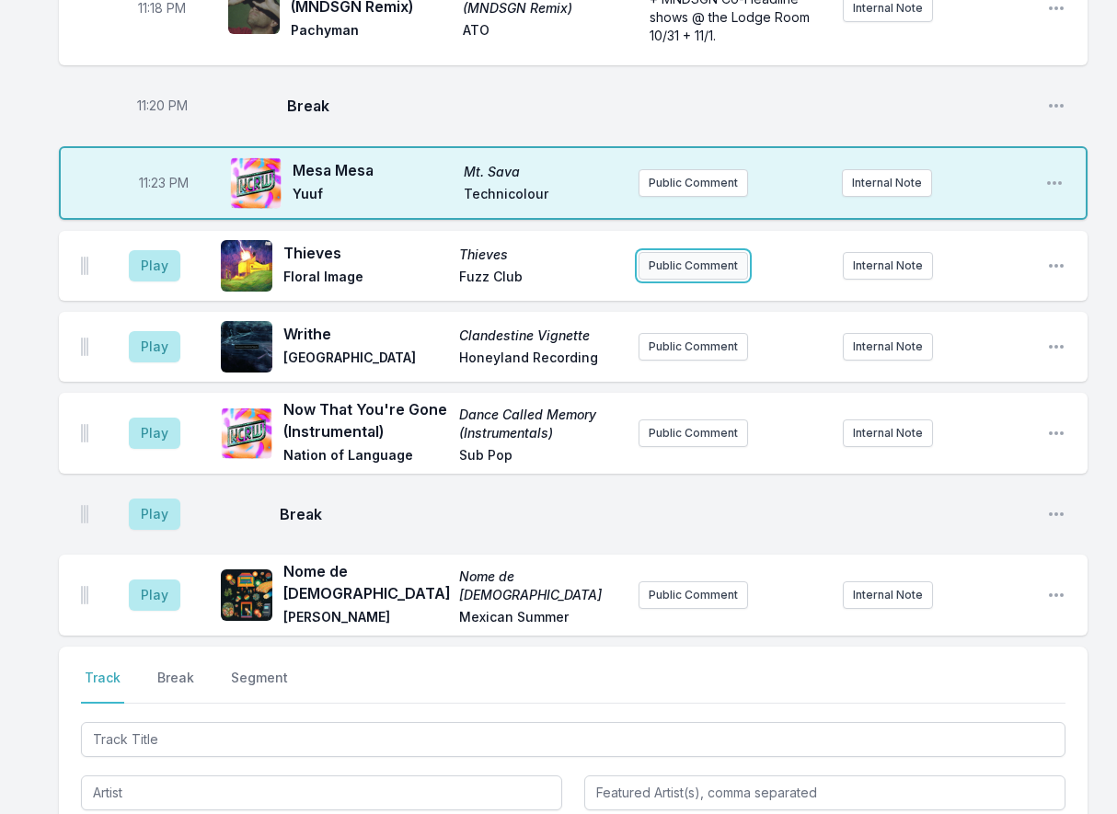
click at [703, 252] on button "Public Comment" at bounding box center [692, 266] width 109 height 28
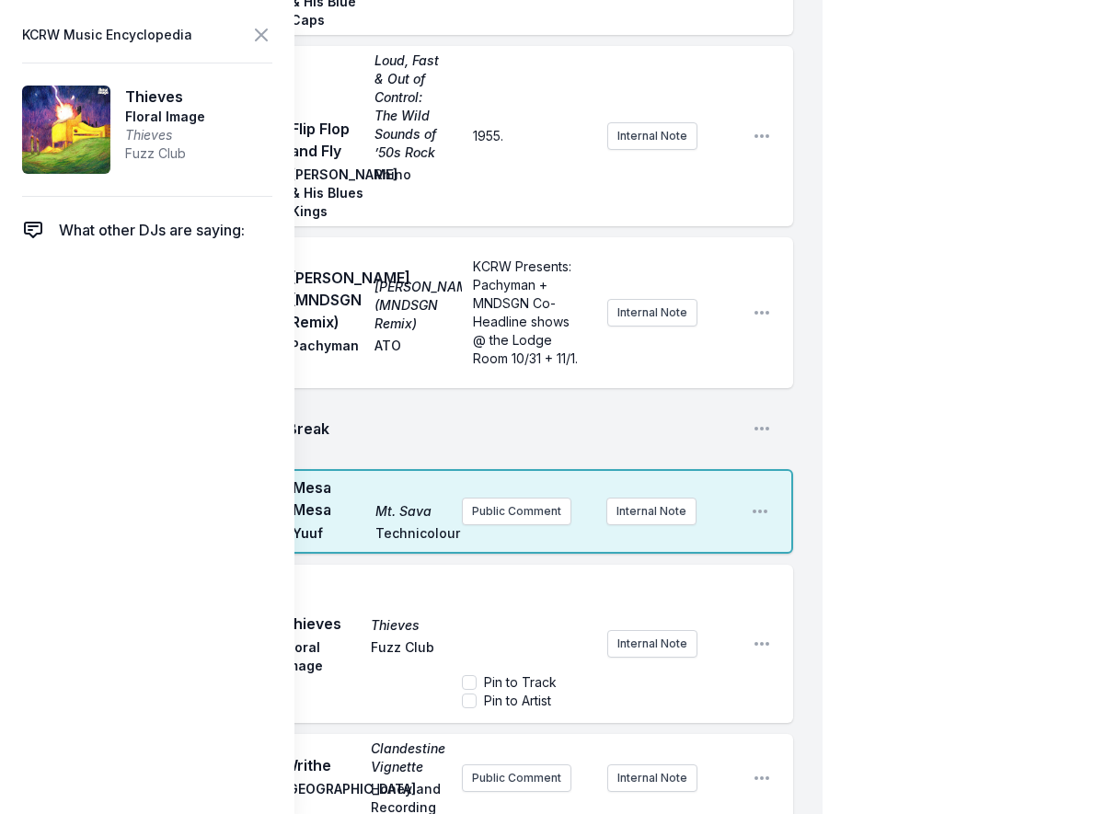
scroll to position [2624, 0]
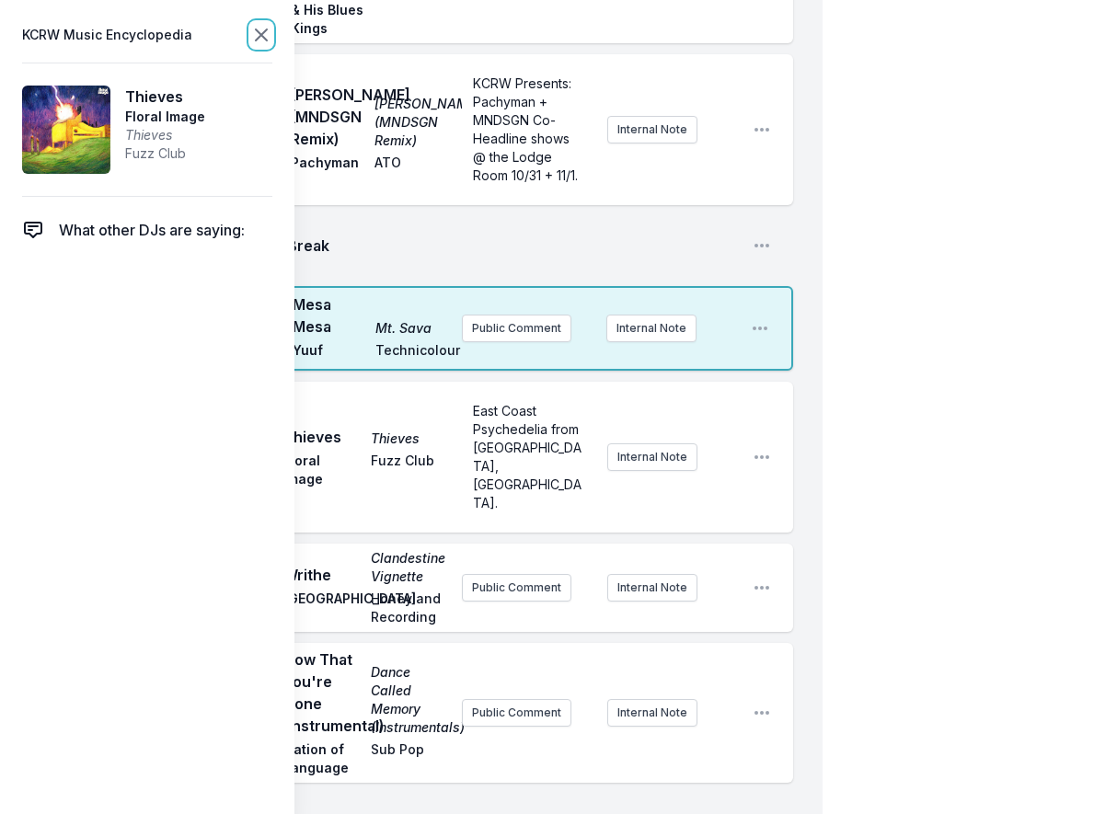
click at [271, 31] on icon at bounding box center [261, 35] width 22 height 22
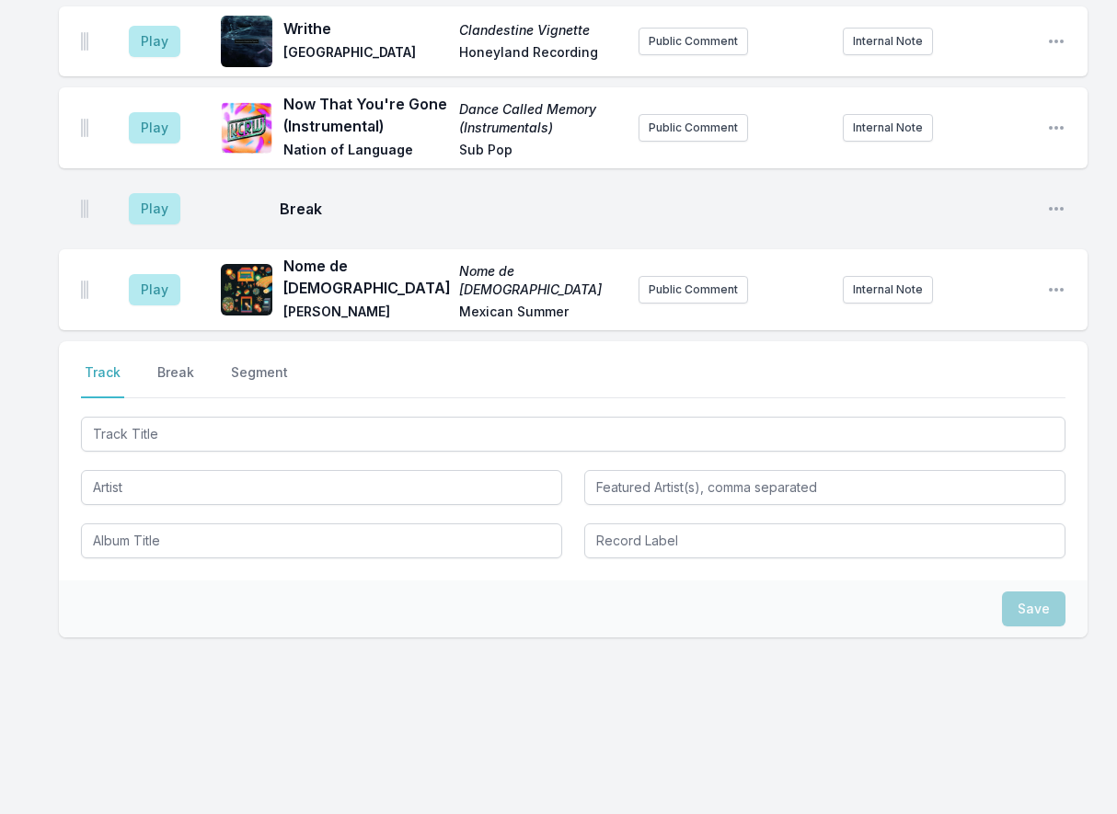
click at [265, 31] on div at bounding box center [247, 42] width 52 height 52
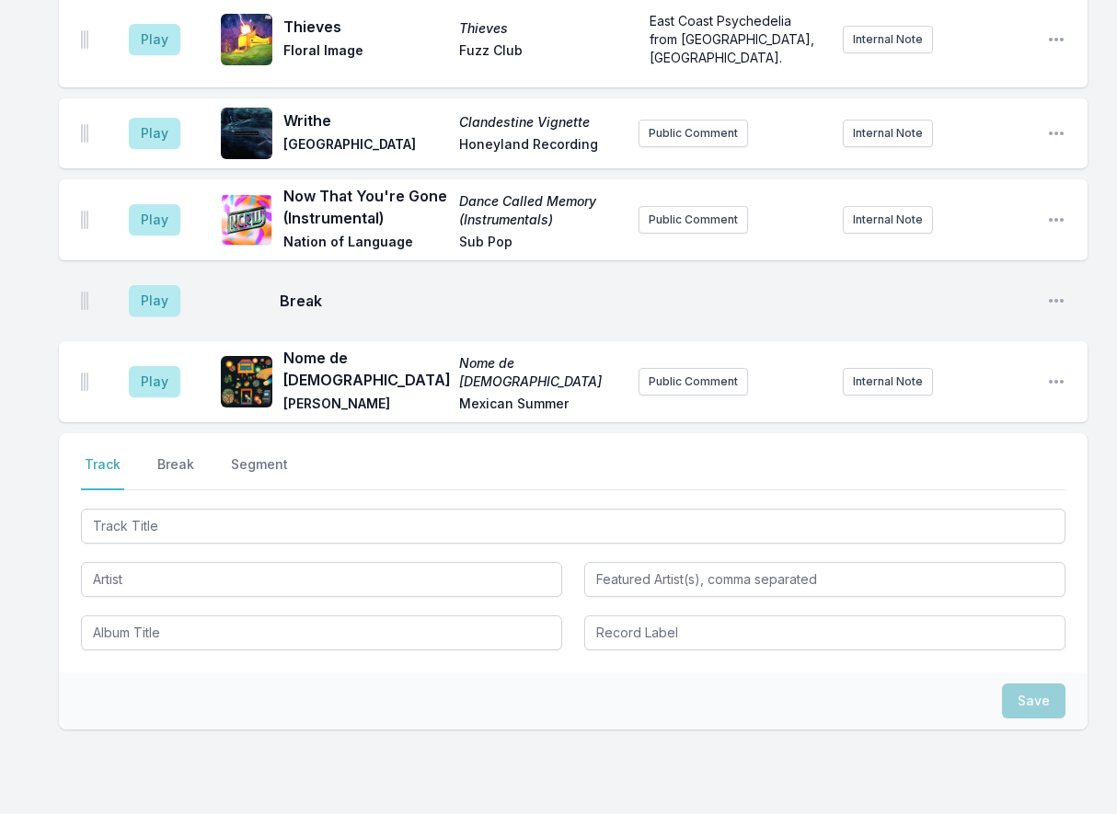
scroll to position [2219, 0]
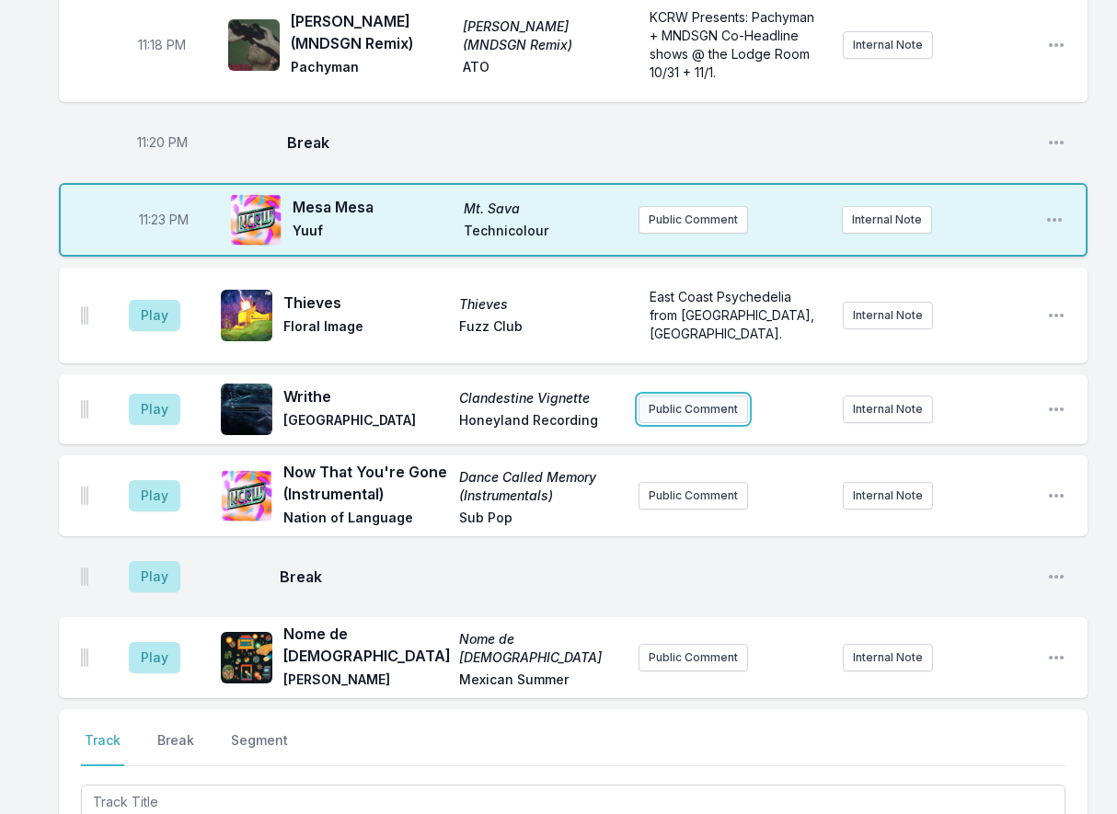
click at [685, 396] on button "Public Comment" at bounding box center [692, 410] width 109 height 28
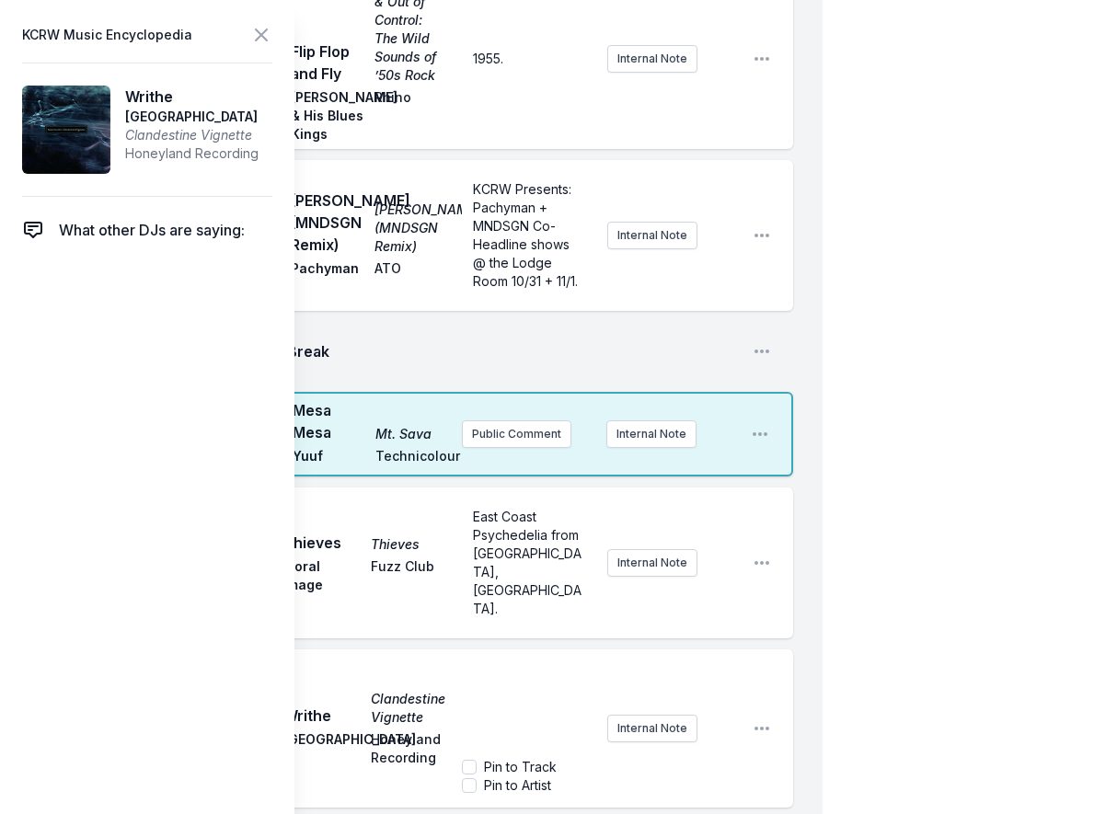
scroll to position [2771, 0]
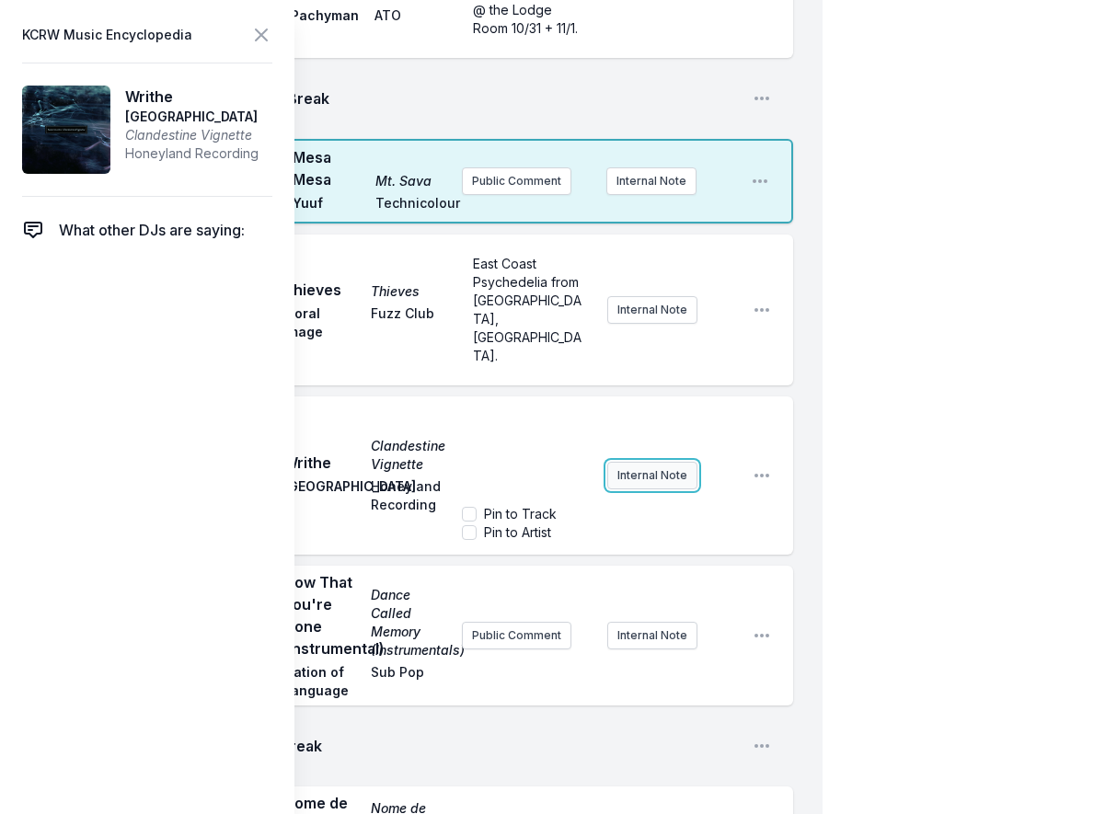
click at [682, 520] on div "Play Writhe Clandestine Vignette Sun Colony Honeyland Recording ﻿ Pin to Track …" at bounding box center [426, 475] width 734 height 158
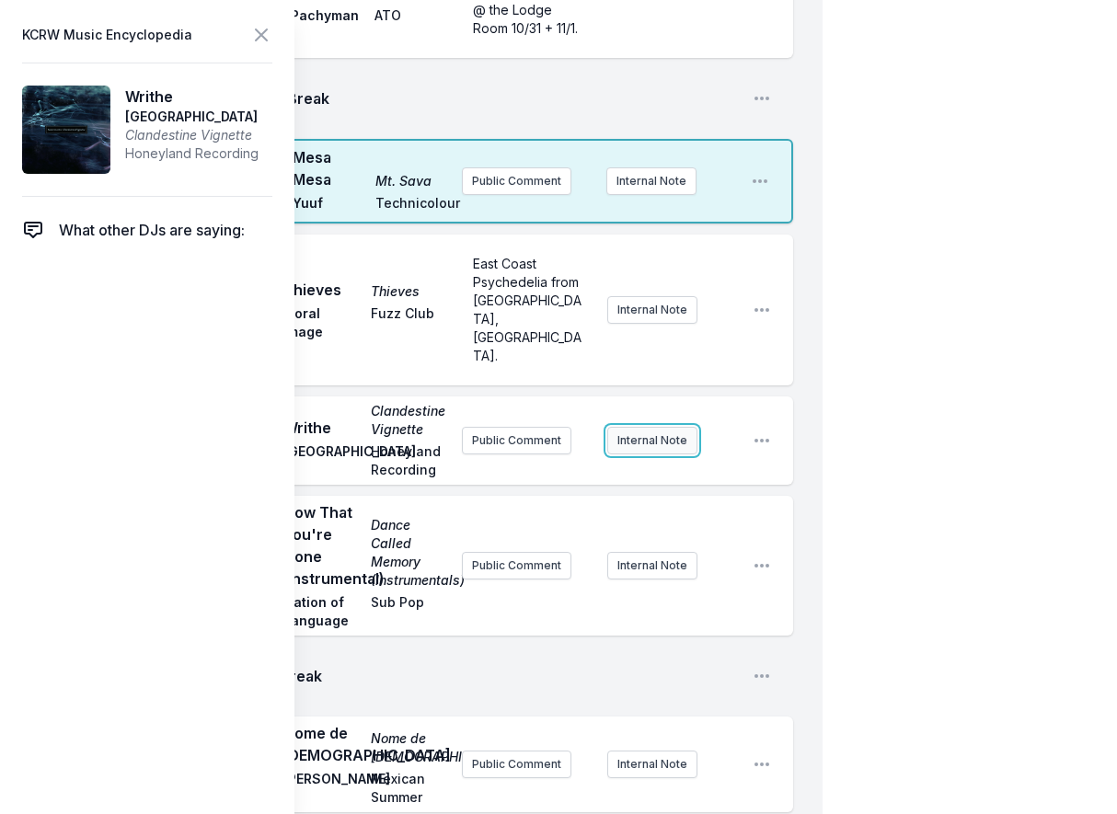
click at [673, 454] on button "Internal Note" at bounding box center [652, 441] width 90 height 28
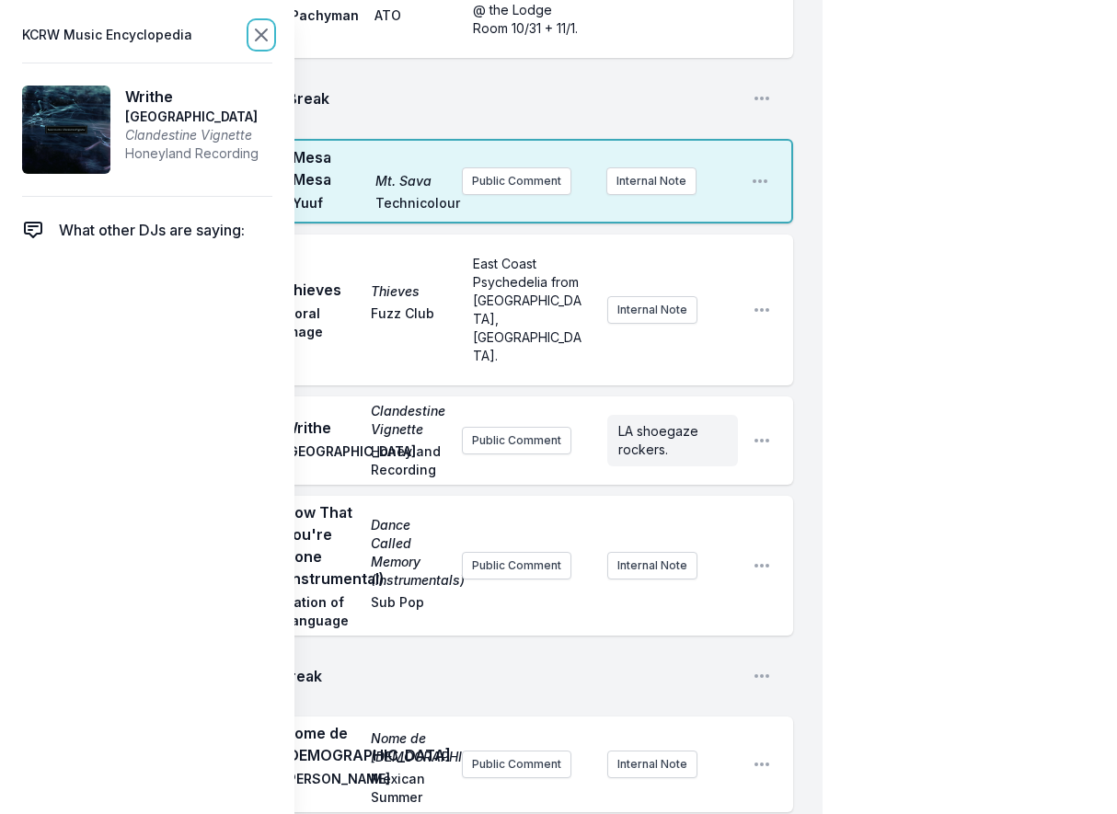
click at [265, 32] on icon at bounding box center [261, 34] width 11 height 11
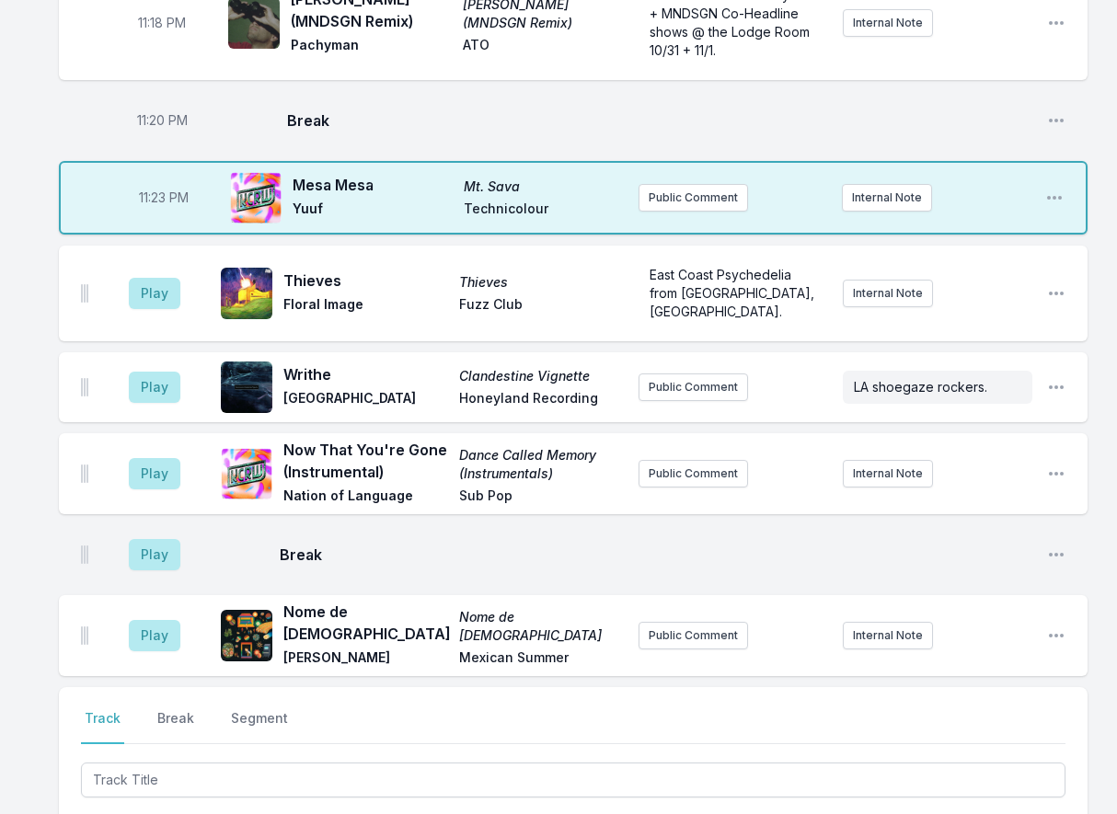
scroll to position [2127, 0]
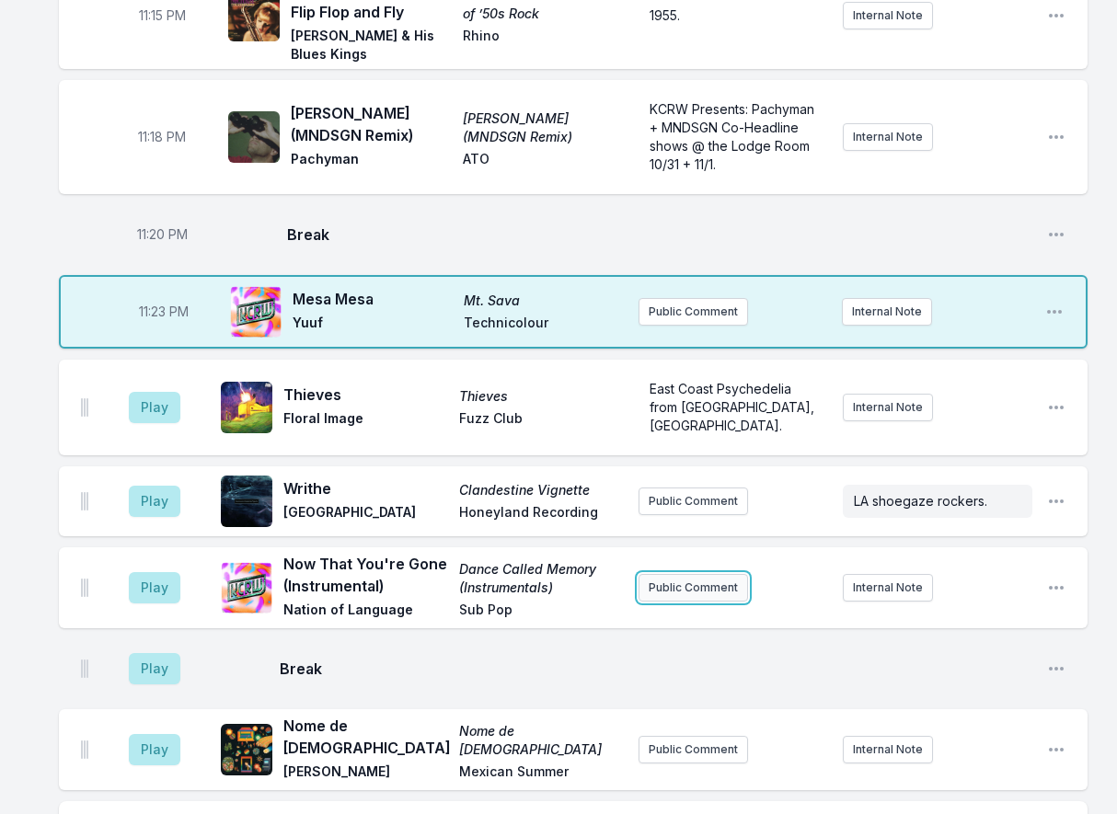
click at [666, 574] on button "Public Comment" at bounding box center [692, 588] width 109 height 28
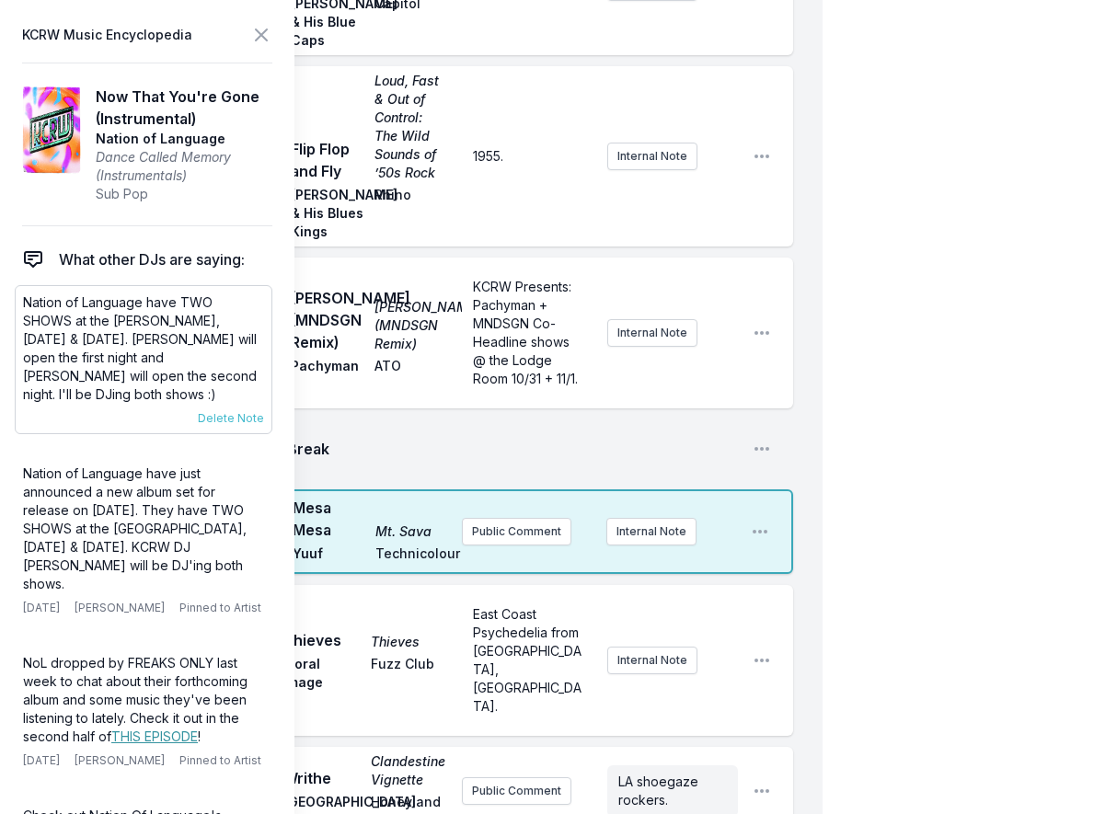
scroll to position [2587, 0]
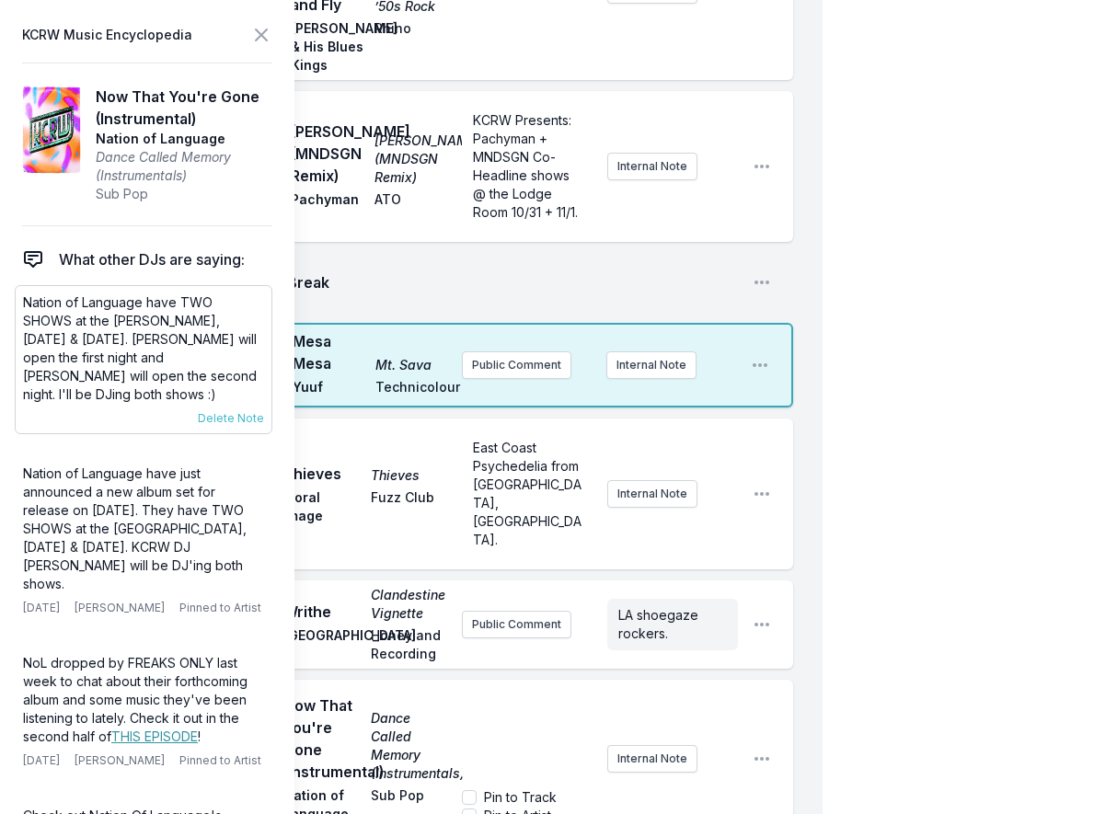
click at [201, 354] on p "Nation of Language have TWO SHOWS at the [PERSON_NAME], [DATE] & [DATE]. [PERSO…" at bounding box center [143, 348] width 241 height 110
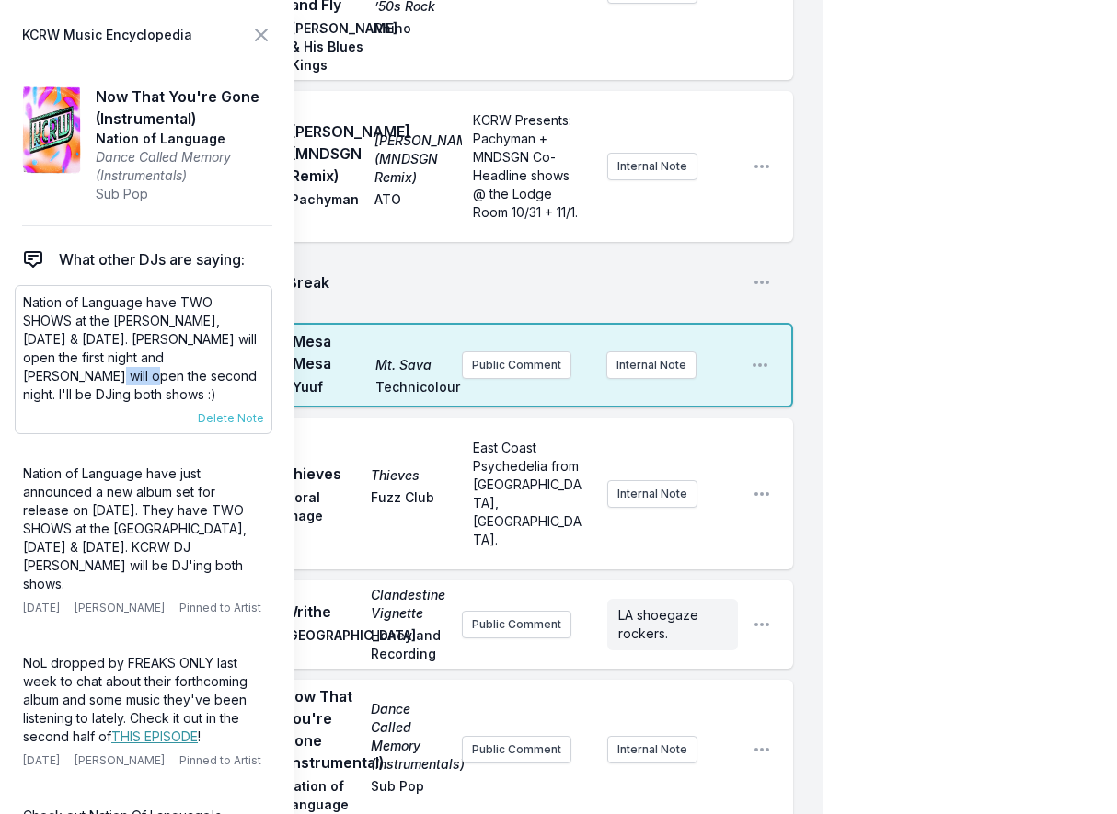
click at [201, 354] on p "Nation of Language have TWO SHOWS at the [PERSON_NAME], [DATE] & [DATE]. [PERSO…" at bounding box center [143, 348] width 241 height 110
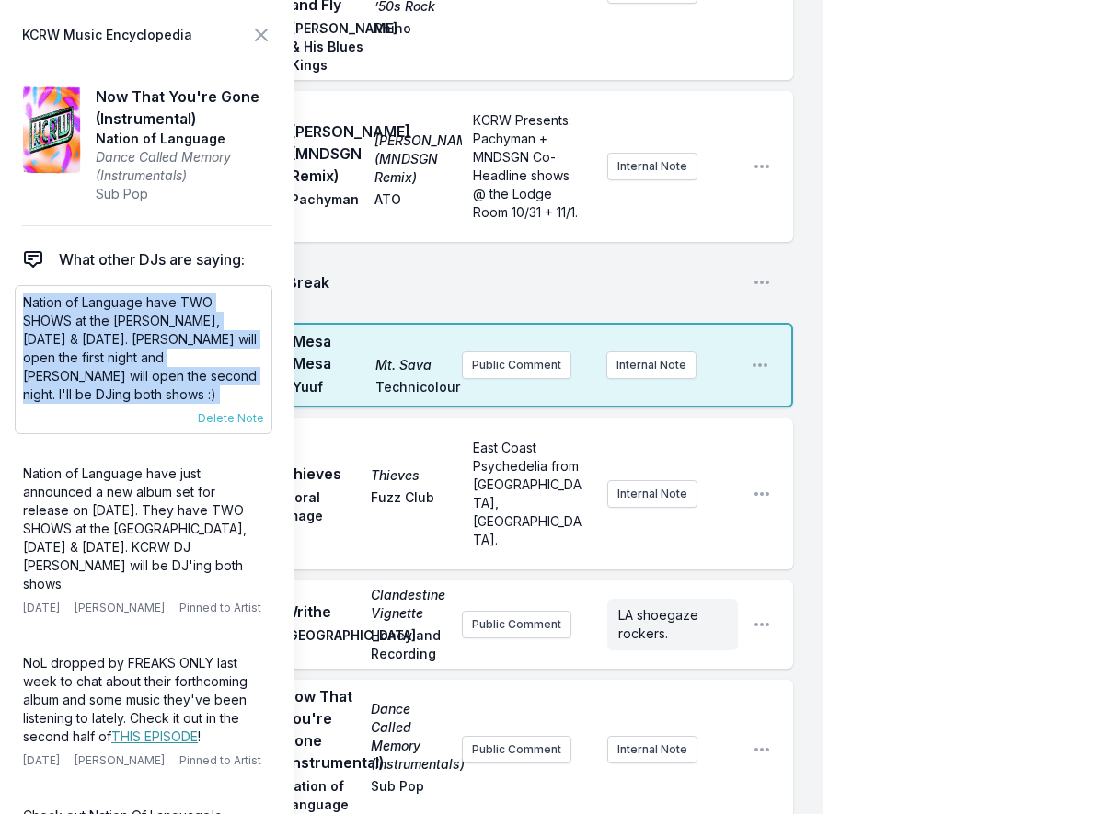
click at [201, 354] on p "Nation of Language have TWO SHOWS at the [PERSON_NAME], [DATE] & [DATE]. [PERSO…" at bounding box center [143, 348] width 241 height 110
copy div "Nation of Language have TWO SHOWS at the [PERSON_NAME], [DATE] & [DATE]. [PERSO…"
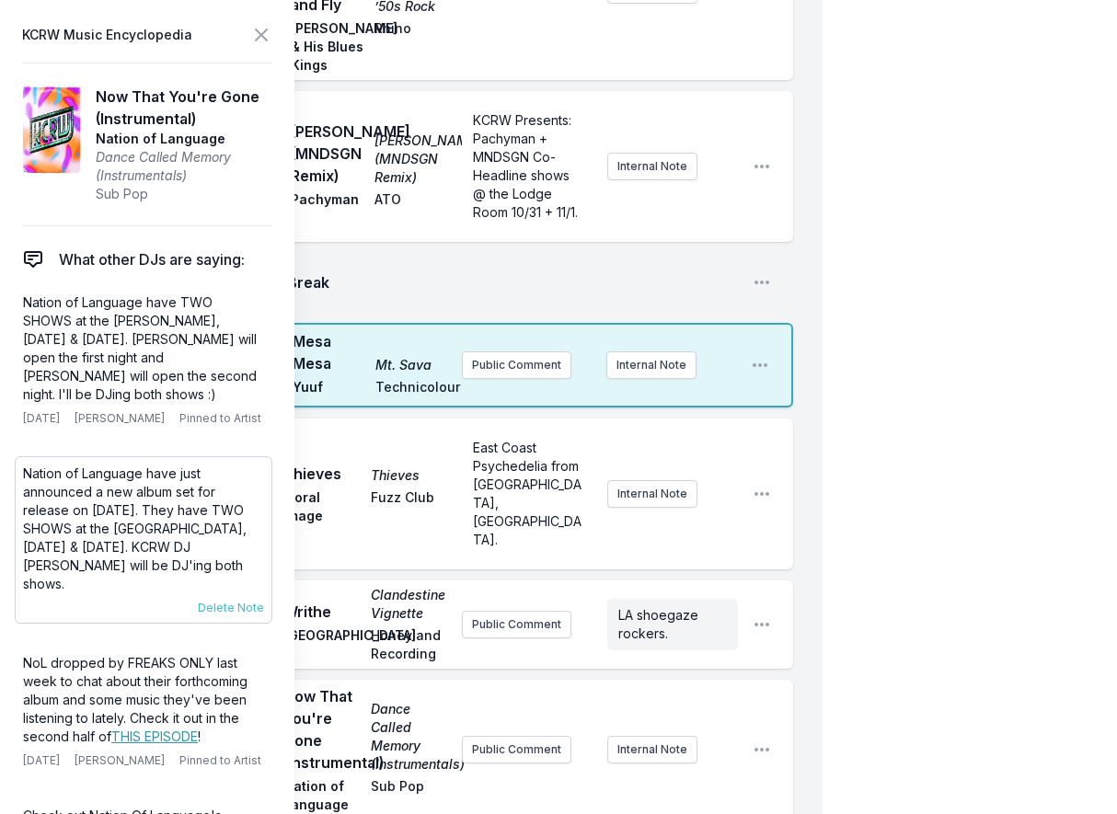
click at [85, 526] on p "Nation of Language have just announced a new album set for release on [DATE]. T…" at bounding box center [143, 528] width 241 height 129
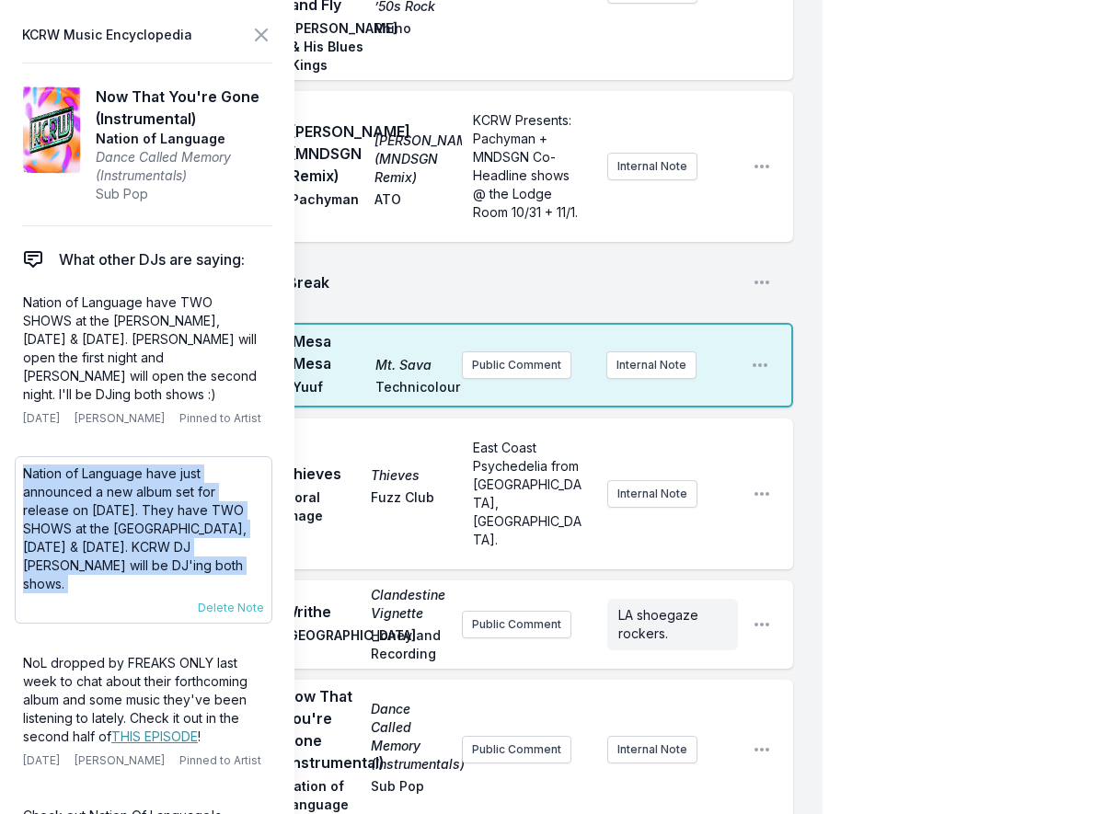
click at [85, 526] on p "Nation of Language have just announced a new album set for release on [DATE]. T…" at bounding box center [143, 528] width 241 height 129
copy div "Nation of Language have just announced a new album set for release on [DATE]. T…"
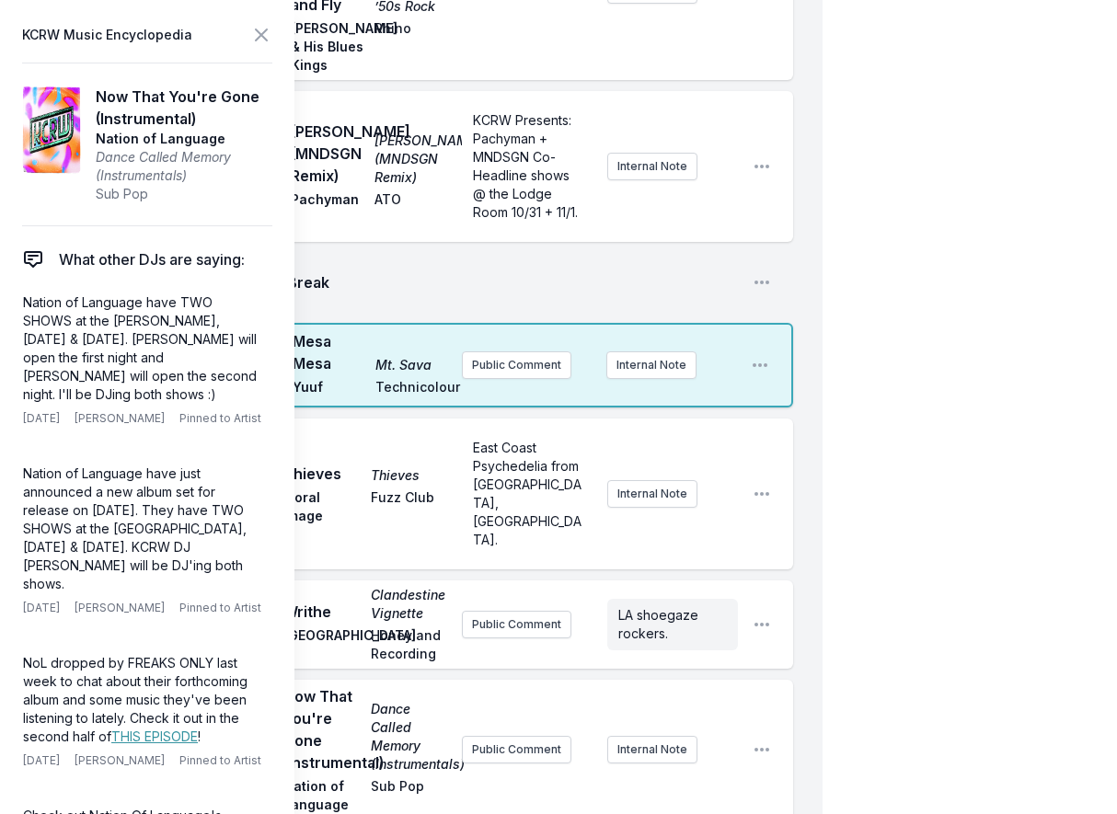
click at [533, 617] on ul "Play Thieves Thieves Floral Image Fuzz Club East Coast Psychedelia from [GEOGRA…" at bounding box center [426, 708] width 734 height 578
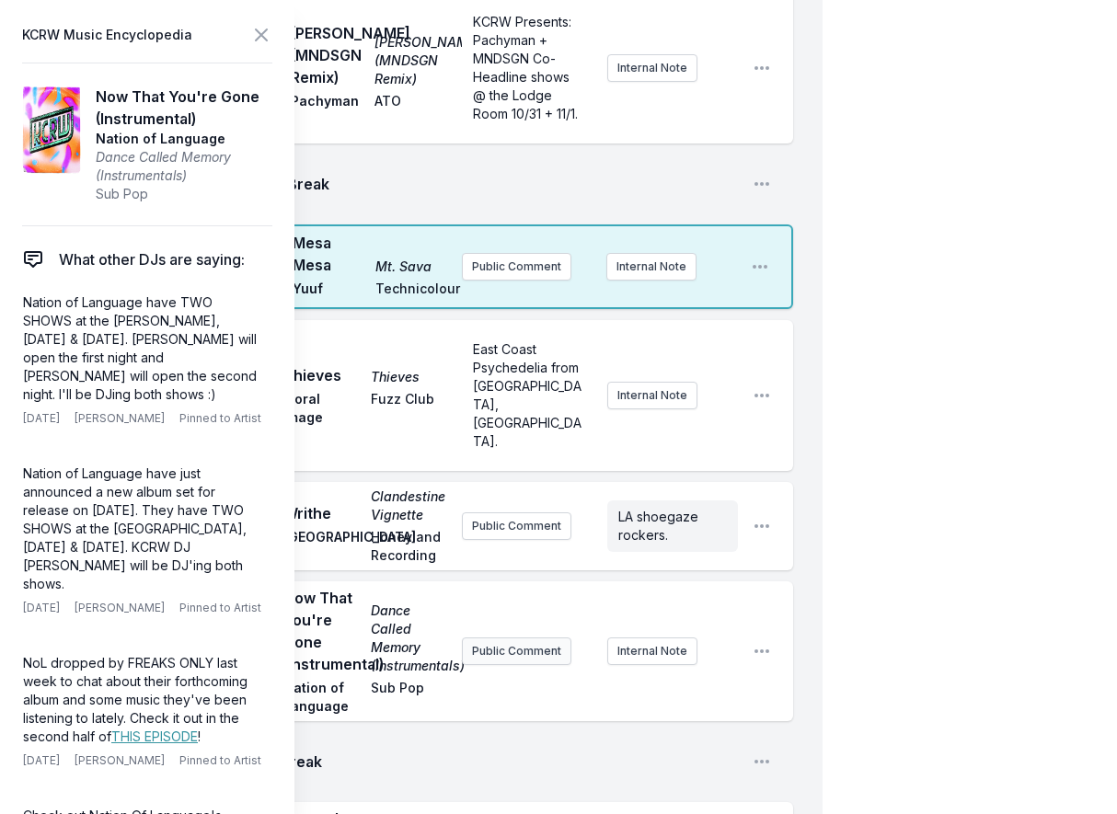
scroll to position [2771, 0]
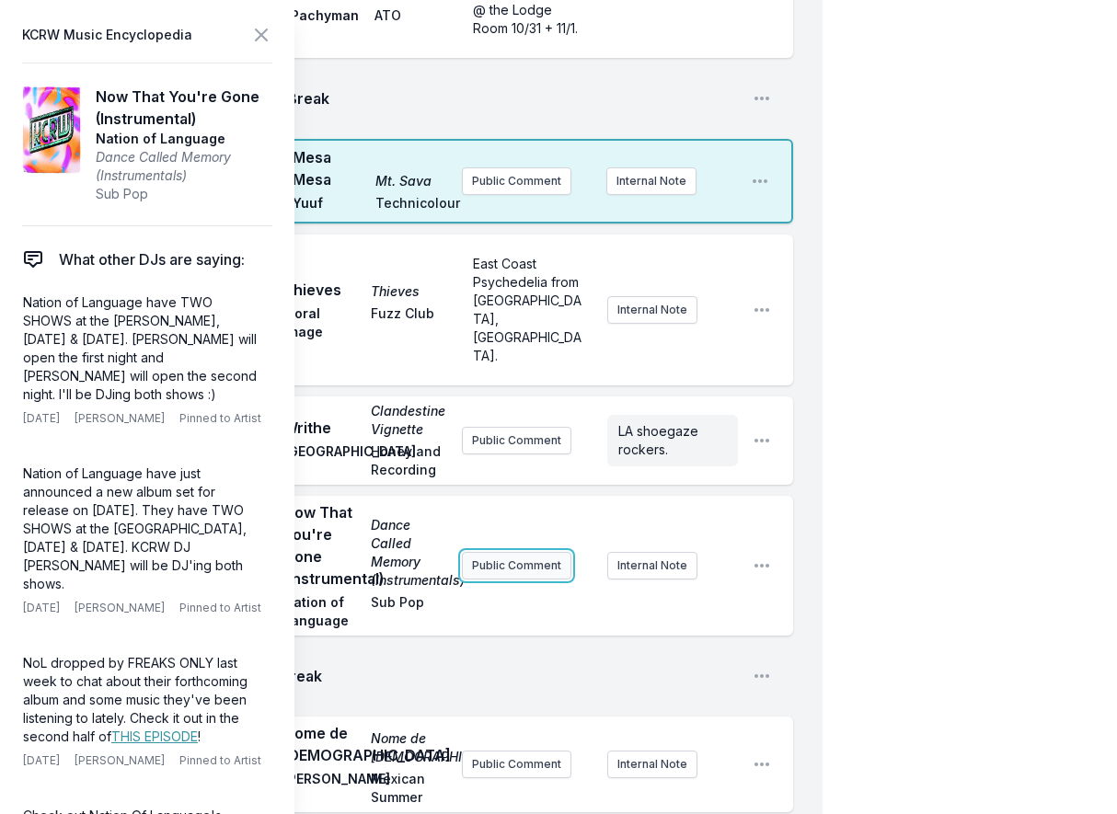
click at [529, 579] on button "Public Comment" at bounding box center [516, 566] width 109 height 28
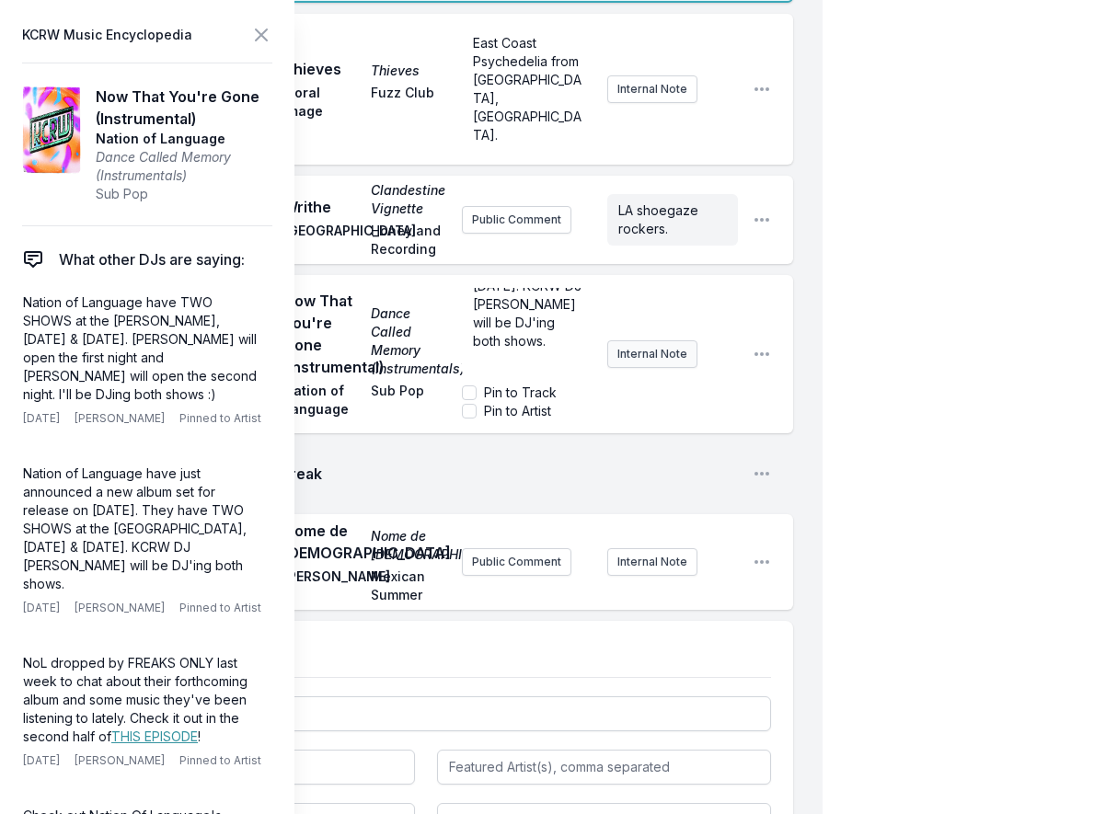
scroll to position [239, 0]
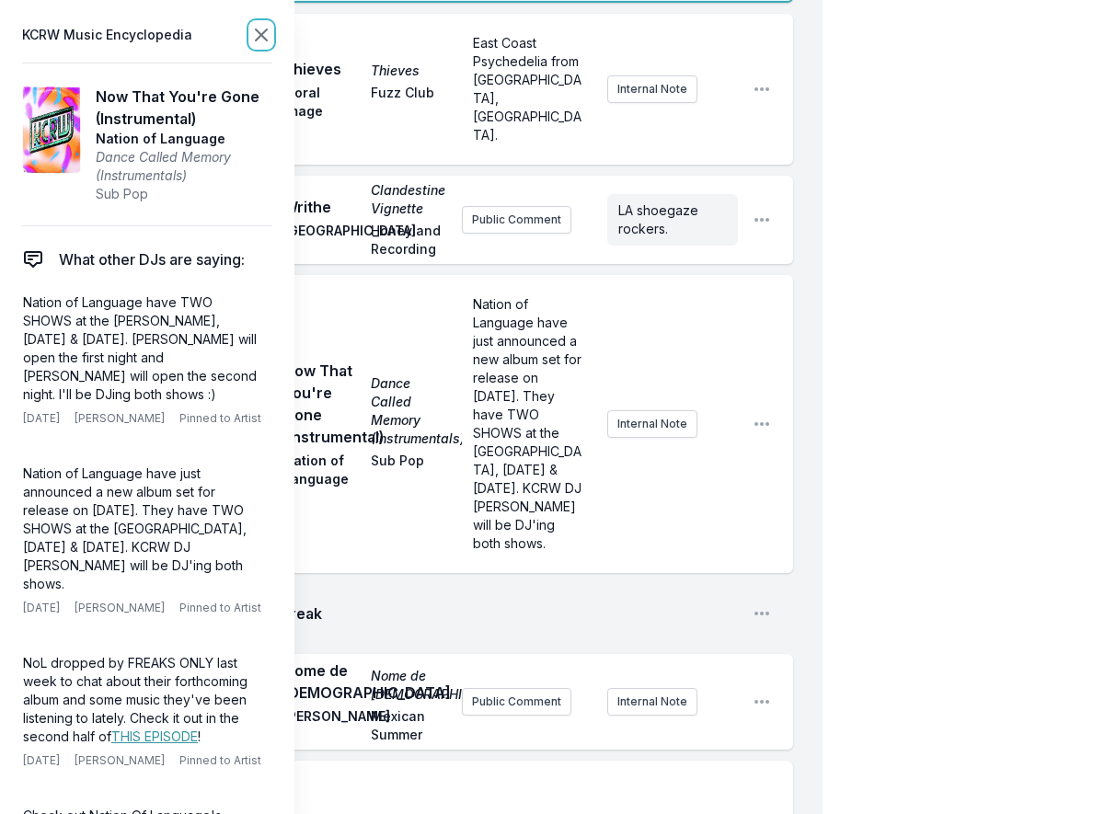
click at [255, 35] on icon at bounding box center [261, 35] width 22 height 22
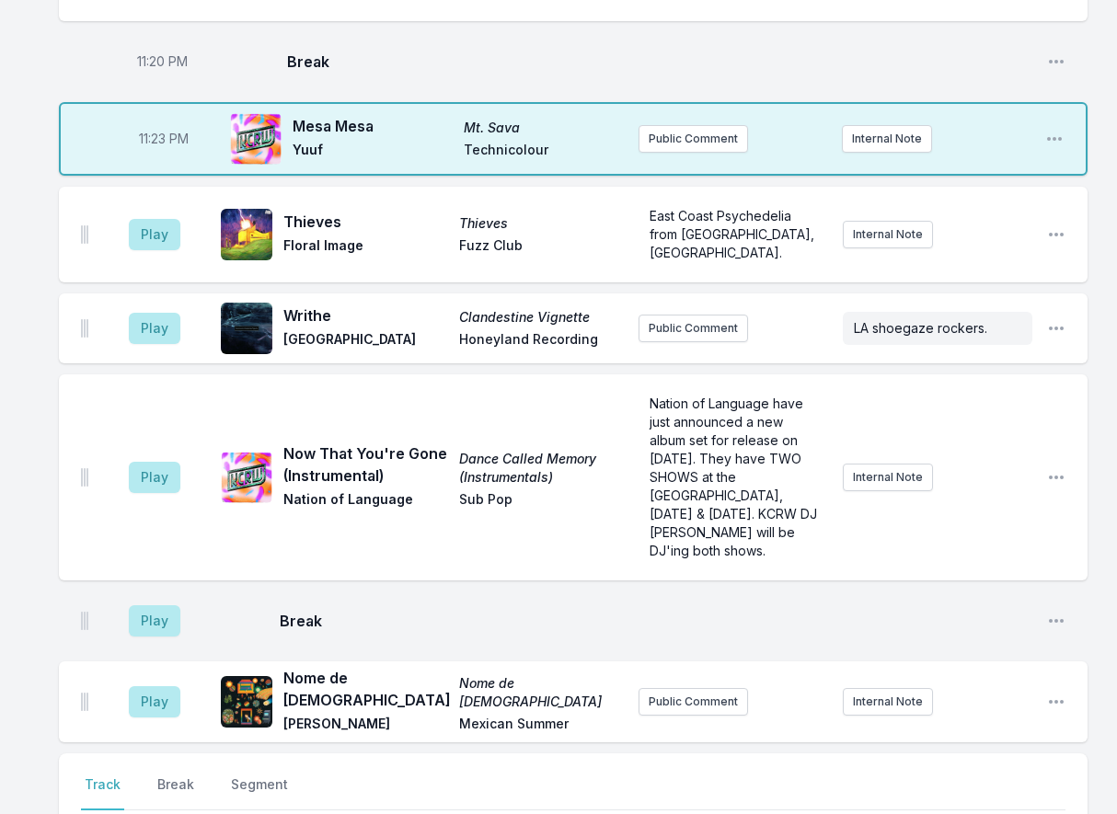
scroll to position [2162, 0]
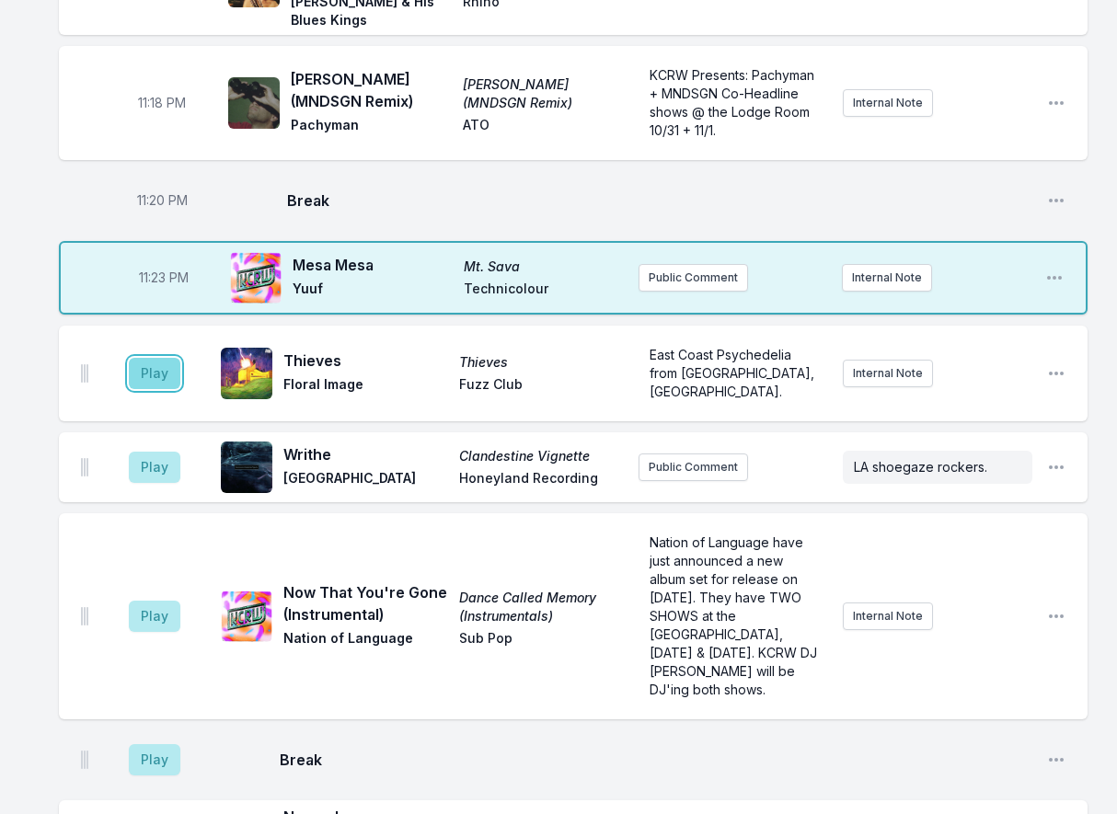
click at [163, 358] on button "Play" at bounding box center [155, 373] width 52 height 31
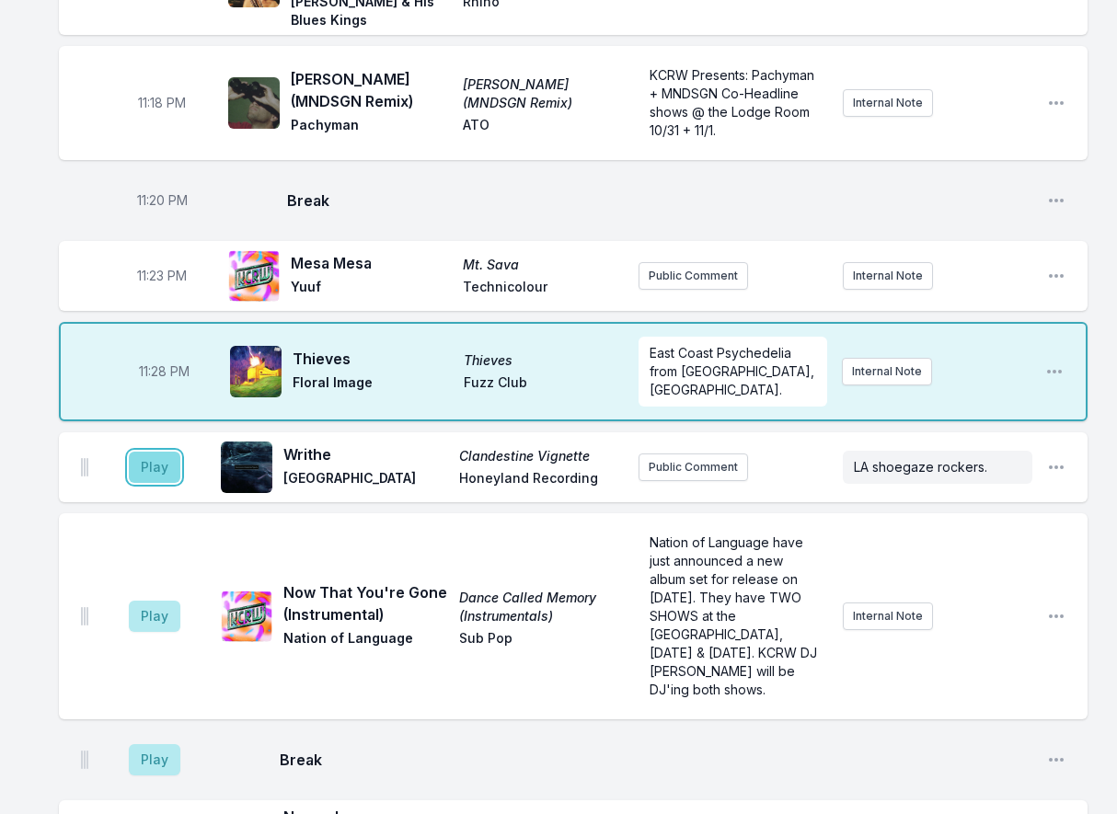
click at [152, 452] on button "Play" at bounding box center [155, 467] width 52 height 31
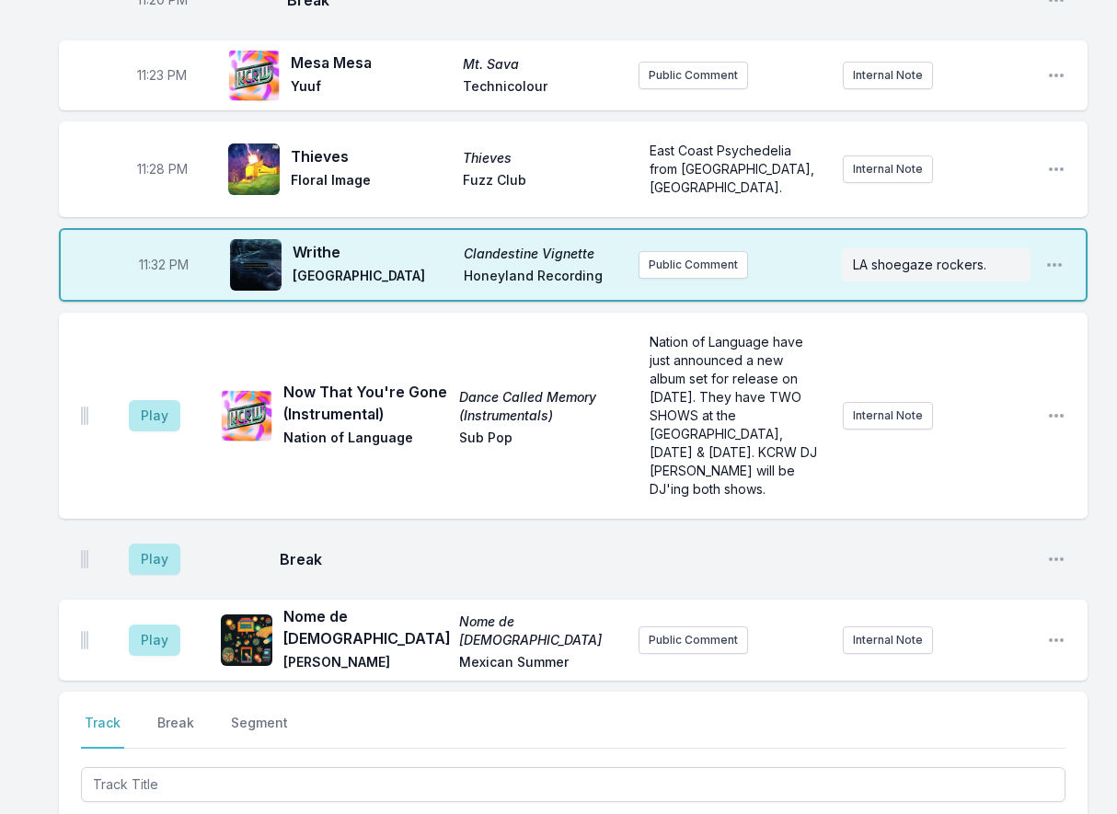
scroll to position [2254, 0]
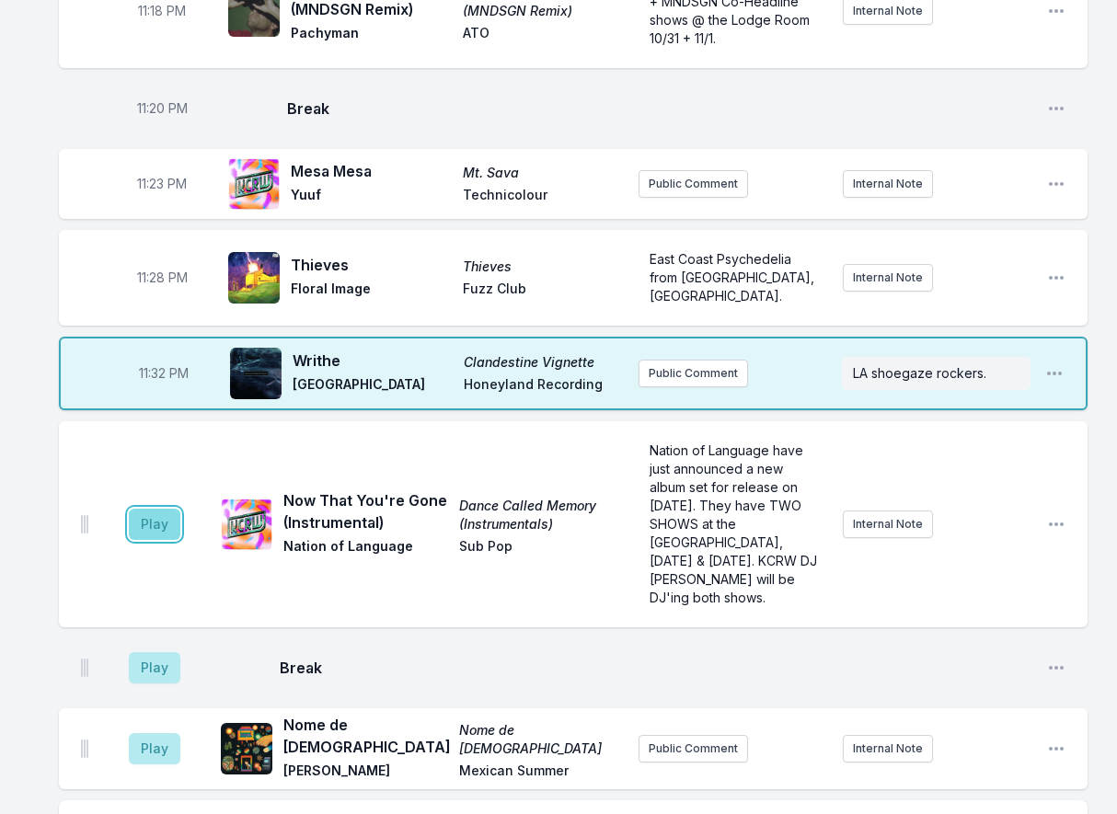
click at [157, 509] on button "Play" at bounding box center [155, 524] width 52 height 31
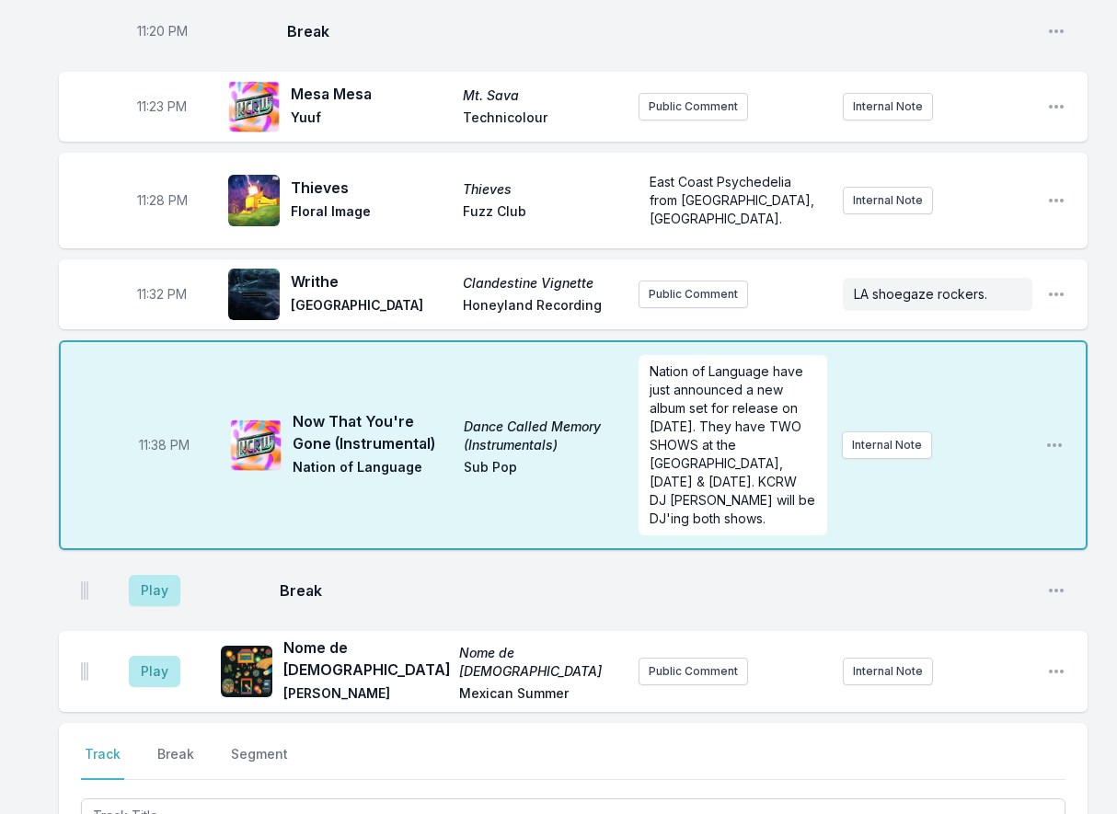
scroll to position [2437, 0]
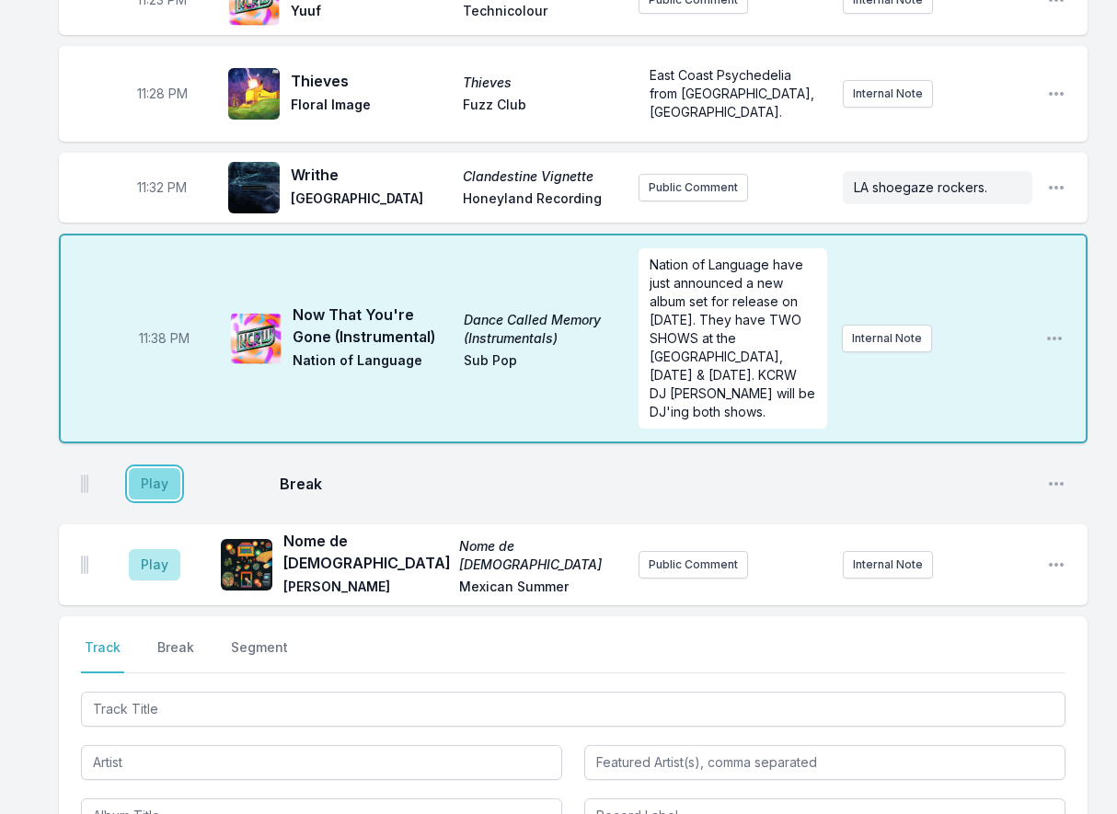
click at [157, 468] on button "Play" at bounding box center [155, 483] width 52 height 31
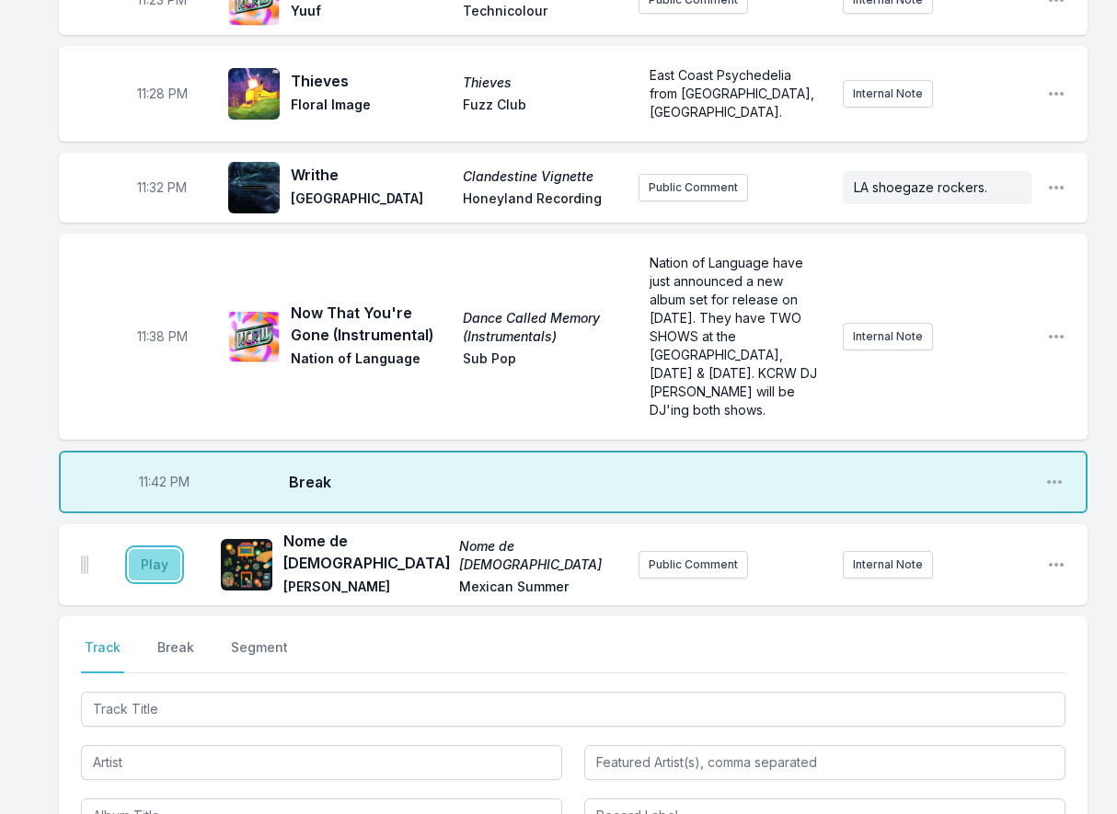
click at [165, 549] on button "Play" at bounding box center [155, 564] width 52 height 31
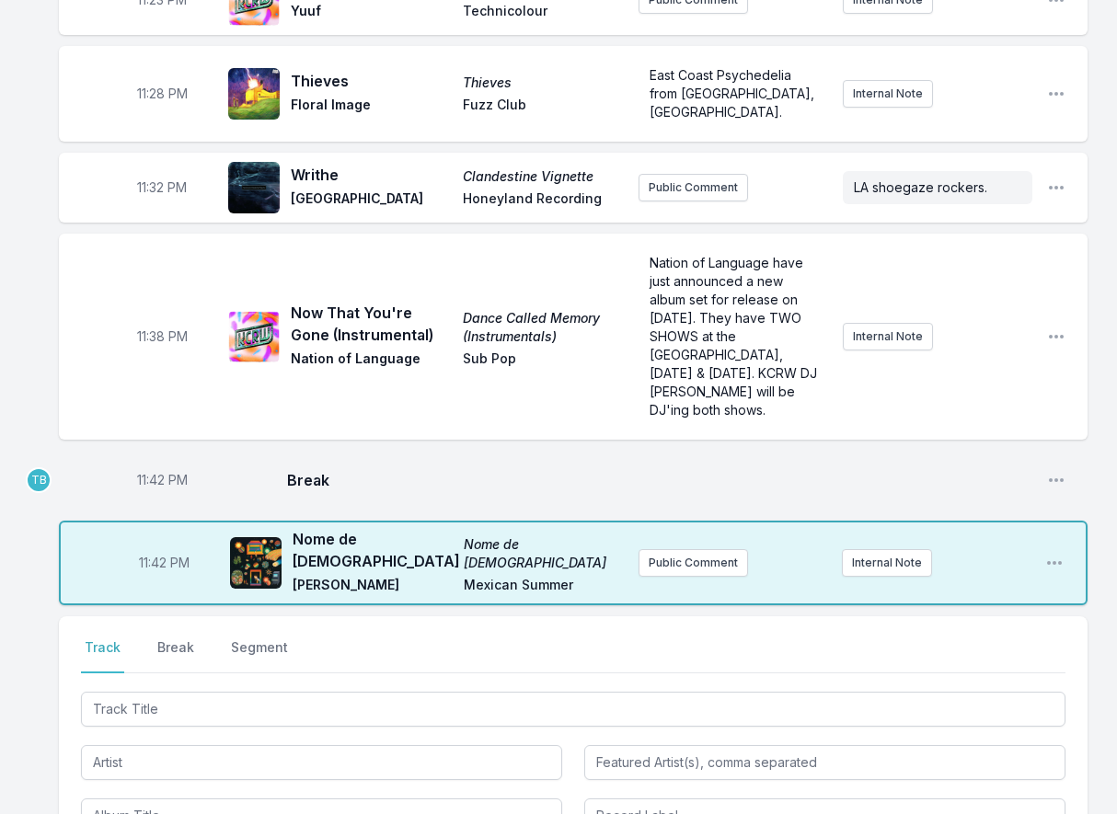
click at [158, 471] on span "11:42 PM" at bounding box center [162, 480] width 51 height 18
click at [152, 463] on input "23:42" at bounding box center [161, 480] width 103 height 35
click at [147, 463] on input "23:42" at bounding box center [161, 480] width 103 height 35
type input "23:39"
click at [407, 451] on div "11:42 PM Break Open playlist item options" at bounding box center [573, 480] width 1028 height 59
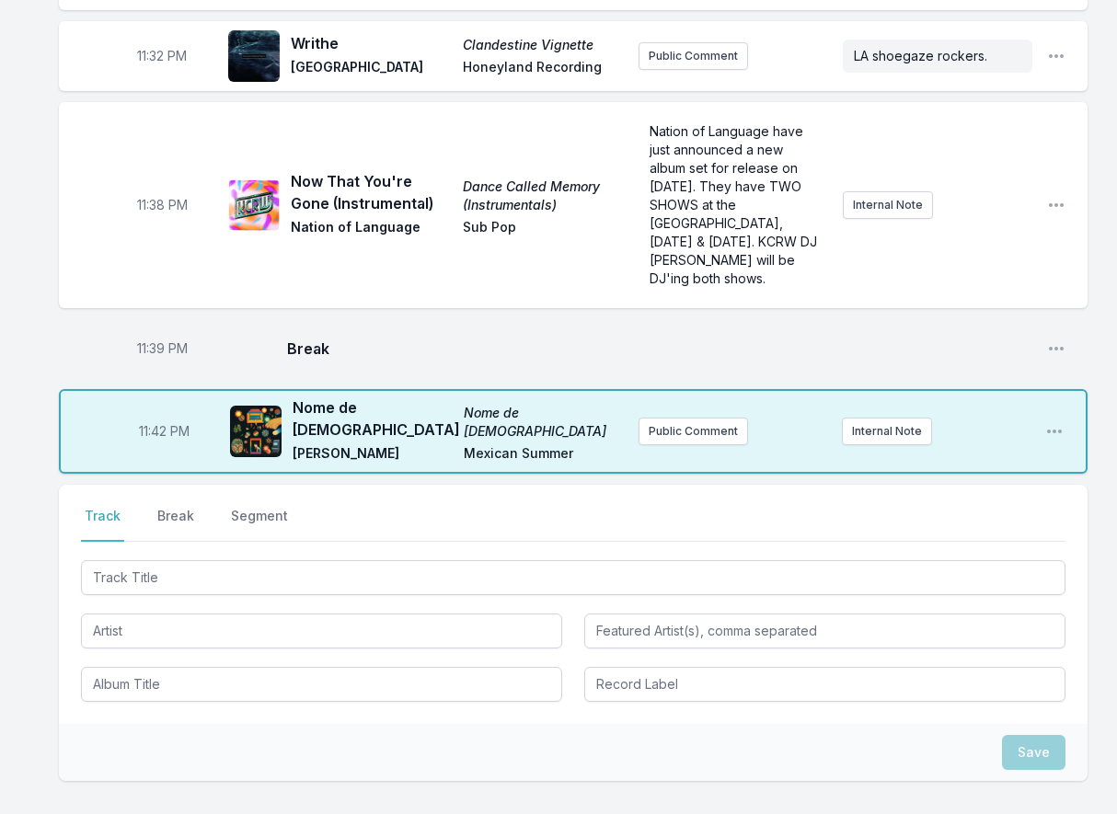
scroll to position [2602, 0]
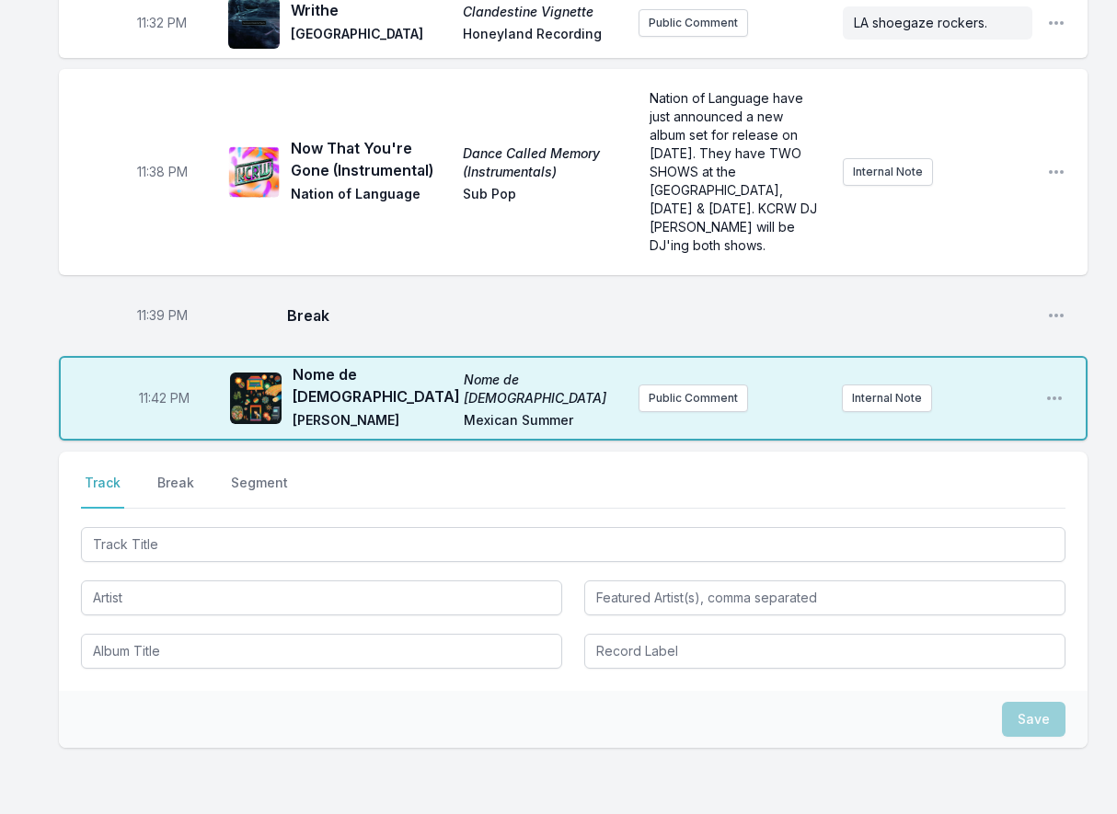
drag, startPoint x: 254, startPoint y: 458, endPoint x: 245, endPoint y: 435, distance: 24.8
click at [253, 523] on div at bounding box center [573, 595] width 984 height 145
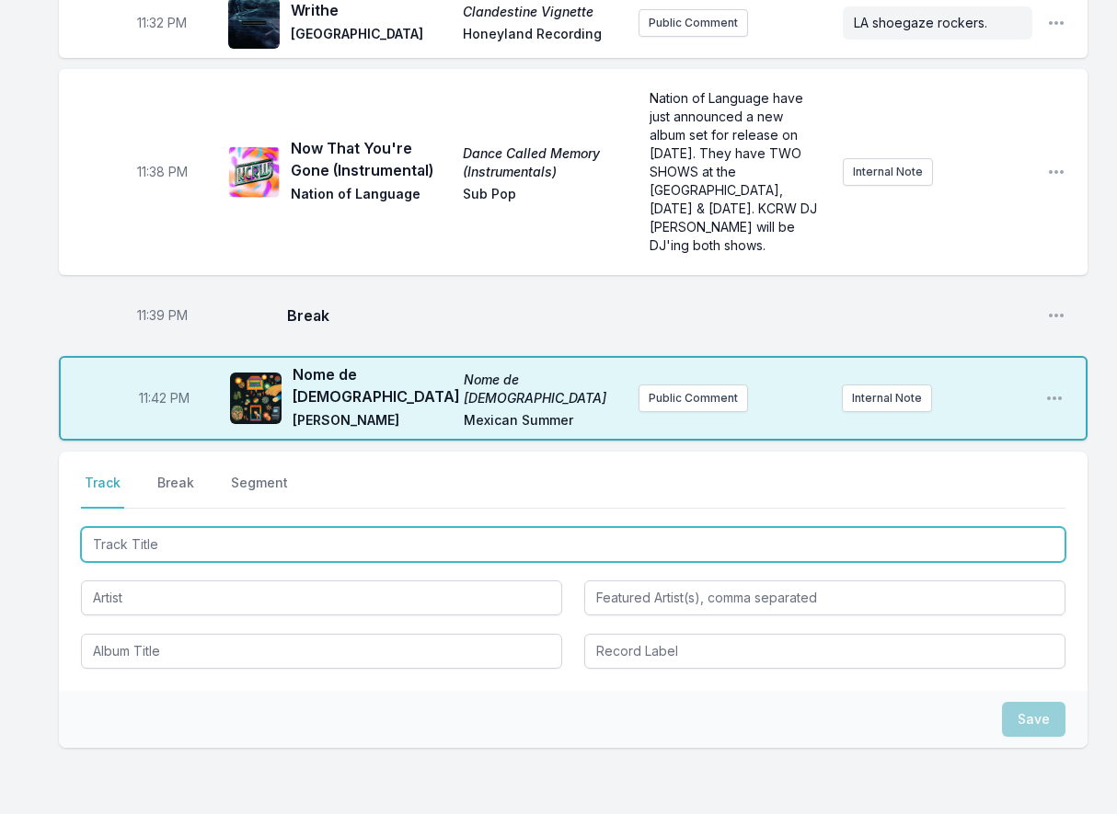
click at [245, 527] on input "Track Title" at bounding box center [573, 544] width 984 height 35
type input "Playing Classics"
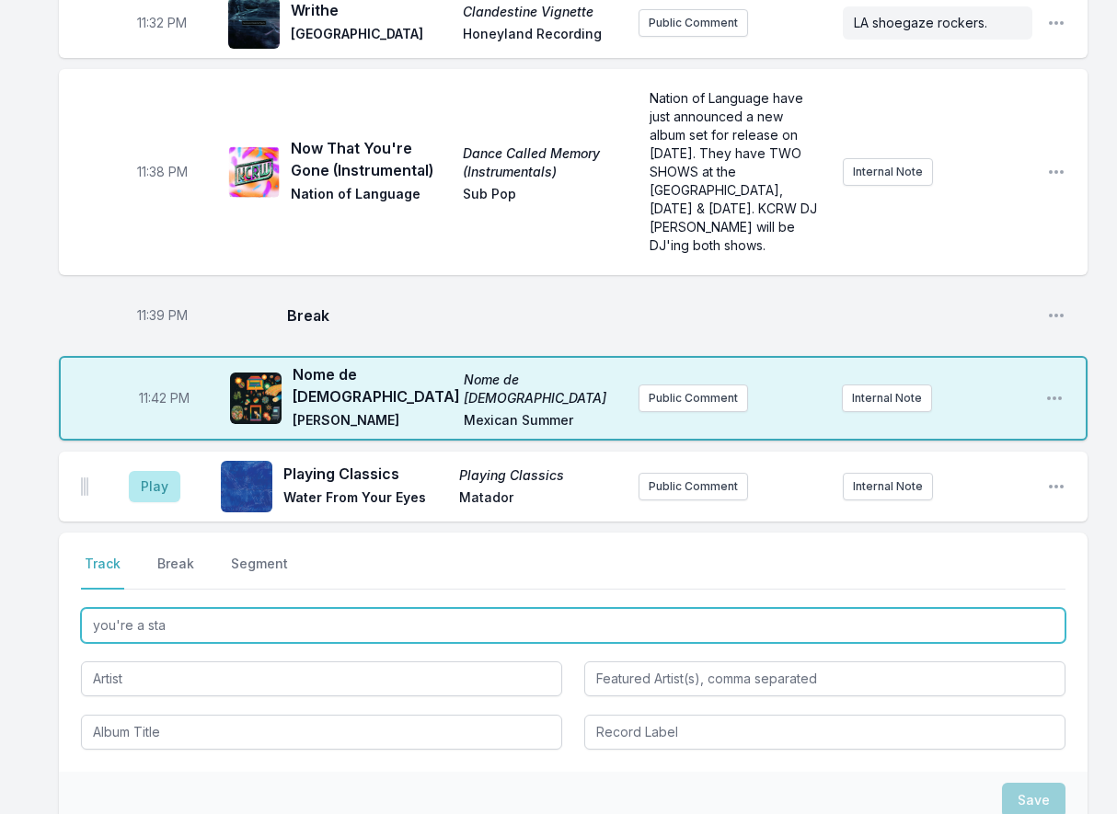
type input "you're a star"
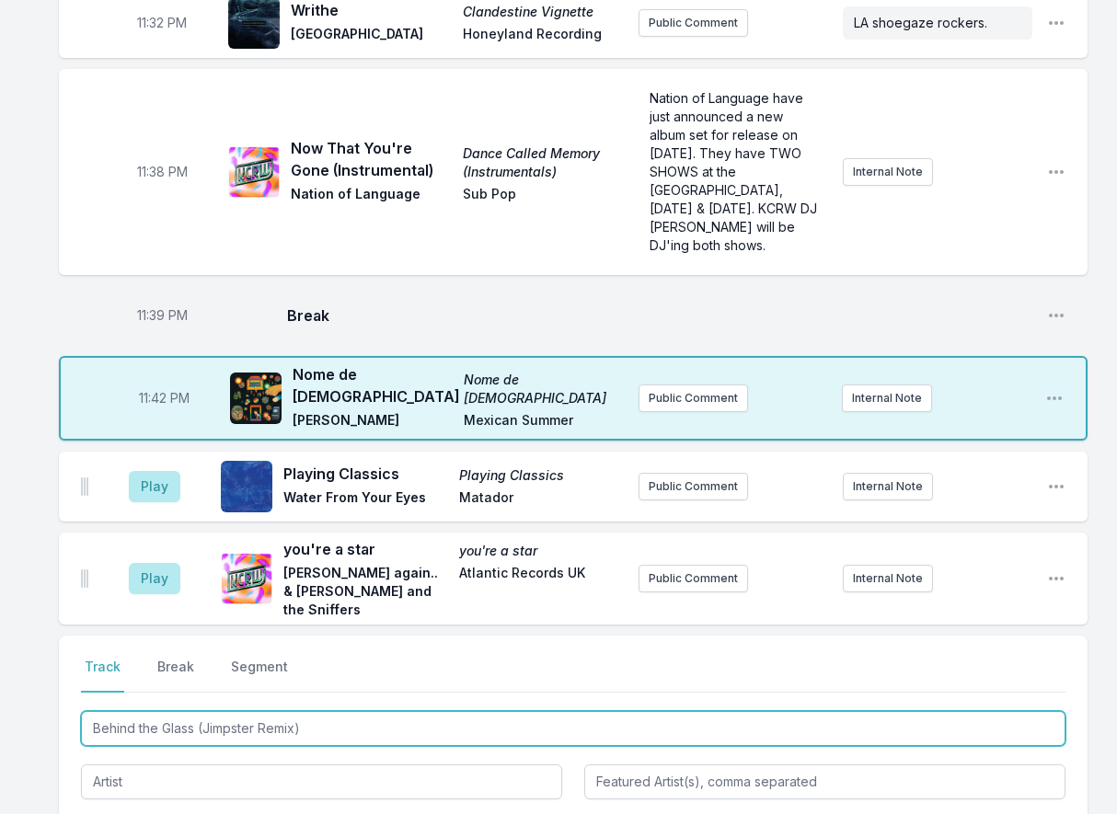
type input "Behind the Glass (Jimpster Remix)"
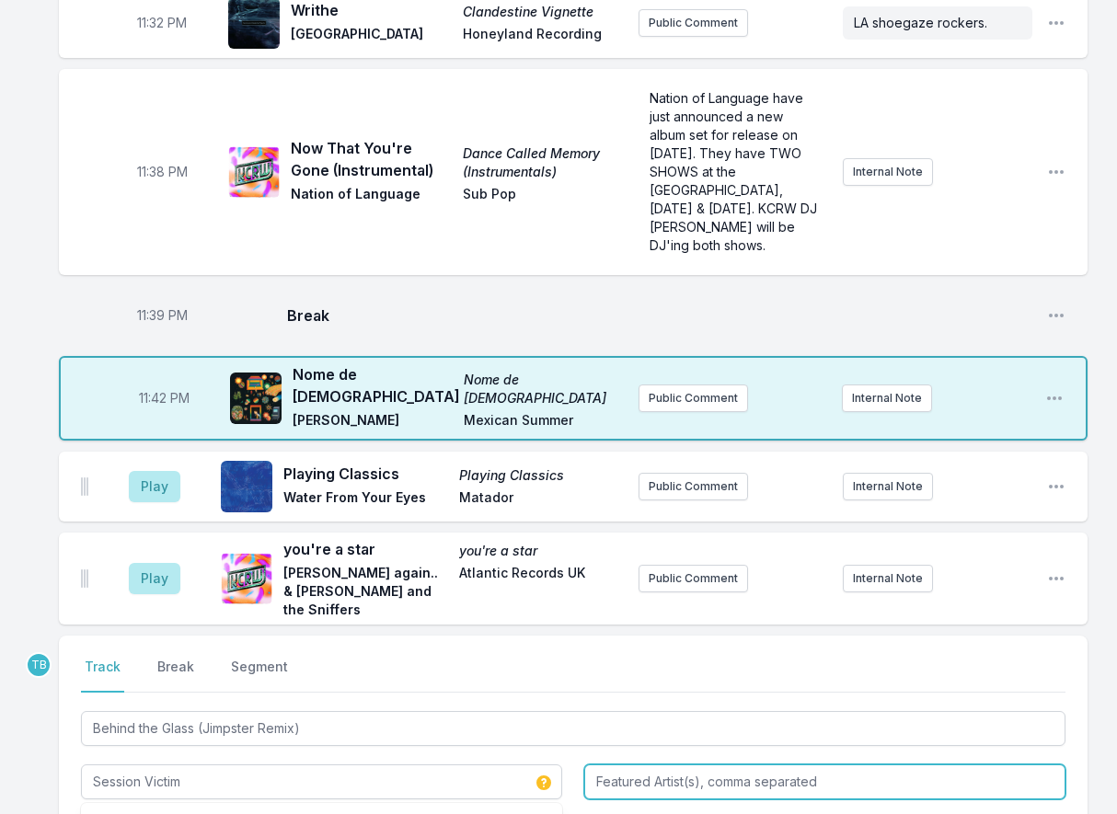
type input "Session Victim"
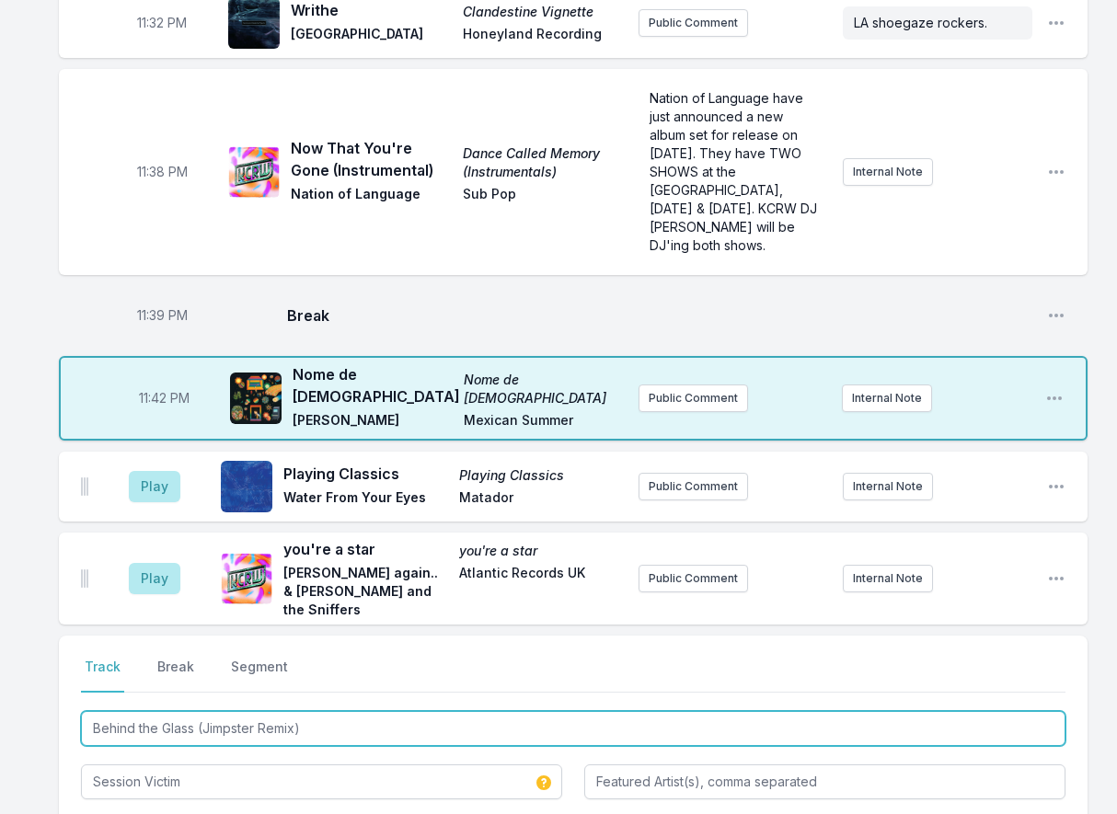
click at [226, 711] on input "Behind the Glass (Jimpster Remix)" at bounding box center [573, 728] width 984 height 35
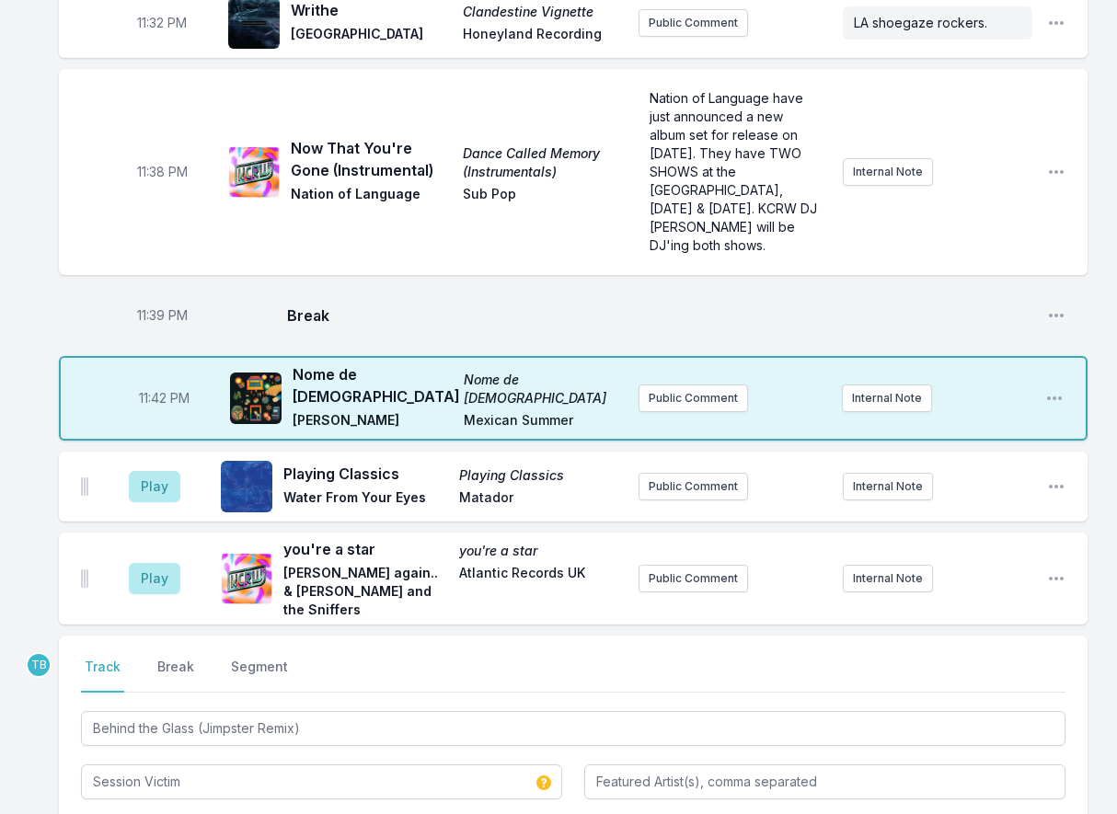
type input "Sidequests Chapter Two"
paste input "Delusions of Grandeur"
type input "Delusions of Grandeur"
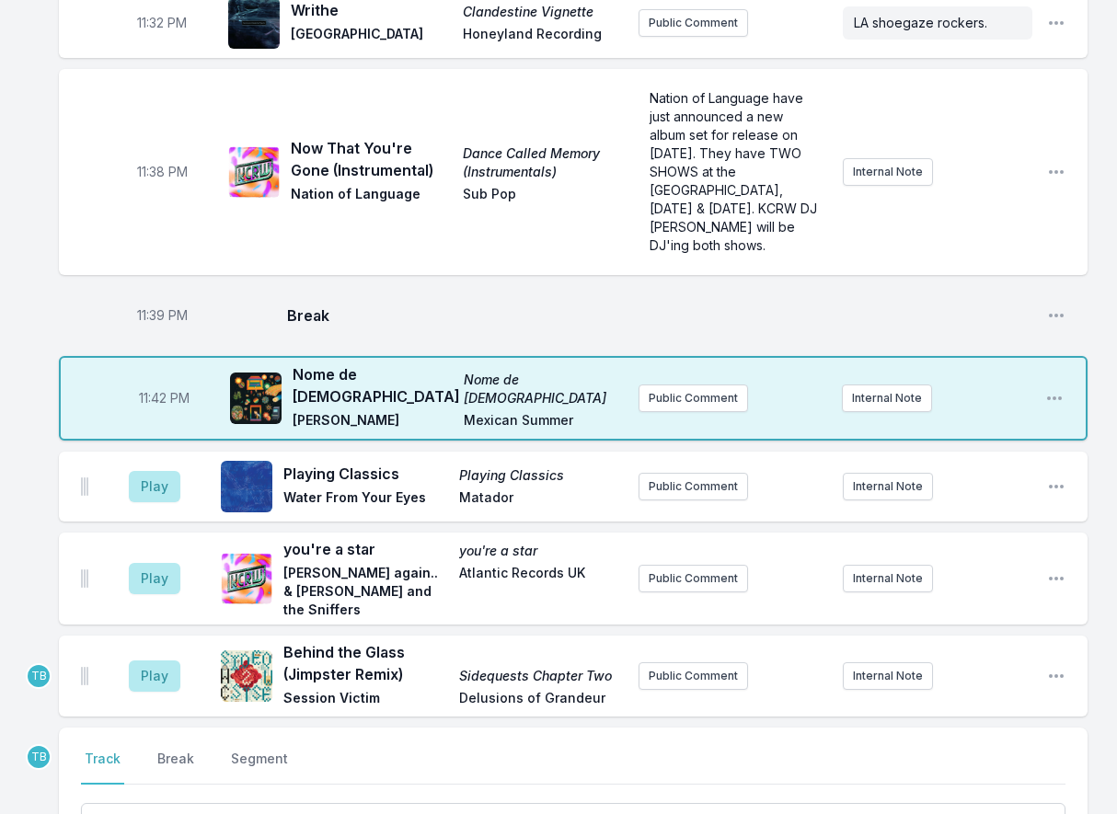
scroll to position [2510, 0]
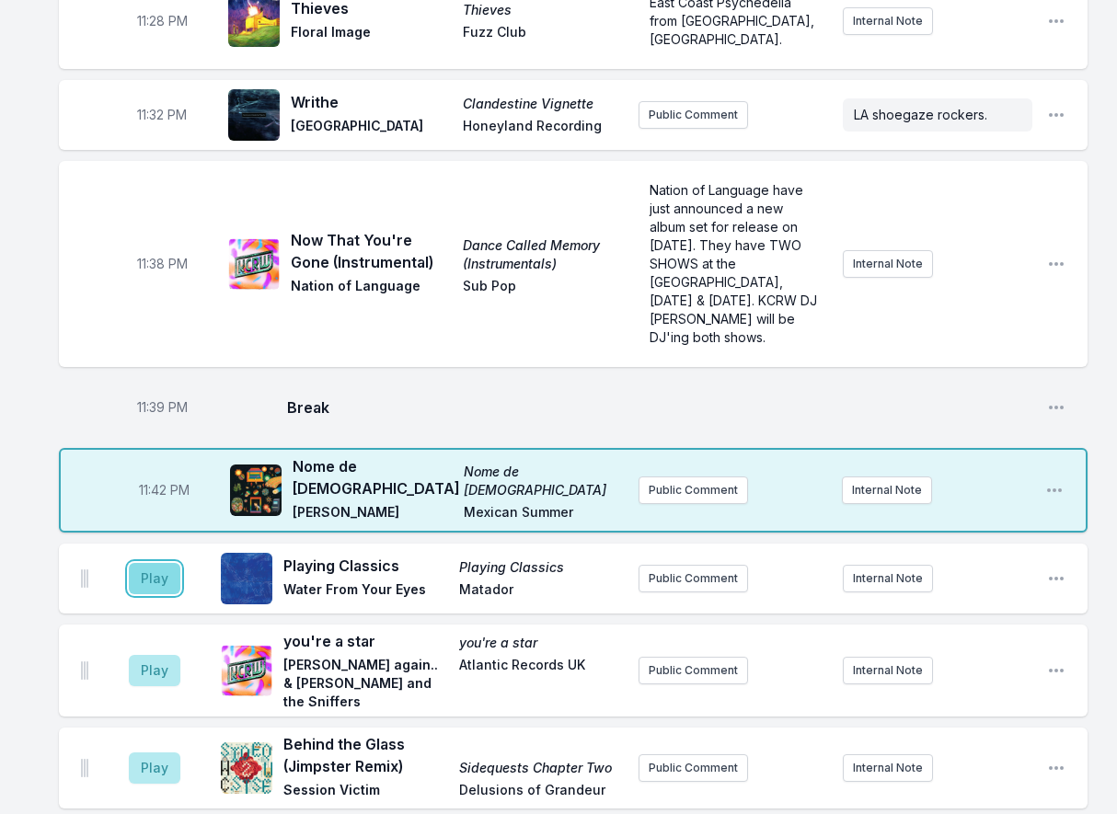
click at [163, 563] on button "Play" at bounding box center [155, 578] width 52 height 31
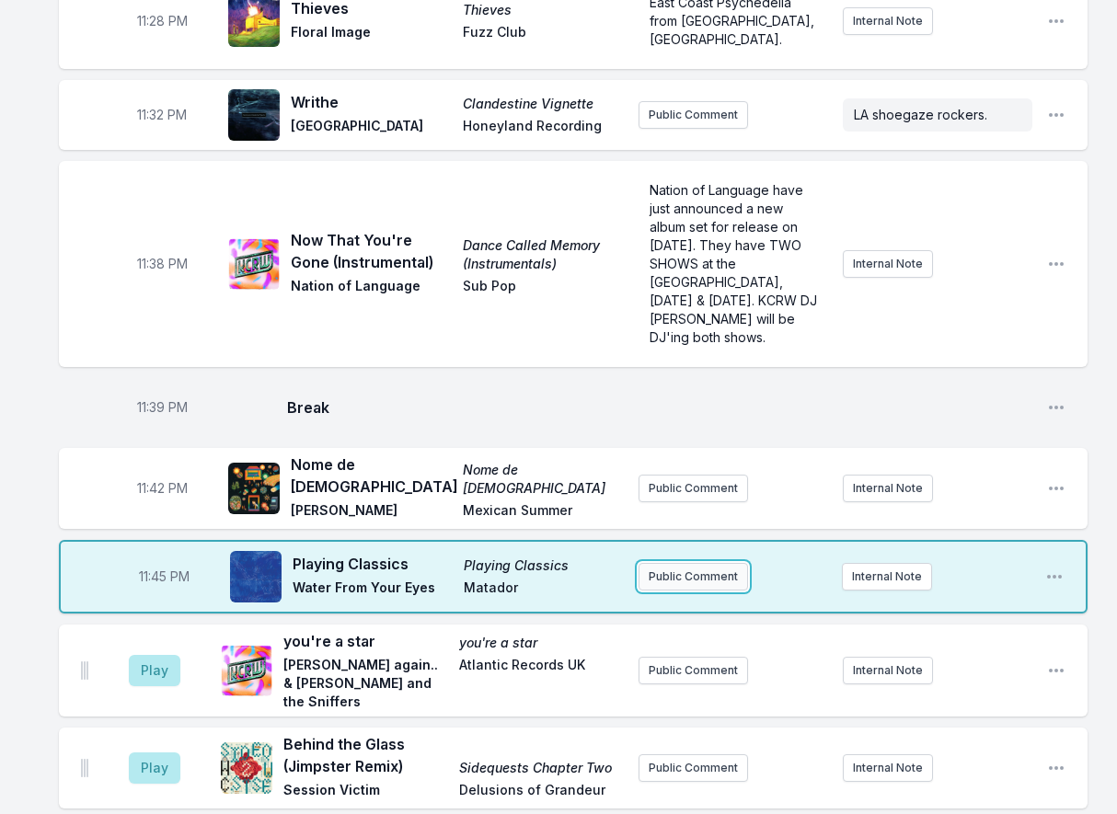
click at [709, 563] on button "Public Comment" at bounding box center [692, 577] width 109 height 28
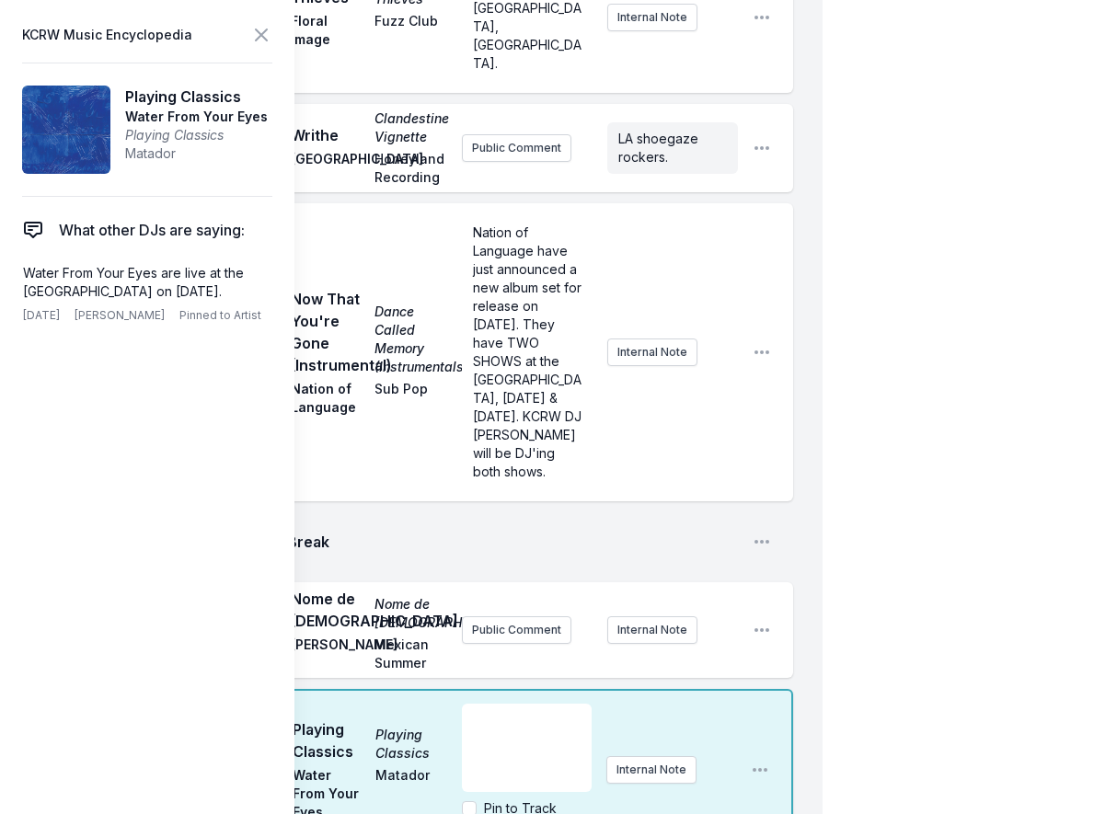
scroll to position [3062, 0]
click at [165, 277] on p "Water From Your Eyes are live at the [GEOGRAPHIC_DATA] on [DATE]." at bounding box center [143, 282] width 241 height 37
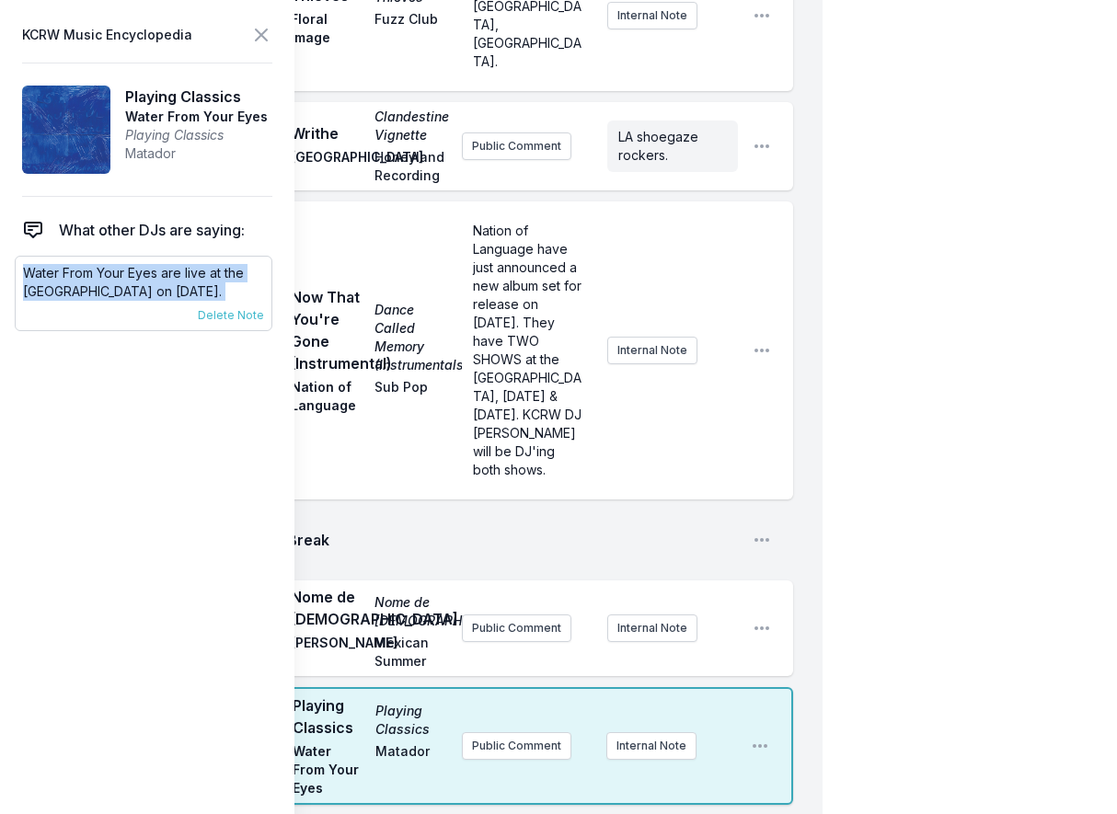
click at [165, 277] on p "Water From Your Eyes are live at the [GEOGRAPHIC_DATA] on [DATE]." at bounding box center [143, 282] width 241 height 37
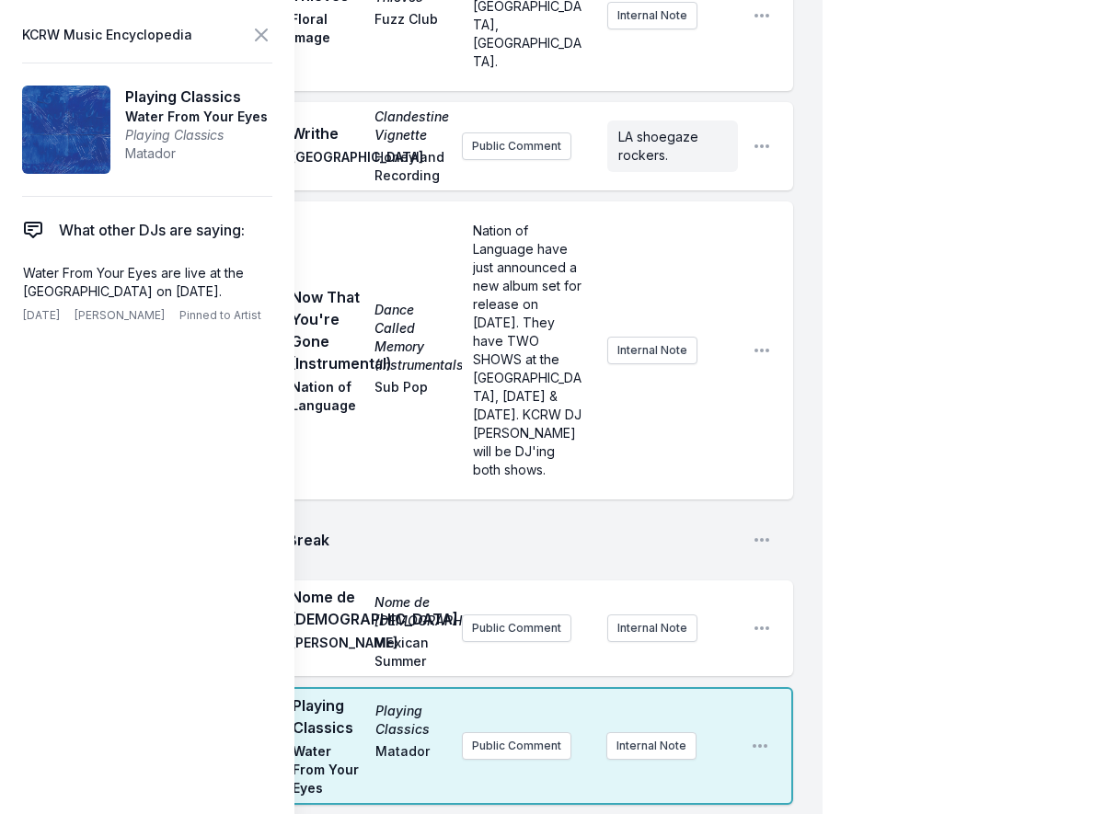
click at [543, 563] on div "11:39 PM Break Open playlist item options" at bounding box center [426, 539] width 734 height 59
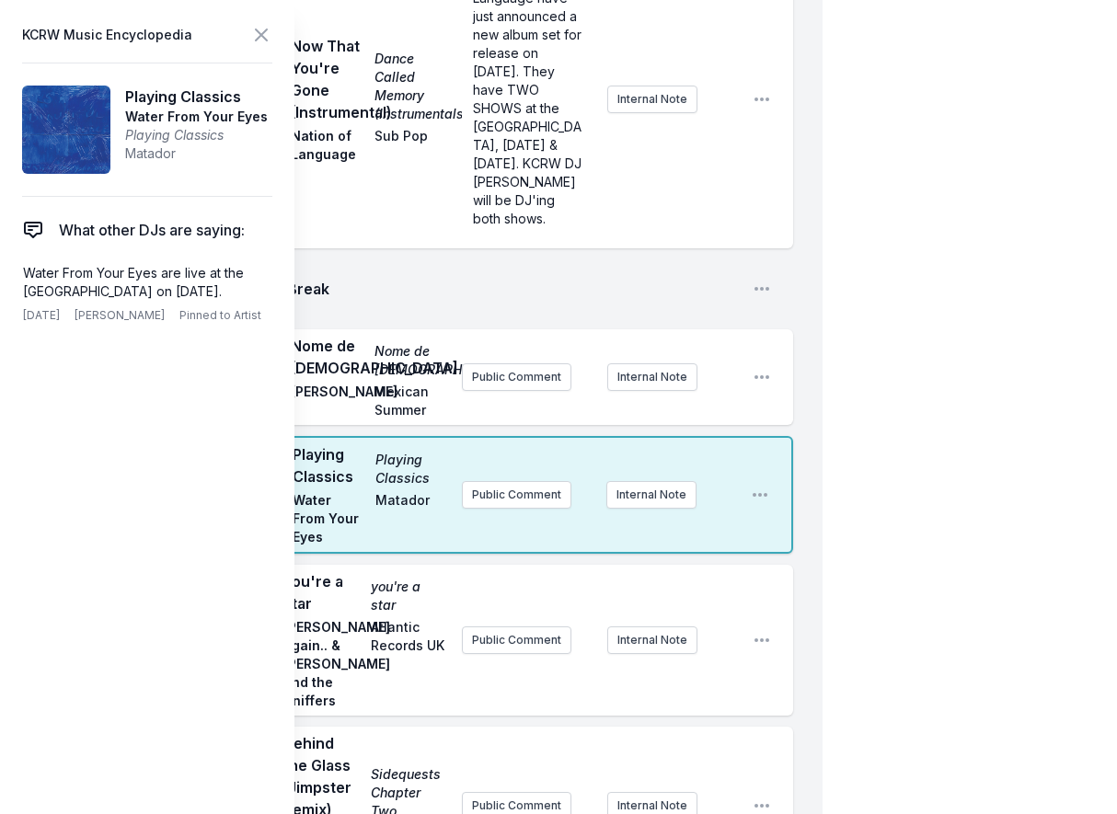
scroll to position [3338, 0]
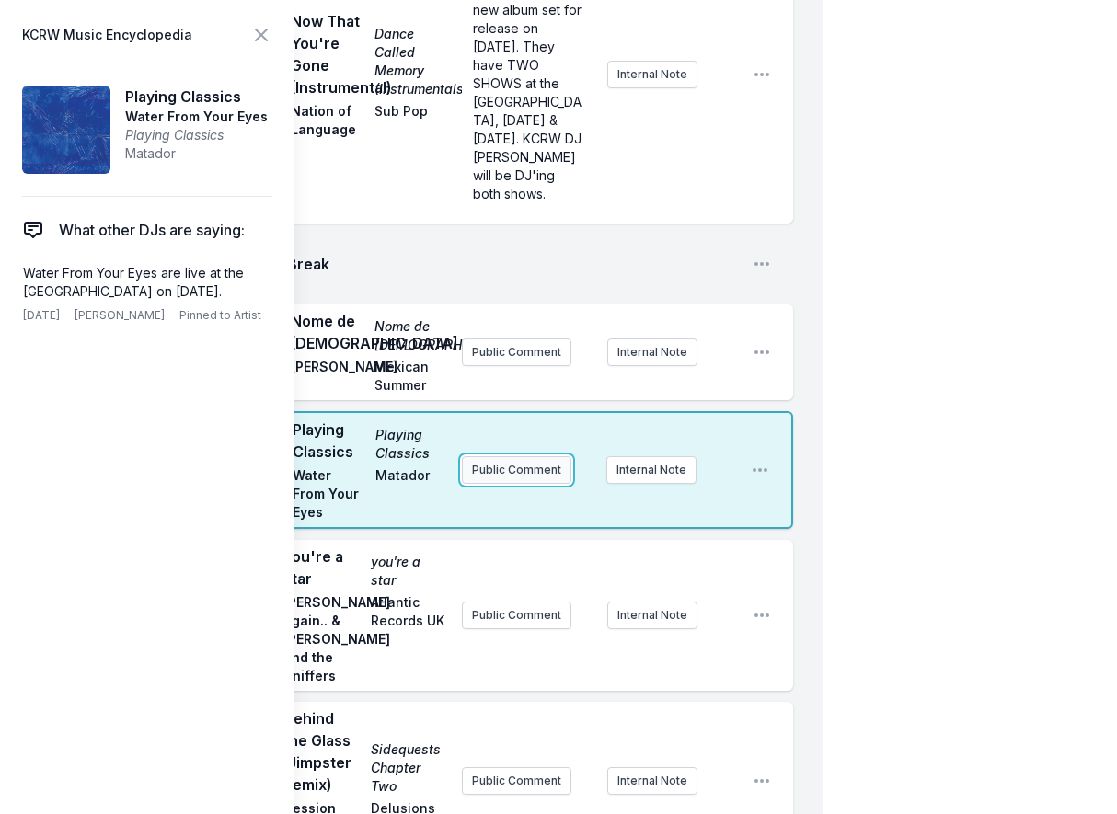
click at [516, 484] on button "Public Comment" at bounding box center [516, 470] width 109 height 28
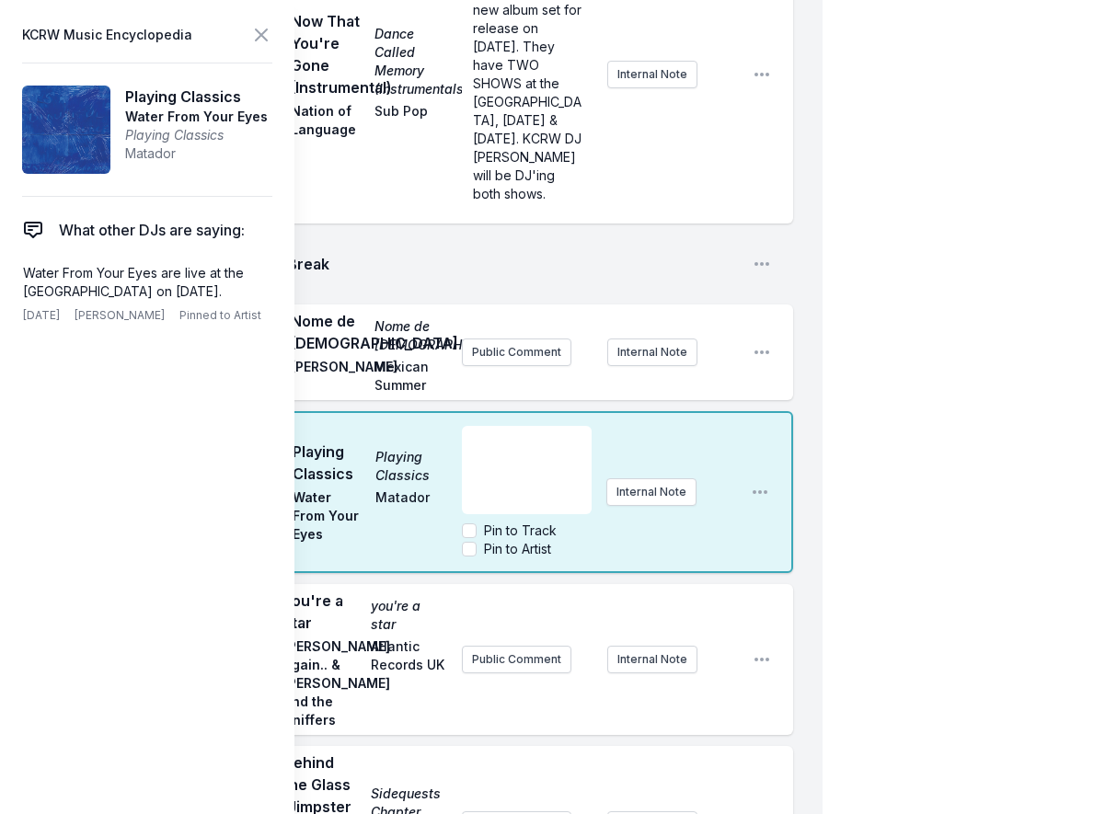
scroll to position [147, 0]
drag, startPoint x: 504, startPoint y: 546, endPoint x: 457, endPoint y: 524, distance: 51.8
click at [457, 524] on div "11:45 PM Playing Classics Playing Classics Water From Your Eyes Matador Water F…" at bounding box center [426, 492] width 734 height 162
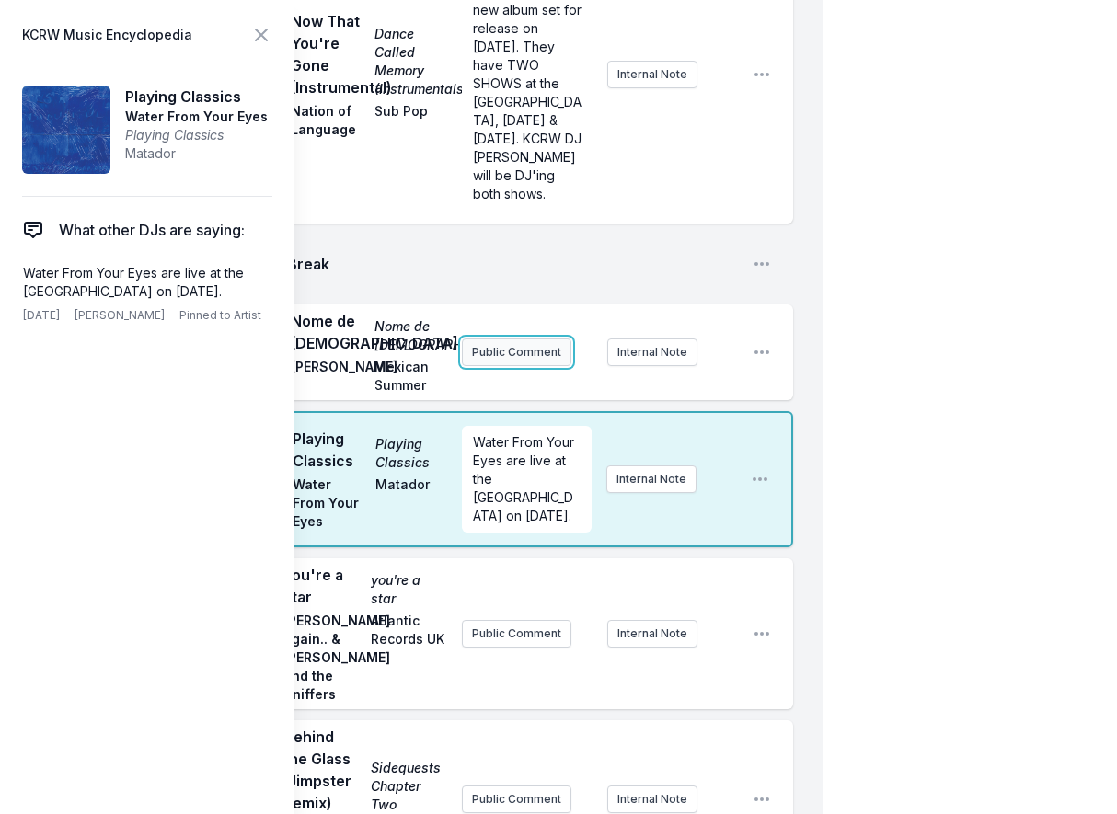
click at [512, 366] on button "Public Comment" at bounding box center [516, 352] width 109 height 28
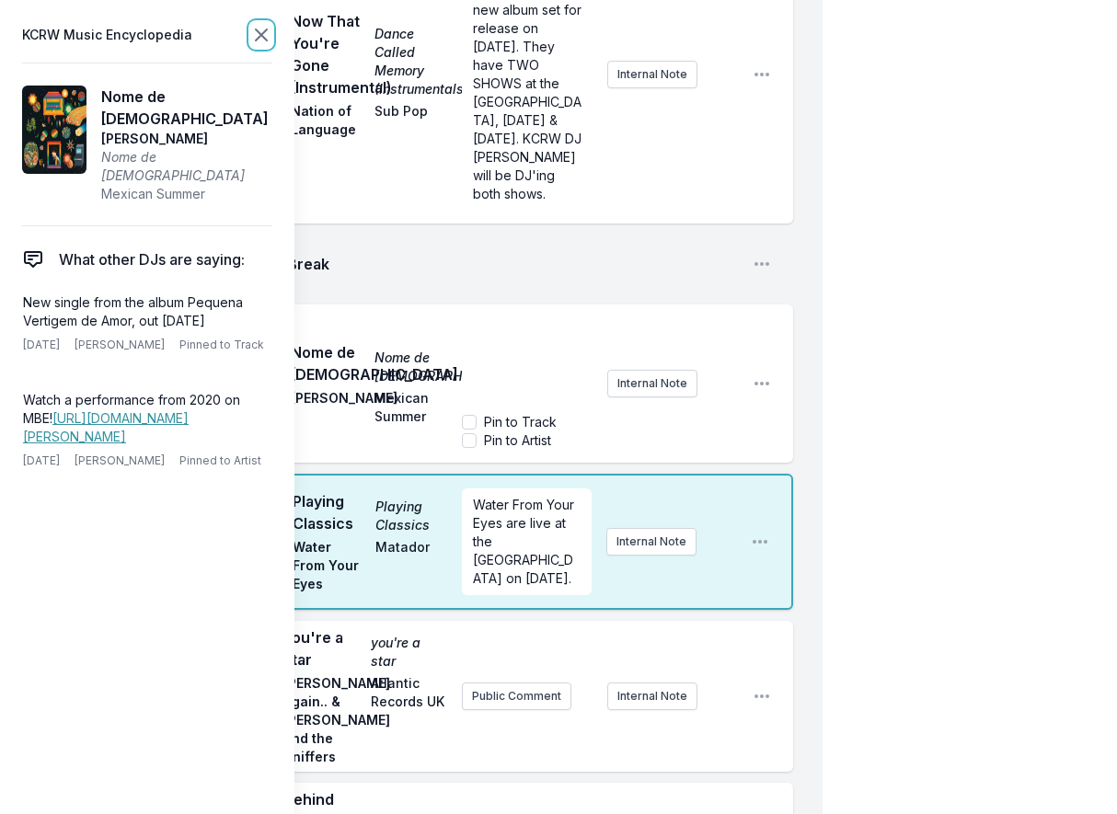
click at [260, 32] on icon at bounding box center [261, 35] width 22 height 22
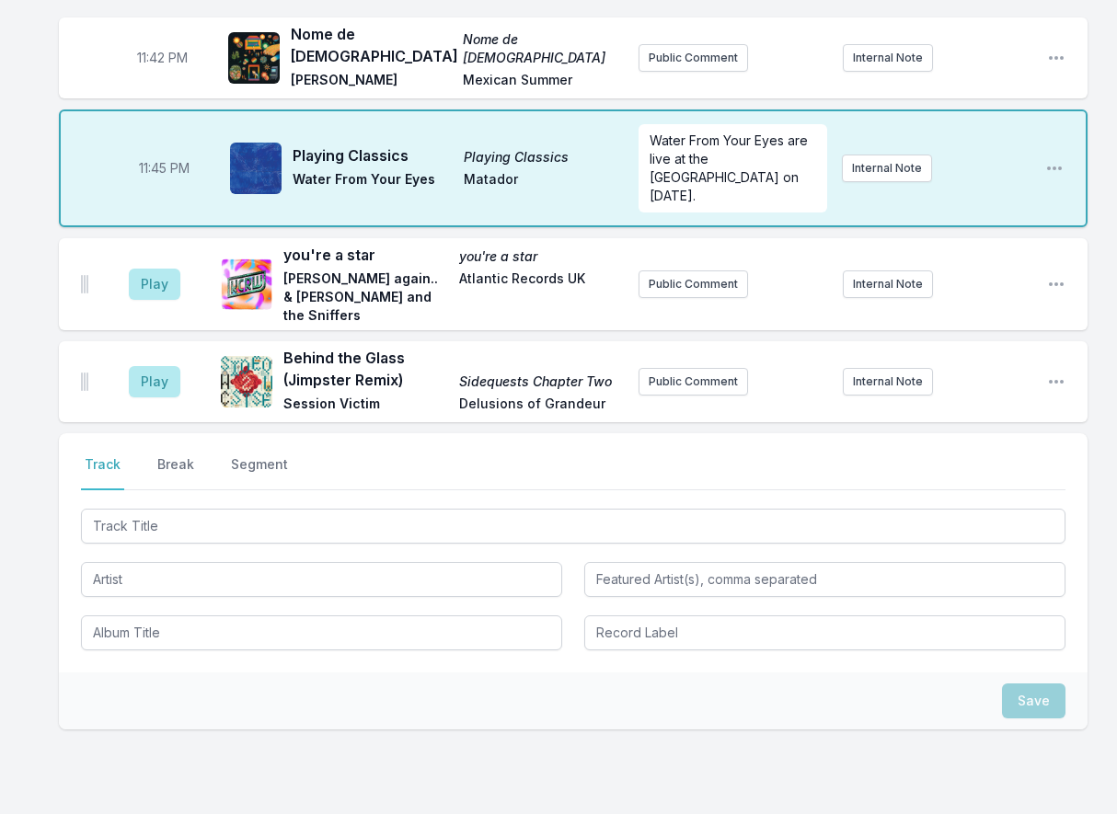
scroll to position [2885, 0]
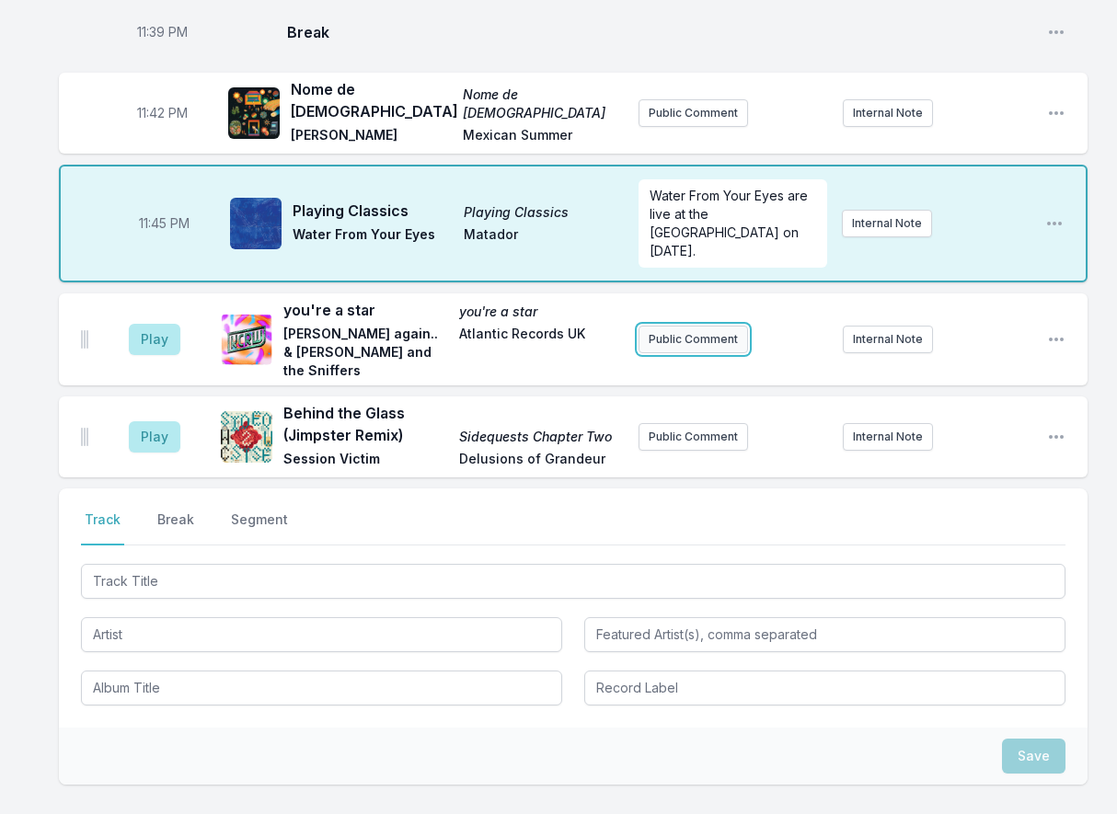
click at [721, 326] on button "Public Comment" at bounding box center [692, 340] width 109 height 28
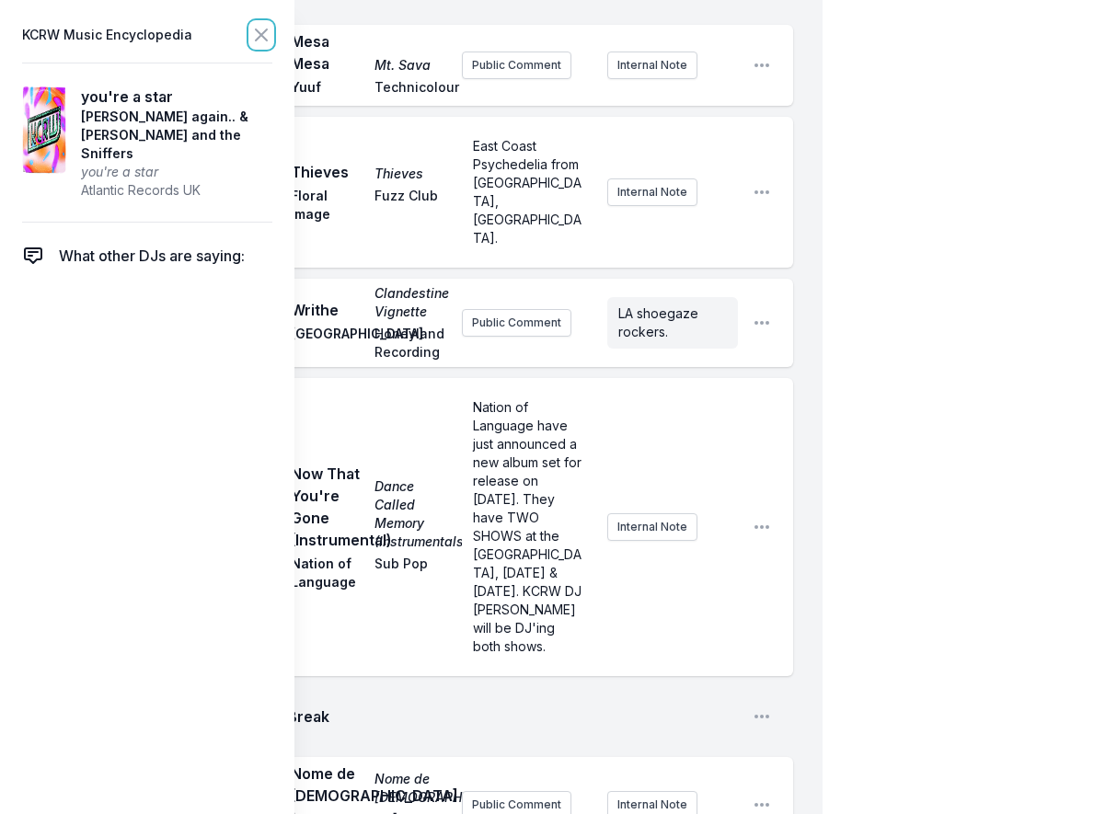
click at [261, 22] on button at bounding box center [261, 35] width 22 height 26
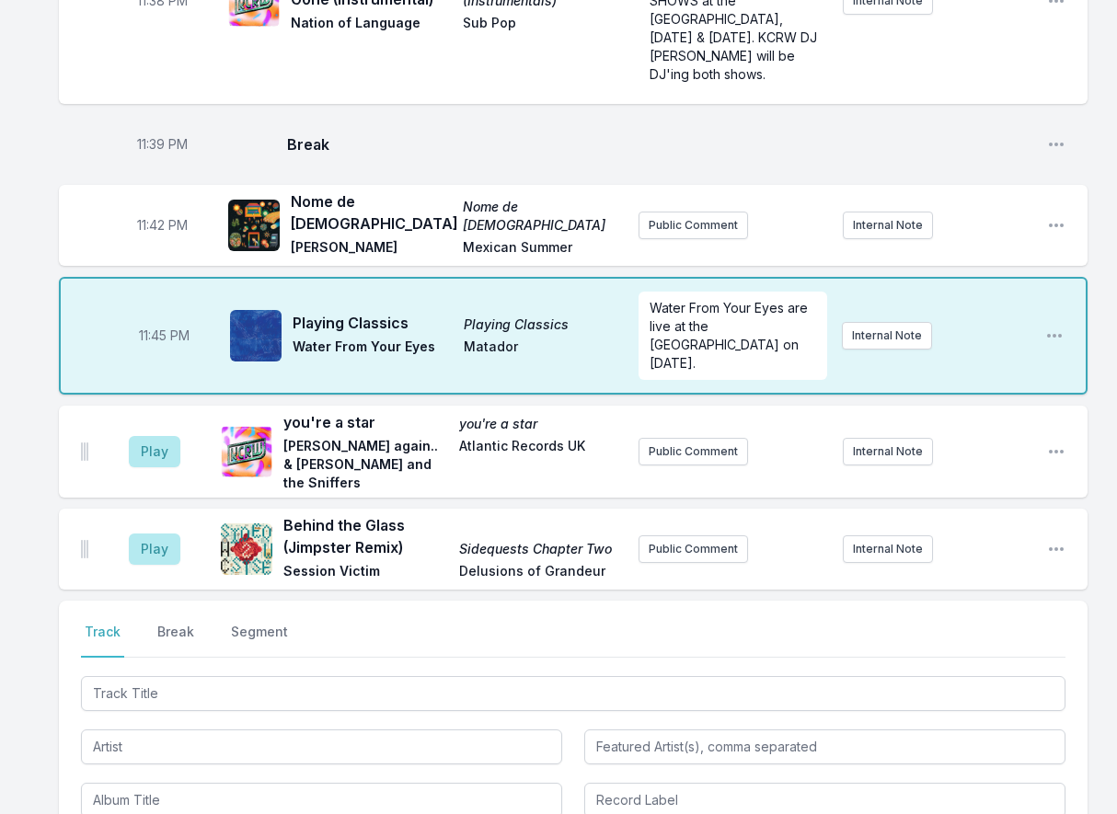
scroll to position [2701, 0]
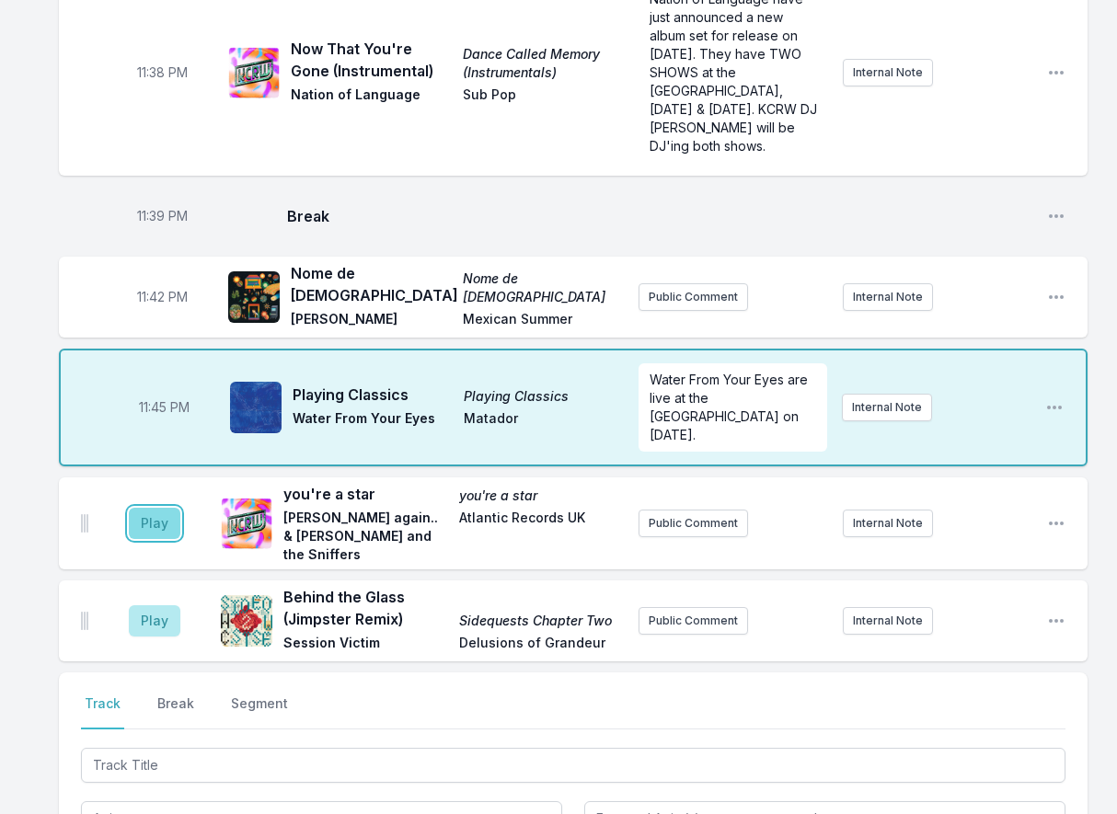
click at [159, 508] on button "Play" at bounding box center [155, 523] width 52 height 31
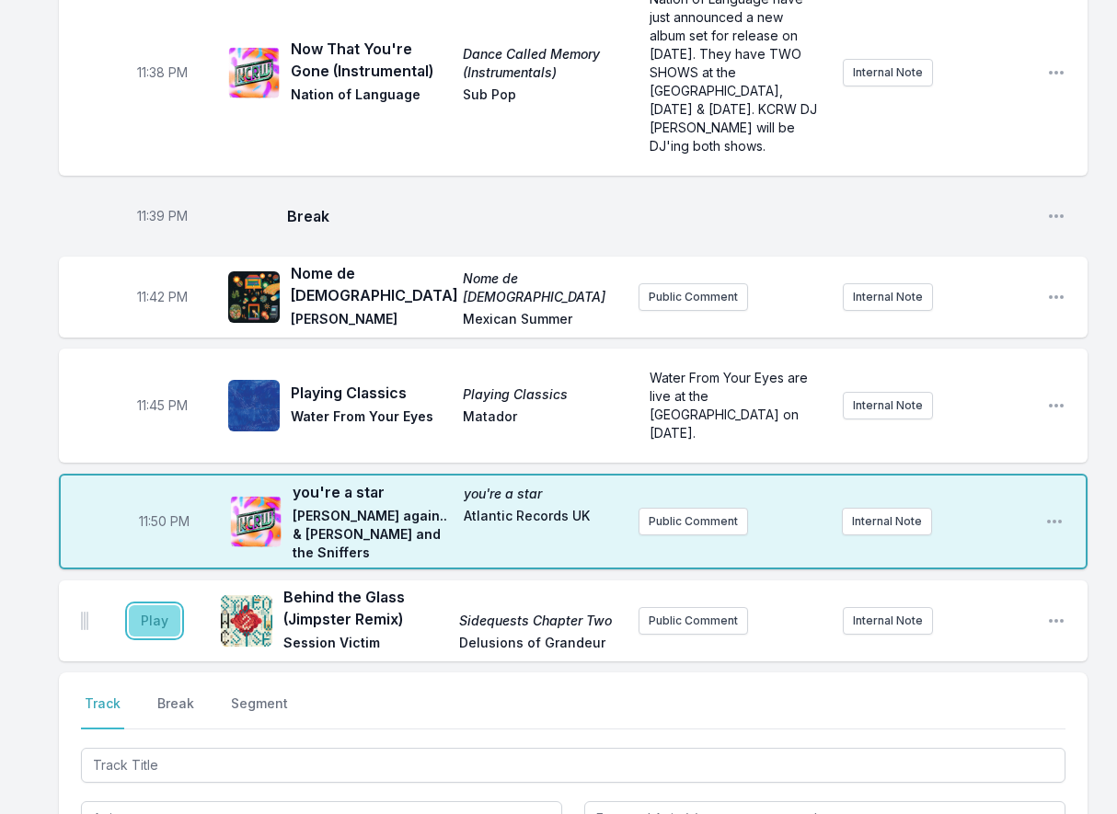
click at [163, 605] on button "Play" at bounding box center [155, 620] width 52 height 31
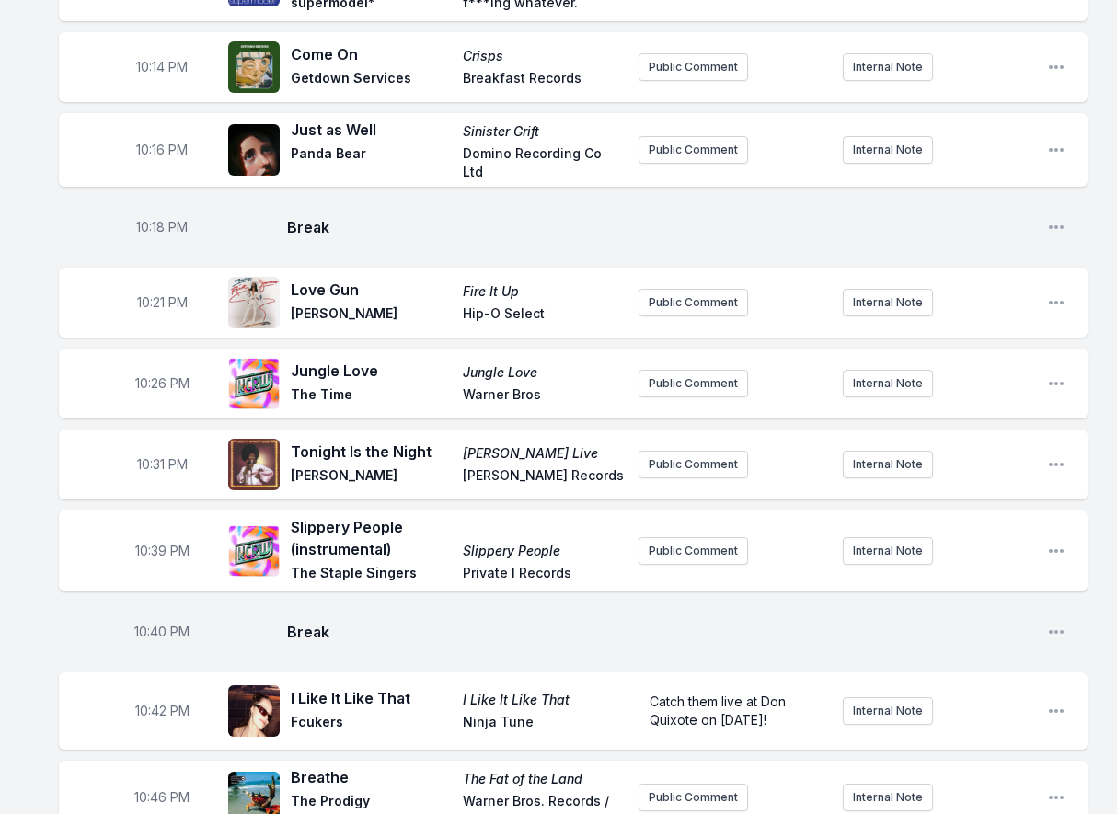
scroll to position [126, 0]
